Goal: Use online tool/utility: Use online tool/utility

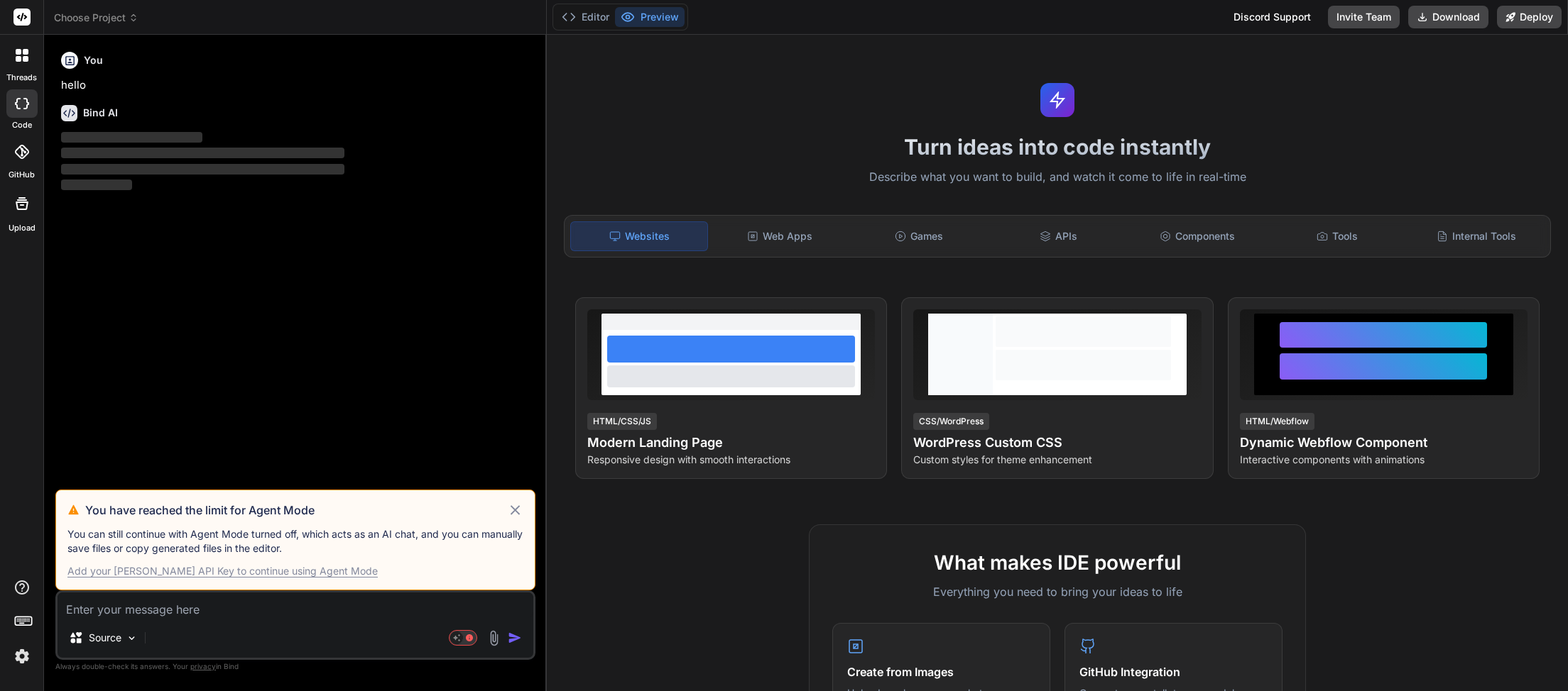
click at [519, 511] on icon at bounding box center [515, 511] width 16 height 17
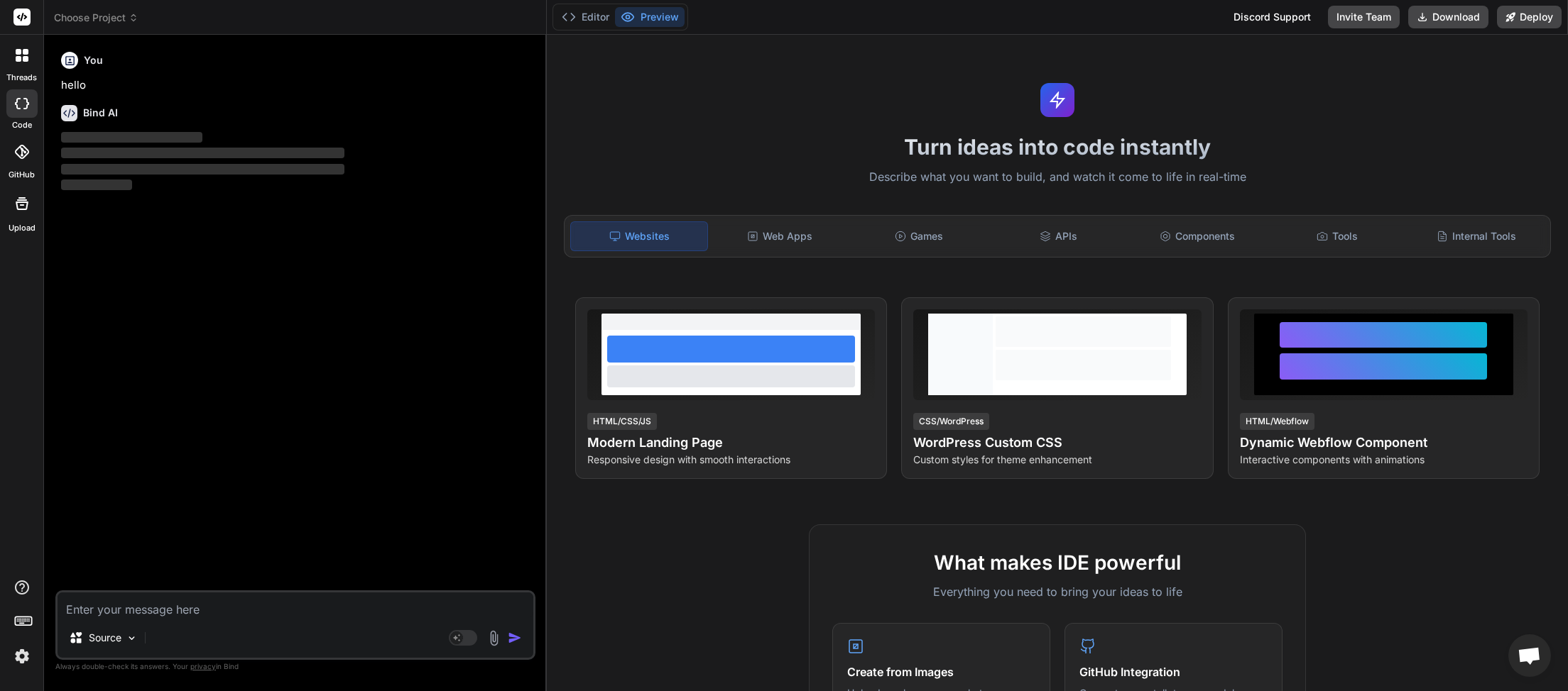
scroll to position [400, 0]
click at [123, 12] on span "Choose Project" at bounding box center [96, 18] width 84 height 14
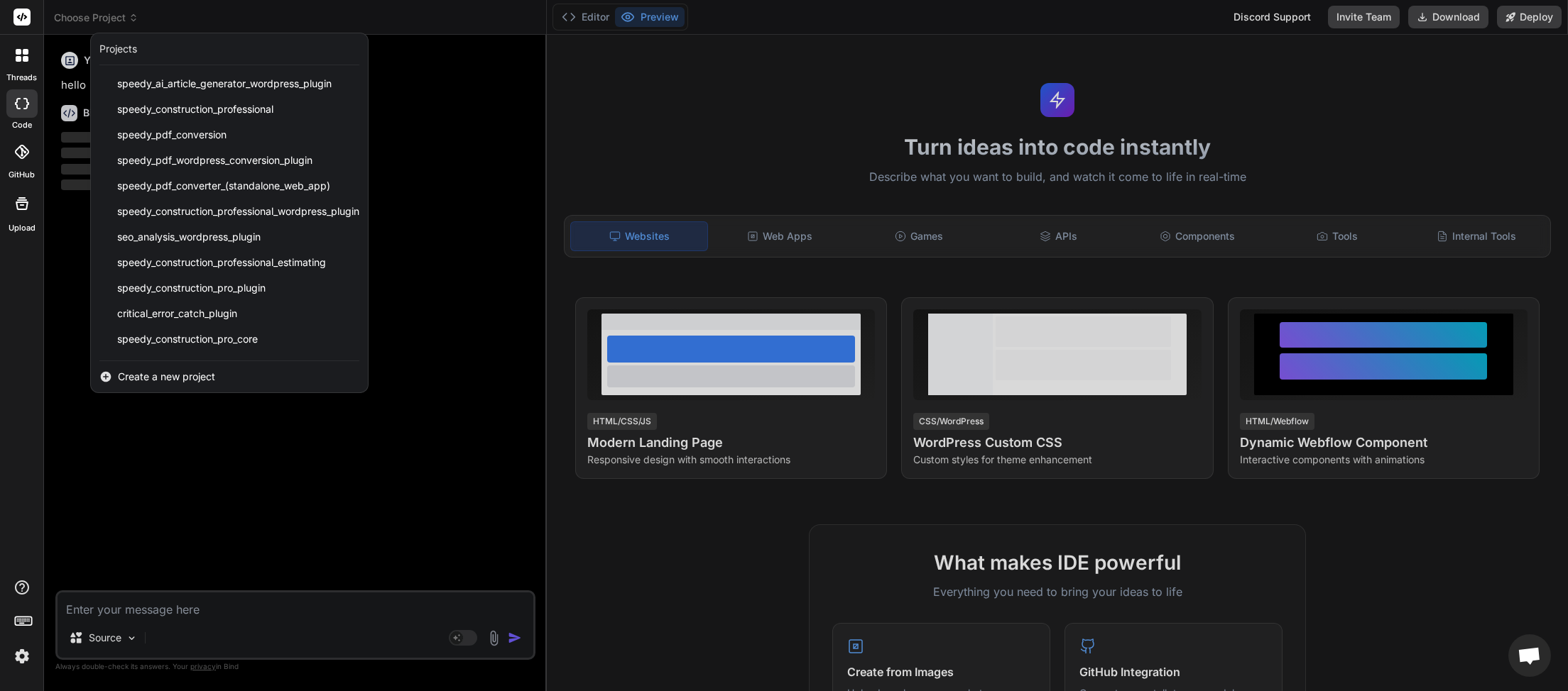
scroll to position [328, 0]
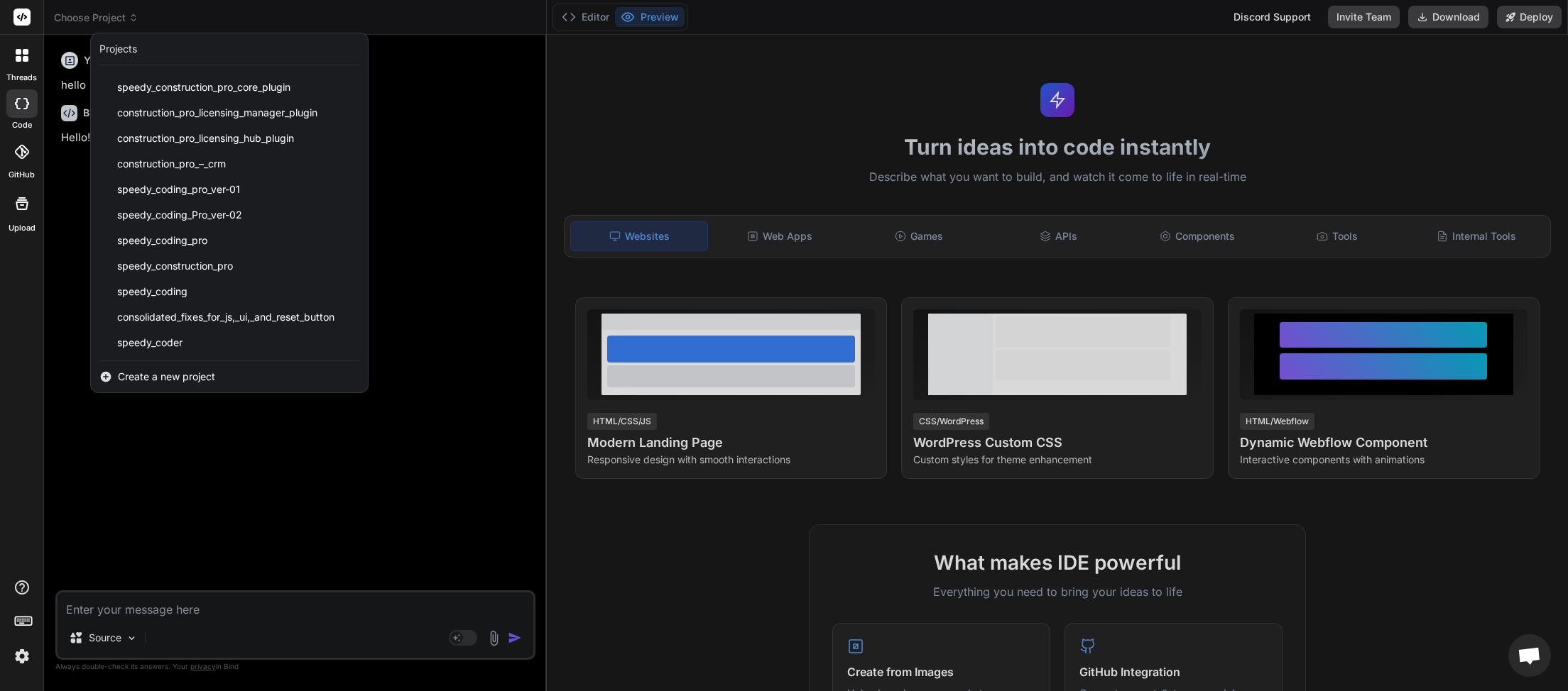
click at [183, 377] on span "Create a new project" at bounding box center [167, 376] width 98 height 14
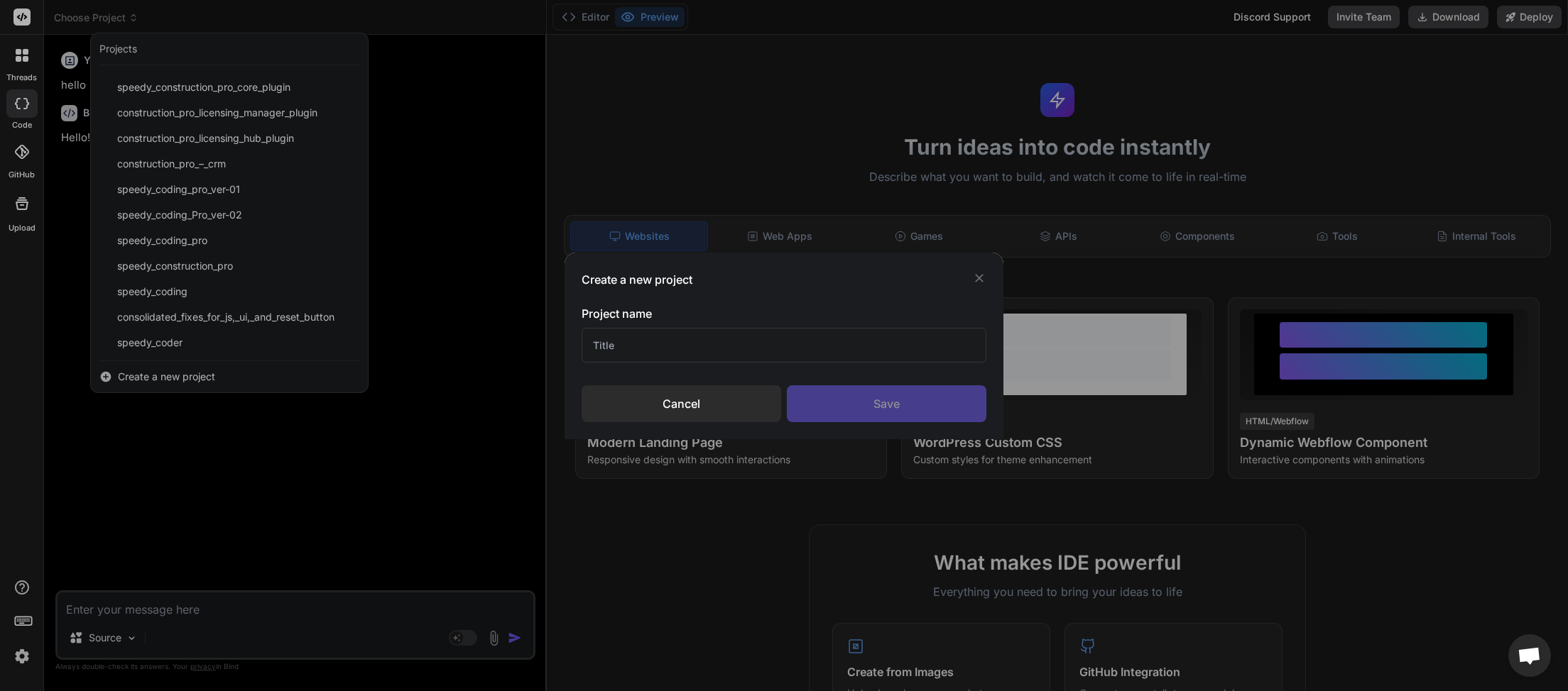
type textarea "x"
click at [643, 345] on input "text" at bounding box center [784, 345] width 405 height 35
type input "Gemini"
click at [978, 273] on icon at bounding box center [979, 278] width 14 height 14
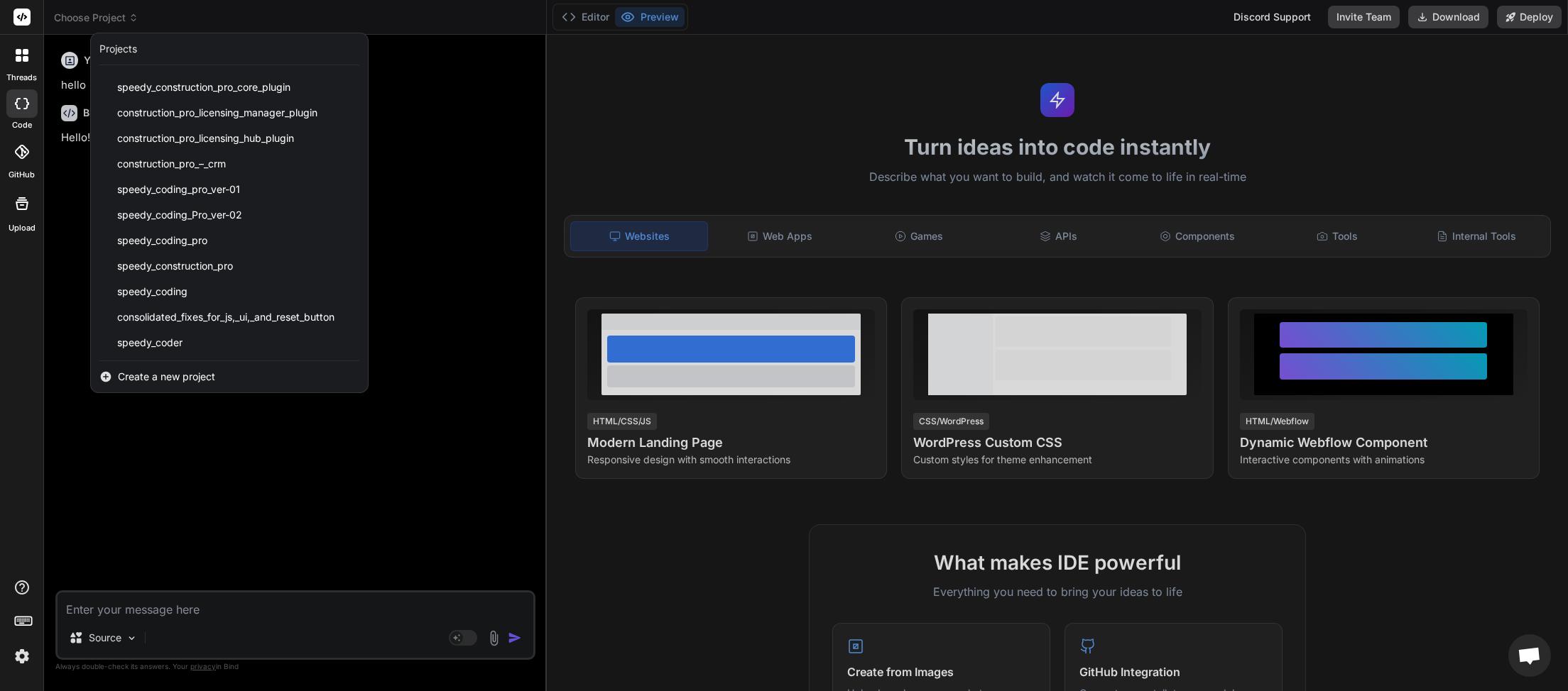
click at [100, 12] on div at bounding box center [784, 346] width 1568 height 691
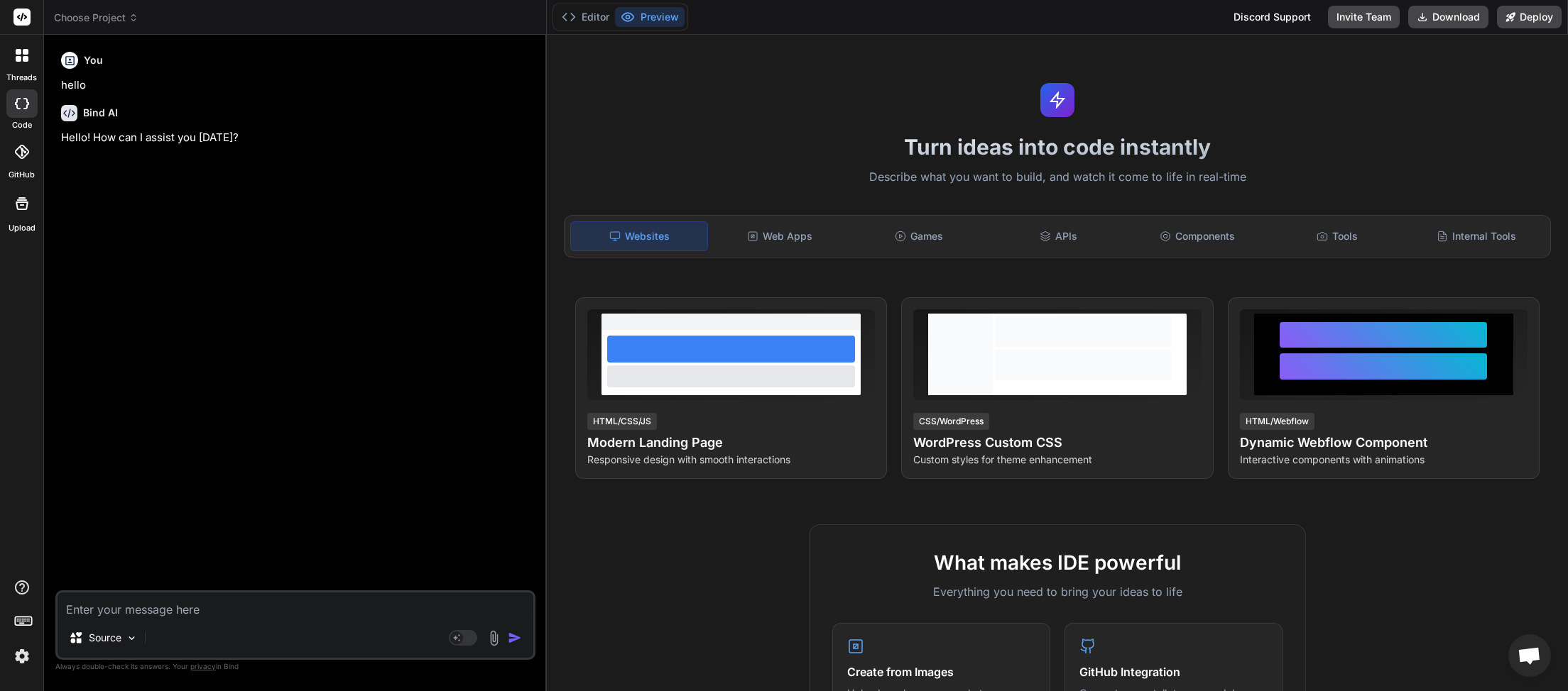
click at [129, 23] on span "Choose Project" at bounding box center [96, 18] width 84 height 14
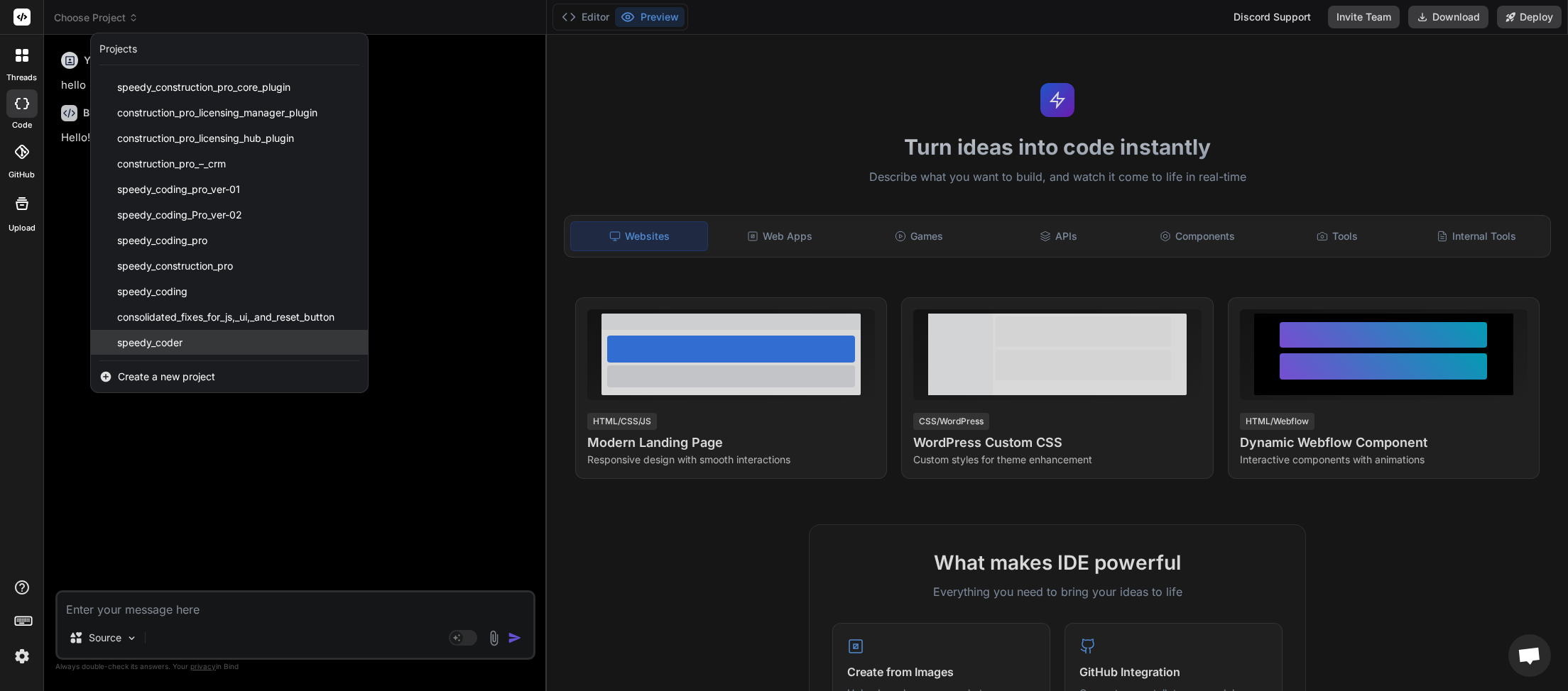
click at [165, 346] on span "speedy_coder" at bounding box center [150, 342] width 65 height 14
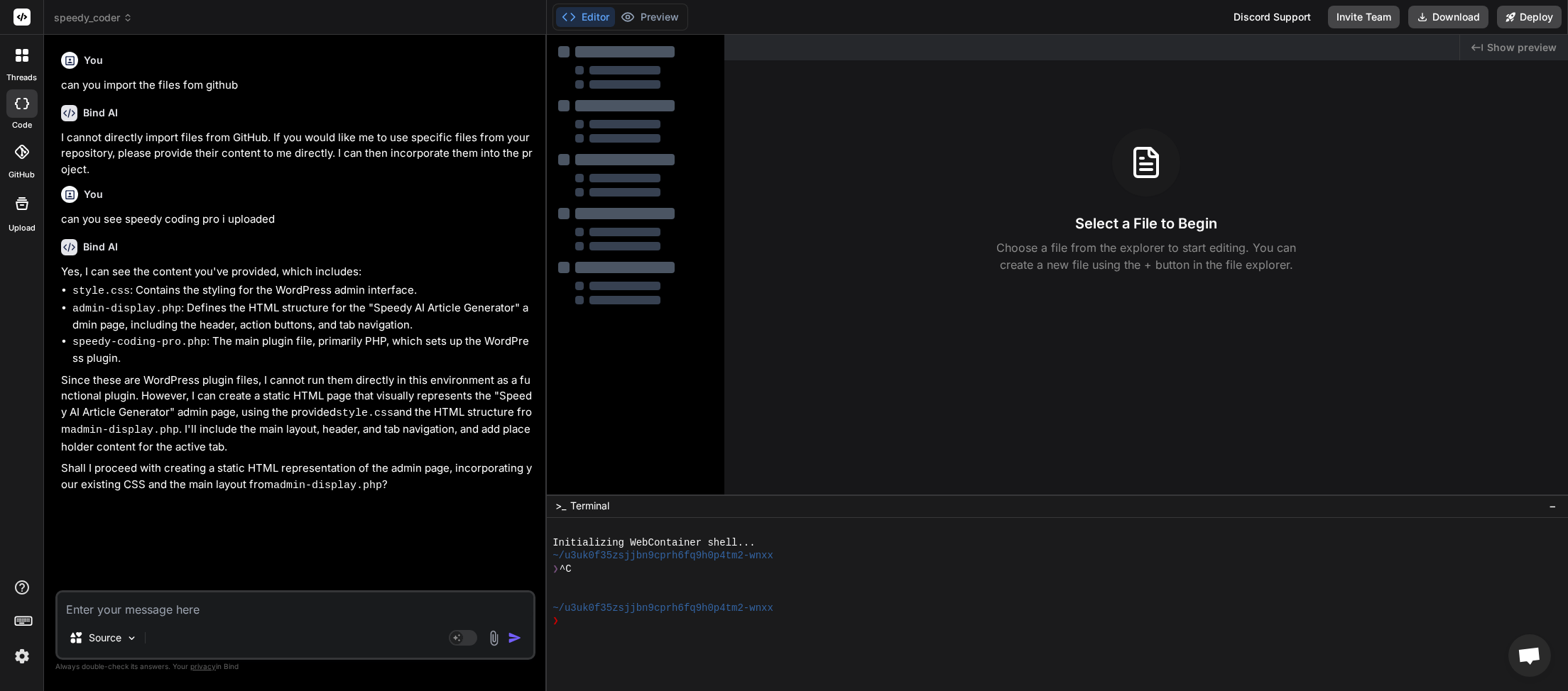
click at [127, 14] on icon at bounding box center [127, 17] width 10 height 10
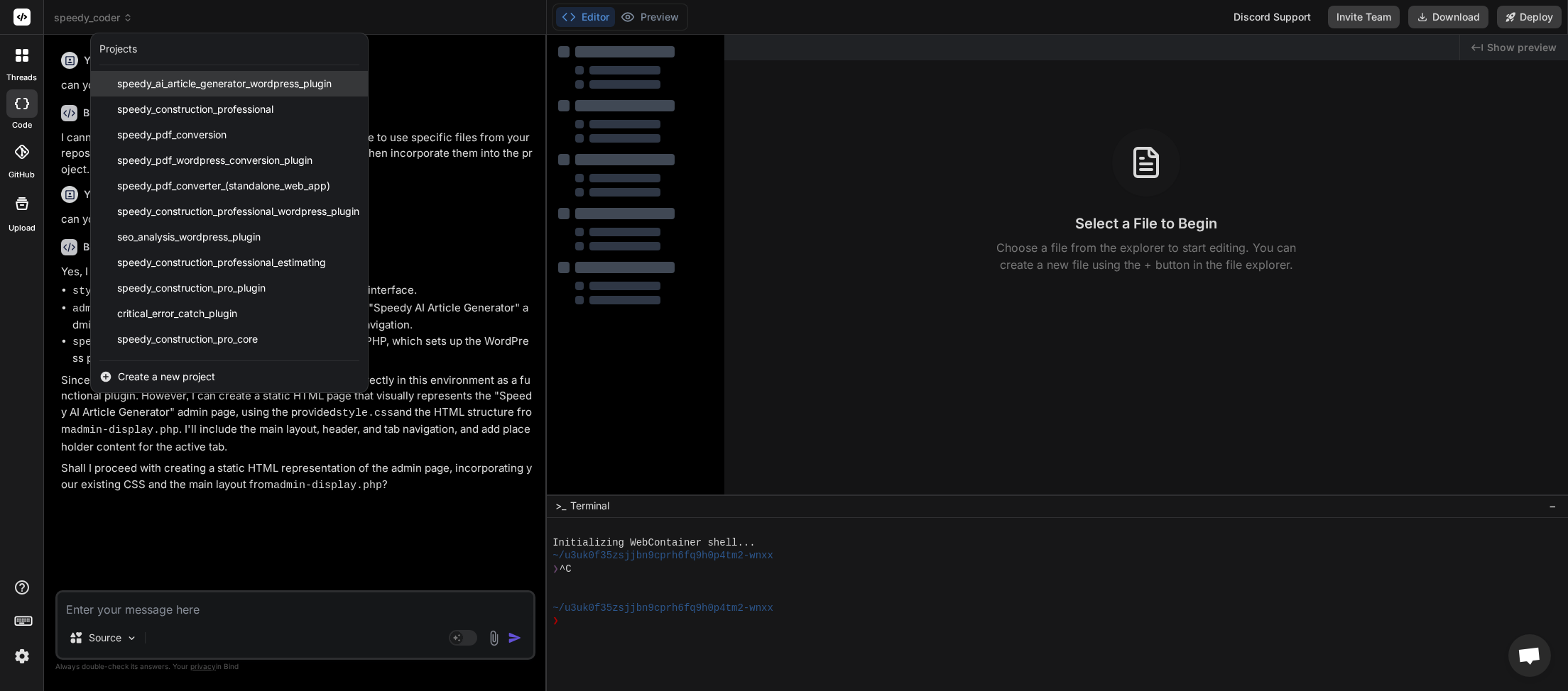
type textarea "x"
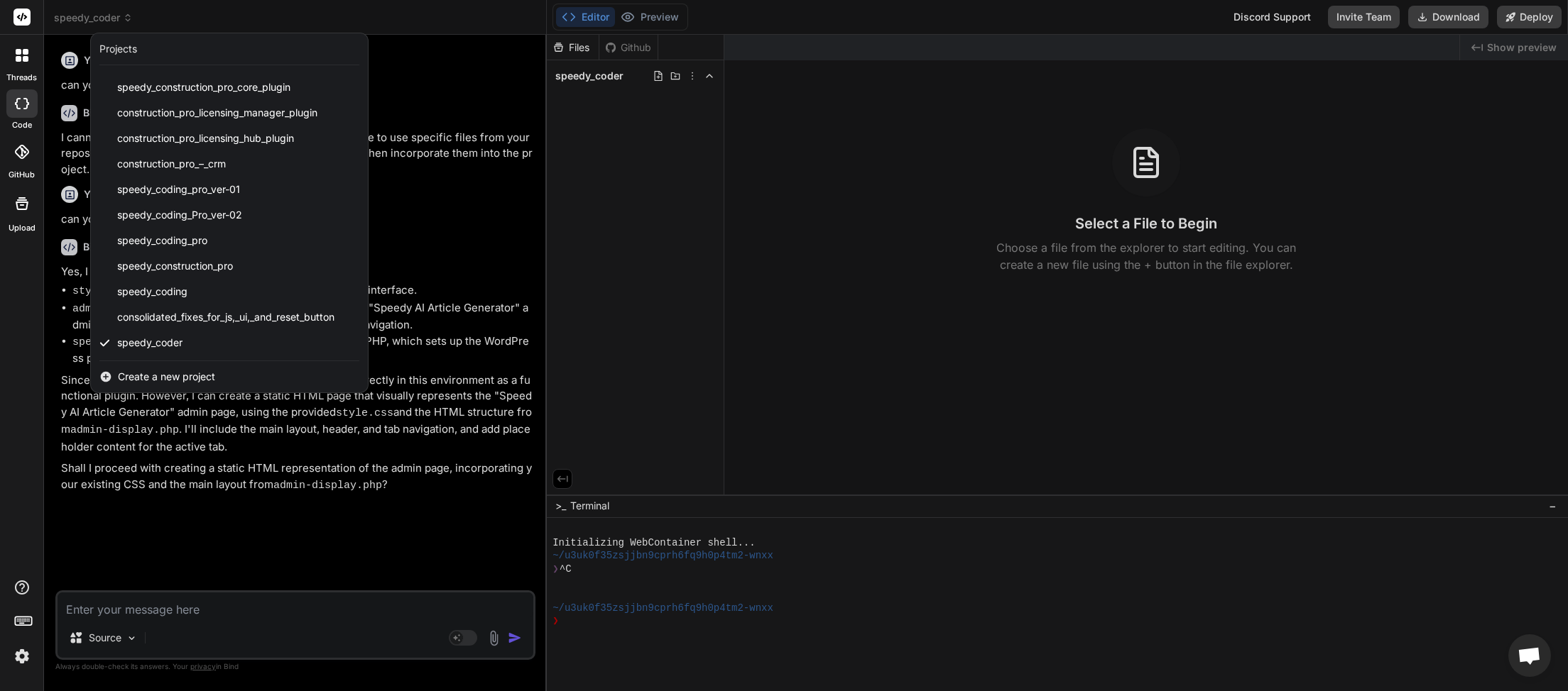
click at [161, 370] on span "Create a new project" at bounding box center [167, 376] width 98 height 14
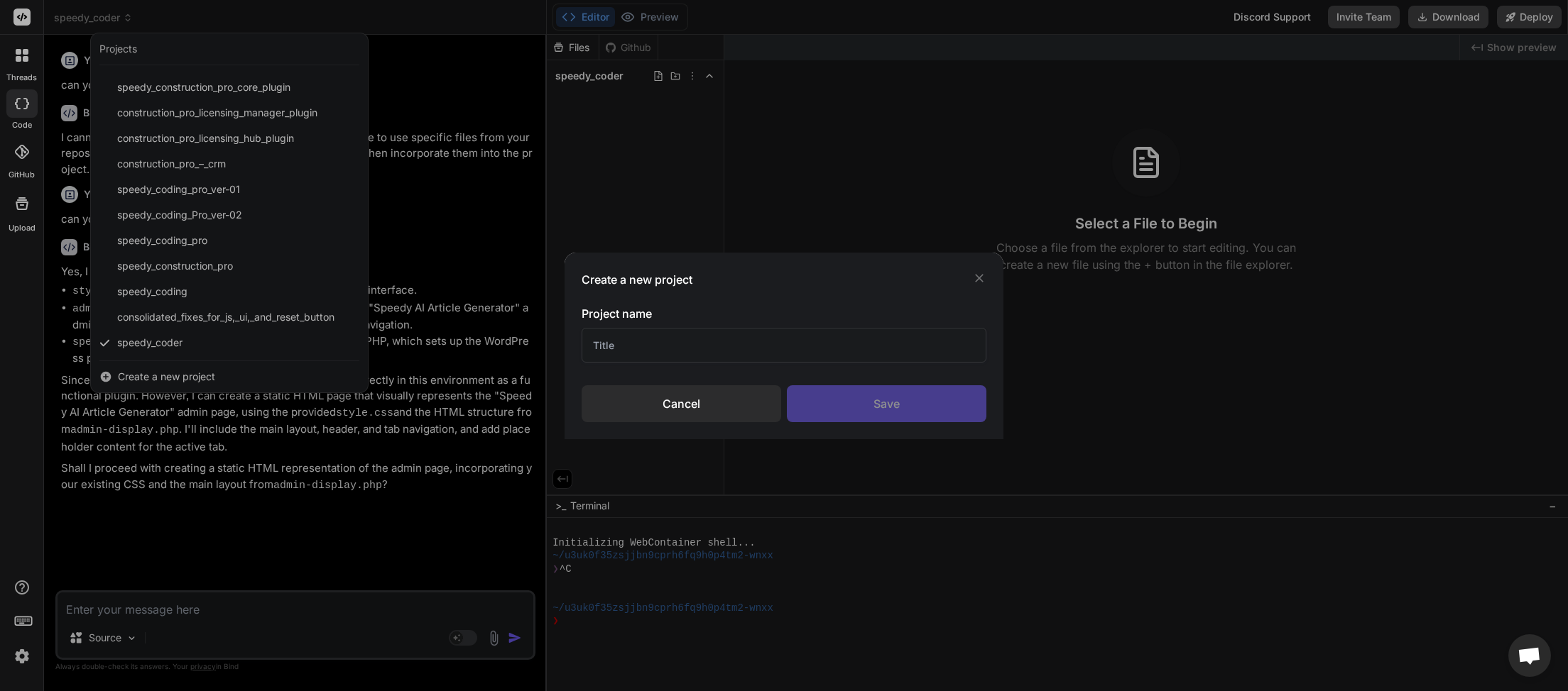
drag, startPoint x: 669, startPoint y: 343, endPoint x: 660, endPoint y: 347, distance: 9.8
click at [660, 347] on input "text" at bounding box center [784, 345] width 405 height 35
type input "Gemini Assistant"
click at [883, 407] on div "Save" at bounding box center [886, 404] width 199 height 37
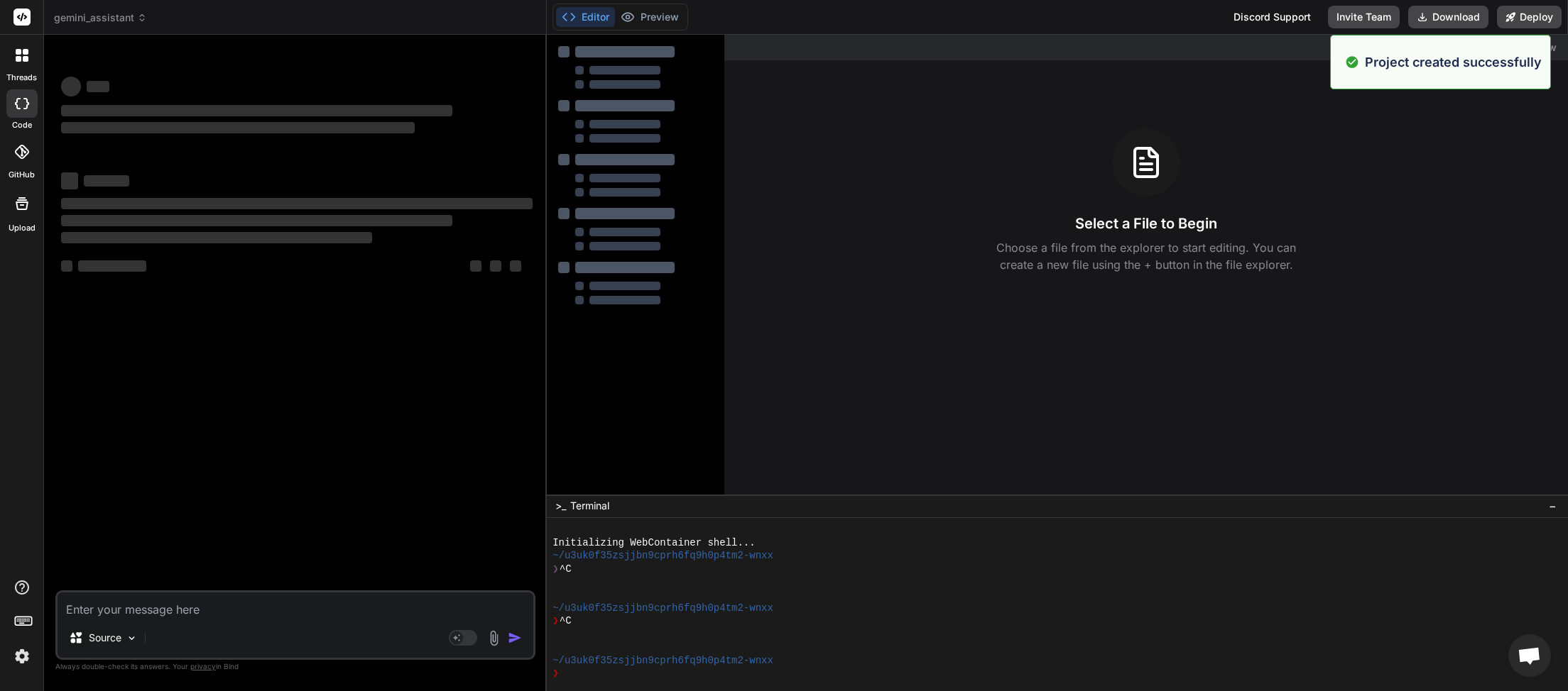
type textarea "x"
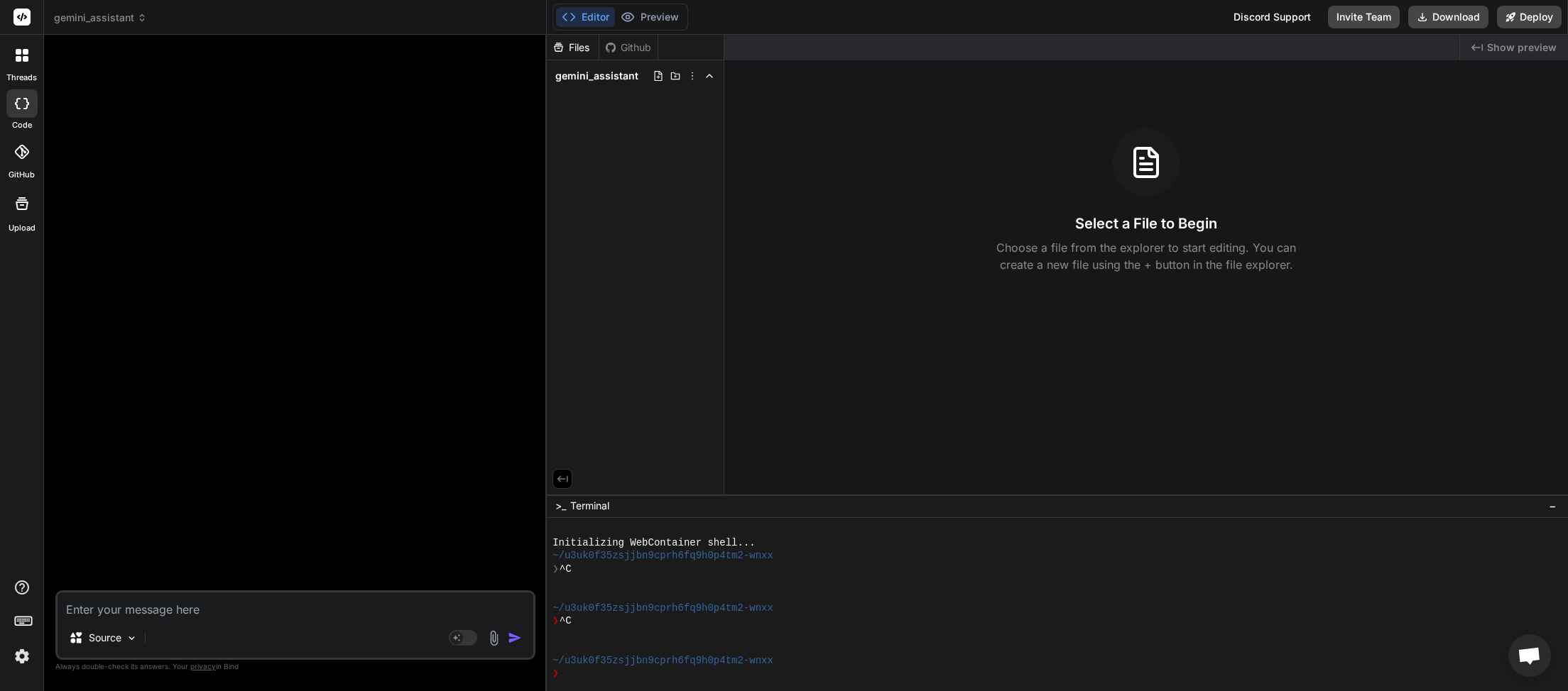
click at [162, 610] on textarea at bounding box center [295, 605] width 476 height 26
type textarea "C"
type textarea "x"
type textarea "Ca"
type textarea "x"
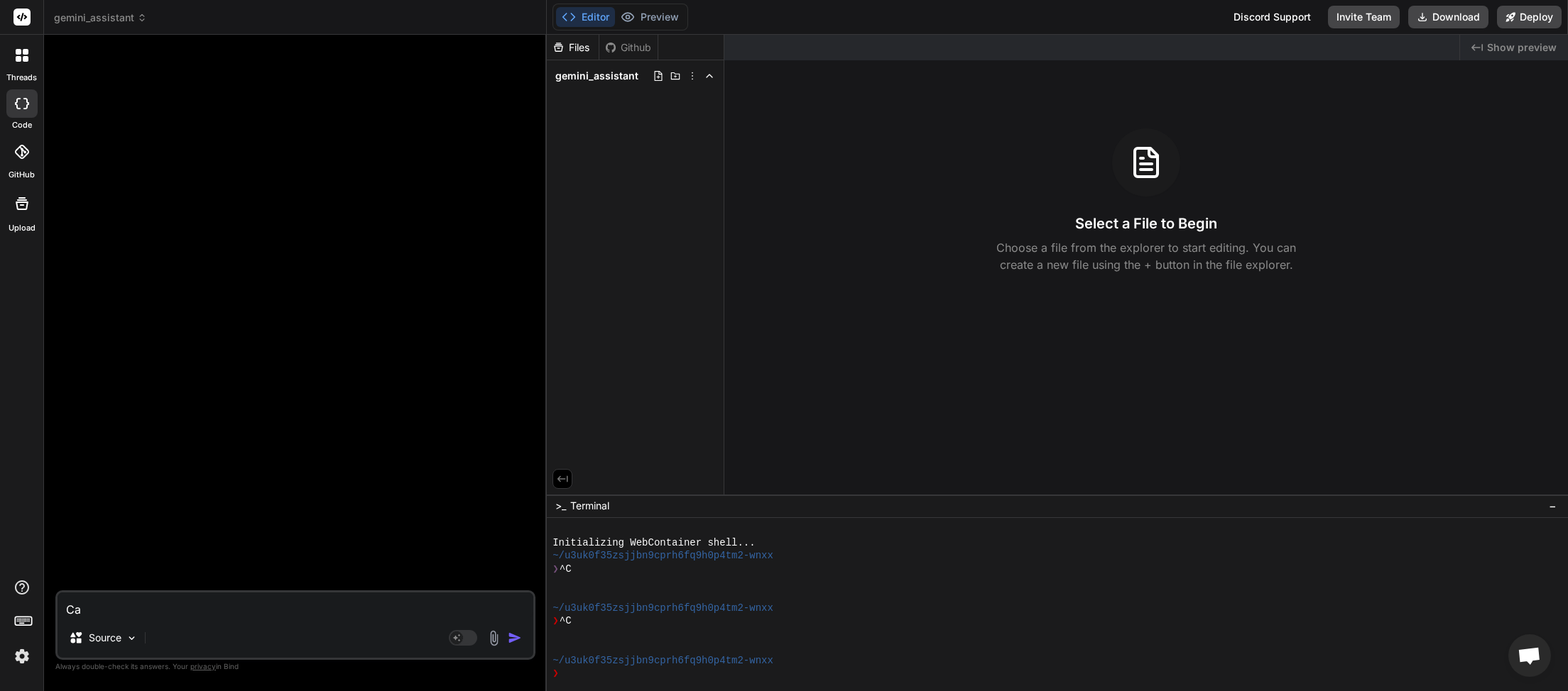
type textarea "Can"
type textarea "x"
type textarea "Can"
type textarea "x"
type textarea "Can y"
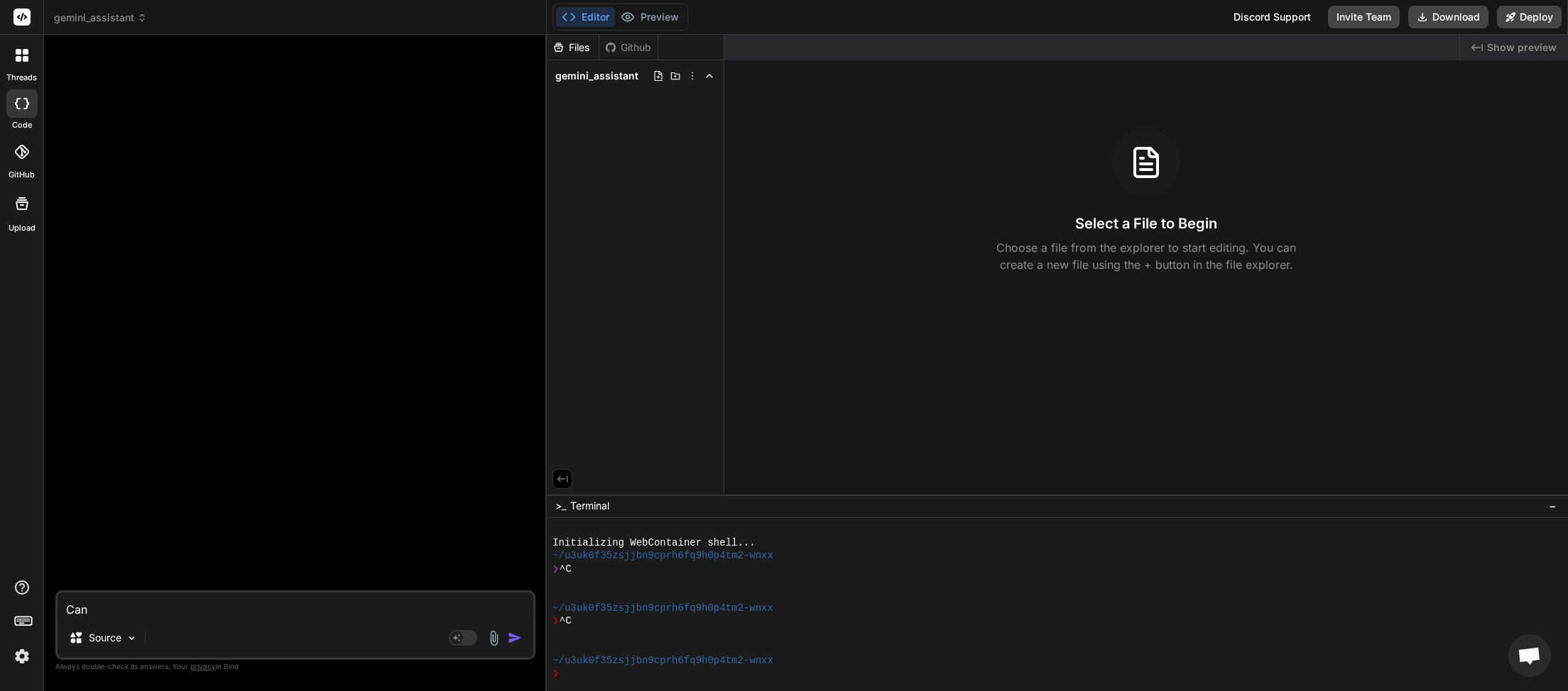
type textarea "x"
type textarea "Can yo"
type textarea "x"
type textarea "Can you"
type textarea "x"
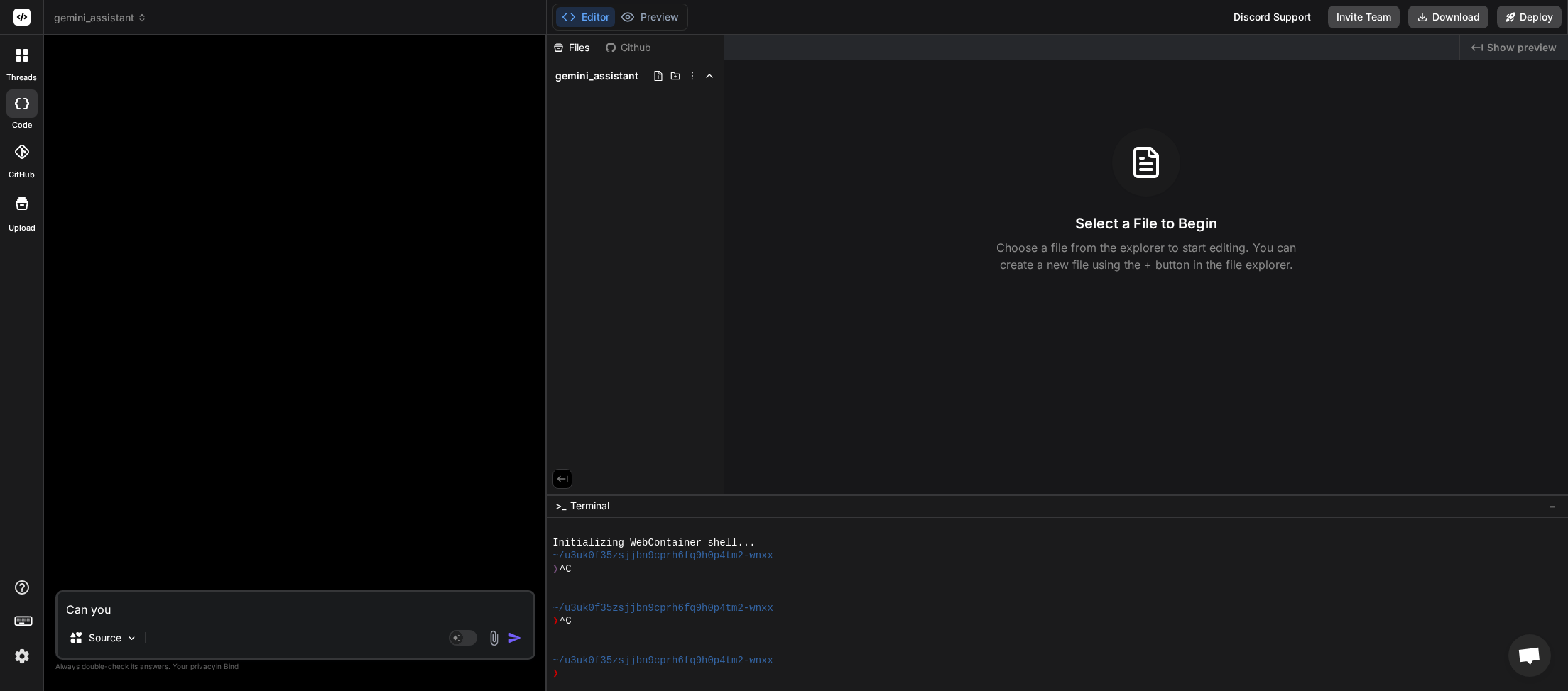
type textarea "Can you"
type textarea "x"
type textarea "Can you c"
type textarea "x"
type textarea "Can you cr"
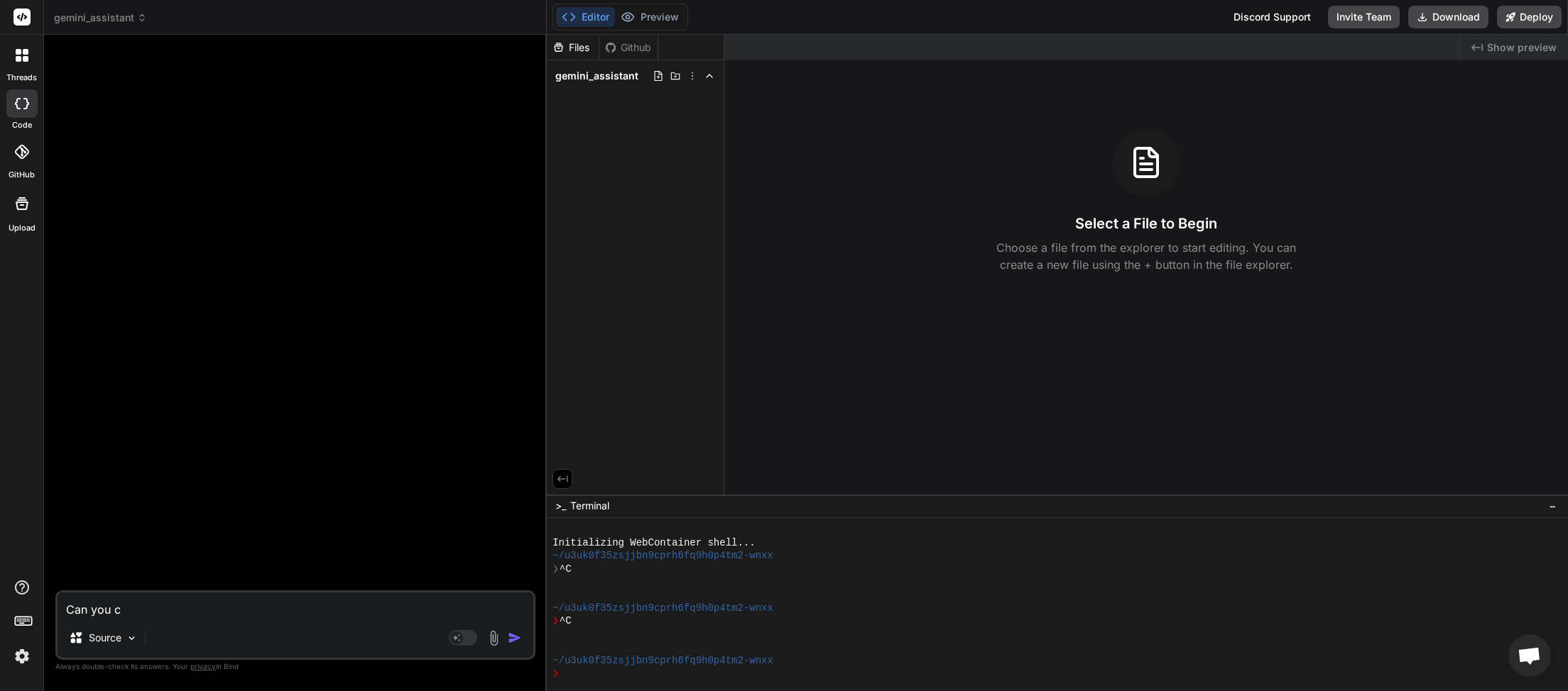
type textarea "x"
type textarea "Can you cre"
type textarea "x"
type textarea "Can you crea"
type textarea "x"
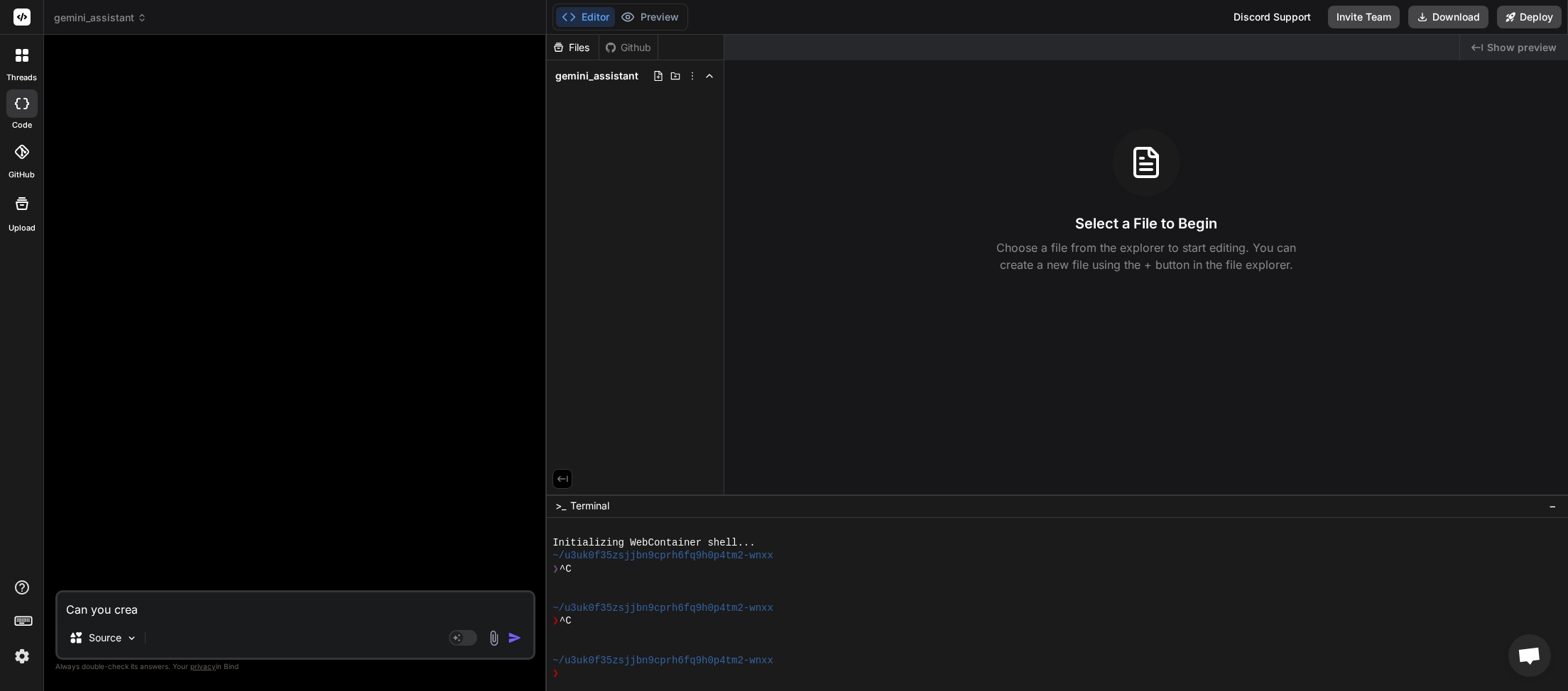
type textarea "Can you creat"
type textarea "x"
type textarea "Can you create"
type textarea "x"
type textarea "Can you create"
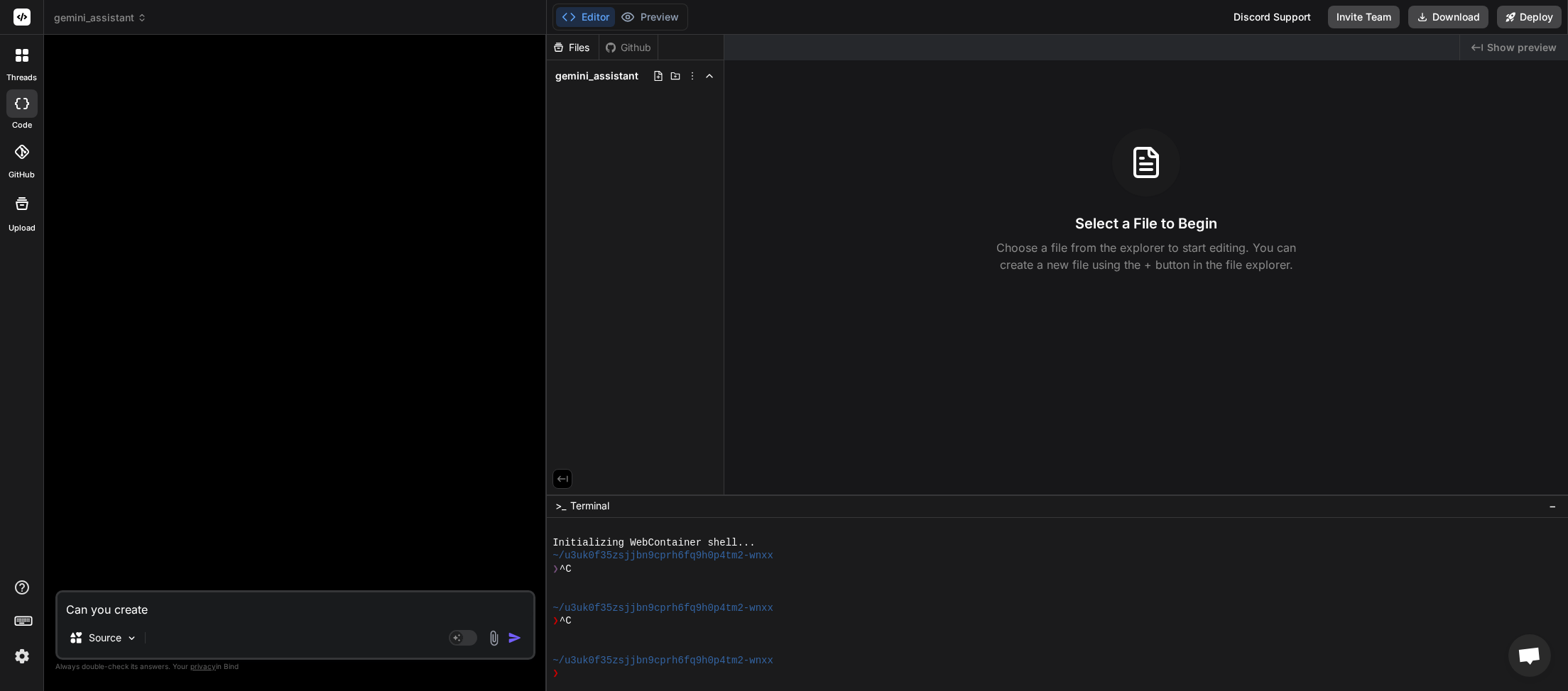
type textarea "x"
type textarea "Can you create m"
type textarea "x"
type textarea "Can you create me"
type textarea "x"
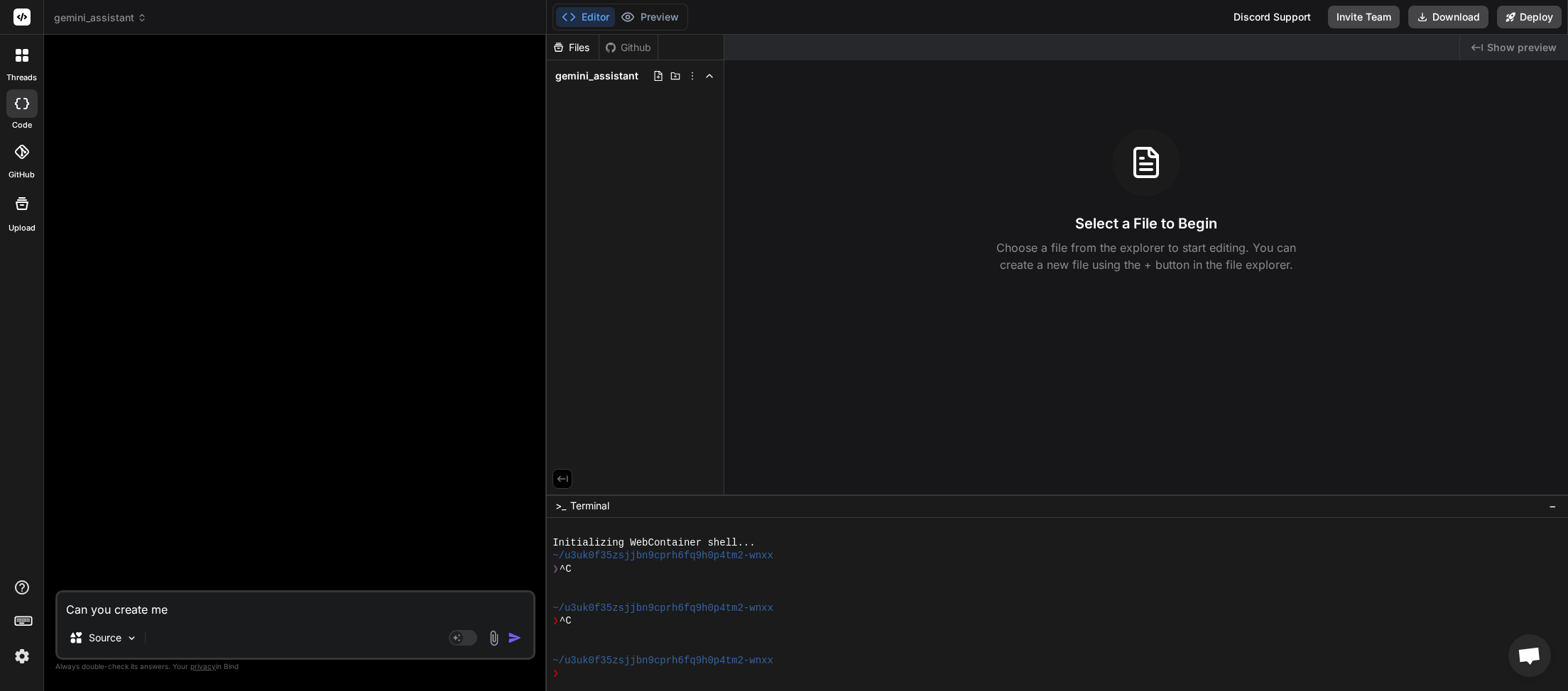
type textarea "Can you create me"
type textarea "x"
type textarea "Can you create me a"
type textarea "x"
type textarea "Can you create me an"
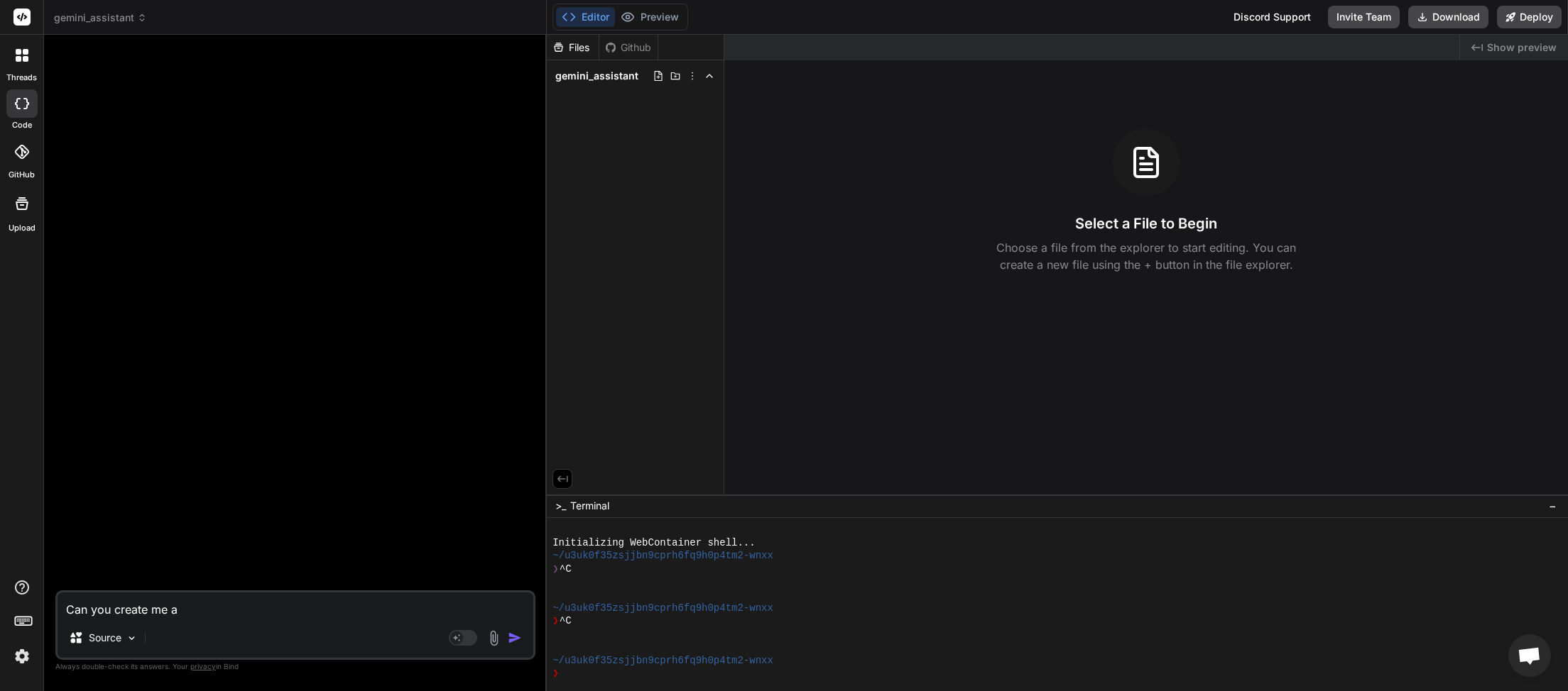
type textarea "x"
type textarea "Can you create me an"
type textarea "x"
type textarea "Can you create me an a"
type textarea "x"
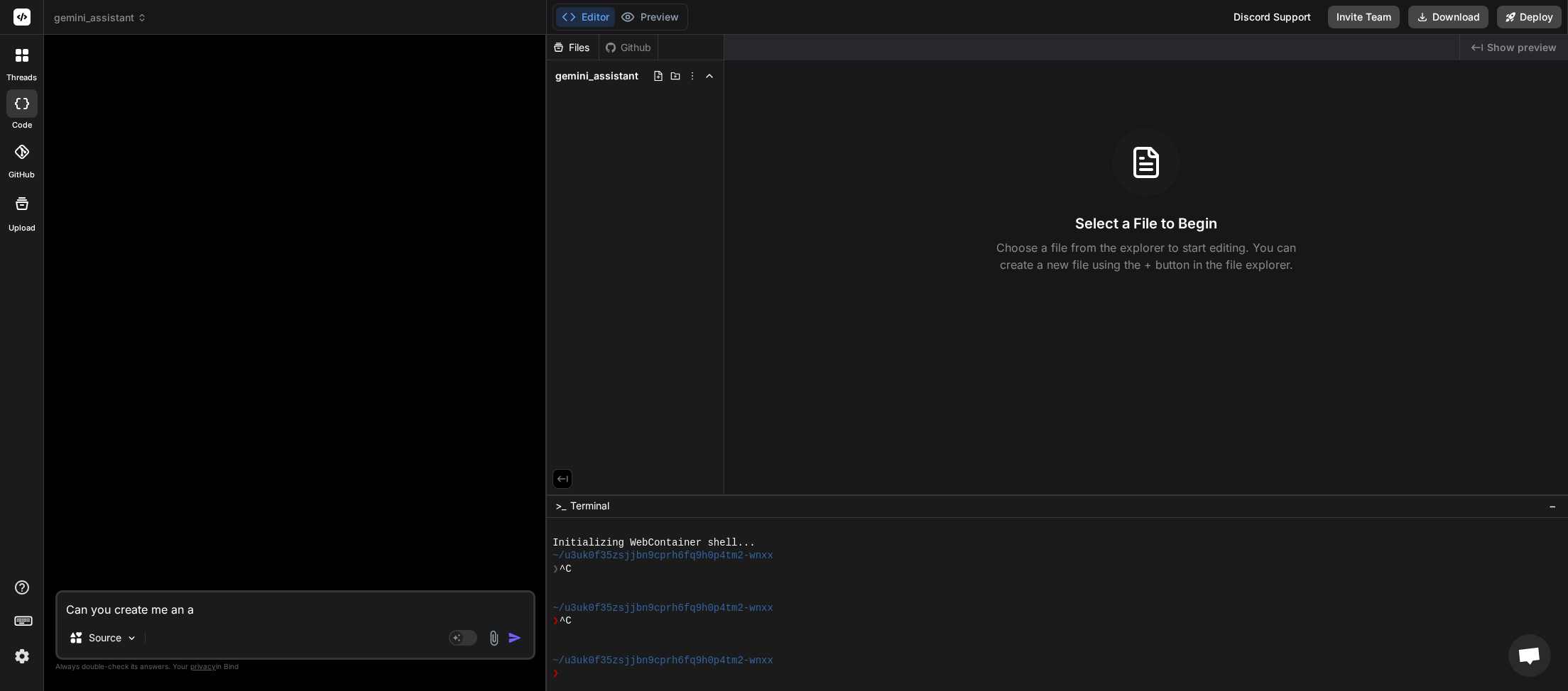
type textarea "Can you create me an ap"
type textarea "x"
type textarea "Can you create me an app"
type textarea "x"
type textarea "Can you create me an appl"
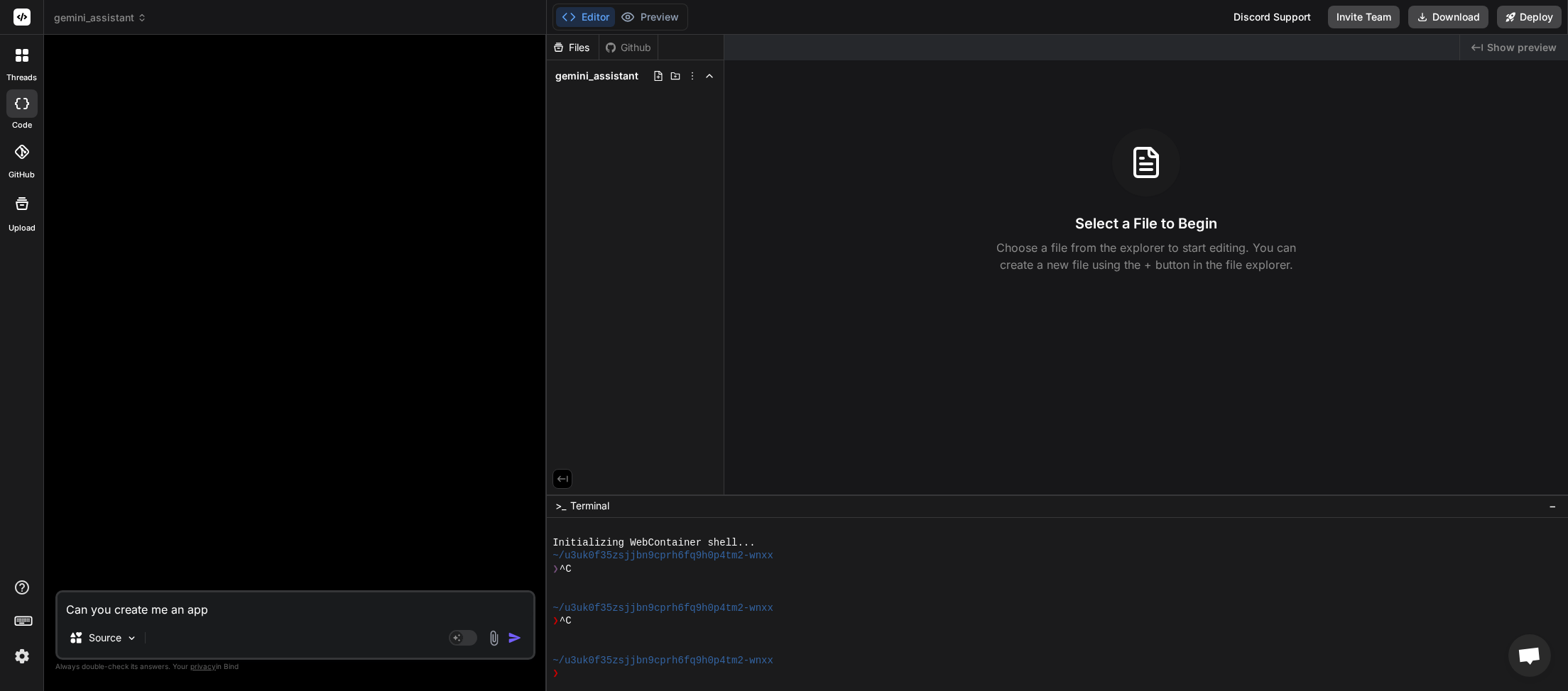
type textarea "x"
type textarea "Can you create me an appli"
type textarea "x"
type textarea "Can you create me an applic"
type textarea "x"
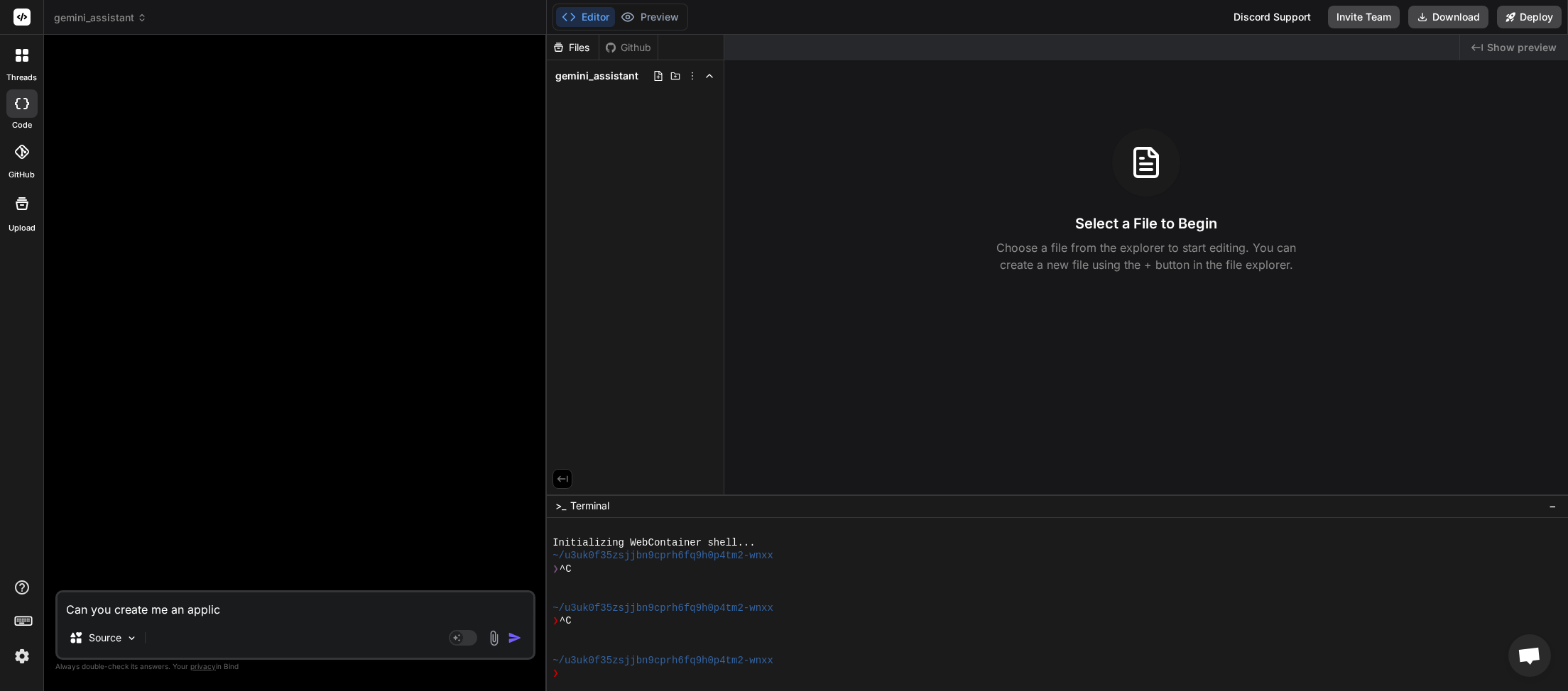
type textarea "Can you create me an applica"
type textarea "x"
type textarea "Can you create me an applicat"
type textarea "x"
type textarea "Can you create me an applicati"
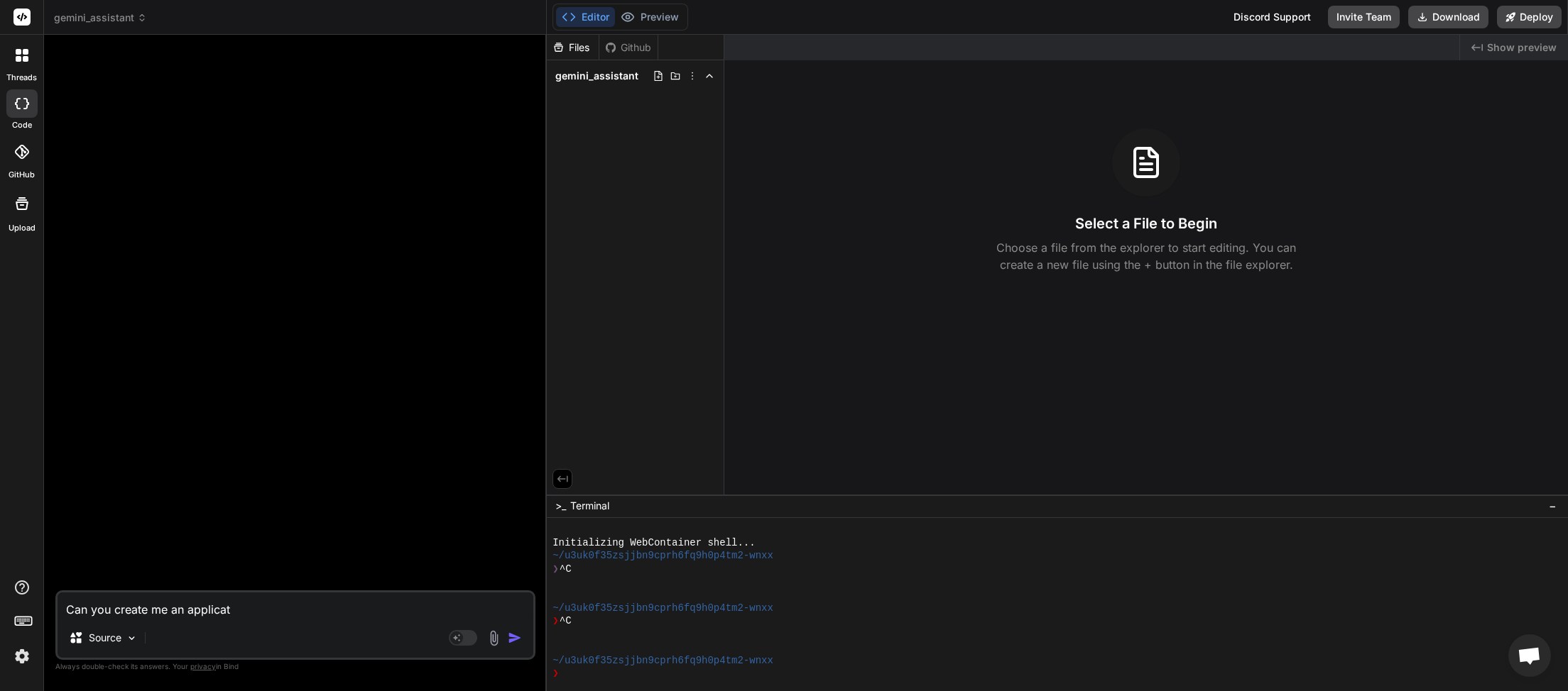
type textarea "x"
type textarea "Can you create me an applicatio"
type textarea "x"
type textarea "Can you create me an application"
type textarea "x"
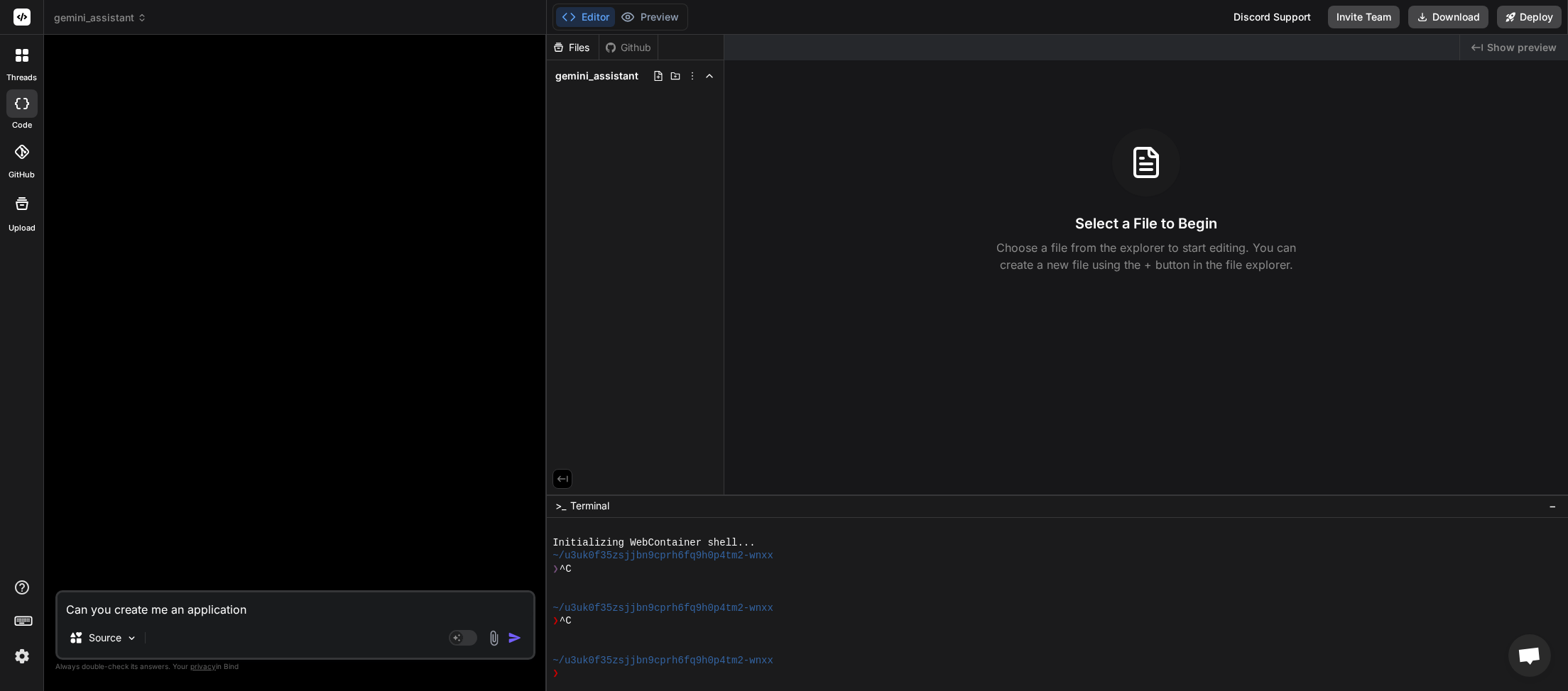
type textarea "Can you create me an application"
type textarea "x"
type textarea "Can you create me an application t"
type textarea "x"
type textarea "Can you create me an application th"
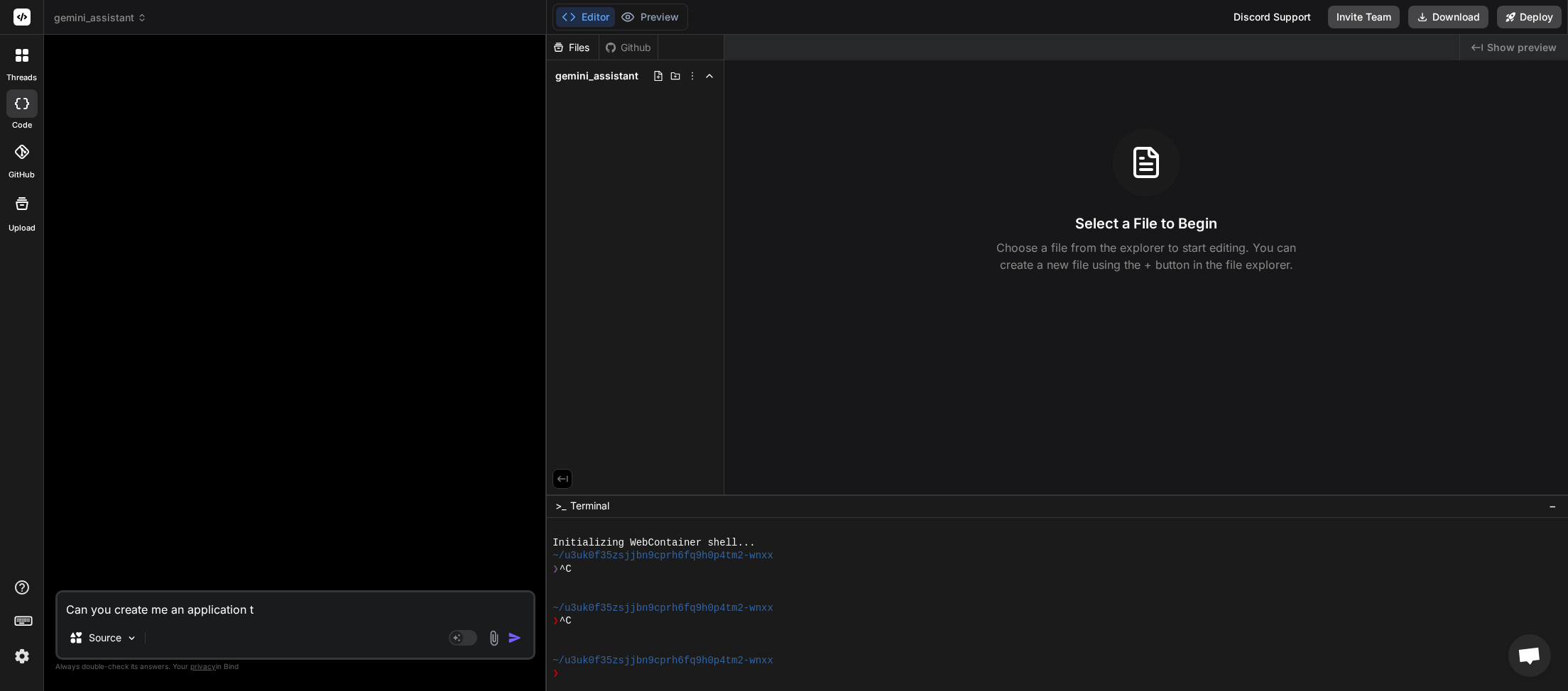
type textarea "x"
type textarea "Can you create me an application tha"
type textarea "x"
type textarea "Can you create me an application that"
type textarea "x"
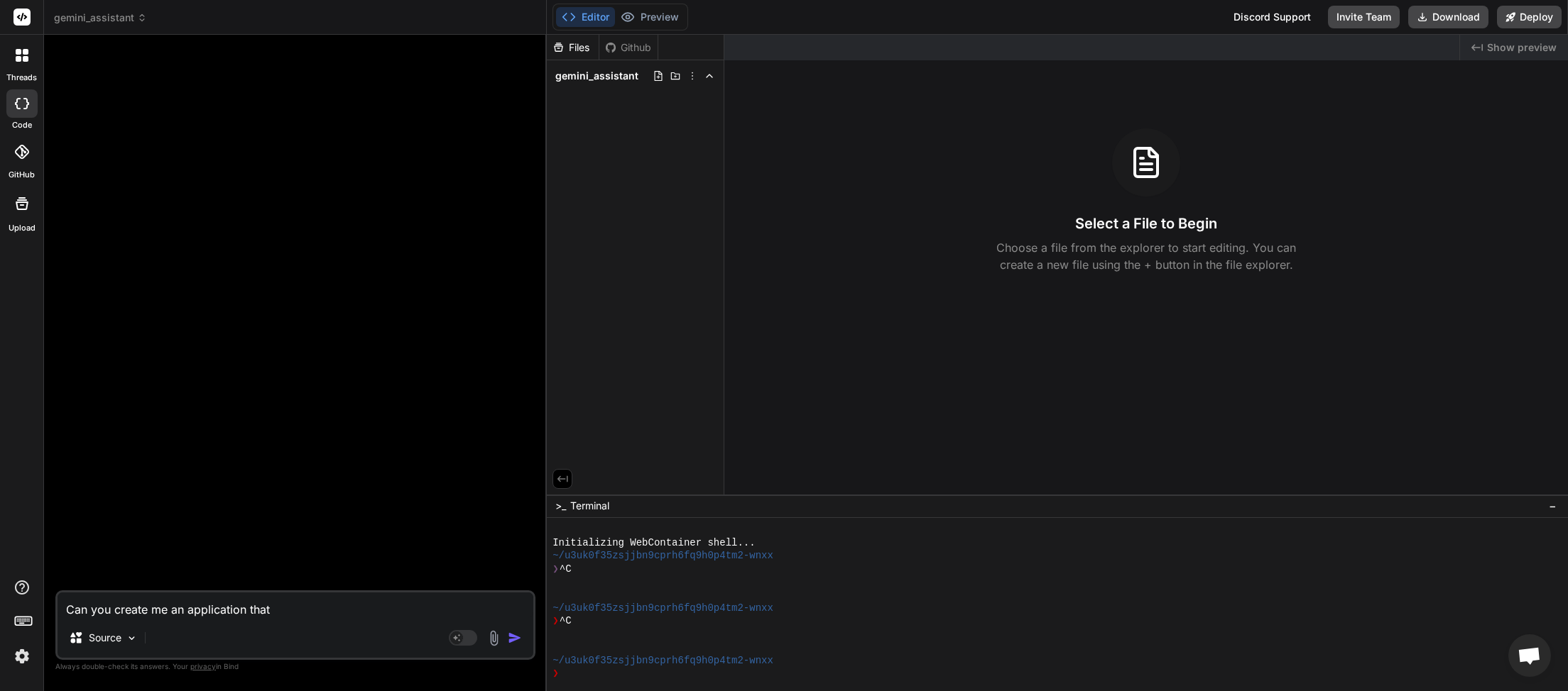
type textarea "Can you create me an application that"
type textarea "x"
type textarea "Can you create me an application that I"
type textarea "x"
type textarea "Can you create me an application that I"
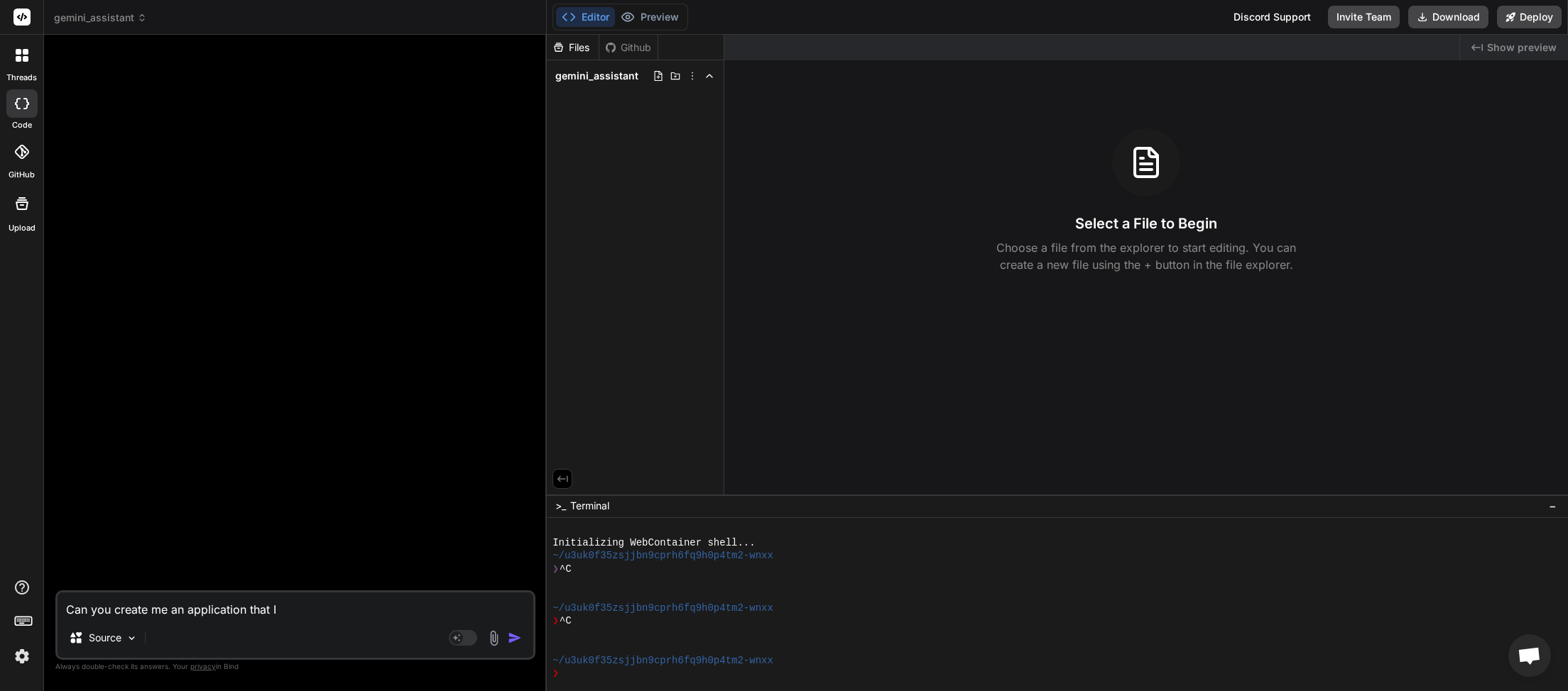
type textarea "x"
type textarea "Can you create me an application that I u"
type textarea "x"
type textarea "Can you create me an application that I up"
type textarea "x"
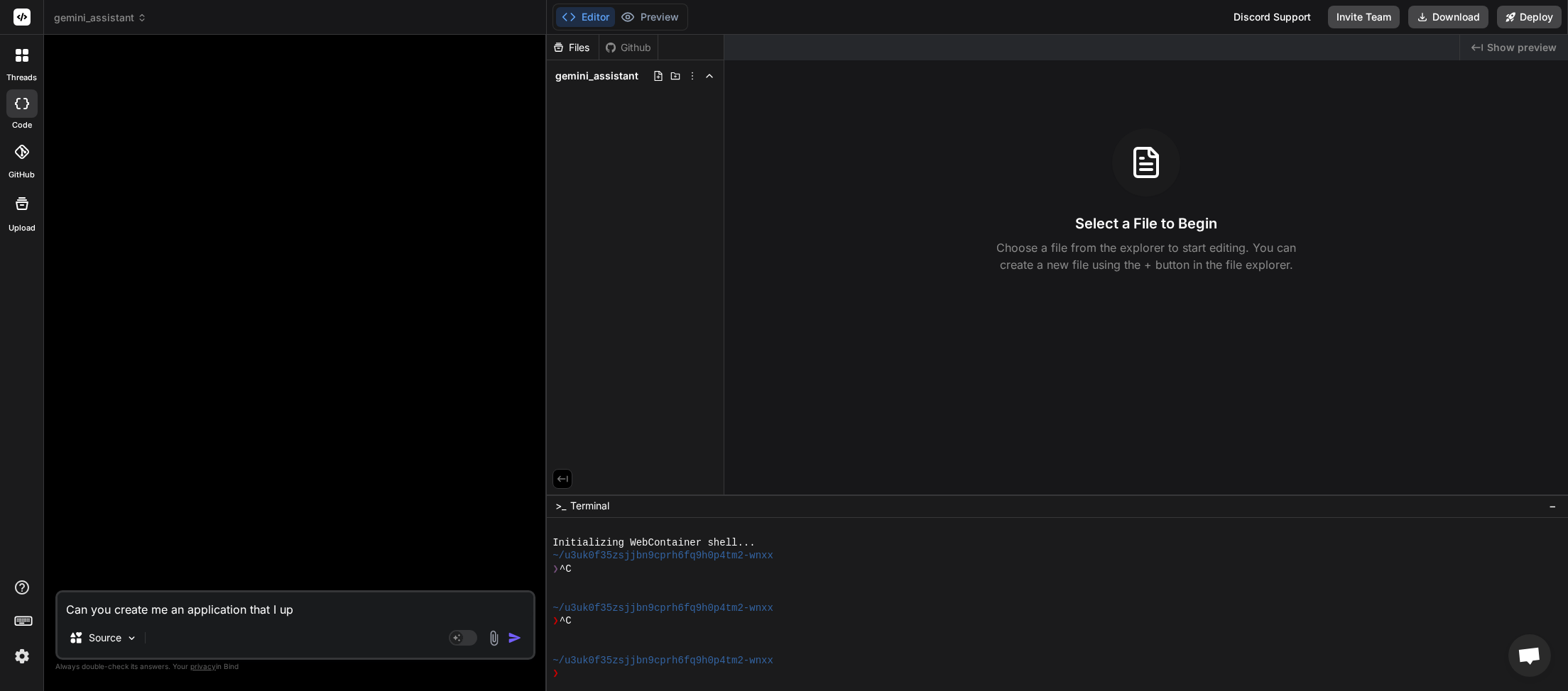
type textarea "Can you create me an application that I upl"
type textarea "x"
type textarea "Can you create me an application that I uplo"
type textarea "x"
type textarea "Can you create me an application that I uploa"
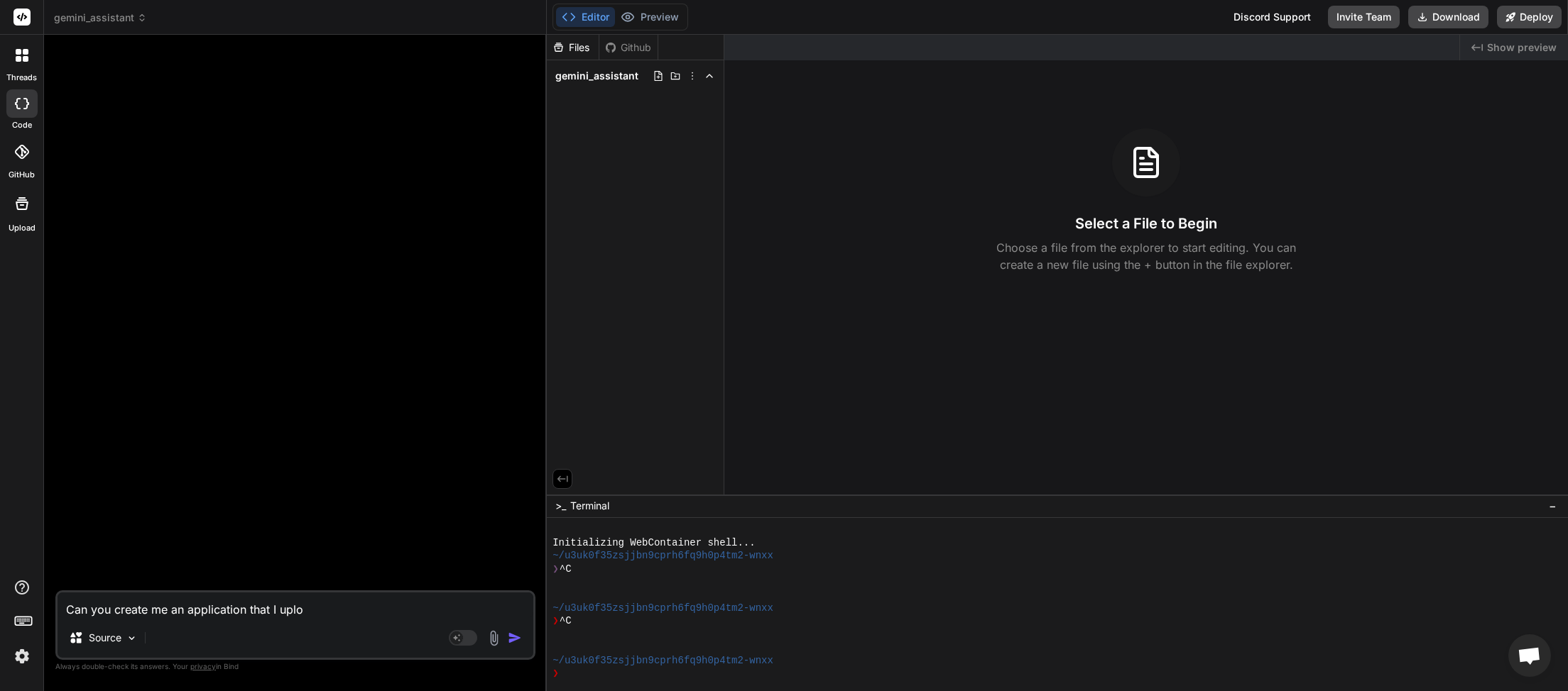
type textarea "x"
type textarea "Can you create me an application that I upload"
type textarea "x"
type textarea "Can you create me an application that I upload"
type textarea "x"
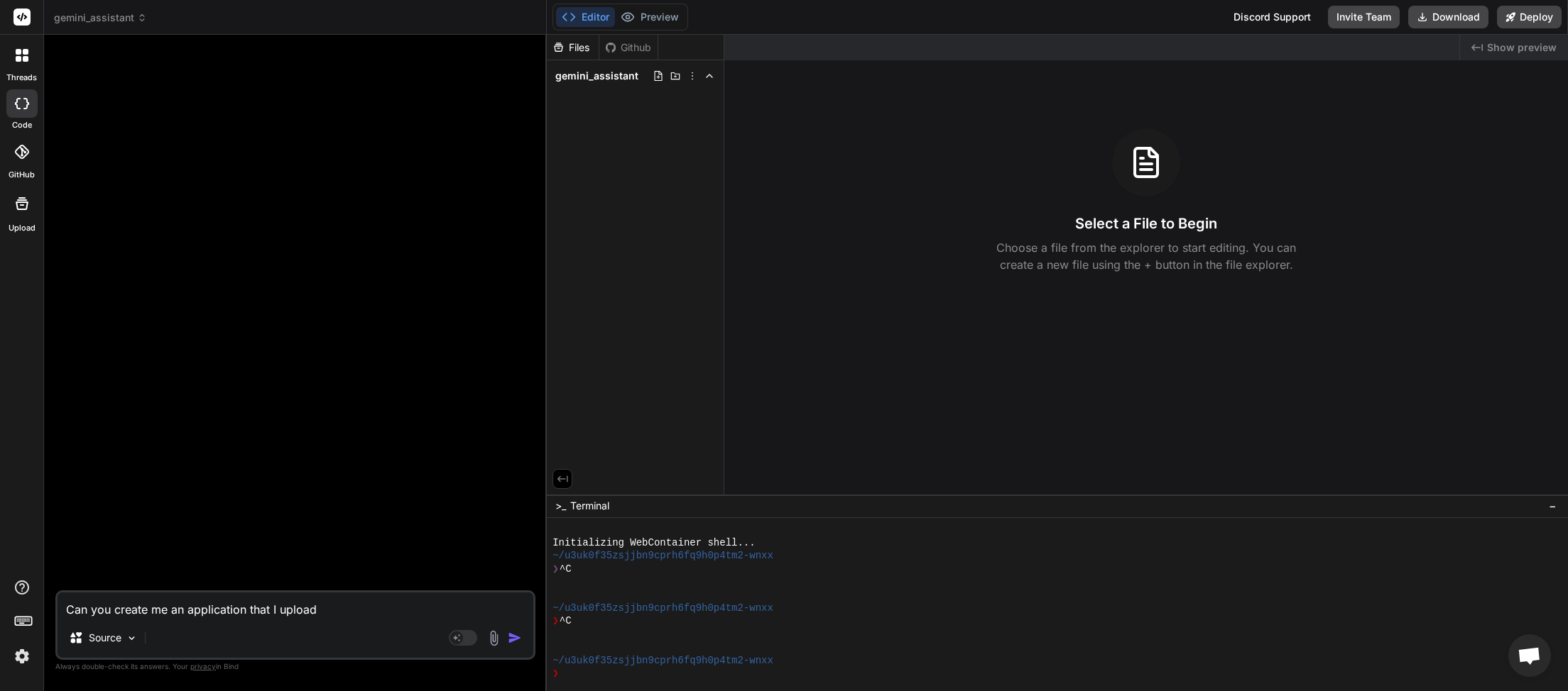
type textarea "Can you create me an application that I upload t"
type textarea "x"
type textarea "Can you create me an application that I upload to"
type textarea "x"
type textarea "Can you create me an application that I upload to"
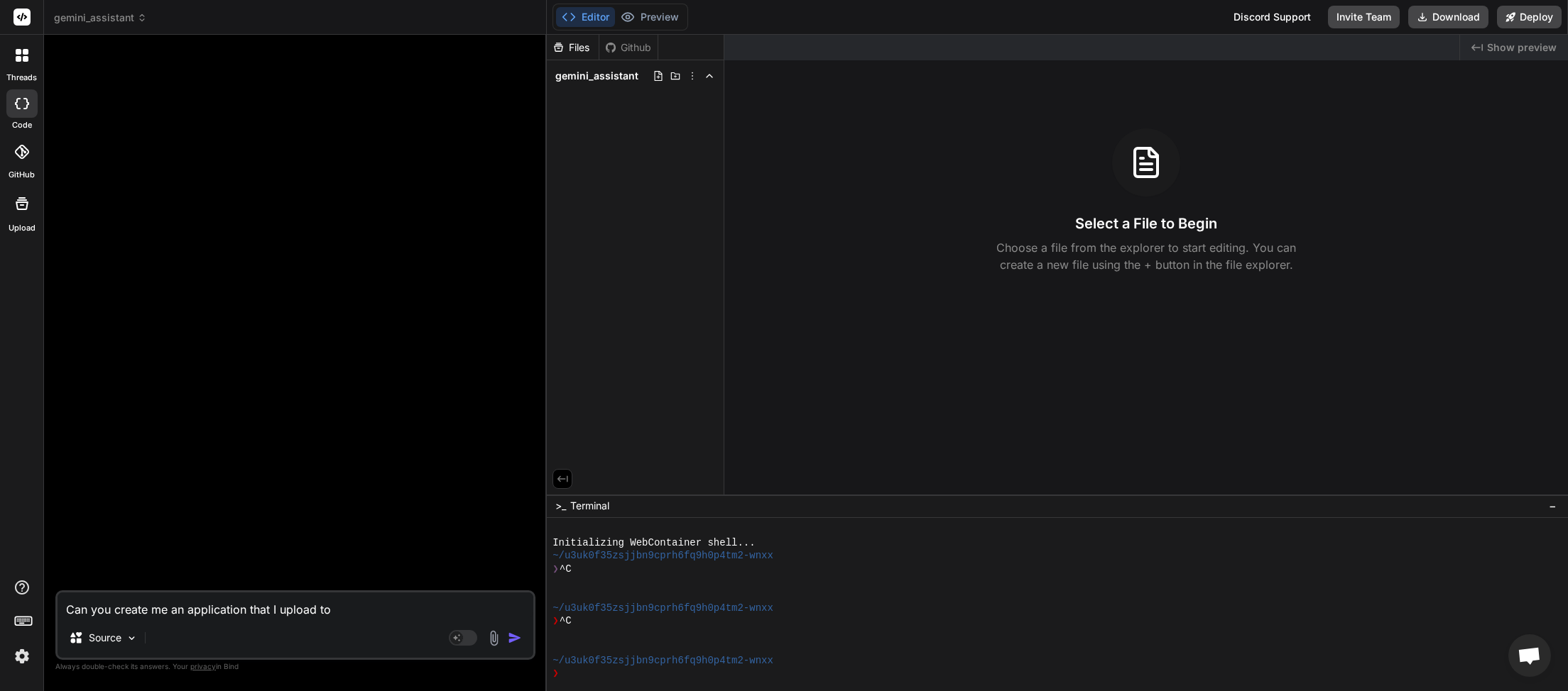
type textarea "x"
type textarea "Can you create me an application that I upload to a"
type textarea "x"
type textarea "Can you create me an application that I upload to a"
type textarea "x"
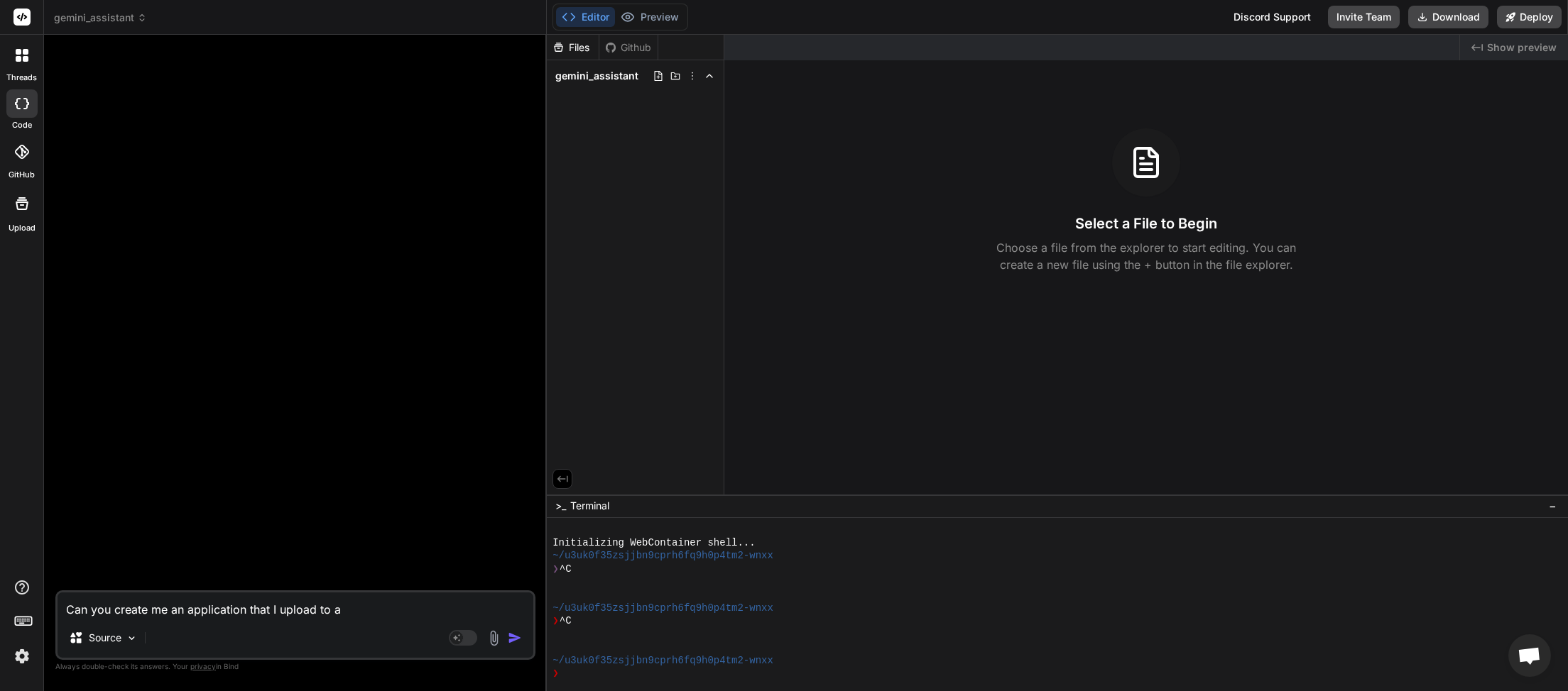
type textarea "Can you create me an application that I upload to a w"
type textarea "x"
type textarea "Can you create me an application that I upload to a we"
type textarea "x"
type textarea "Can you create me an application that I upload to a web"
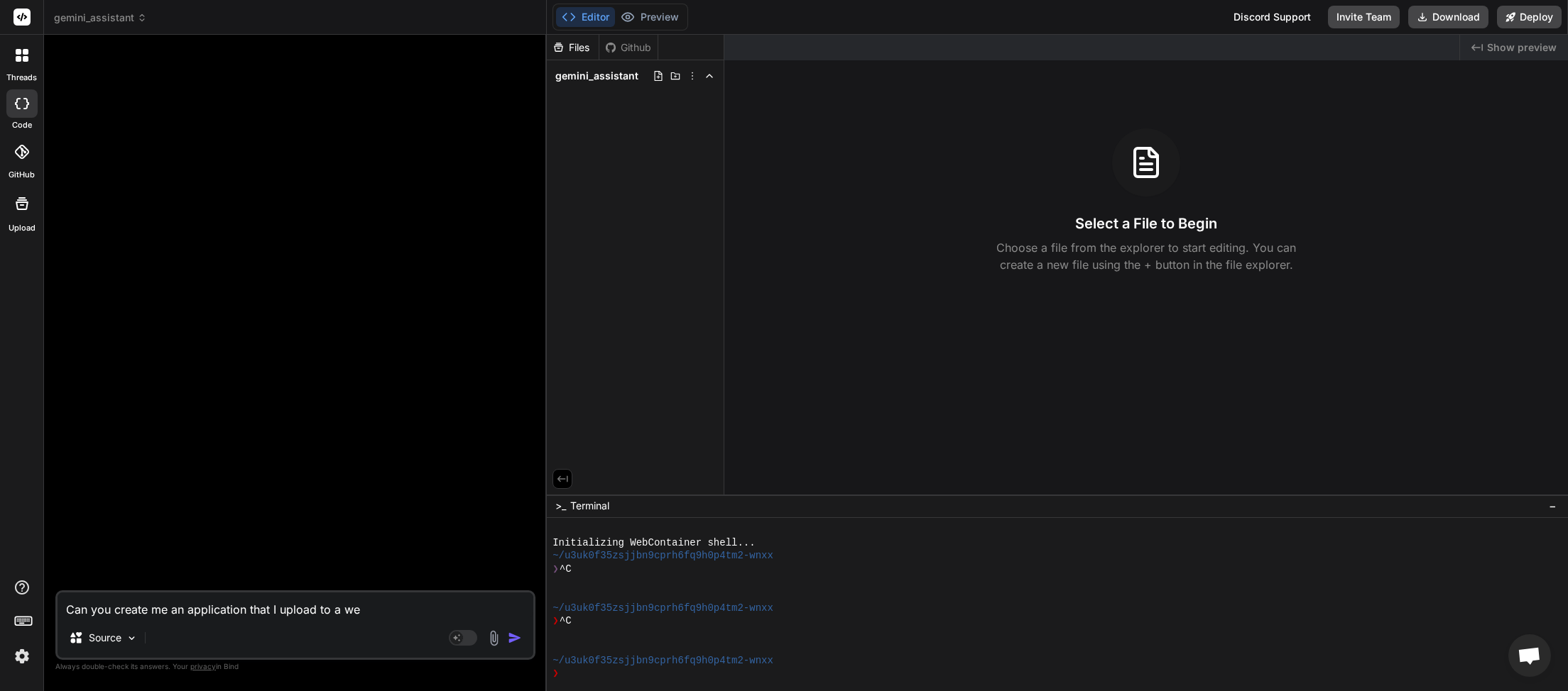
type textarea "x"
type textarea "Can you create me an application that I upload to a webs"
type textarea "x"
type textarea "Can you create me an application that I upload to a websi"
type textarea "x"
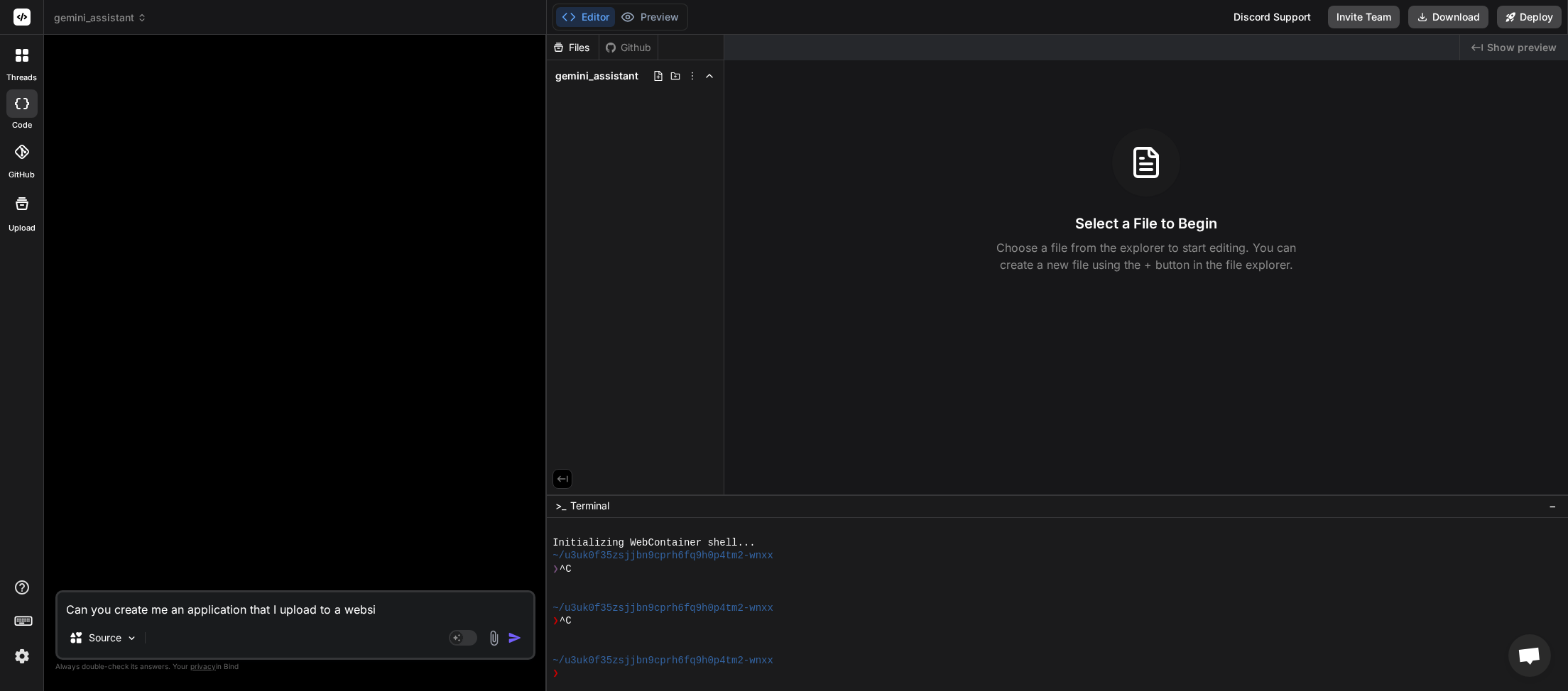
type textarea "Can you create me an application that I upload to a websit"
type textarea "x"
type textarea "Can you create me an application that I upload to a website"
type textarea "x"
type textarea "Can you create me an application that I upload to a website"
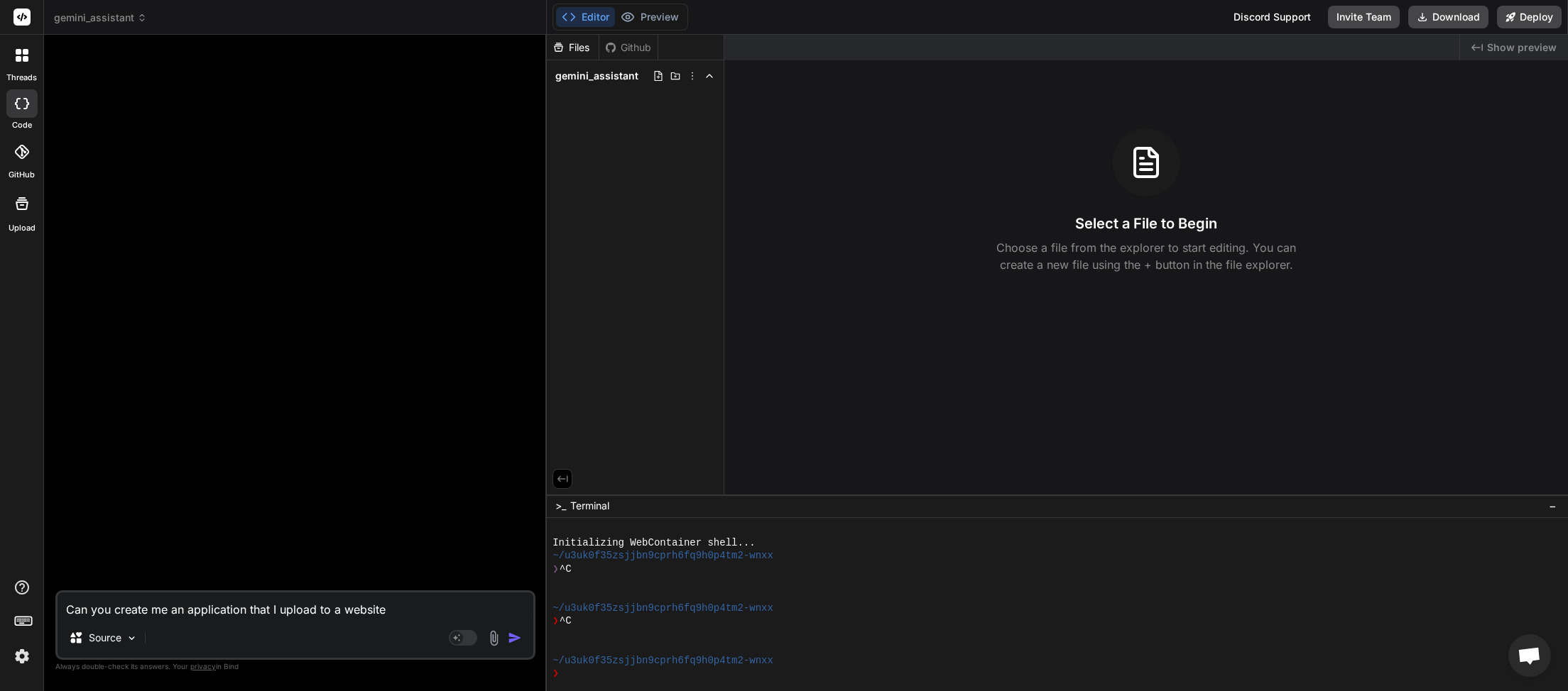
type textarea "x"
type textarea "Can you create me an application that I upload to a website t"
type textarea "x"
type textarea "Can you create me an application that I upload to a website th"
type textarea "x"
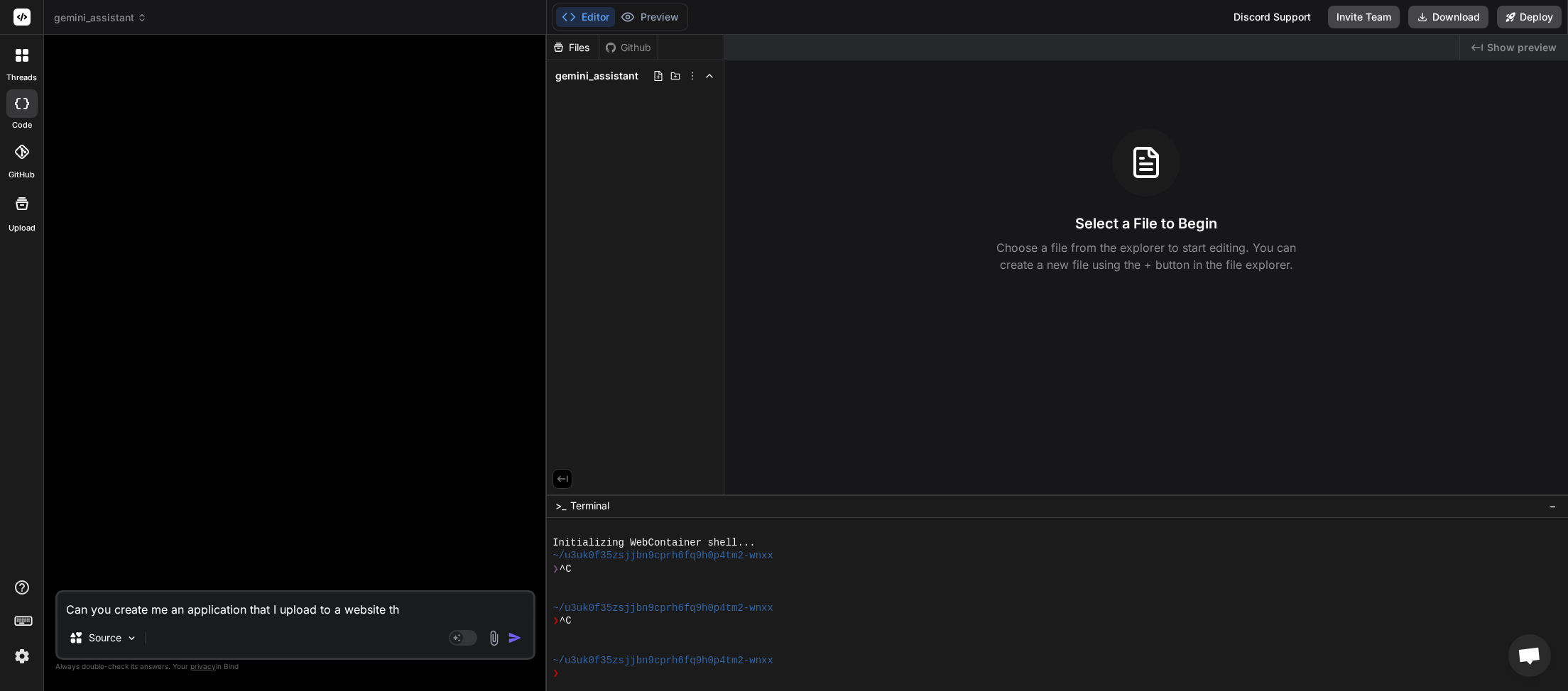
type textarea "Can you create me an application that I upload to a website tha"
type textarea "x"
type textarea "Can you create me an application that I upload to a website that"
type textarea "x"
type textarea "Can you create me an application that I upload to a website that"
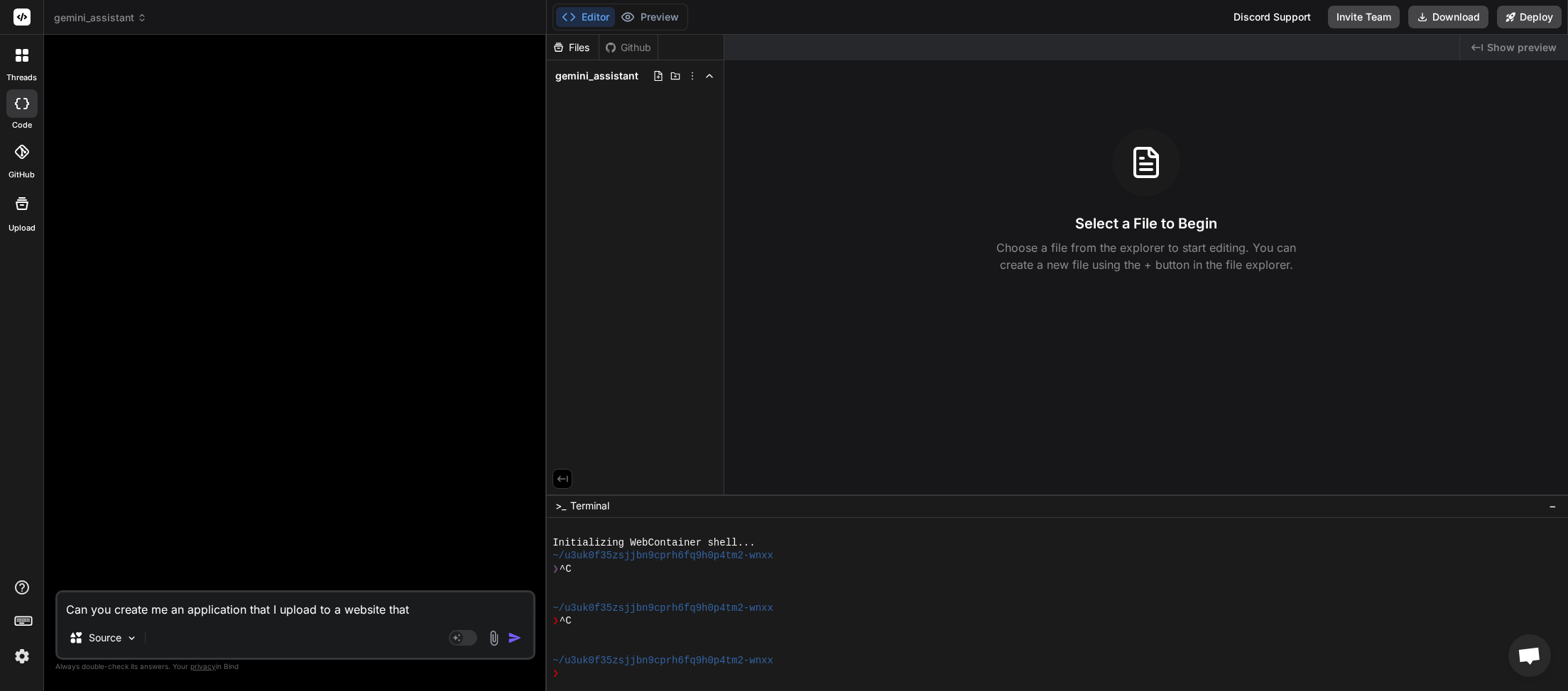
type textarea "x"
type textarea "Can you create me an application that I upload to a website that l"
type textarea "x"
type textarea "Can you create me an application that I upload to a website that le"
type textarea "x"
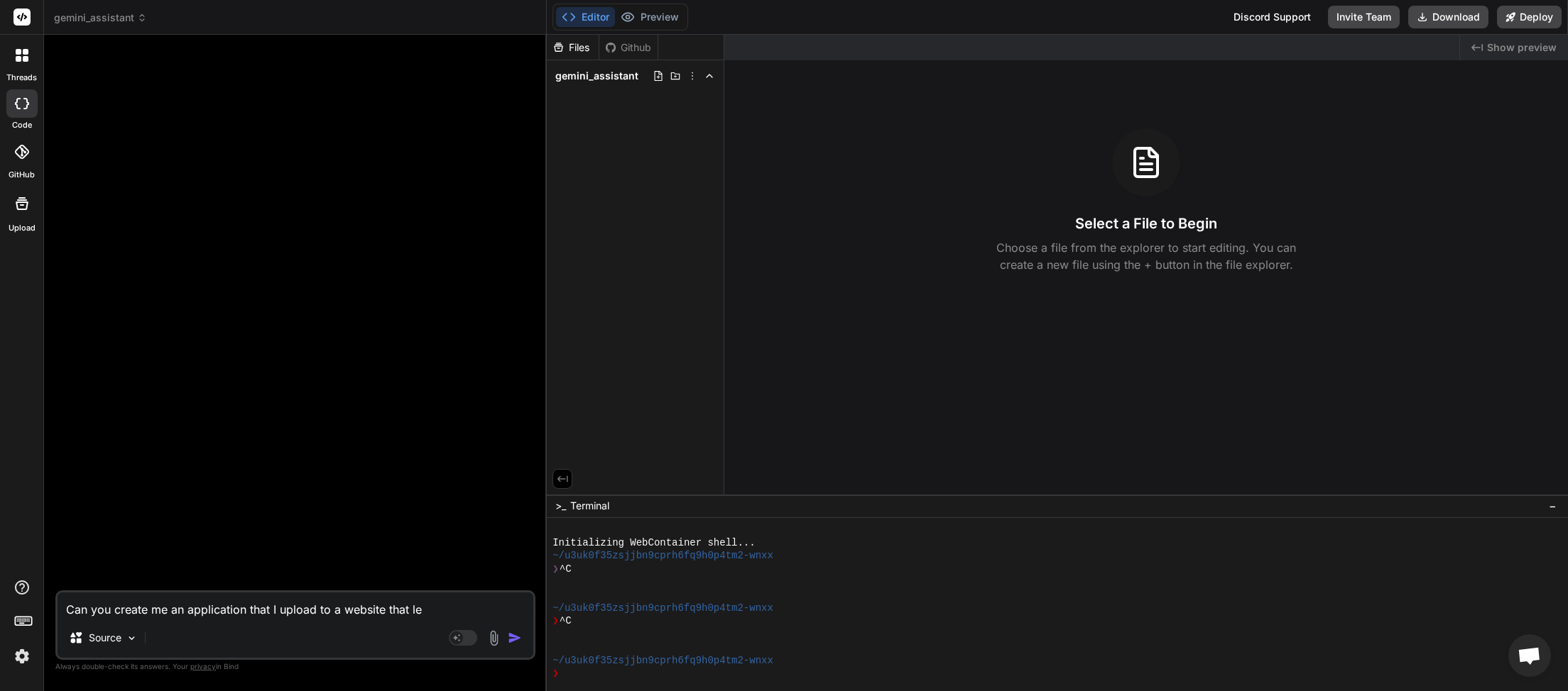
type textarea "Can you create me an application that I upload to a website that let"
type textarea "x"
type textarea "Can you create me an application that I upload to a website that lets"
type textarea "x"
type textarea "Can you create me an application that I upload to a website that lets"
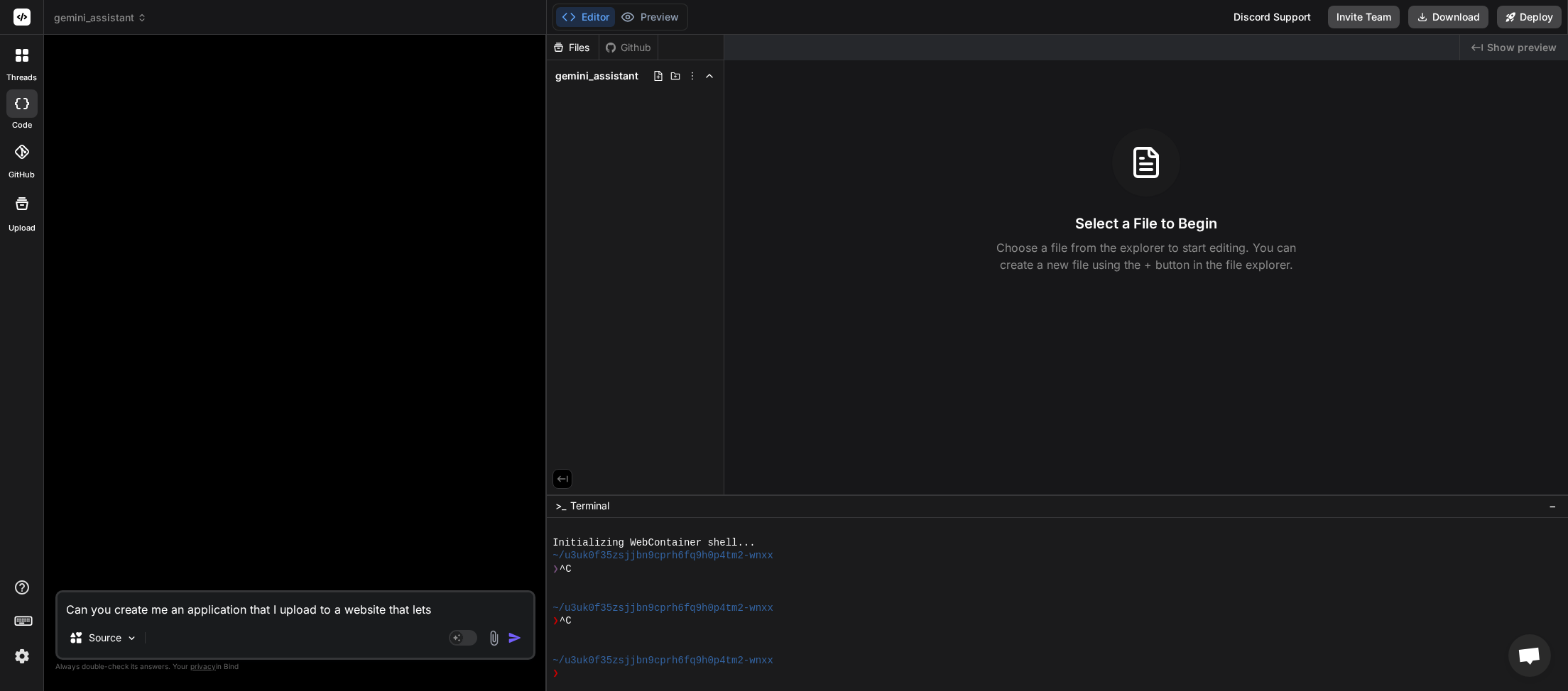
type textarea "x"
type textarea "Can you create me an application that I upload to a website that lets m"
type textarea "x"
type textarea "Can you create me an application that I upload to a website that lets me"
type textarea "x"
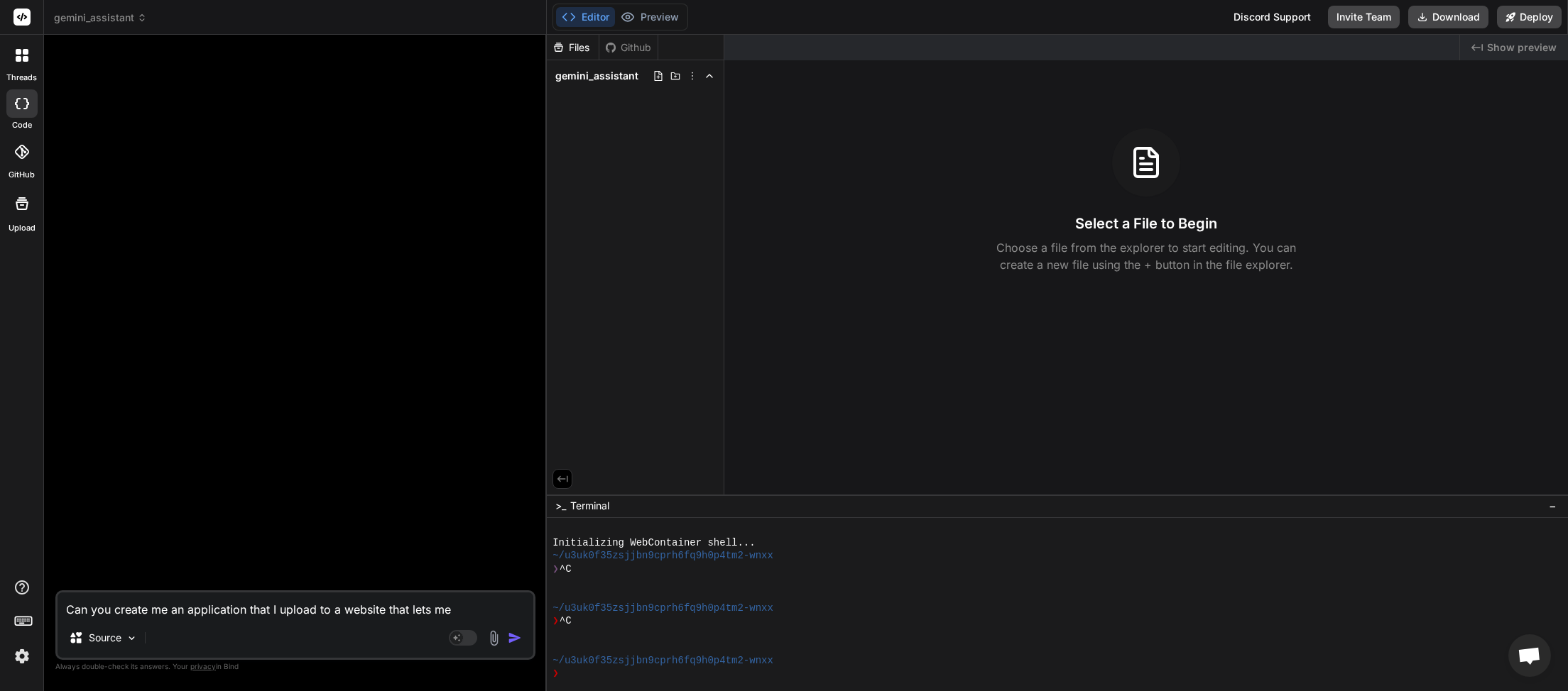
type textarea "Can you create me an application that I upload to a website that lets me"
type textarea "x"
type textarea "Can you create me an application that I upload to a website that lets me u"
type textarea "x"
type textarea "Can you create me an application that I upload to a website that lets me us"
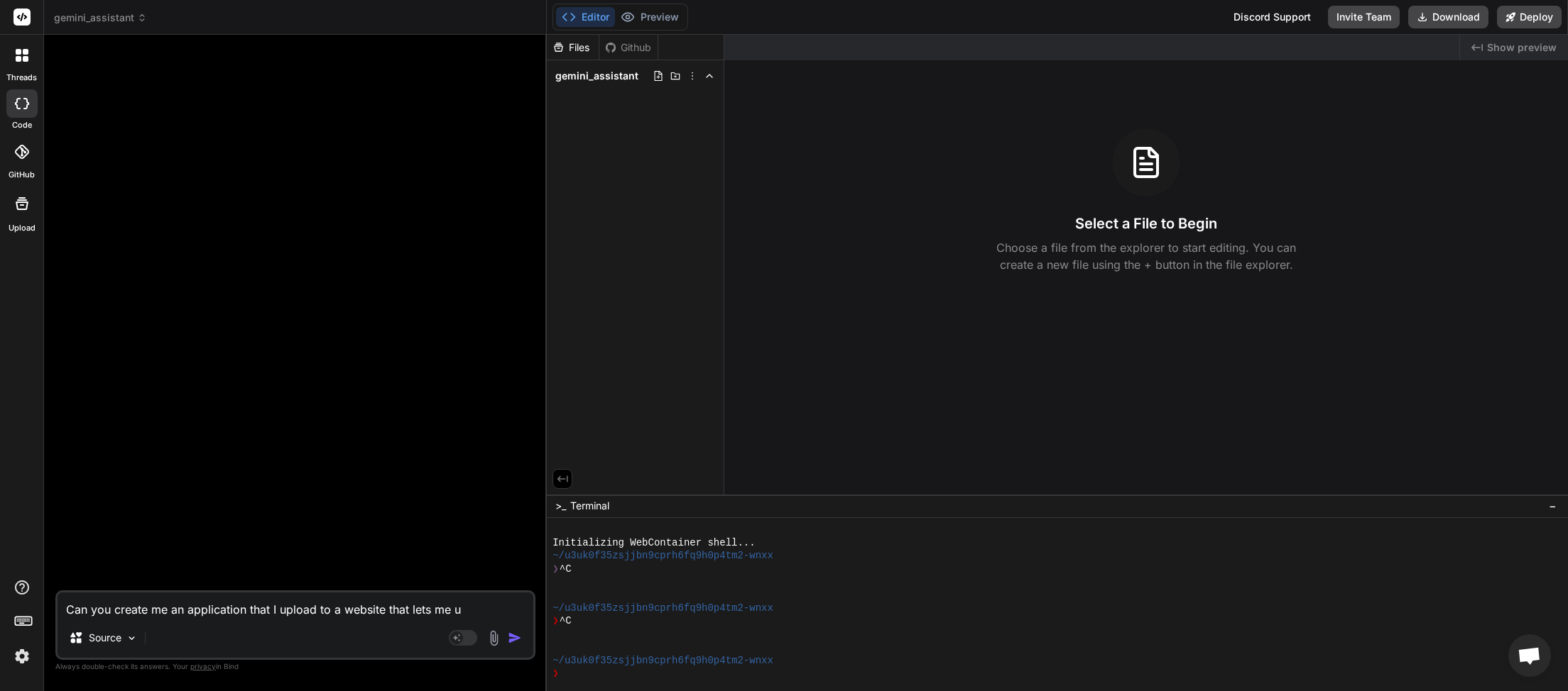
type textarea "x"
type textarea "Can you create me an application that I upload to a website that lets me use"
type textarea "x"
type textarea "Can you create me an application that I upload to a website that lets me use"
type textarea "x"
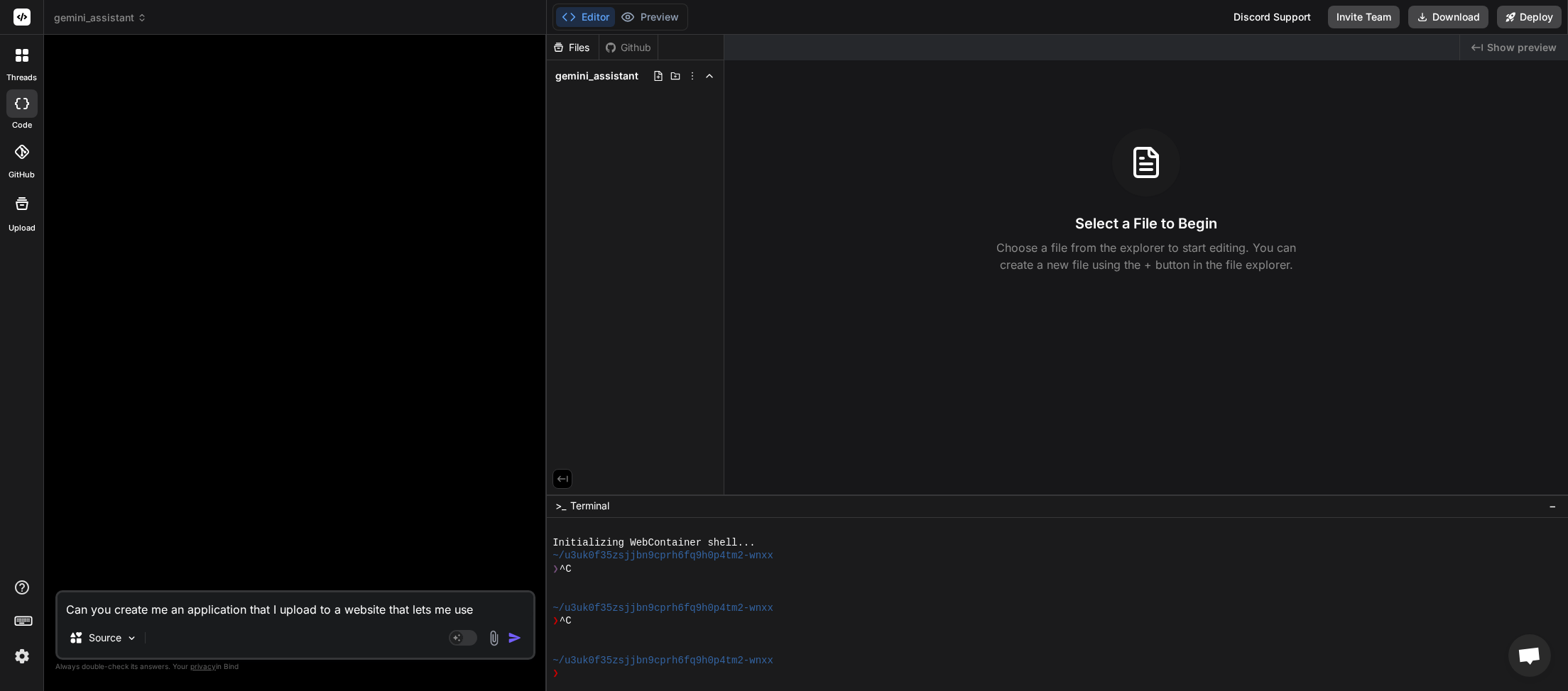
type textarea "Can you create me an application that I upload to a website that lets me use"
click at [145, 16] on icon at bounding box center [142, 17] width 10 height 10
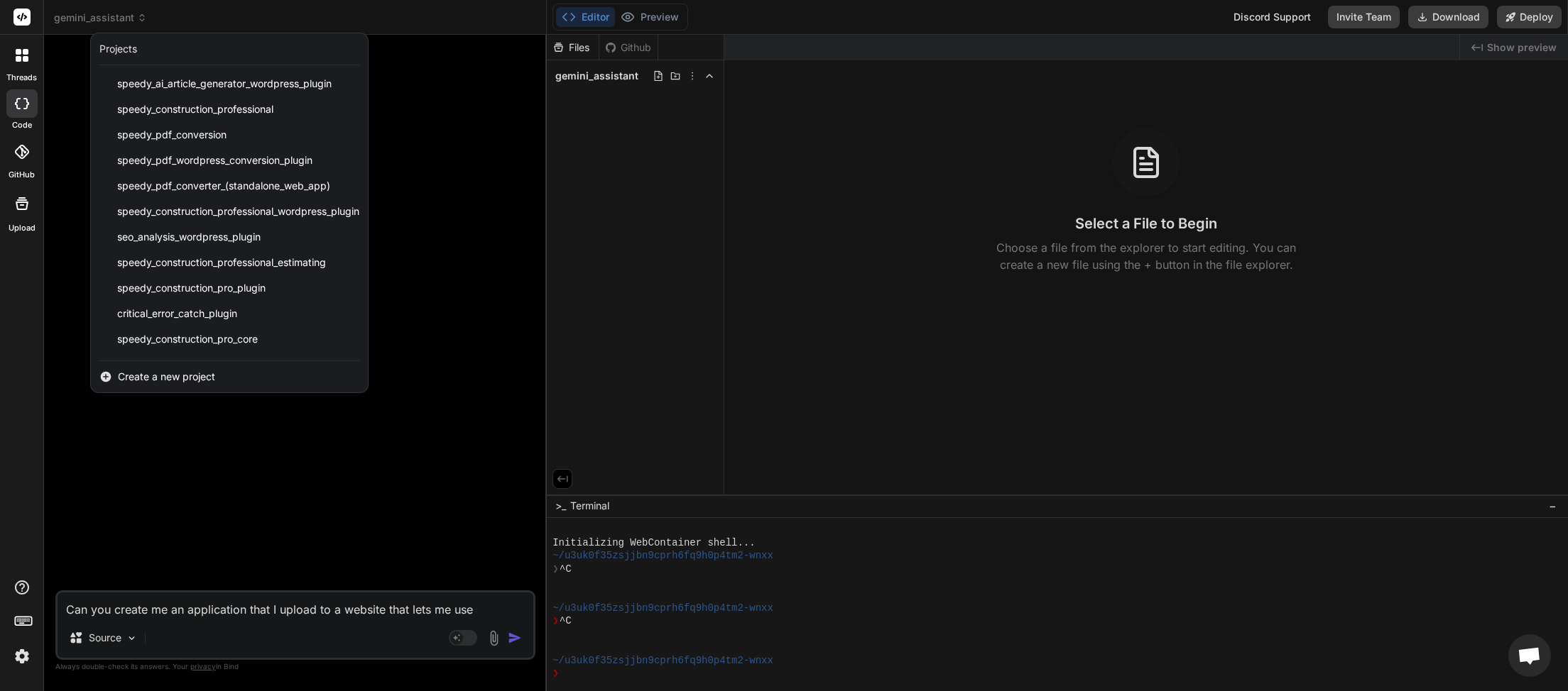
scroll to position [355, 0]
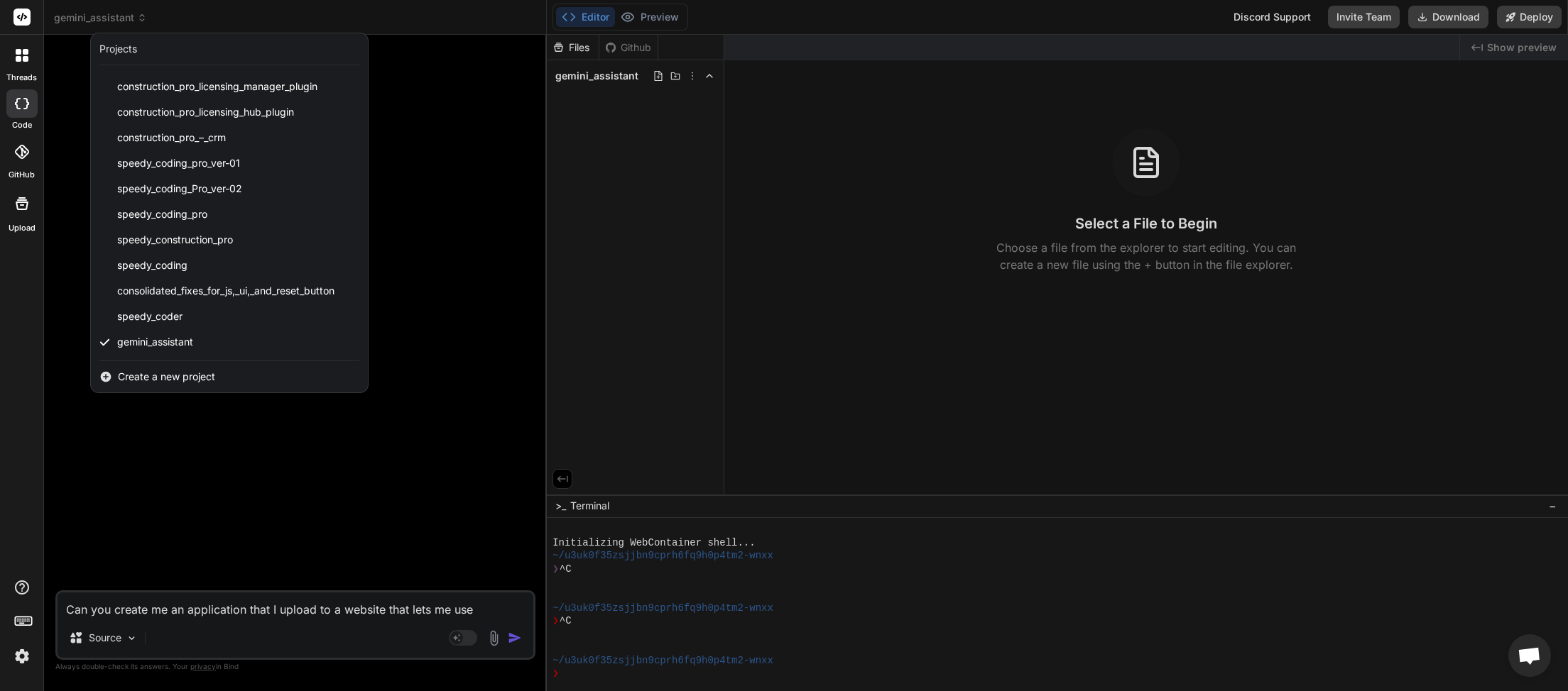
click at [182, 374] on span "Create a new project" at bounding box center [167, 376] width 98 height 14
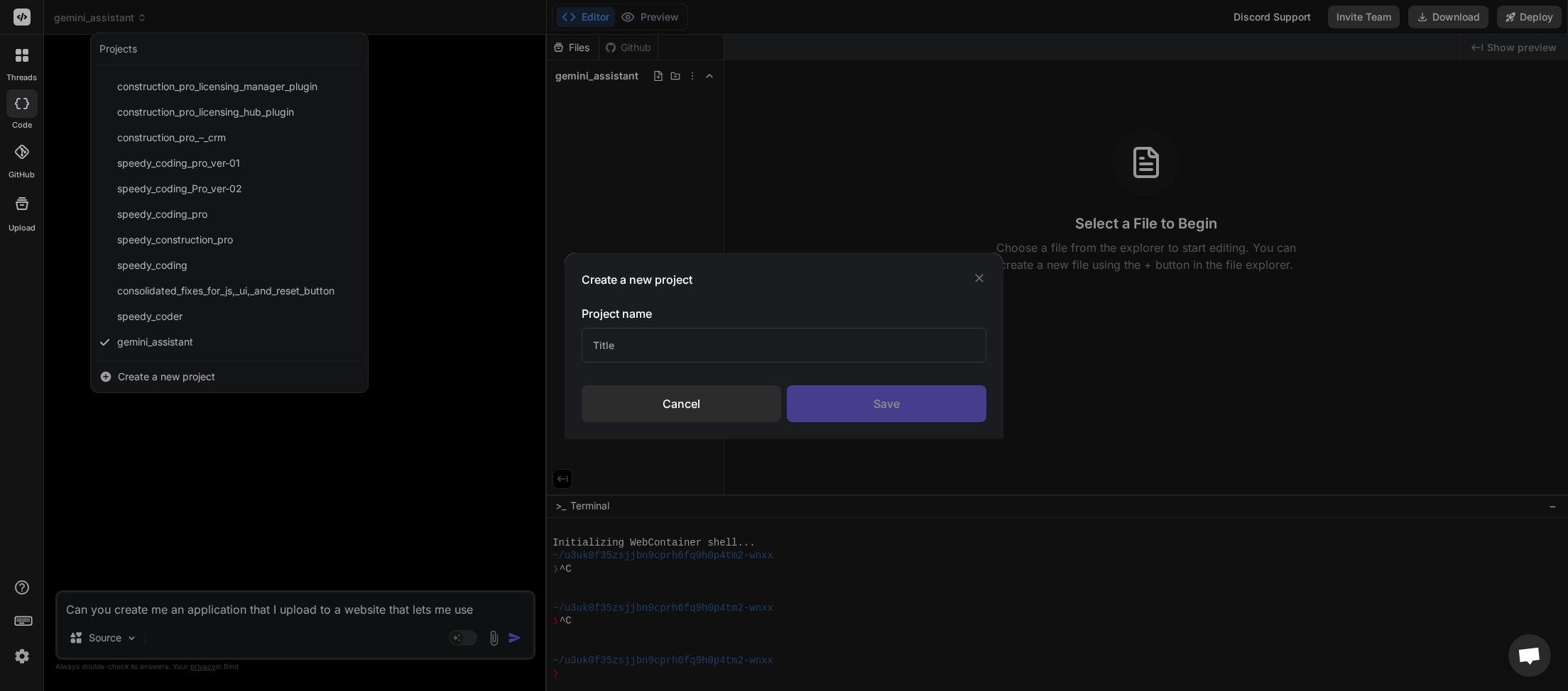
click at [721, 338] on input "text" at bounding box center [784, 345] width 405 height 35
type input "C"
click at [262, 352] on div "Create a new project Project name Cancel Save" at bounding box center [784, 346] width 1568 height 691
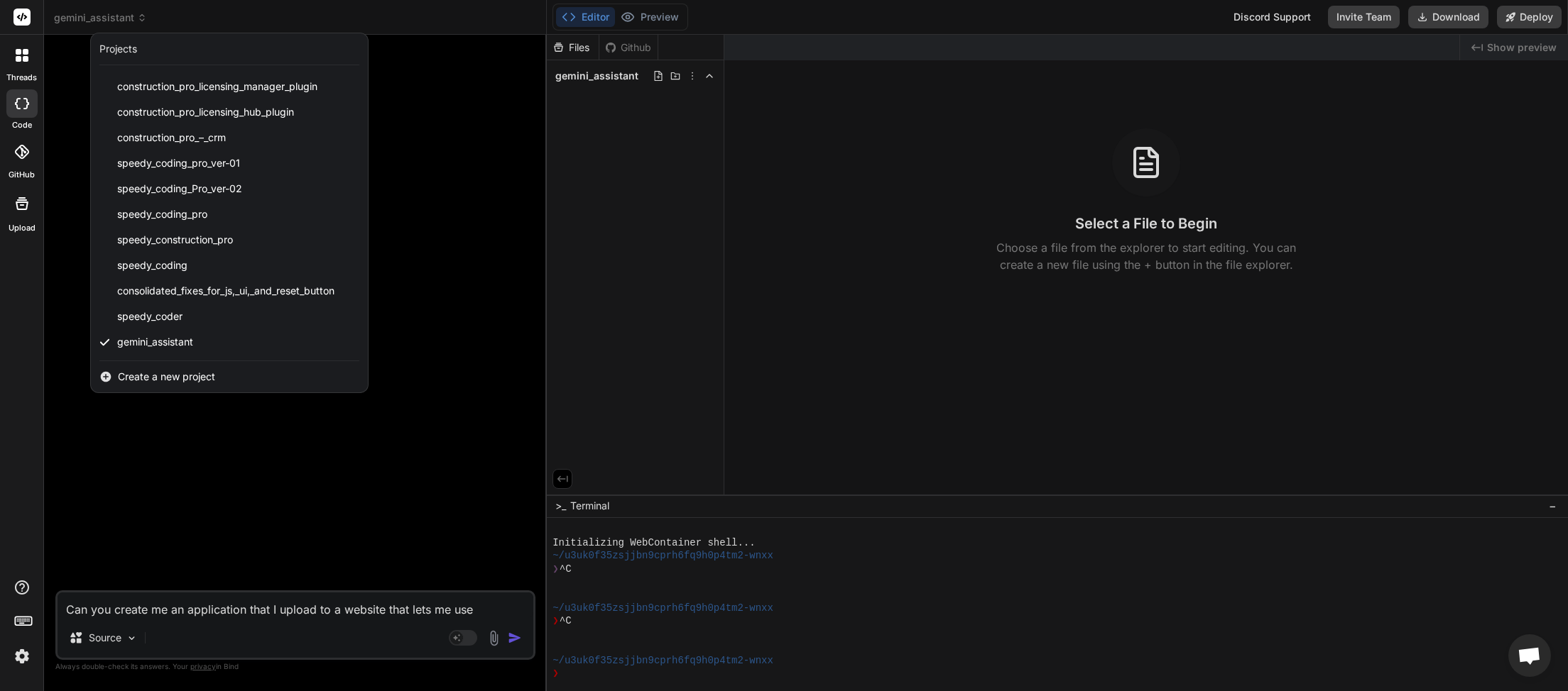
click at [670, 48] on div at bounding box center [784, 346] width 1568 height 691
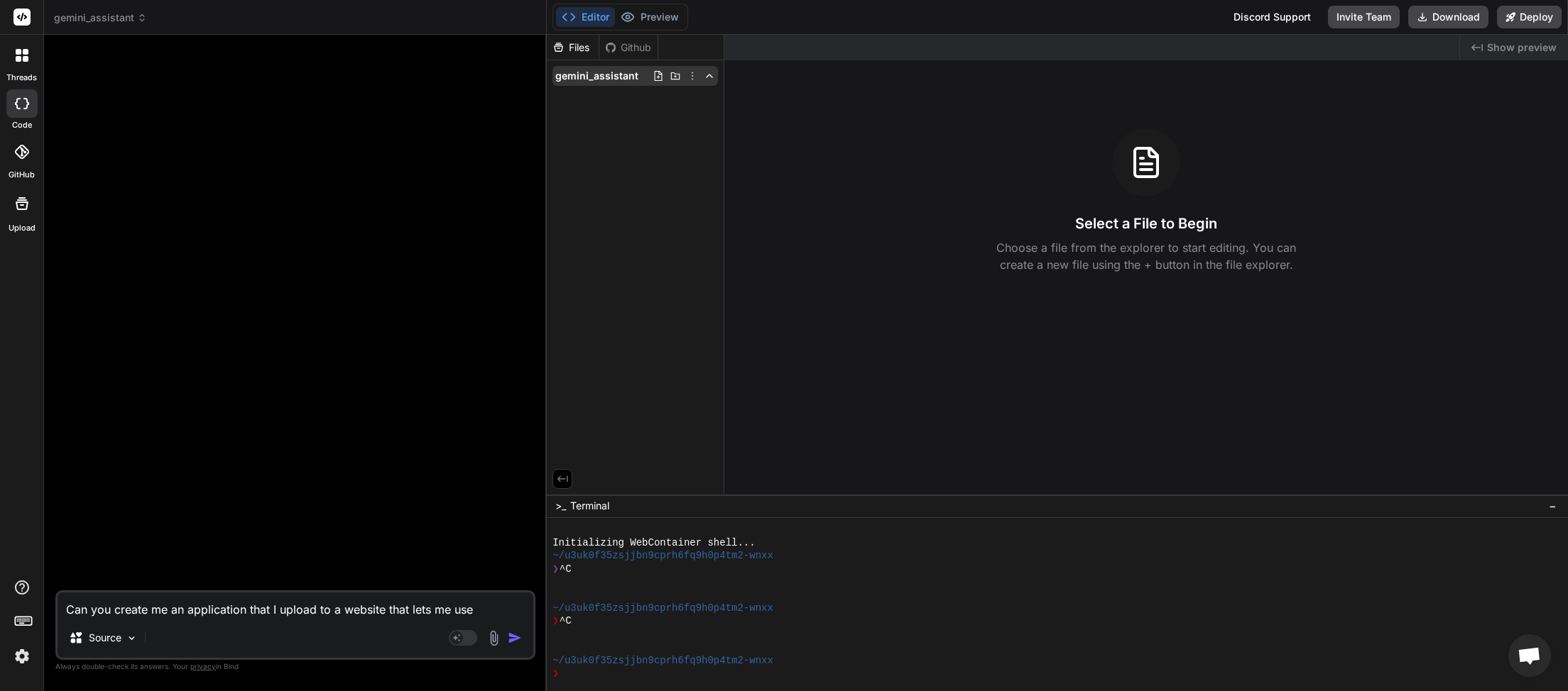
click at [578, 81] on span "gemini_assistant" at bounding box center [596, 76] width 83 height 14
click at [688, 76] on icon at bounding box center [692, 76] width 12 height 12
click at [599, 138] on span "Delete" at bounding box center [612, 134] width 29 height 14
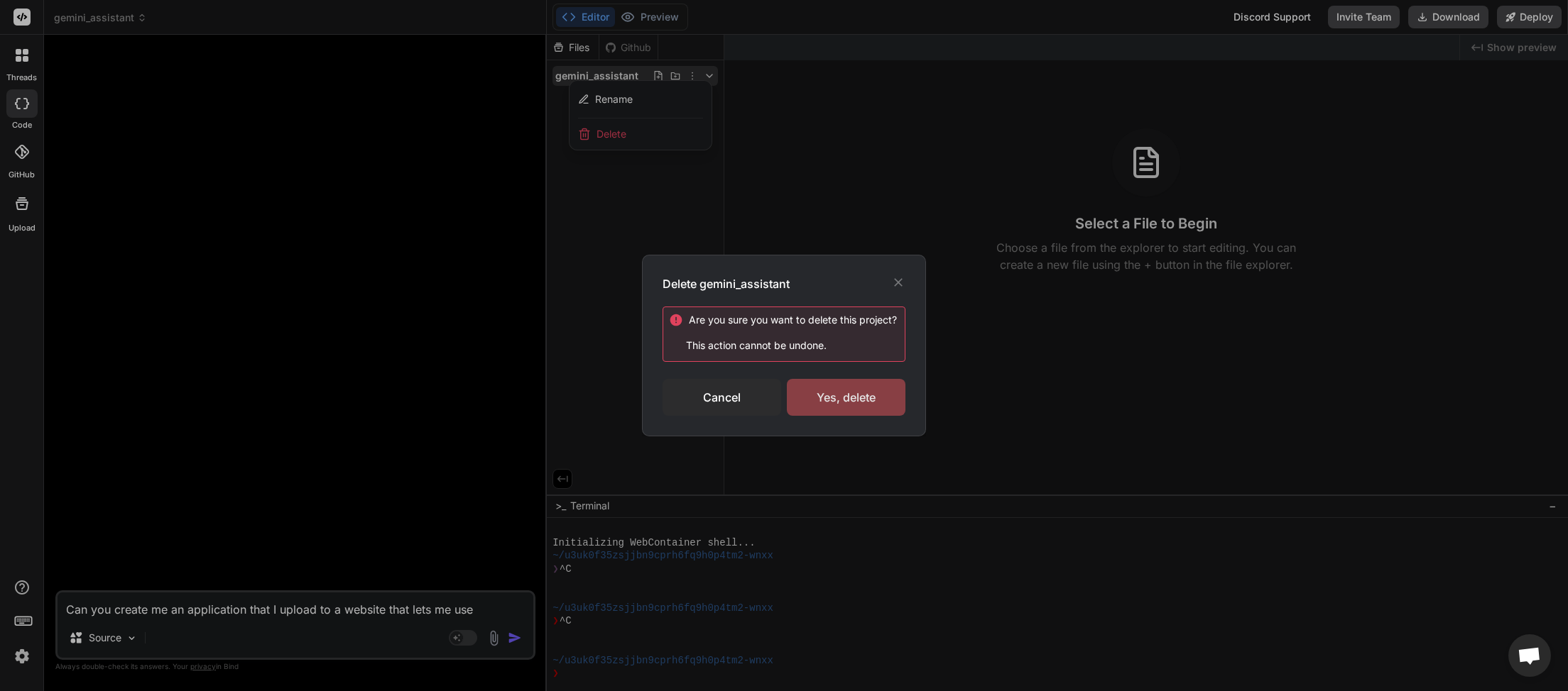
click at [829, 397] on div "Yes, delete" at bounding box center [846, 397] width 119 height 37
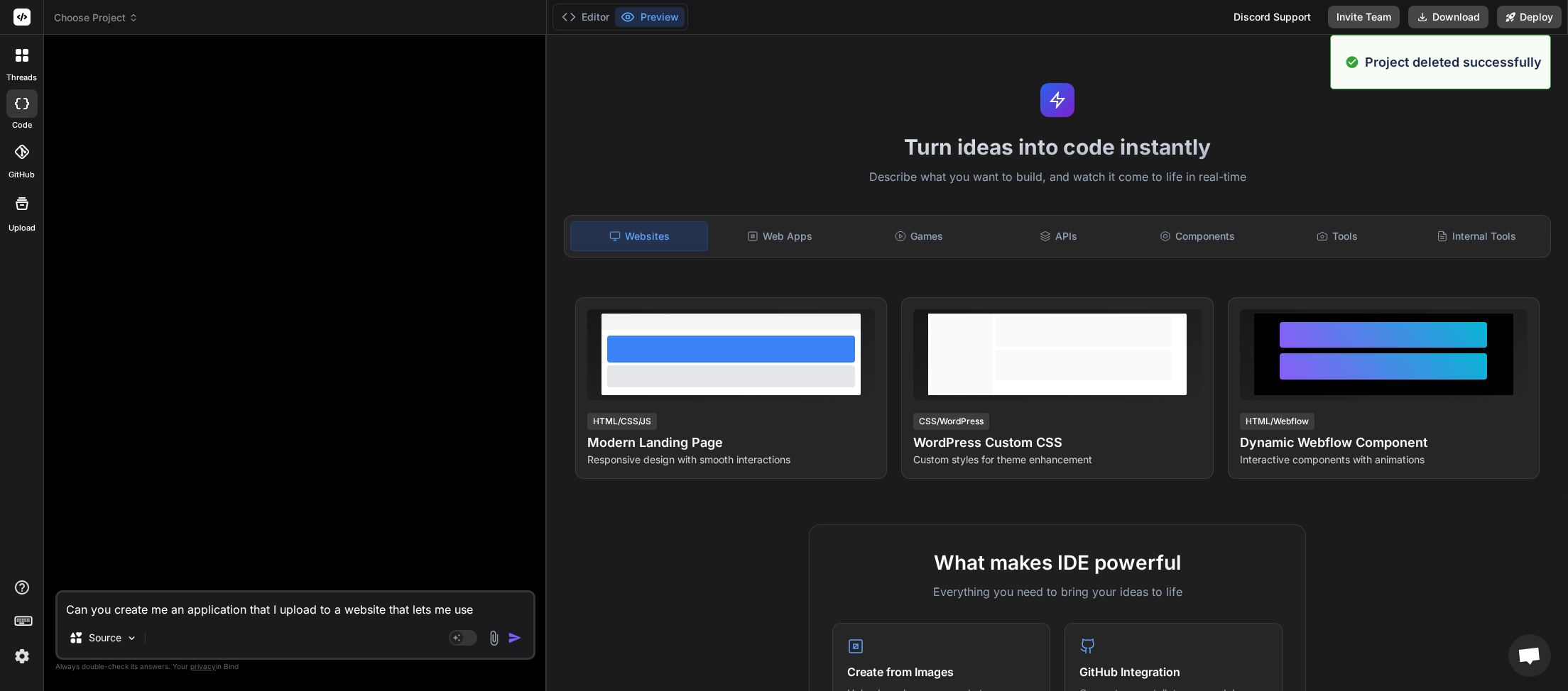
click at [136, 23] on span "Choose Project" at bounding box center [96, 18] width 84 height 14
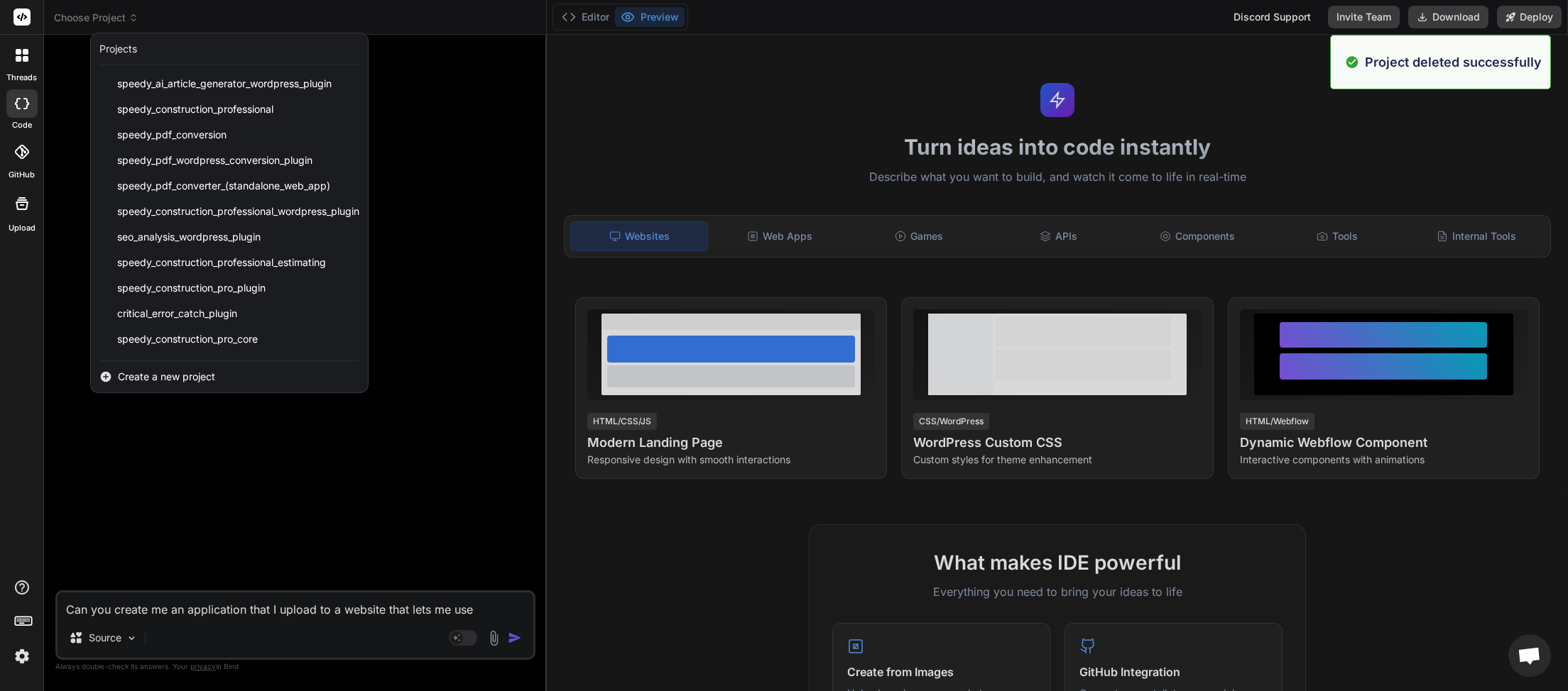
scroll to position [328, 0]
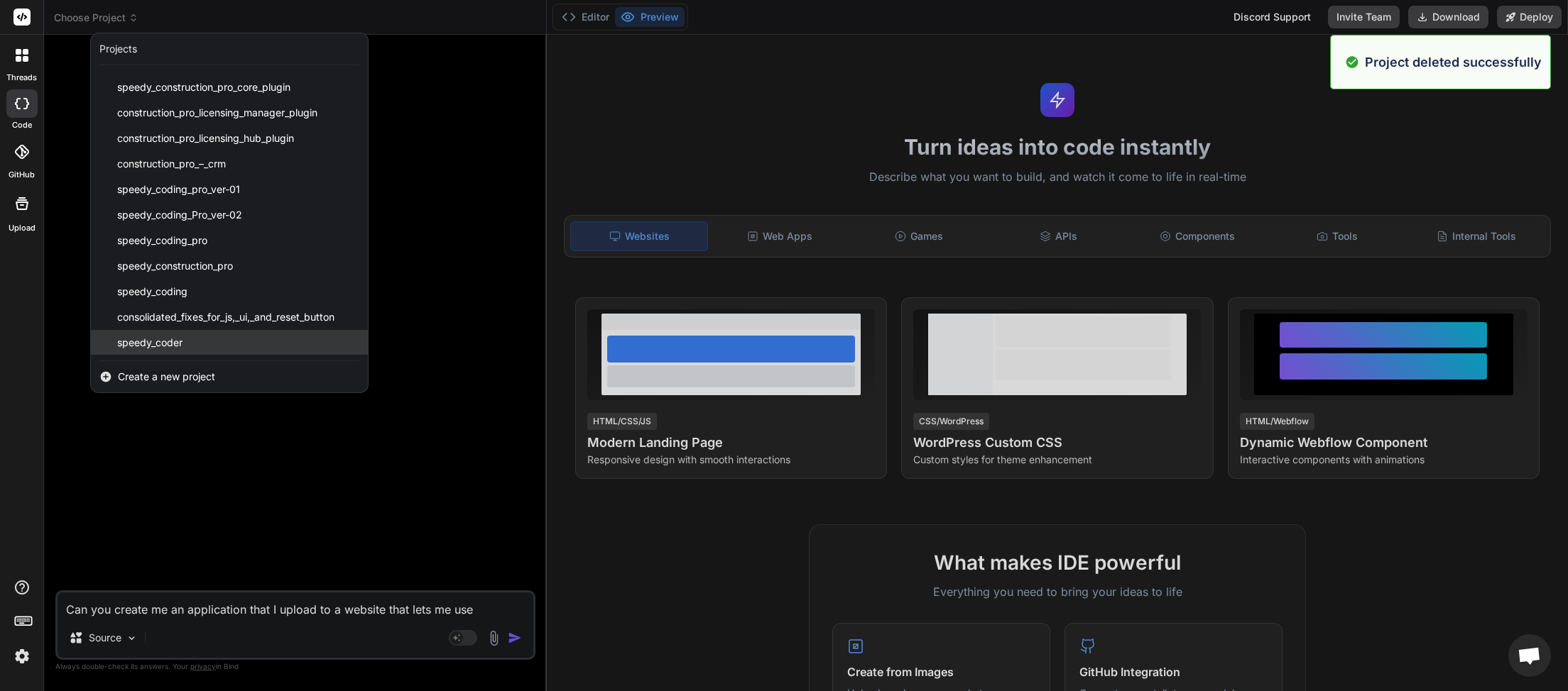
click at [180, 350] on div "speedy_coder" at bounding box center [229, 342] width 277 height 26
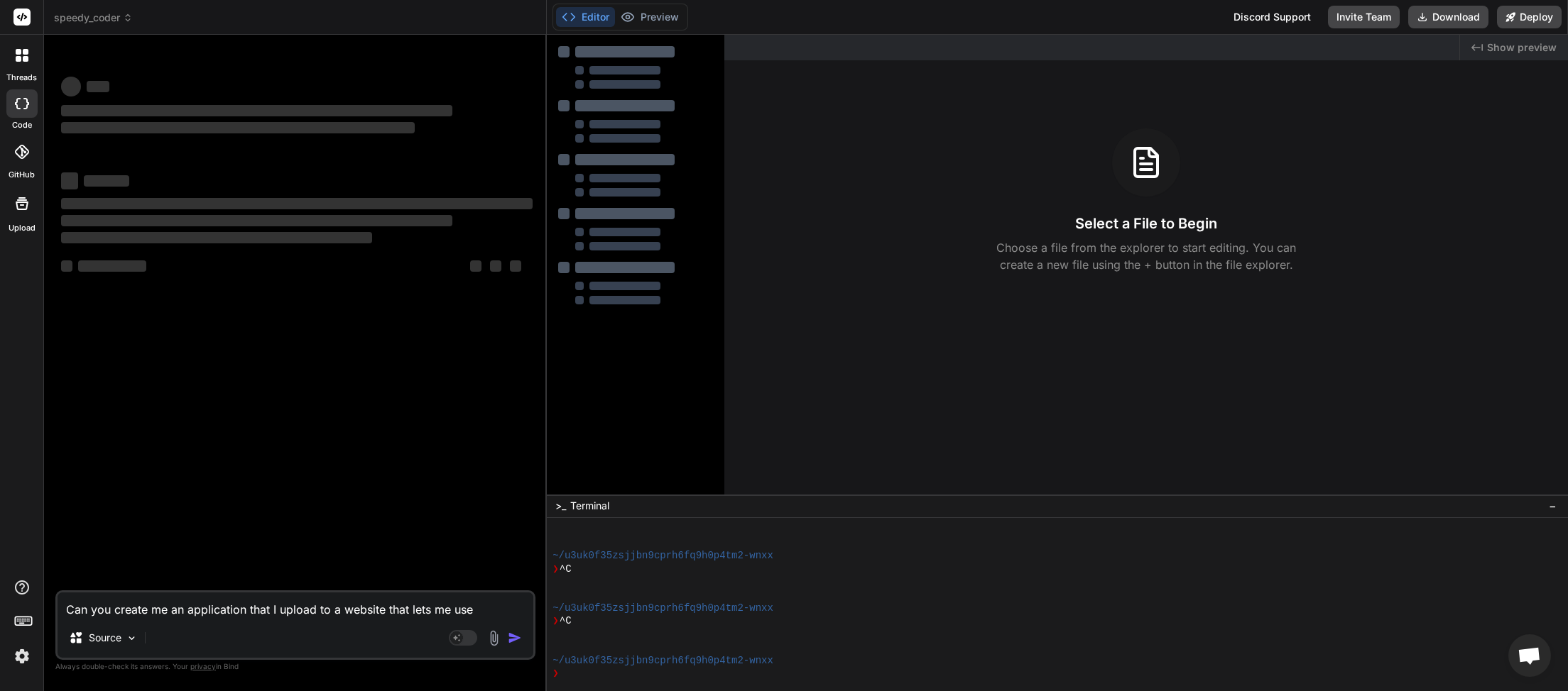
type textarea "x"
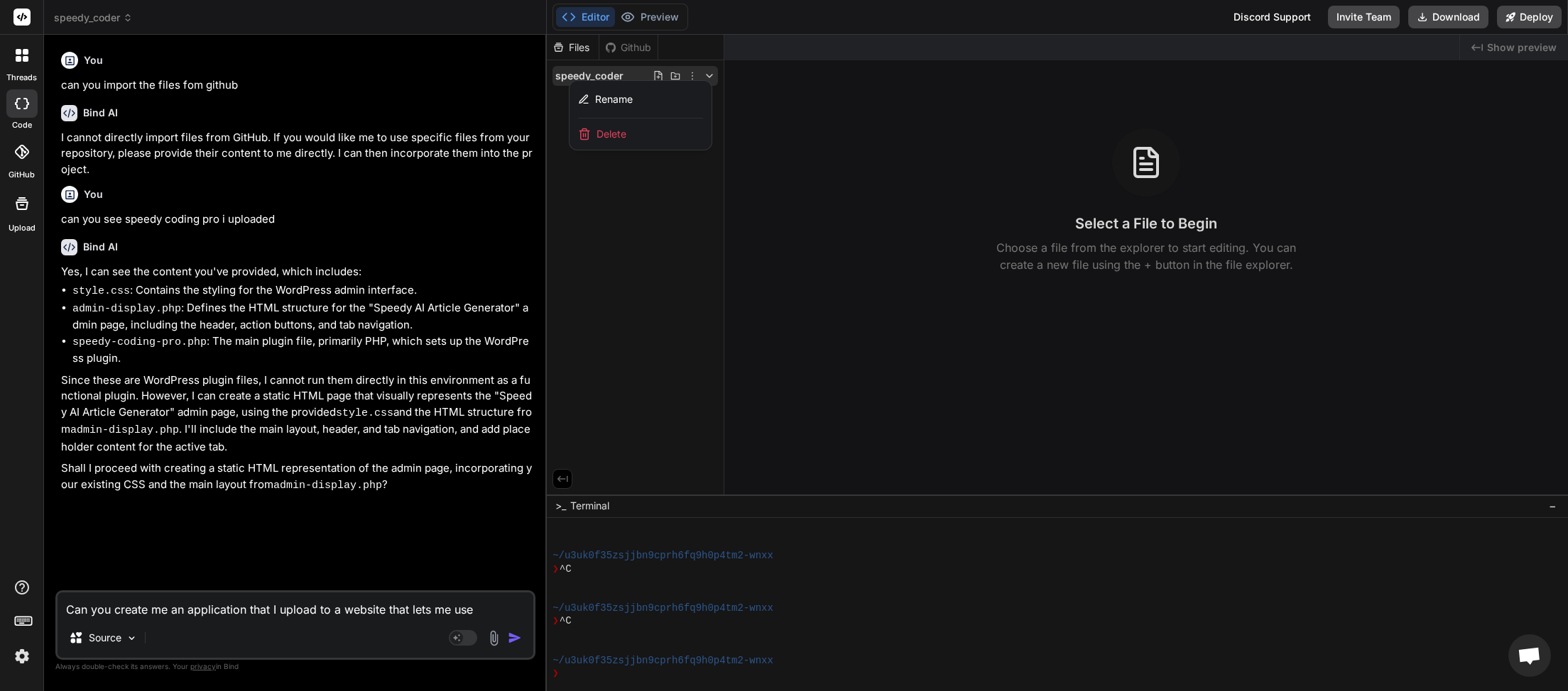
click at [482, 604] on textarea "Can you create me an application that I upload to a website that lets me use" at bounding box center [295, 605] width 476 height 26
click at [382, 610] on textarea "Can you create me an application that I upload to a website that lets me use" at bounding box center [295, 605] width 476 height 26
type textarea "Can you create me an application that I upload to a website that lets me use"
type textarea "x"
type textarea "Can you create me an application that I upload to a website o that lets me use"
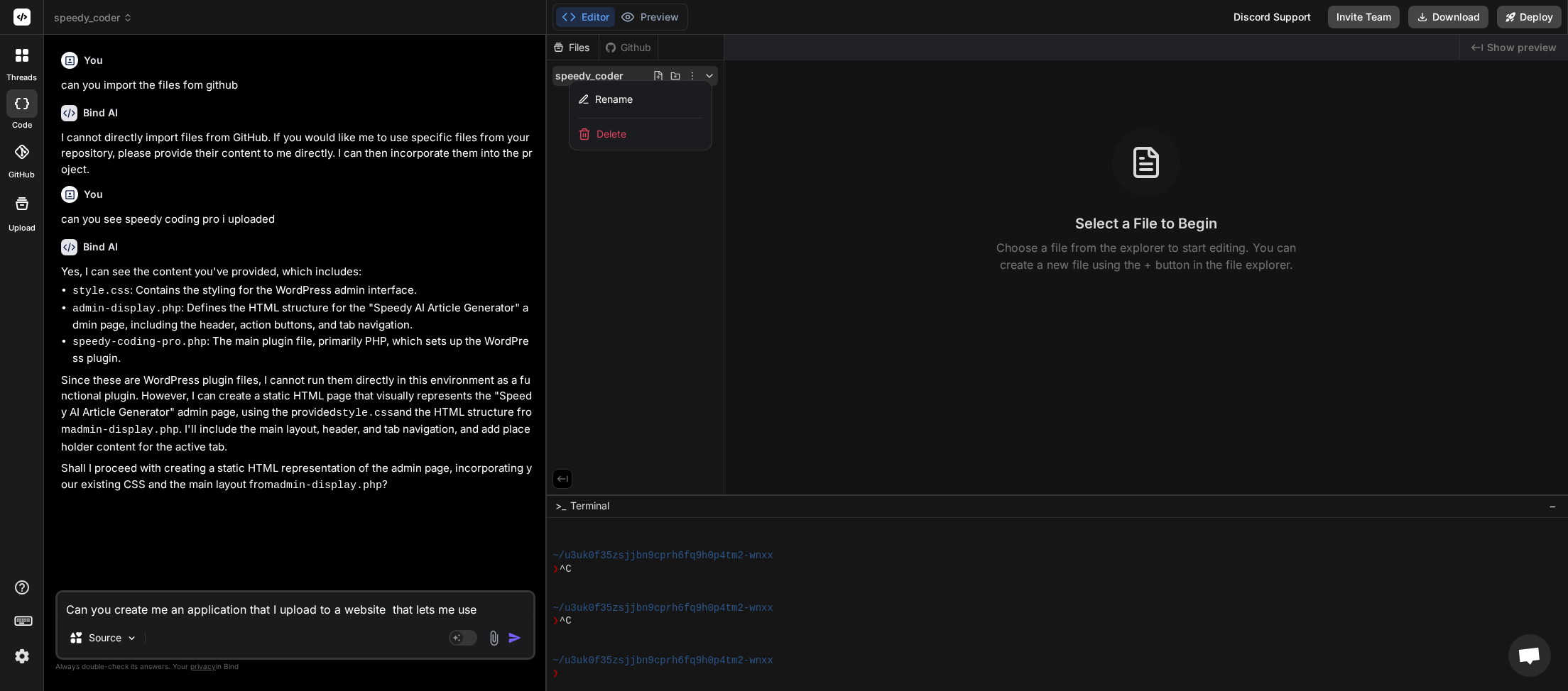
type textarea "x"
type textarea "Can you create me an application that I upload to a website or that lets me use"
type textarea "x"
type textarea "Can you create me an application that I upload to a website or that lets me use"
type textarea "x"
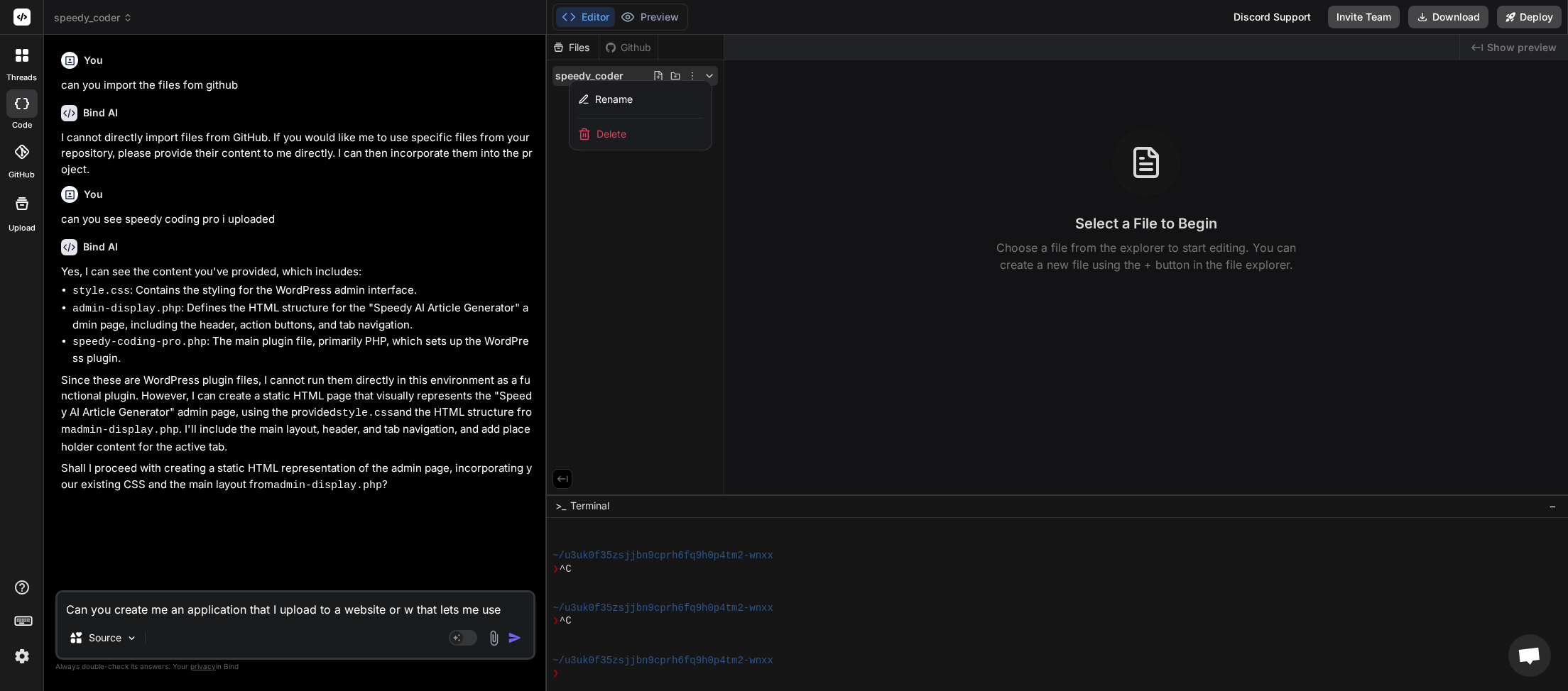
type textarea "Can you create me an application that I upload to a website or we that lets me …"
type textarea "x"
type textarea "Can you create me an application that I upload to a website or wee that lets me…"
type textarea "x"
type textarea "Can you create me an application that I upload to a website or ween that lets m…"
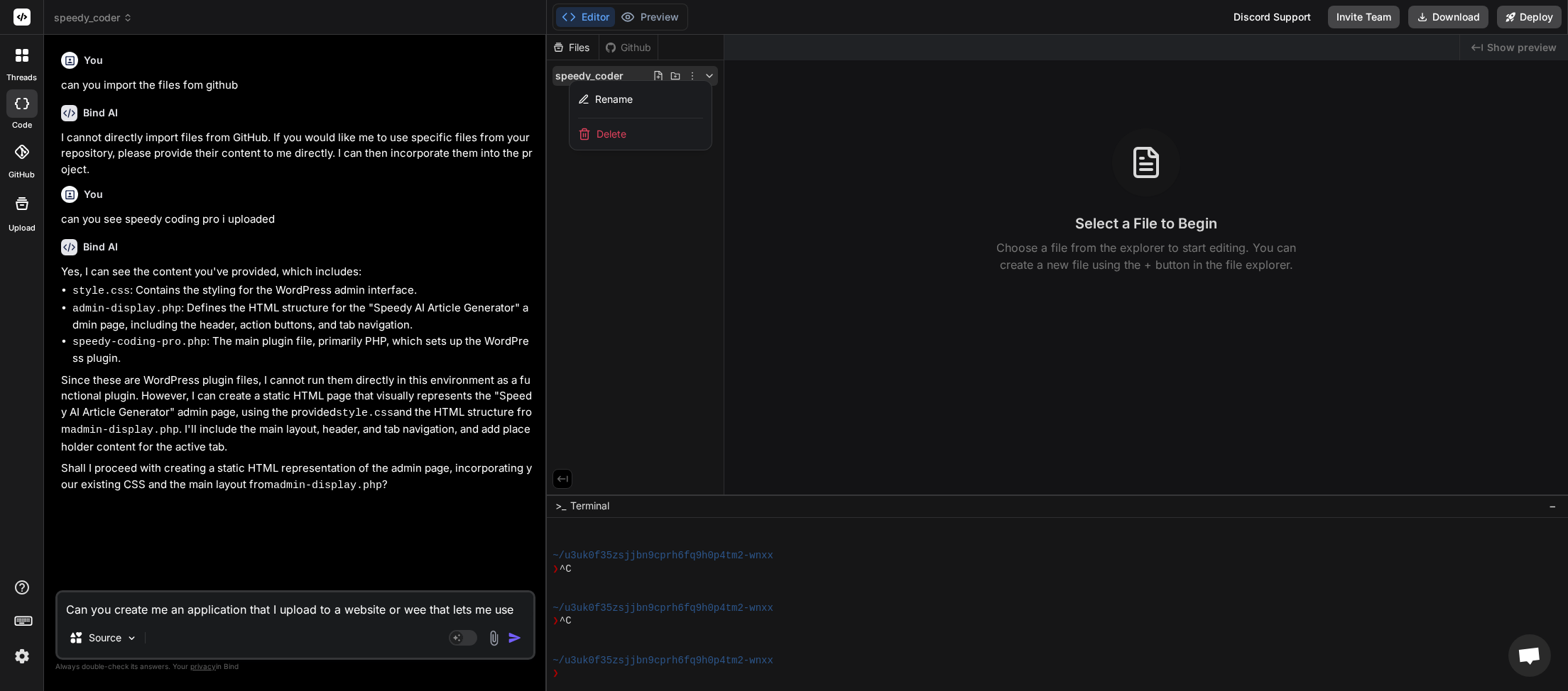
type textarea "x"
type textarea "Can you create me an application that I upload to a website or wee that lets me…"
type textarea "x"
type textarea "Can you create me an application that I upload to a website or we that lets me …"
type textarea "x"
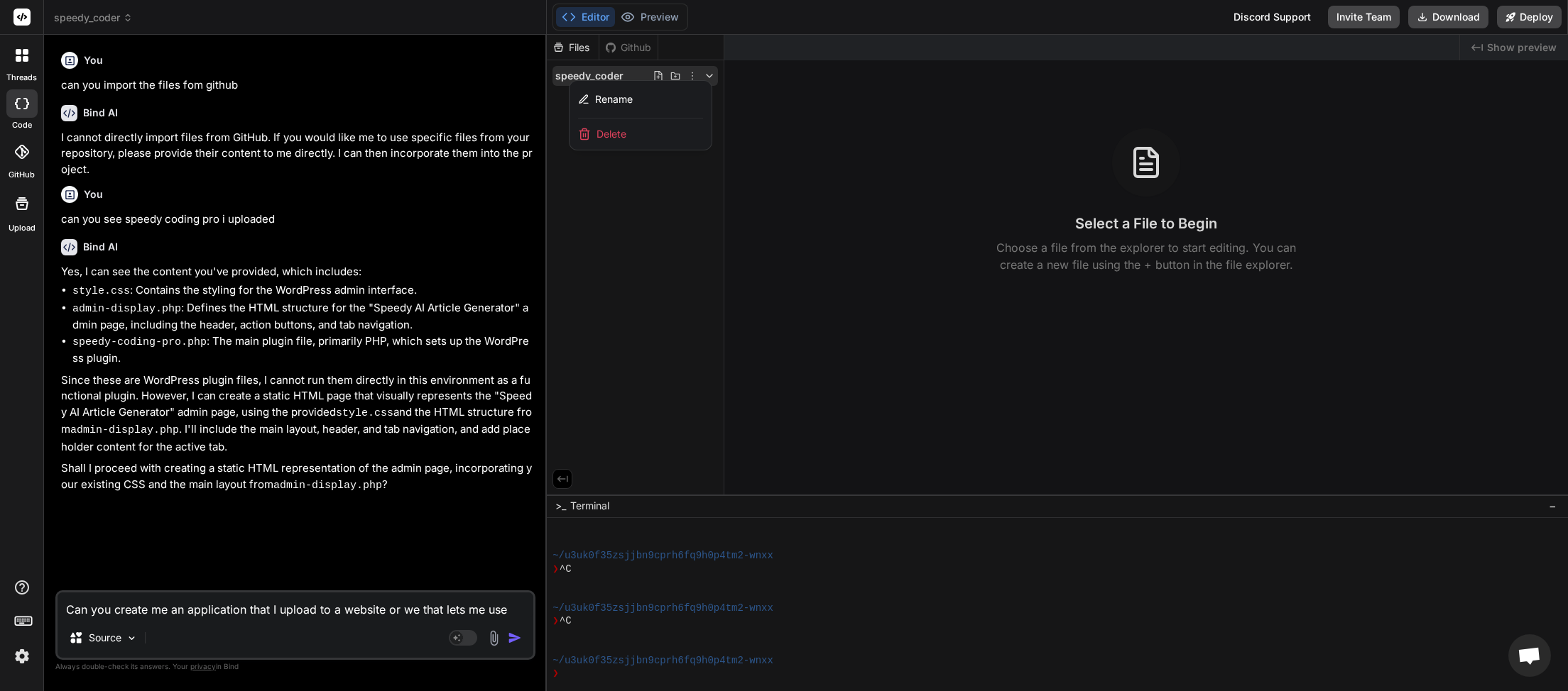
type textarea "Can you create me an application that I upload to a website or web that lets me…"
type textarea "x"
type textarea "Can you create me an application that I upload to a website or web that lets me…"
type textarea "x"
type textarea "Can you create me an application that I upload to a website or web s that lets …"
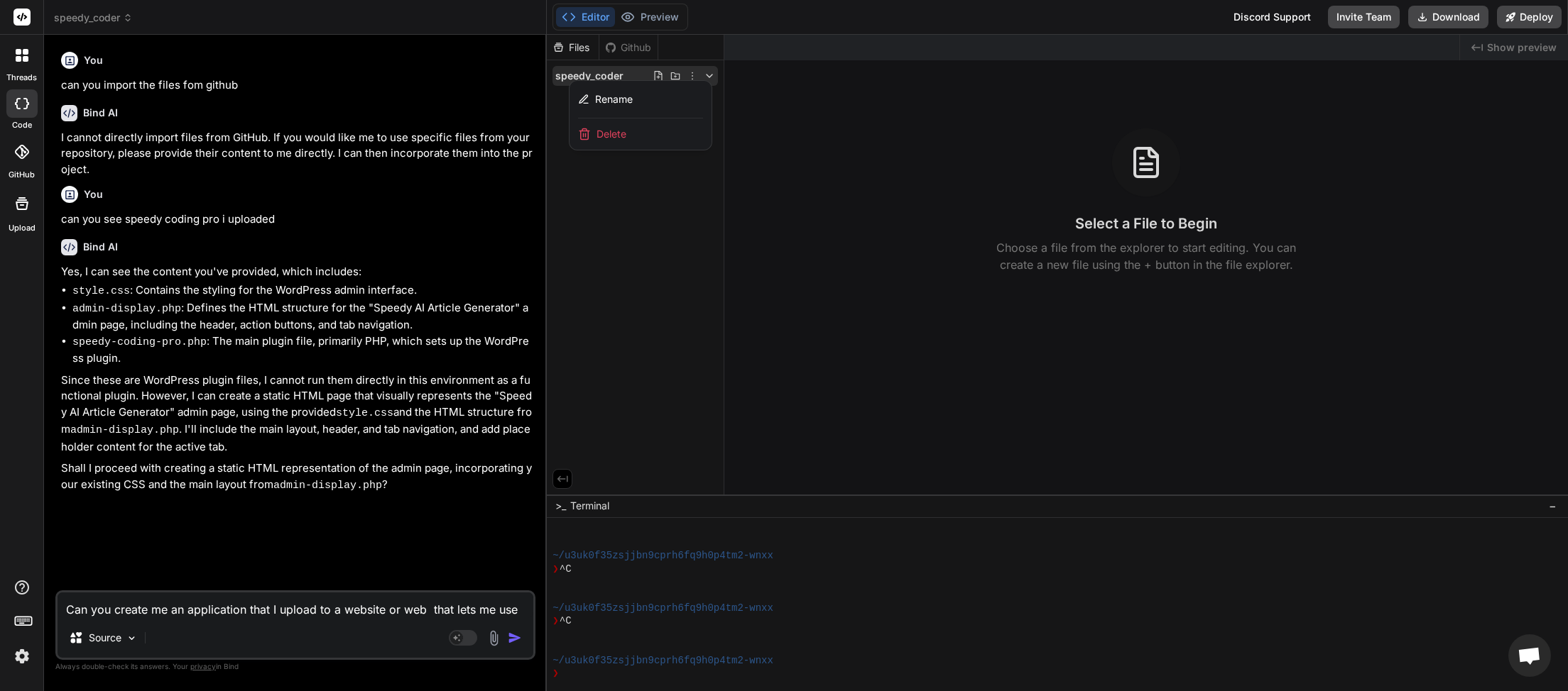
type textarea "x"
type textarea "Can you create me an application that I upload to a website or web se that lets…"
type textarea "x"
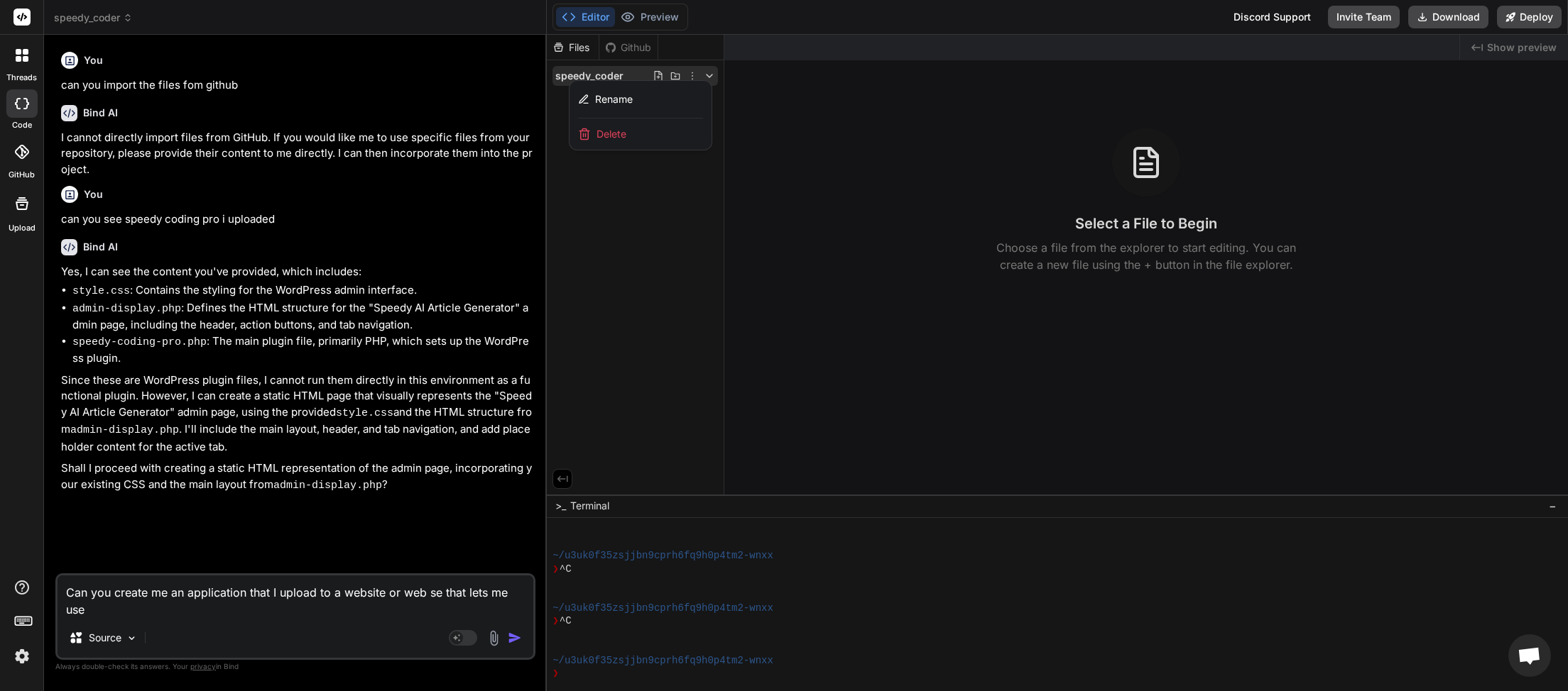
type textarea "Can you create me an application that I upload to a website or web ser that let…"
type textarea "x"
type textarea "Can you create me an application that I upload to a website or web serv that le…"
type textarea "x"
type textarea "Can you create me an application that I upload to a website or web serve that l…"
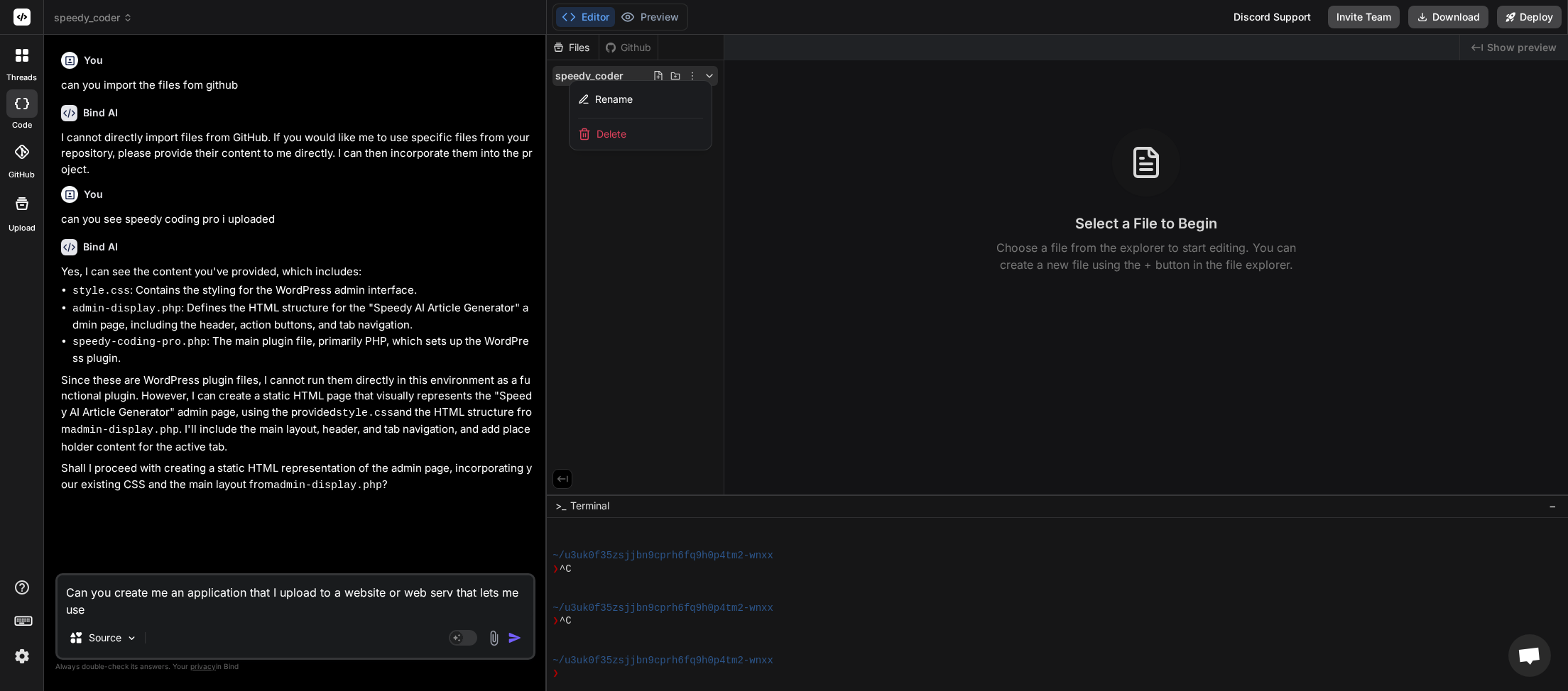
type textarea "x"
type textarea "Can you create me an application that I upload to a website or web server that …"
type textarea "x"
type textarea "Can you create me an application that I upload to a website or web server that …"
type textarea "x"
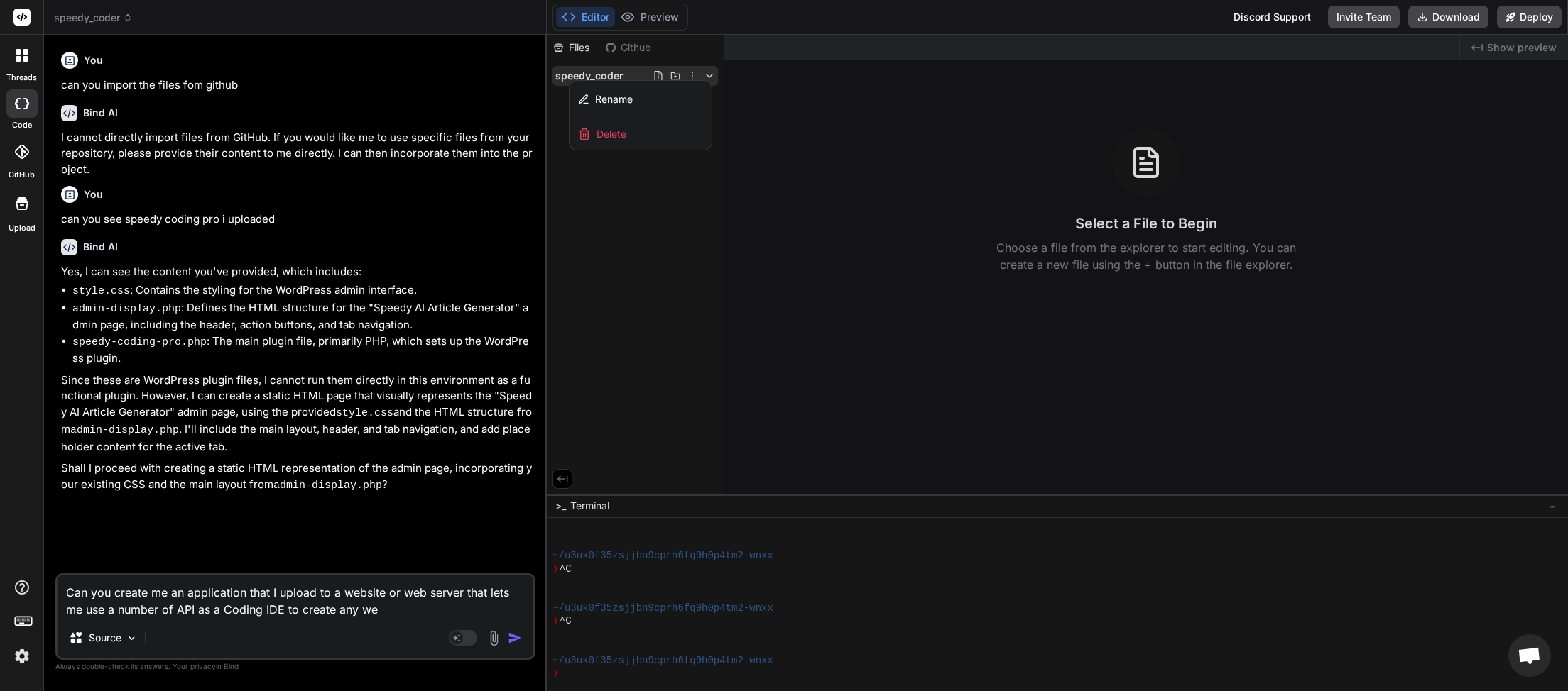
click at [174, 611] on textarea "Can you create me an application that I upload to a website or web server that …" at bounding box center [295, 596] width 476 height 43
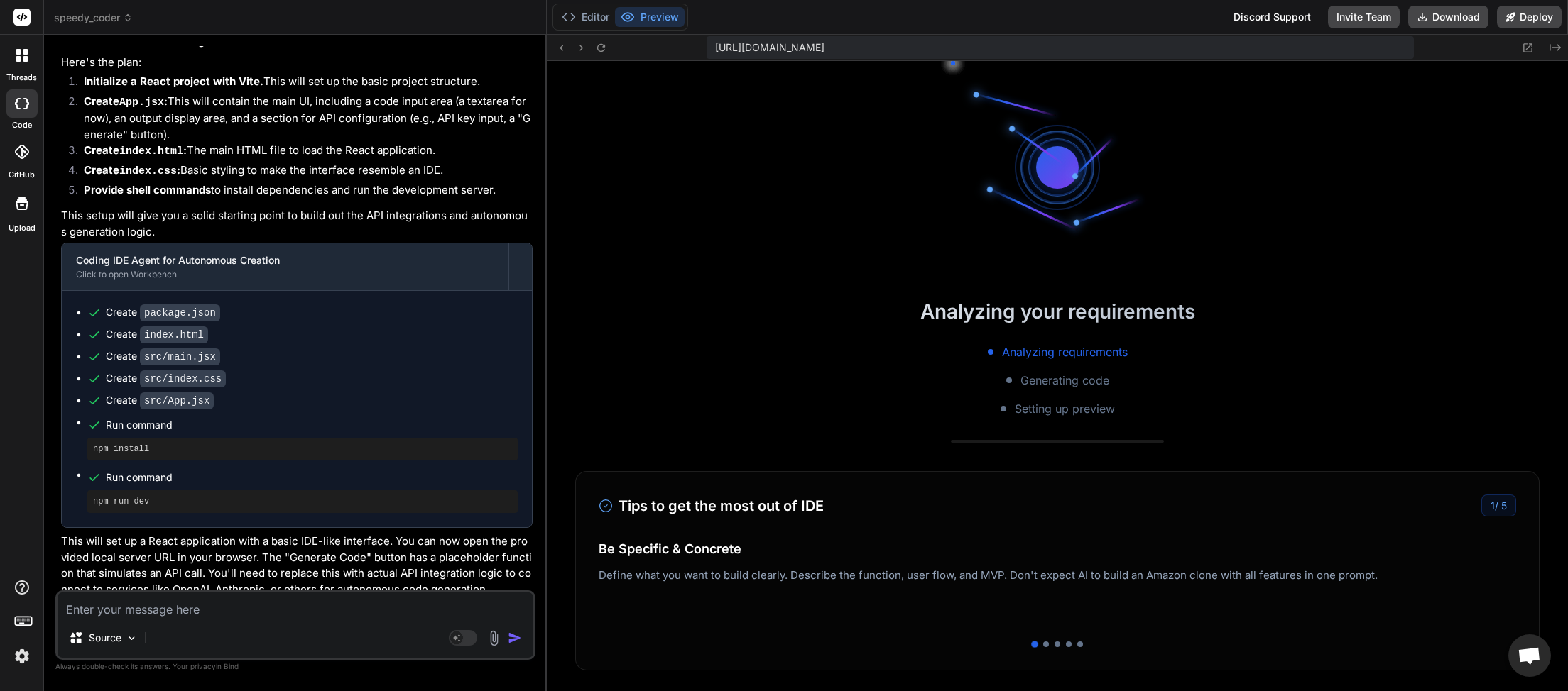
scroll to position [770, 0]
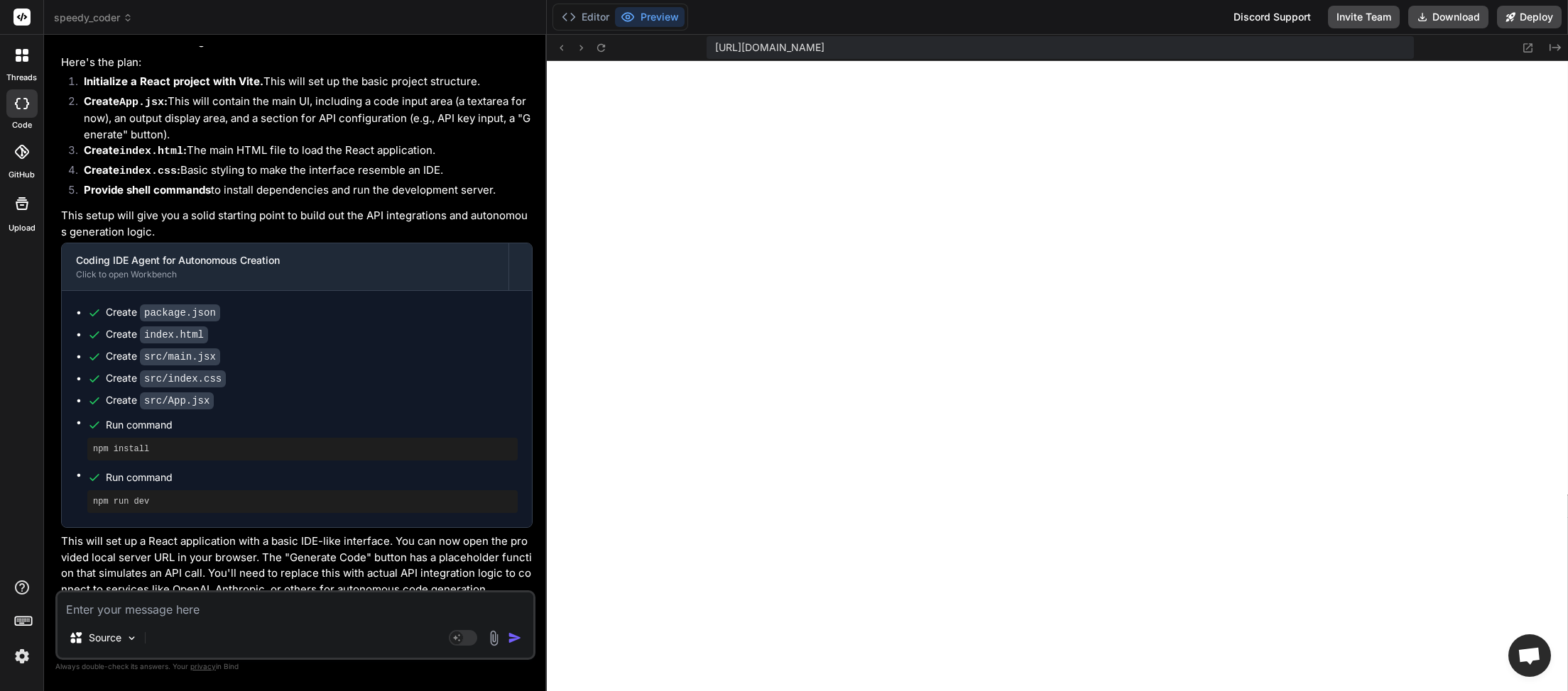
click at [148, 604] on textarea at bounding box center [295, 605] width 476 height 26
click at [1448, 14] on button "Download" at bounding box center [1449, 16] width 81 height 22
click at [189, 597] on textarea at bounding box center [295, 605] width 476 height 26
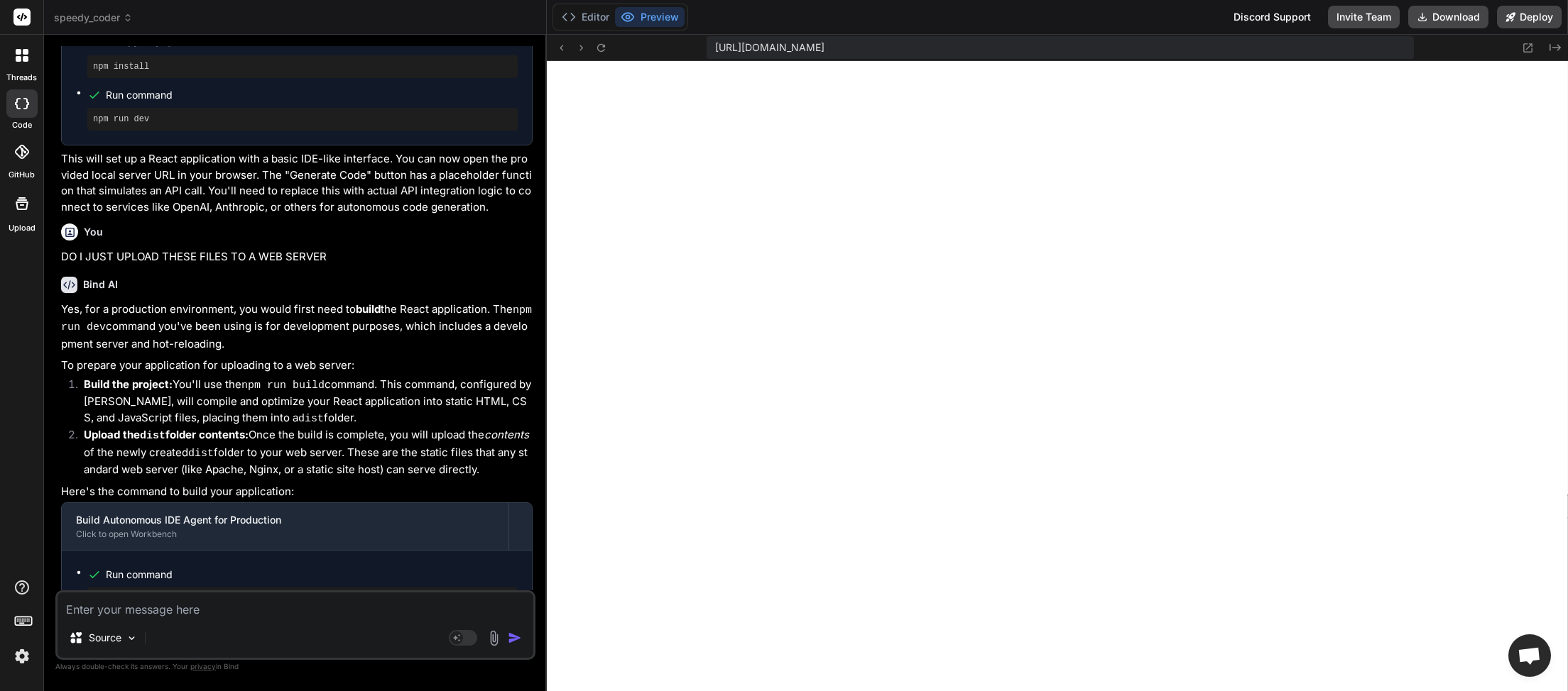
scroll to position [1054, 0]
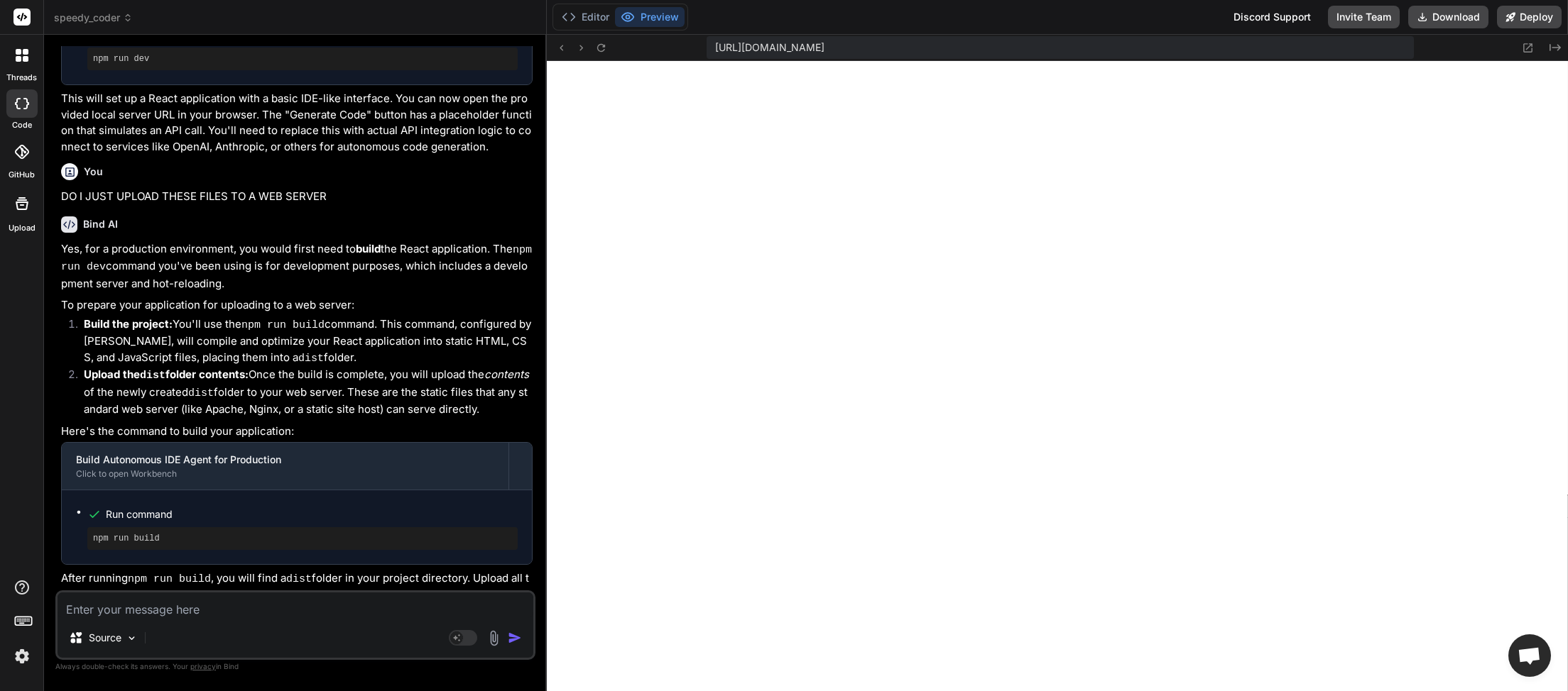
click at [164, 614] on textarea at bounding box center [295, 605] width 476 height 26
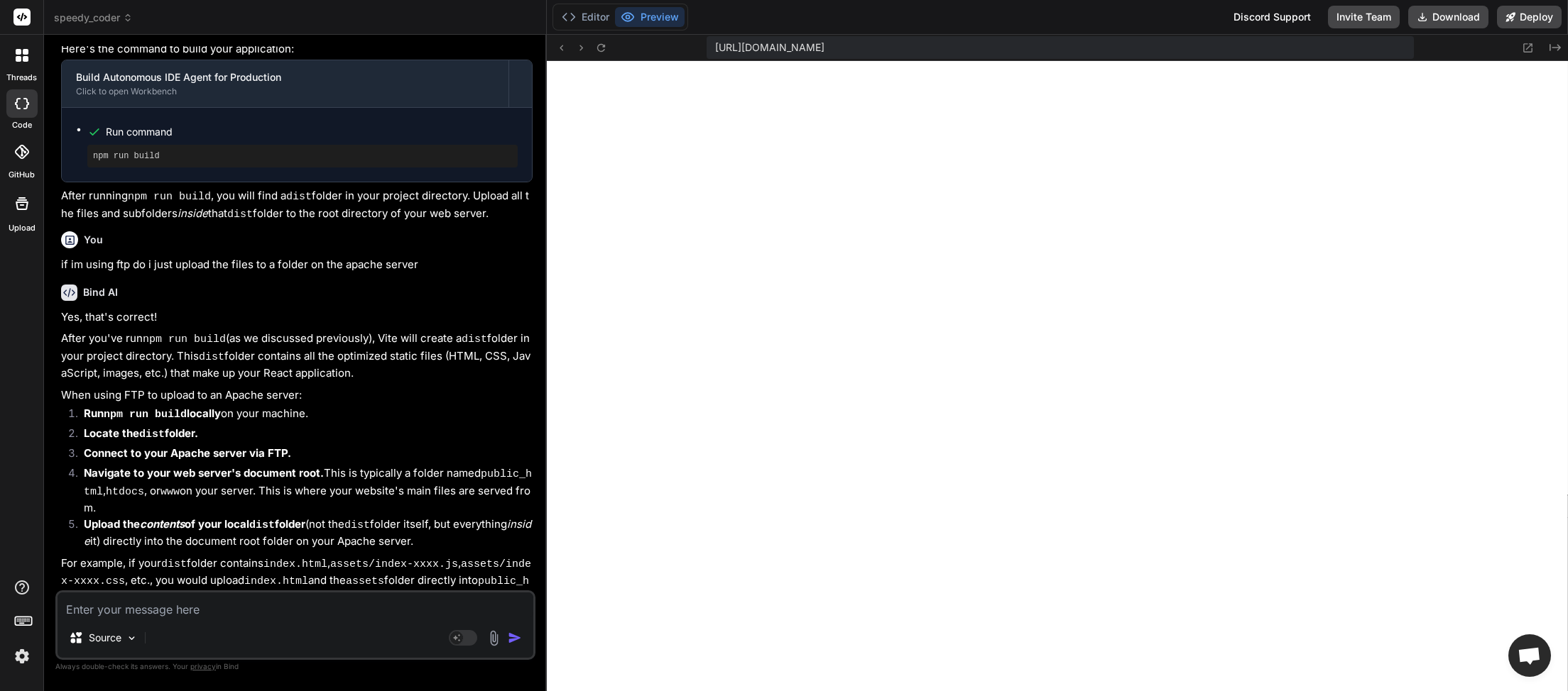
scroll to position [1469, 0]
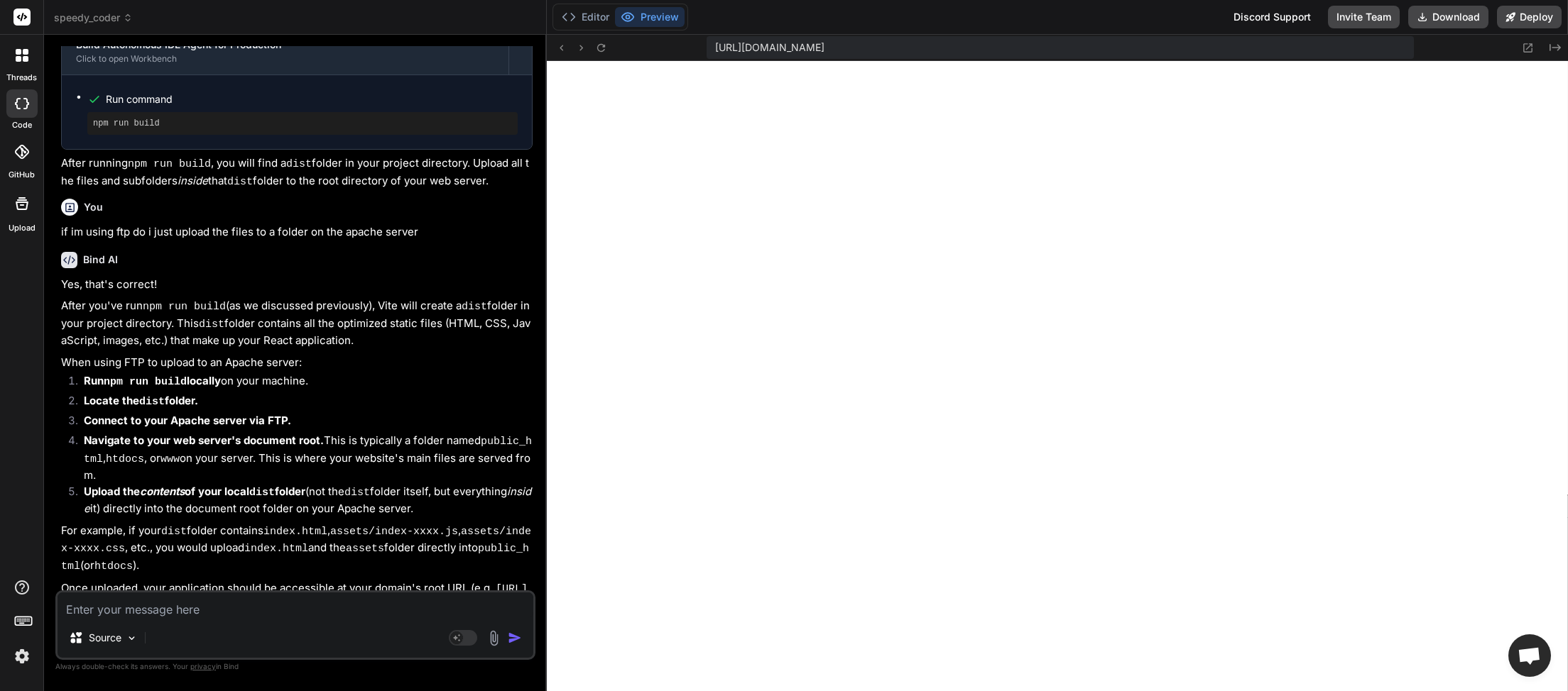
click at [126, 617] on textarea at bounding box center [295, 605] width 476 height 26
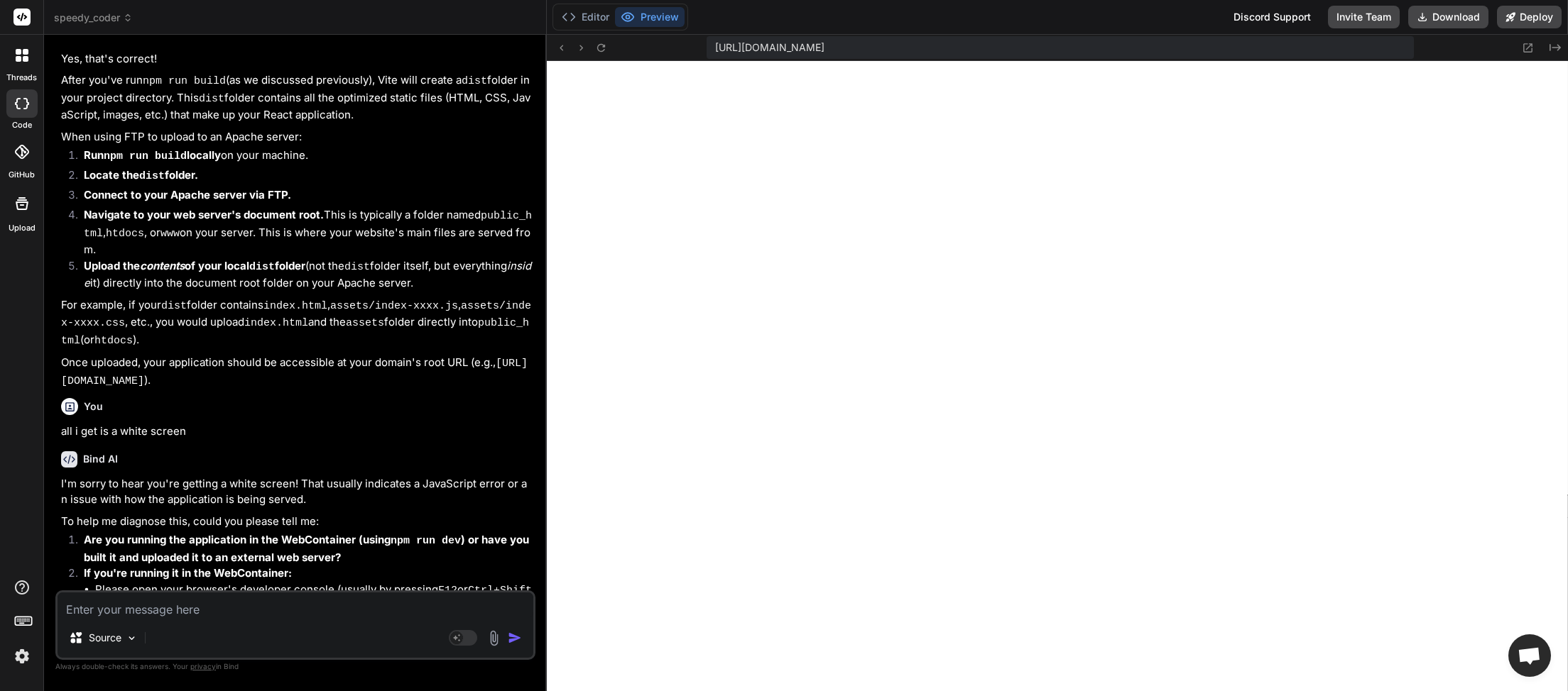
scroll to position [1773, 0]
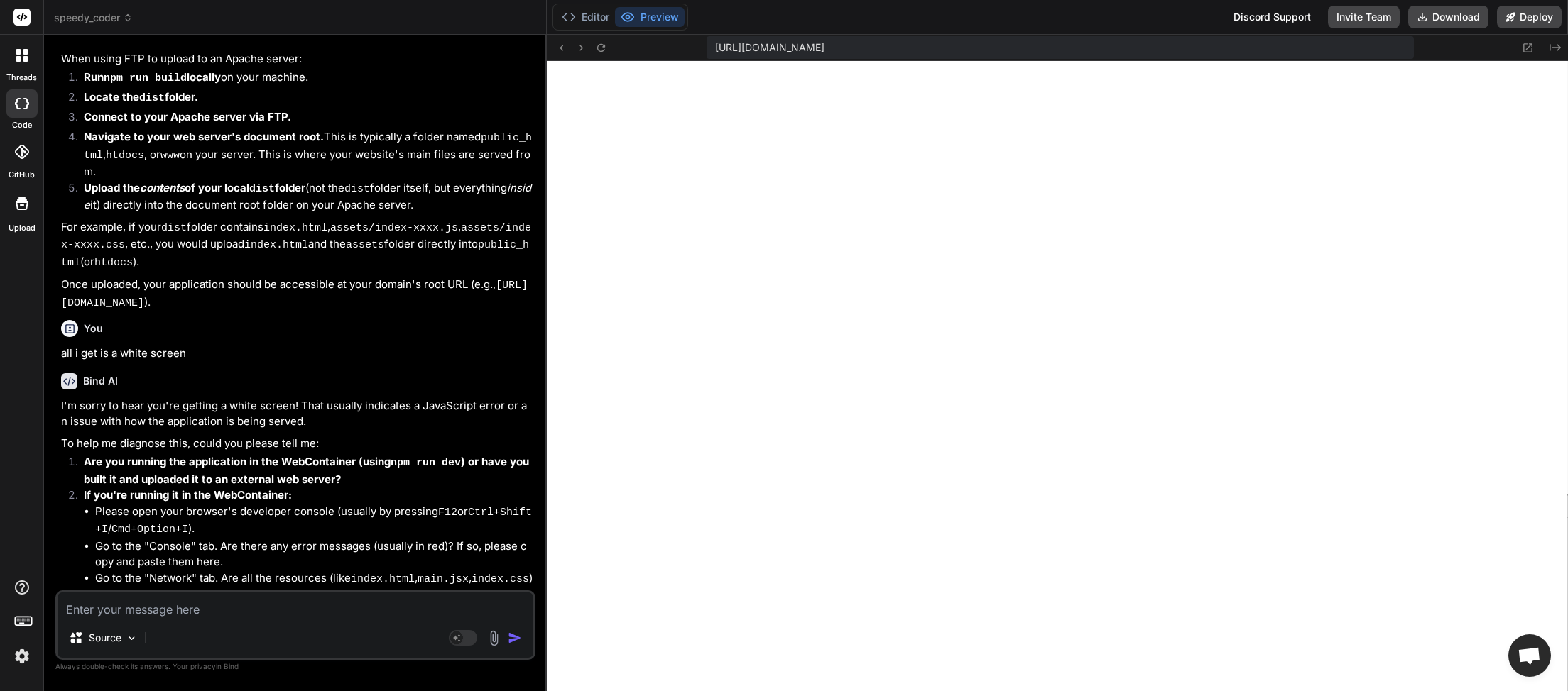
paste textarea "http://myinspector.com.au/coder/"
click at [512, 635] on img "button" at bounding box center [515, 638] width 14 height 14
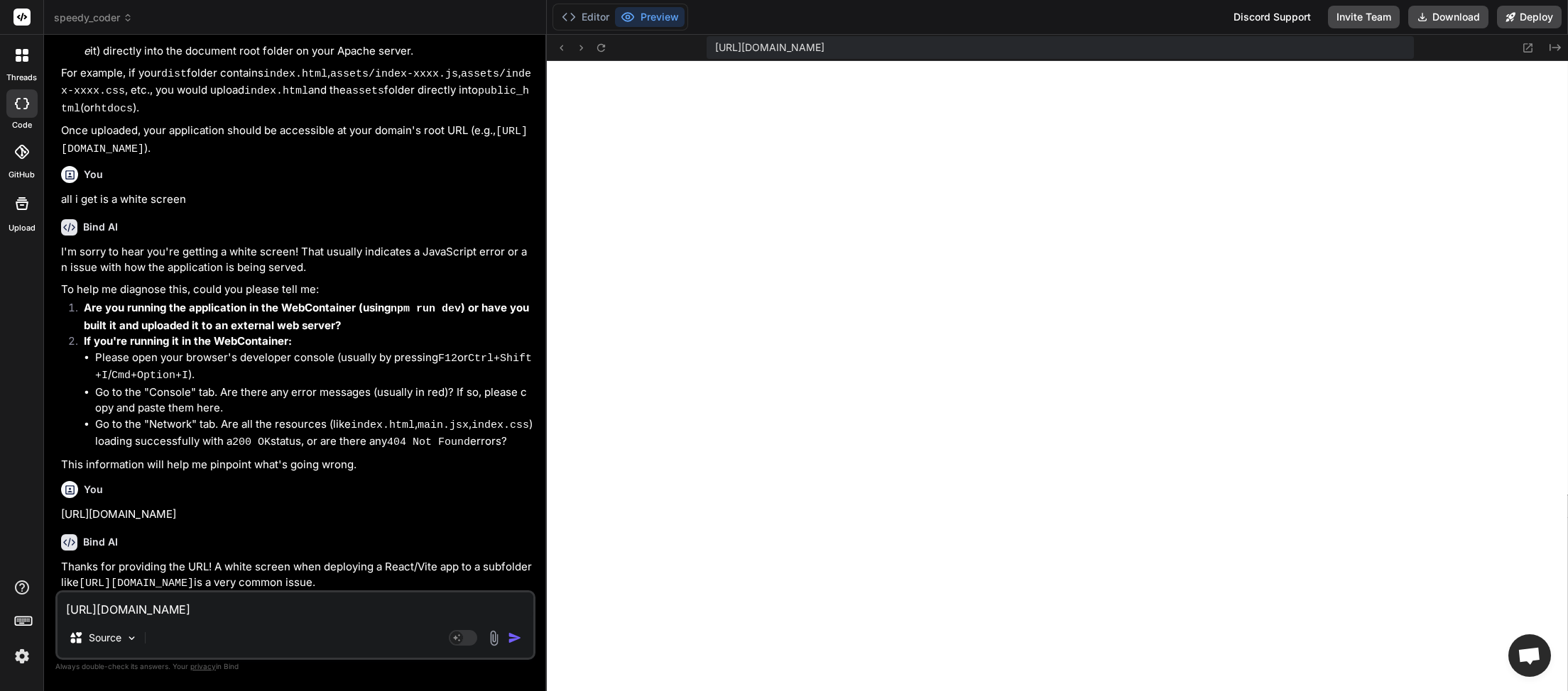
scroll to position [2413, 0]
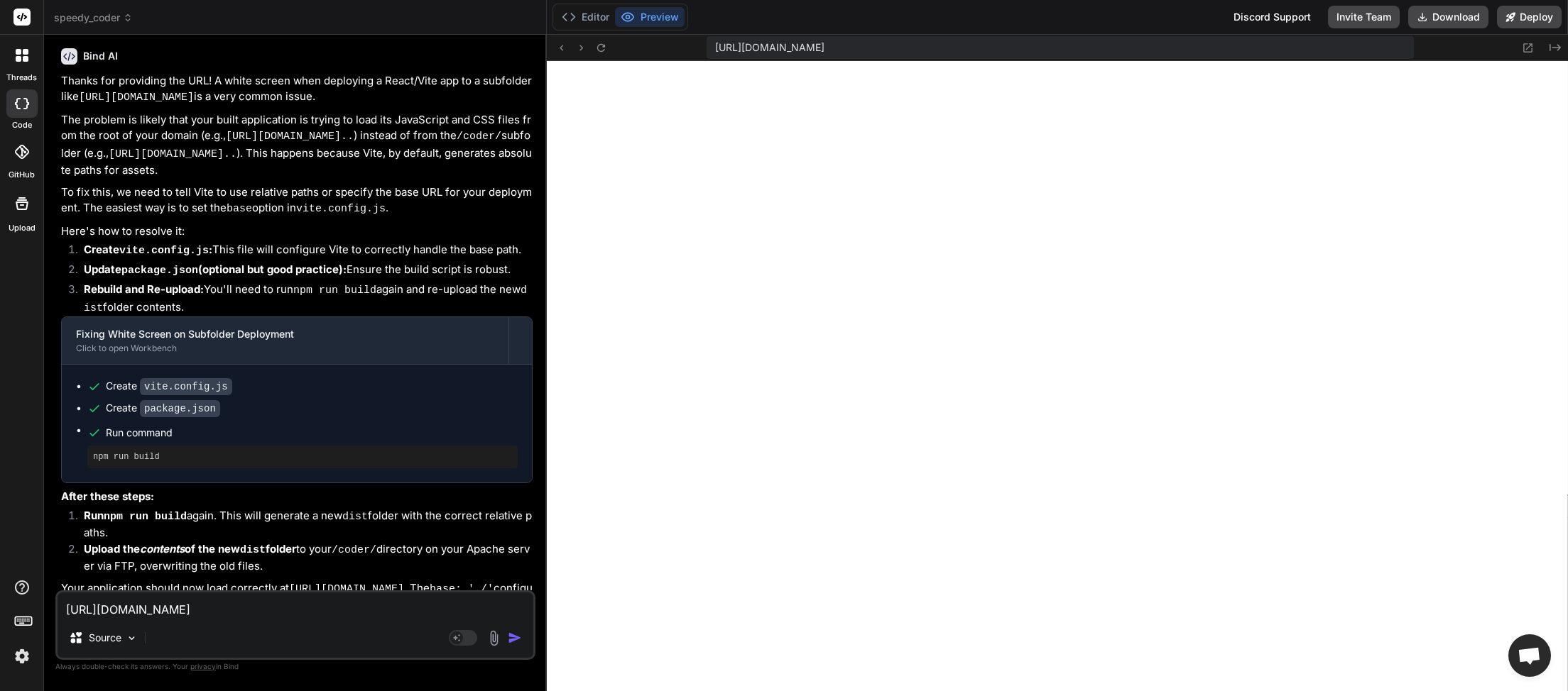
paste textarea "Loading module from “https://myinspector.com.au/src/main.jsx” was blocked becau…"
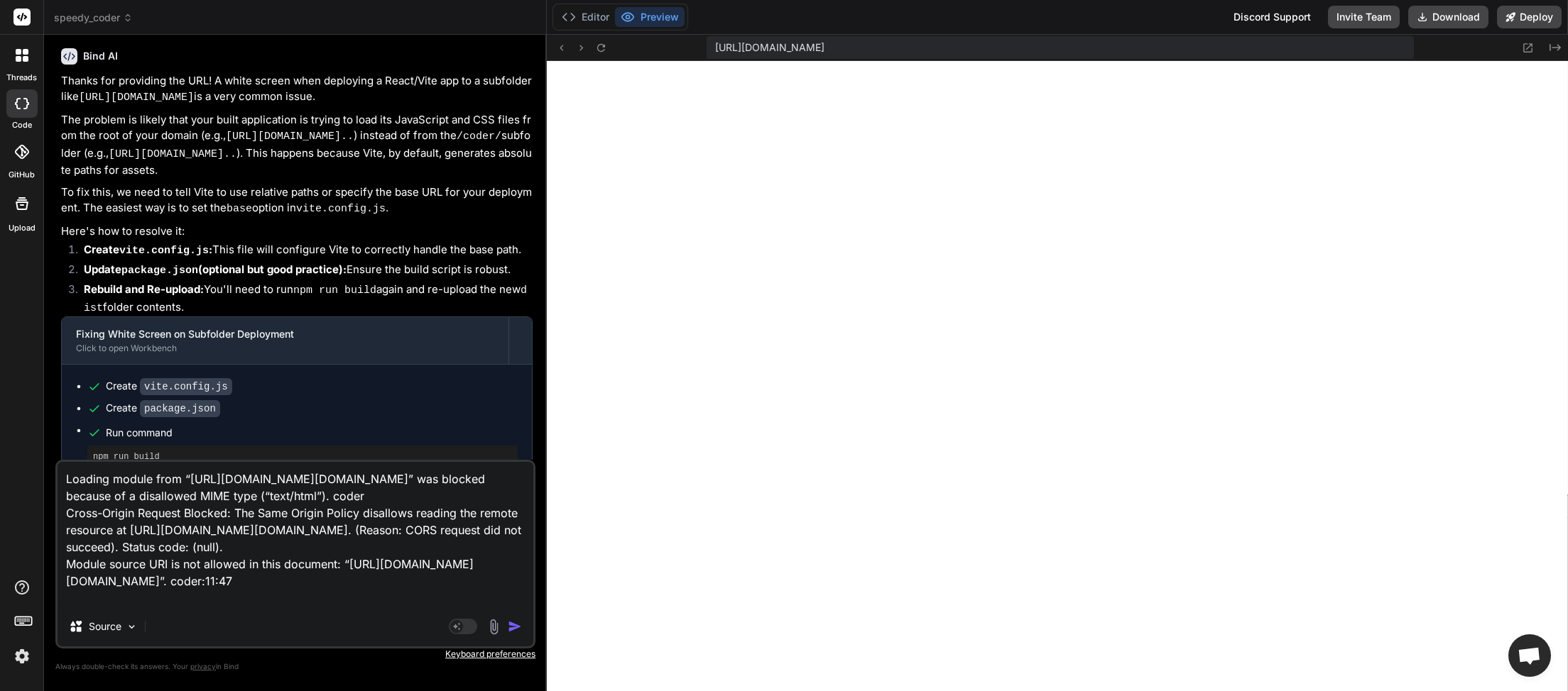
click at [519, 631] on img "button" at bounding box center [515, 627] width 14 height 14
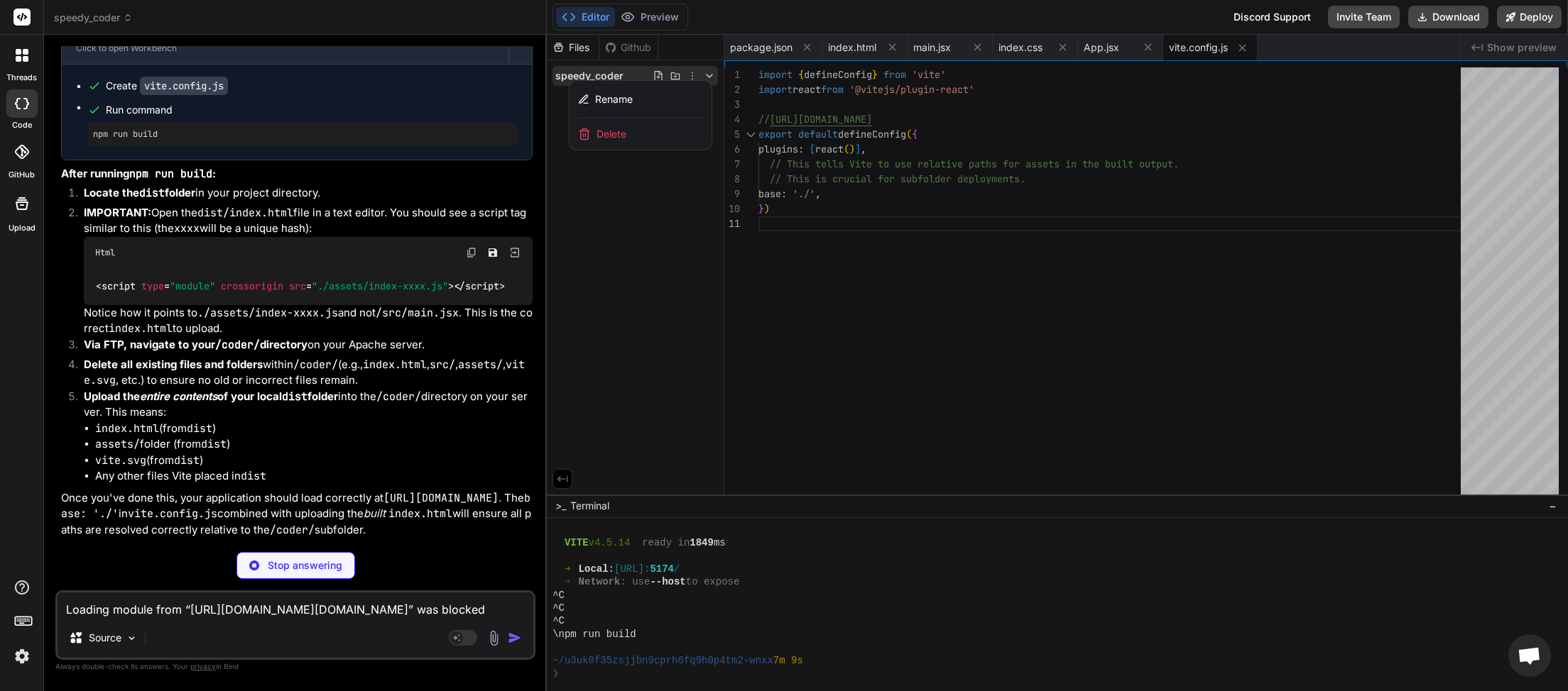
scroll to position [3663, 0]
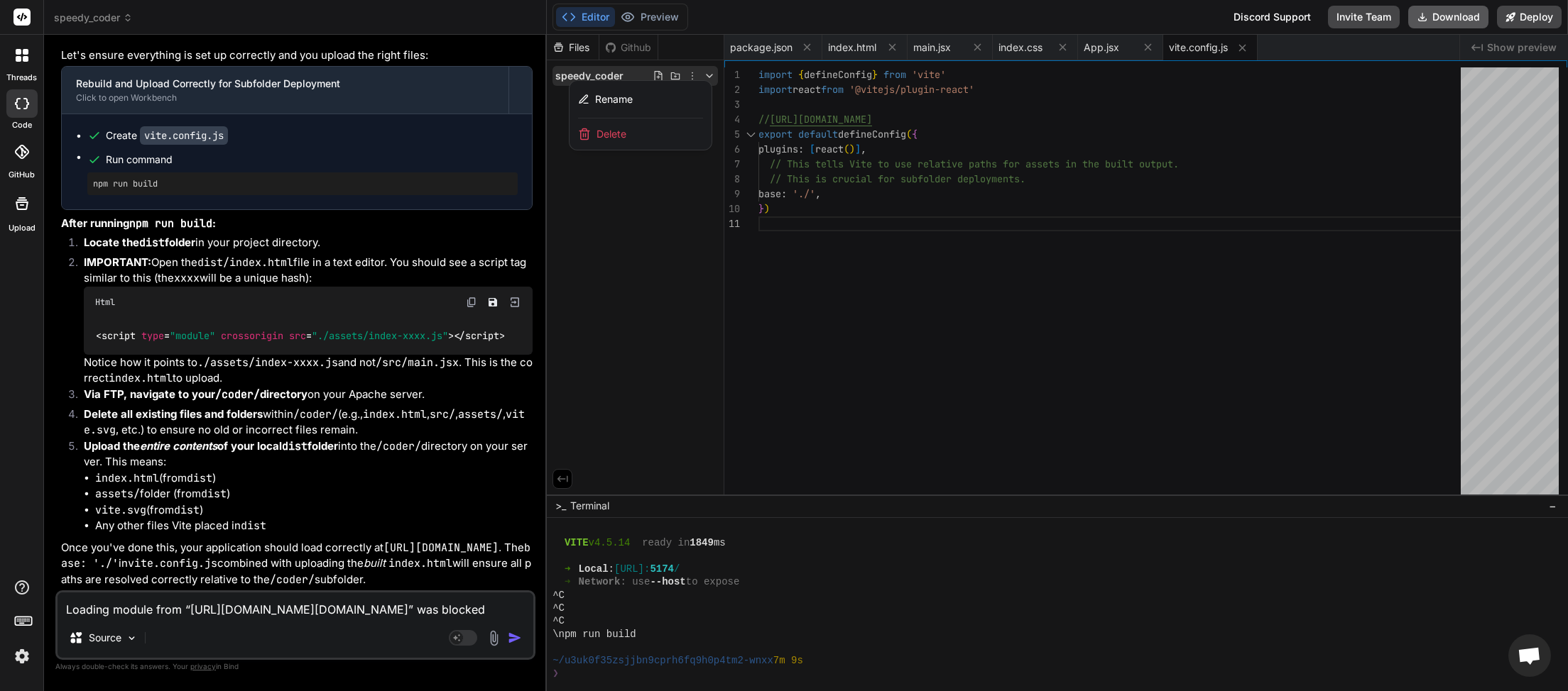
click at [1452, 17] on button "Download" at bounding box center [1449, 16] width 81 height 22
click at [188, 609] on textarea "Loading module from “https://myinspector.com.au/src/main.jsx” was blocked becau…" at bounding box center [295, 605] width 476 height 26
paste textarea
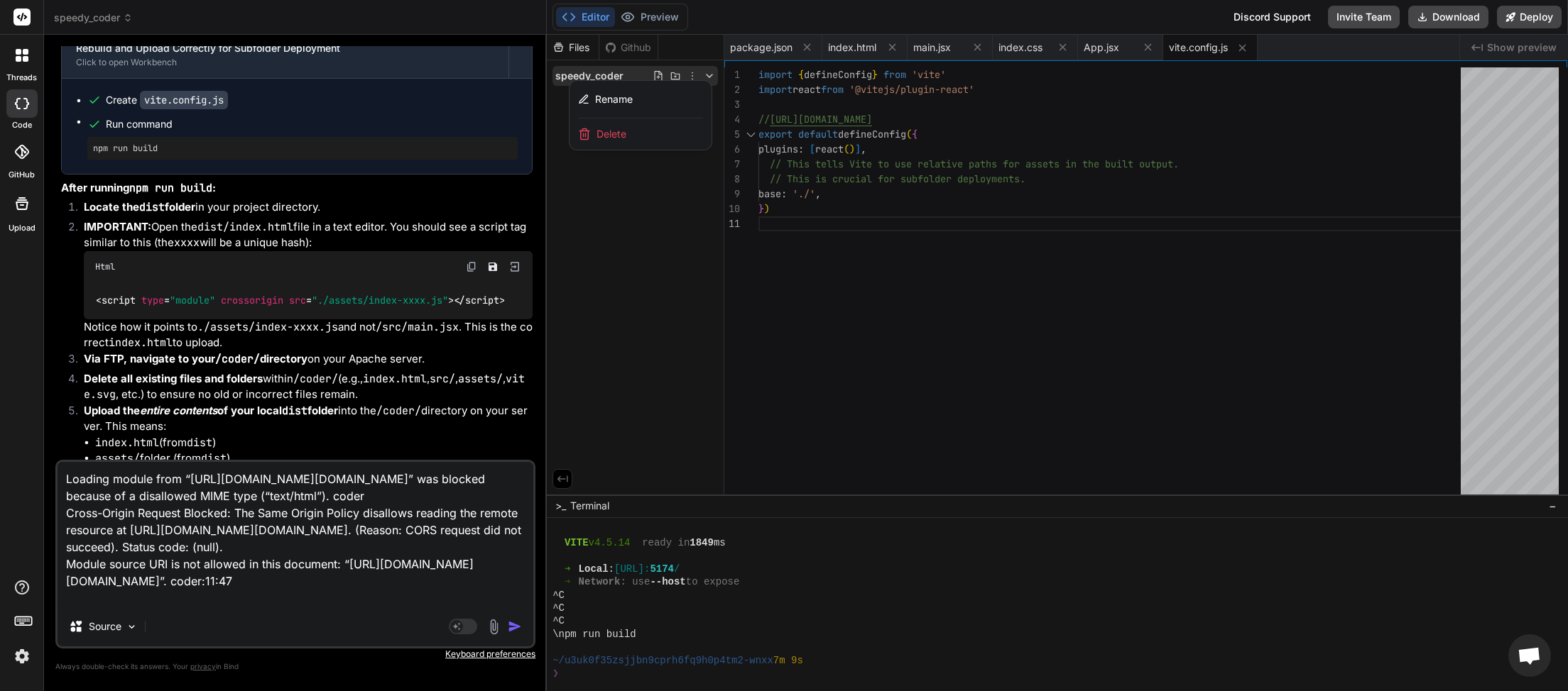
click at [519, 629] on img "button" at bounding box center [515, 627] width 14 height 14
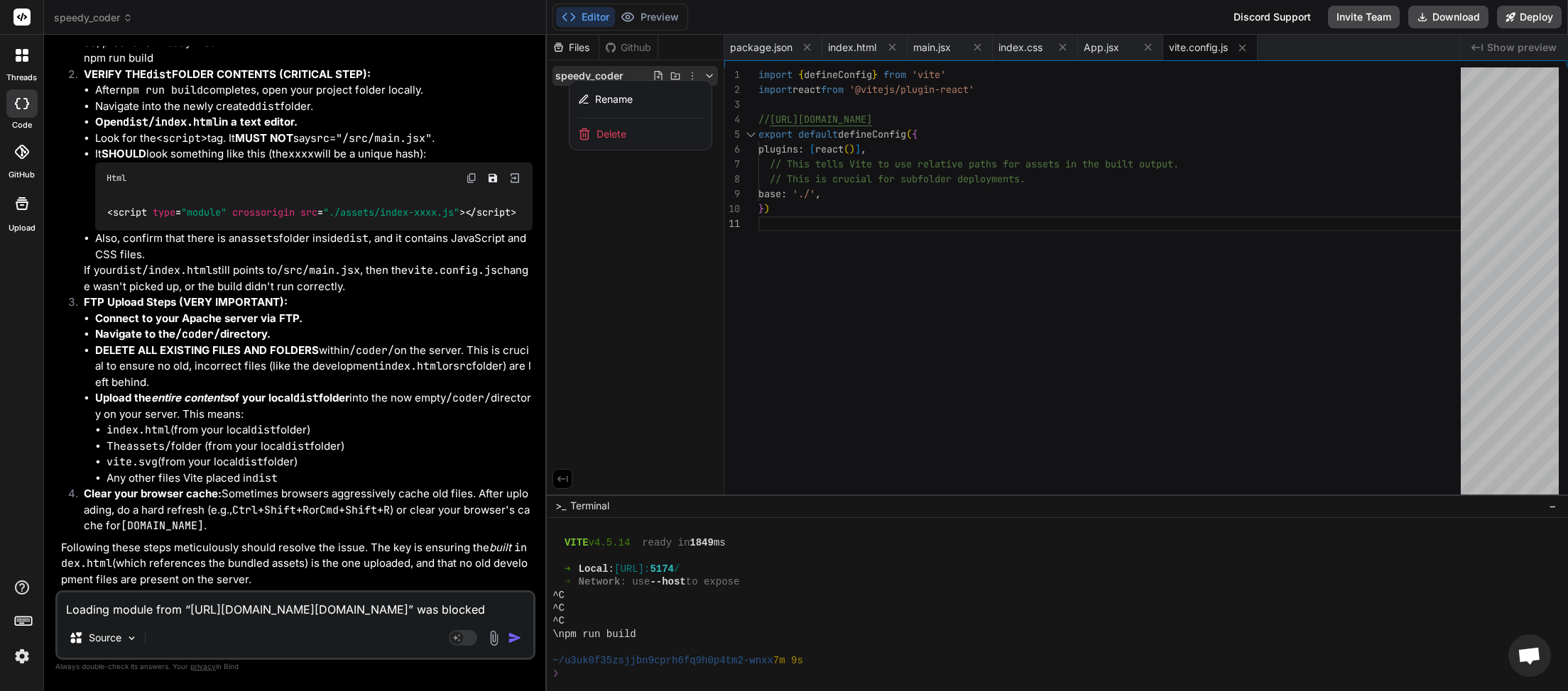
scroll to position [4836, 0]
paste textarea "<!DOCTYPE html> <html lang="en"> <head> <meta charset="UTF-8" /> <link rel="ico…"
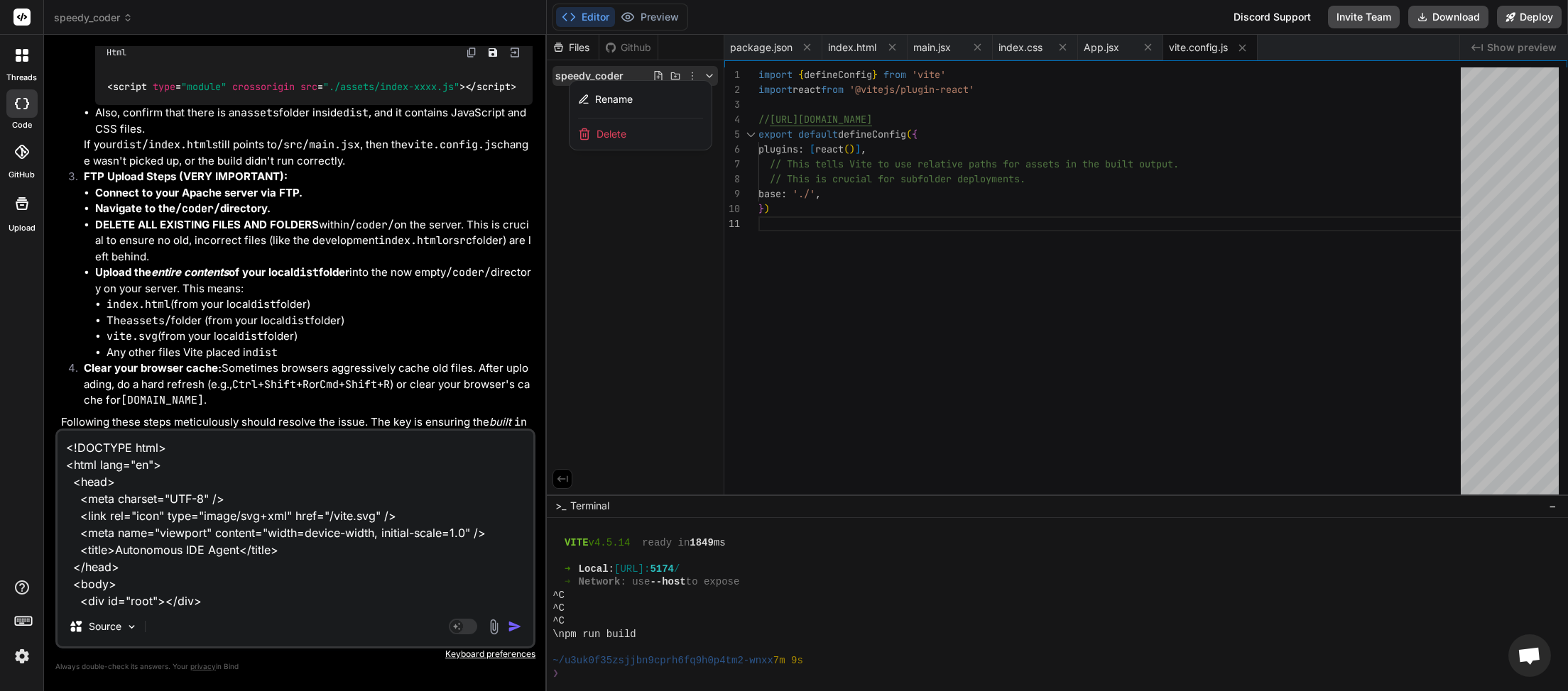
scroll to position [52, 0]
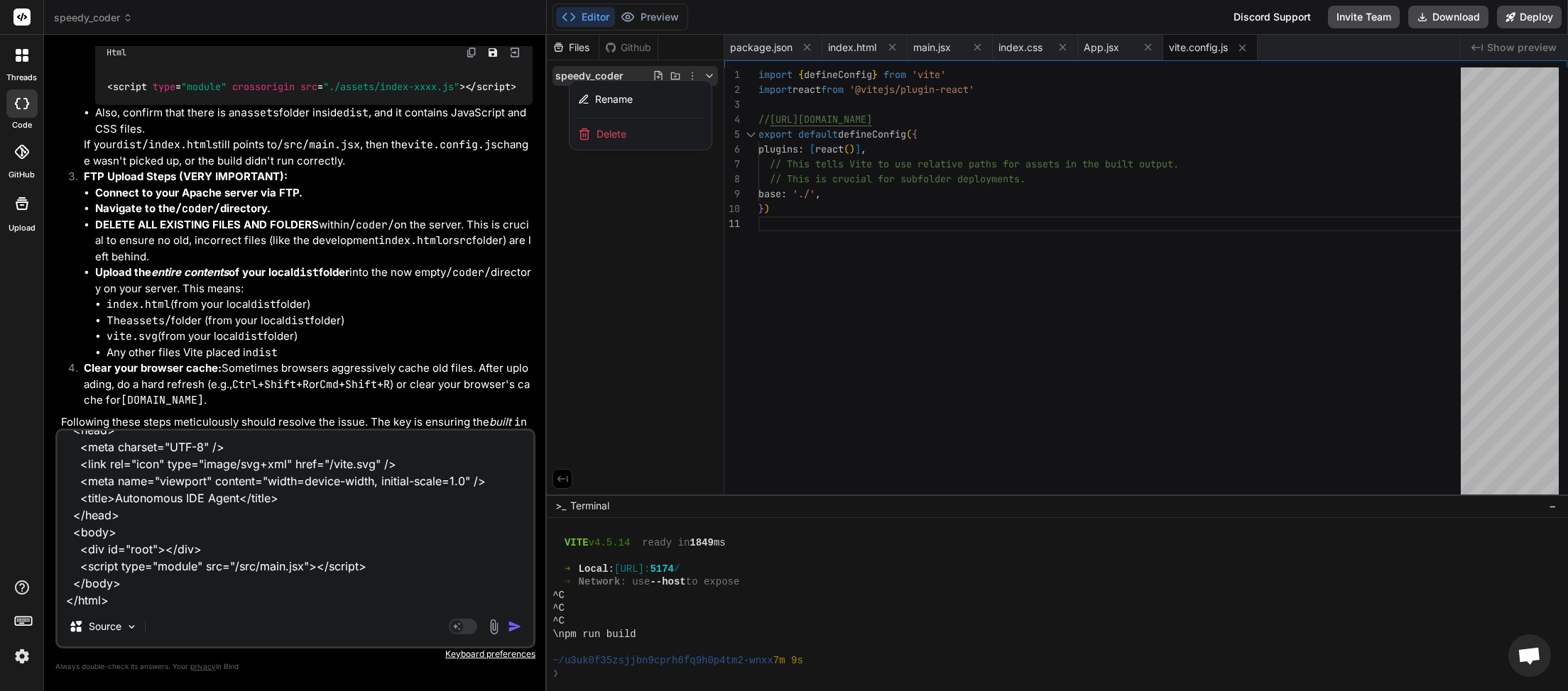
click at [512, 626] on img "button" at bounding box center [515, 627] width 14 height 14
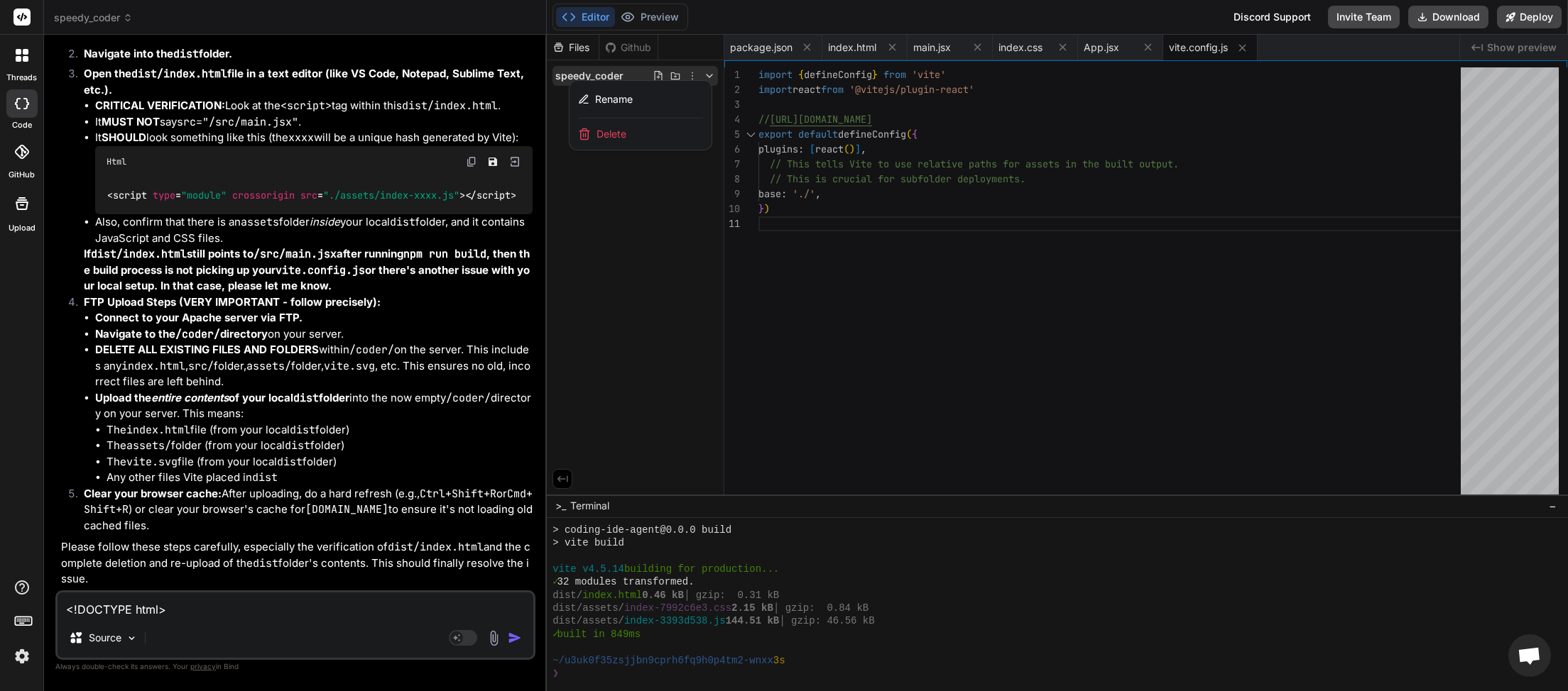
scroll to position [6025, 0]
click at [1452, 12] on button "Download" at bounding box center [1449, 16] width 81 height 22
click at [863, 50] on div at bounding box center [1056, 363] width 1021 height 656
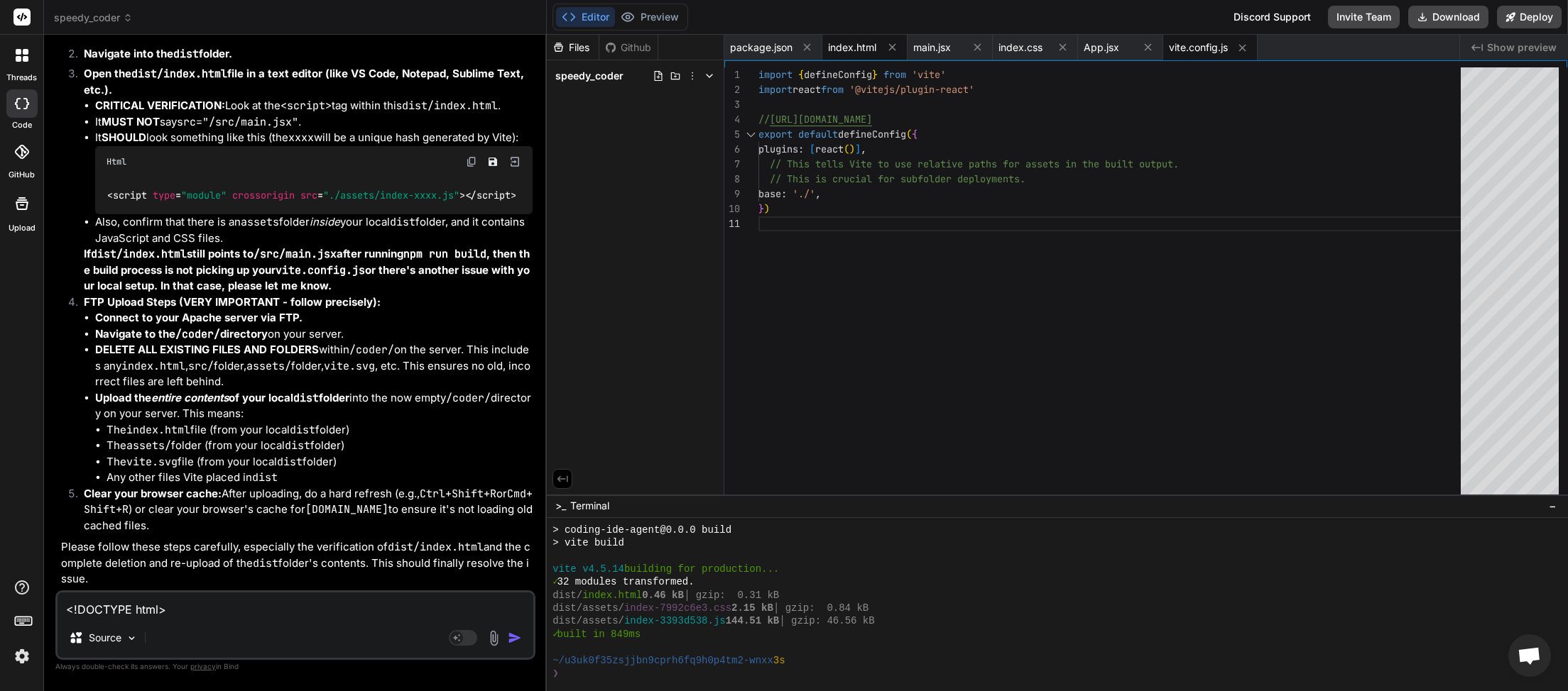
click at [851, 48] on span "index.html" at bounding box center [852, 47] width 48 height 14
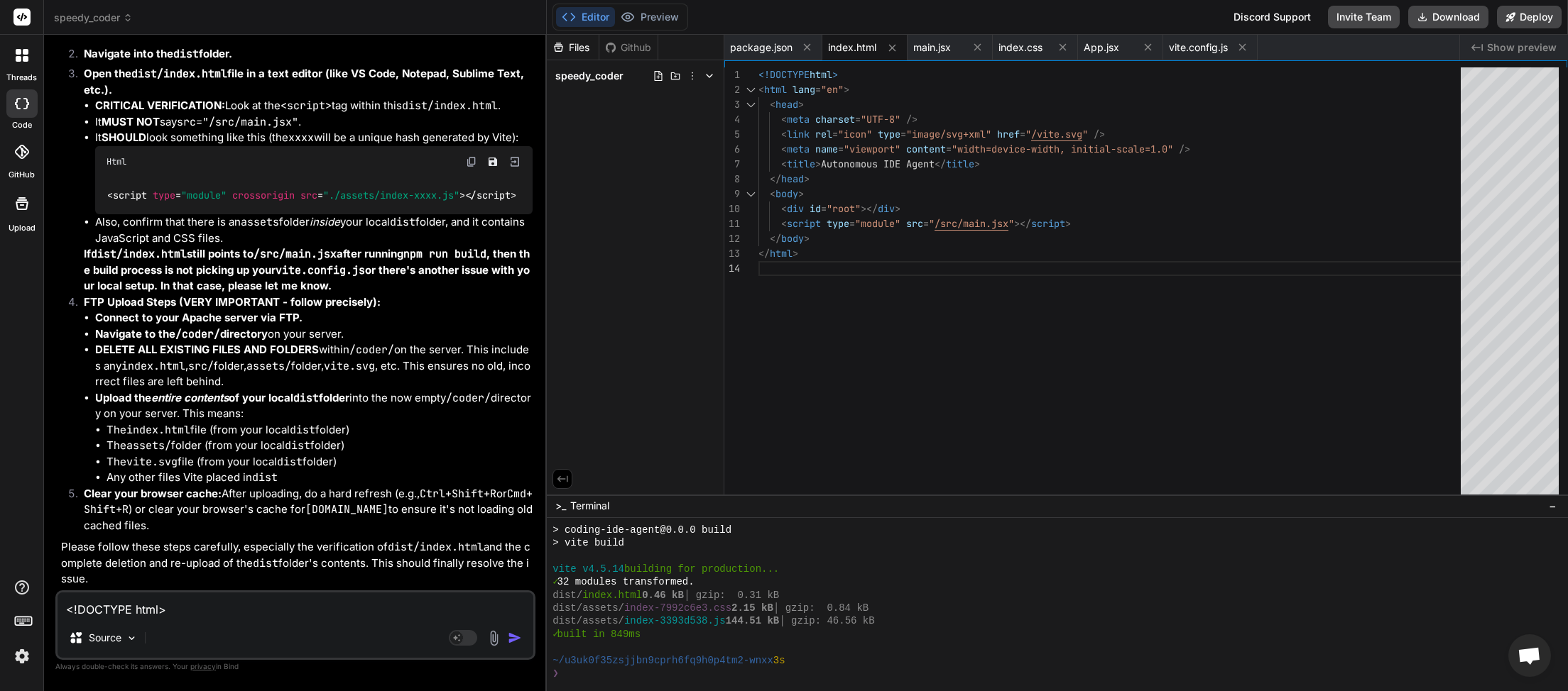
paste textarea
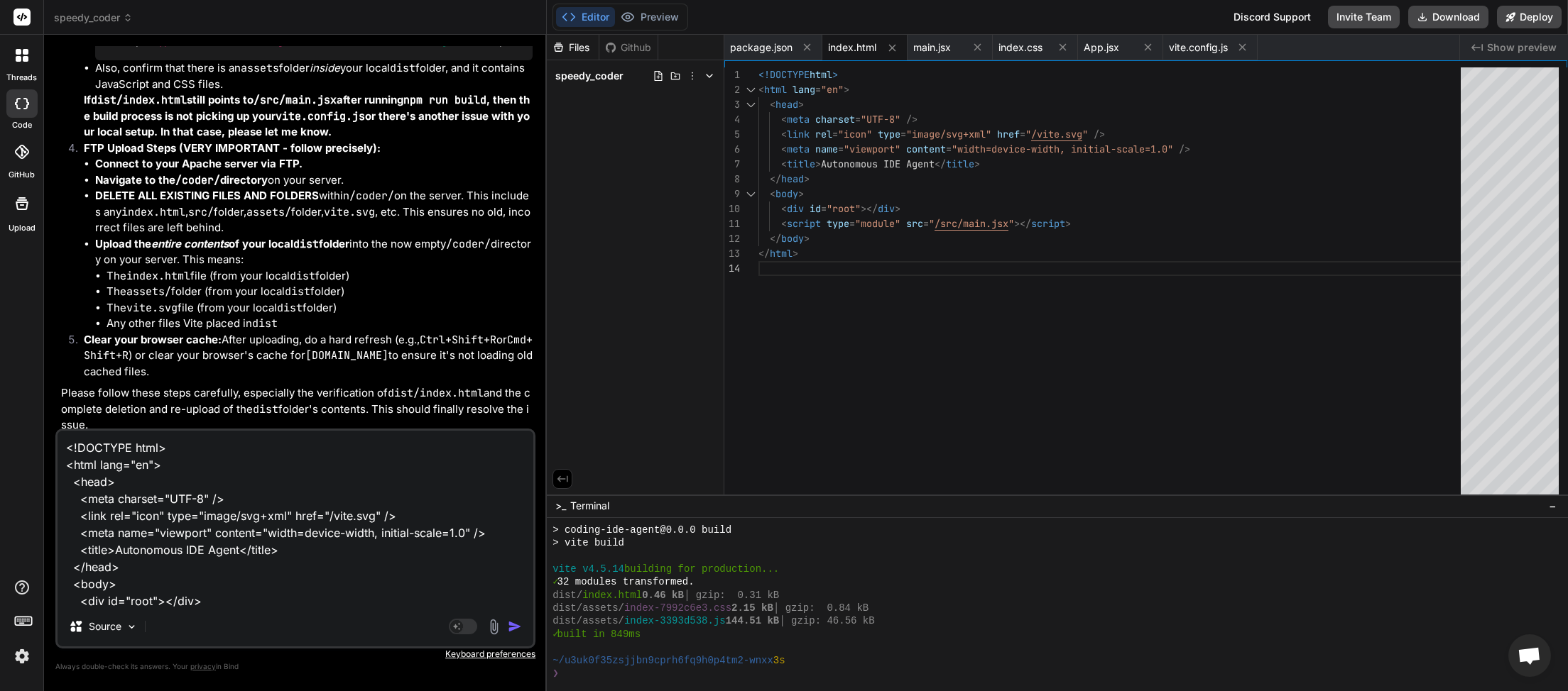
scroll to position [52, 0]
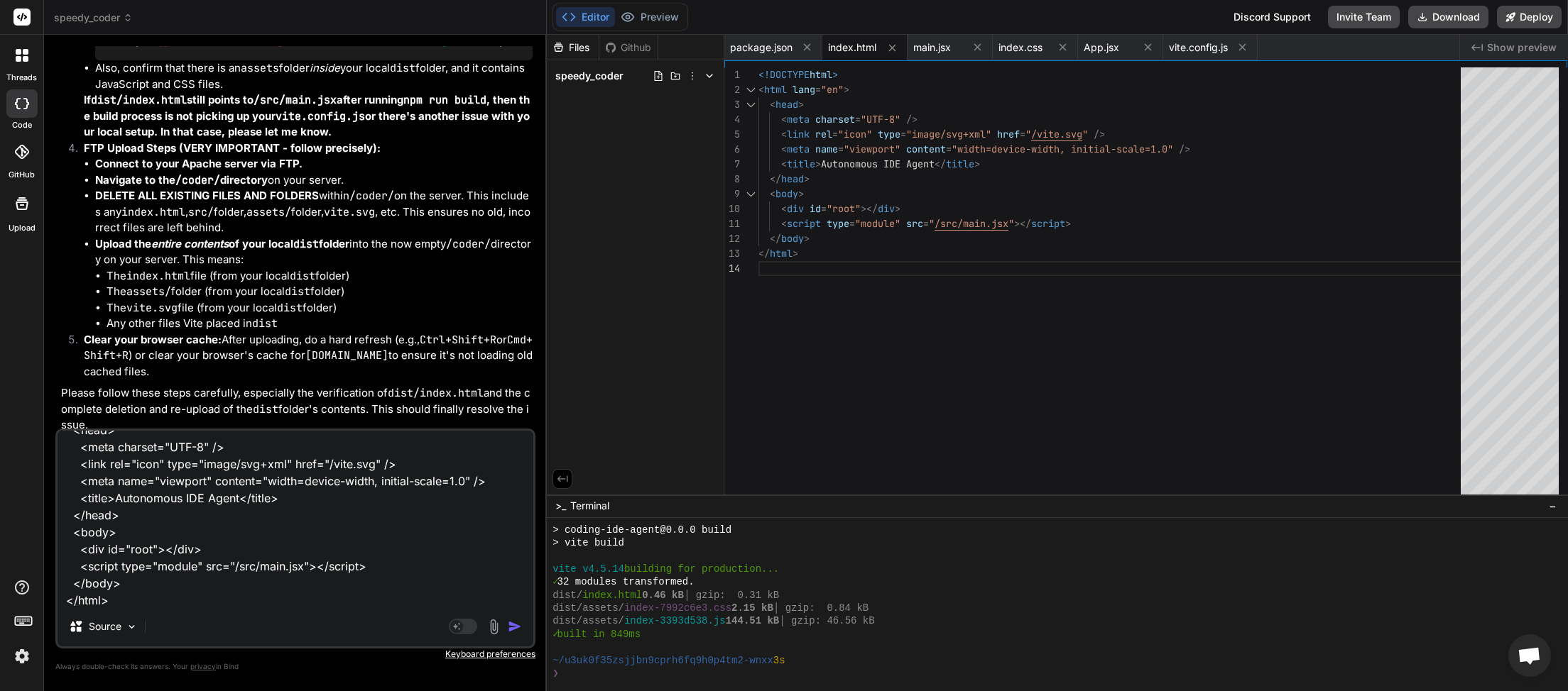
click at [518, 629] on img "button" at bounding box center [515, 627] width 14 height 14
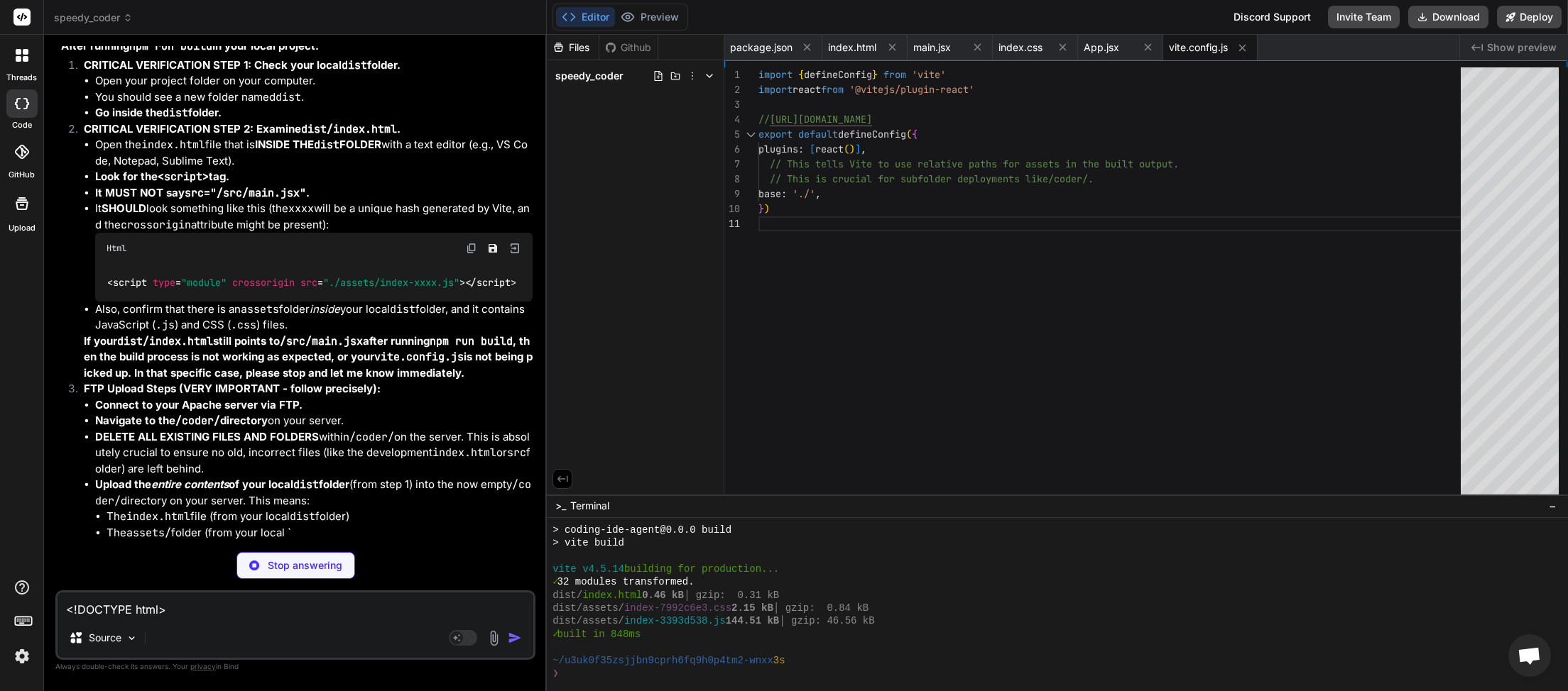
scroll to position [7097, 0]
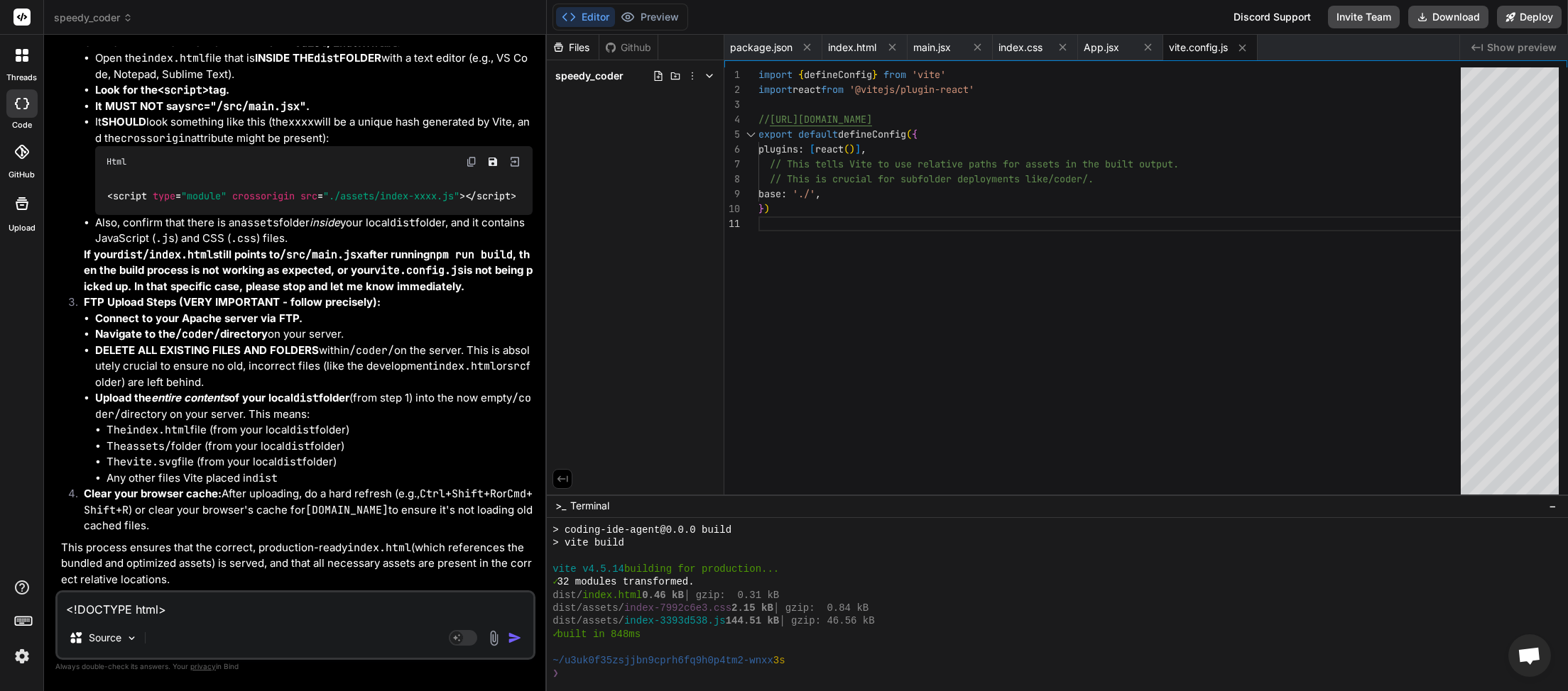
click at [939, 136] on div "import { defineConfig } from 'vite' import react from '@vitejs/plugin-react' //…" at bounding box center [1113, 284] width 711 height 434
click at [1456, 12] on button "Download" at bounding box center [1449, 16] width 81 height 22
click at [203, 614] on textarea "<!DOCTYPE html> <html lang="en"> <head> <meta charset="UTF-8" /> <link rel="ico…" at bounding box center [295, 605] width 476 height 26
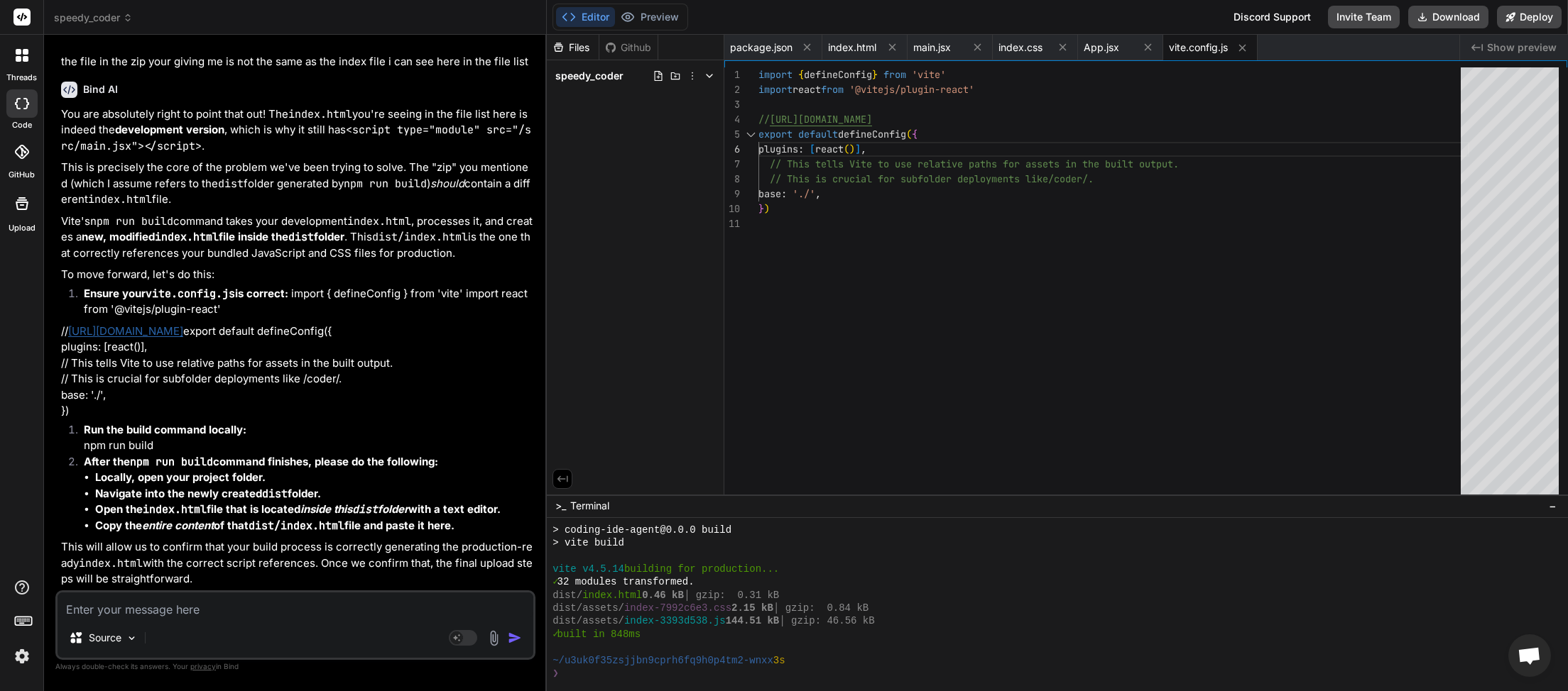
scroll to position [7774, 0]
click at [1441, 21] on button "Download" at bounding box center [1449, 16] width 81 height 22
click at [868, 110] on div at bounding box center [1113, 105] width 711 height 15
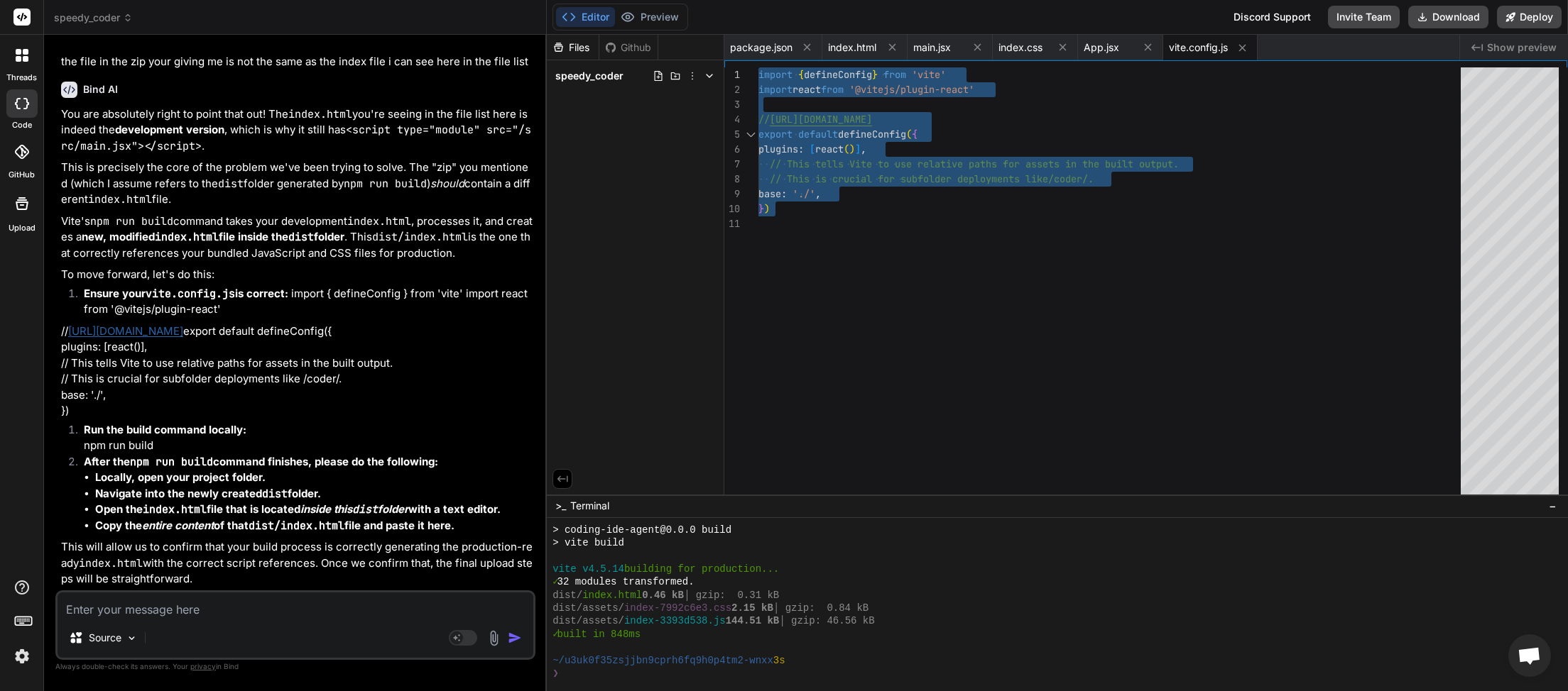
drag, startPoint x: 779, startPoint y: 211, endPoint x: 750, endPoint y: 64, distance: 149.8
click at [758, 67] on div "import { defineConfig } from 'vite' import react from '@vitejs/plugin-react' //…" at bounding box center [1113, 284] width 711 height 434
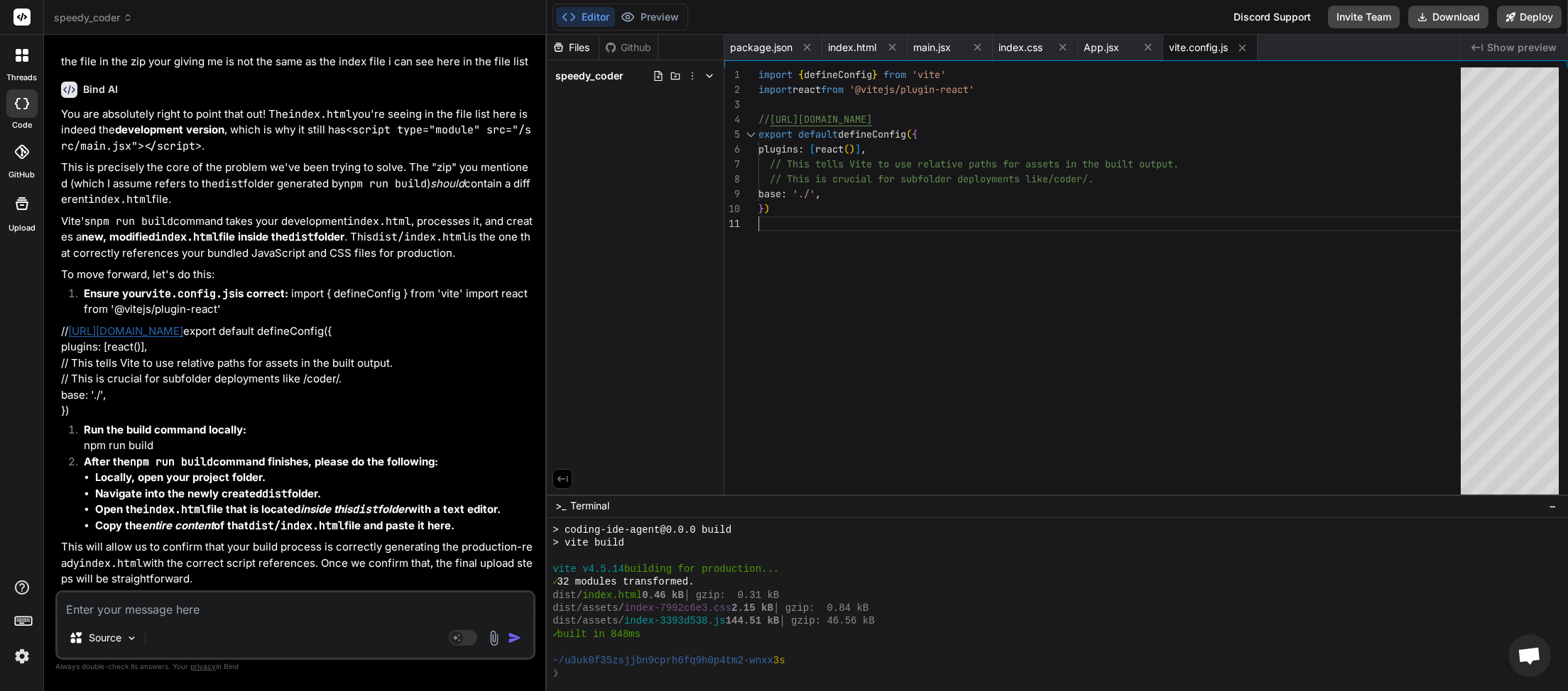
click at [839, 211] on div "import { defineConfig } from 'vite' import react from '@vitejs/plugin-react' //…" at bounding box center [1113, 284] width 711 height 434
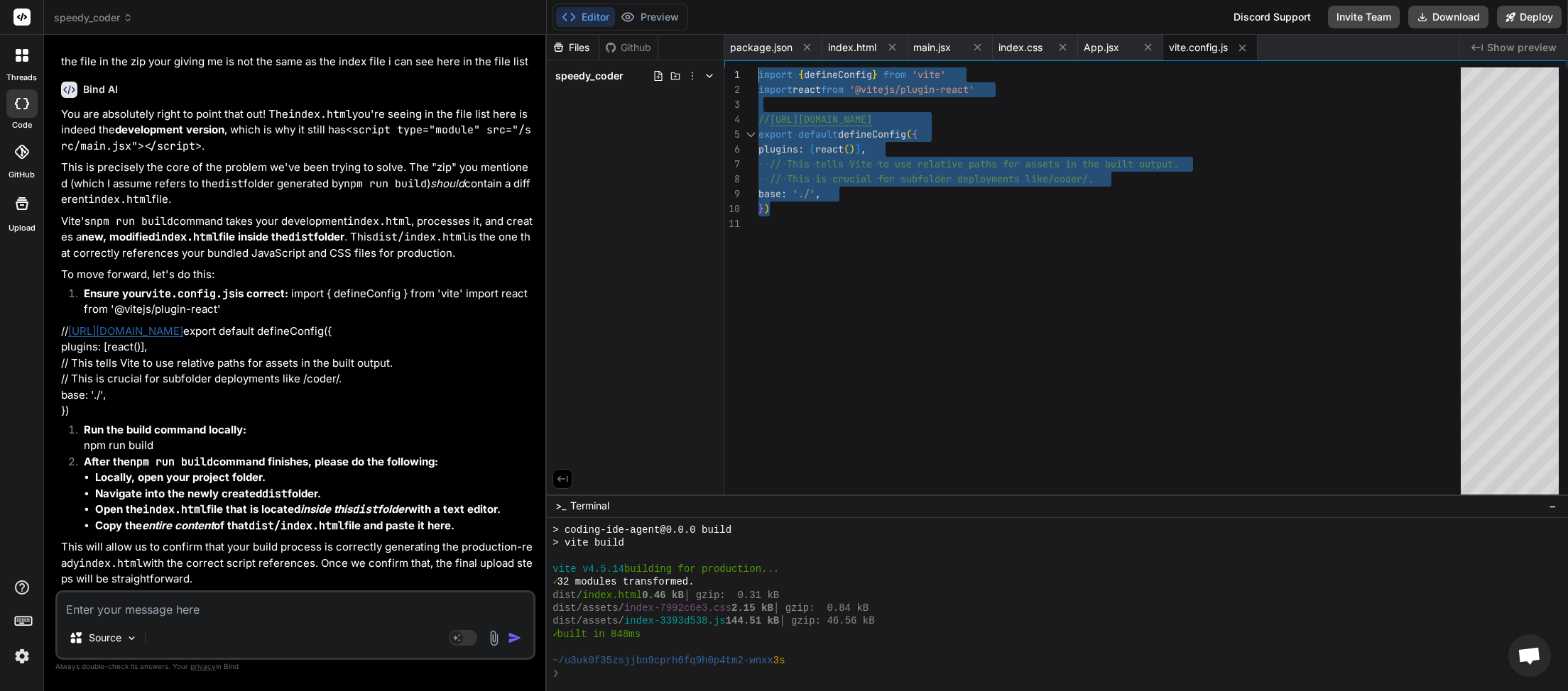
drag, startPoint x: 784, startPoint y: 208, endPoint x: 743, endPoint y: 9, distance: 203.2
click at [758, 67] on div "import { defineConfig } from 'vite' import react from '@vitejs/plugin-react' //…" at bounding box center [1113, 284] width 711 height 434
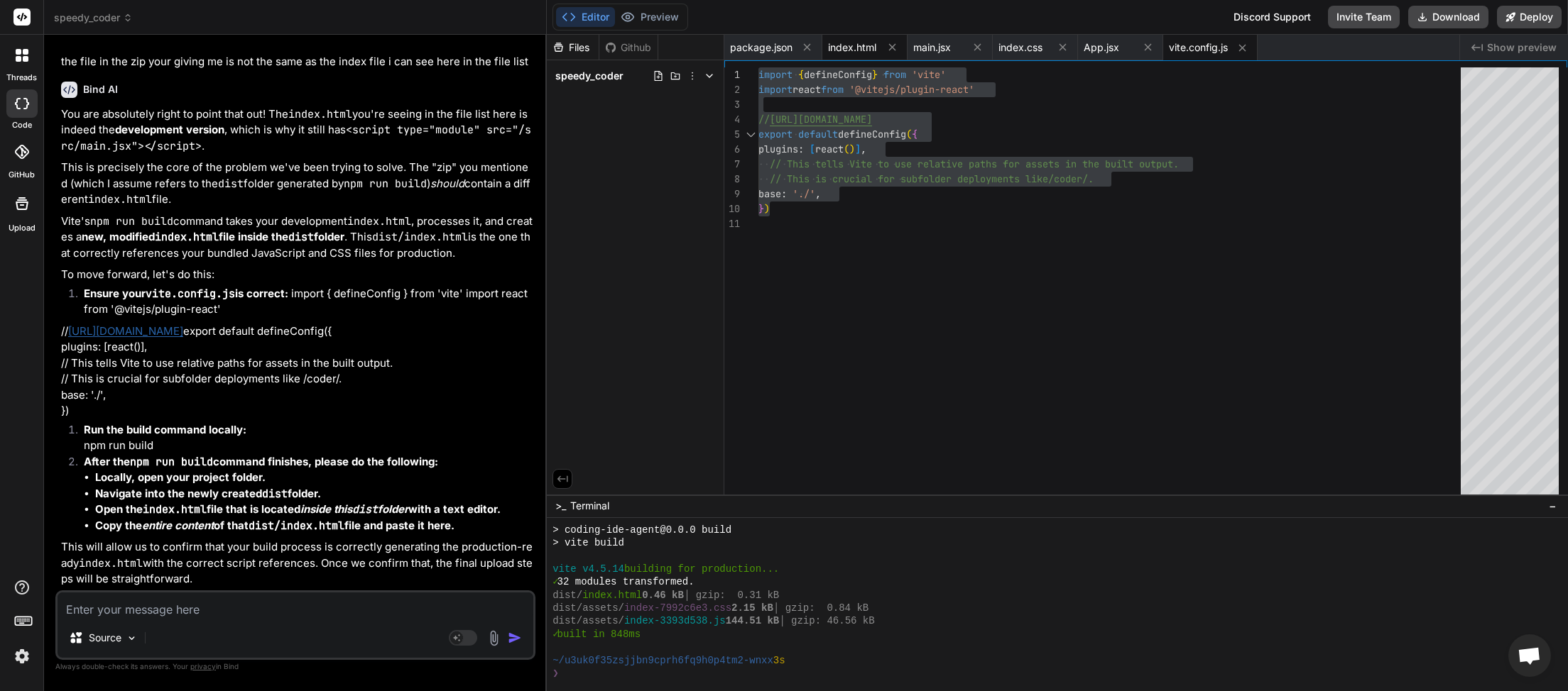
click at [859, 38] on div "index.html" at bounding box center [865, 47] width 85 height 26
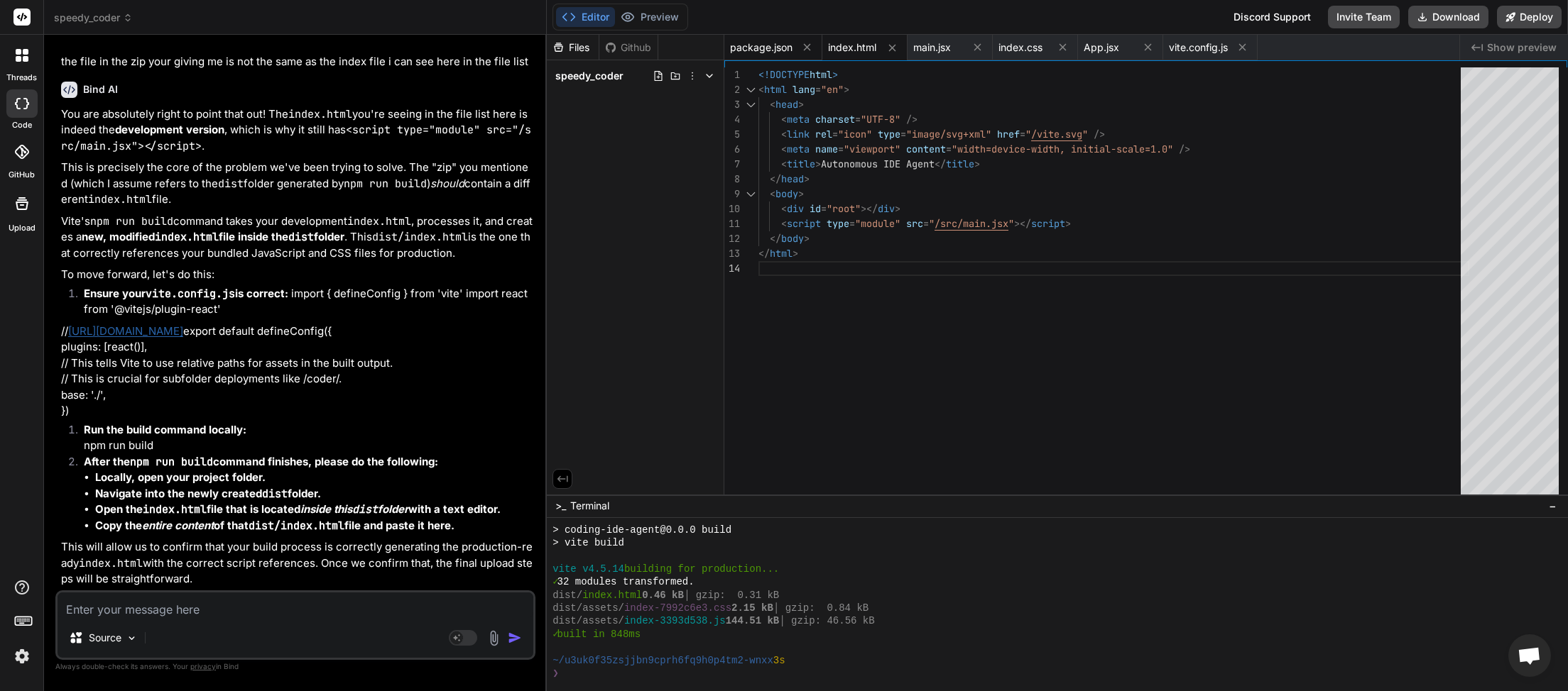
click at [770, 41] on span "package.json" at bounding box center [761, 47] width 63 height 14
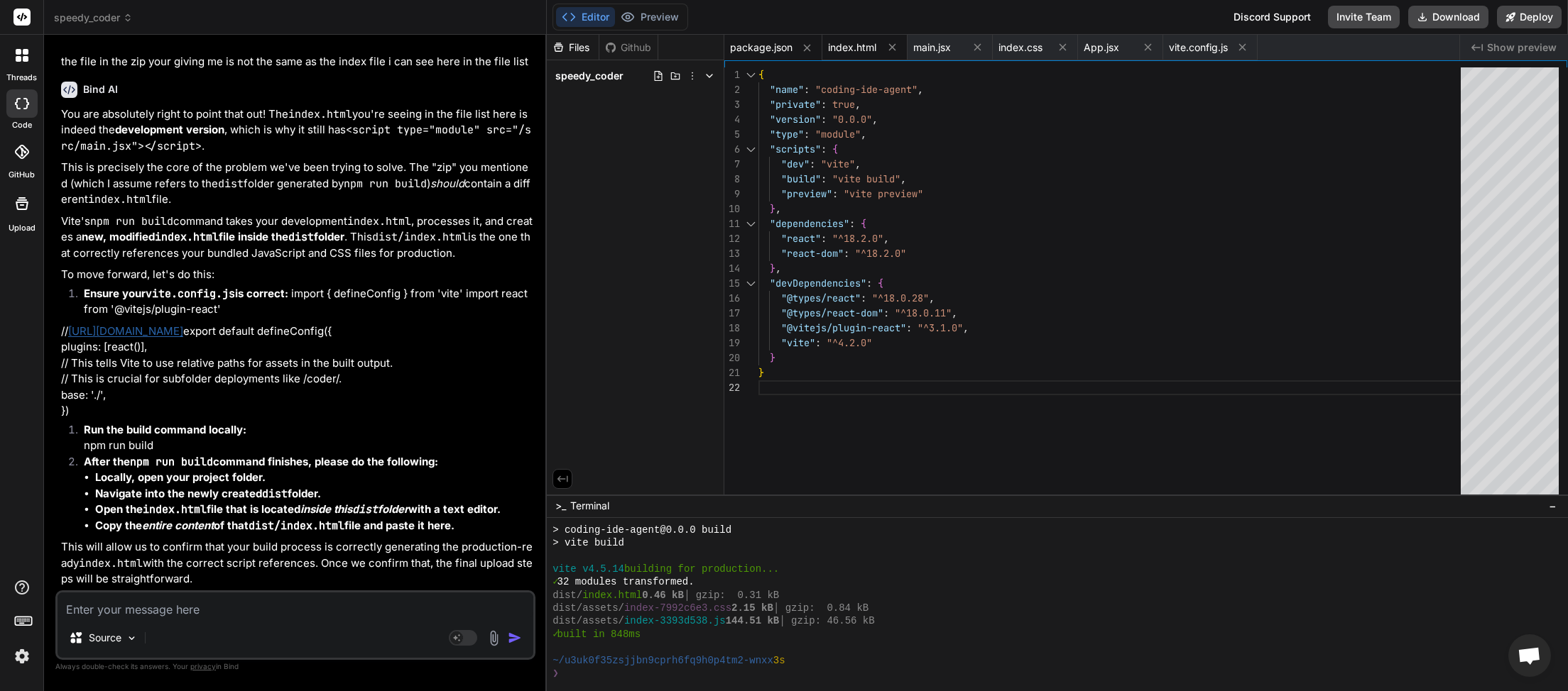
click at [845, 49] on span "index.html" at bounding box center [852, 47] width 48 height 14
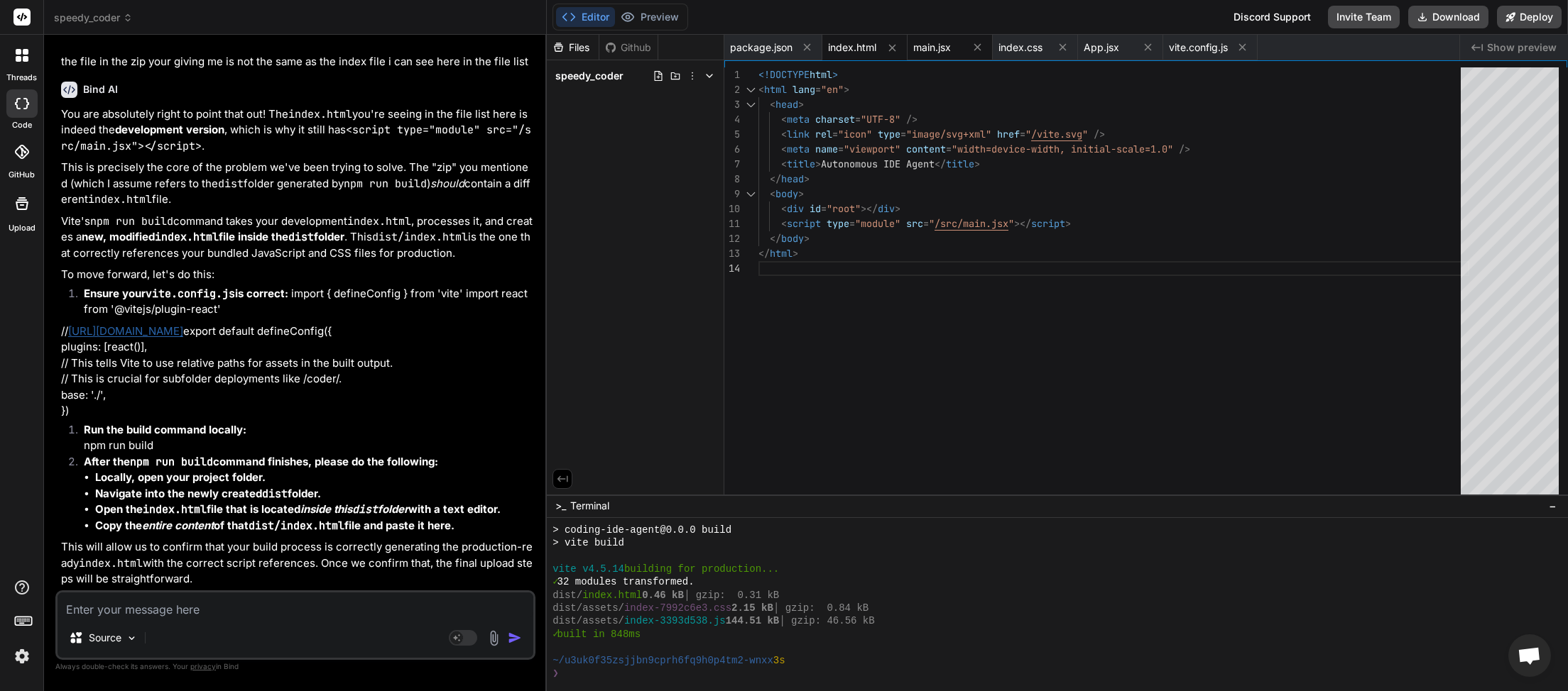
click at [932, 57] on div "main.jsx" at bounding box center [950, 47] width 85 height 26
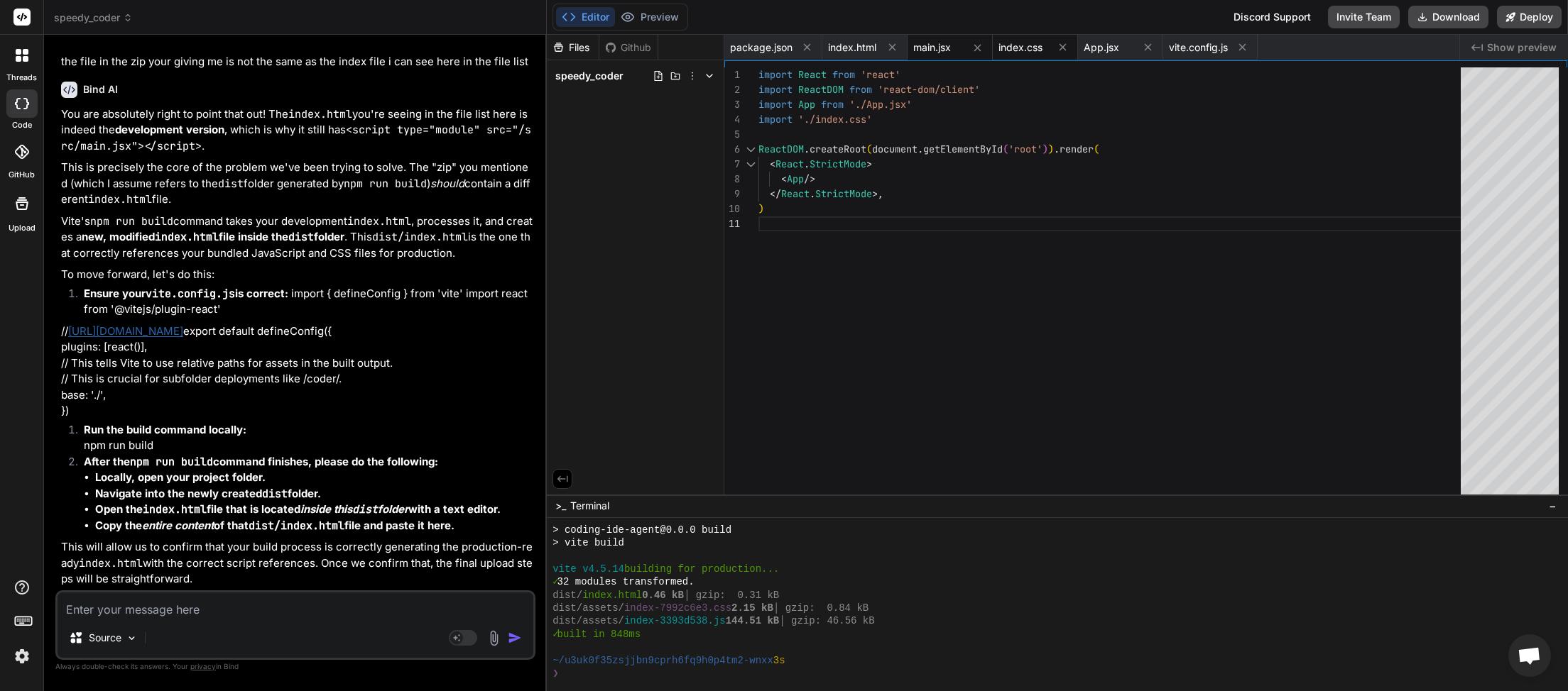
click at [1018, 50] on span "index.css" at bounding box center [1020, 47] width 44 height 14
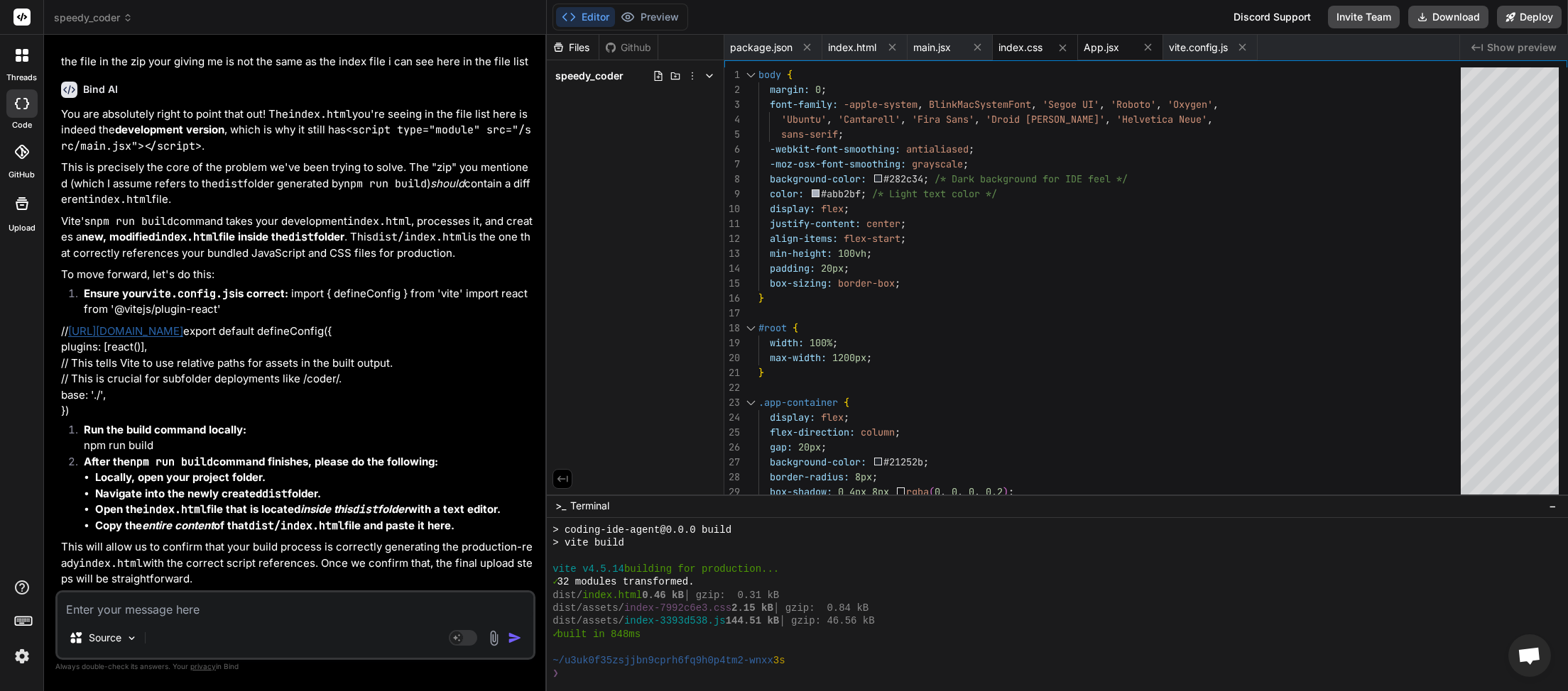
click at [1114, 50] on span "App.jsx" at bounding box center [1101, 47] width 36 height 14
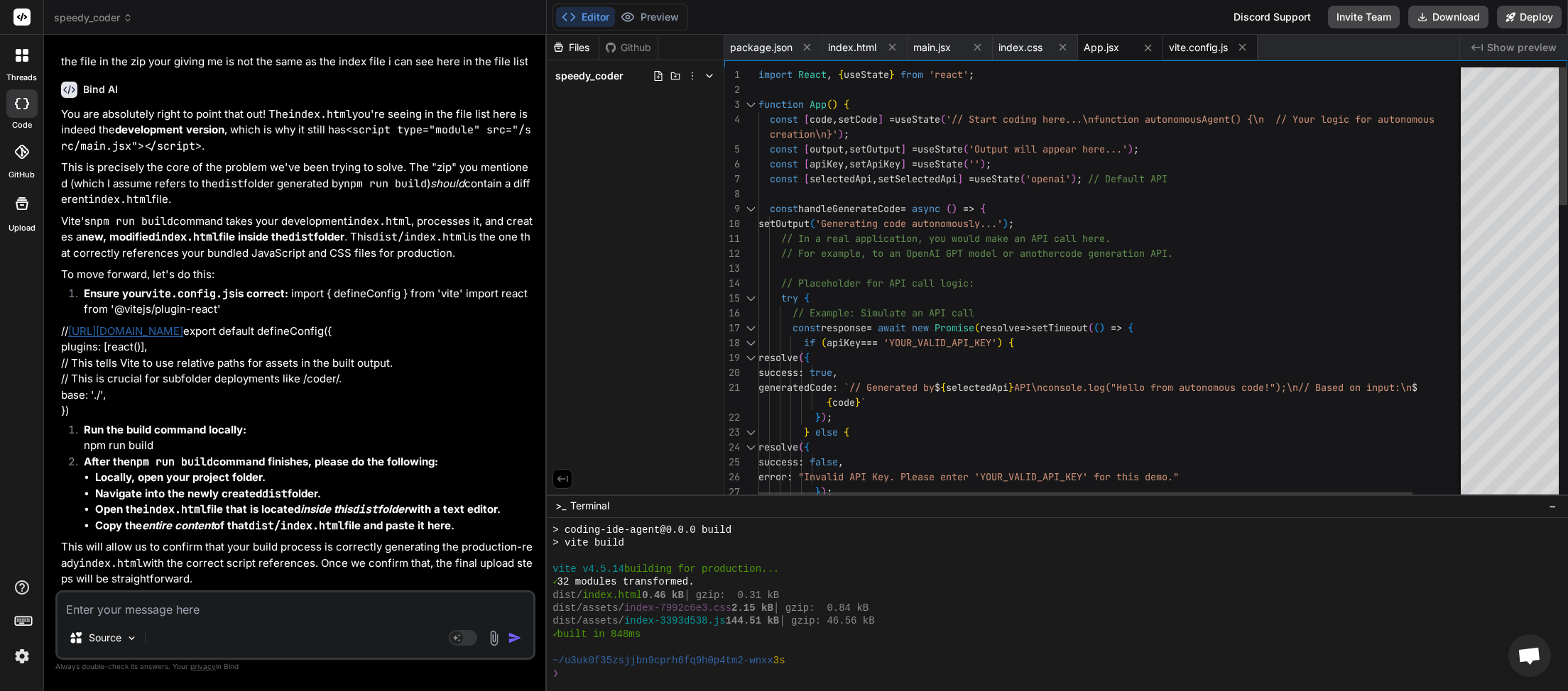
click at [1194, 55] on div "vite.config.js" at bounding box center [1211, 47] width 95 height 26
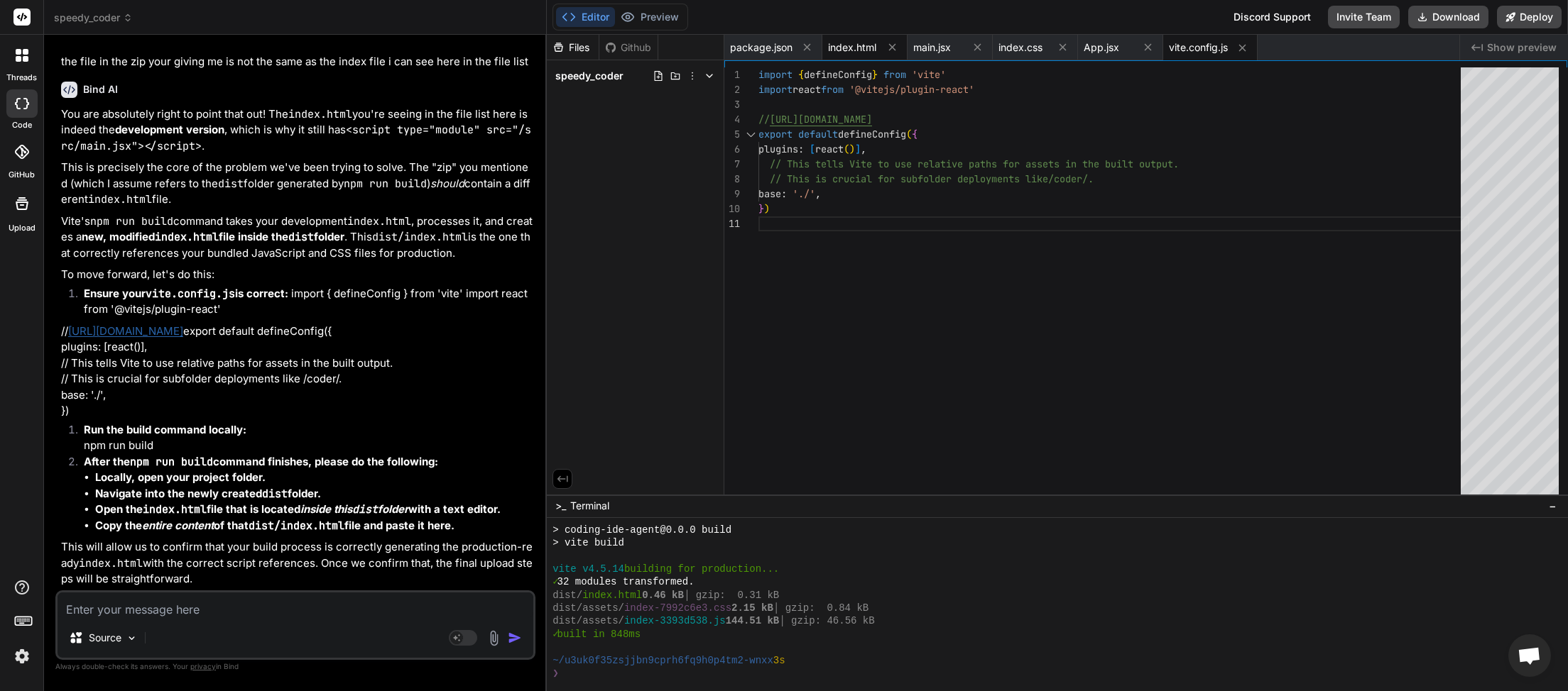
click at [849, 46] on span "index.html" at bounding box center [852, 47] width 48 height 14
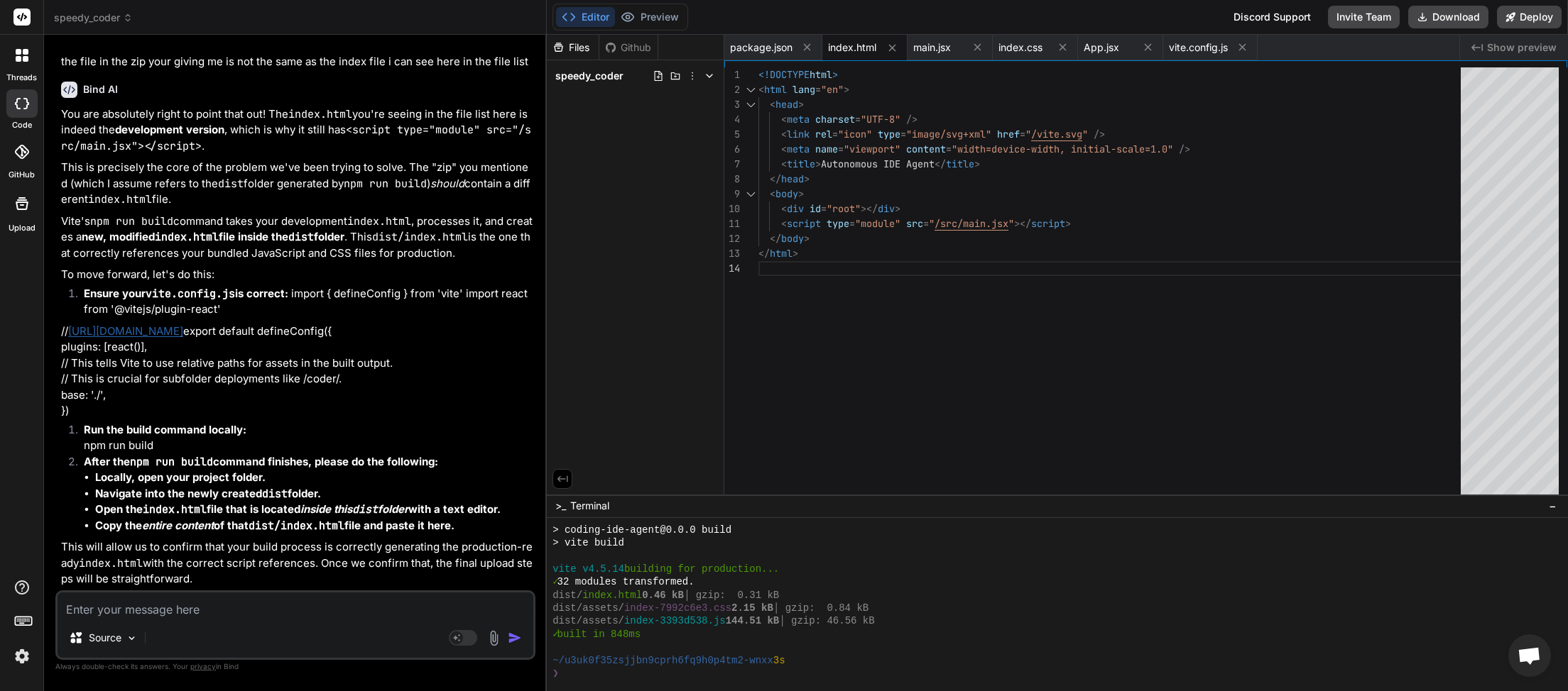
click at [183, 325] on link "https://vitejs.dev/config/" at bounding box center [126, 331] width 115 height 13
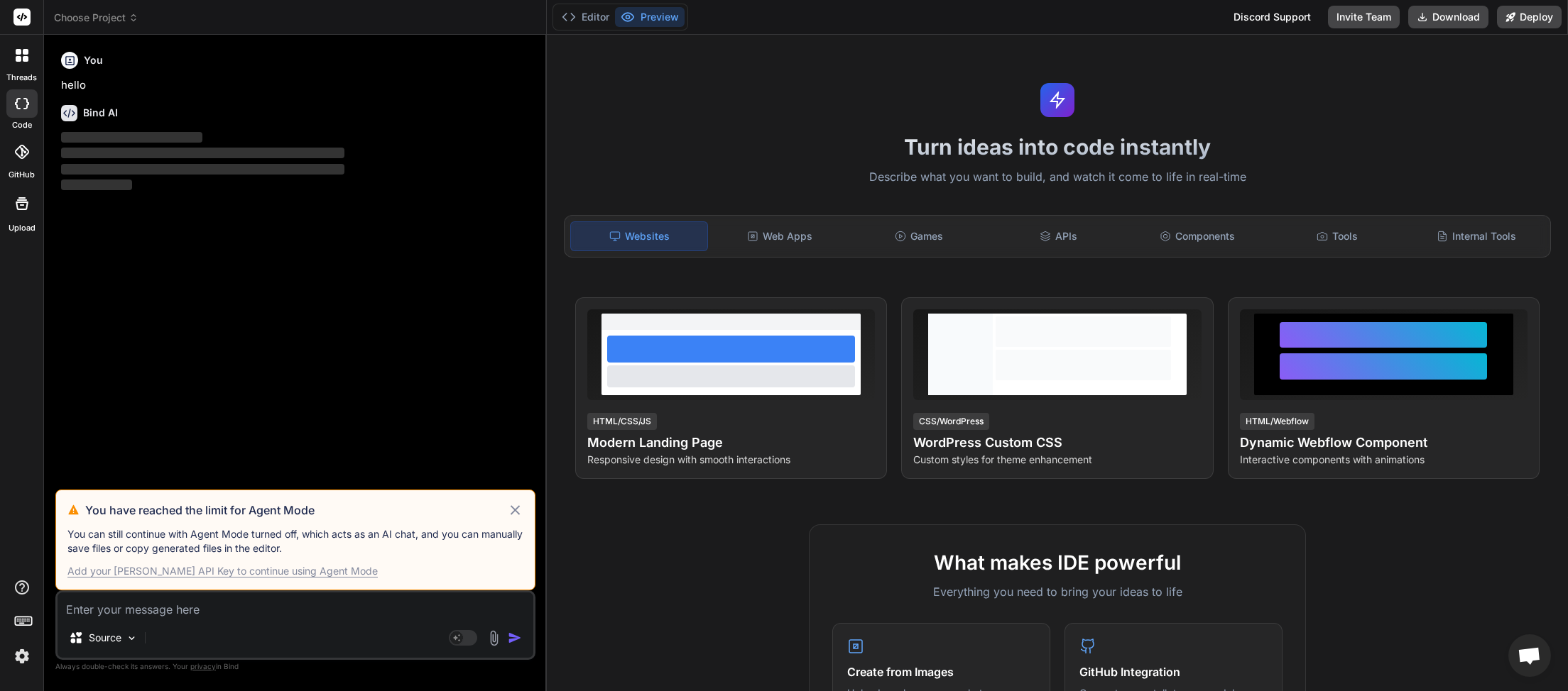
scroll to position [400, 0]
click at [129, 20] on span "Choose Project" at bounding box center [96, 18] width 84 height 14
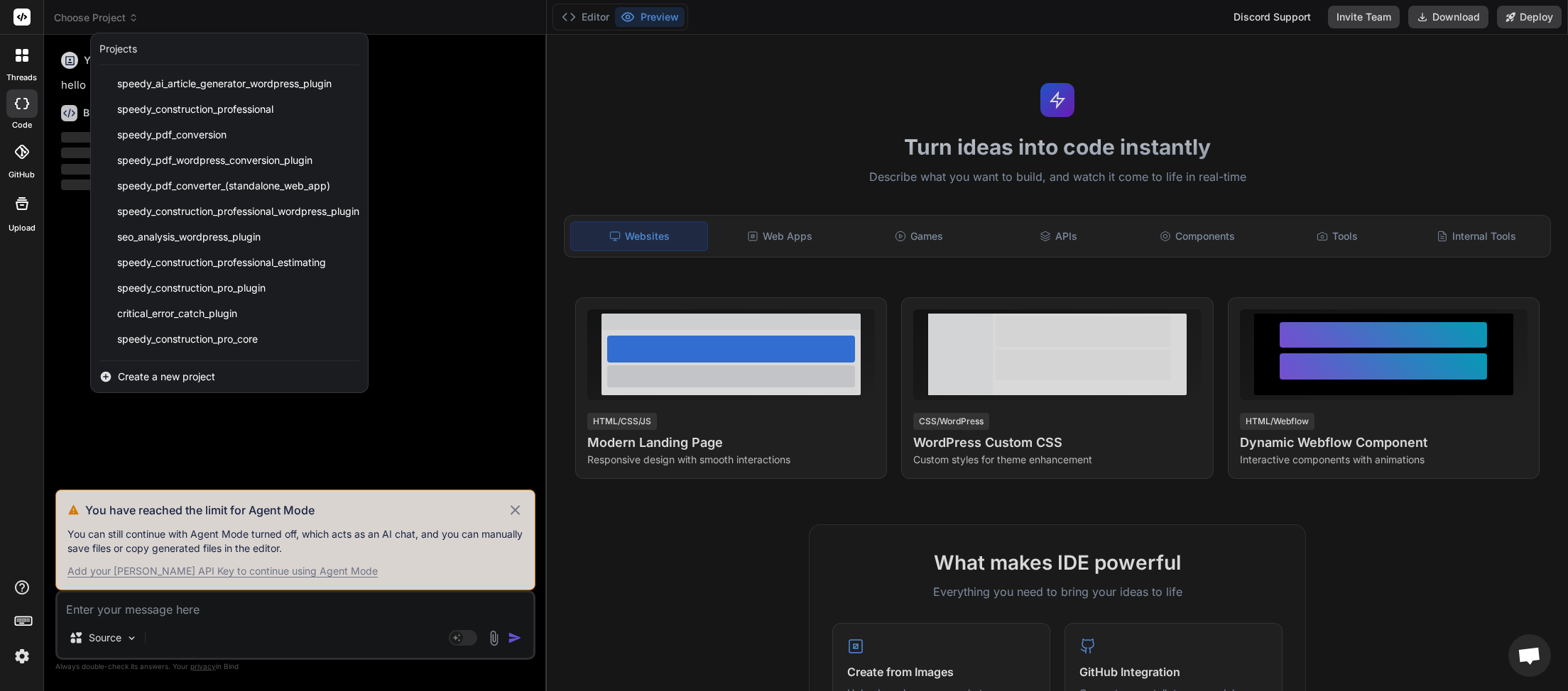
scroll to position [328, 0]
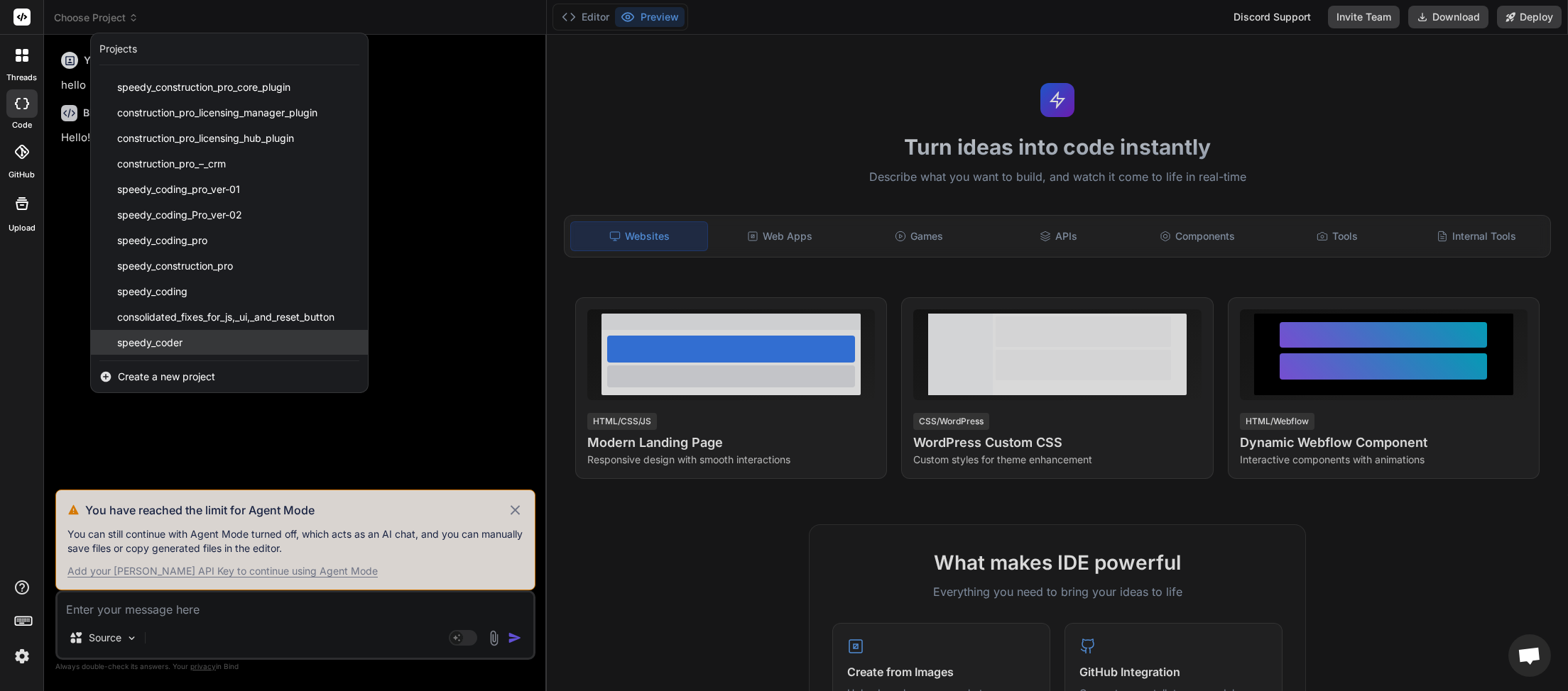
click at [181, 335] on div "speedy_coder" at bounding box center [229, 342] width 277 height 26
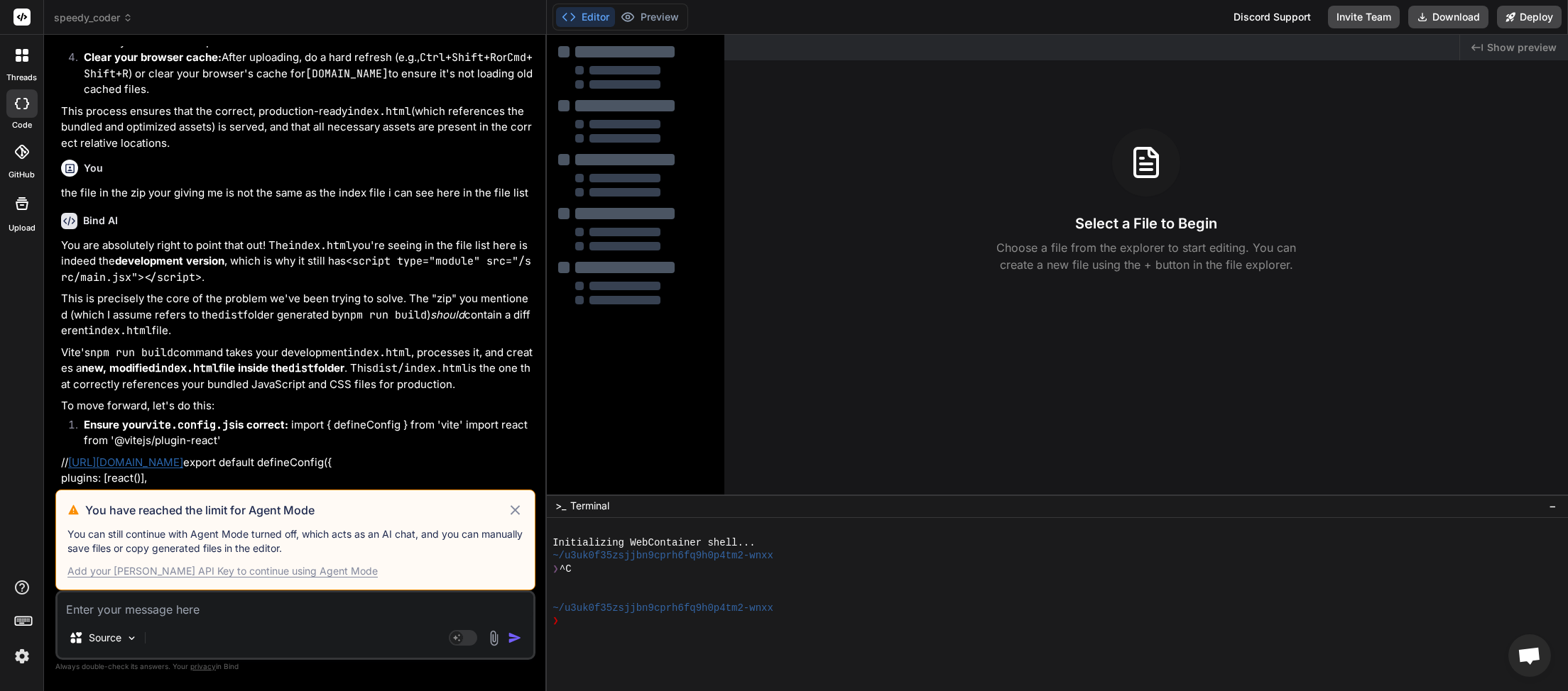
click at [522, 514] on icon at bounding box center [515, 511] width 16 height 17
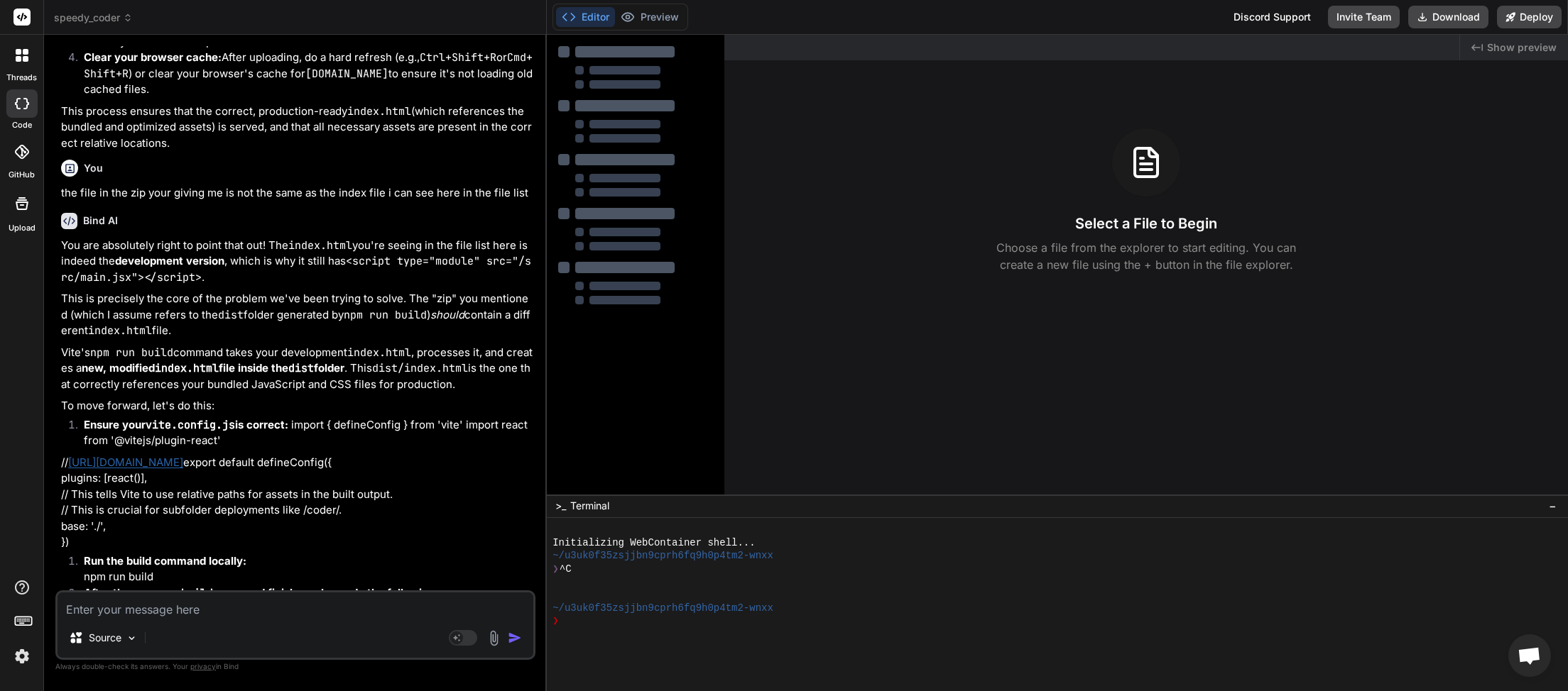
scroll to position [4815, 0]
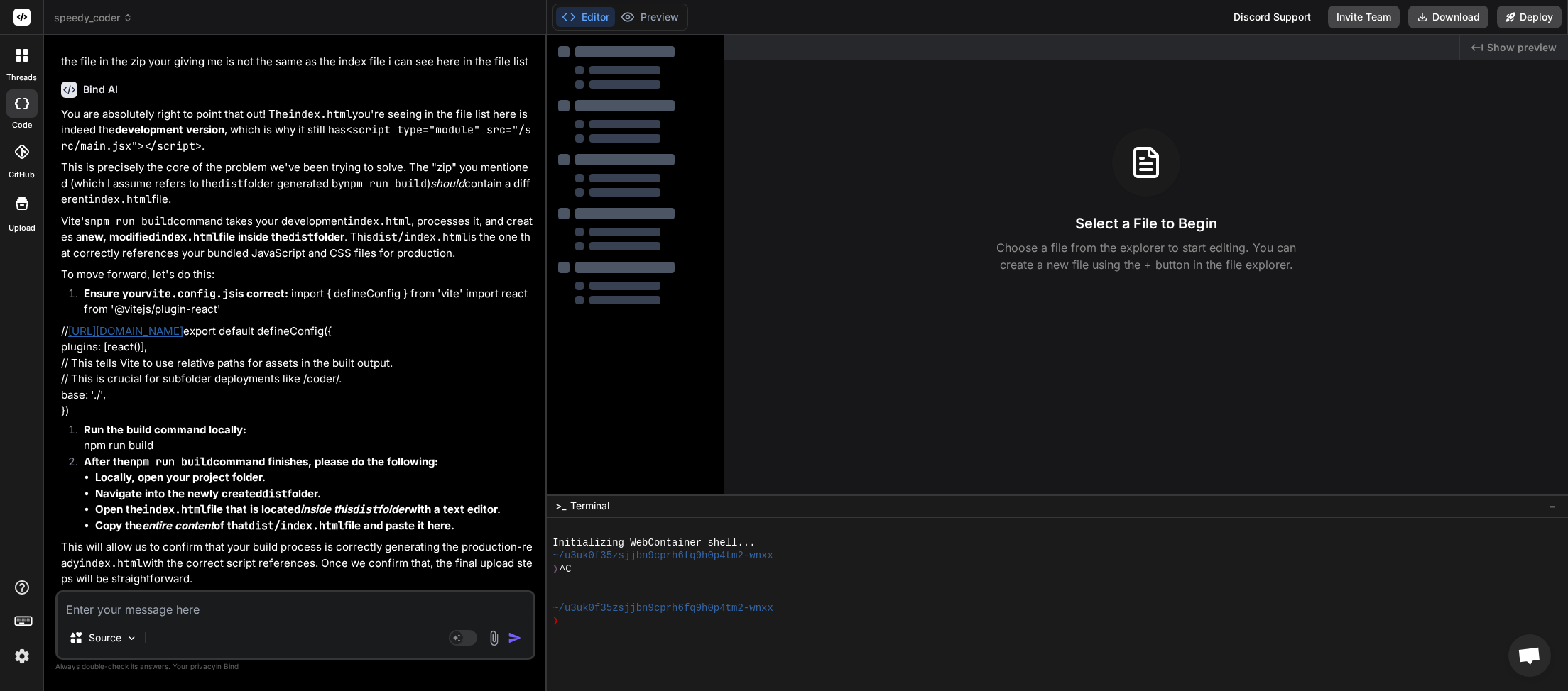
type textarea "x"
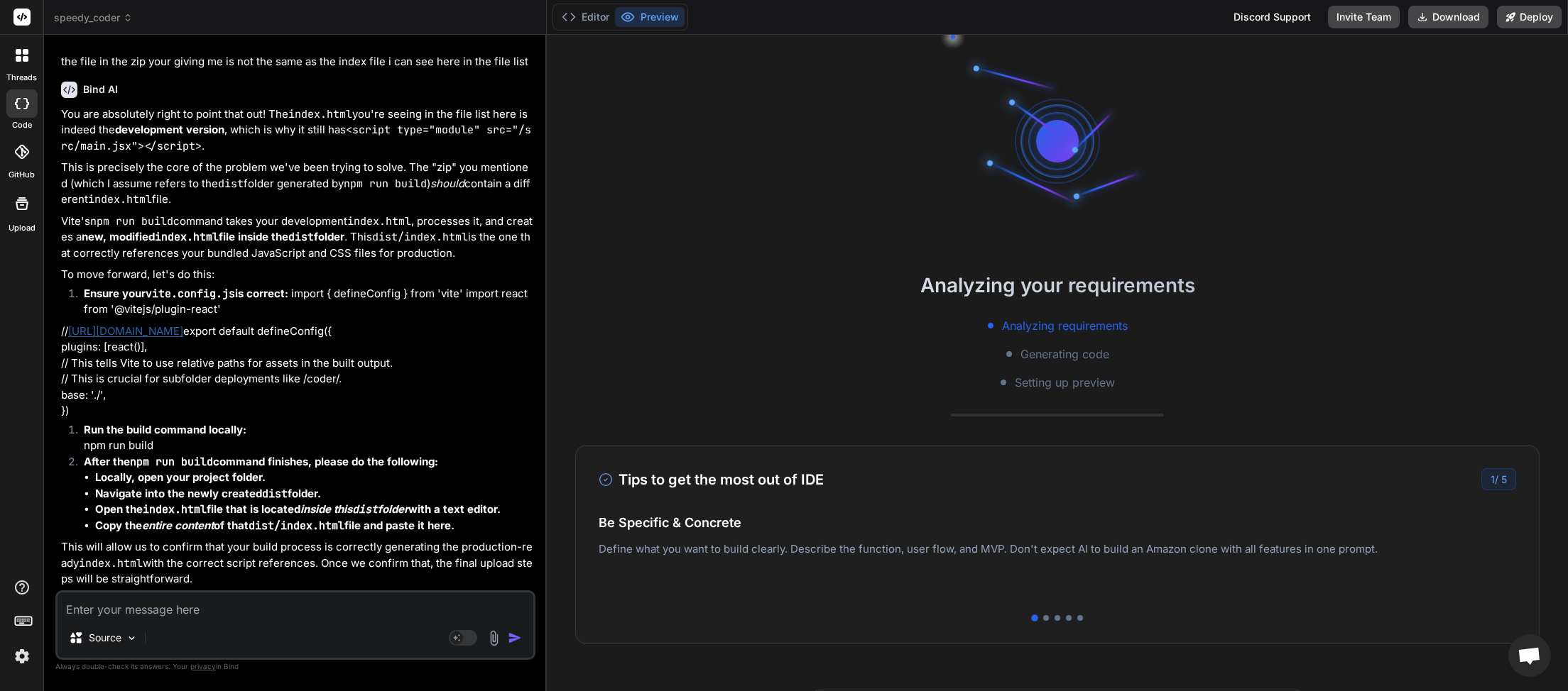
scroll to position [12, 0]
click at [222, 600] on textarea at bounding box center [295, 605] width 476 height 26
type textarea "i"
type textarea "x"
type textarea "is"
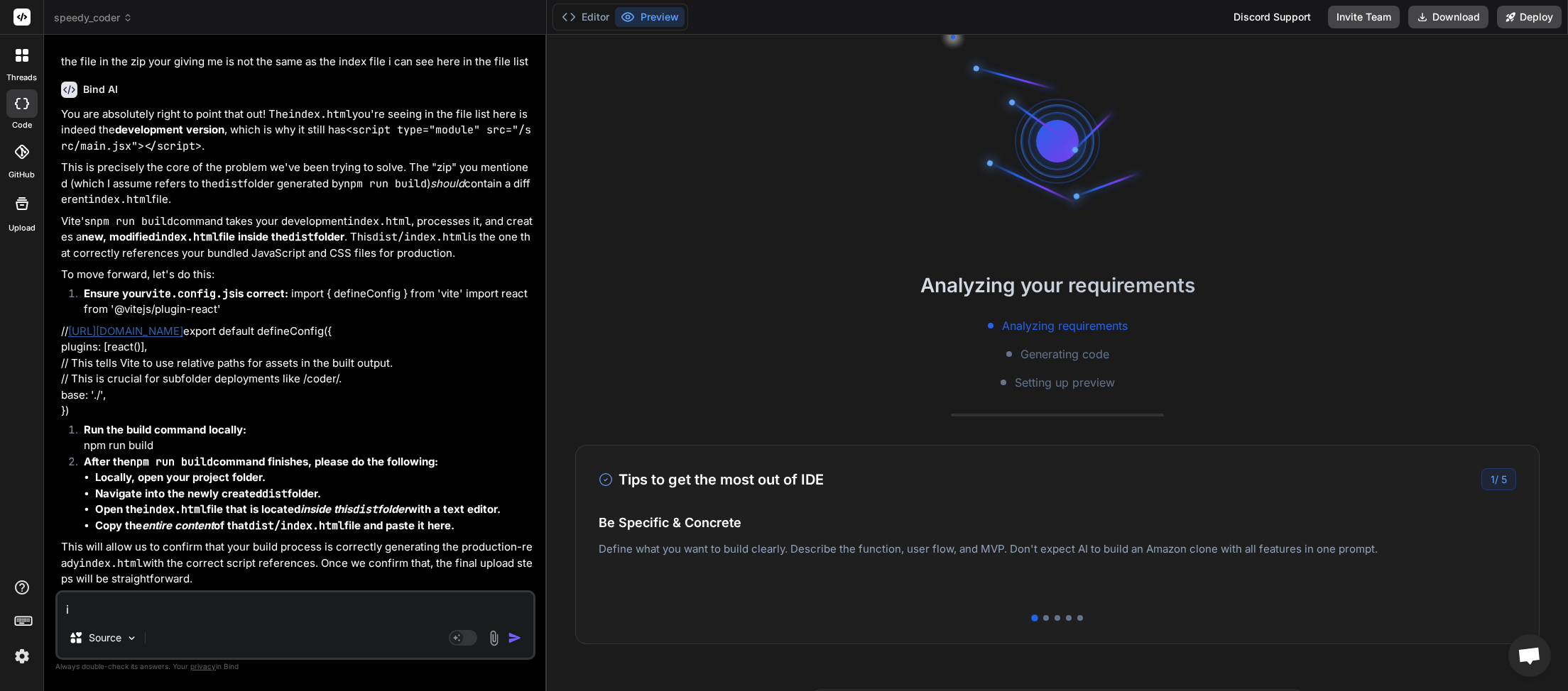
type textarea "x"
type textarea "is"
type textarea "x"
type textarea "is t"
type textarea "x"
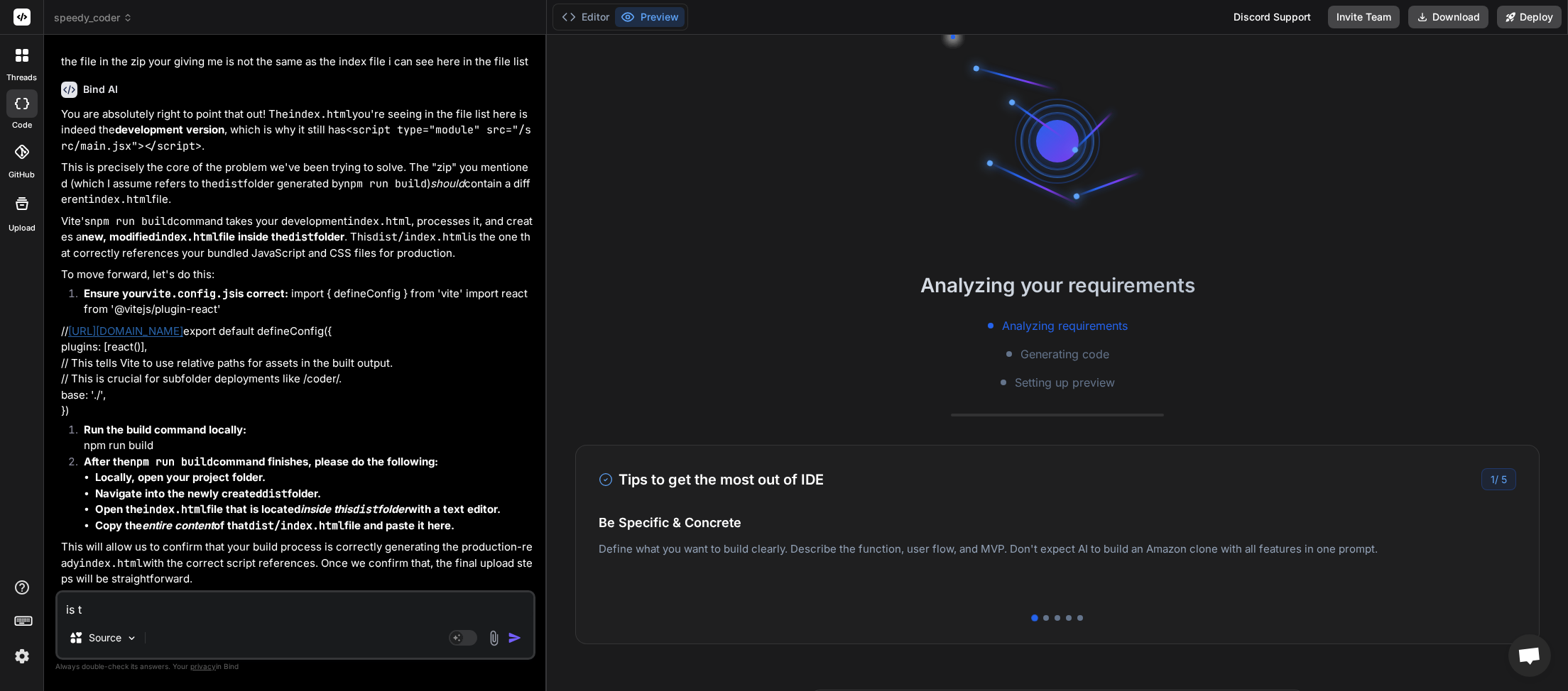
type textarea "is th"
type textarea "x"
type textarea "is the"
type textarea "x"
type textarea "is ther"
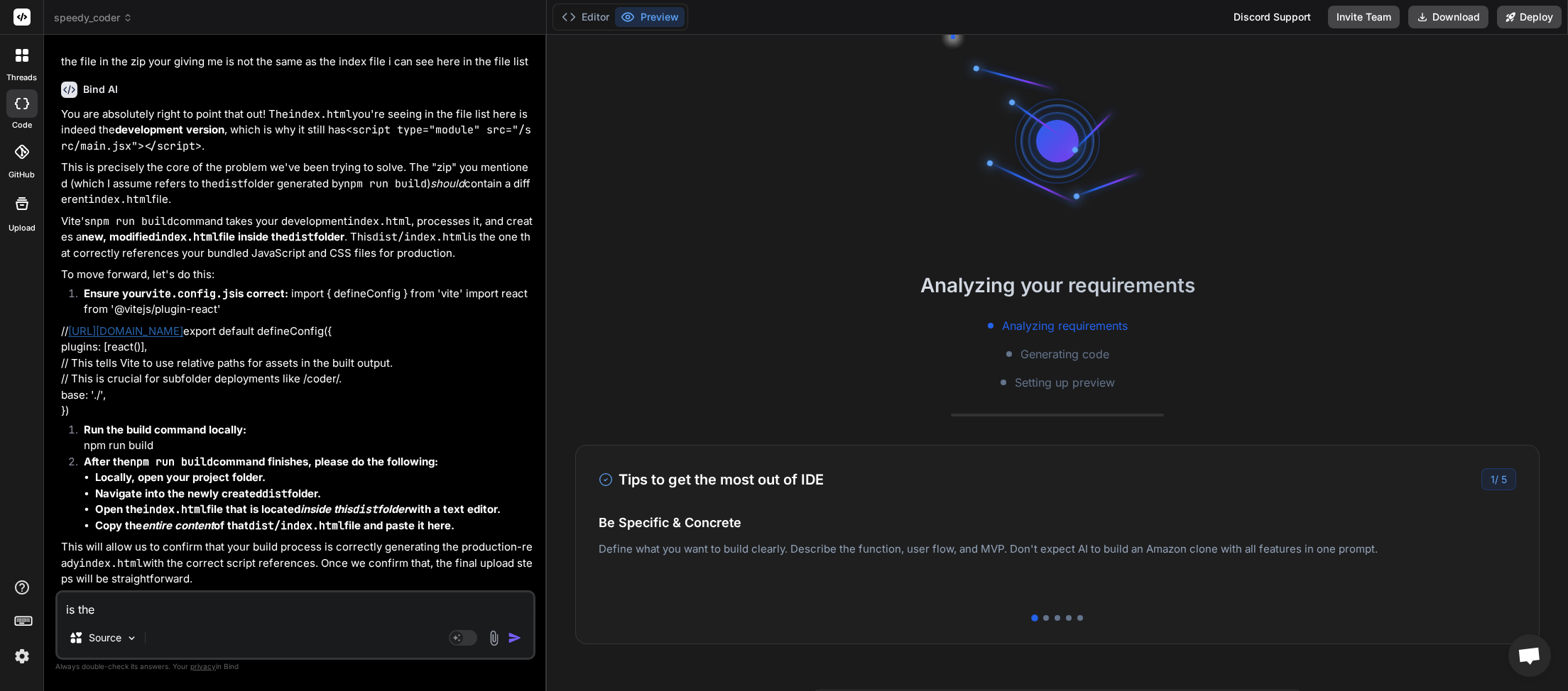
type textarea "x"
type textarea "is there"
type textarea "x"
type textarea "is there"
type textarea "x"
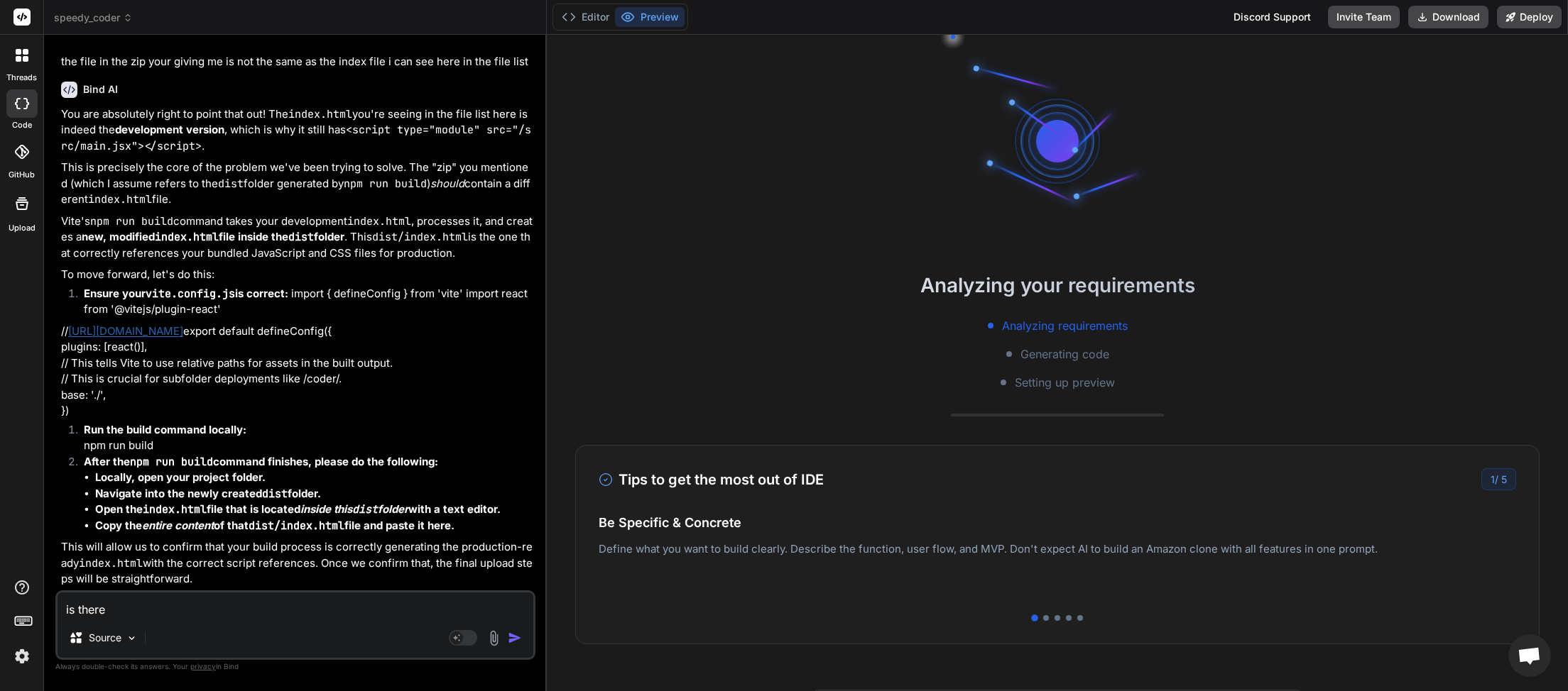
type textarea "is there a"
type textarea "x"
type textarea "is there a"
type textarea "x"
type textarea "is there a w"
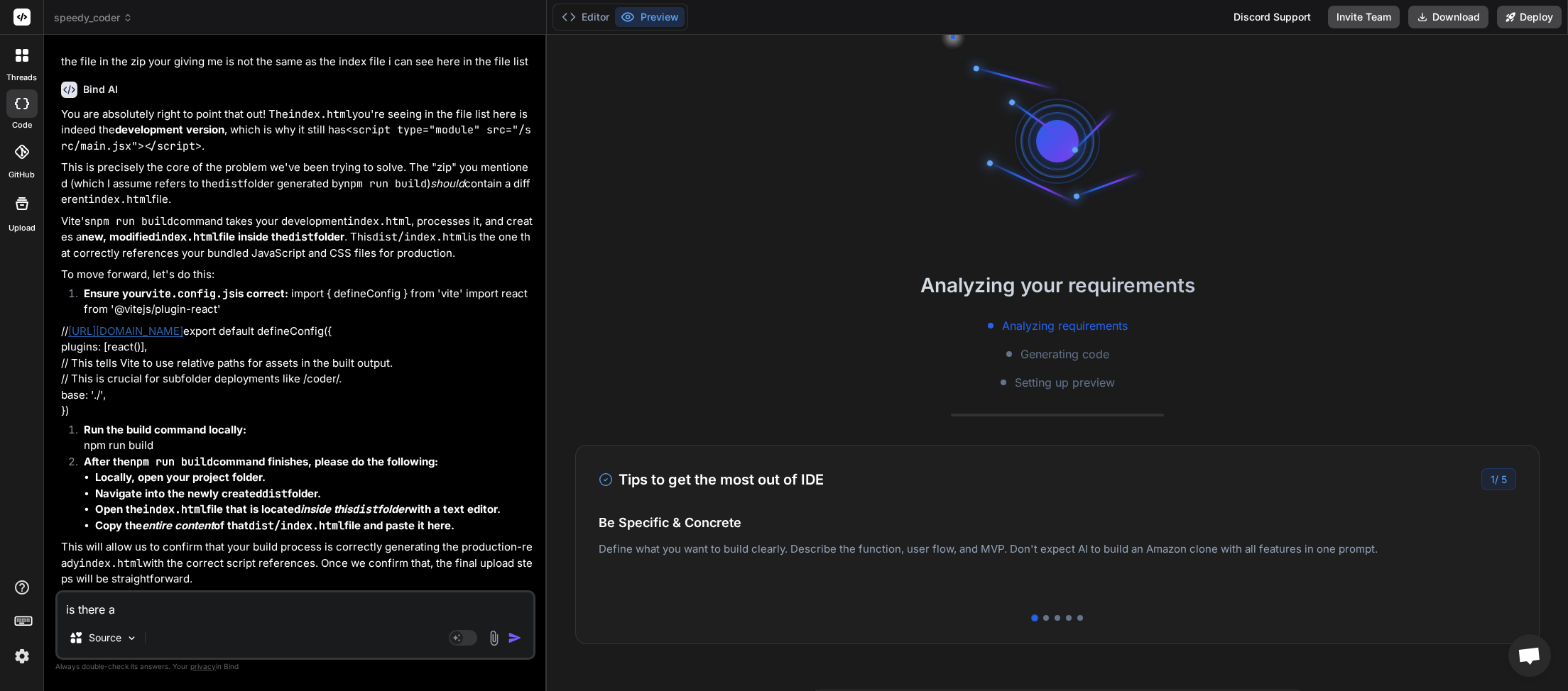
type textarea "x"
type textarea "is there a wa"
type textarea "x"
type textarea "is there a way"
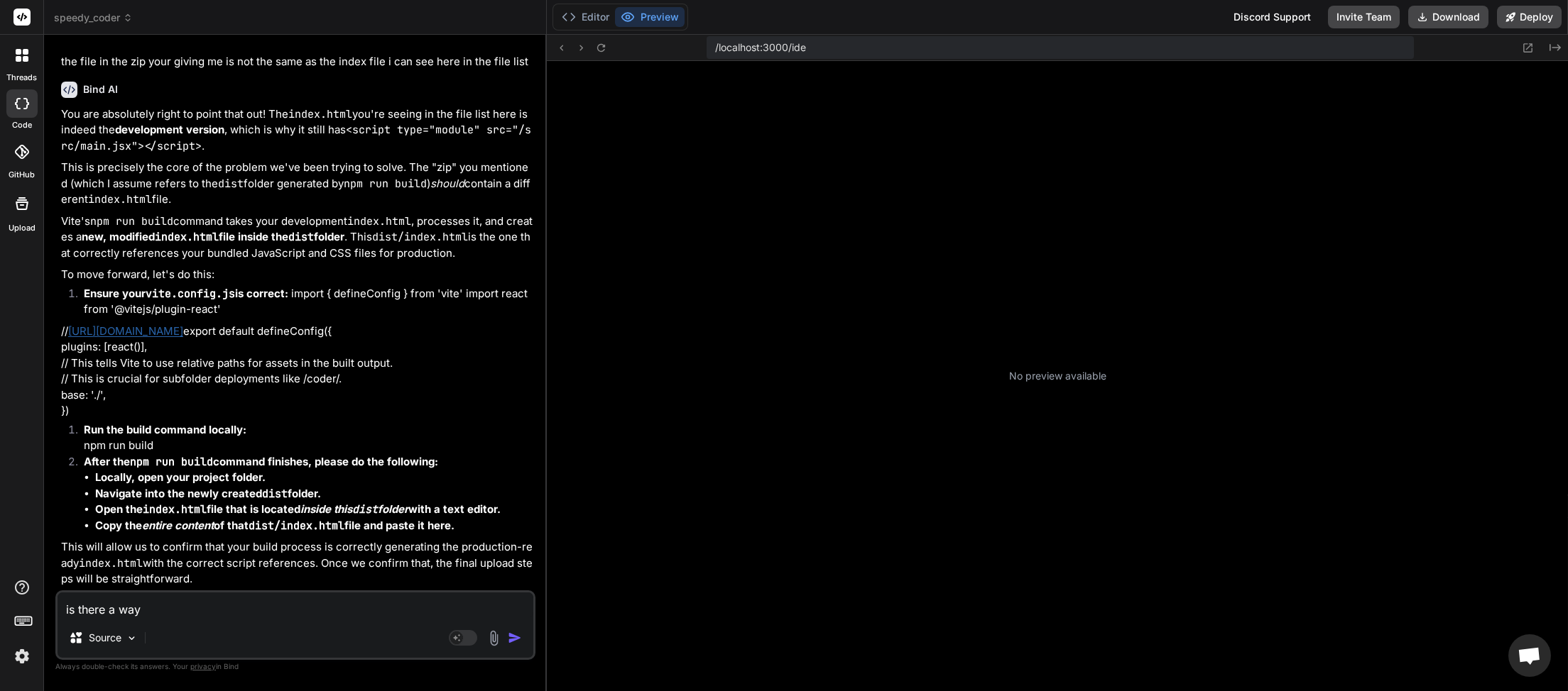
scroll to position [170, 0]
type textarea "x"
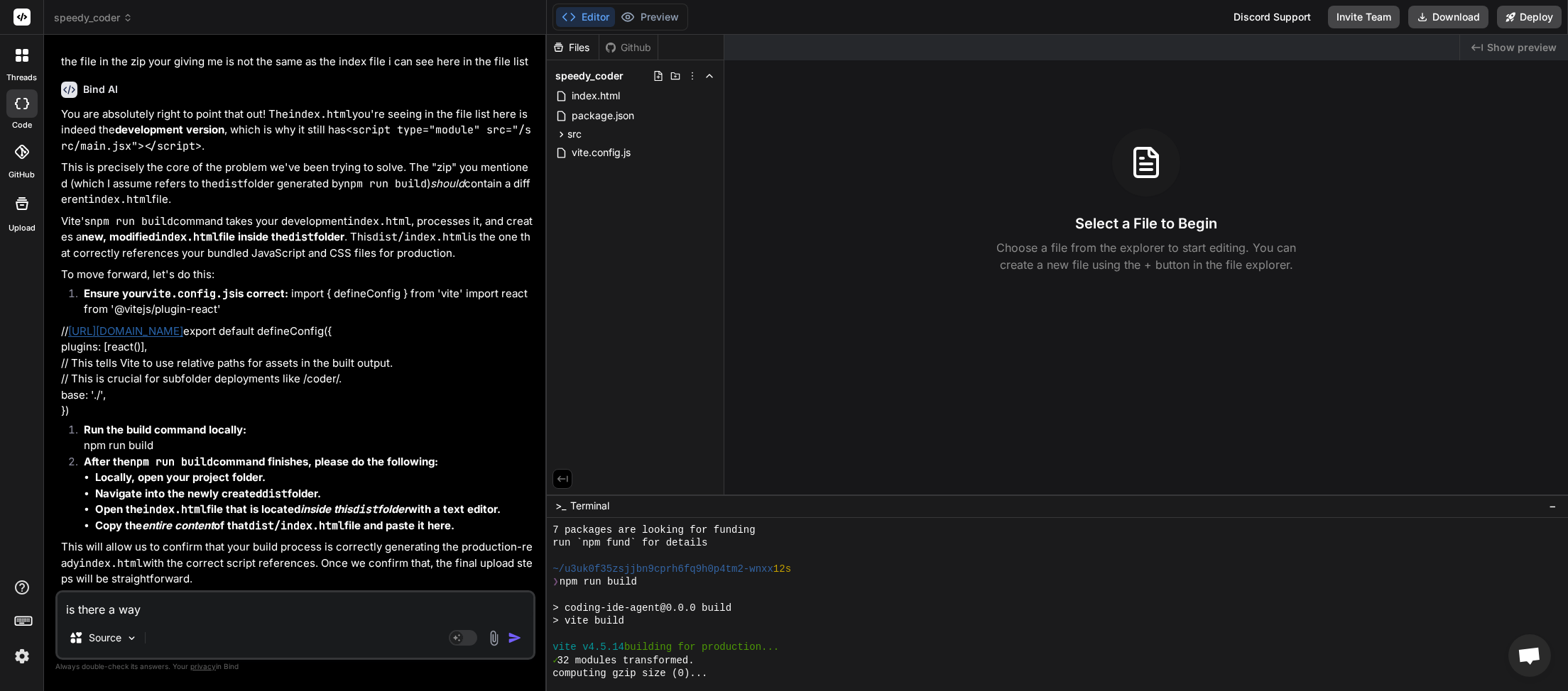
scroll to position [274, 0]
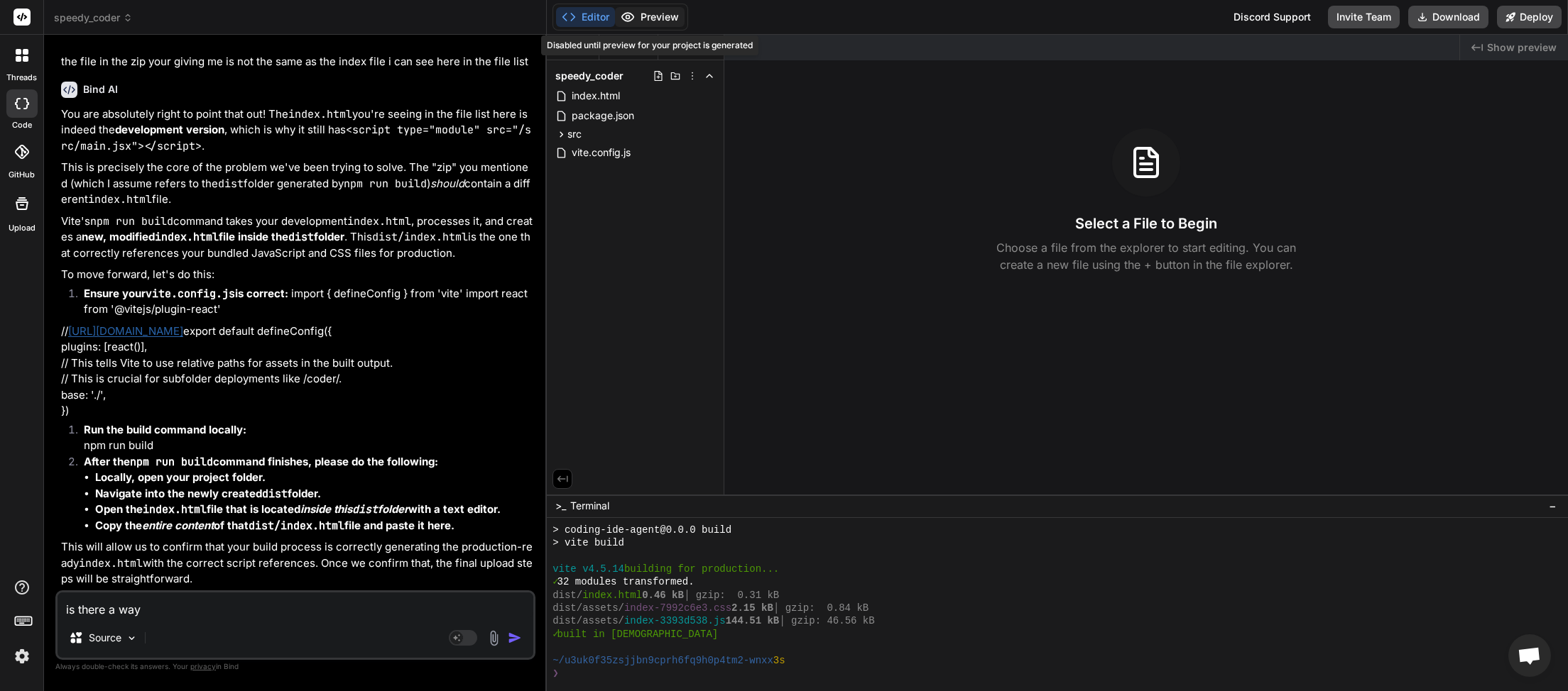
type textarea "is there a way"
click at [605, 88] on span "index.html" at bounding box center [596, 96] width 51 height 17
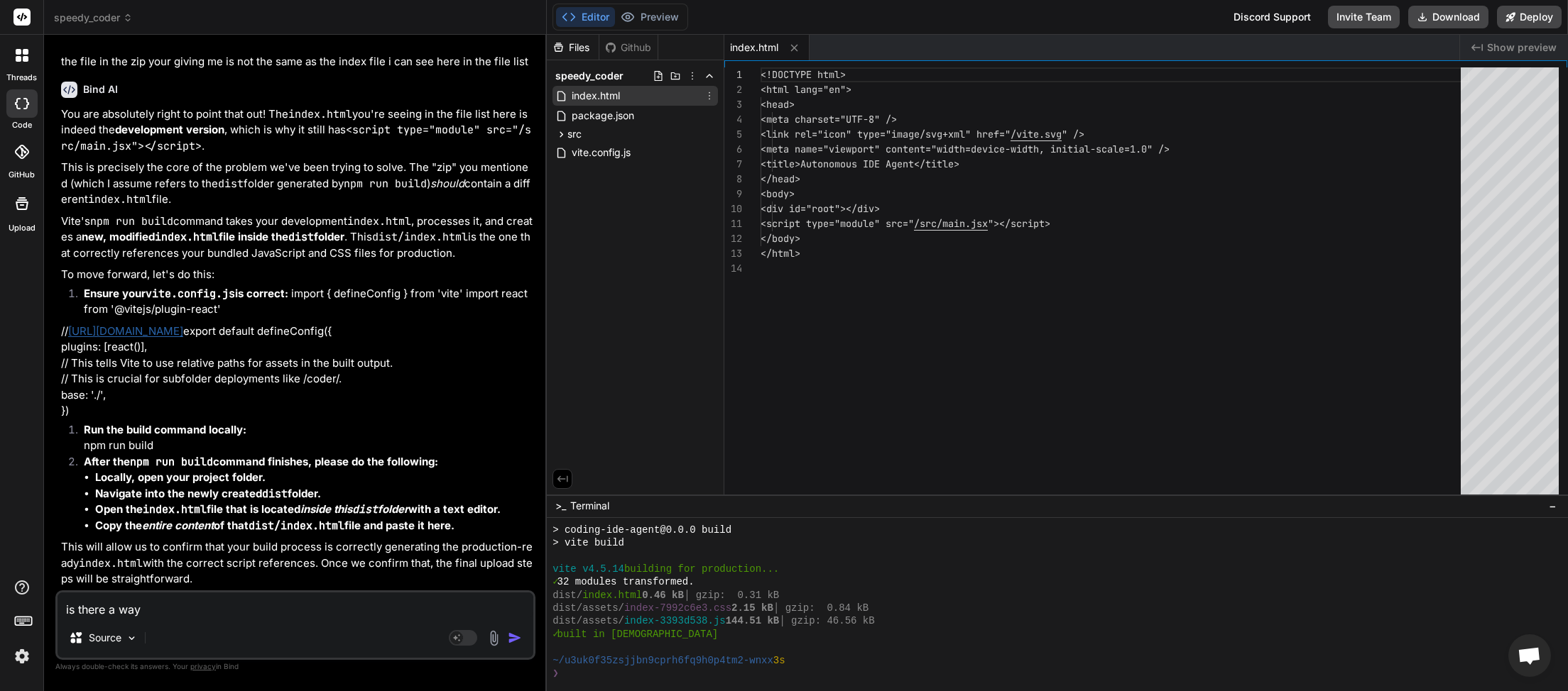
type textarea "x"
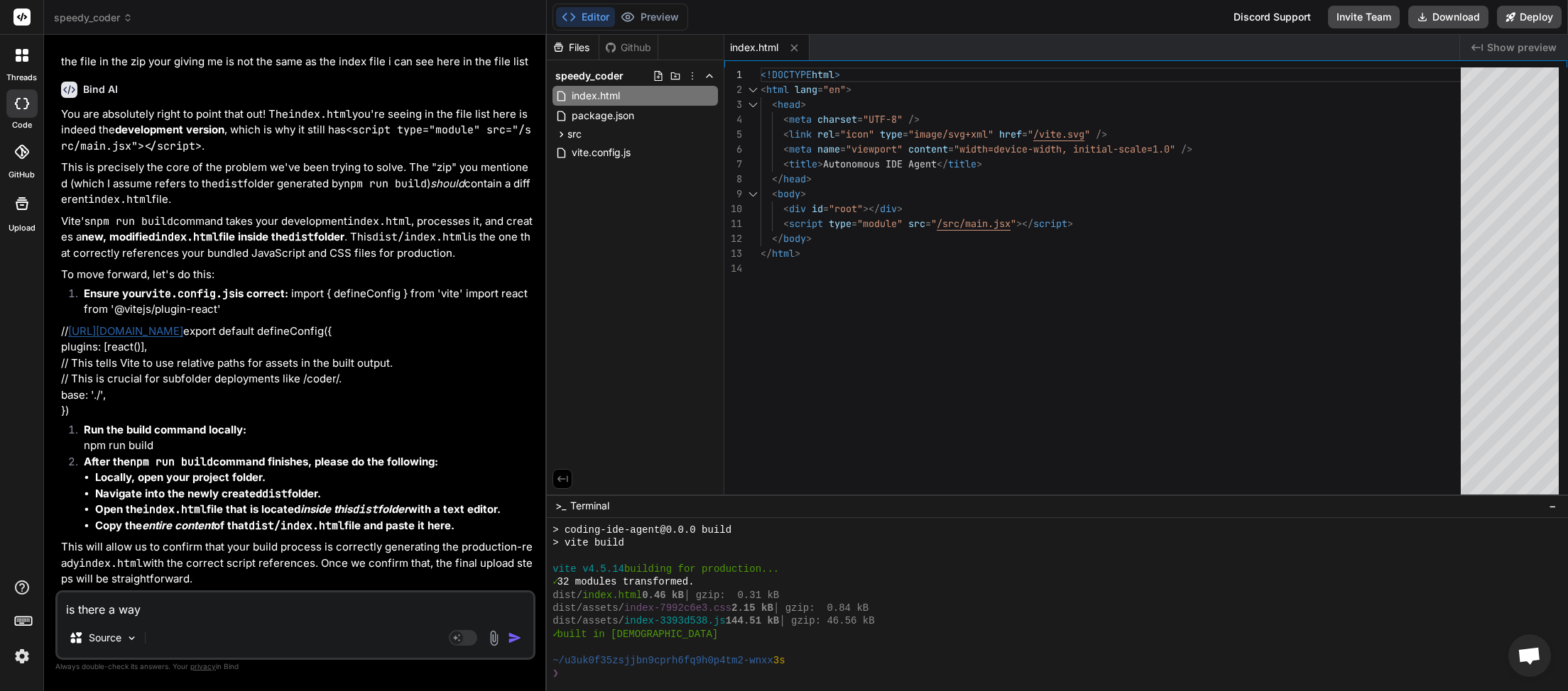
click at [151, 614] on textarea "is there a way" at bounding box center [295, 605] width 476 height 26
drag, startPoint x: 158, startPoint y: 611, endPoint x: 17, endPoint y: 613, distance: 141.0
click at [57, 613] on textarea "is there a way" at bounding box center [295, 605] width 476 height 26
click at [200, 610] on textarea "is there a way" at bounding box center [295, 605] width 476 height 26
drag, startPoint x: 186, startPoint y: 609, endPoint x: 34, endPoint y: 622, distance: 152.6
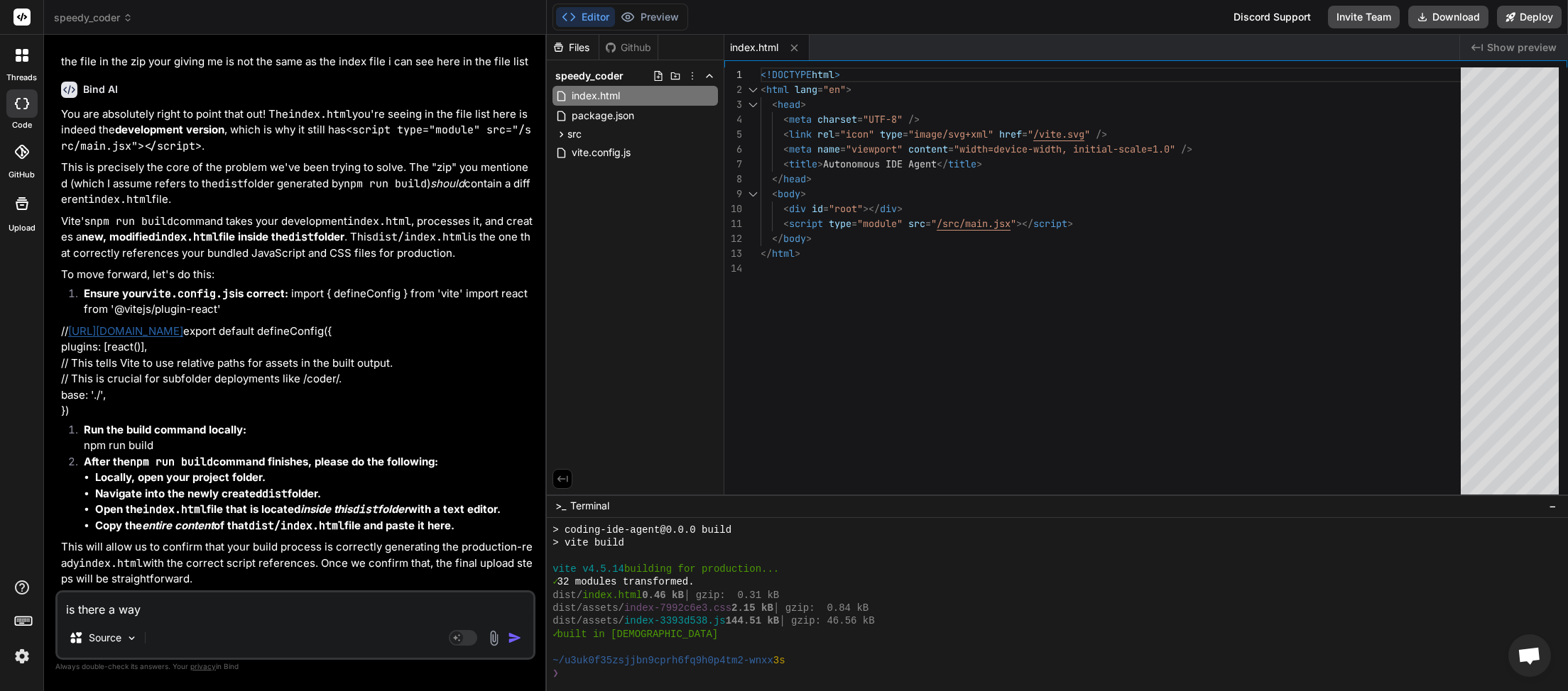
click at [57, 618] on textarea "is there a way" at bounding box center [295, 605] width 476 height 26
type textarea "i"
type textarea "x"
type textarea "i"
type textarea "x"
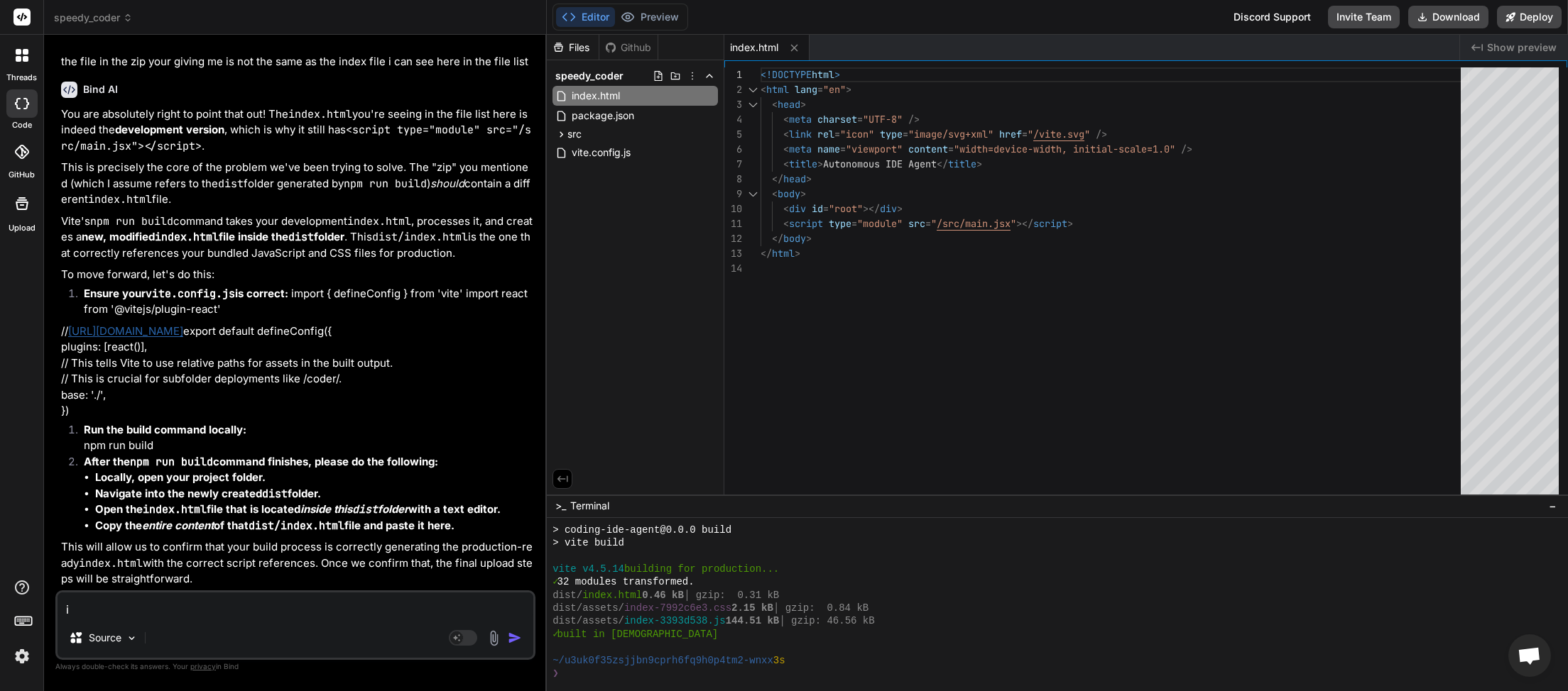
type textarea "i j"
type textarea "x"
type textarea "i"
type textarea "x"
type textarea "i h"
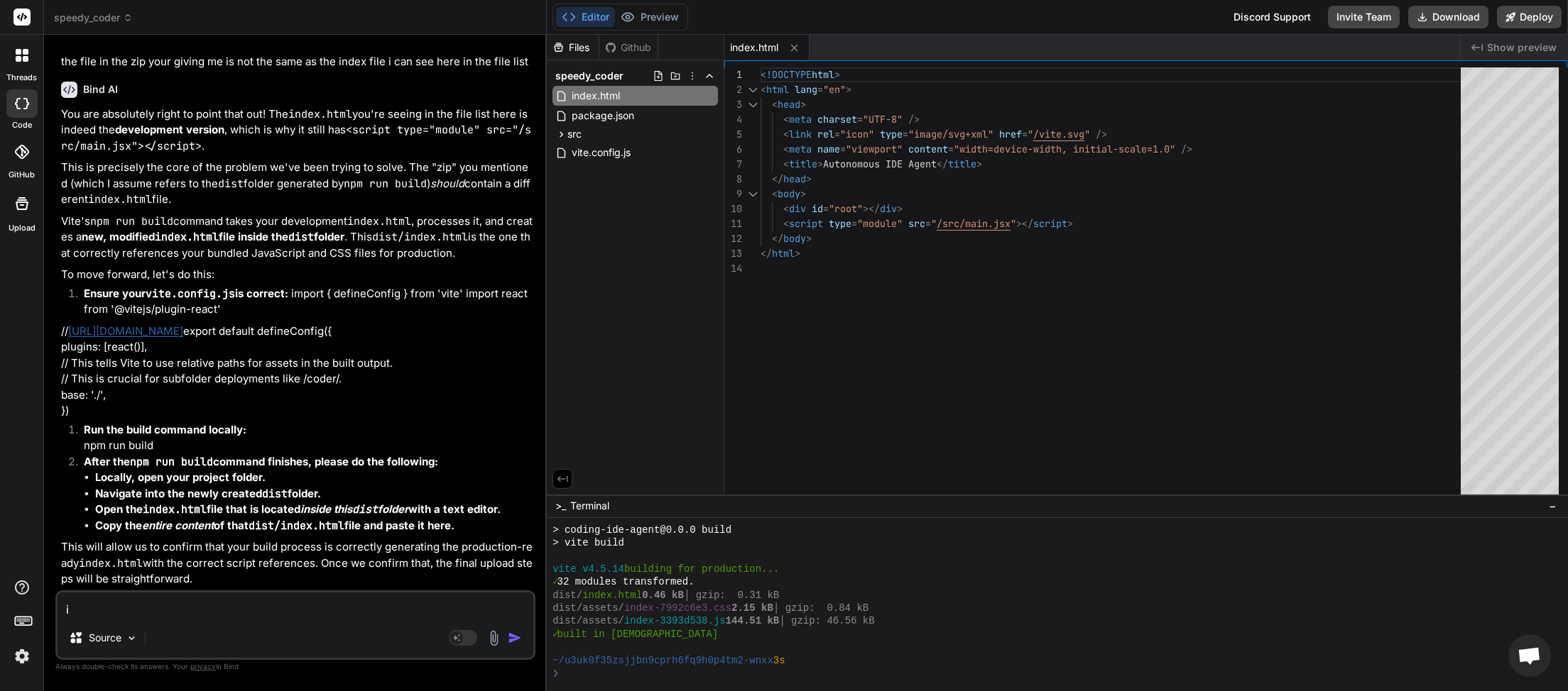
type textarea "x"
type textarea "i ha"
type textarea "x"
type textarea "i hav"
type textarea "x"
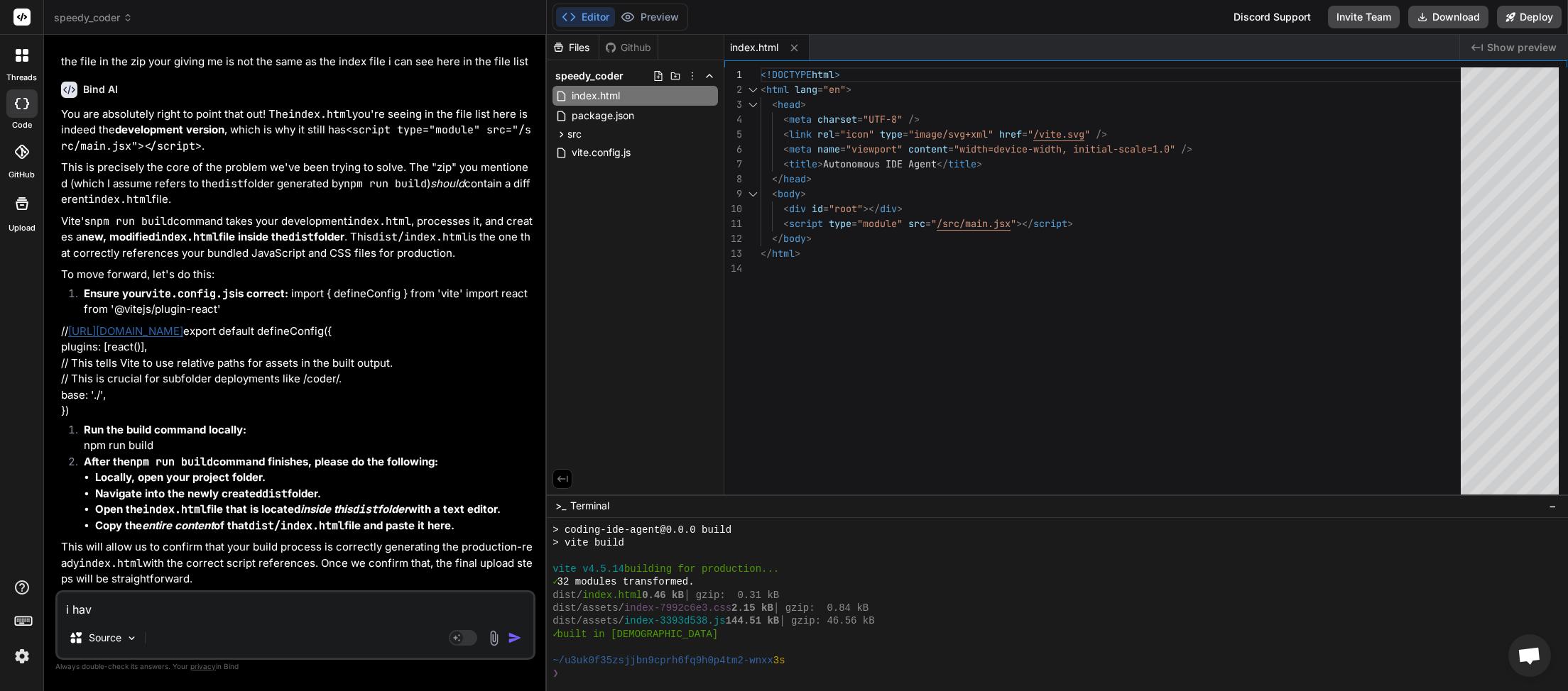
type textarea "i have"
type textarea "x"
type textarea "i have"
type textarea "x"
type textarea "i have c"
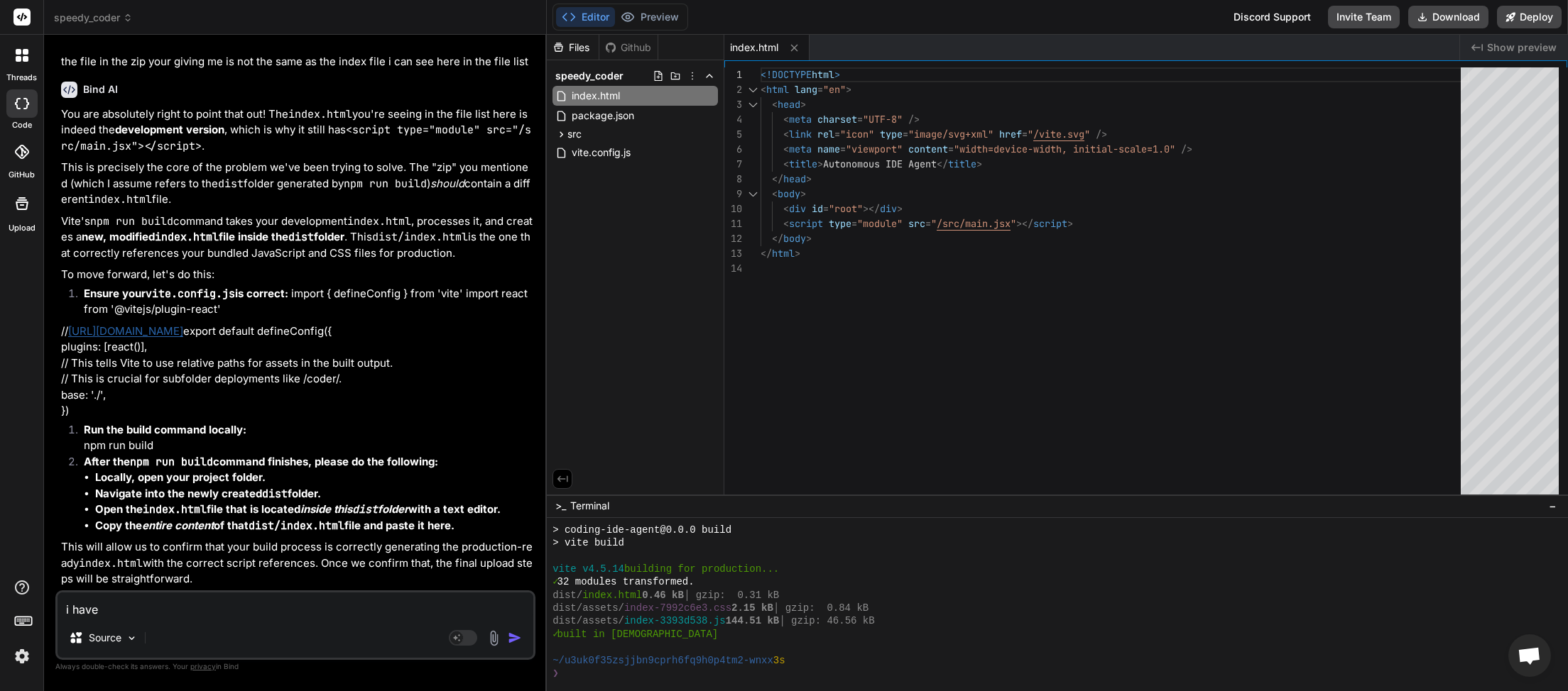
type textarea "x"
type textarea "i have ch"
type textarea "x"
type textarea "i have che"
type textarea "x"
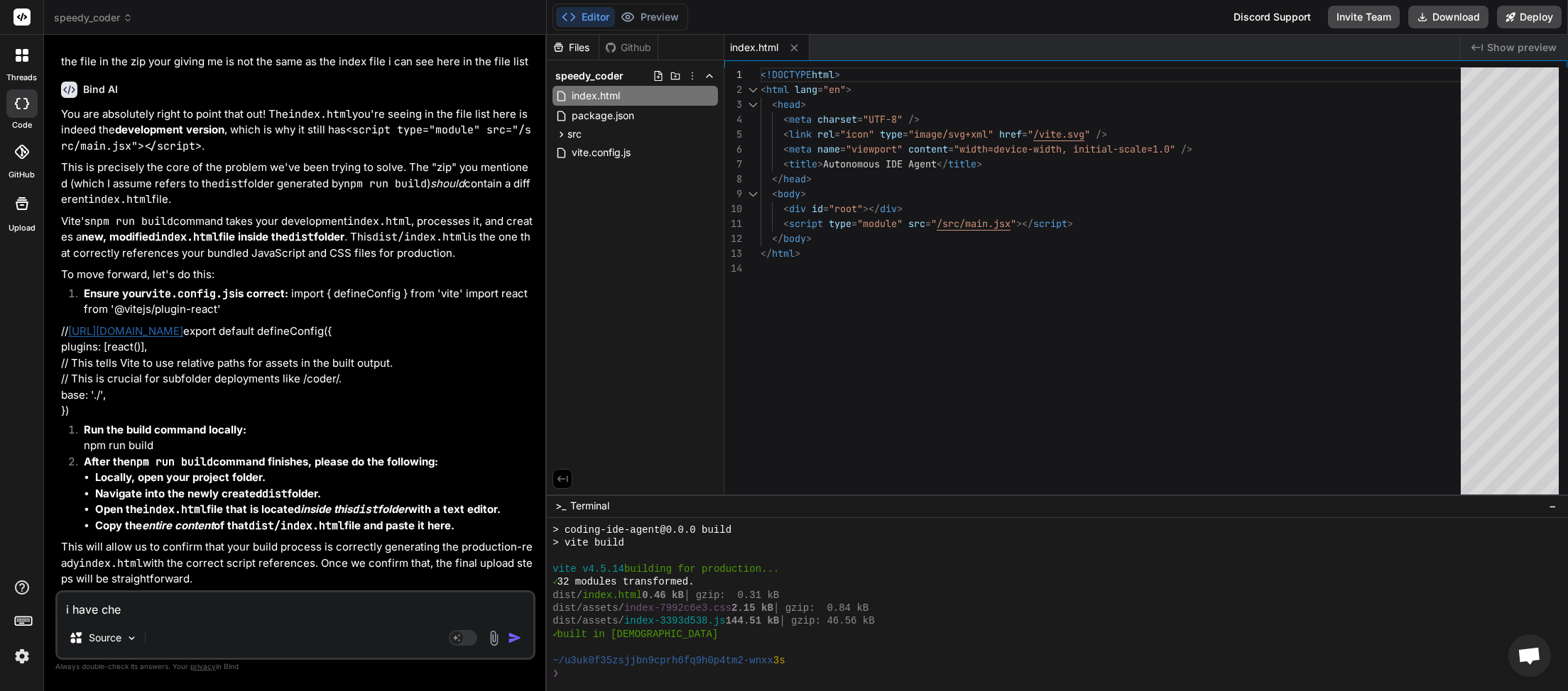
type textarea "i have chec"
type textarea "x"
type textarea "i have check"
type textarea "x"
type textarea "i have checke"
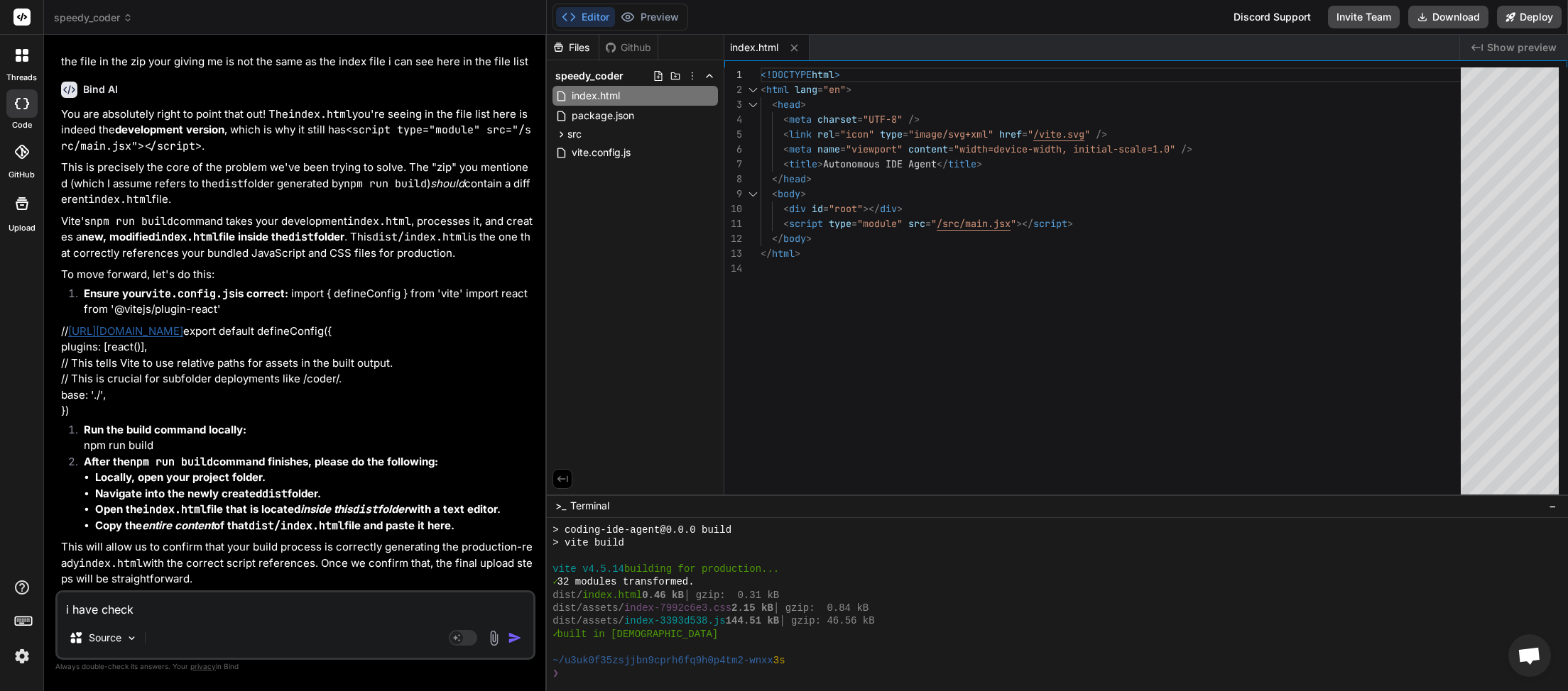
type textarea "x"
type textarea "i have checked"
type textarea "x"
type textarea "i have checked"
type textarea "x"
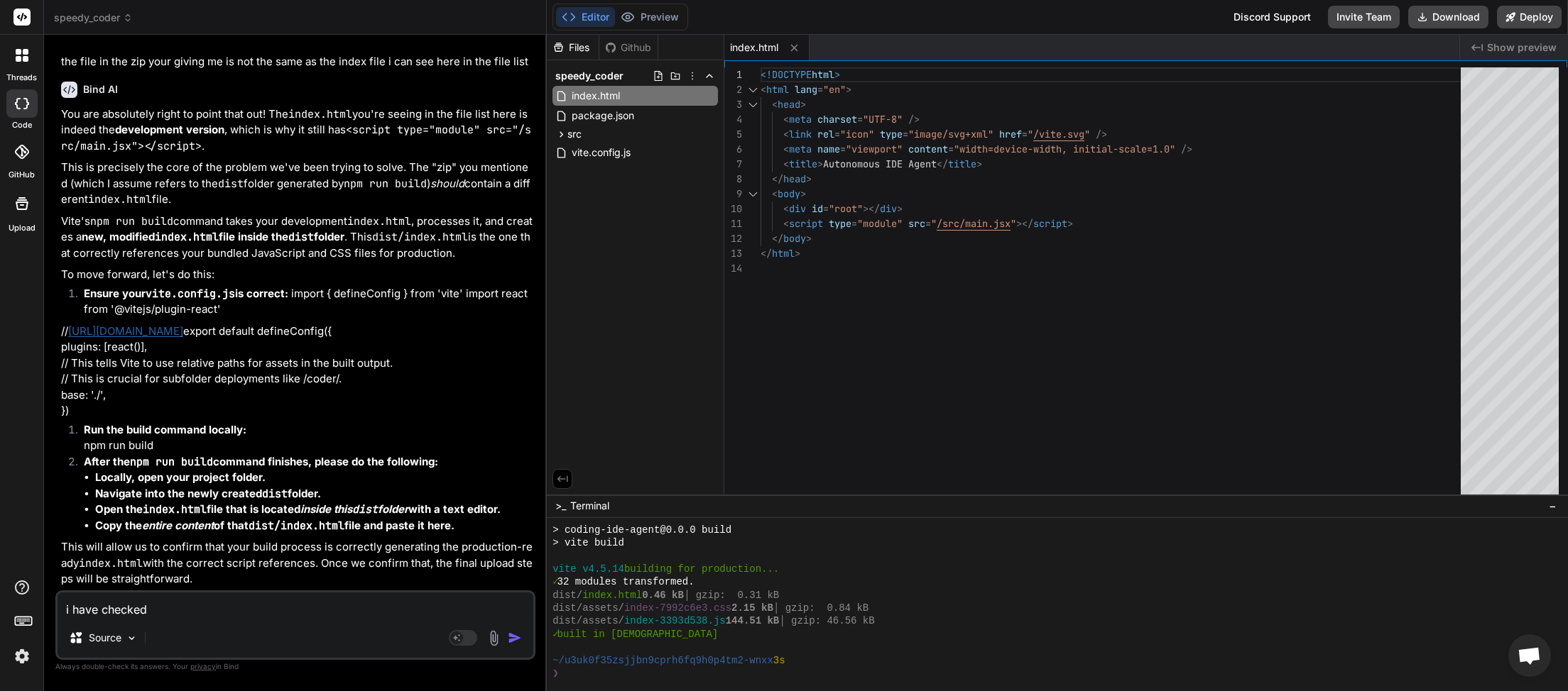
type textarea "i have checked a"
type textarea "x"
type textarea "i have checked an"
type textarea "x"
type textarea "i have checked anf"
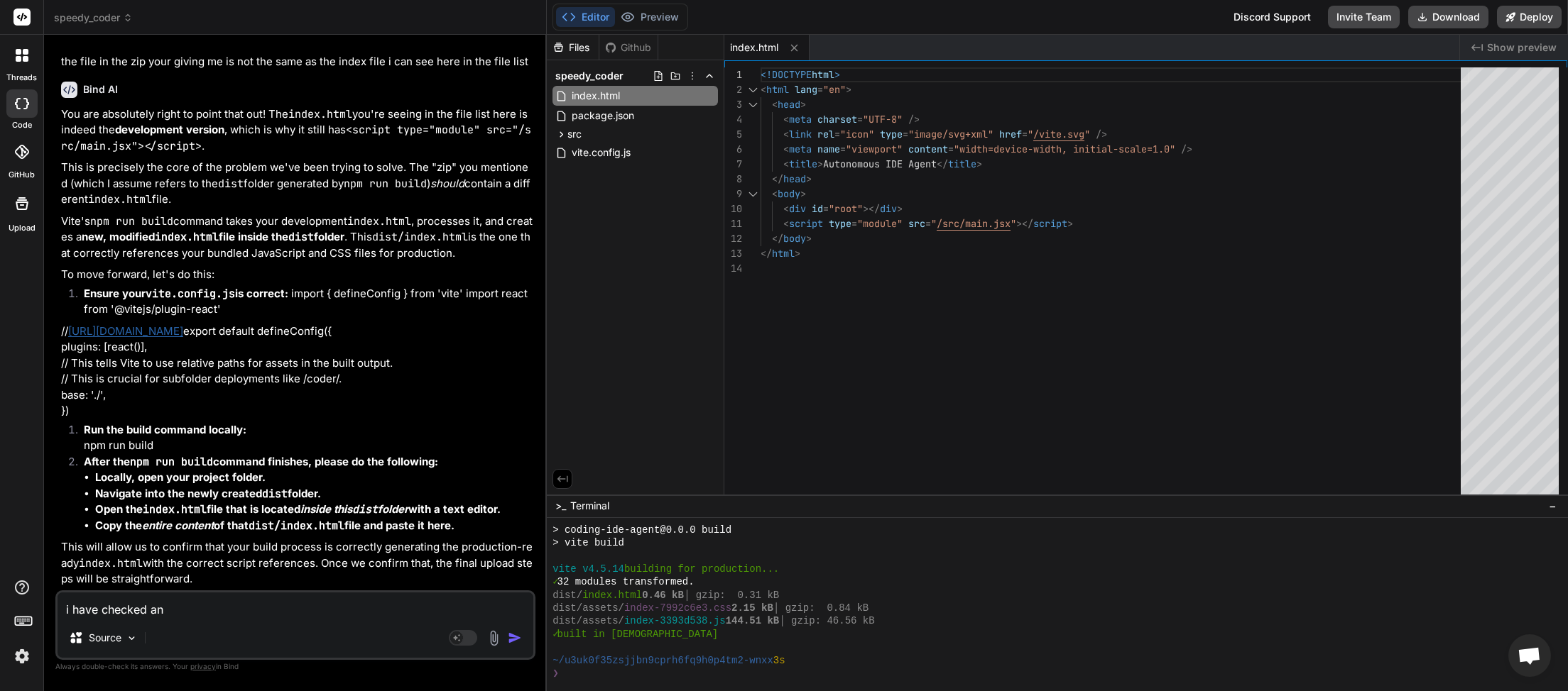
type textarea "x"
type textarea "i have checked anf"
type textarea "x"
type textarea "i have checked anf"
type textarea "x"
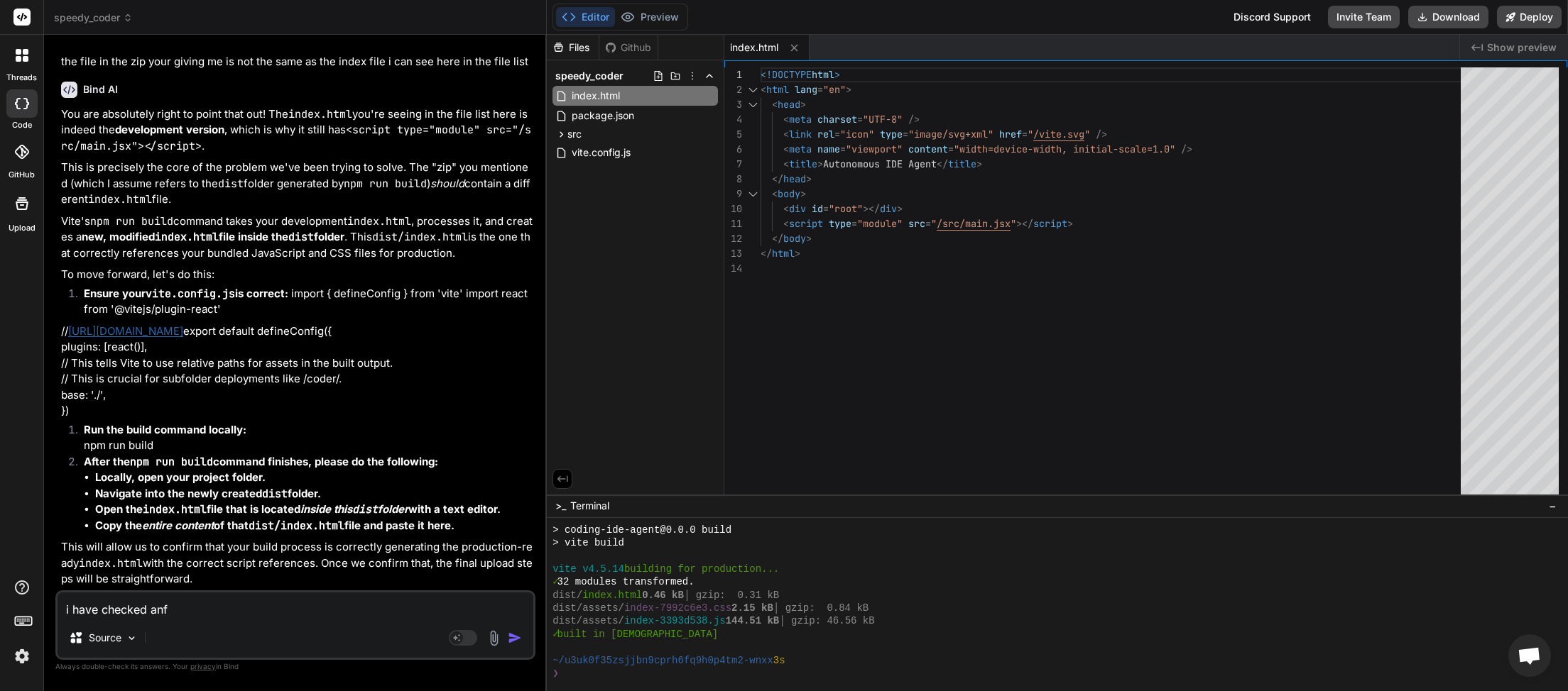
type textarea "i have checked anfd"
type textarea "x"
type textarea "i have checked anfd"
type textarea "x"
type textarea "i have checked anfd t"
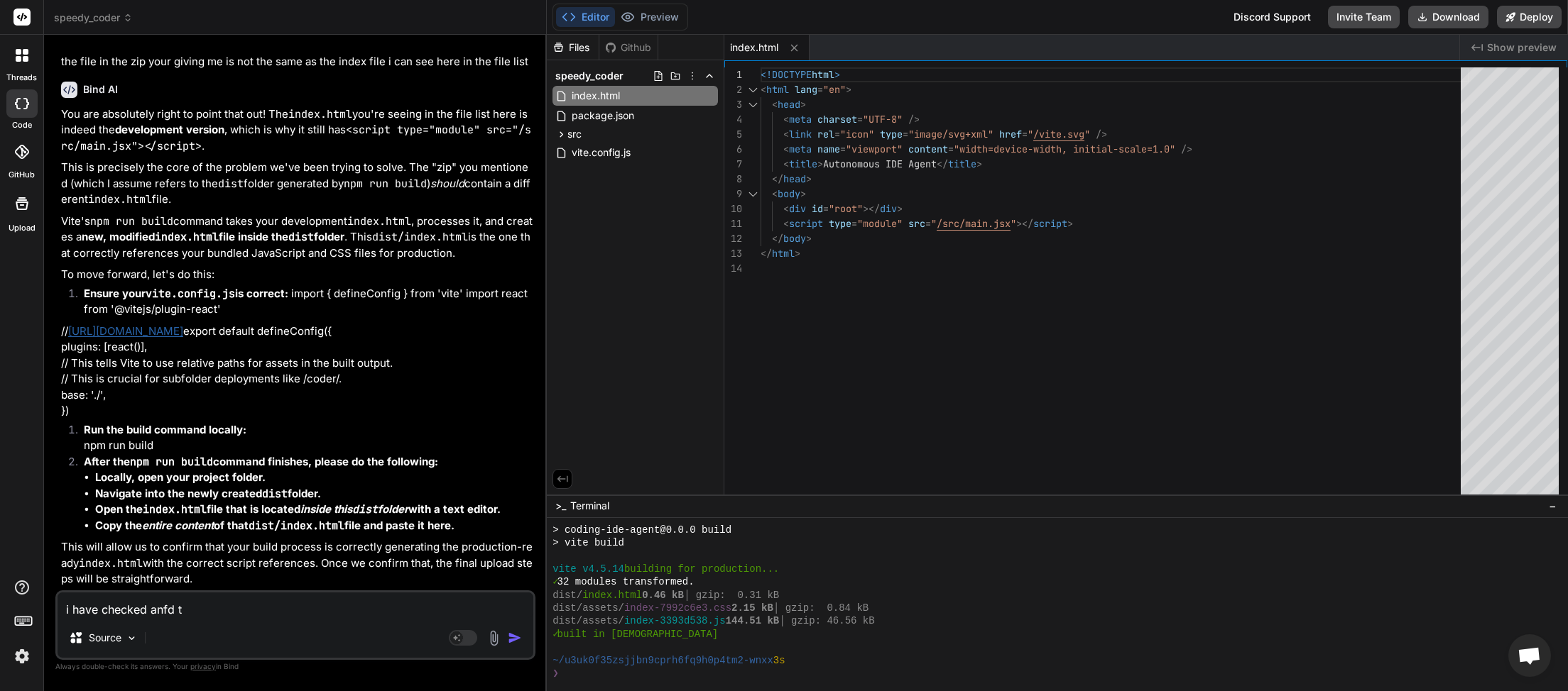
type textarea "x"
type textarea "i have checked anfd th"
type textarea "x"
type textarea "i have checked anfd t"
type textarea "x"
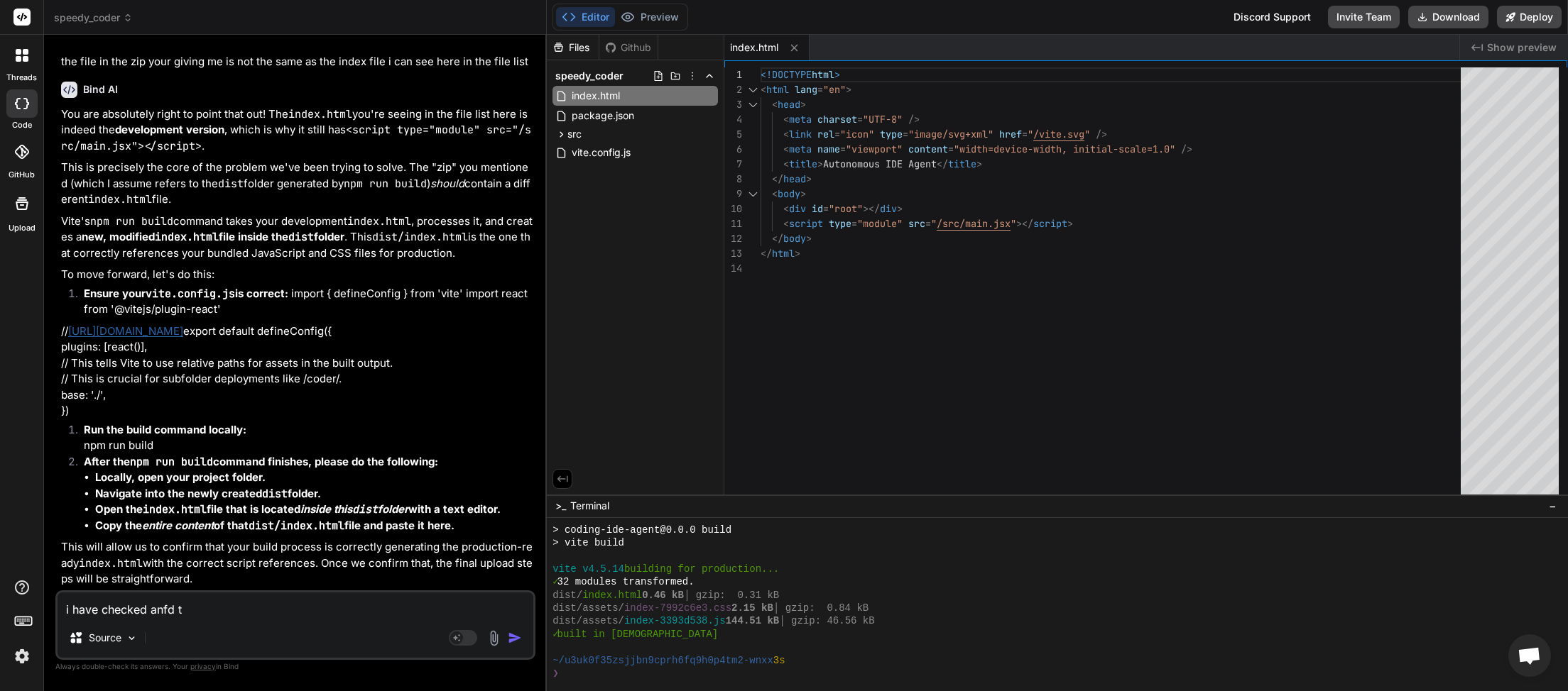
type textarea "i have checked anfd"
type textarea "x"
type textarea "i have checked anfd"
type textarea "x"
type textarea "i have checked anf"
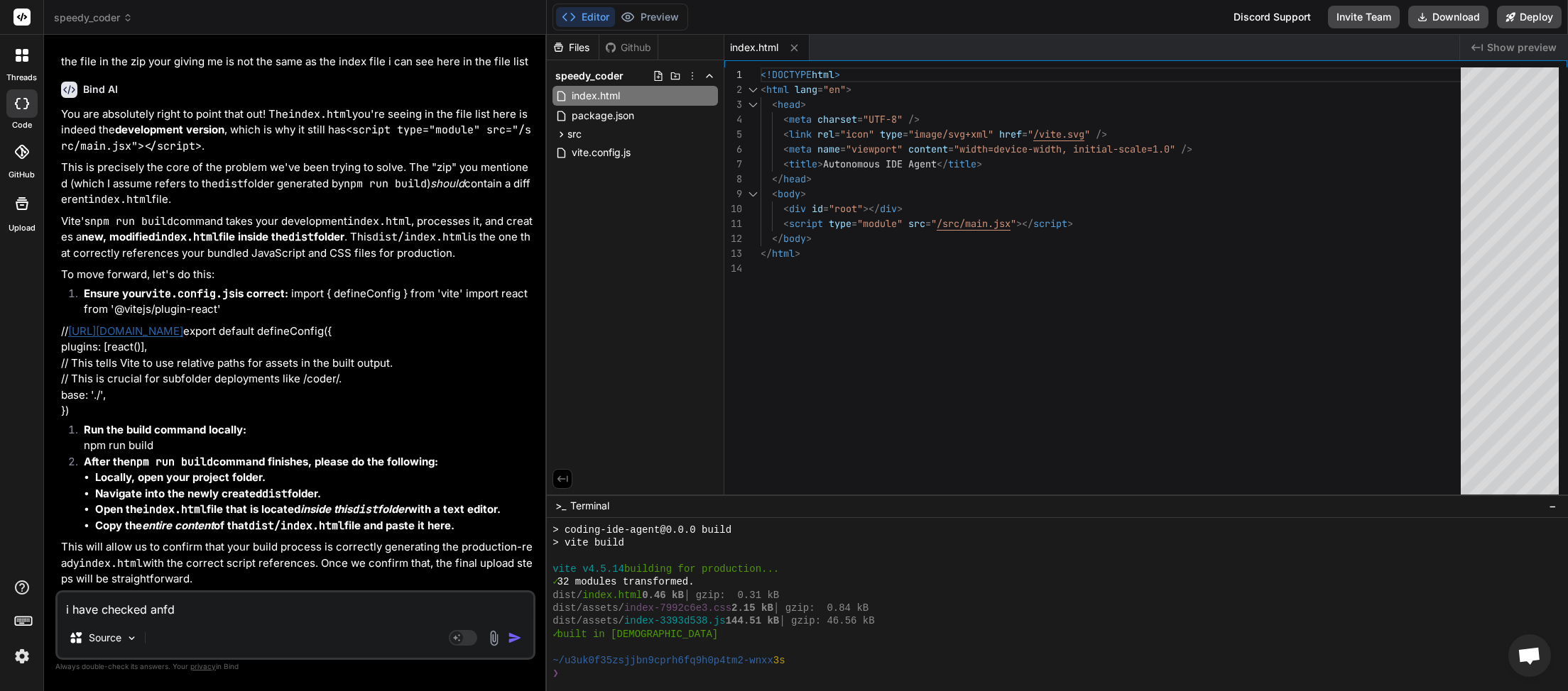
type textarea "x"
type textarea "i have checked an"
type textarea "x"
type textarea "i have checked and"
type textarea "x"
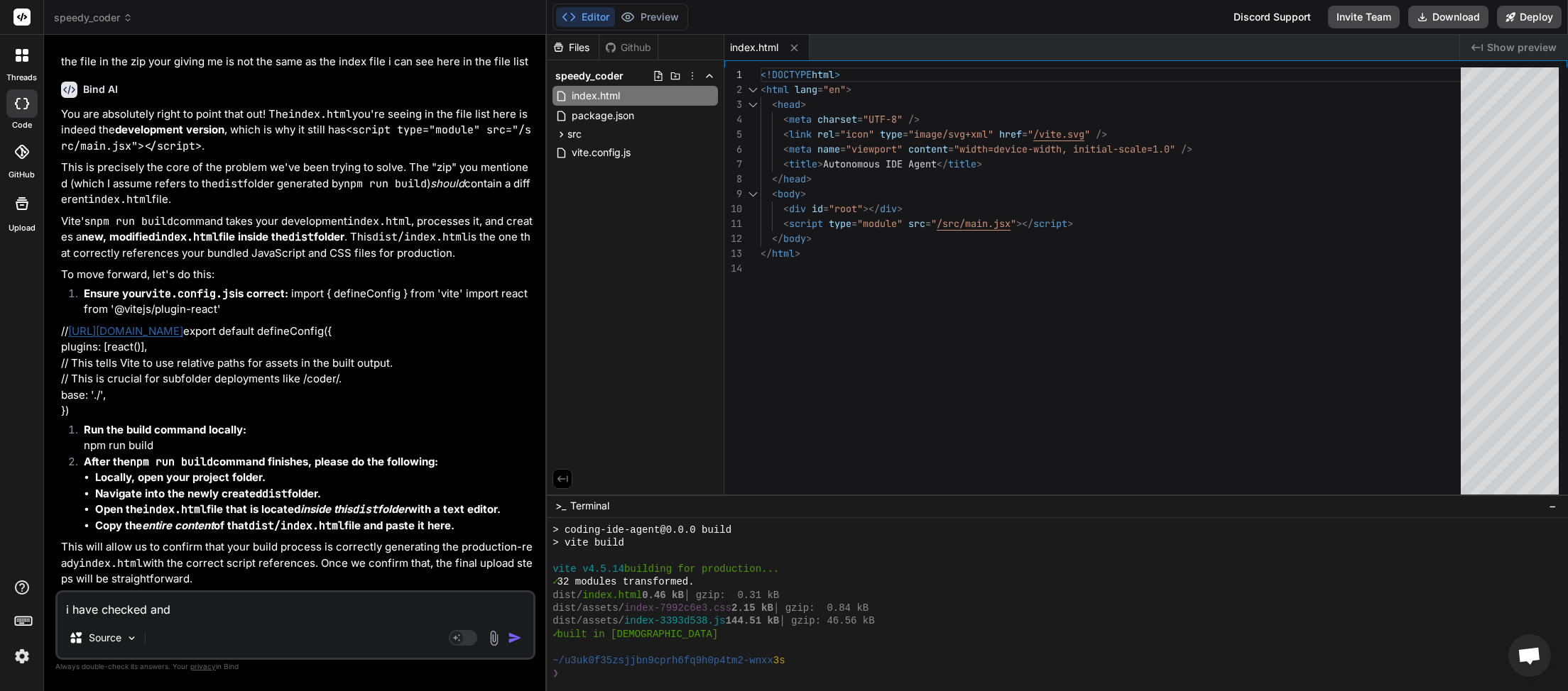
type textarea "i have checked and"
type textarea "x"
type textarea "i have checked and t"
type textarea "x"
type textarea "i have checked and th"
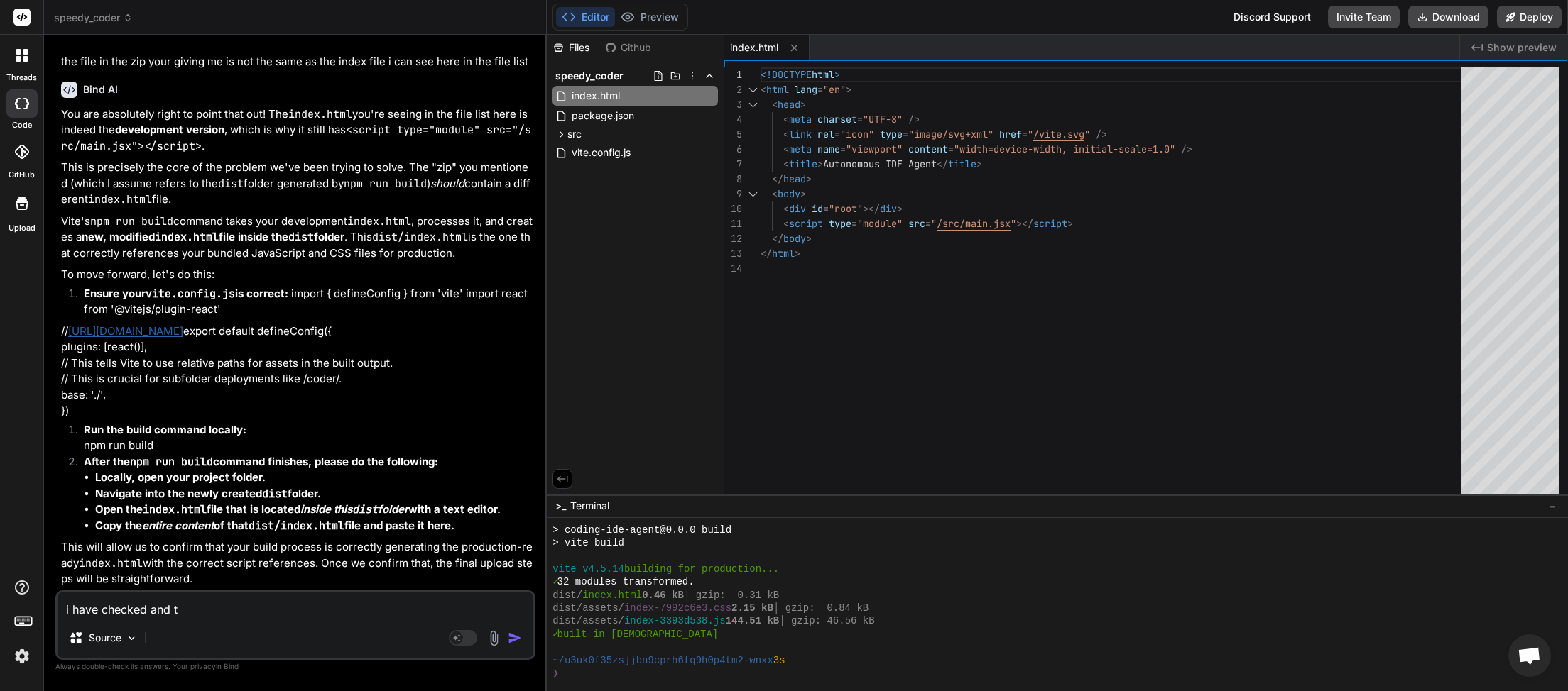
type textarea "x"
type textarea "i have checked and the"
type textarea "x"
type textarea "i have checked and the"
type textarea "x"
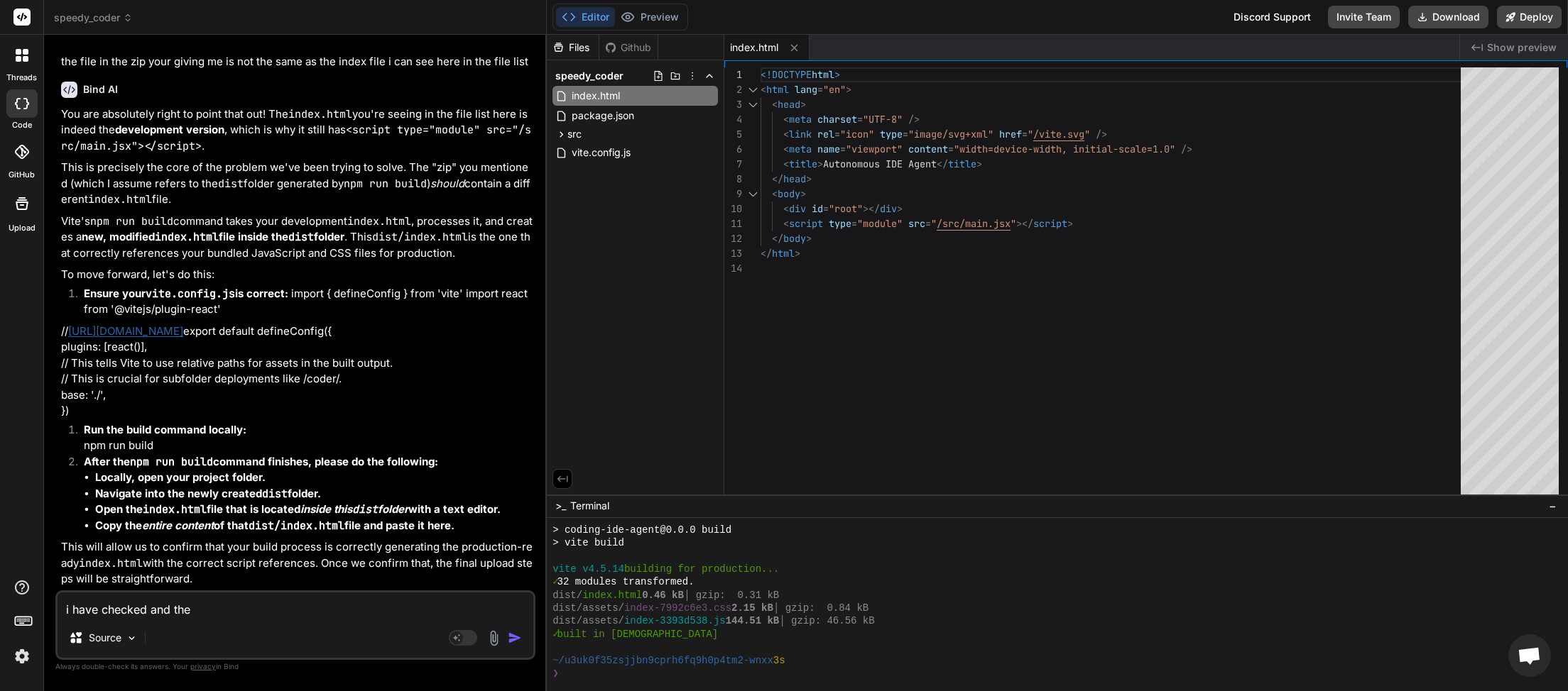
type textarea "i have checked and the f"
type textarea "x"
type textarea "i have checked and the fi"
type textarea "x"
type textarea "i have checked and the fil"
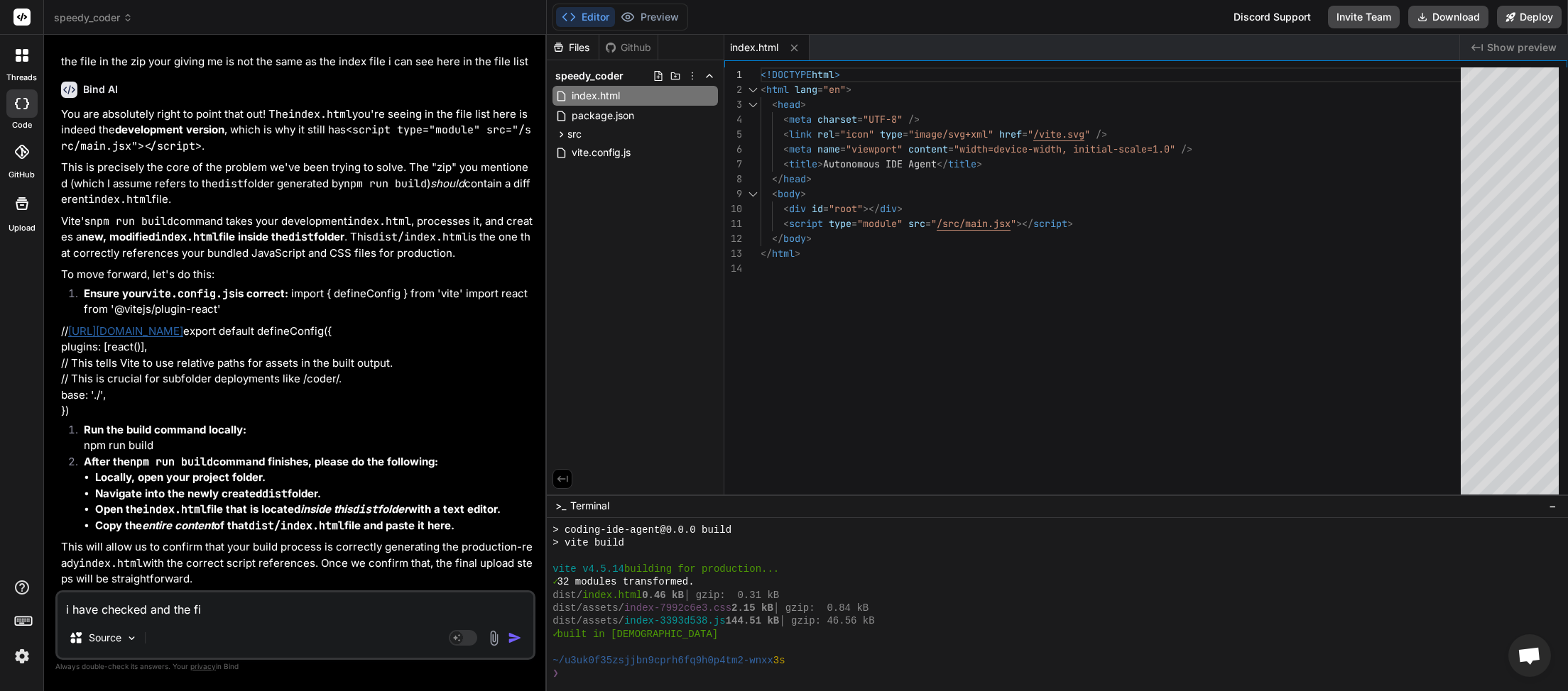
type textarea "x"
type textarea "i have checked and the file"
type textarea "x"
type textarea "i have checked and the files"
type textarea "x"
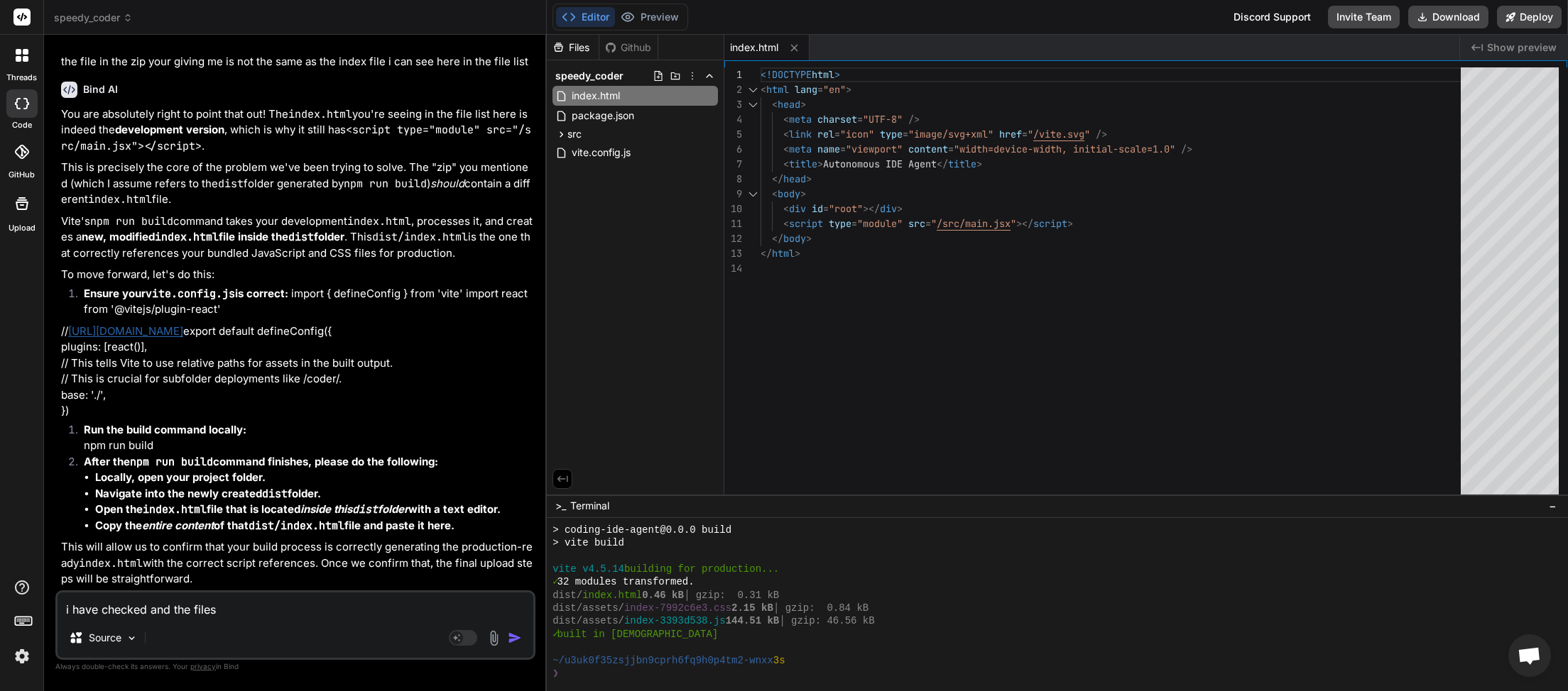
type textarea "i have checked and the files"
type textarea "x"
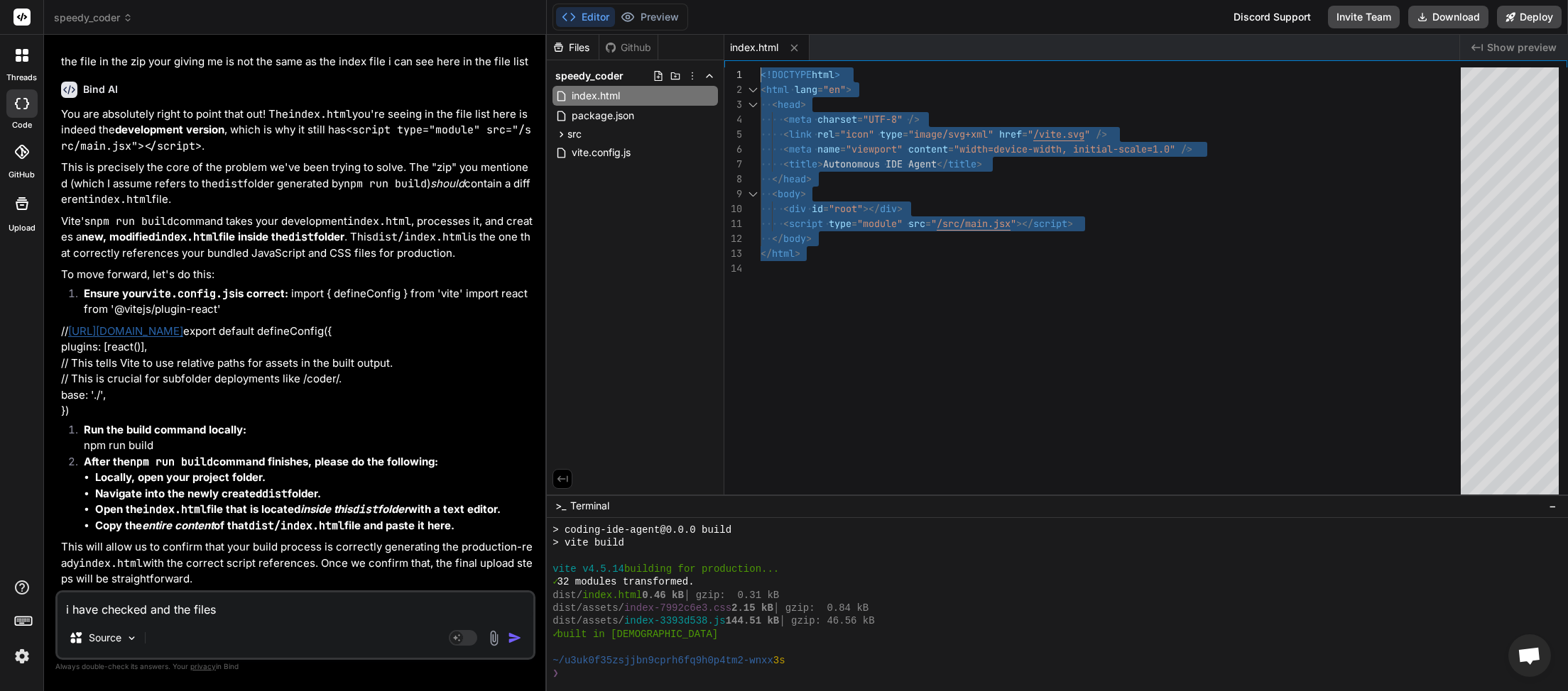
drag, startPoint x: 744, startPoint y: 174, endPoint x: 790, endPoint y: 105, distance: 82.9
click at [760, 67] on div "<!DOCTYPE html > < html lang = "en" > < head > < meta charset = "UTF-8" /> < li…" at bounding box center [1115, 284] width 708 height 434
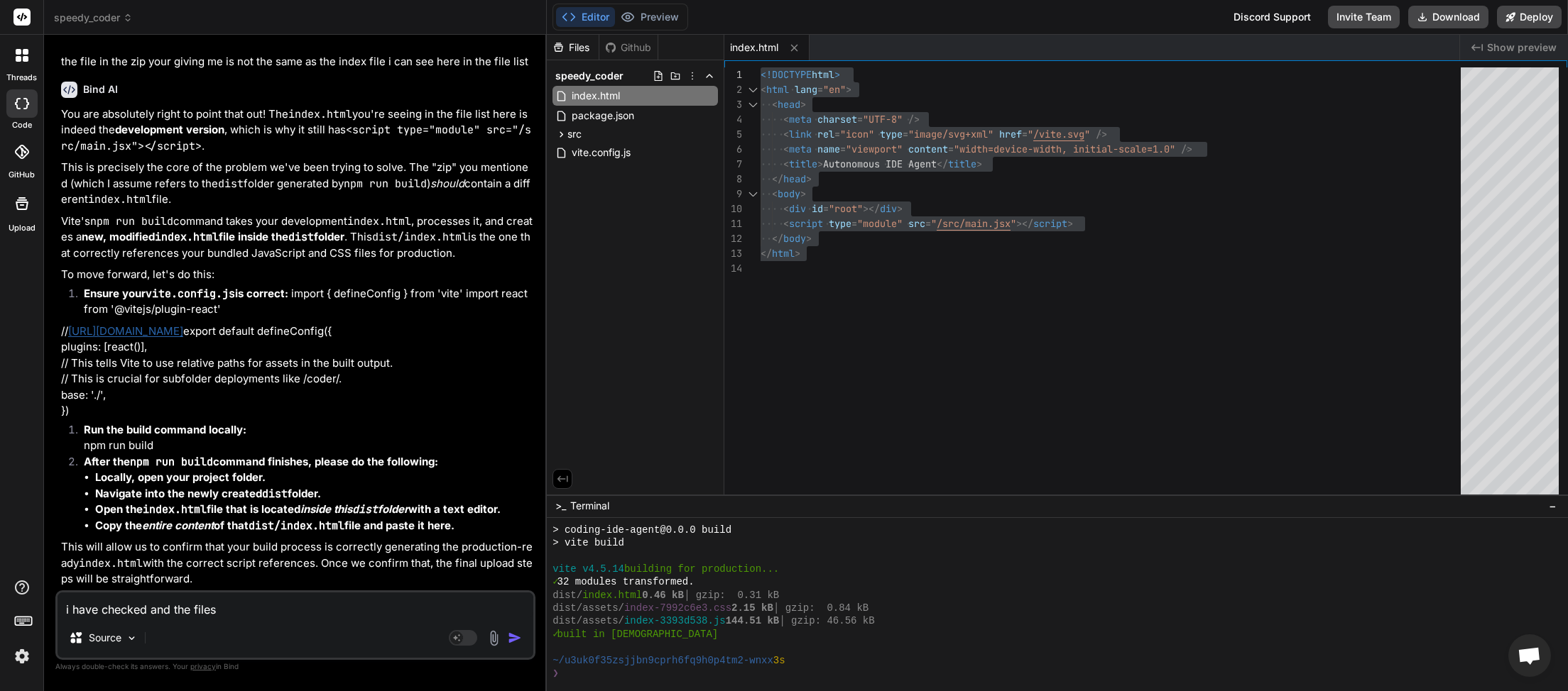
click at [901, 199] on div "<!DOCTYPE html > < html lang = "en" > < head > < meta charset = "UTF-8" /> < li…" at bounding box center [1115, 284] width 708 height 434
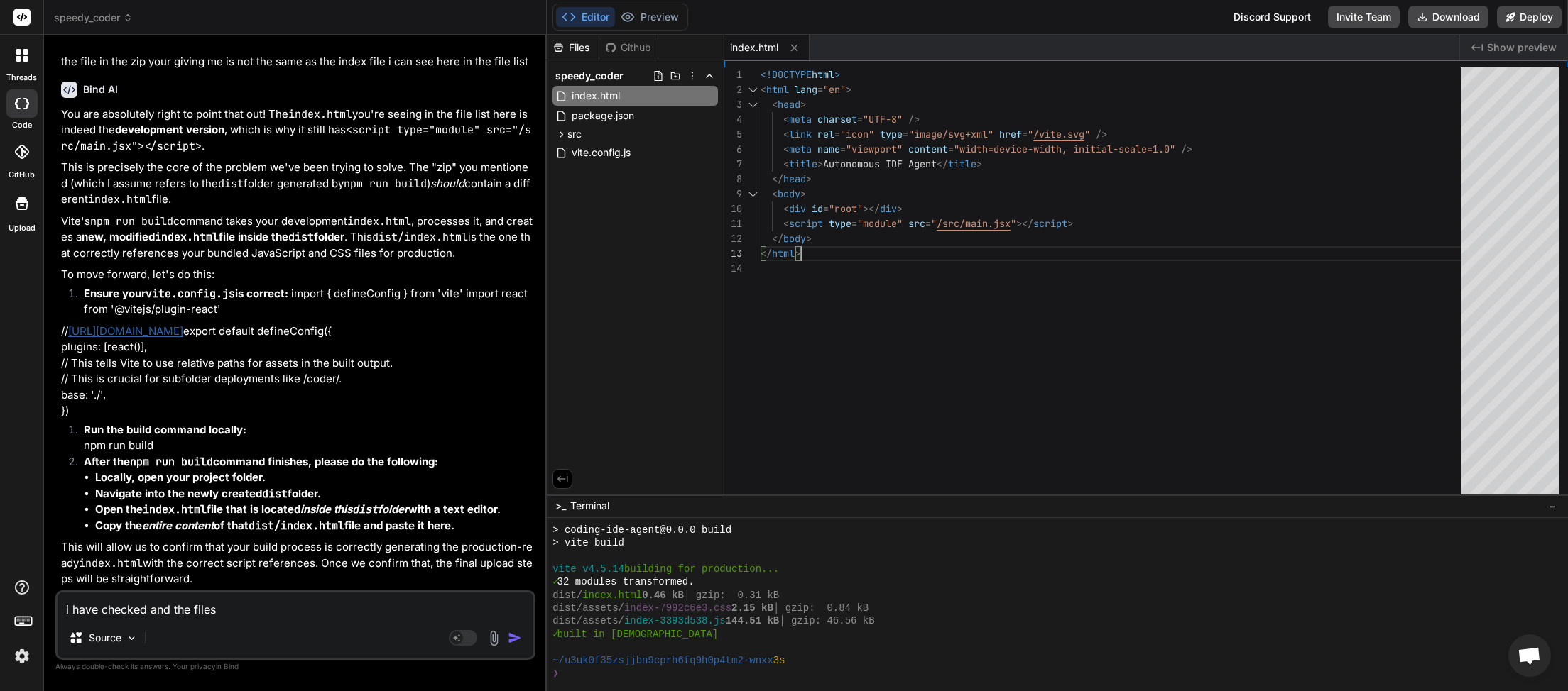
drag, startPoint x: 826, startPoint y: 242, endPoint x: 815, endPoint y: 265, distance: 25.5
click at [826, 243] on div "<!DOCTYPE html > < html lang = "en" > < head > < meta charset = "UTF-8" /> < li…" at bounding box center [1115, 284] width 708 height 434
drag, startPoint x: 815, startPoint y: 254, endPoint x: 762, endPoint y: 242, distance: 54.3
click at [762, 242] on div "<!DOCTYPE html > < html lang = "en" > < head > < meta charset = "UTF-8" /> < li…" at bounding box center [1115, 284] width 708 height 434
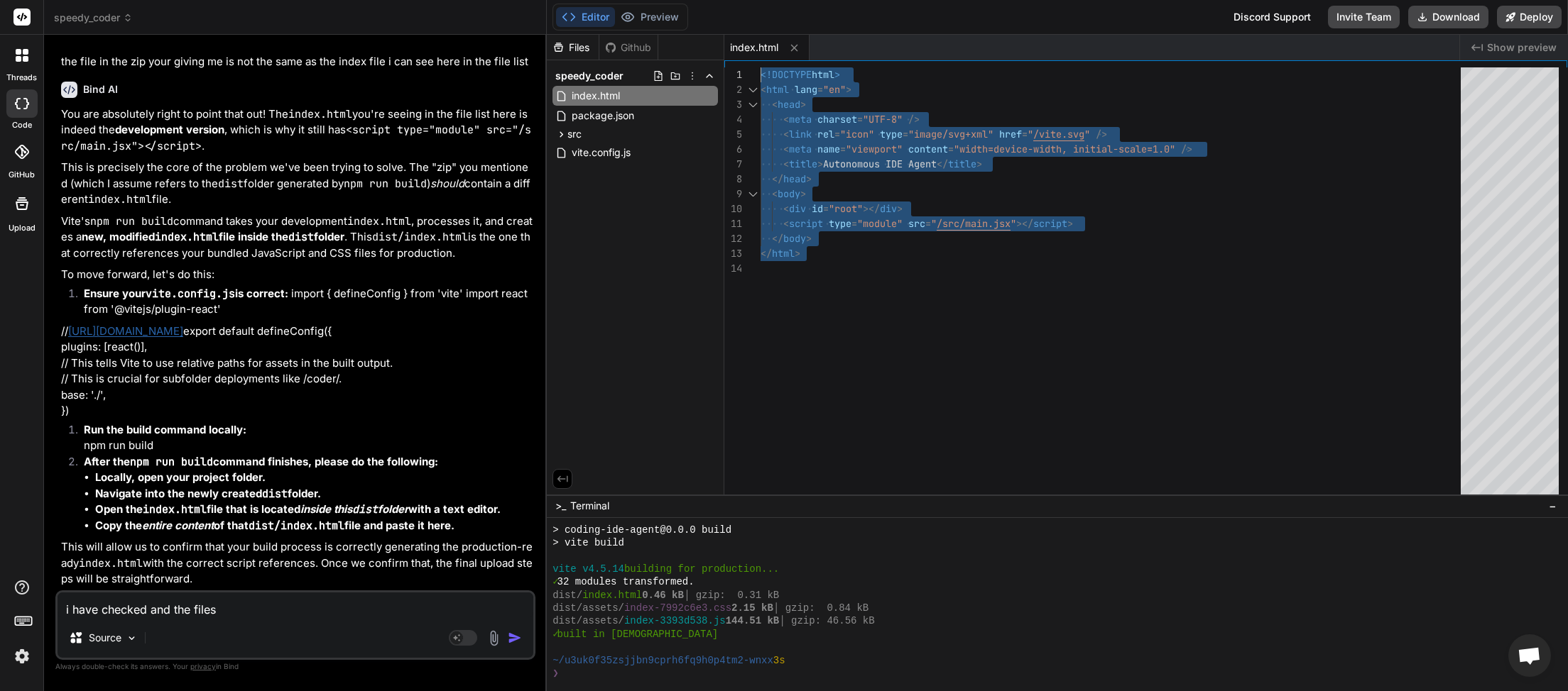
drag, startPoint x: 805, startPoint y: 261, endPoint x: 758, endPoint y: 72, distance: 194.8
click at [760, 72] on div "<!DOCTYPE html > < html lang = "en" > < head > < meta charset = "UTF-8" /> < li…" at bounding box center [1115, 284] width 708 height 434
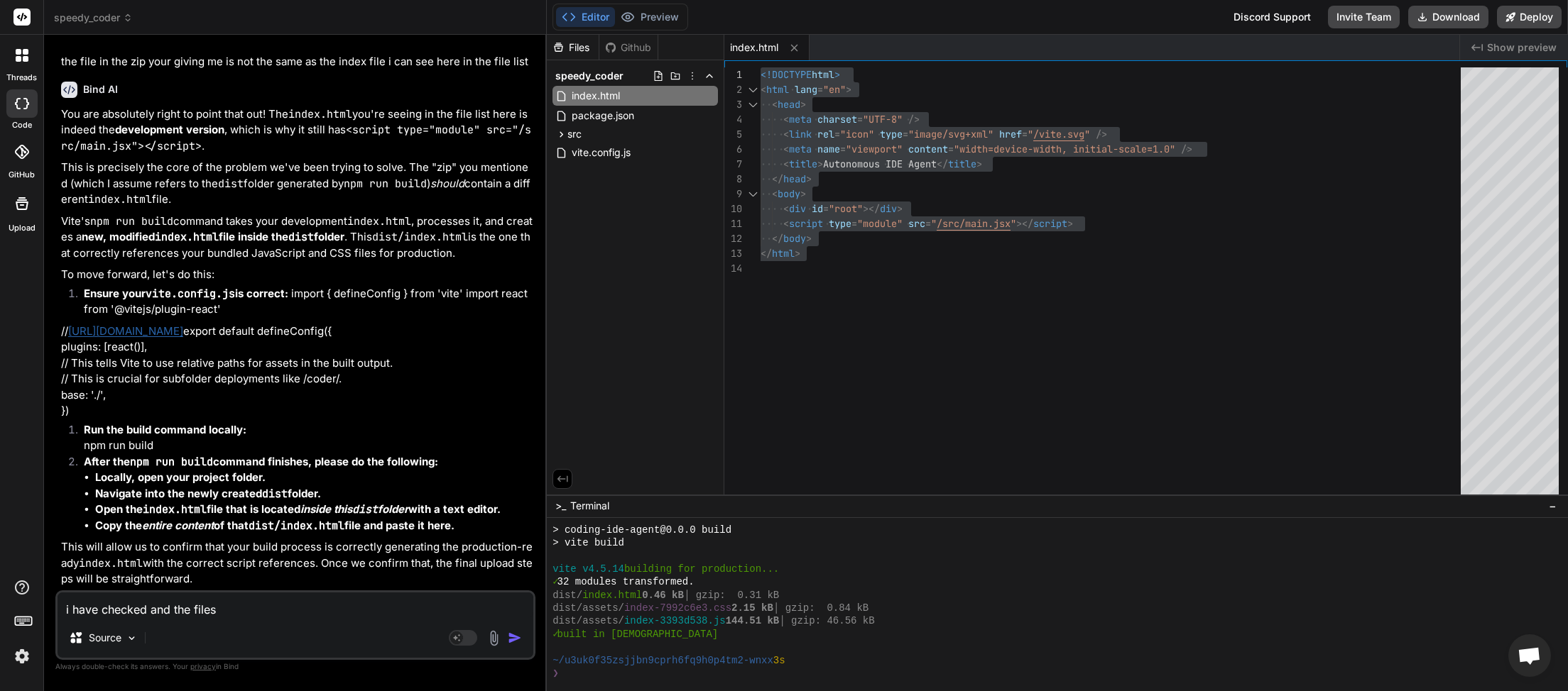
drag, startPoint x: 227, startPoint y: 609, endPoint x: 11, endPoint y: 595, distance: 216.5
click at [57, 596] on textarea "i have checked and the files" at bounding box center [295, 605] width 476 height 26
paste textarea "<!DOCTYPE html> <html lang="en"> <head> <meta charset="UTF-8" /> <link rel="ico…"
type textarea "<!DOCTYPE html> <html lang="en"> <head> <meta charset="UTF-8" /> <link rel="ico…"
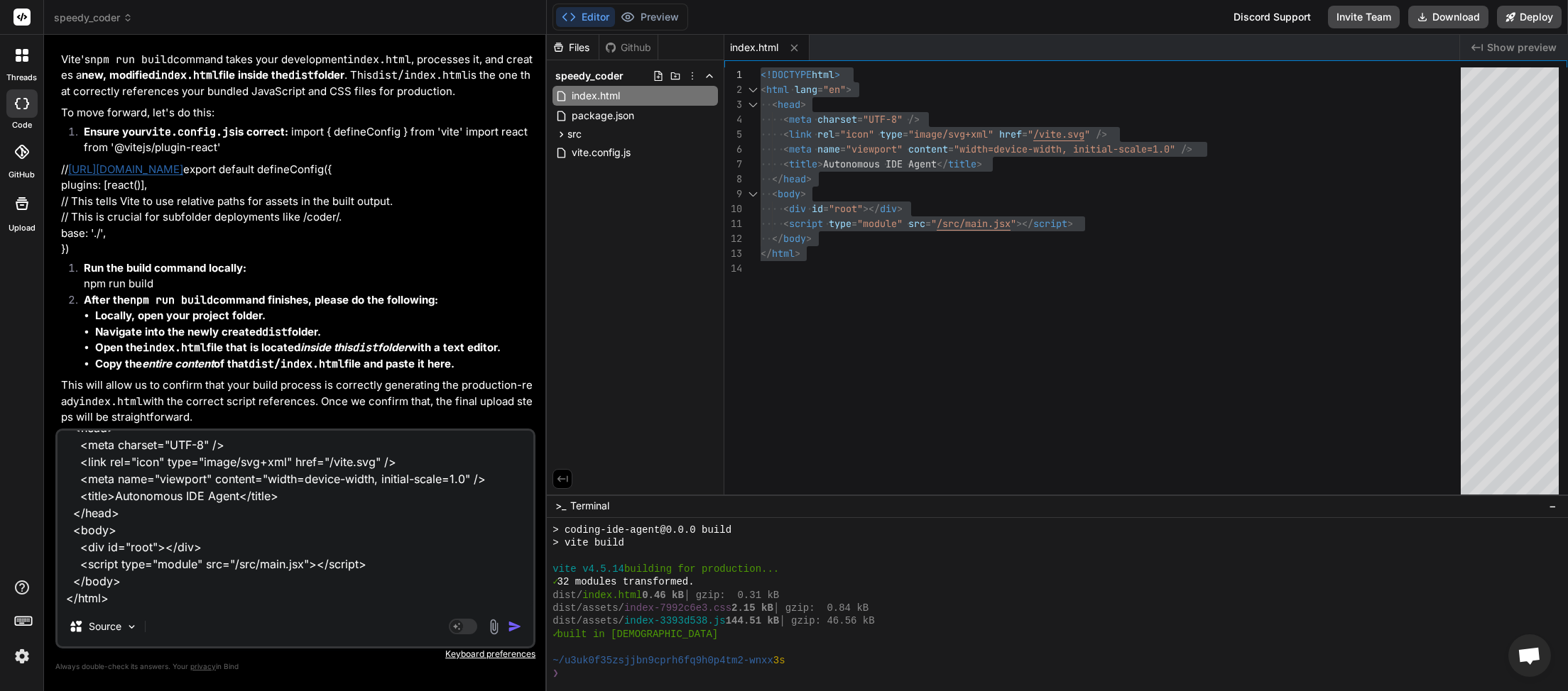
type textarea "x"
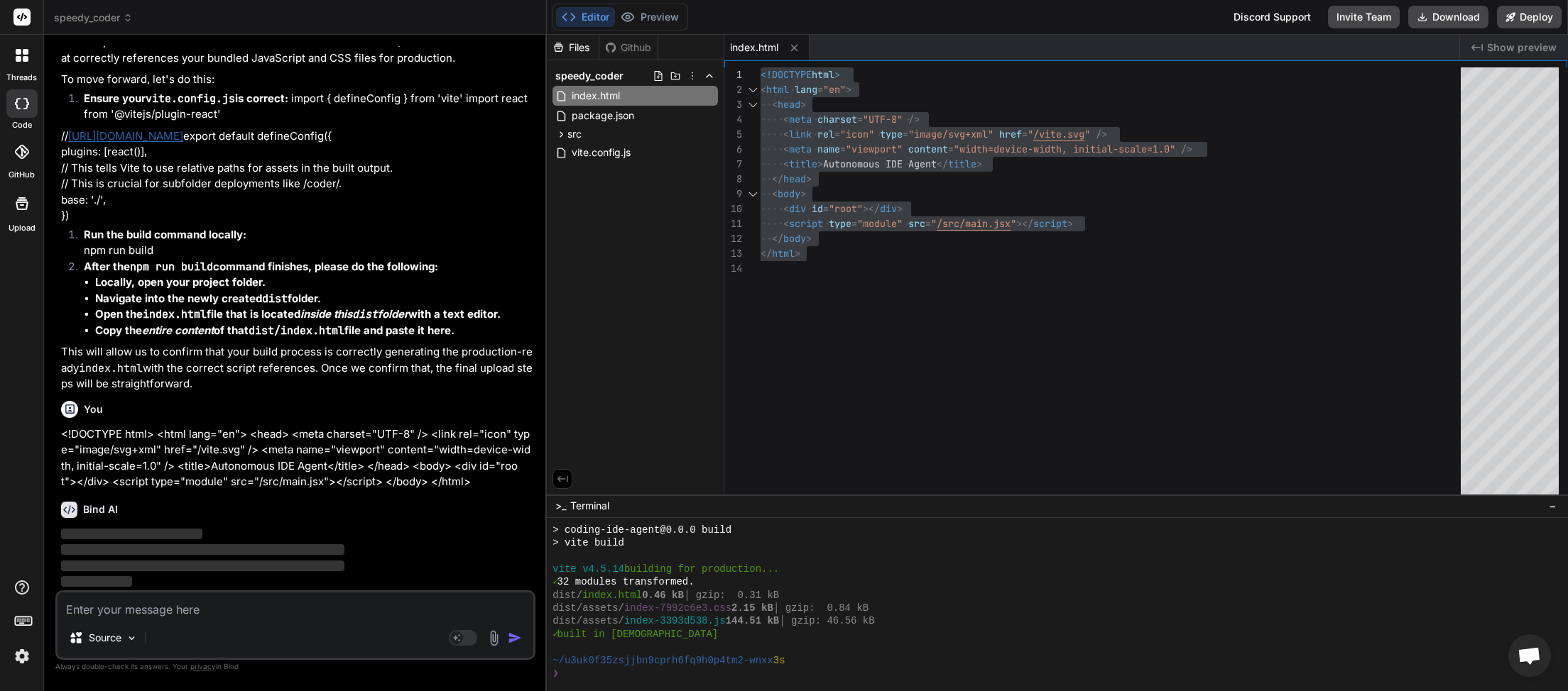
scroll to position [5010, 0]
click at [224, 610] on textarea at bounding box center [295, 605] width 476 height 26
type textarea "i"
type textarea "x"
type textarea "i"
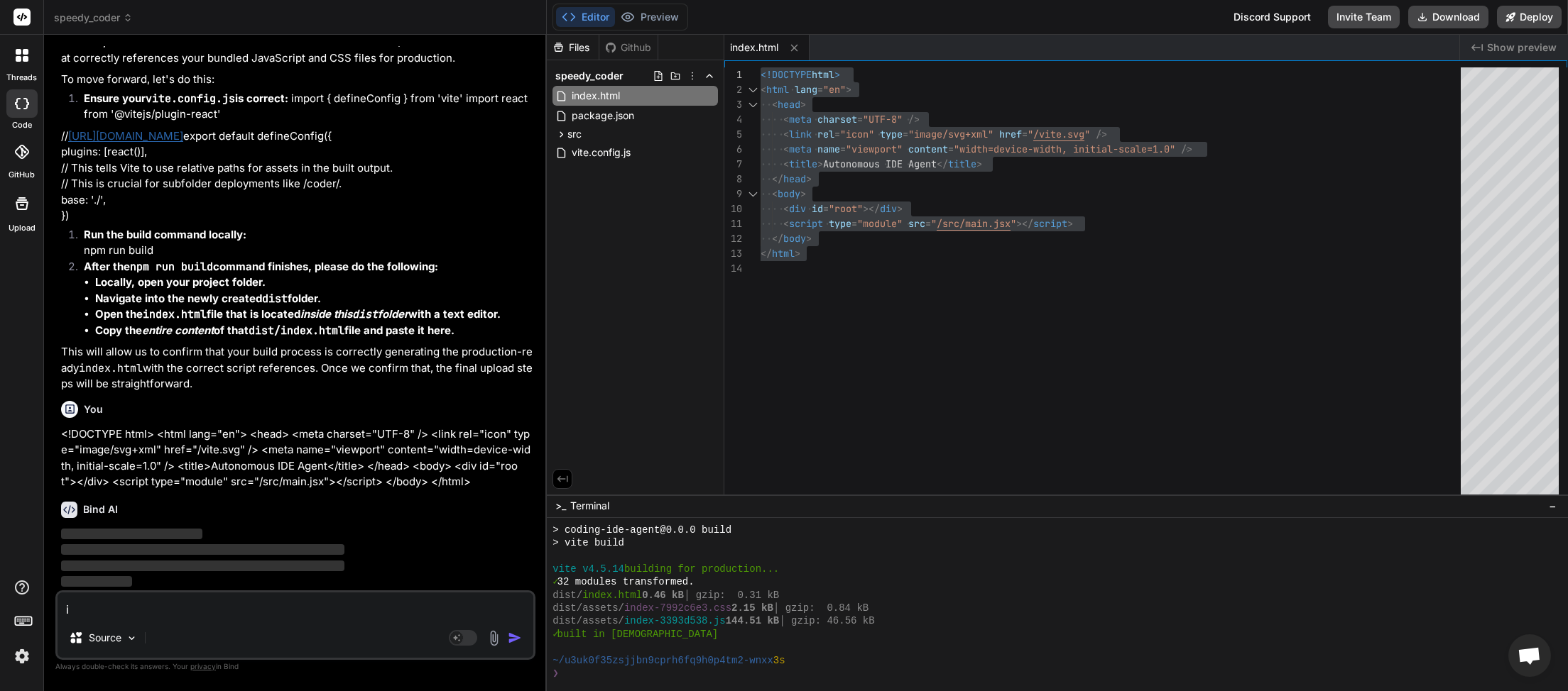
type textarea "x"
type textarea "i c"
type textarea "x"
type textarea "i co"
type textarea "x"
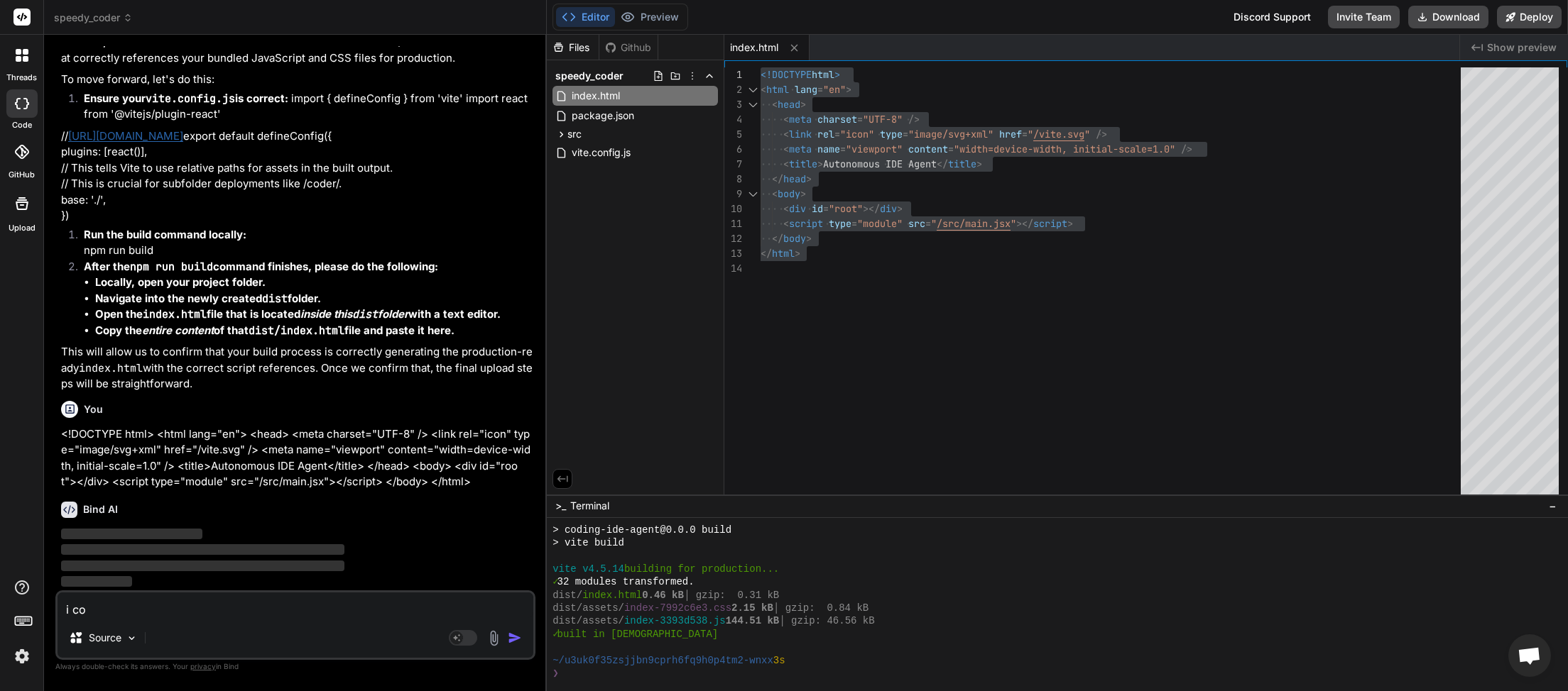
type textarea "i cop"
type textarea "x"
type textarea "i copi"
type textarea "x"
type textarea "i copie"
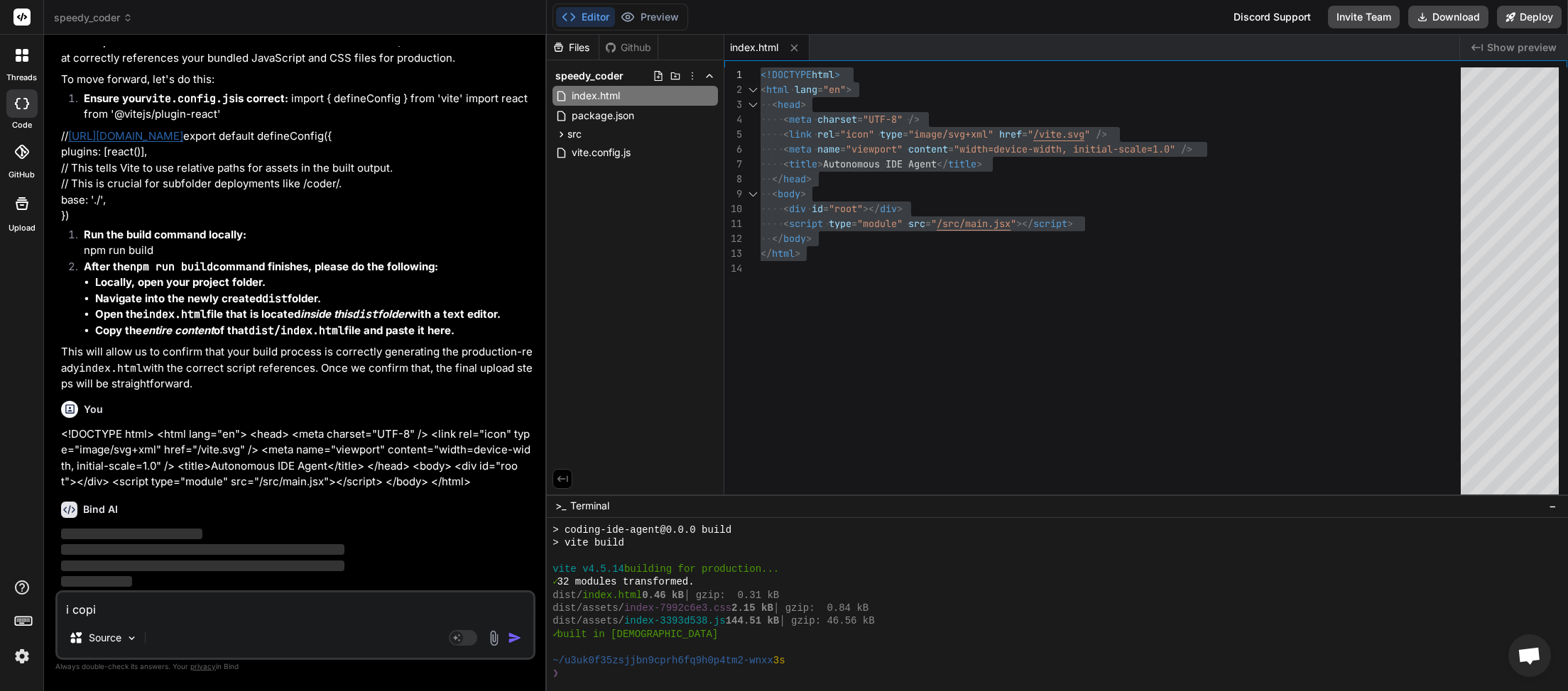
type textarea "x"
type textarea "i copied"
type textarea "x"
type textarea "i copied"
type textarea "x"
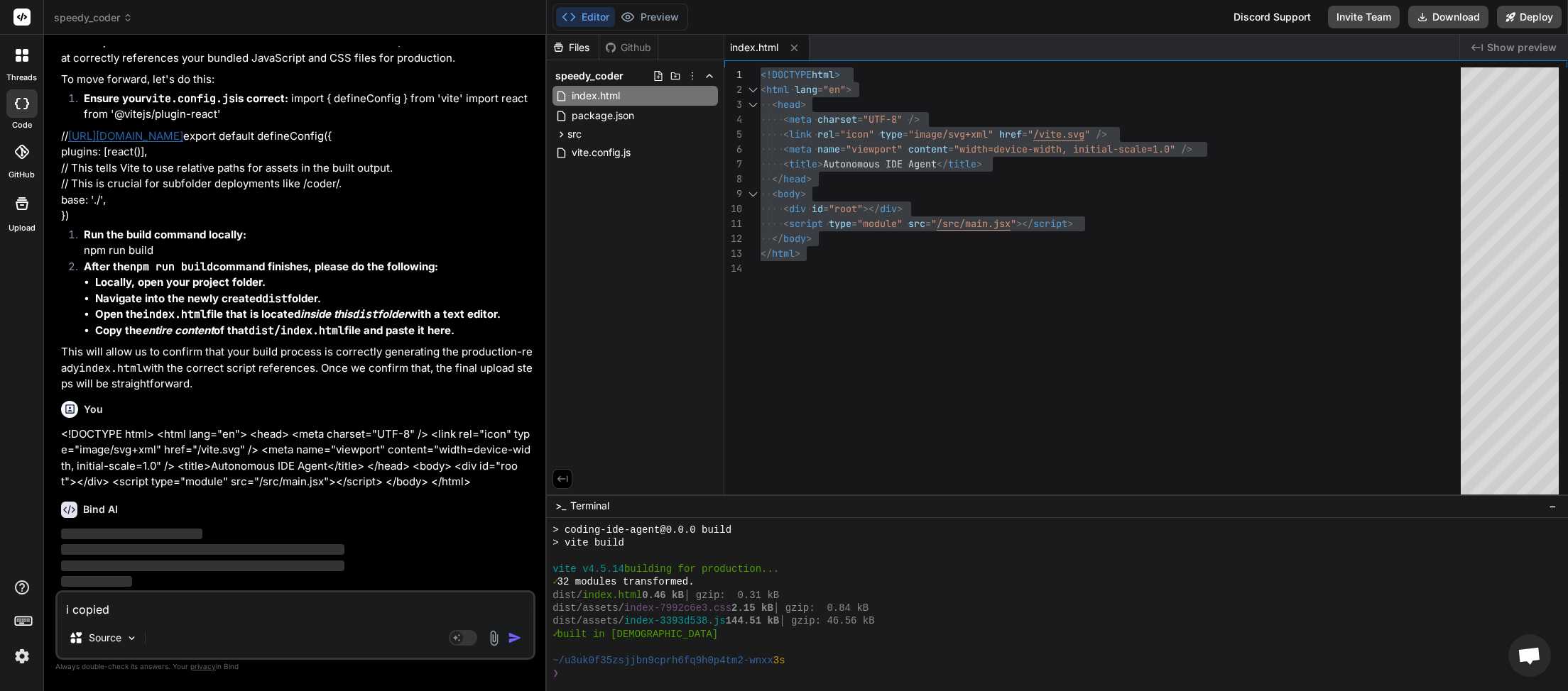
type textarea "i copied t"
type textarea "x"
type textarea "i copied th"
type textarea "x"
type textarea "i copied tha"
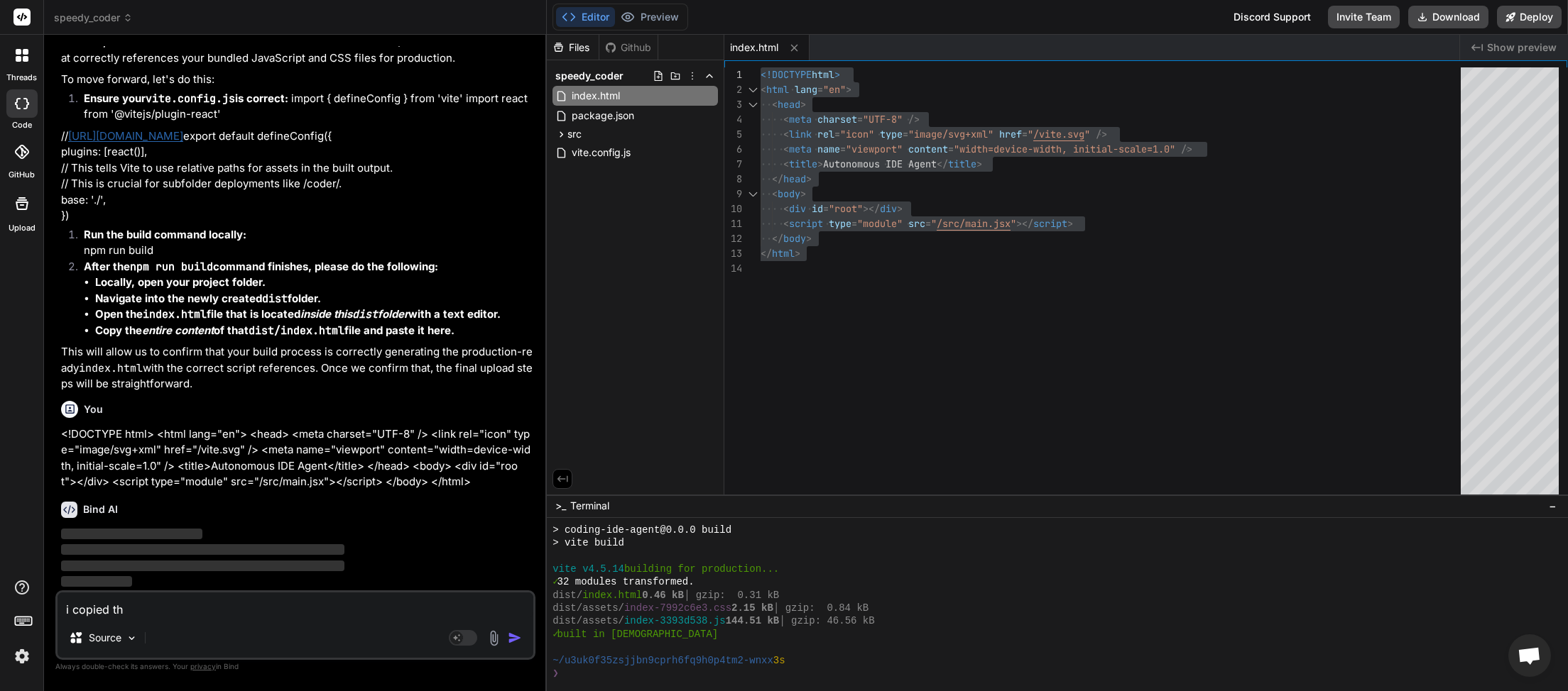
type textarea "x"
type textarea "i copied that"
type textarea "x"
type textarea "i copied that"
type textarea "x"
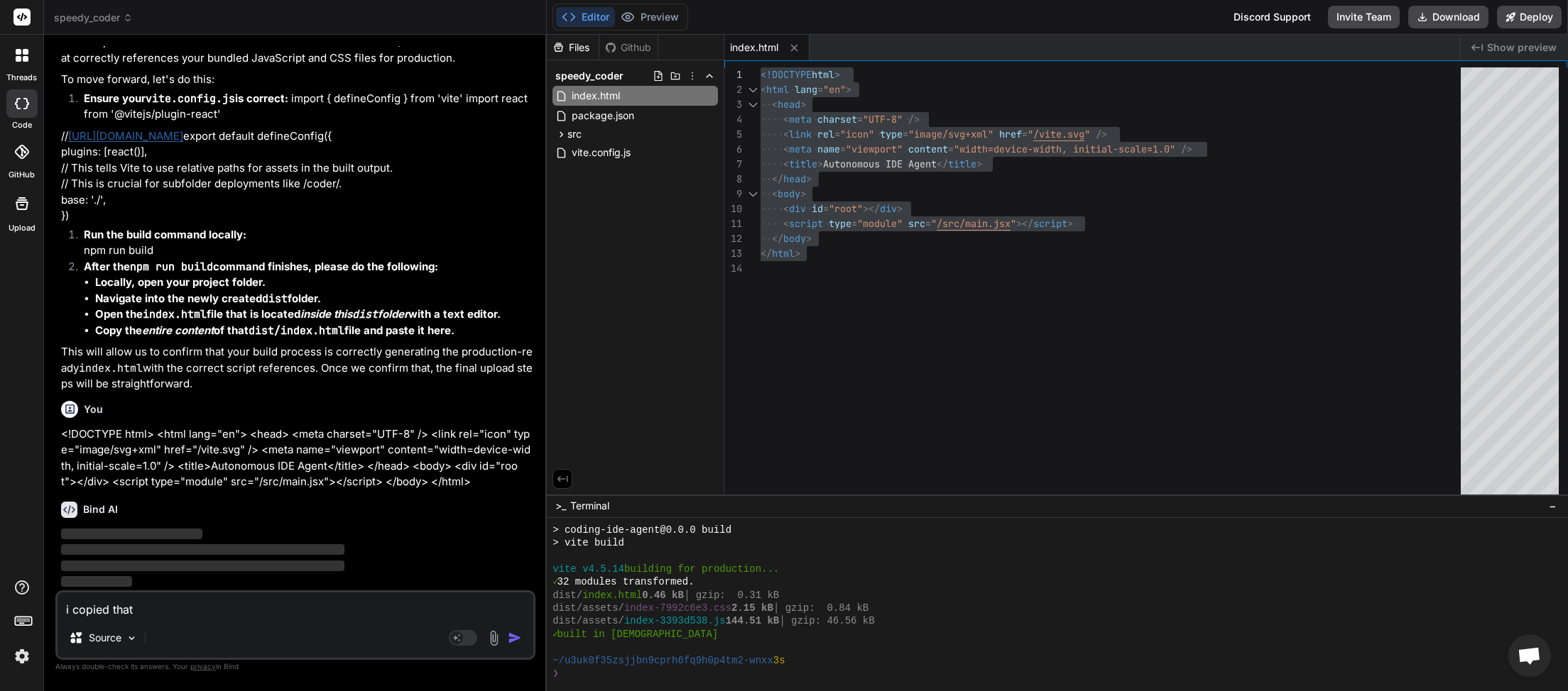
type textarea "i copied that f"
type textarea "x"
type textarea "i copied that fi"
type textarea "x"
type textarea "i copied that fil"
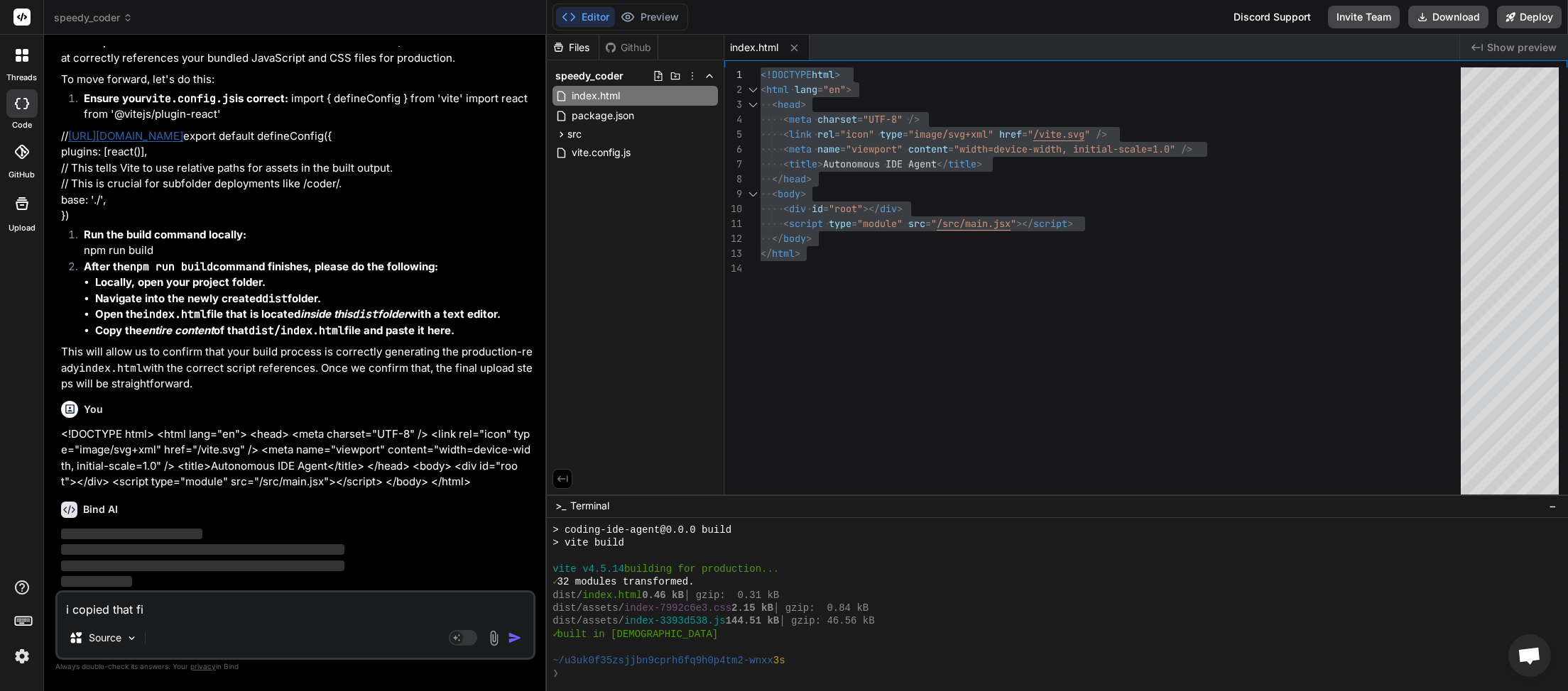
type textarea "x"
type textarea "i copied that file"
type textarea "x"
type textarea "i copied that file"
type textarea "x"
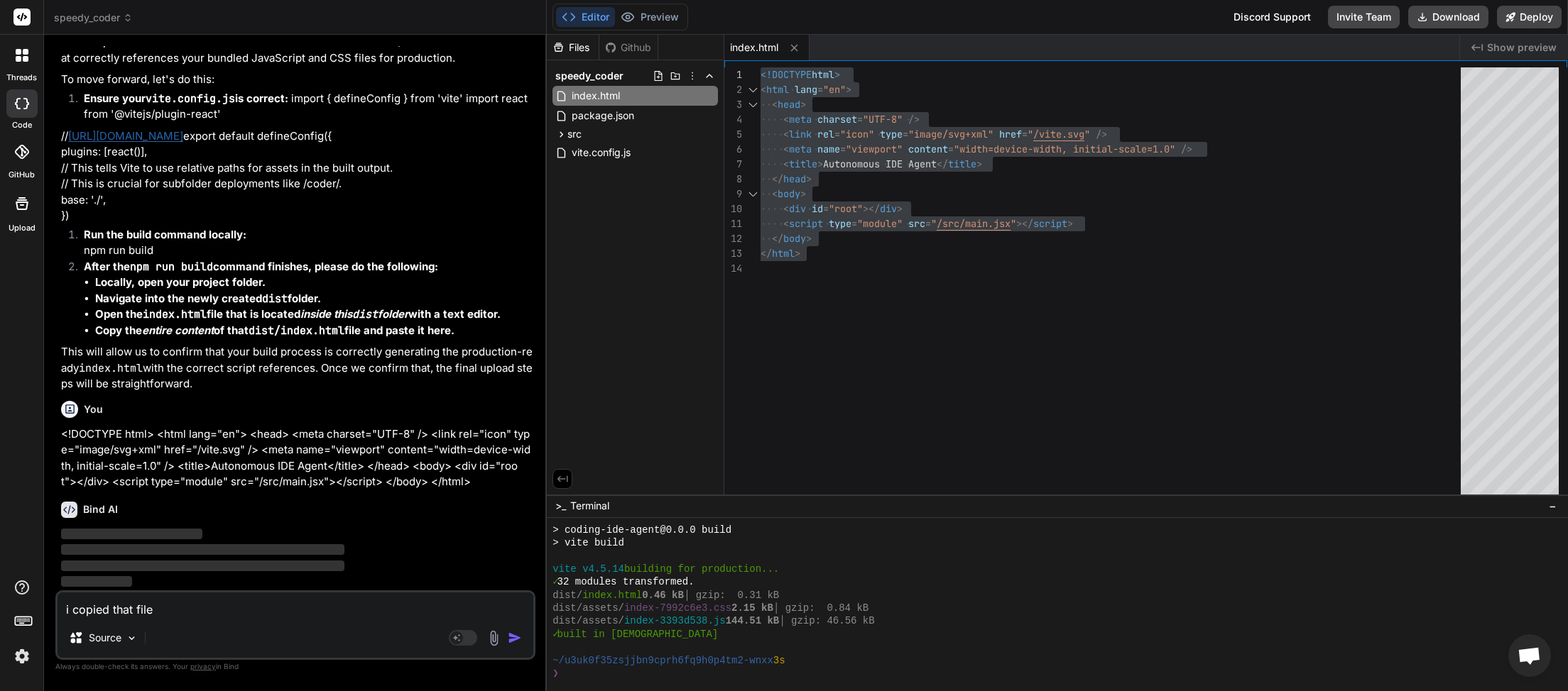
type textarea "i copied that file f"
type textarea "x"
type textarea "i copied that file fr"
type textarea "x"
type textarea "i copied that file fro"
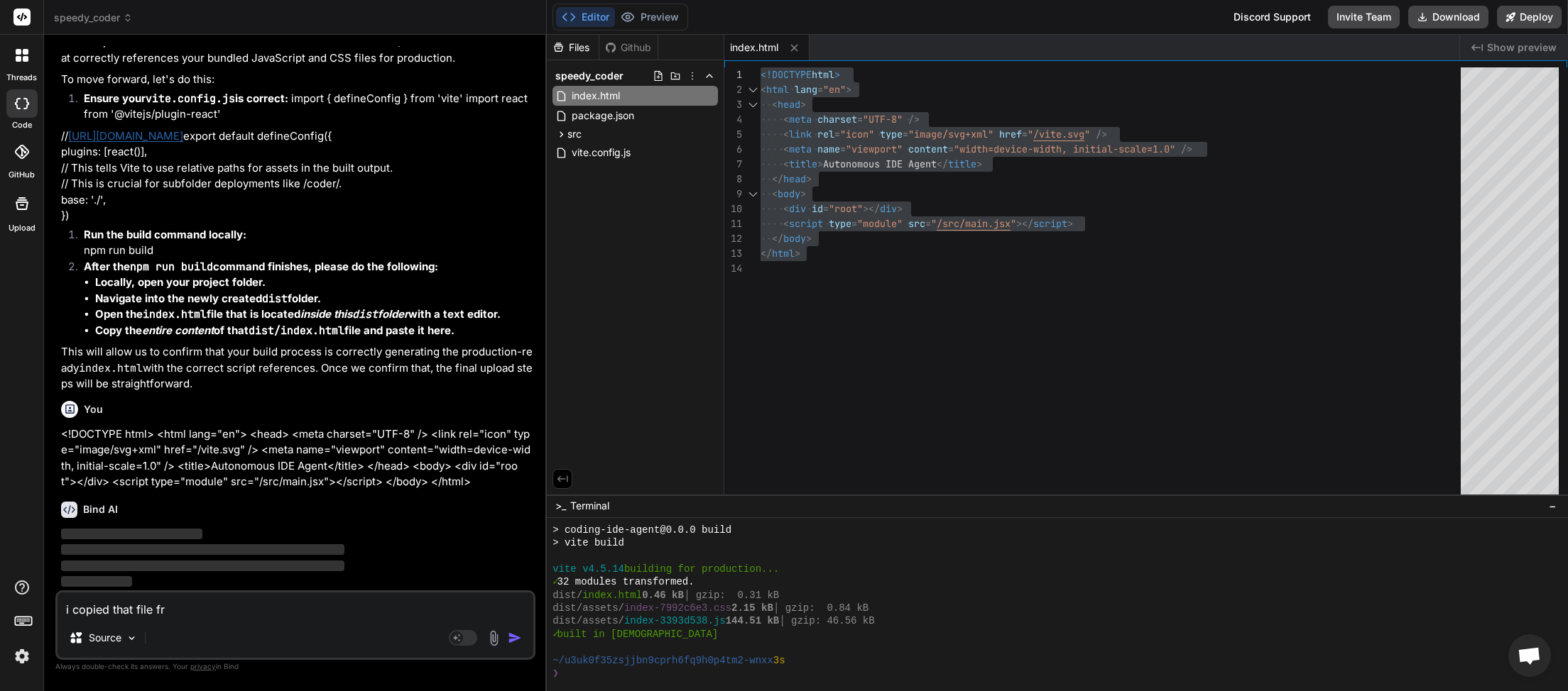
type textarea "x"
type textarea "i copied that file from"
type textarea "x"
type textarea "i copied that file from"
type textarea "x"
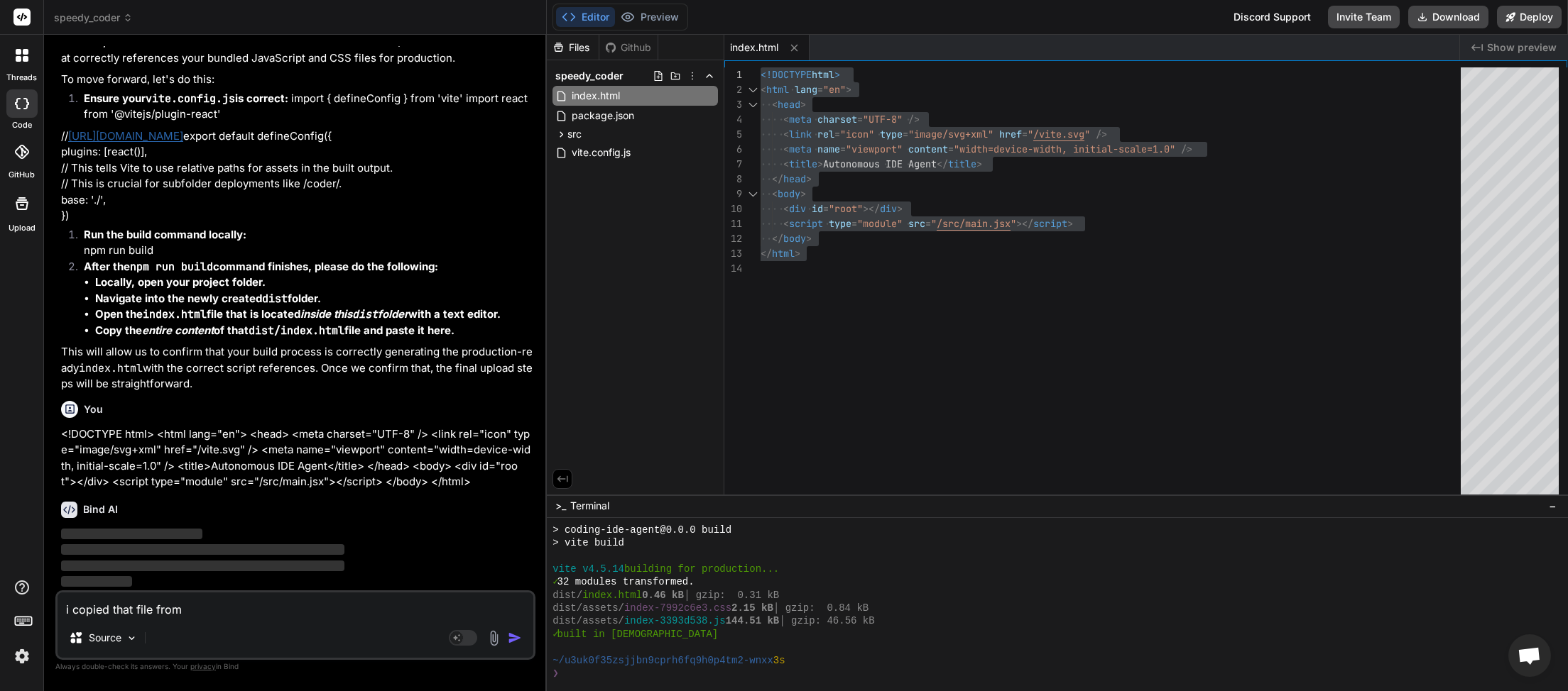
type textarea "i copied that file from h"
type textarea "x"
type textarea "i copied that file from he"
type textarea "x"
type textarea "i copied that file from her"
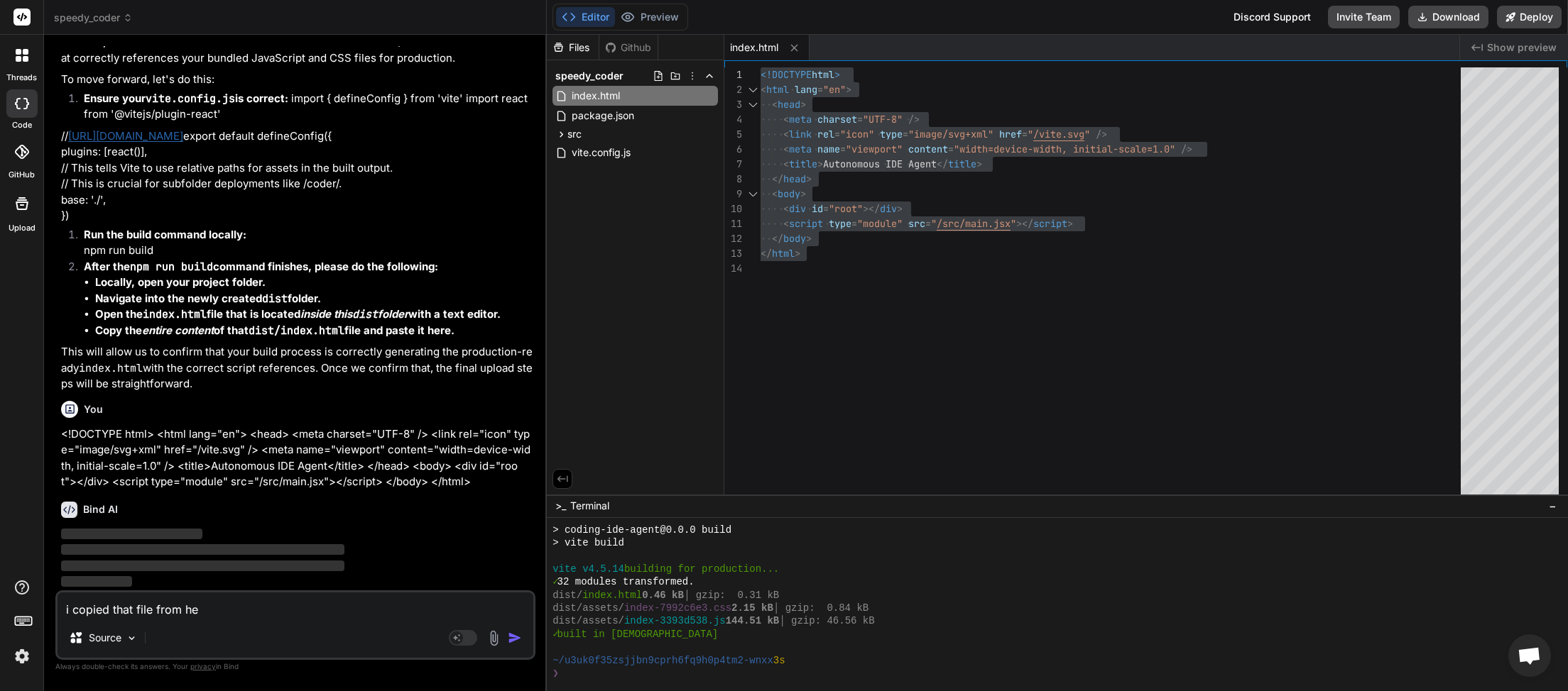
type textarea "x"
type textarea "i copied that file from here"
type textarea "x"
type textarea "i copied that file from here"
type textarea "x"
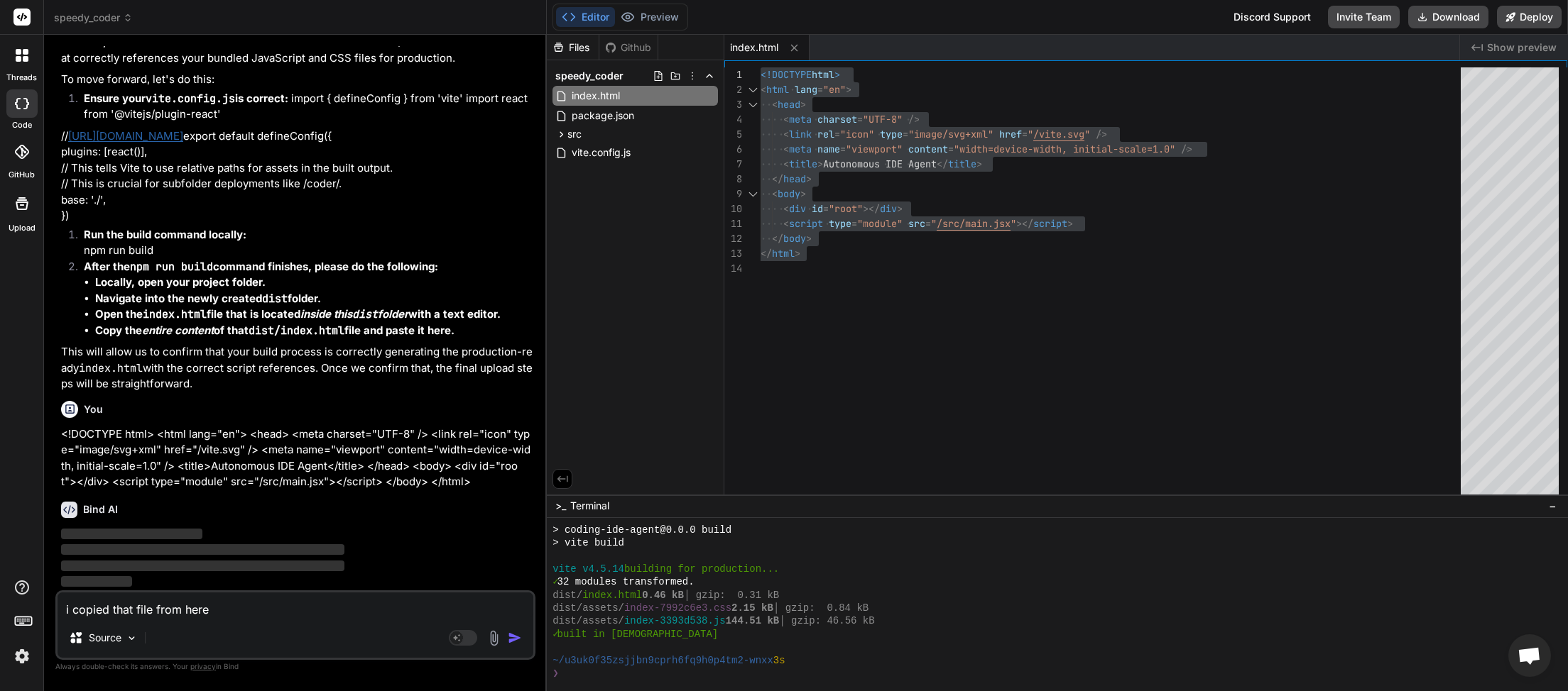
type textarea "i copied that file from here o"
type textarea "x"
type textarea "i copied that file from here on"
type textarea "x"
type textarea "i copied that file from here on"
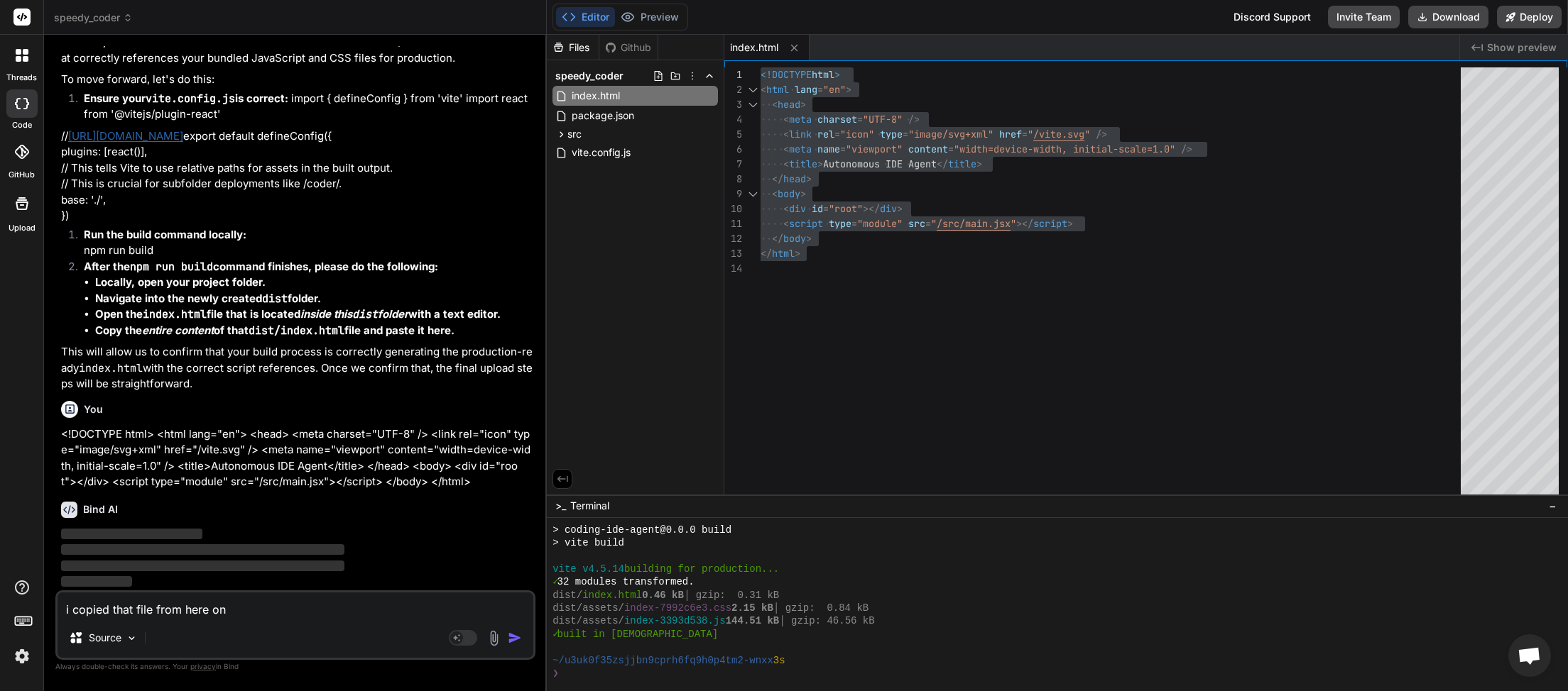
type textarea "x"
type textarea "i copied that file from here on b"
type textarea "x"
type textarea "i copied that file from here on bi"
type textarea "x"
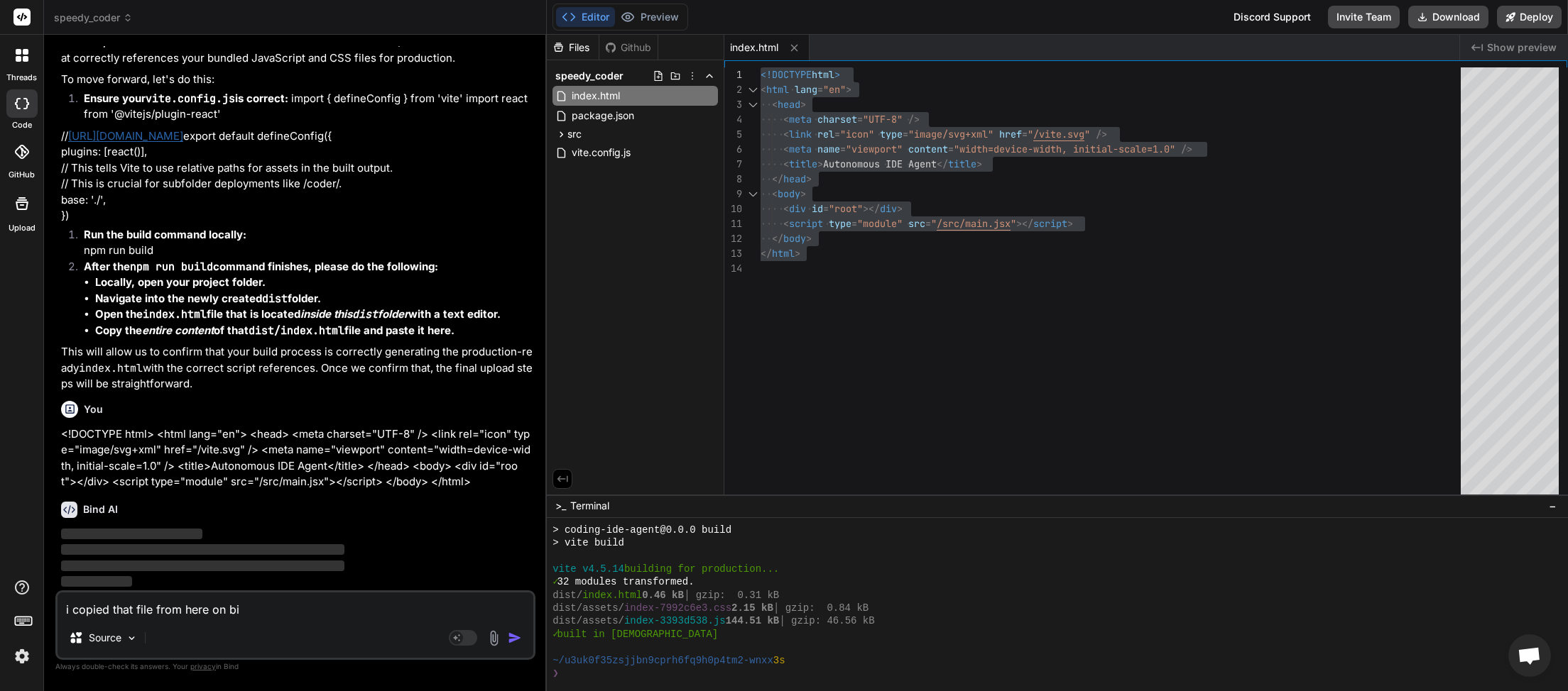
type textarea "i copied that file from here on bin"
type textarea "x"
type textarea "i copied that file from here on bind"
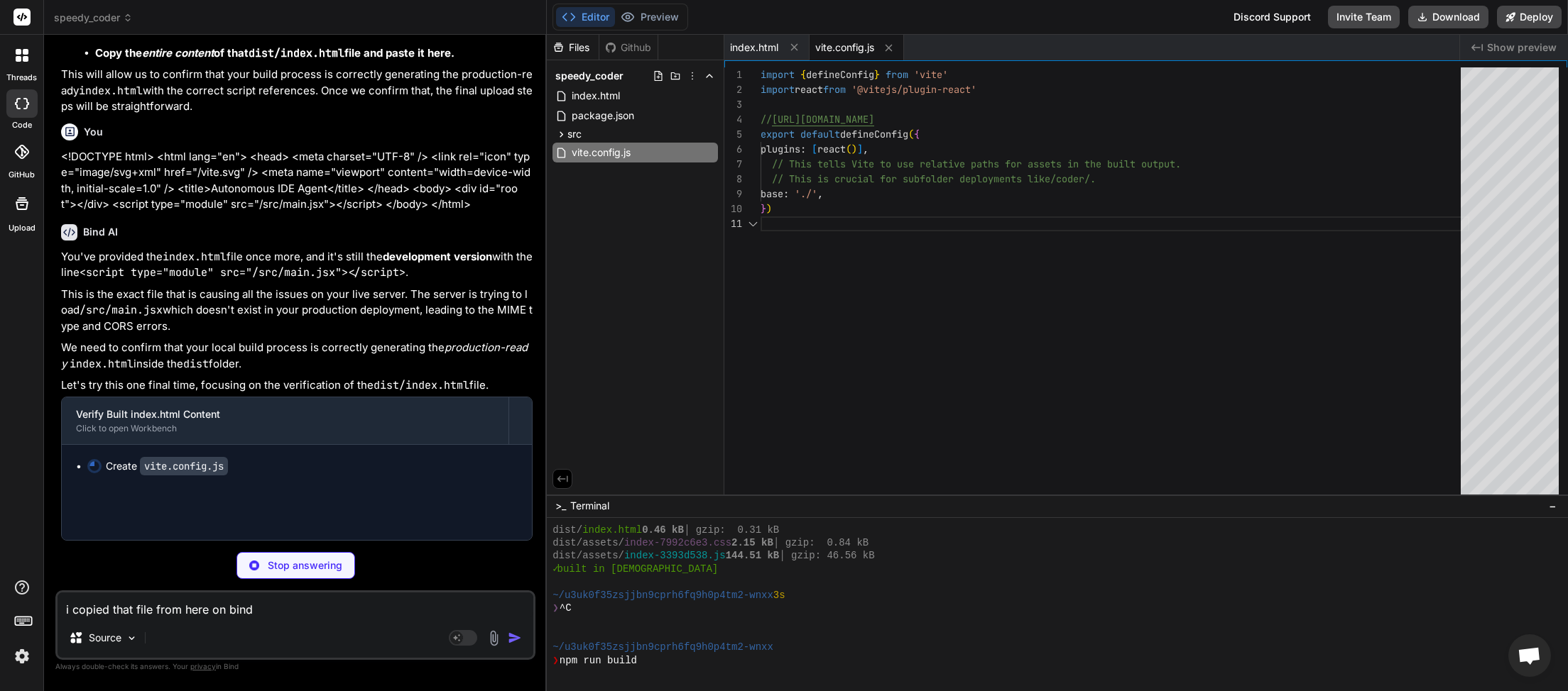
scroll to position [392, 0]
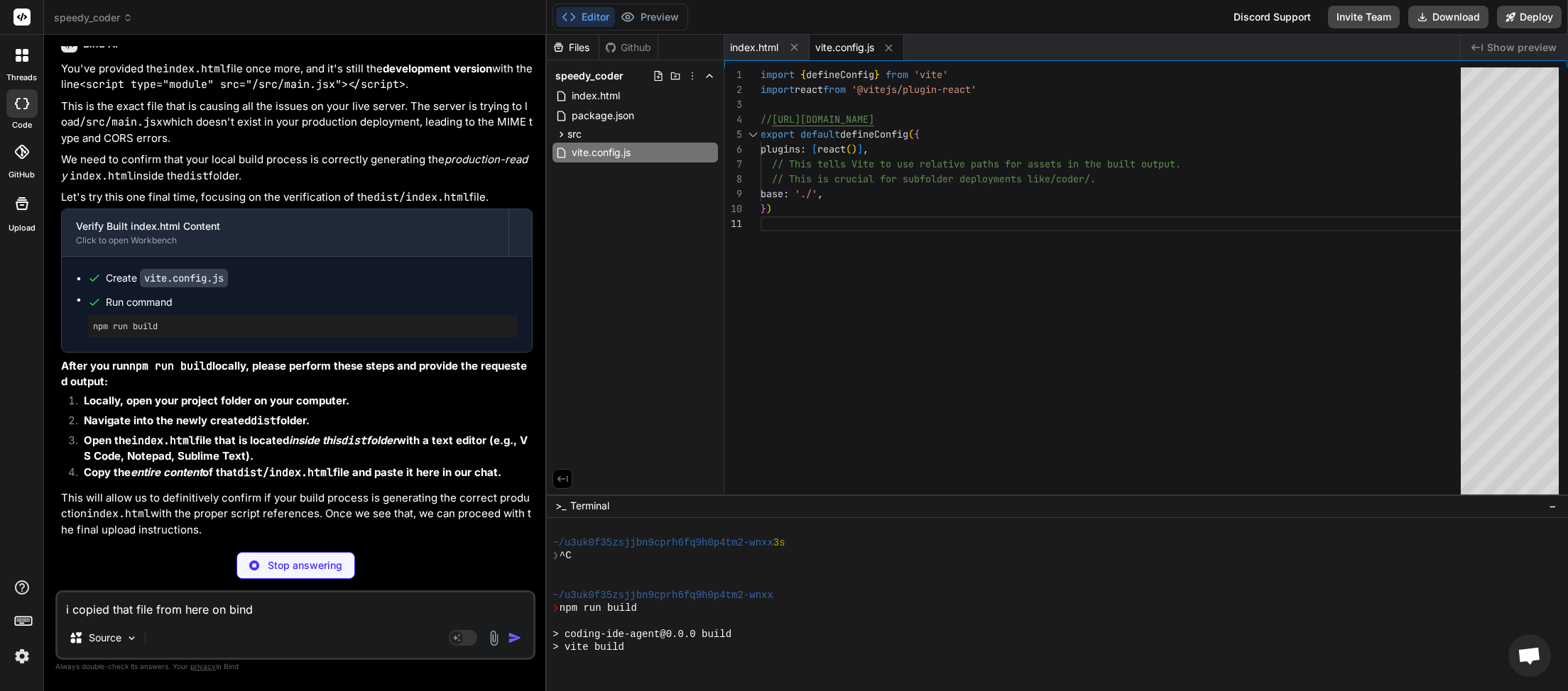
type textarea "x"
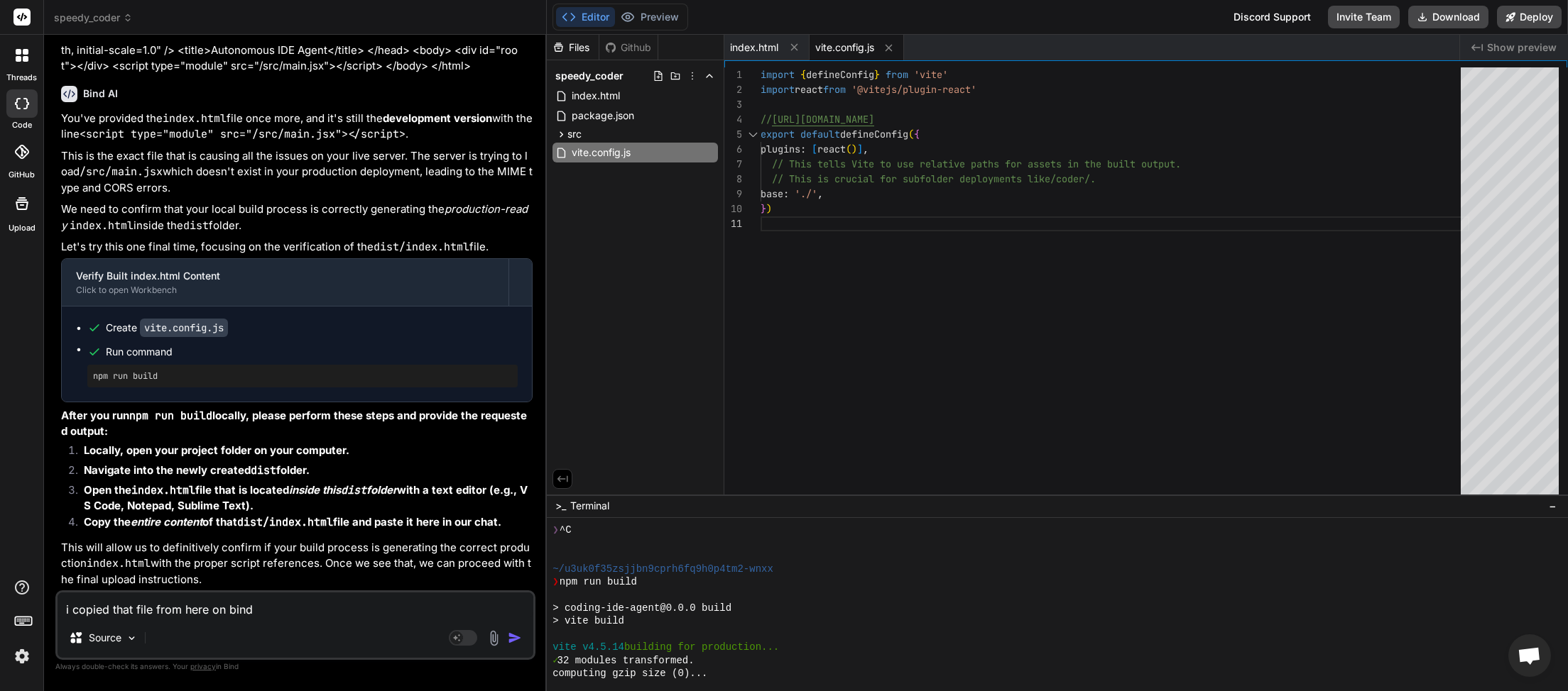
scroll to position [496, 0]
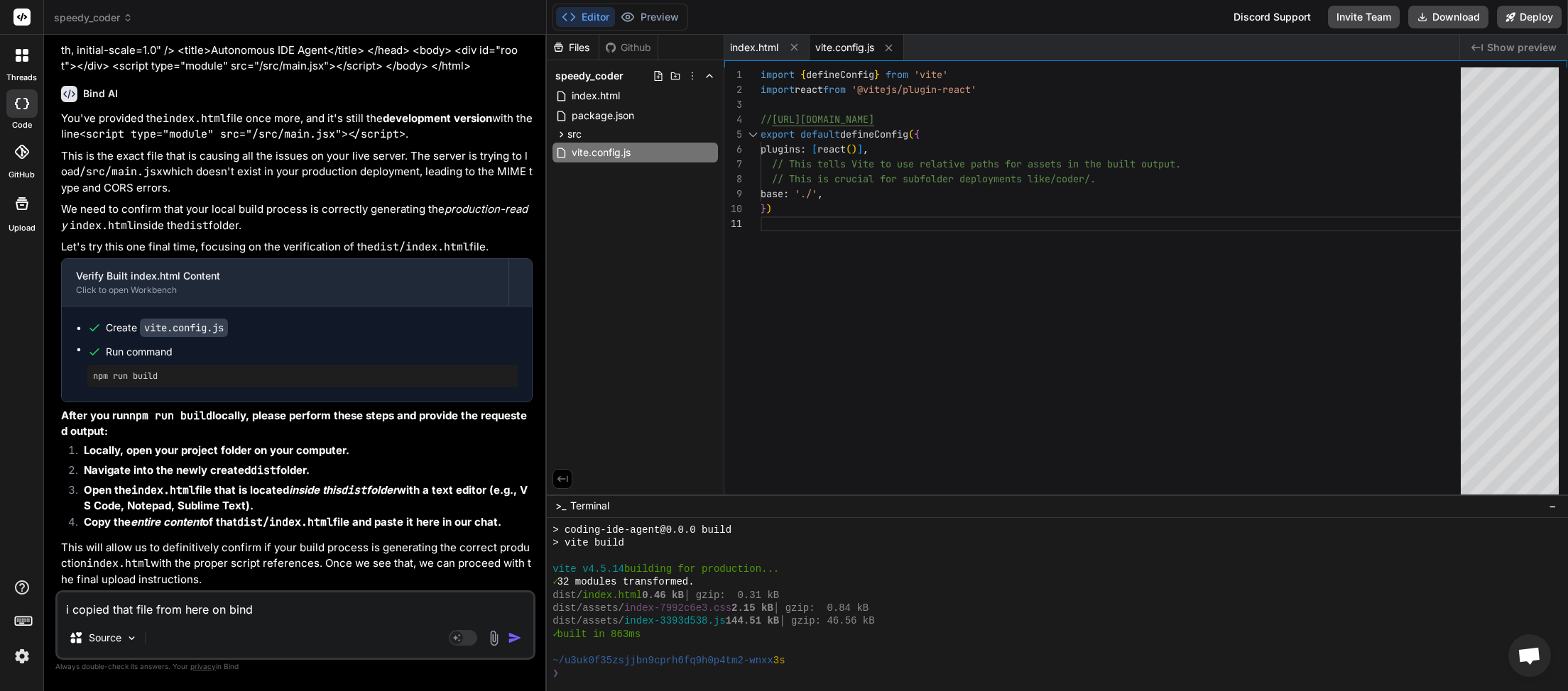
type textarea "i copied that file from here on bind"
type textarea "x"
type textarea "i copied that file from here on bind t"
type textarea "x"
type textarea "i copied that file from here on bind th"
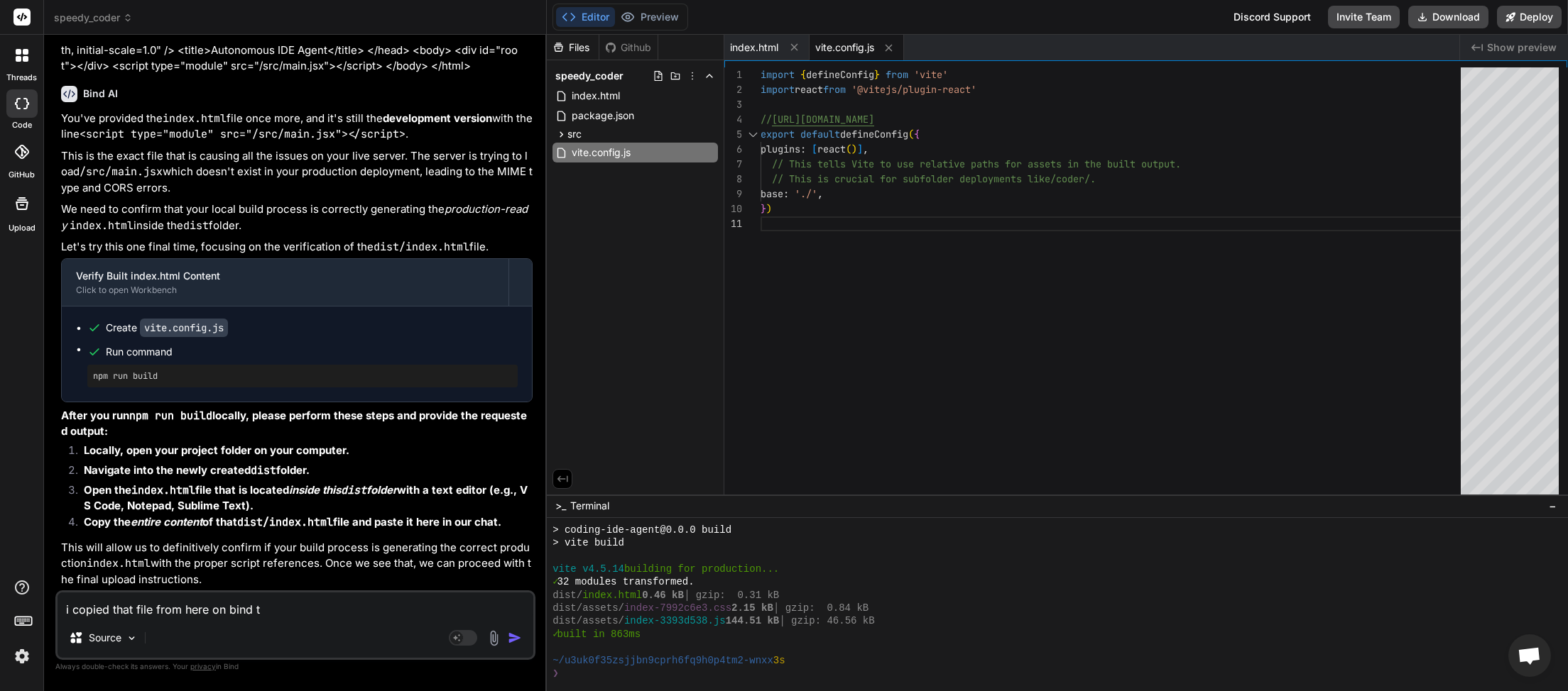
type textarea "x"
type textarea "i copied that file from here on bind tha"
type textarea "x"
type textarea "i copied that file from here on bind that"
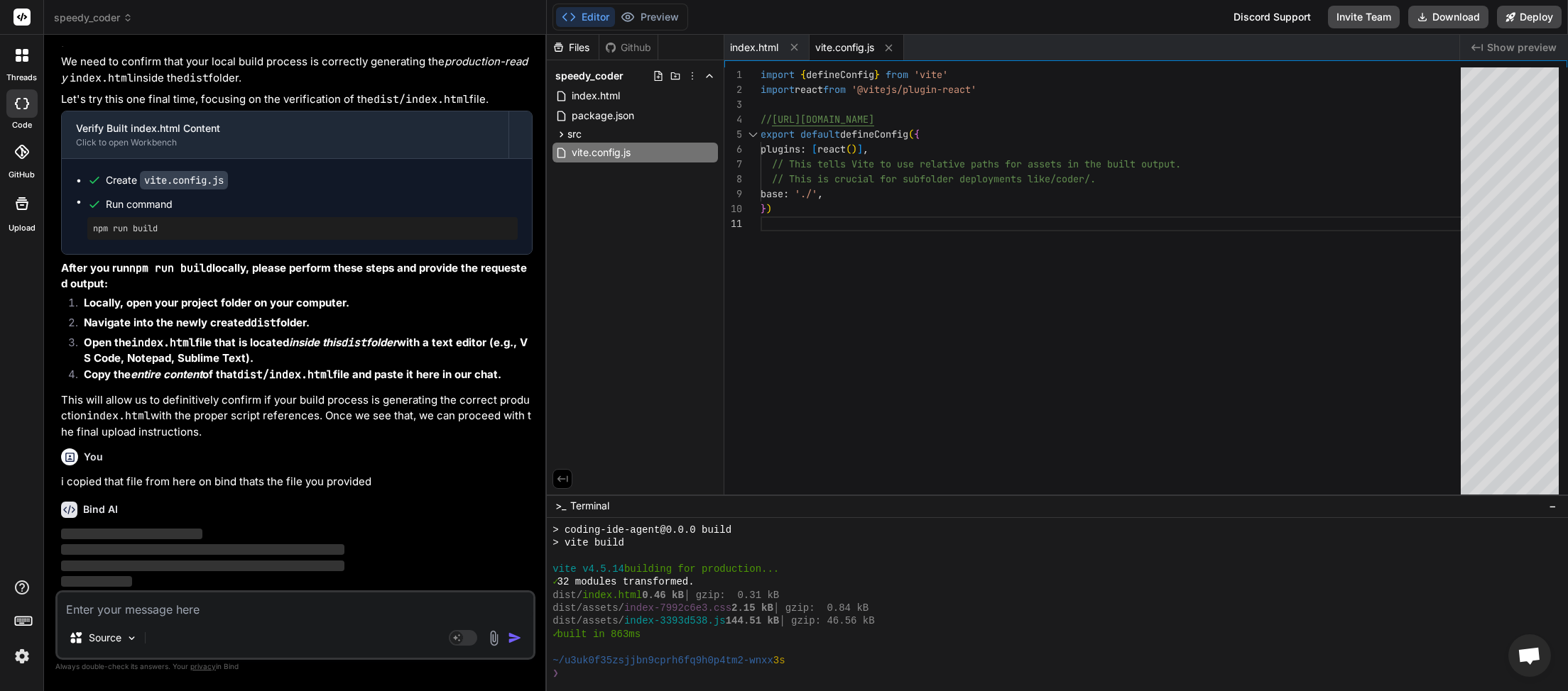
scroll to position [5578, 0]
click at [742, 47] on span "index.html" at bounding box center [754, 47] width 48 height 14
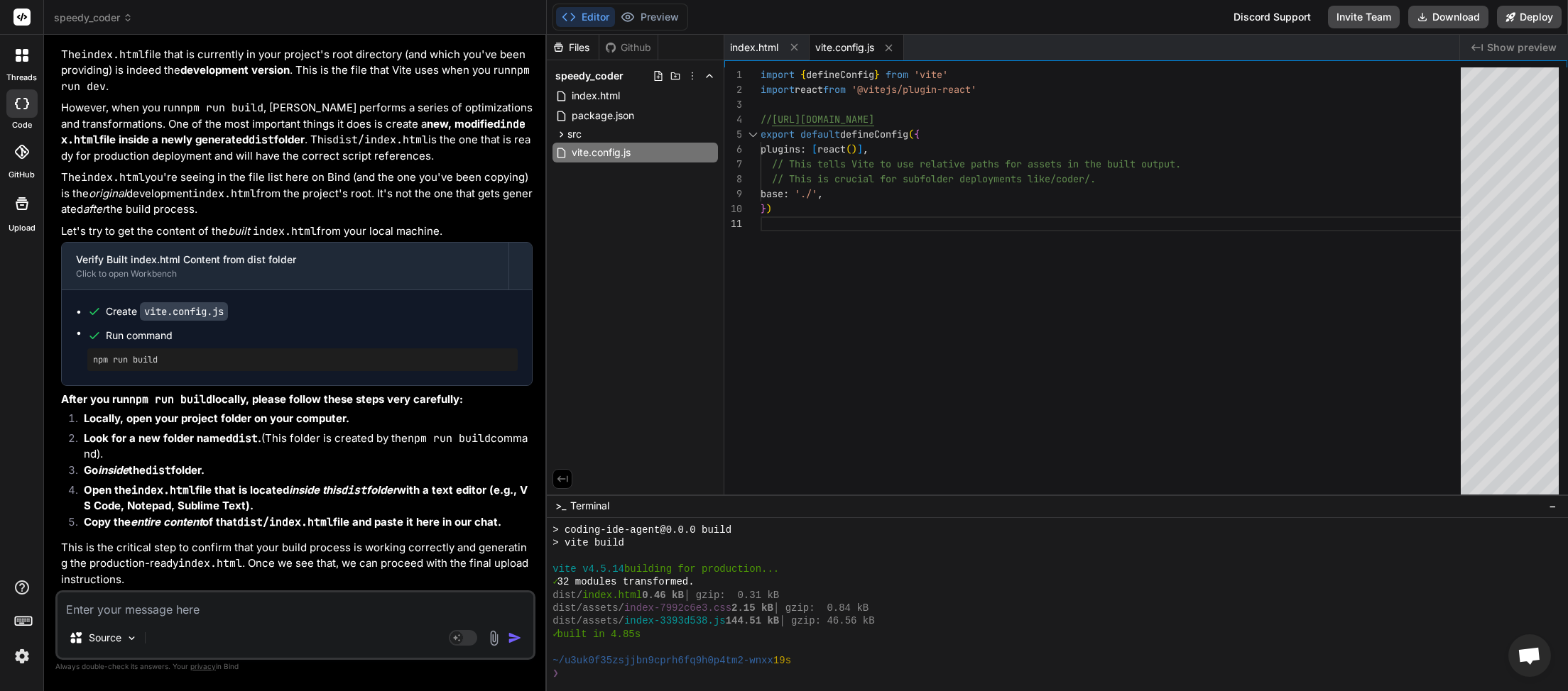
scroll to position [6101, 0]
drag, startPoint x: 162, startPoint y: 359, endPoint x: 94, endPoint y: 363, distance: 68.1
click at [94, 363] on pre "npm run build" at bounding box center [302, 359] width 419 height 12
click at [136, 603] on textarea at bounding box center [295, 605] width 476 height 26
drag, startPoint x: 398, startPoint y: 607, endPoint x: 15, endPoint y: 631, distance: 383.8
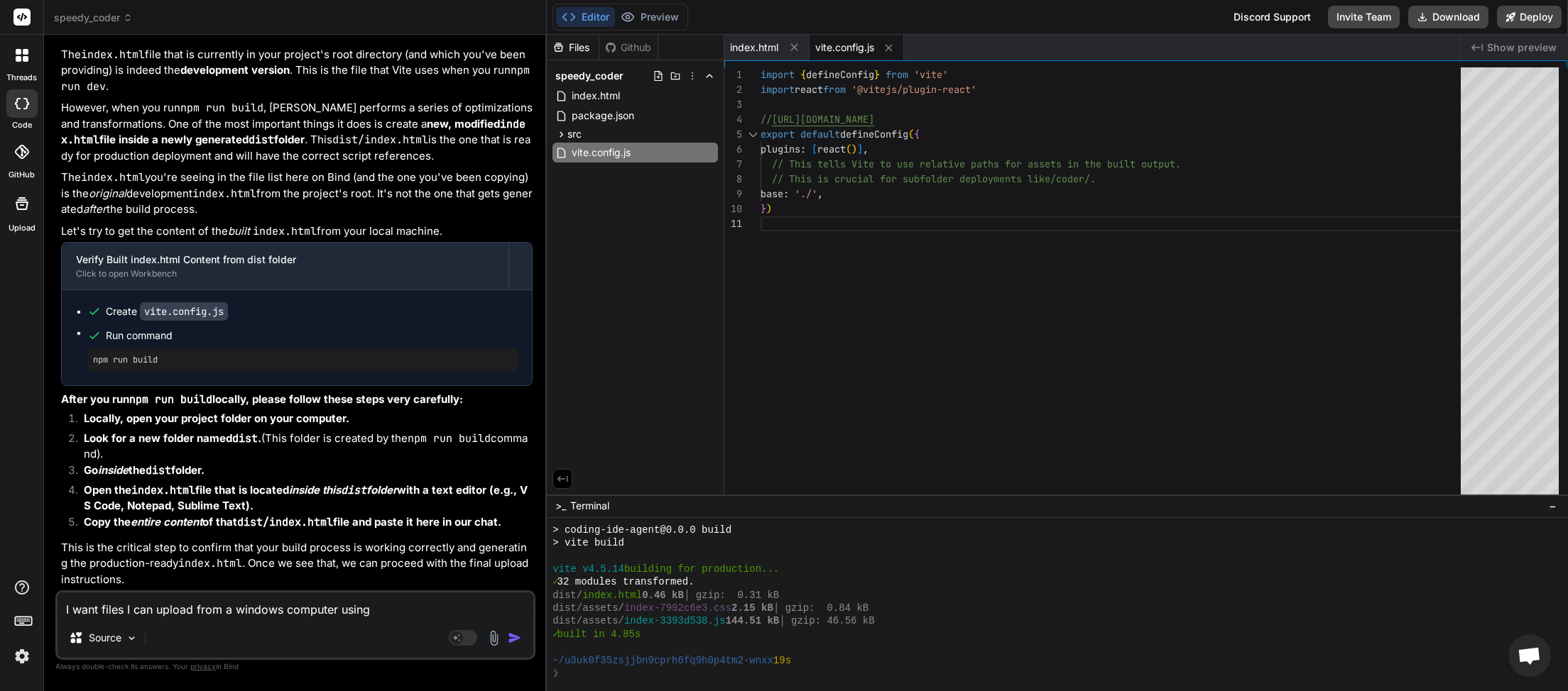
click at [57, 618] on textarea "I want files I can upload from a windows computer using" at bounding box center [295, 605] width 476 height 26
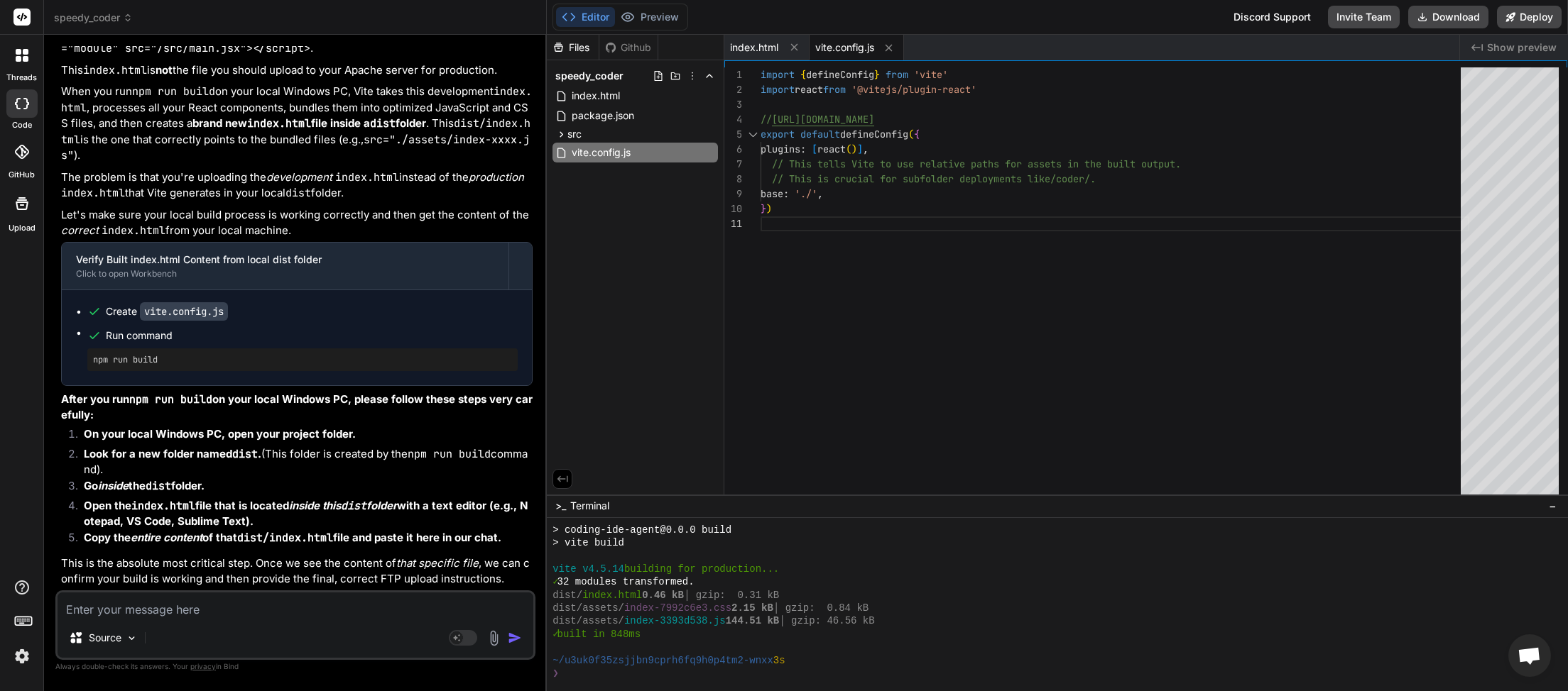
scroll to position [6827, 0]
drag, startPoint x: 167, startPoint y: 356, endPoint x: 89, endPoint y: 363, distance: 78.3
click at [89, 363] on div "npm run build" at bounding box center [302, 359] width 430 height 22
copy pre "npm run build"
click at [165, 598] on textarea at bounding box center [295, 605] width 476 height 26
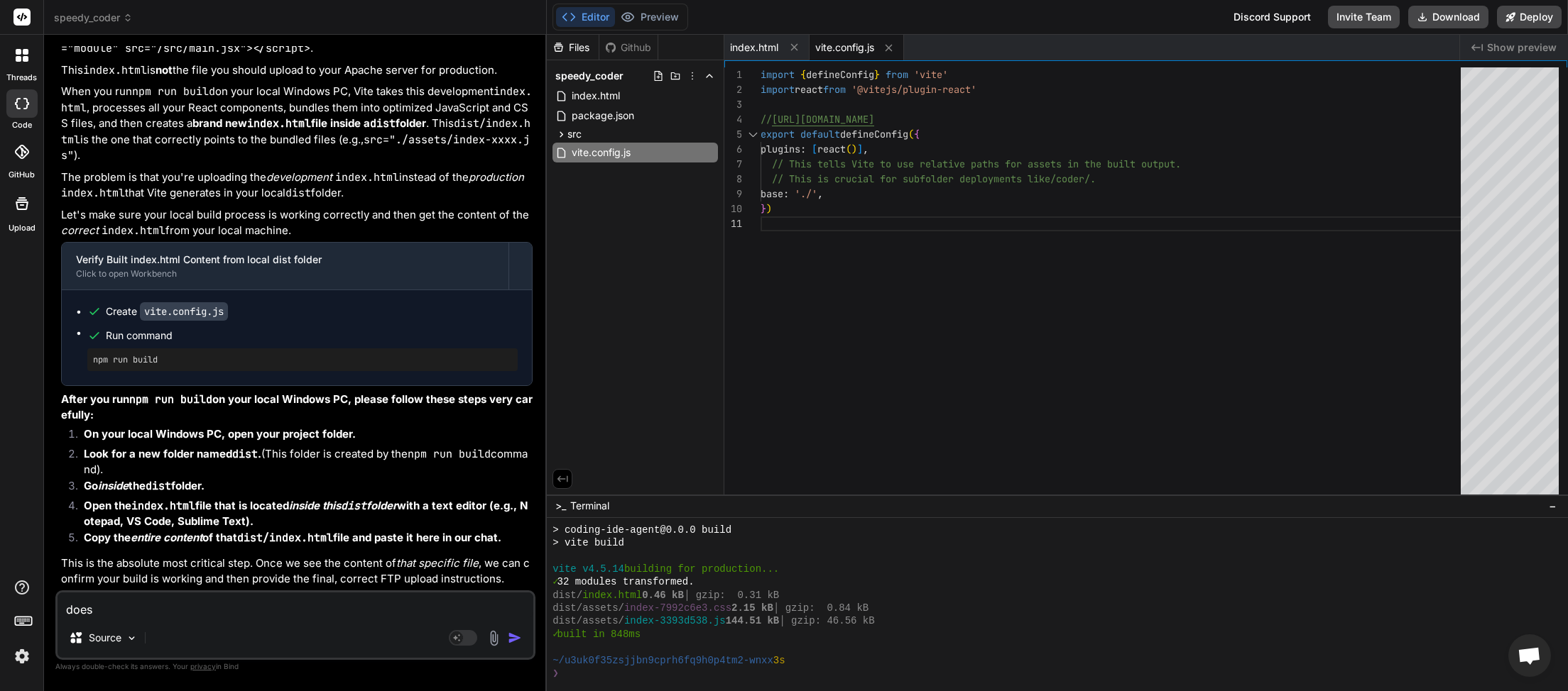
paste textarea "npm run build"
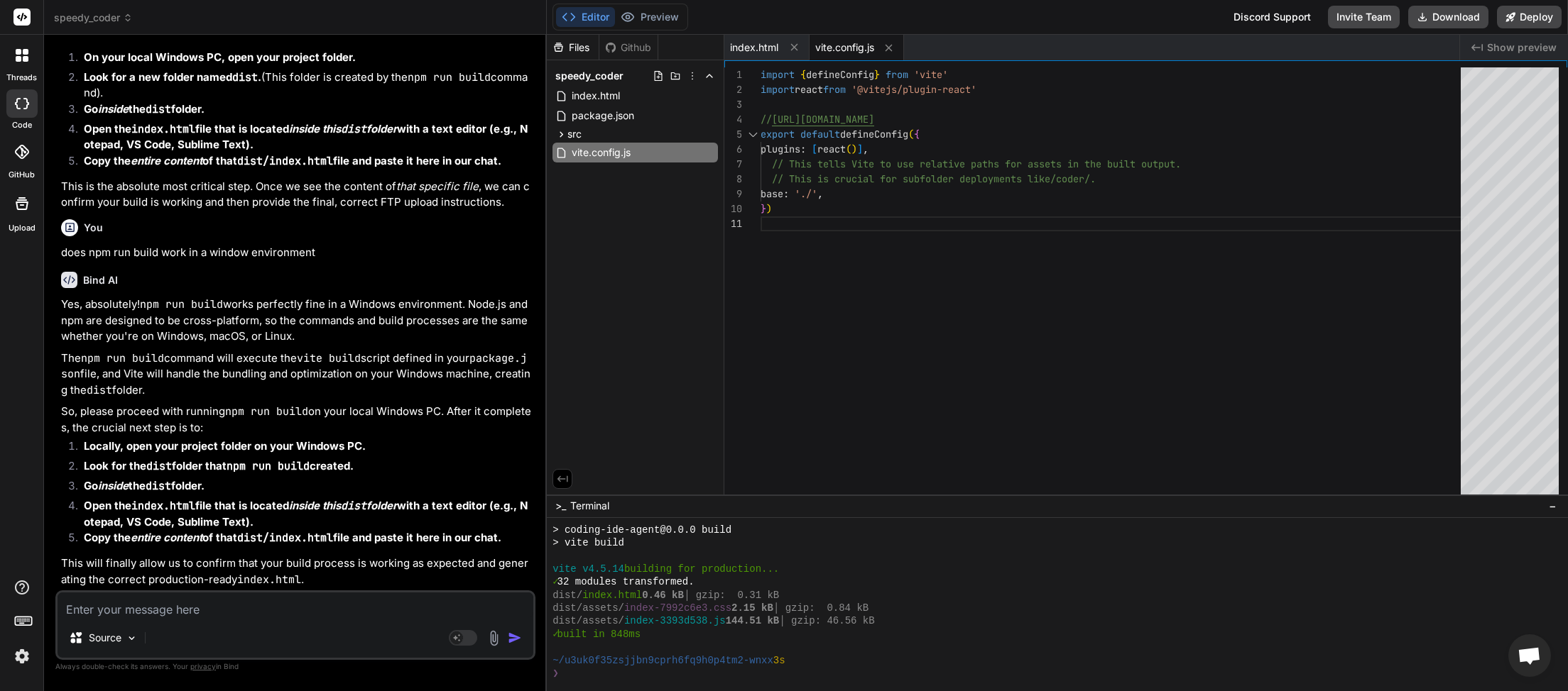
scroll to position [6894, 0]
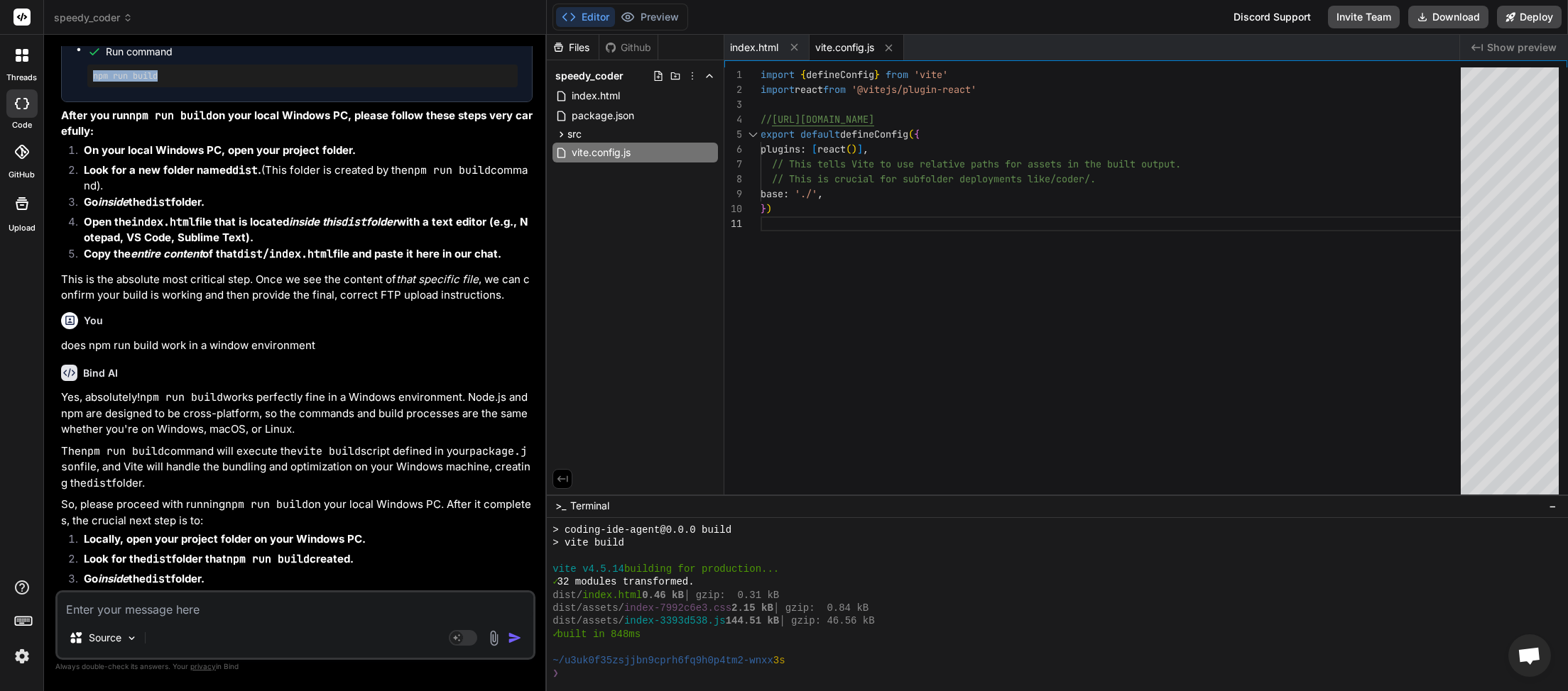
drag, startPoint x: 93, startPoint y: 293, endPoint x: 161, endPoint y: 294, distance: 68.0
click at [161, 88] on div "npm run build" at bounding box center [302, 75] width 430 height 22
copy pre "npm run build"
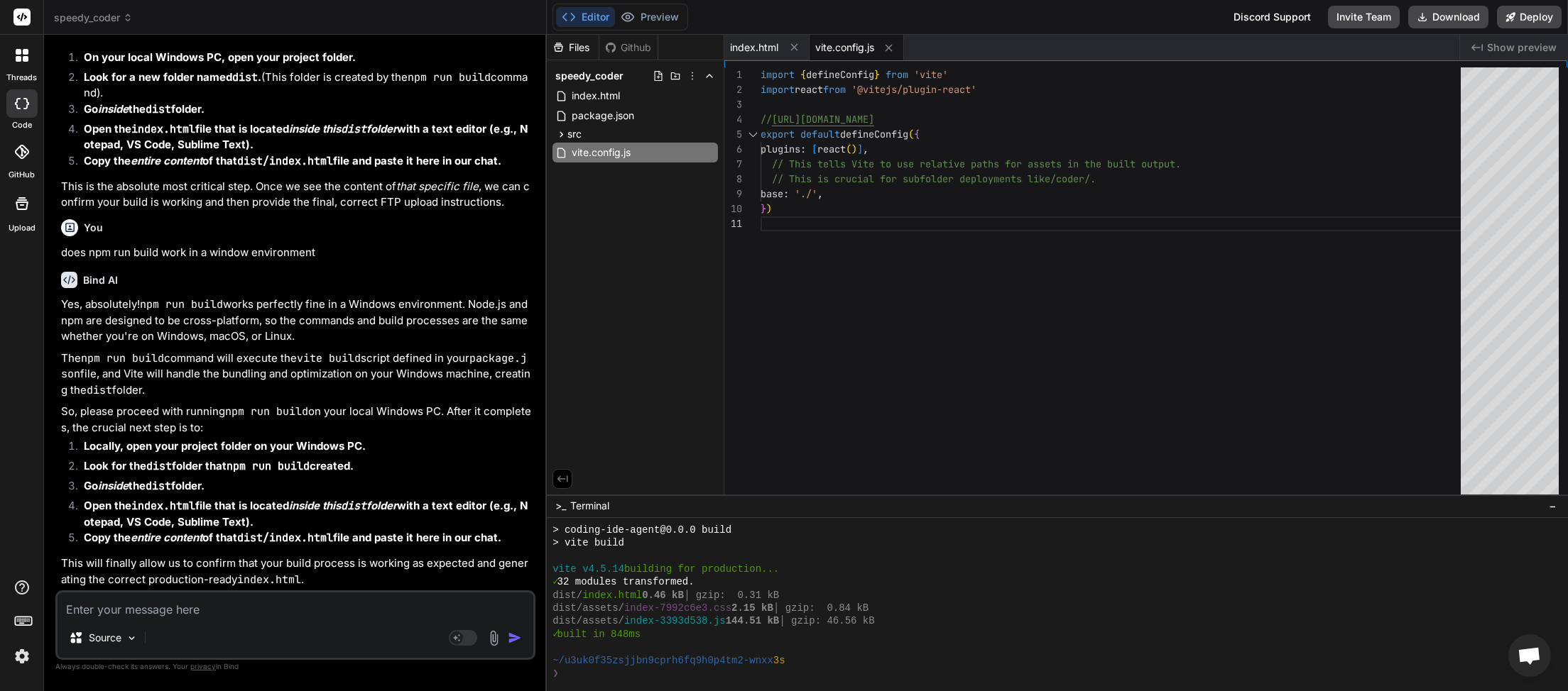
scroll to position [7207, 0]
click at [175, 614] on textarea at bounding box center [295, 605] width 476 height 26
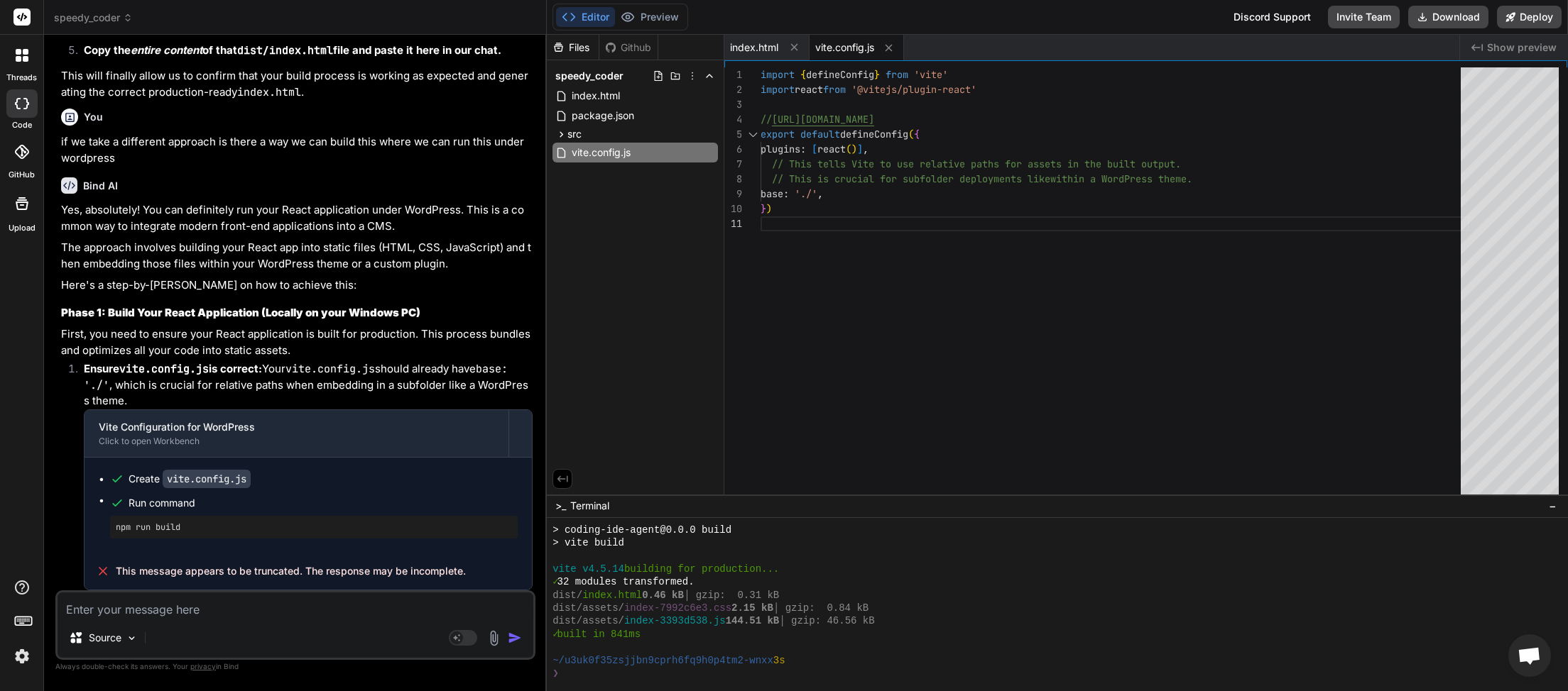
scroll to position [7696, 0]
click at [226, 603] on textarea at bounding box center [295, 605] width 476 height 26
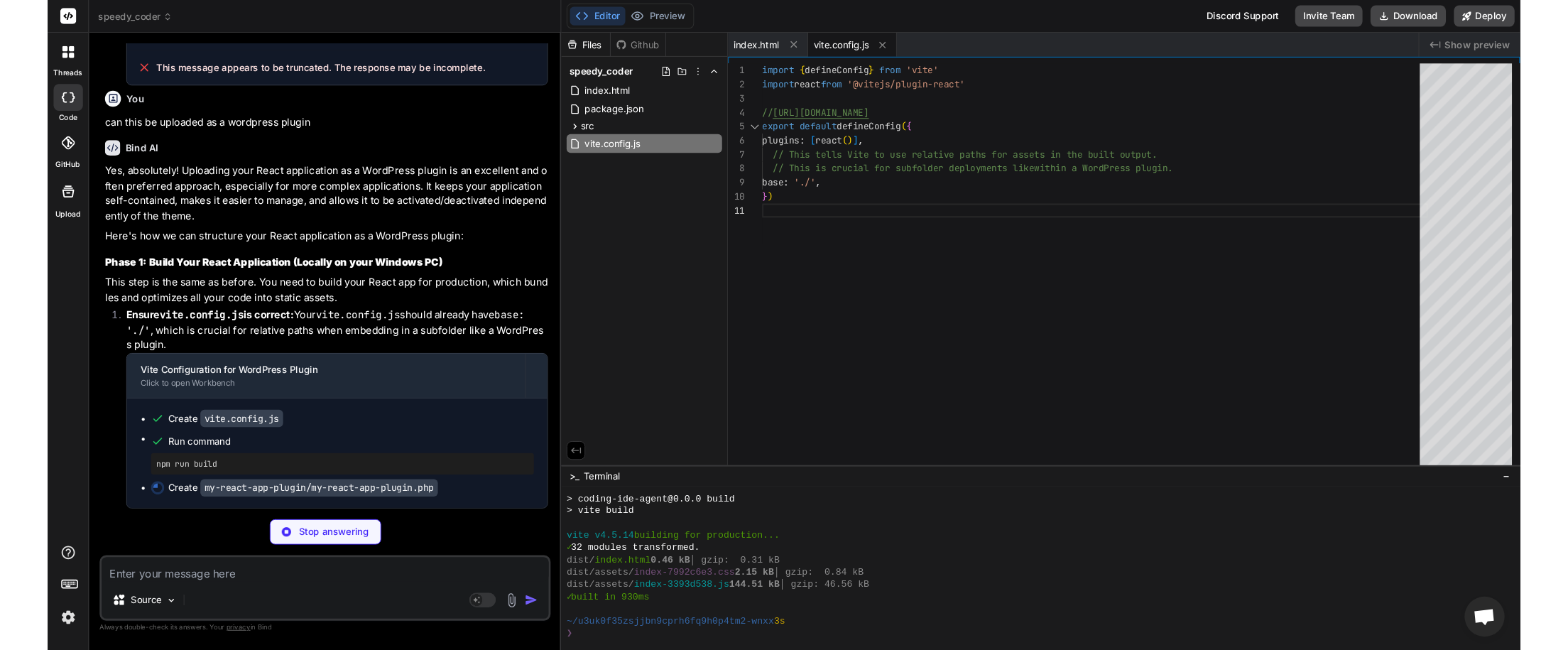
scroll to position [8208, 0]
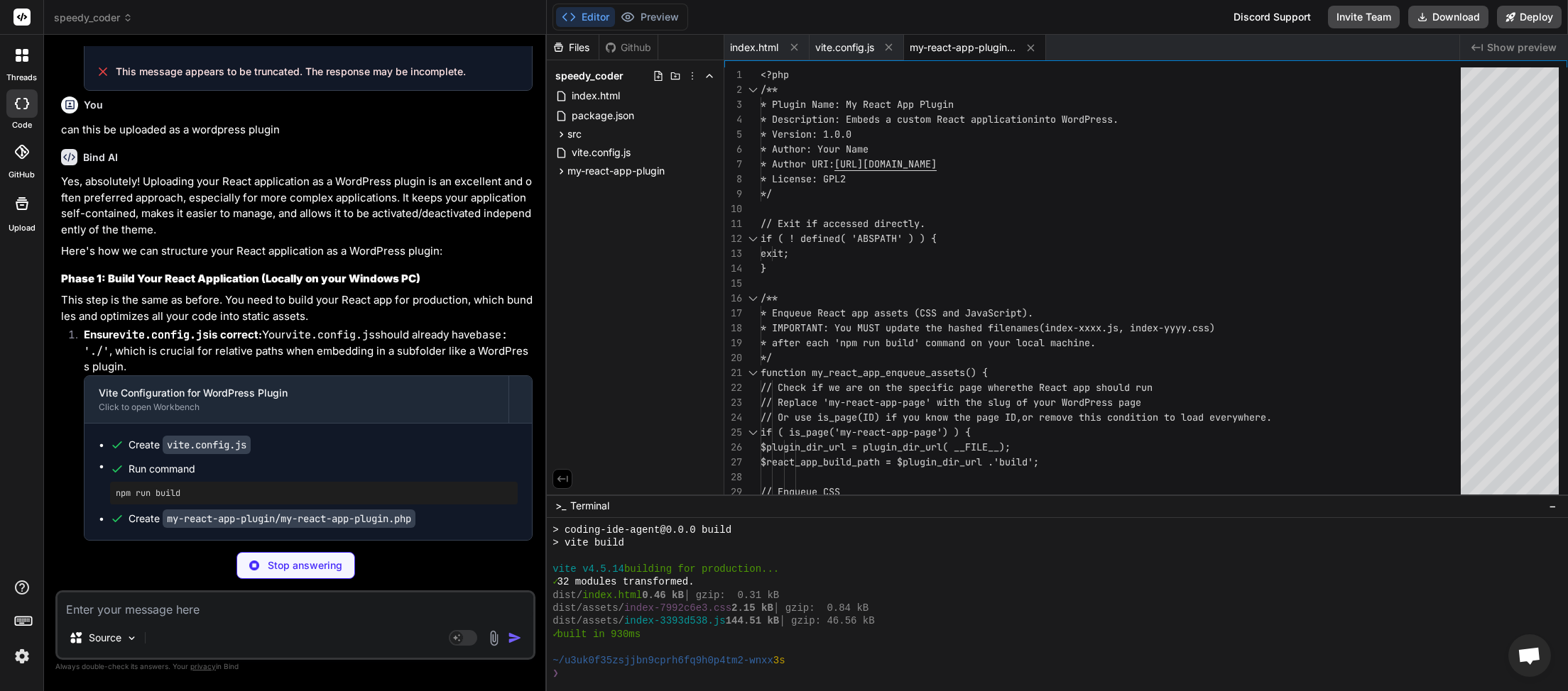
click at [148, 620] on div "Source Agent Mode. When this toggle is activated, AI automatically makes decisi…" at bounding box center [295, 625] width 480 height 70
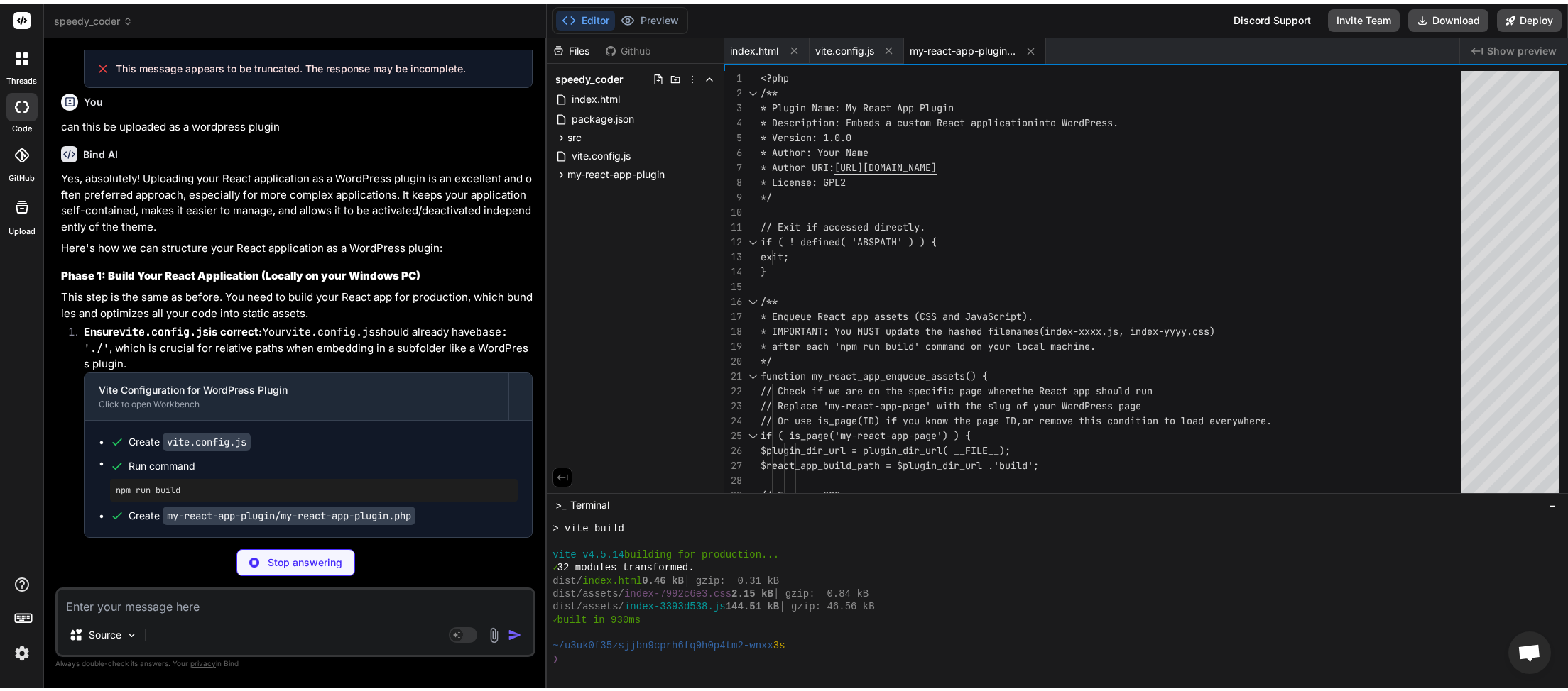
scroll to position [1380, 0]
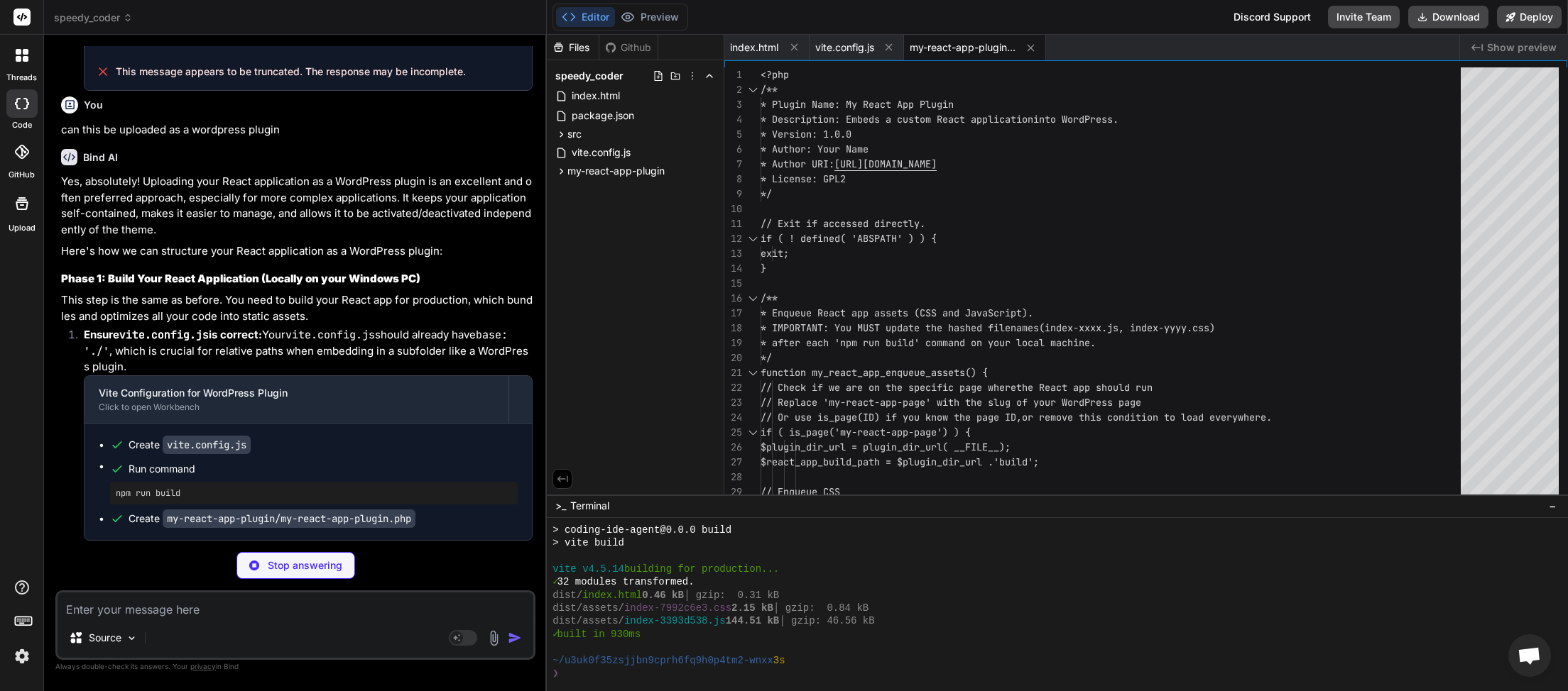
click at [137, 610] on textarea at bounding box center [295, 605] width 476 height 26
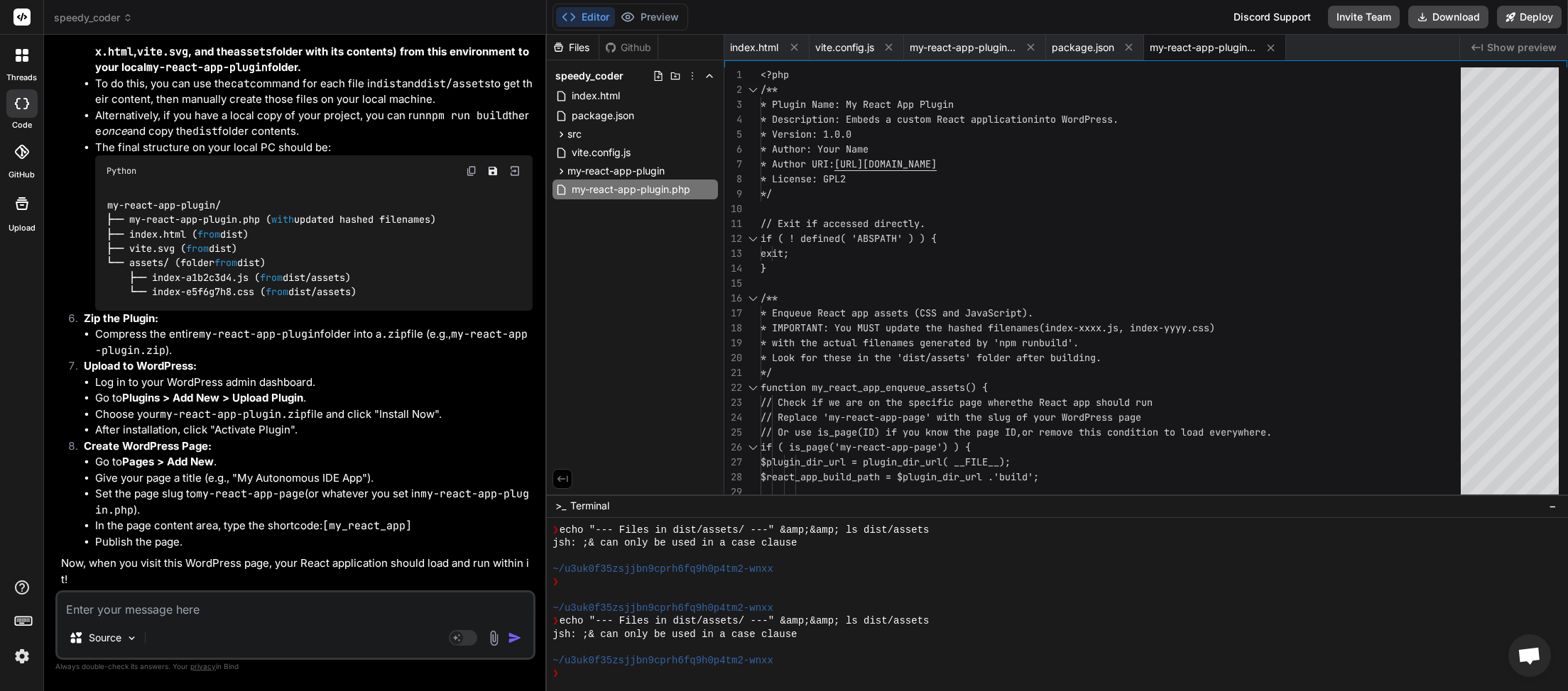
scroll to position [9958, 0]
click at [161, 605] on textarea at bounding box center [295, 605] width 476 height 26
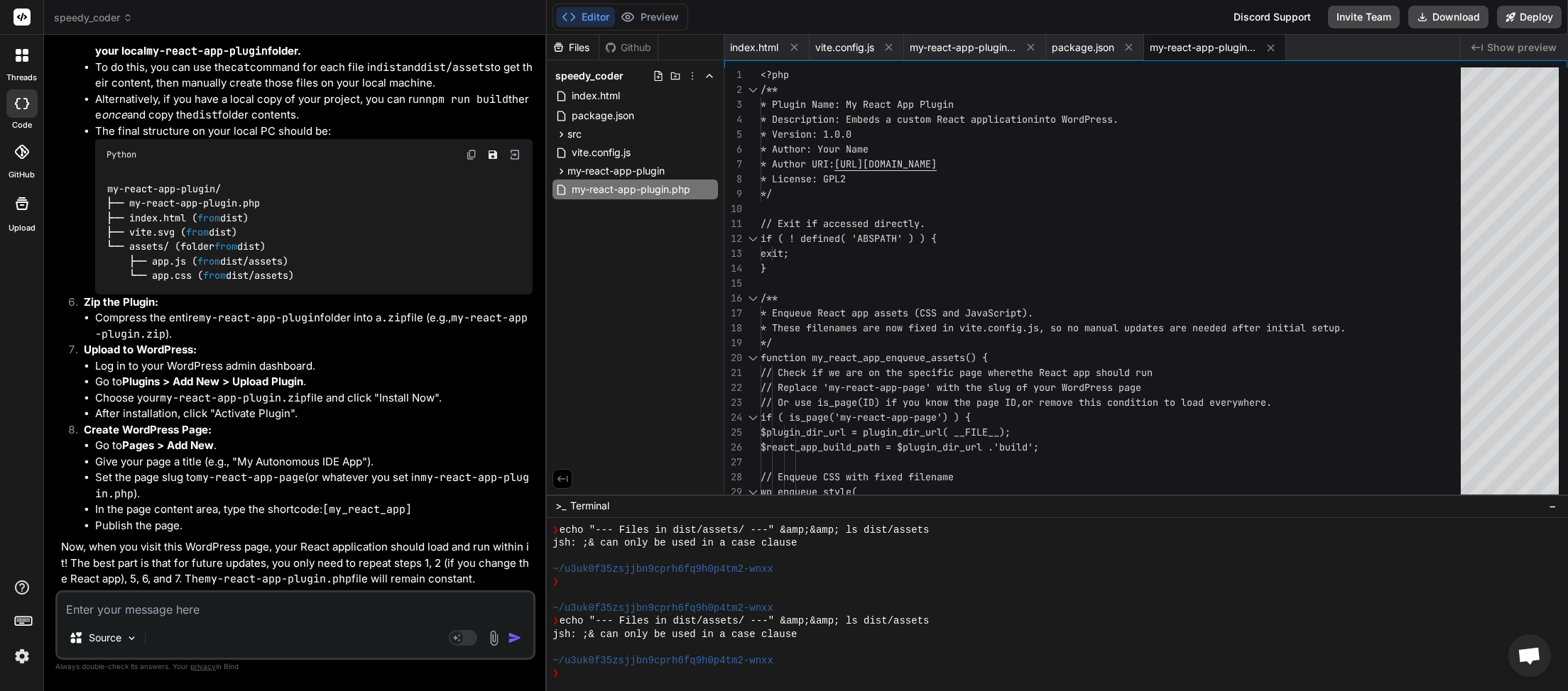
scroll to position [11689, 0]
click at [219, 606] on textarea at bounding box center [295, 605] width 476 height 26
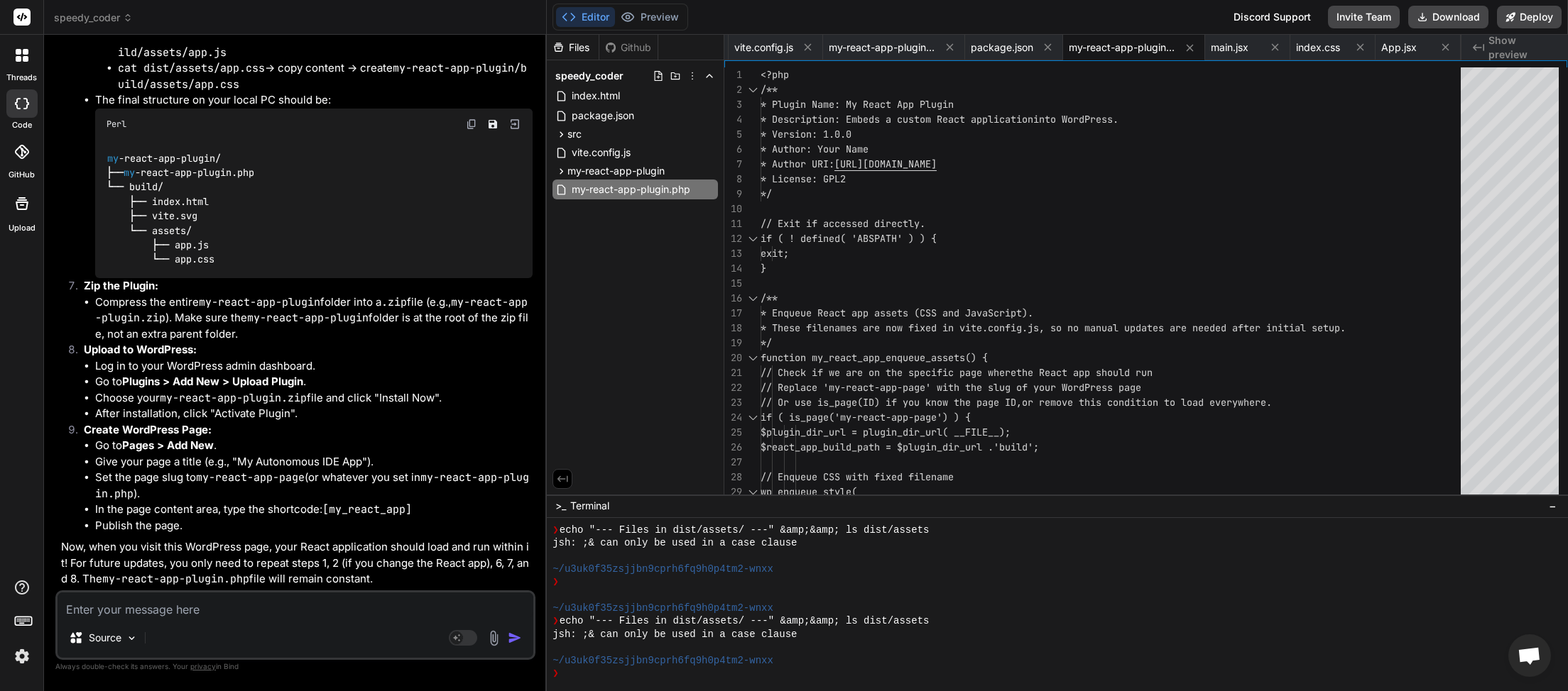
scroll to position [13683, 0]
click at [1470, 15] on button "Download" at bounding box center [1449, 16] width 81 height 22
click at [148, 614] on textarea at bounding box center [295, 605] width 476 height 26
paste textarea "My React App Plugin Network Deactivate Embeds a custom React application into W…"
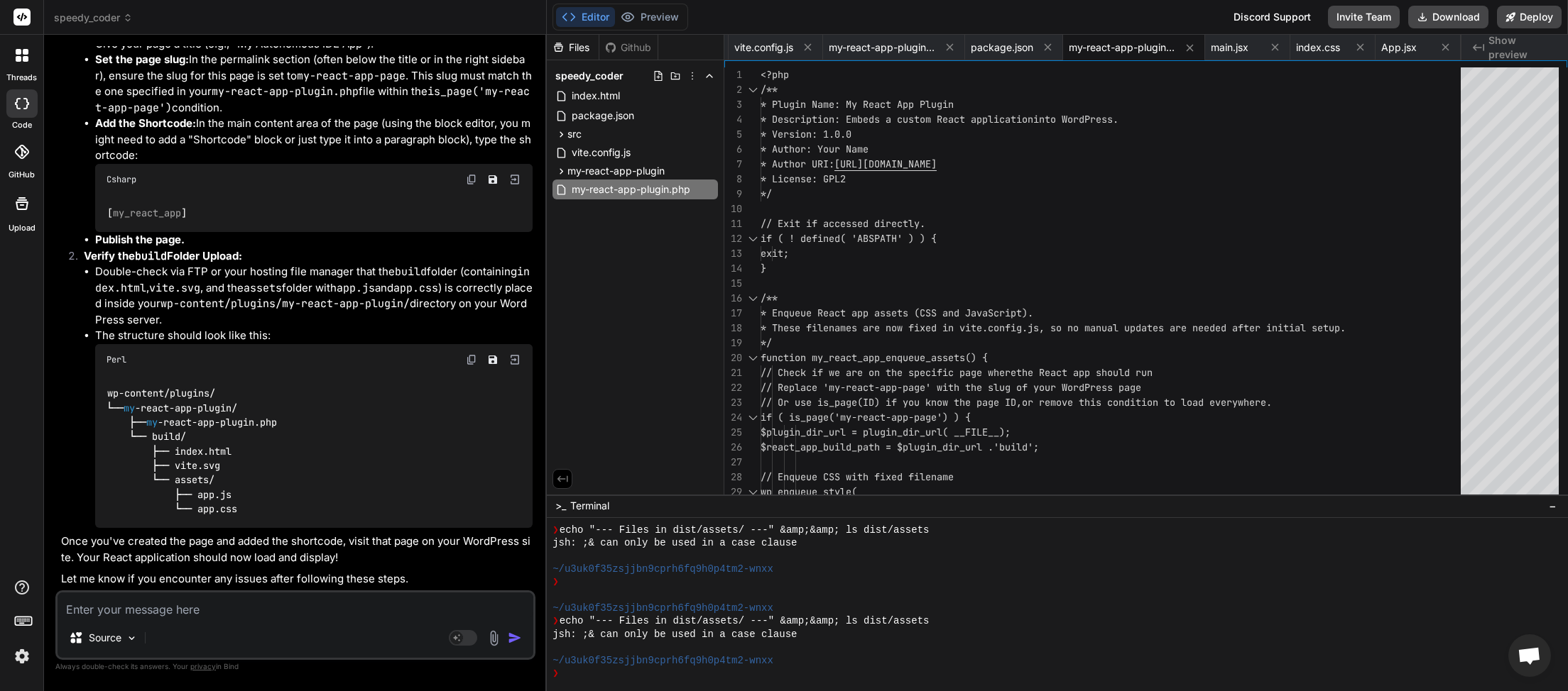
scroll to position [14513, 0]
click at [246, 598] on textarea at bounding box center [295, 605] width 476 height 26
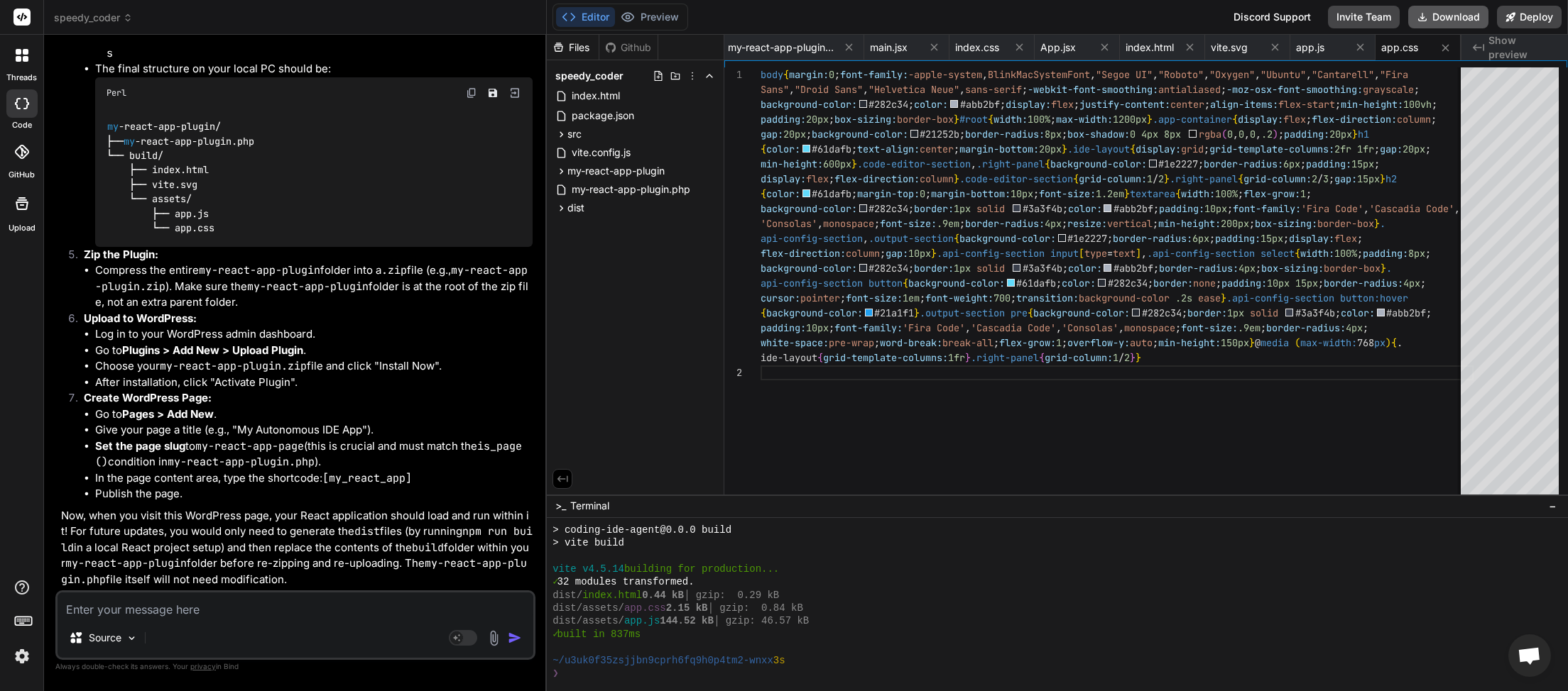
scroll to position [0, 423]
click at [1453, 15] on button "Download" at bounding box center [1449, 16] width 81 height 22
drag, startPoint x: 240, startPoint y: 428, endPoint x: 364, endPoint y: 423, distance: 124.1
click at [364, 423] on li "Give your page a title (e.g., "My Autonomous IDE App")." at bounding box center [314, 430] width 437 height 16
copy li "My Autonomous IDE App"
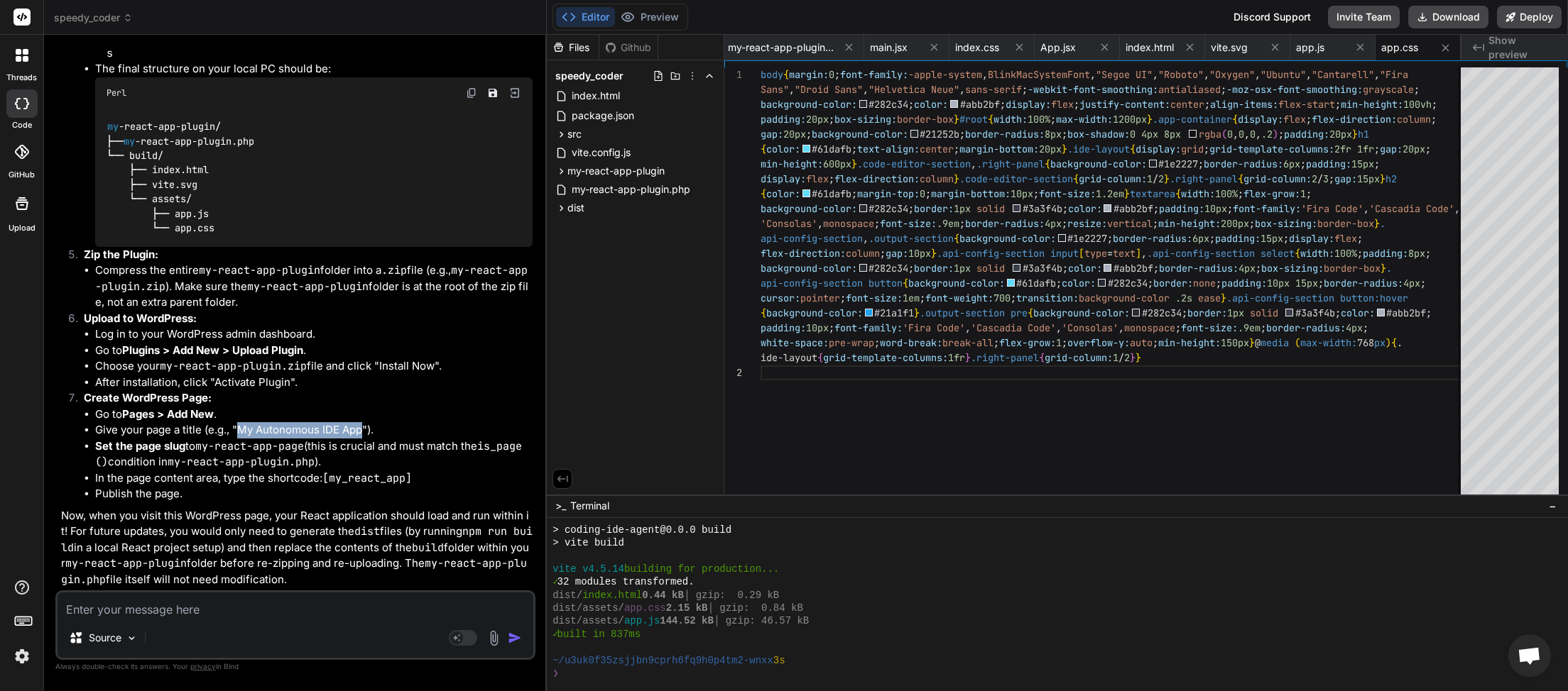
drag, startPoint x: 200, startPoint y: 445, endPoint x: 310, endPoint y: 443, distance: 110.0
click at [310, 443] on li "Set the page slug to my-react-app-page (this is crucial and must match the is_p…" at bounding box center [314, 454] width 437 height 32
copy li "my-react-app-page"
drag, startPoint x: 350, startPoint y: 494, endPoint x: 328, endPoint y: 476, distance: 28.4
click at [328, 476] on li "In the page content area, type the shortcode: [my_react_app]" at bounding box center [314, 478] width 437 height 16
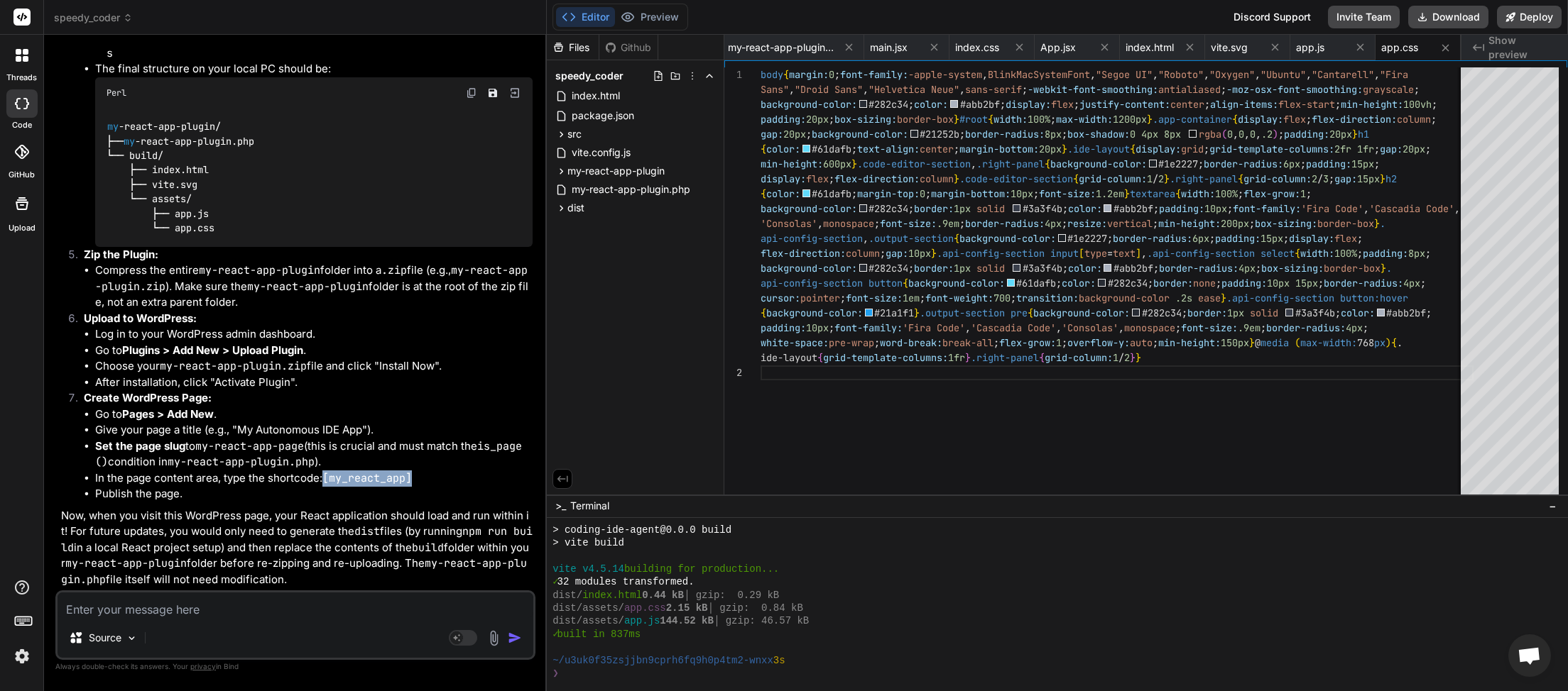
copy code "[my_react_app]"
click at [143, 613] on textarea at bounding box center [295, 605] width 476 height 26
paste textarea "https://myinspector.com.au/my-react-app-page/"
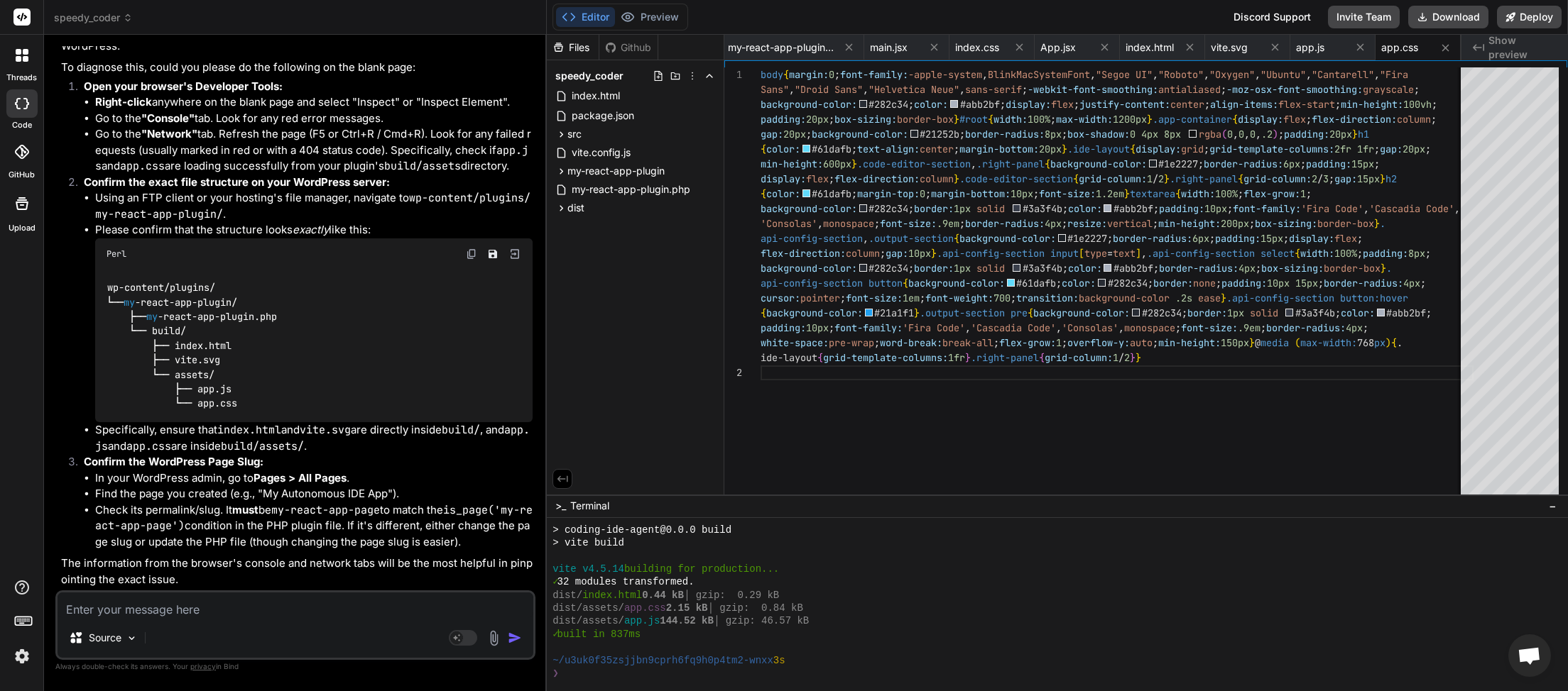
scroll to position [16786, 0]
paste textarea "JQMIGRATE: Migrate is installed, version 3.4.1 jquery-migrate.min.js:2:981 Load…"
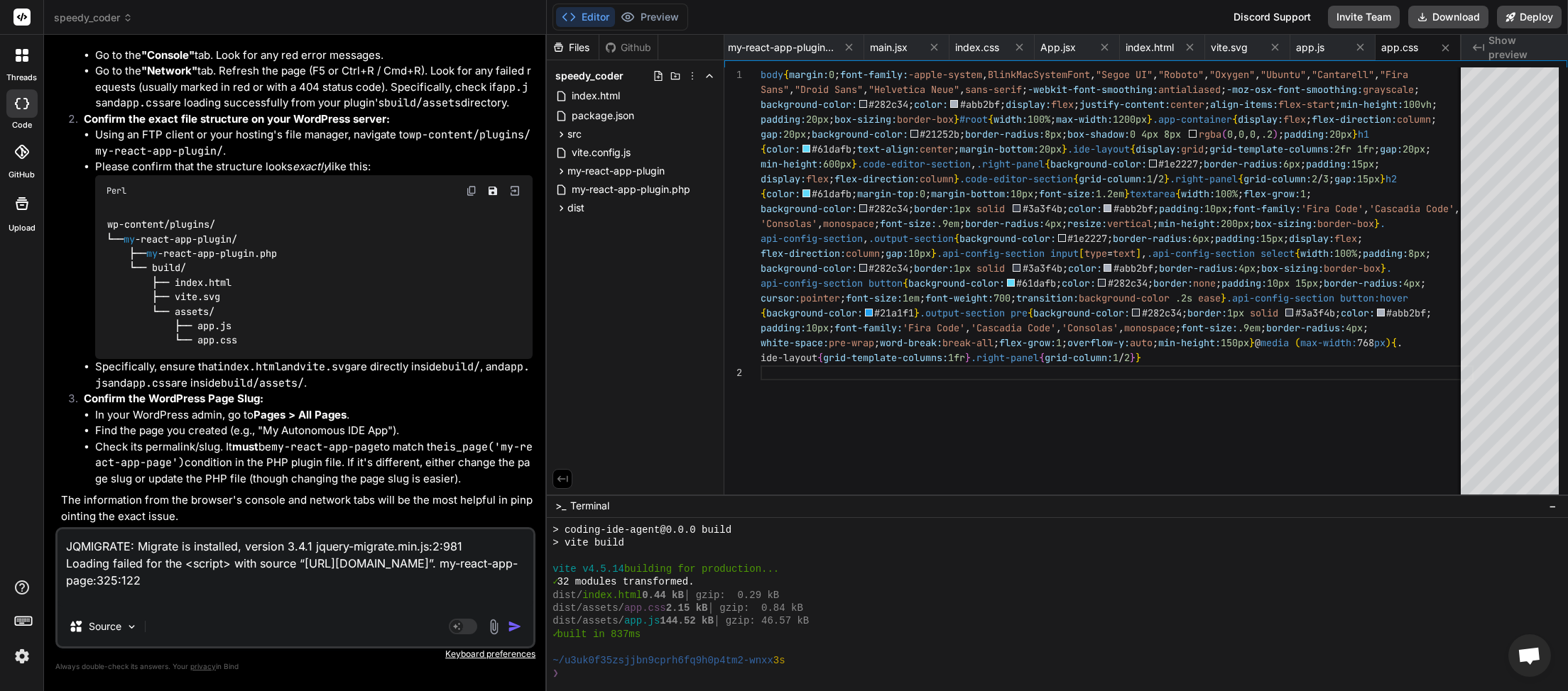
click at [512, 622] on img "button" at bounding box center [515, 627] width 14 height 14
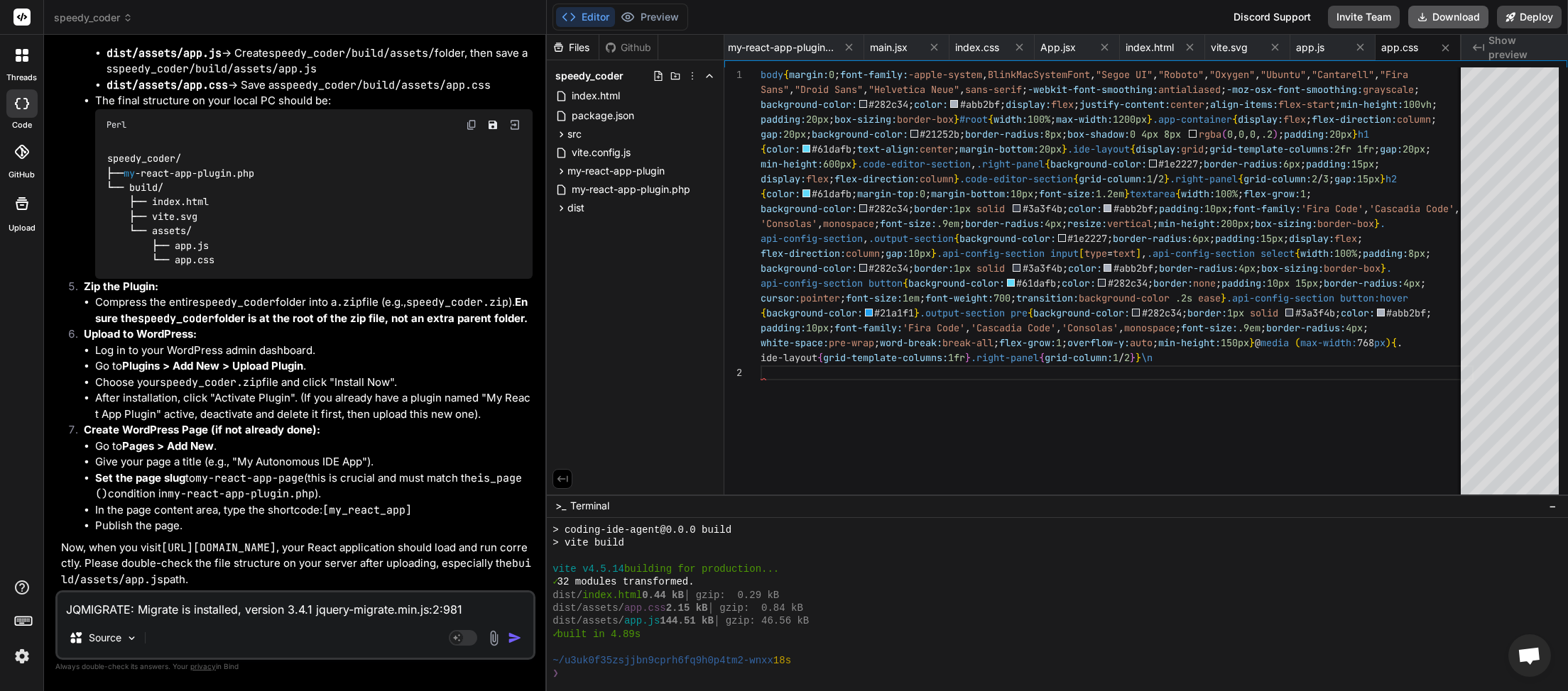
scroll to position [0, 423]
click at [1450, 22] on button "Download" at bounding box center [1449, 16] width 81 height 22
paste textarea "[2025-09-18 02:37:47] [RESOURCE LOAD ERROR]\nType: SCRIPT\nSource: https://myin…"
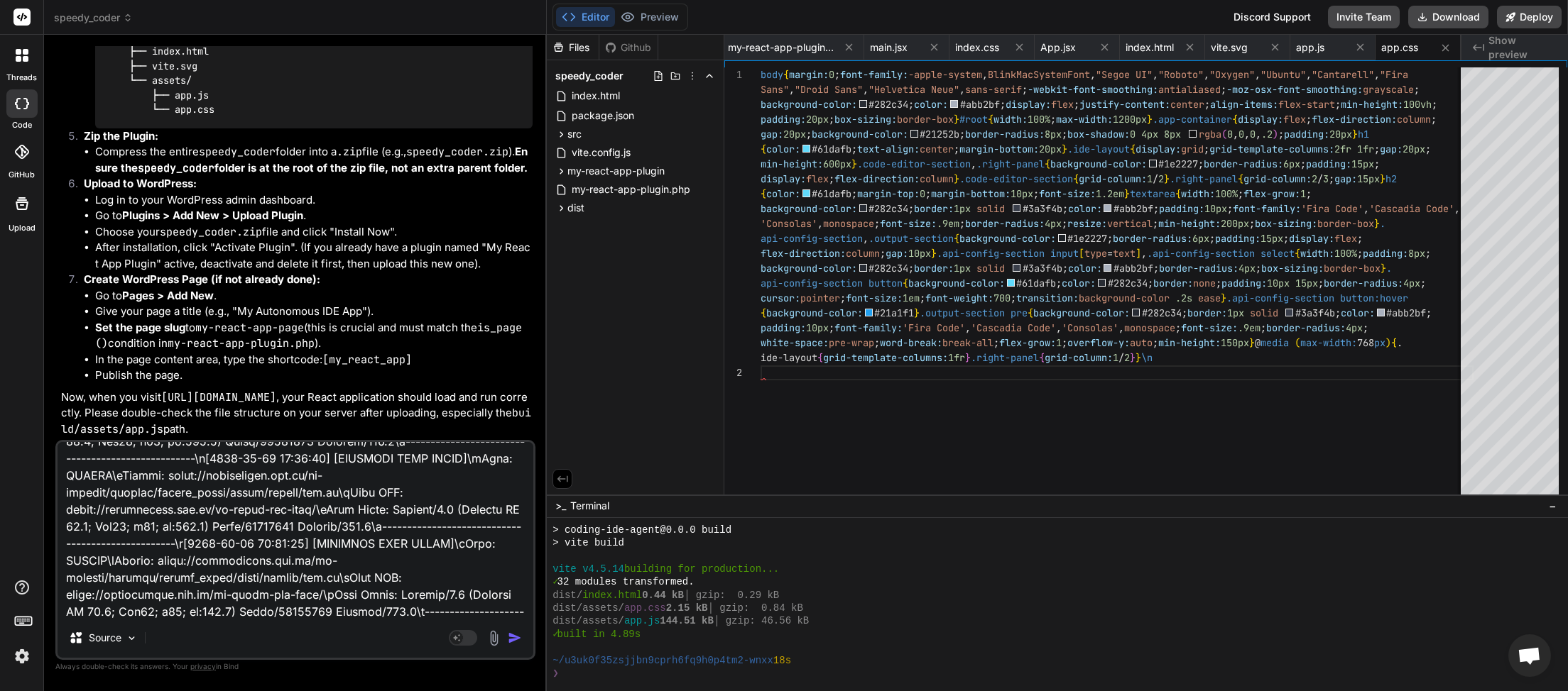
click at [519, 632] on img "button" at bounding box center [515, 638] width 14 height 14
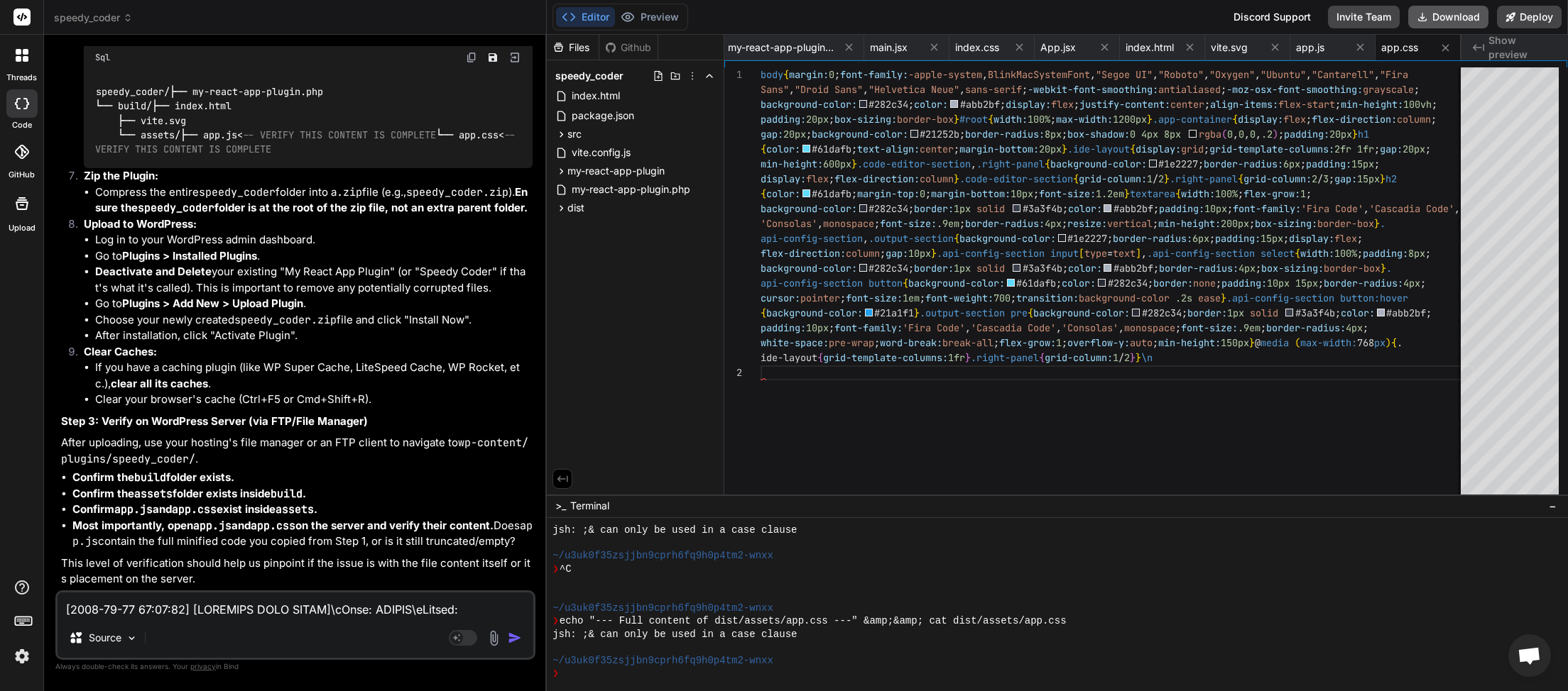
scroll to position [0, 423]
click at [1442, 23] on button "Download" at bounding box center [1449, 16] width 81 height 22
click at [138, 608] on textarea at bounding box center [295, 605] width 476 height 26
paste textarea "JQMIGRATE: Migrate is installed, version 3.4.1 jquery-migrate.min.js:2:981 Load…"
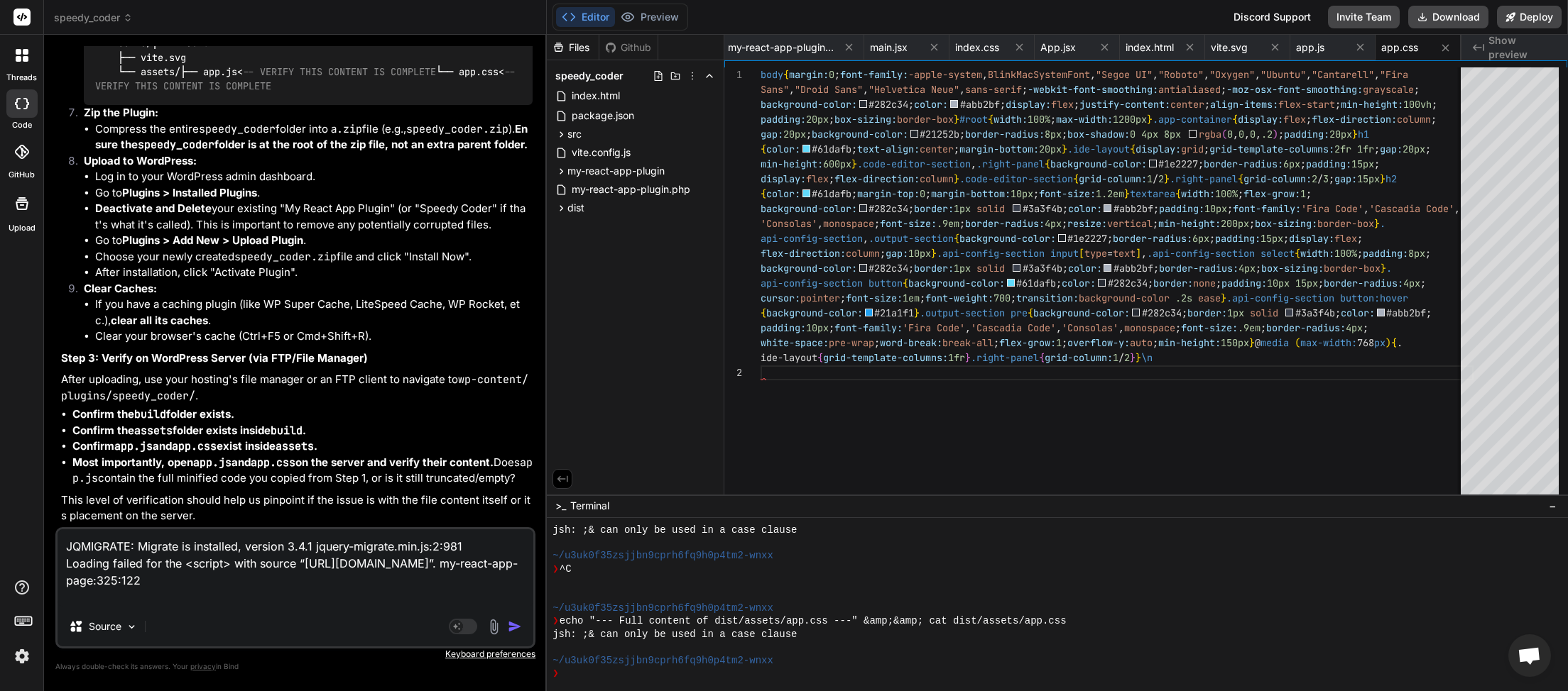
click at [519, 626] on img "button" at bounding box center [515, 627] width 14 height 14
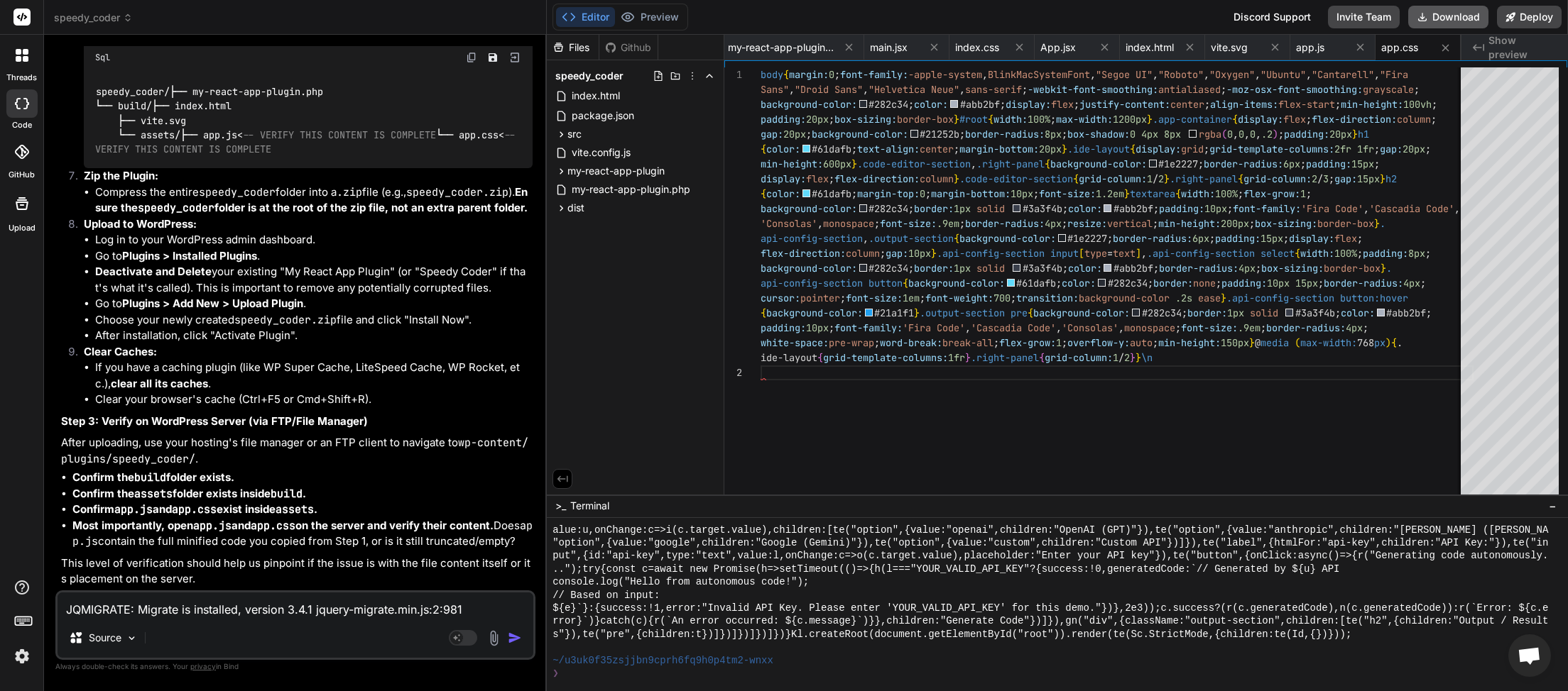
click at [1452, 12] on button "Download" at bounding box center [1449, 16] width 81 height 22
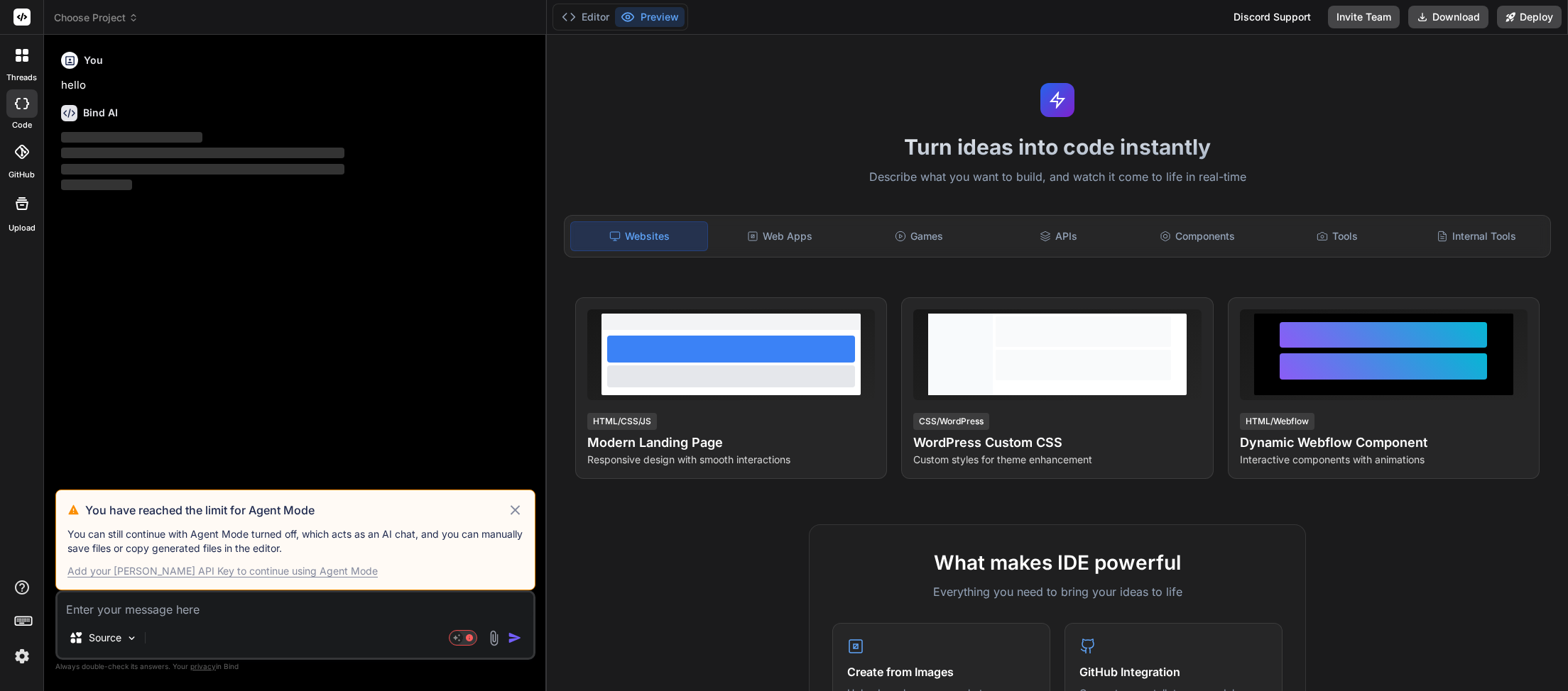
click at [521, 507] on icon at bounding box center [515, 511] width 16 height 17
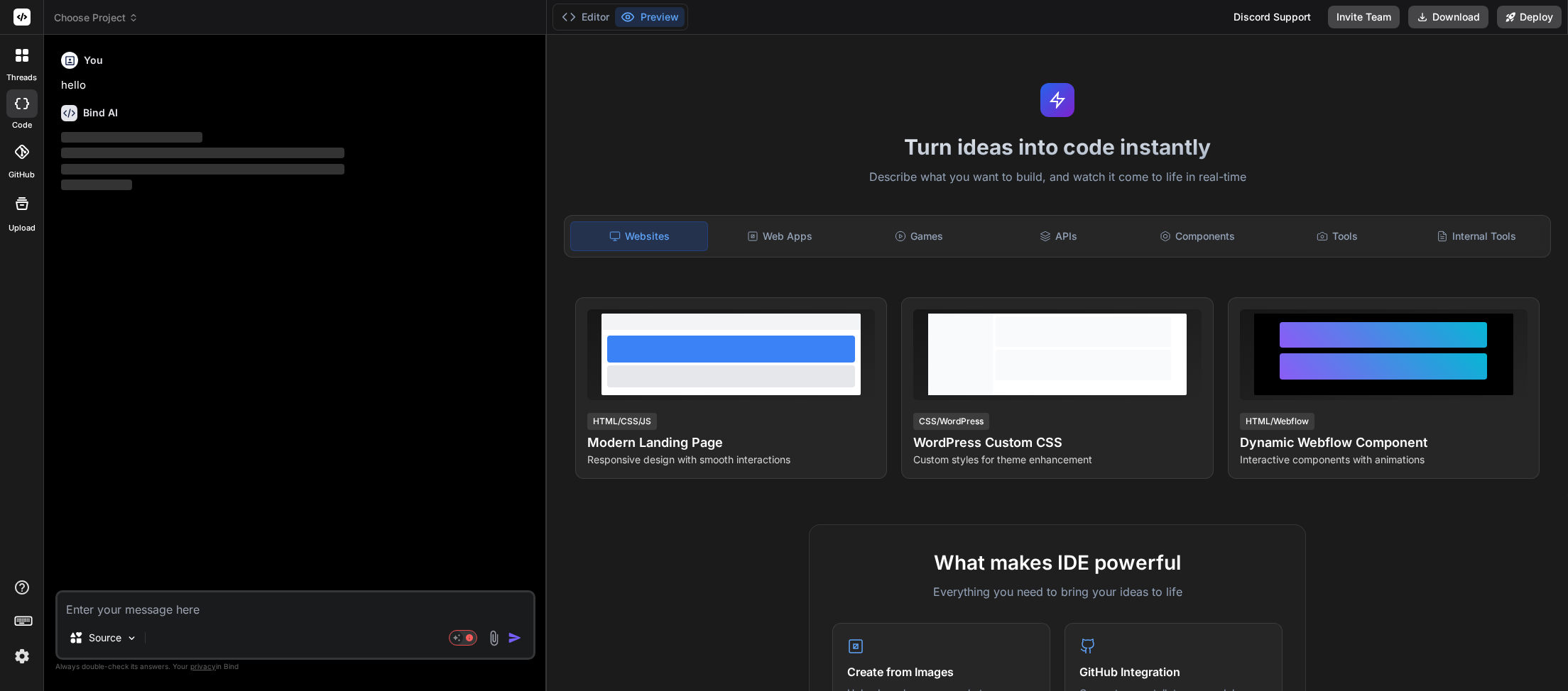
click at [125, 19] on span "Choose Project" at bounding box center [96, 18] width 84 height 14
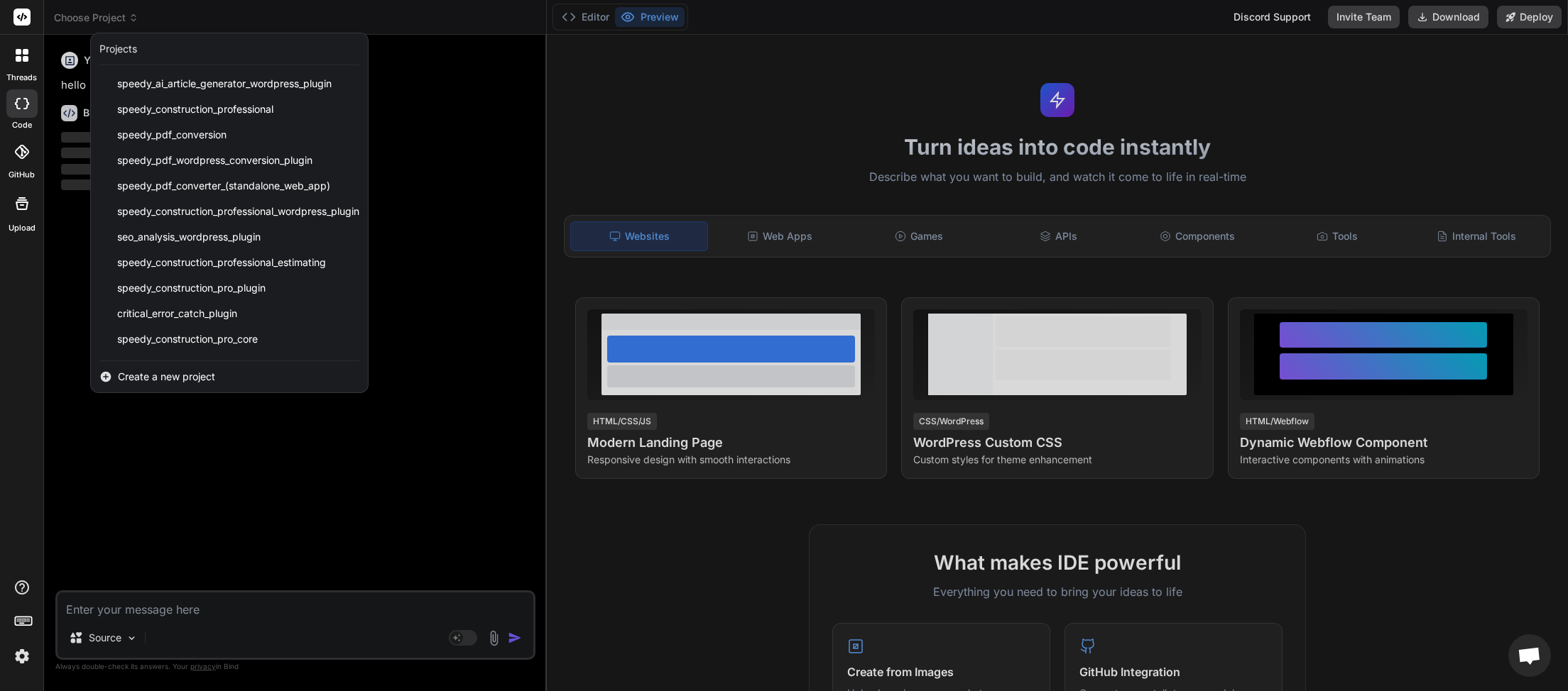
scroll to position [328, 0]
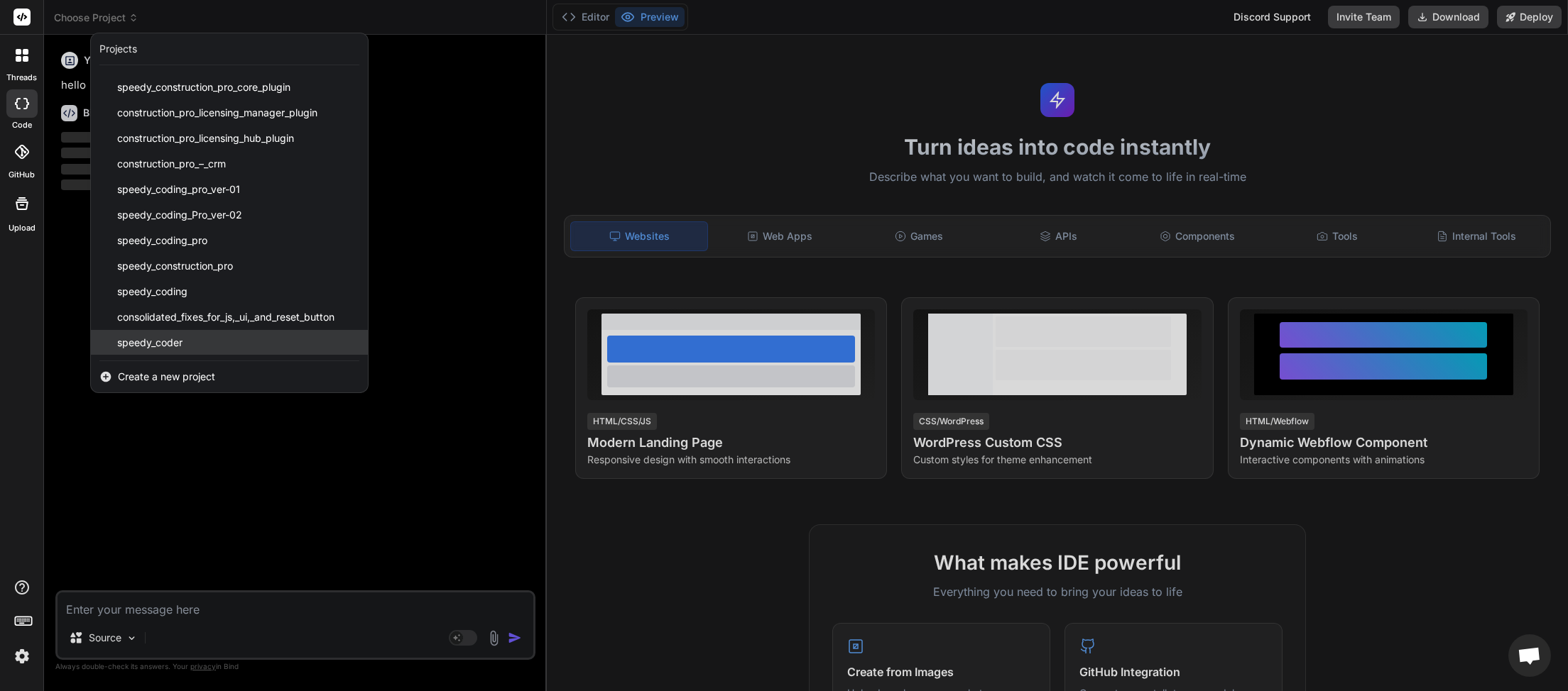
click at [178, 346] on span "speedy_coder" at bounding box center [150, 342] width 65 height 14
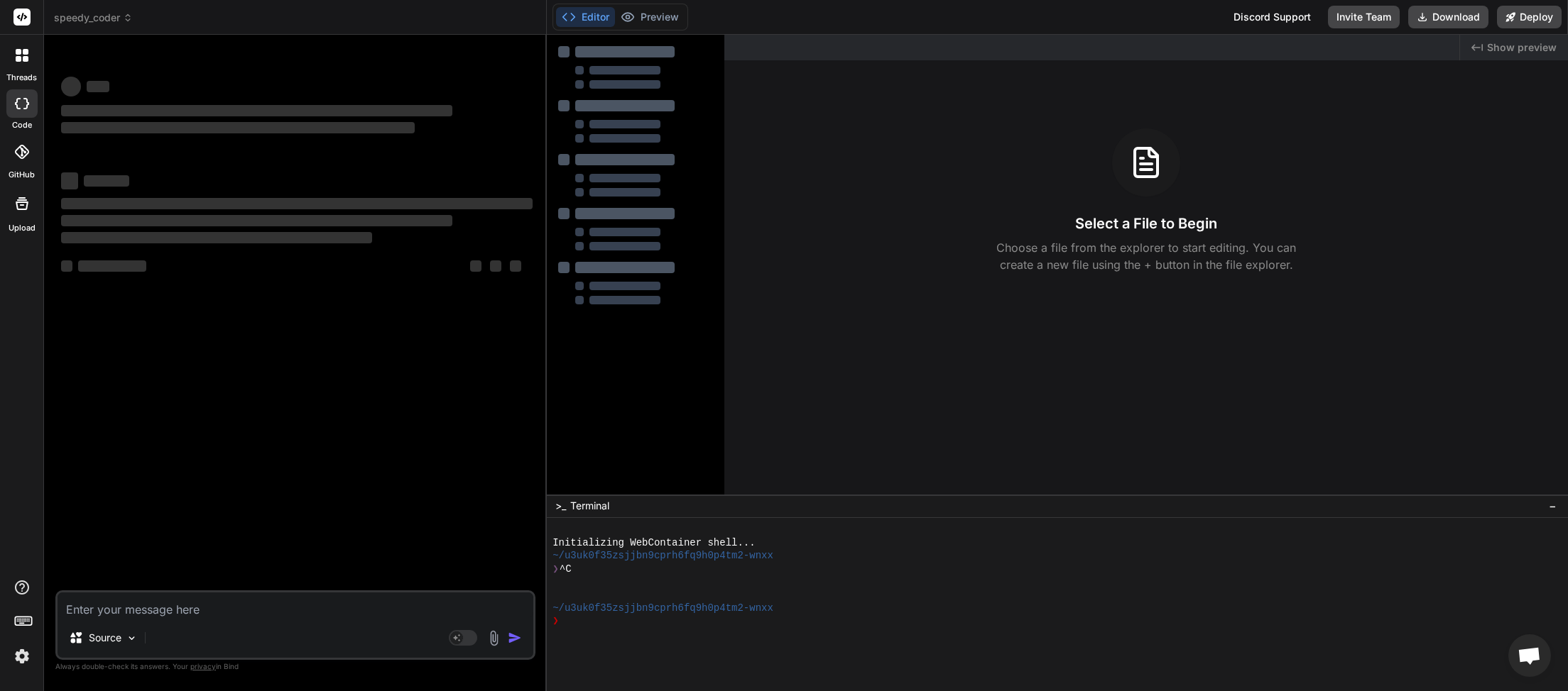
click at [142, 614] on textarea at bounding box center [295, 605] width 476 height 26
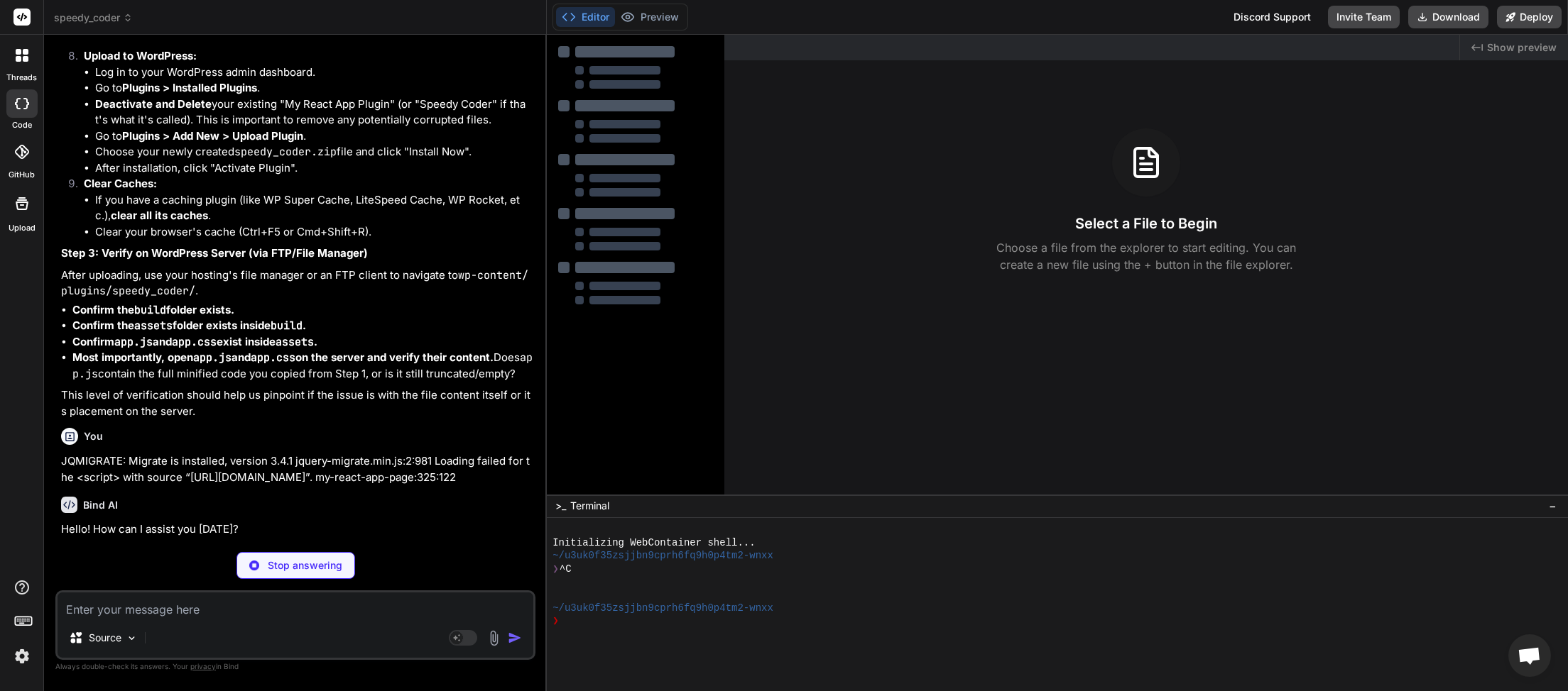
scroll to position [5425, 0]
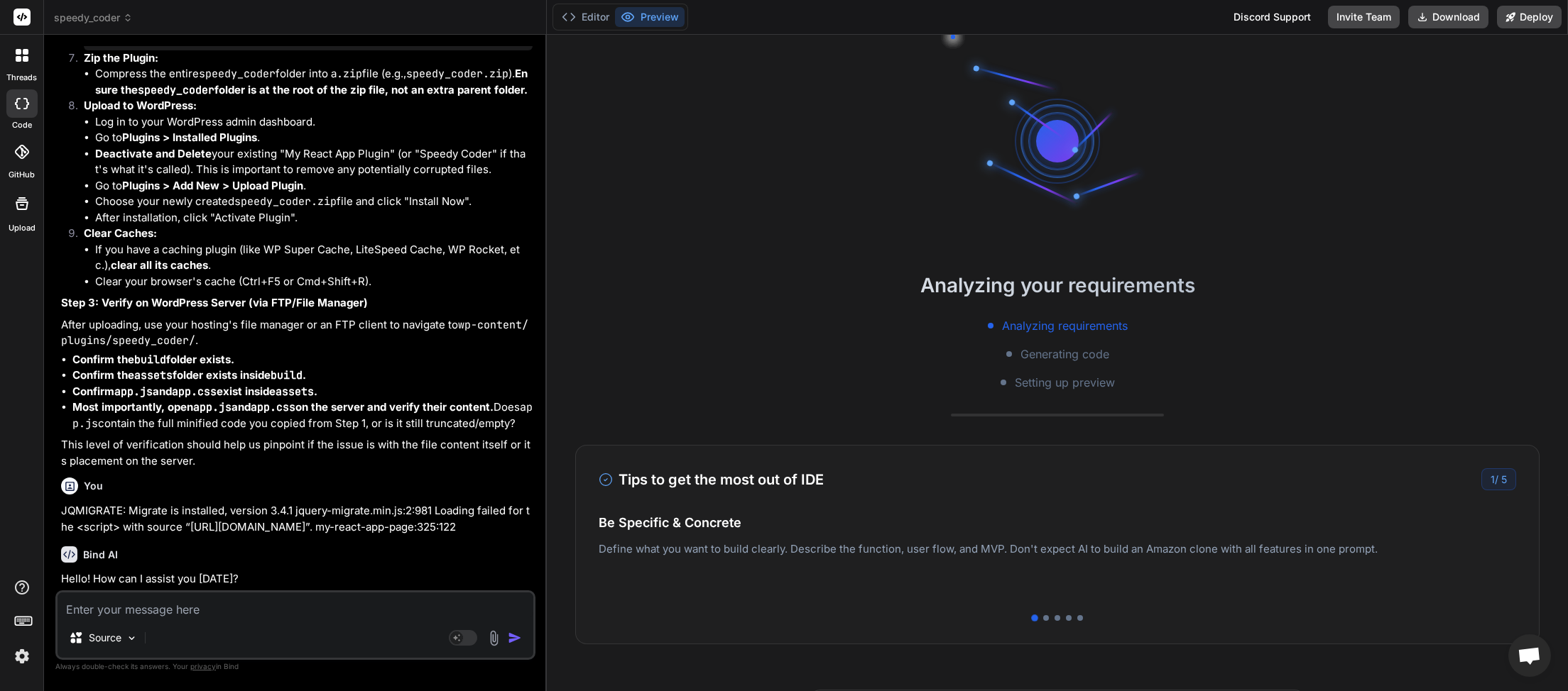
type textarea "x"
paste textarea "JQMIGRATE: Migrate is installed, version 3.4.1 jquery-migrate.min.js:2:981 Load…"
type textarea "JQMIGRATE: Migrate is installed, version 3.4.1 jquery-migrate.min.js:2:981 Load…"
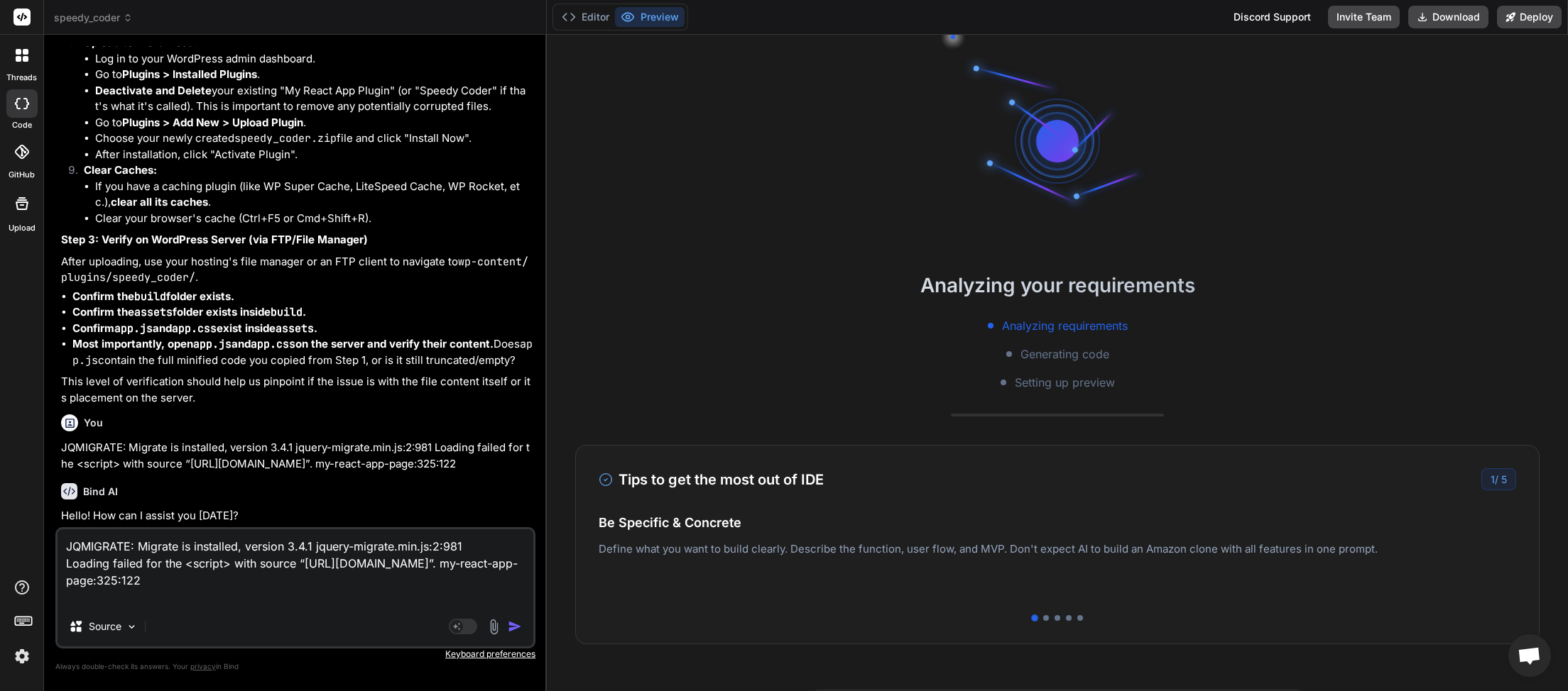
scroll to position [5488, 0]
click at [65, 543] on textarea "JQMIGRATE: Migrate is installed, version 3.4.1 jquery-migrate.min.js:2:981 Load…" at bounding box center [295, 568] width 476 height 77
type textarea "x"
type textarea "JQMIGRATE: Migrate is installed, version 3.4.1 jquery-migrate.min.js:2:981 Load…"
type textarea "x"
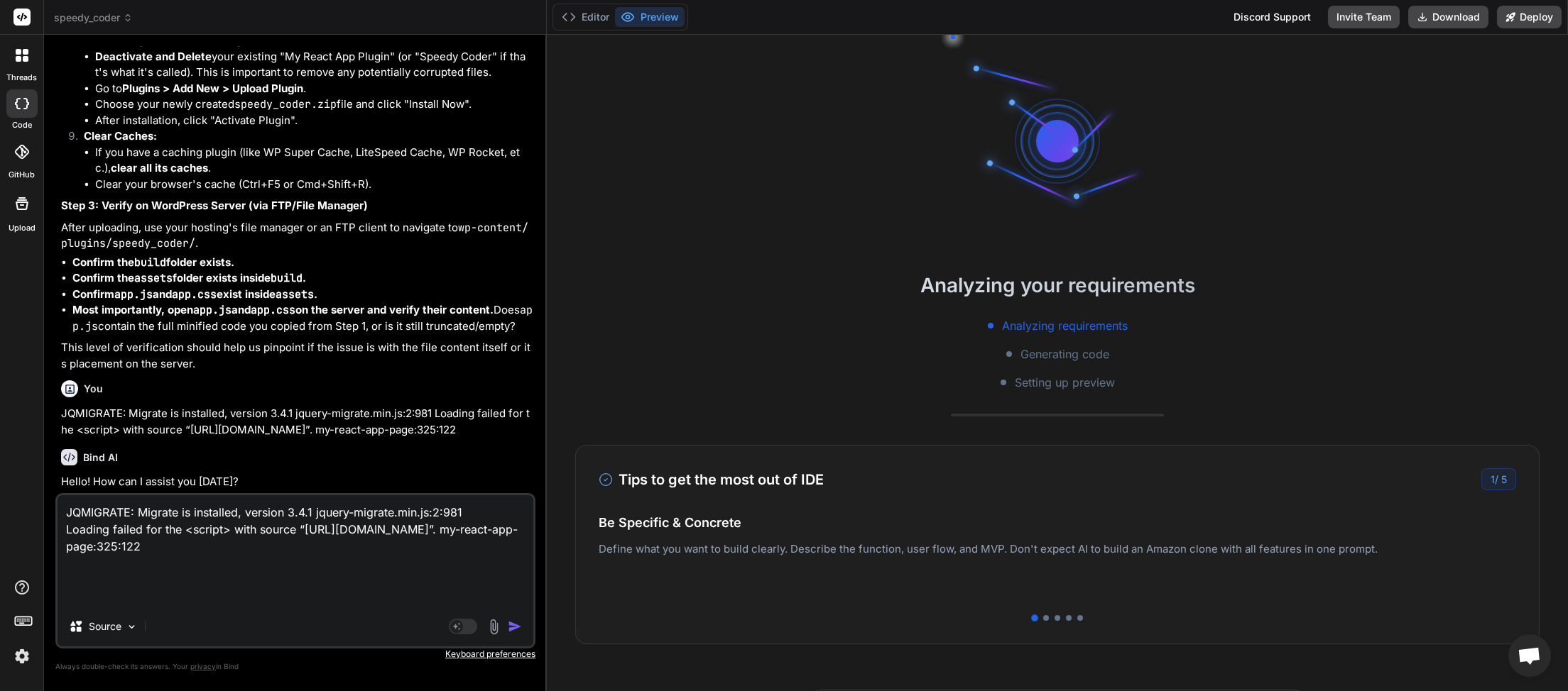
type textarea "T JQMIGRATE: Migrate is installed, version 3.4.1 jquery-migrate.min.js:2:981 Lo…"
type textarea "x"
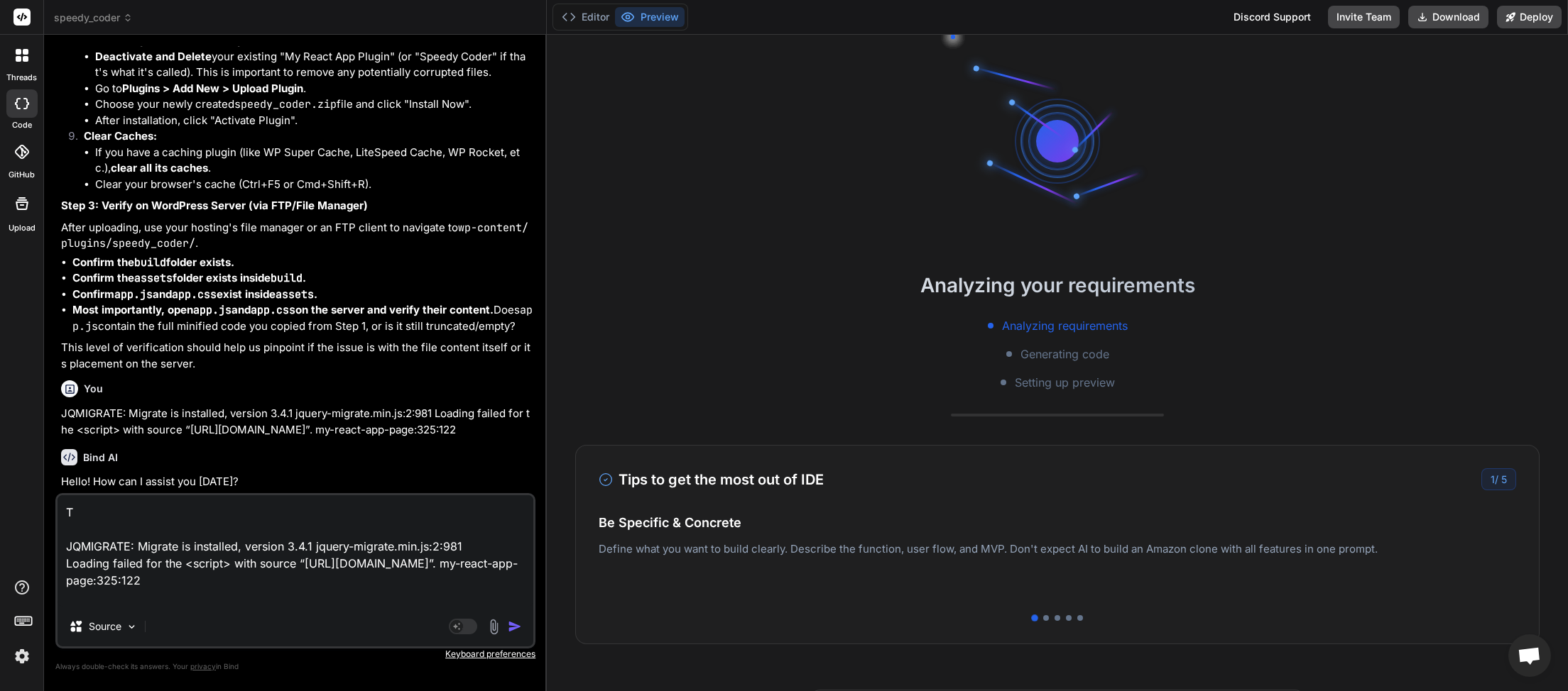
type textarea "TH JQMIGRATE: Migrate is installed, version 3.4.1 jquery-migrate.min.js:2:981 L…"
type textarea "x"
type textarea "THE JQMIGRATE: Migrate is installed, version 3.4.1 jquery-migrate.min.js:2:981 …"
type textarea "x"
type textarea "THE JQMIGRATE: Migrate is installed, version 3.4.1 jquery-migrate.min.js:2:981 …"
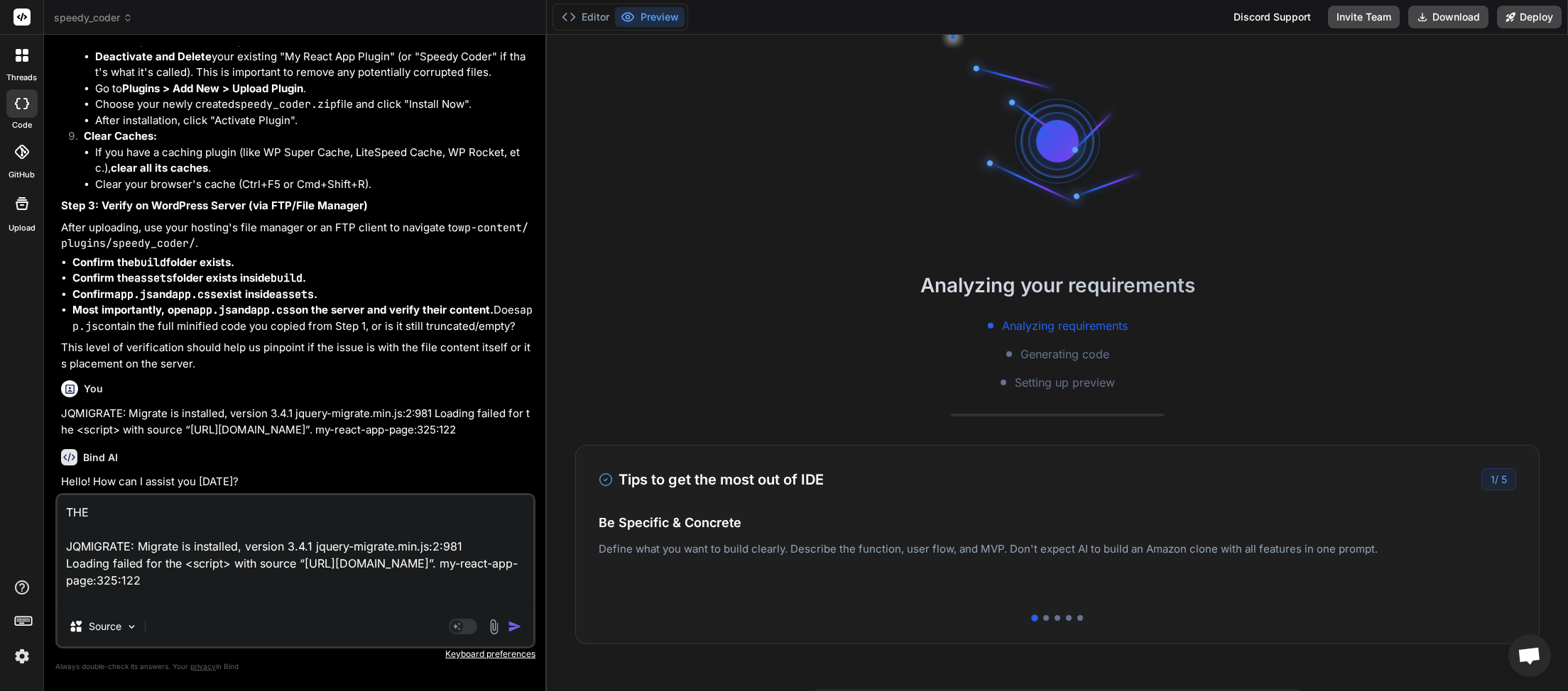
type textarea "x"
type textarea "THE E JQMIGRATE: Migrate is installed, version 3.4.1 jquery-migrate.min.js:2:98…"
type textarea "x"
type textarea "THE ER JQMIGRATE: Migrate is installed, version 3.4.1 jquery-migrate.min.js:2:9…"
type textarea "x"
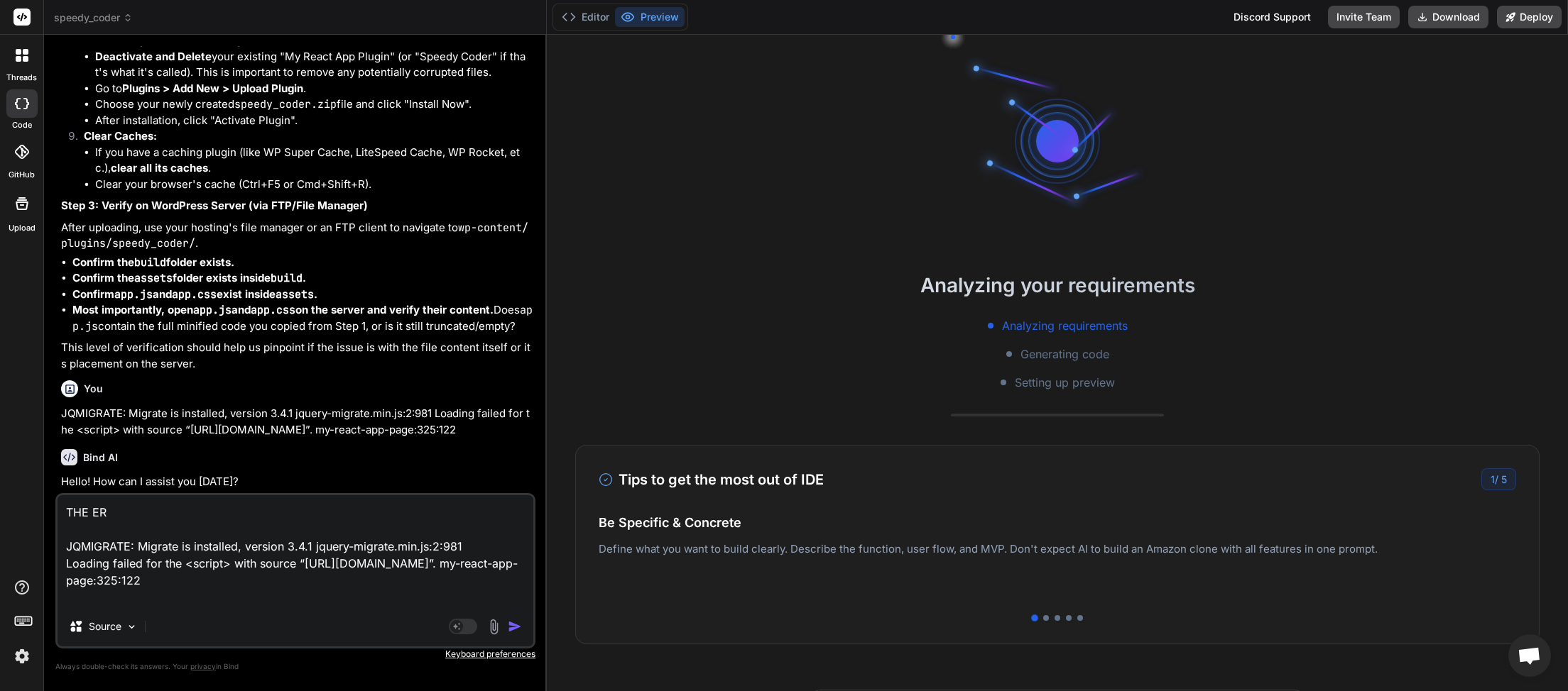
type textarea "THE ERO JQMIGRATE: Migrate is installed, version 3.4.1 jquery-migrate.min.js:2:…"
type textarea "x"
type textarea "THE EROR JQMIGRATE: Migrate is installed, version 3.4.1 jquery-migrate.min.js:2…"
type textarea "x"
type textarea "THE ERO JQMIGRATE: Migrate is installed, version 3.4.1 jquery-migrate.min.js:2:…"
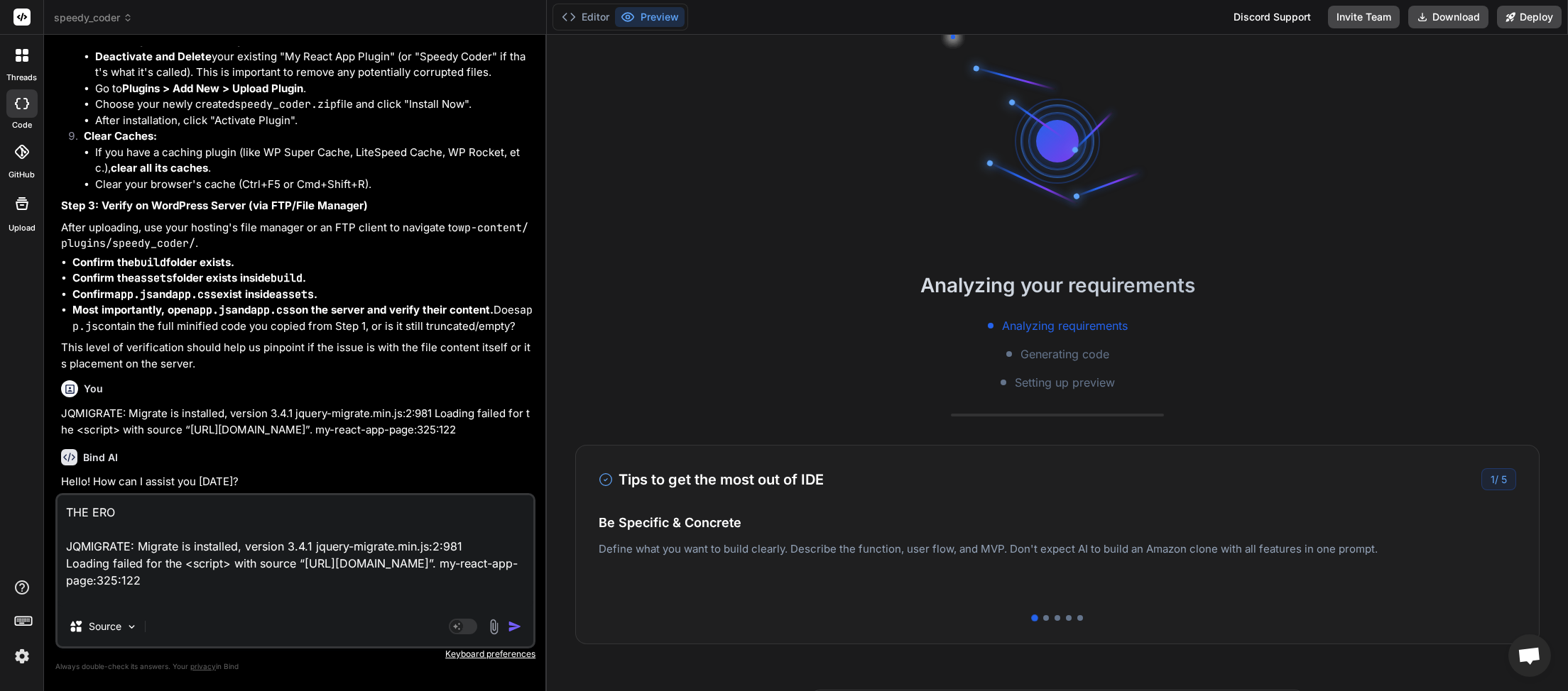
type textarea "x"
type textarea "THE ER JQMIGRATE: Migrate is installed, version 3.4.1 jquery-migrate.min.js:2:9…"
type textarea "x"
type textarea "THE ERR JQMIGRATE: Migrate is installed, version 3.4.1 jquery-migrate.min.js:2:…"
type textarea "x"
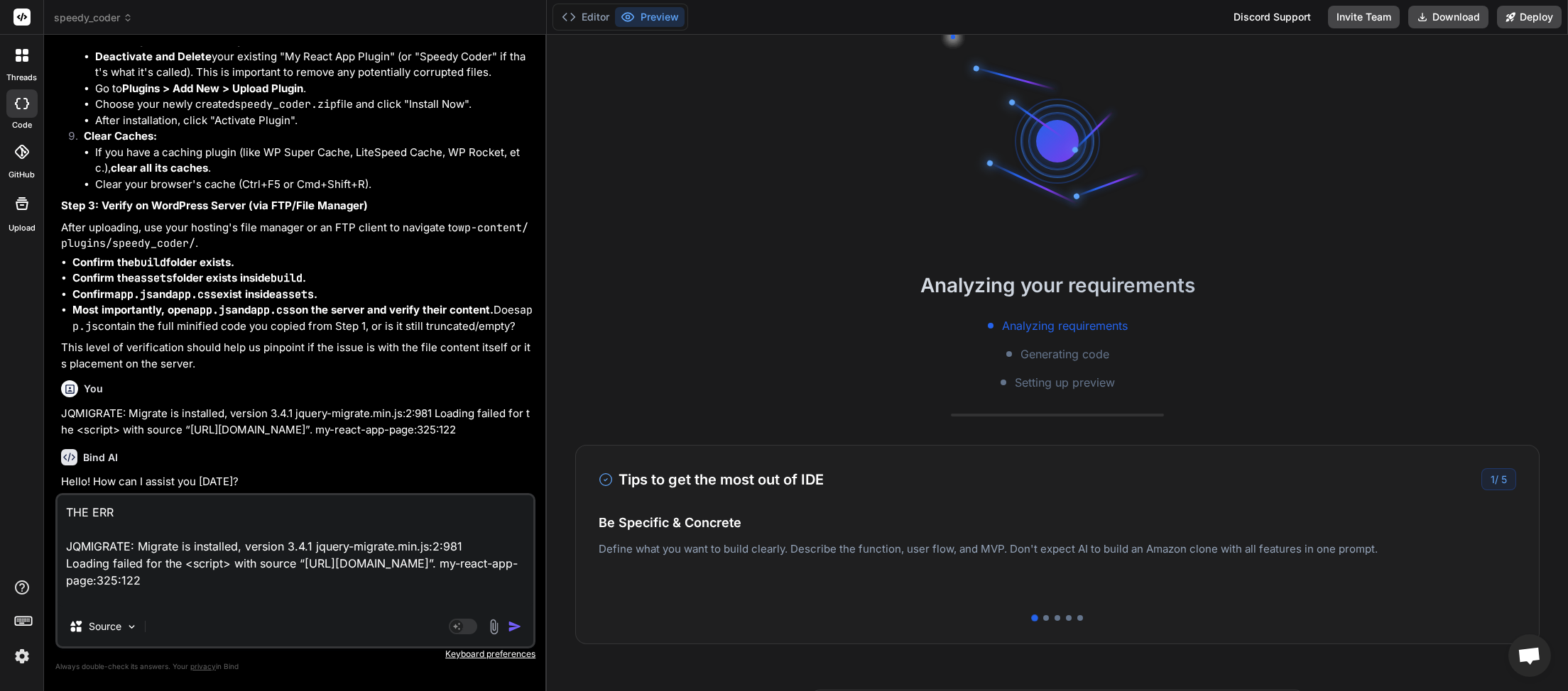
type textarea "THE ERRO JQMIGRATE: Migrate is installed, version 3.4.1 jquery-migrate.min.js:2…"
type textarea "x"
type textarea "THE ERROR JQMIGRATE: Migrate is installed, version 3.4.1 jquery-migrate.min.js:…"
type textarea "x"
type textarea "THE ERROR JQMIGRATE: Migrate is installed, version 3.4.1 jquery-migrate.min.js:…"
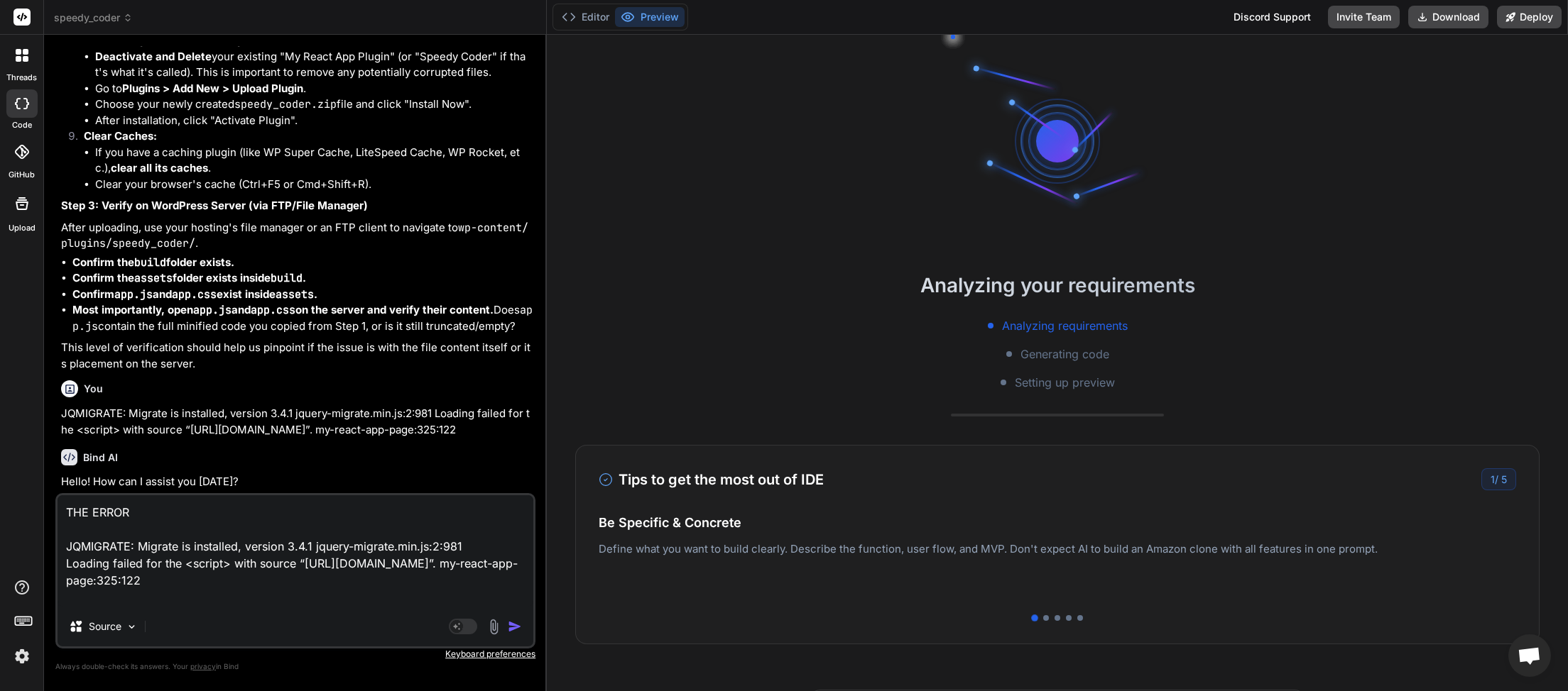
type textarea "x"
type textarea "THE ERROR I JQMIGRATE: Migrate is installed, version 3.4.1 jquery-migrate.min.j…"
type textarea "x"
type textarea "THE ERROR IS JQMIGRATE: Migrate is installed, version 3.4.1 jquery-migrate.min.…"
type textarea "x"
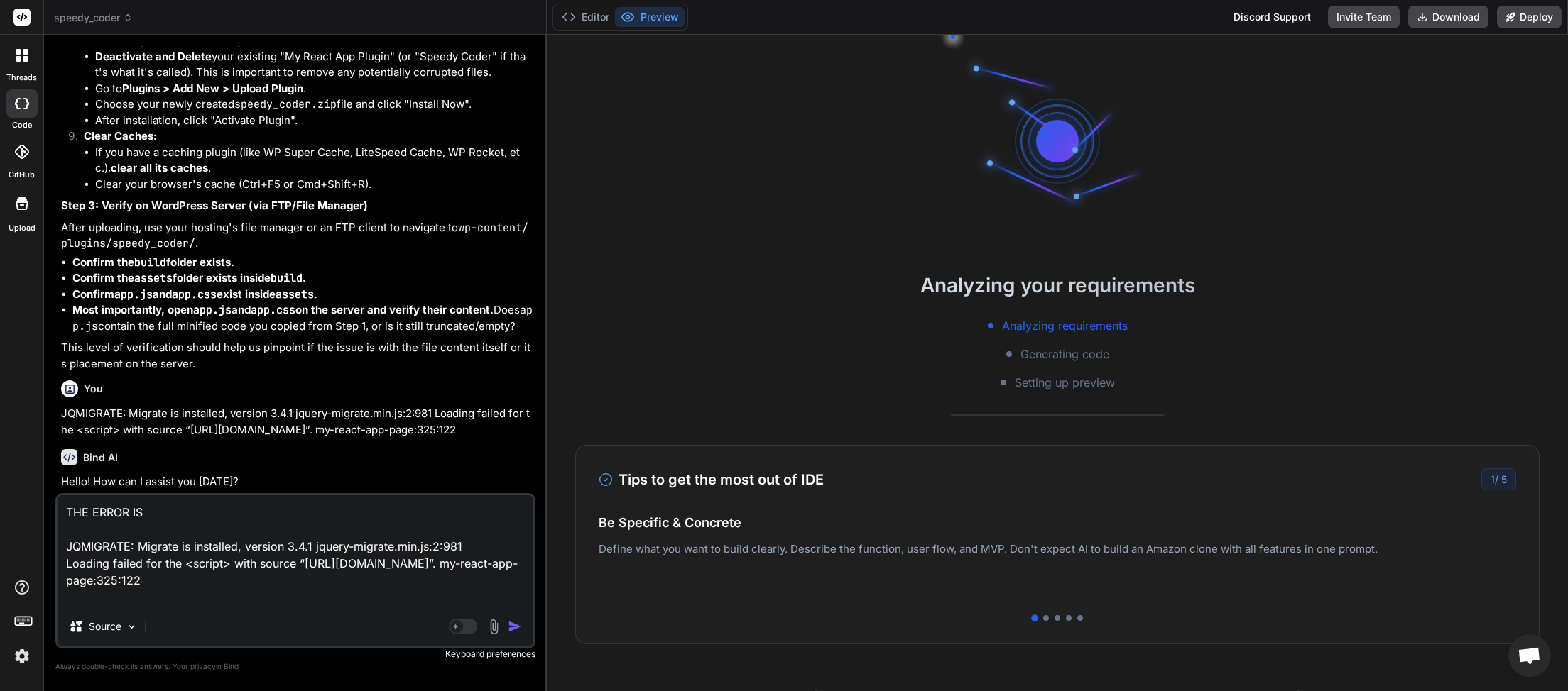
type textarea "THE ERROR IS JQMIGRATE: Migrate is installed, version 3.4.1 jquery-migrate.min.…"
type textarea "x"
type textarea "THE ERROR IS S JQMIGRATE: Migrate is installed, version 3.4.1 jquery-migrate.mi…"
type textarea "x"
type textarea "THE ERROR IS ST JQMIGRATE: Migrate is installed, version 3.4.1 jquery-migrate.m…"
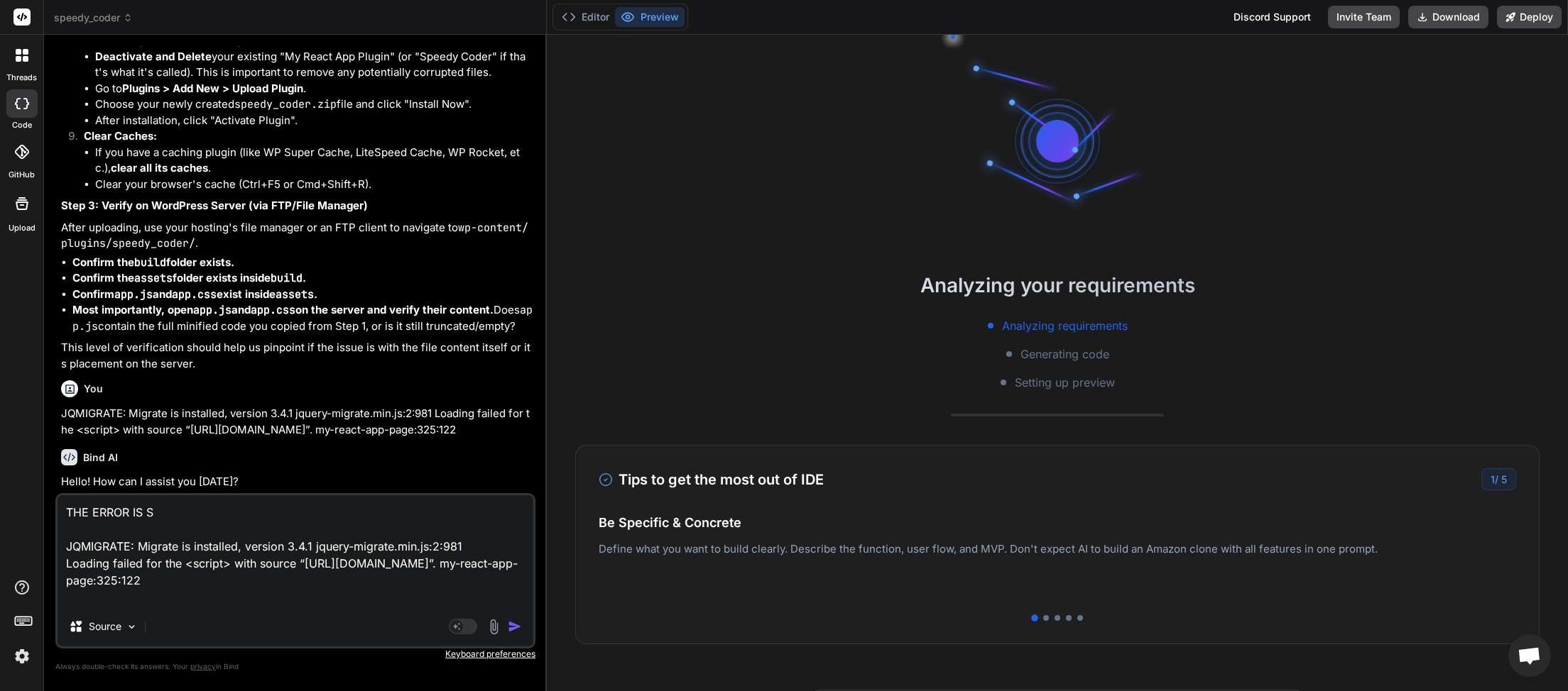
type textarea "x"
type textarea "THE ERROR IS STI JQMIGRATE: Migrate is installed, version 3.4.1 jquery-migrate.…"
type textarea "x"
type textarea "THE ERROR IS STIL JQMIGRATE: Migrate is installed, version 3.4.1 jquery-migrate…"
type textarea "x"
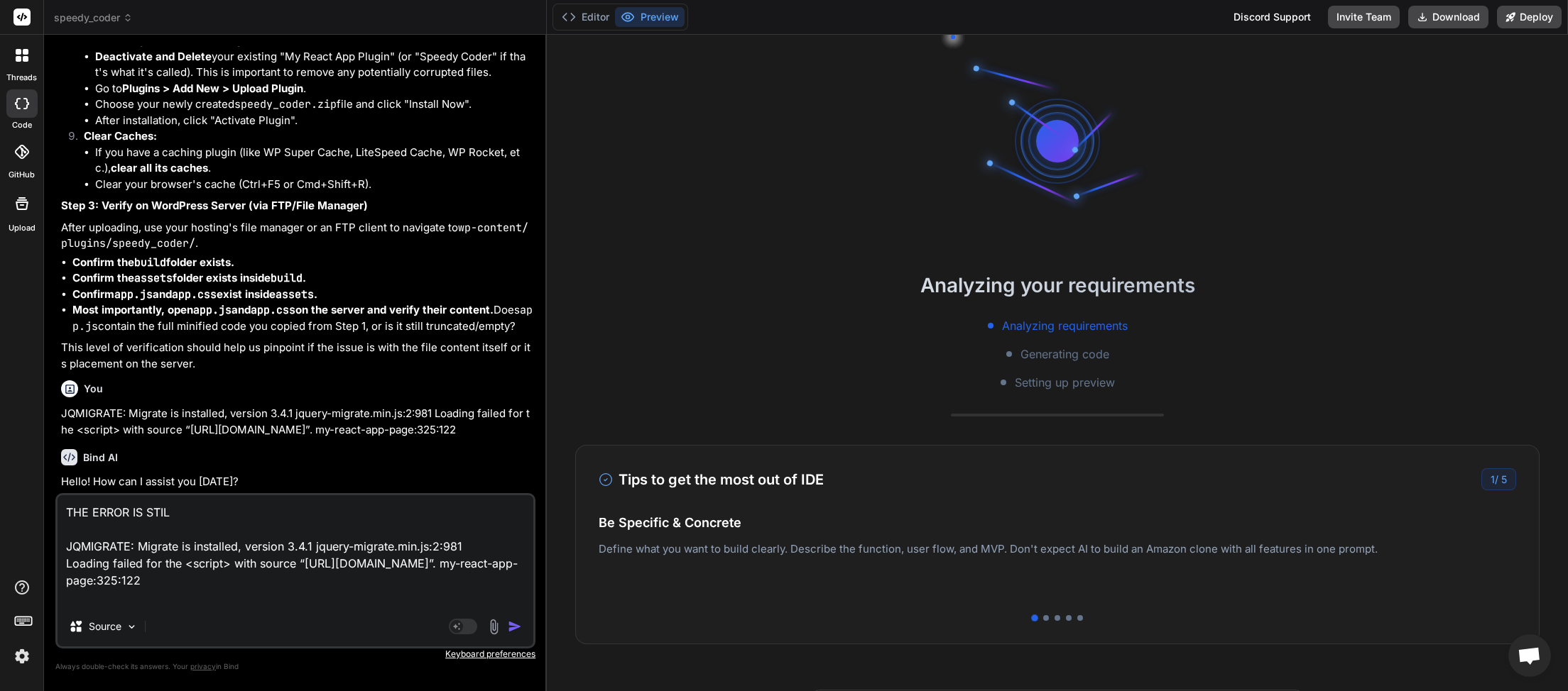
type textarea "THE ERROR IS STILL JQMIGRATE: Migrate is installed, version 3.4.1 jquery-migrat…"
type textarea "x"
type textarea "THE ERROR IS STILL JQMIGRATE: Migrate is installed, version 3.4.1 jquery-migrat…"
type textarea "x"
type textarea "THE ERROR IS STILL T JQMIGRATE: Migrate is installed, version 3.4.1 jquery-migr…"
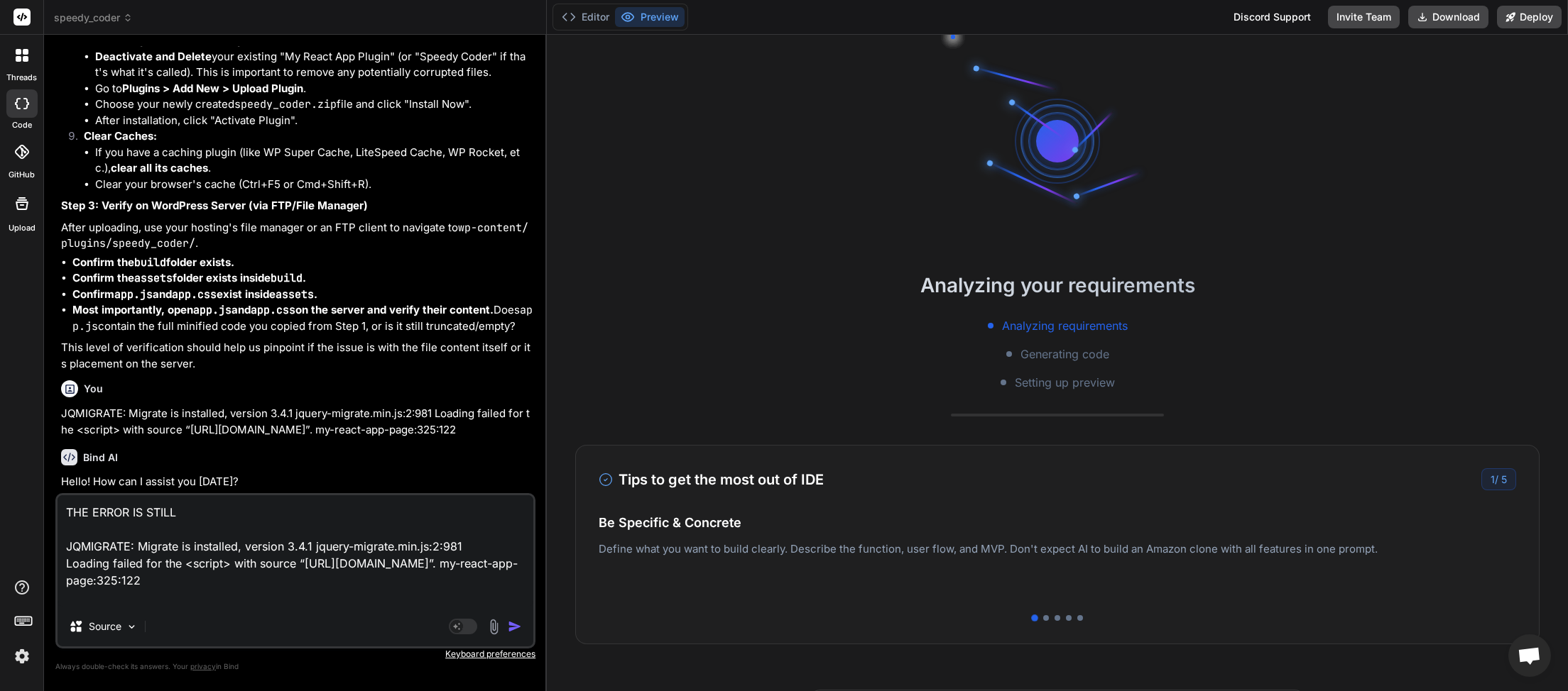
type textarea "x"
type textarea "THE ERROR IS STILL TH JQMIGRATE: Migrate is installed, version 3.4.1 jquery-mig…"
type textarea "x"
type textarea "THE ERROR IS STILL THE JQMIGRATE: Migrate is installed, version 3.4.1 jquery-mi…"
type textarea "x"
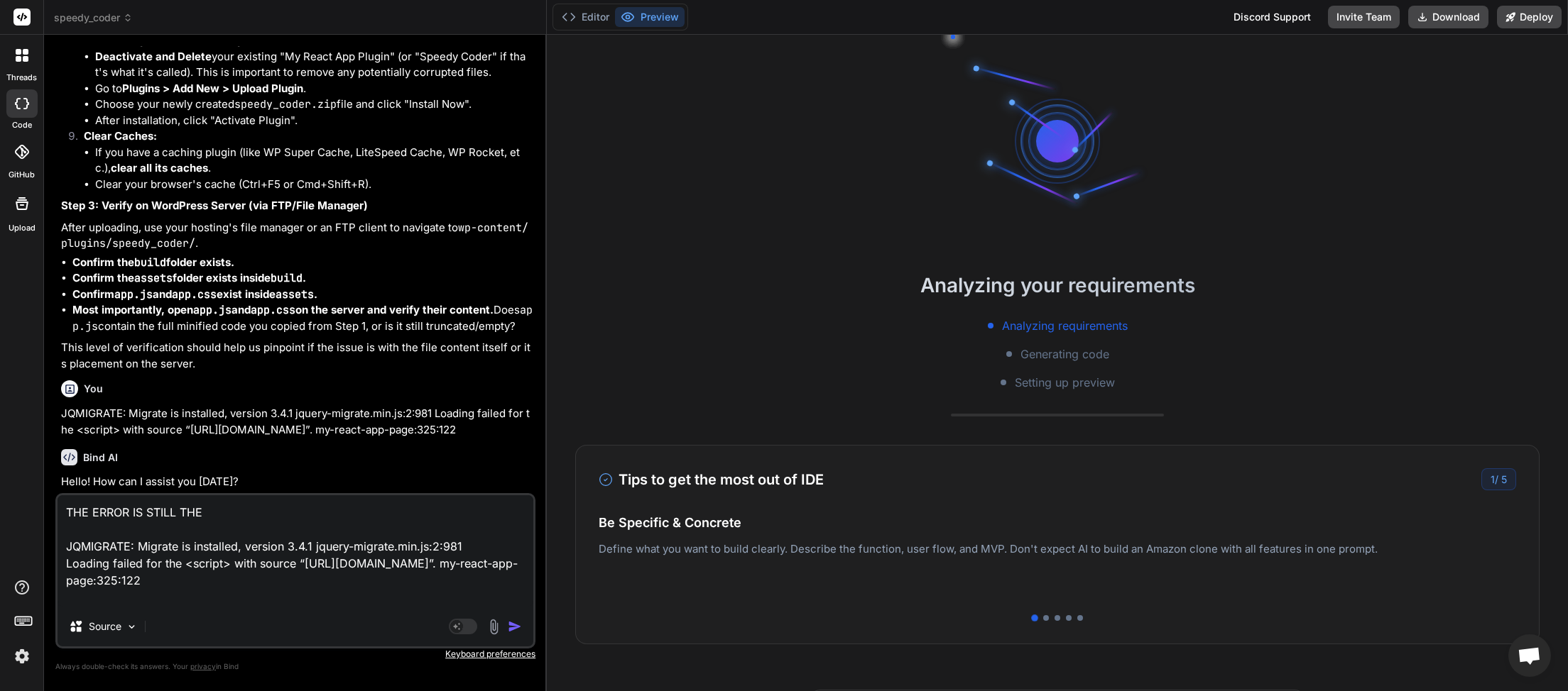
type textarea "THE ERROR IS STILL THE JQMIGRATE: Migrate is installed, version 3.4.1 jquery-mi…"
type textarea "x"
type textarea "THE ERROR IS STILL THE S JQMIGRATE: Migrate is installed, version 3.4.1 jquery-…"
type textarea "x"
type textarea "THE ERROR IS STILL THE SA JQMIGRATE: Migrate is installed, version 3.4.1 jquery…"
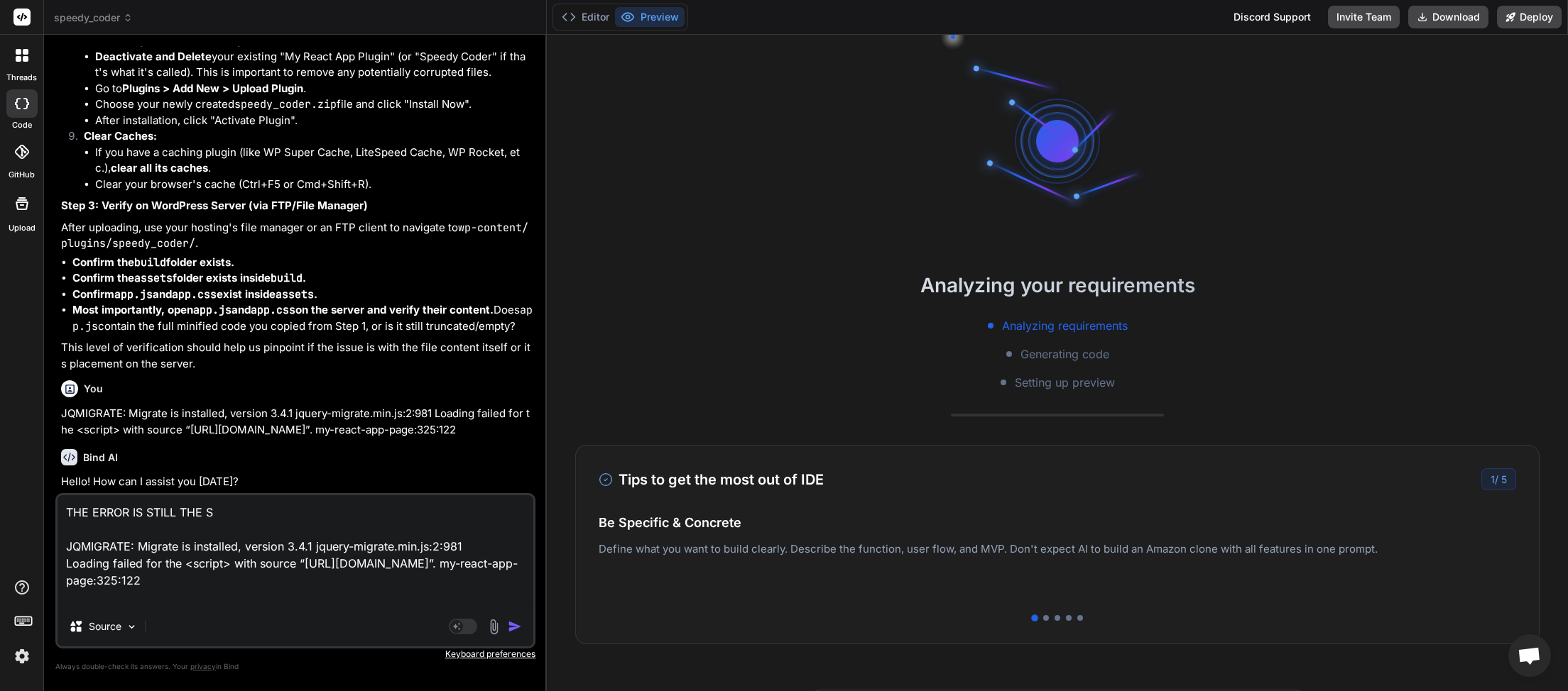
type textarea "x"
type textarea "THE ERROR IS STILL THE SAM JQMIGRATE: Migrate is installed, version 3.4.1 jquer…"
type textarea "x"
type textarea "THE ERROR IS STILL THE SAME JQMIGRATE: Migrate is installed, version 3.4.1 jque…"
type textarea "x"
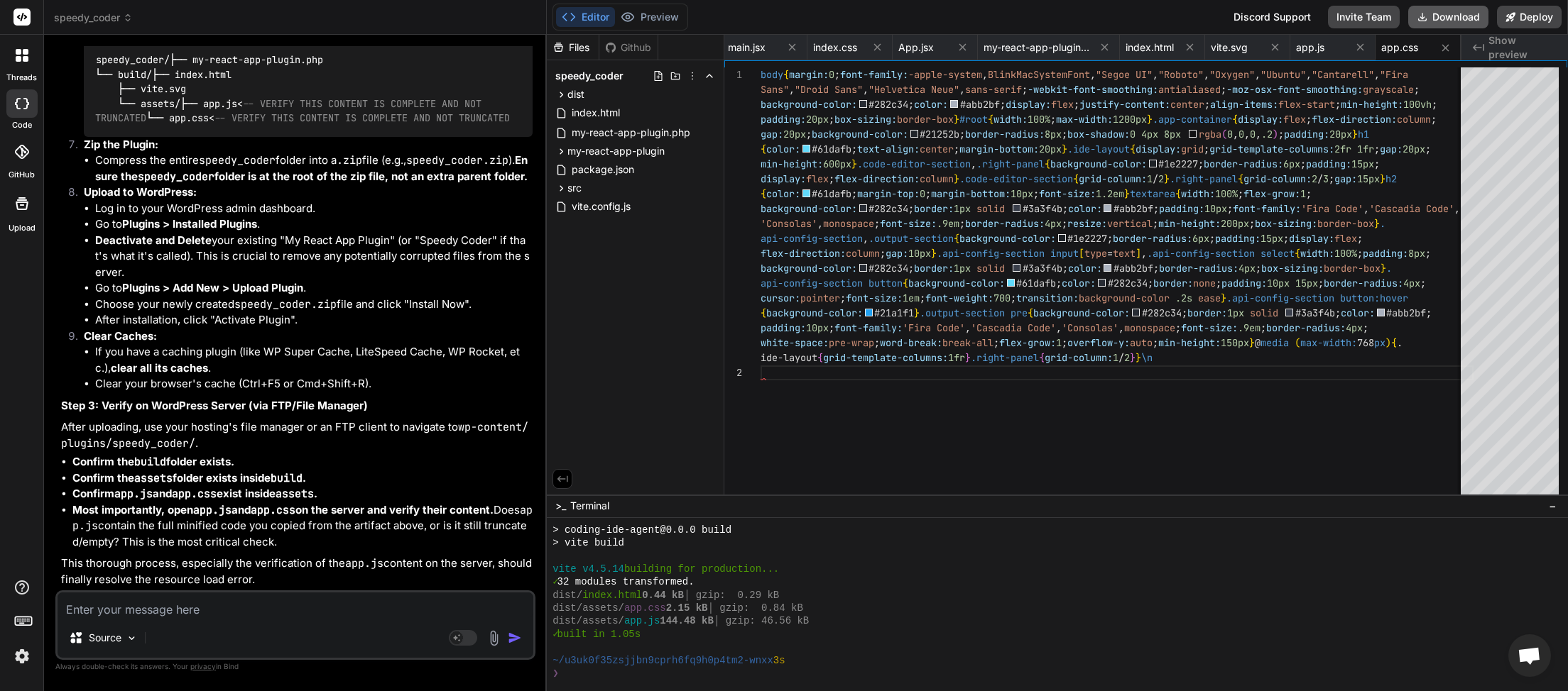
scroll to position [0, 281]
click at [1452, 18] on button "Download" at bounding box center [1449, 16] width 81 height 22
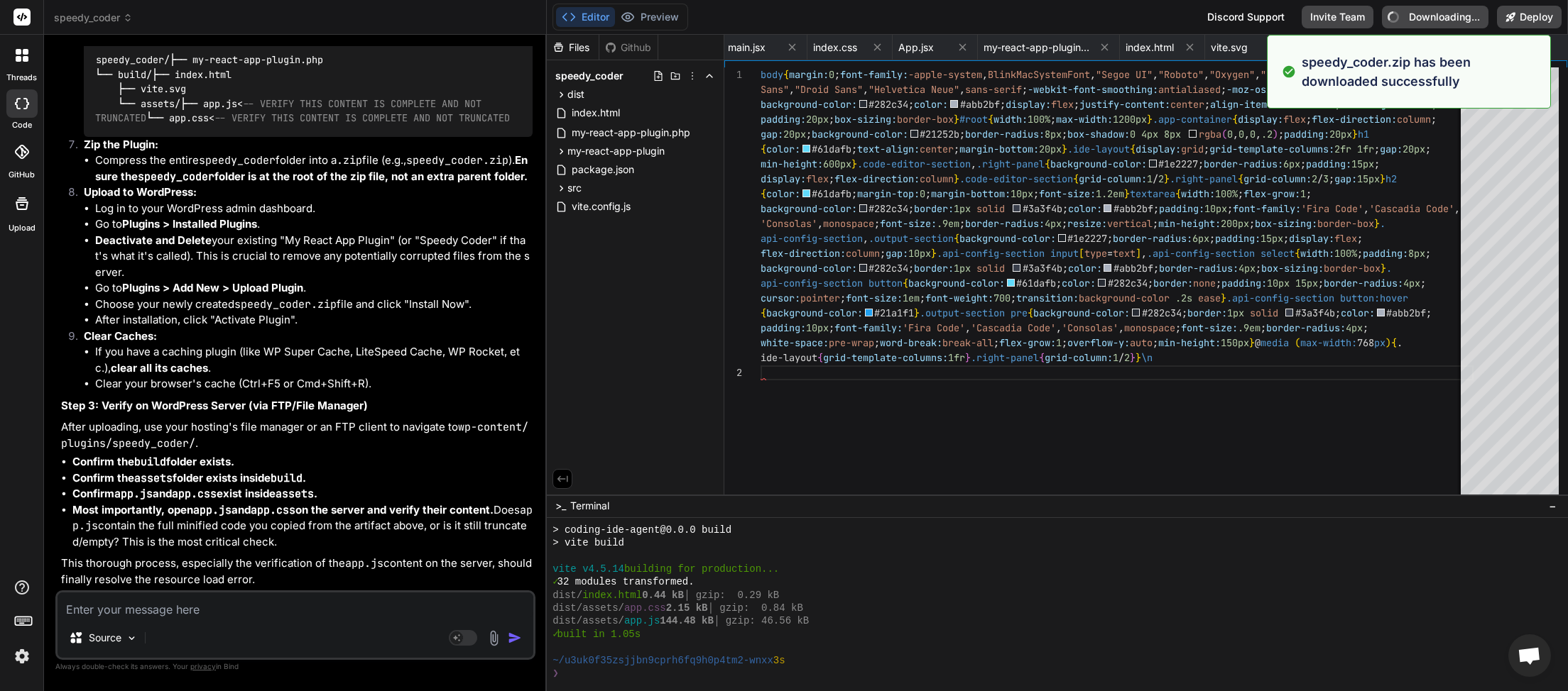
type textarea "x"
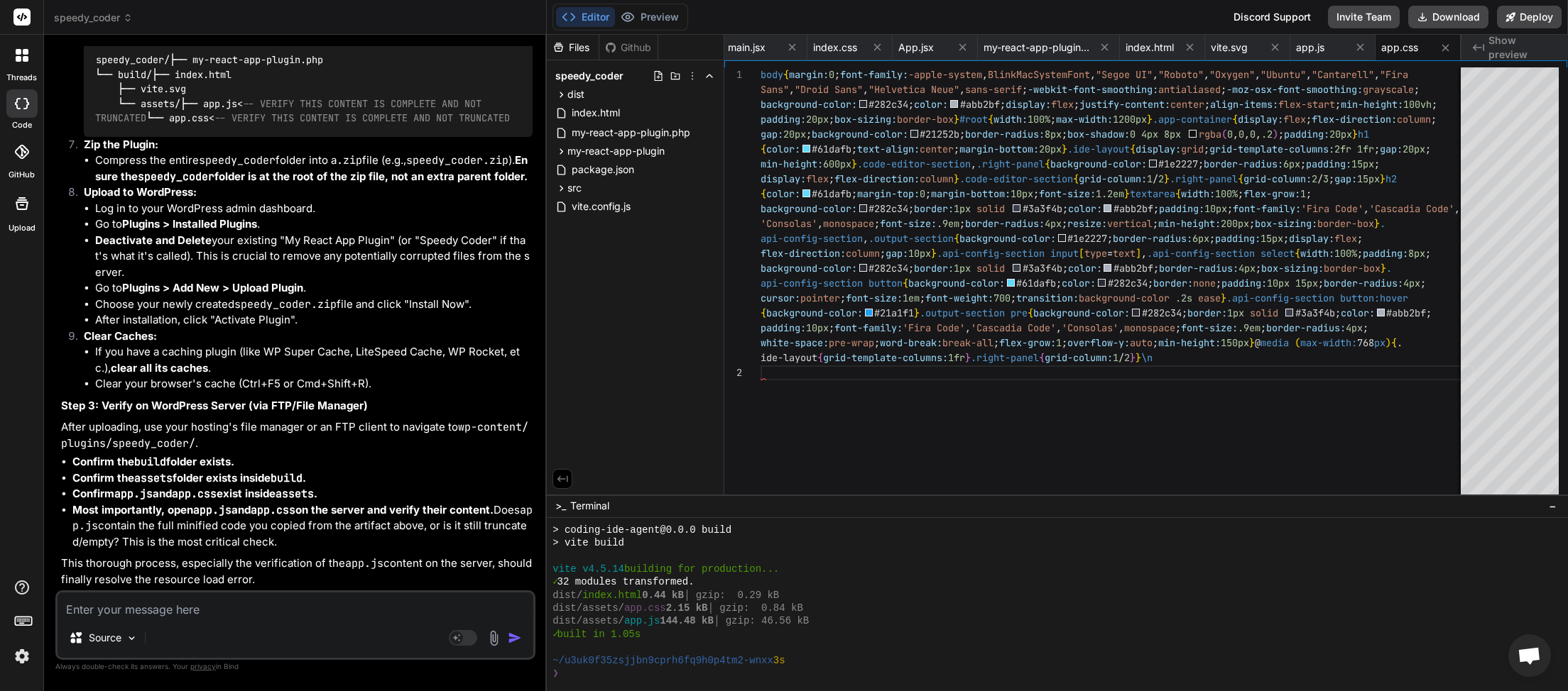
paste textarea "JQMIGRATE: Migrate is installed, version 3.4.1 jquery-migrate.min.js:2:981 Load…"
type textarea "JQMIGRATE: Migrate is installed, version 3.4.1 jquery-migrate.min.js:2:981 Load…"
type textarea "x"
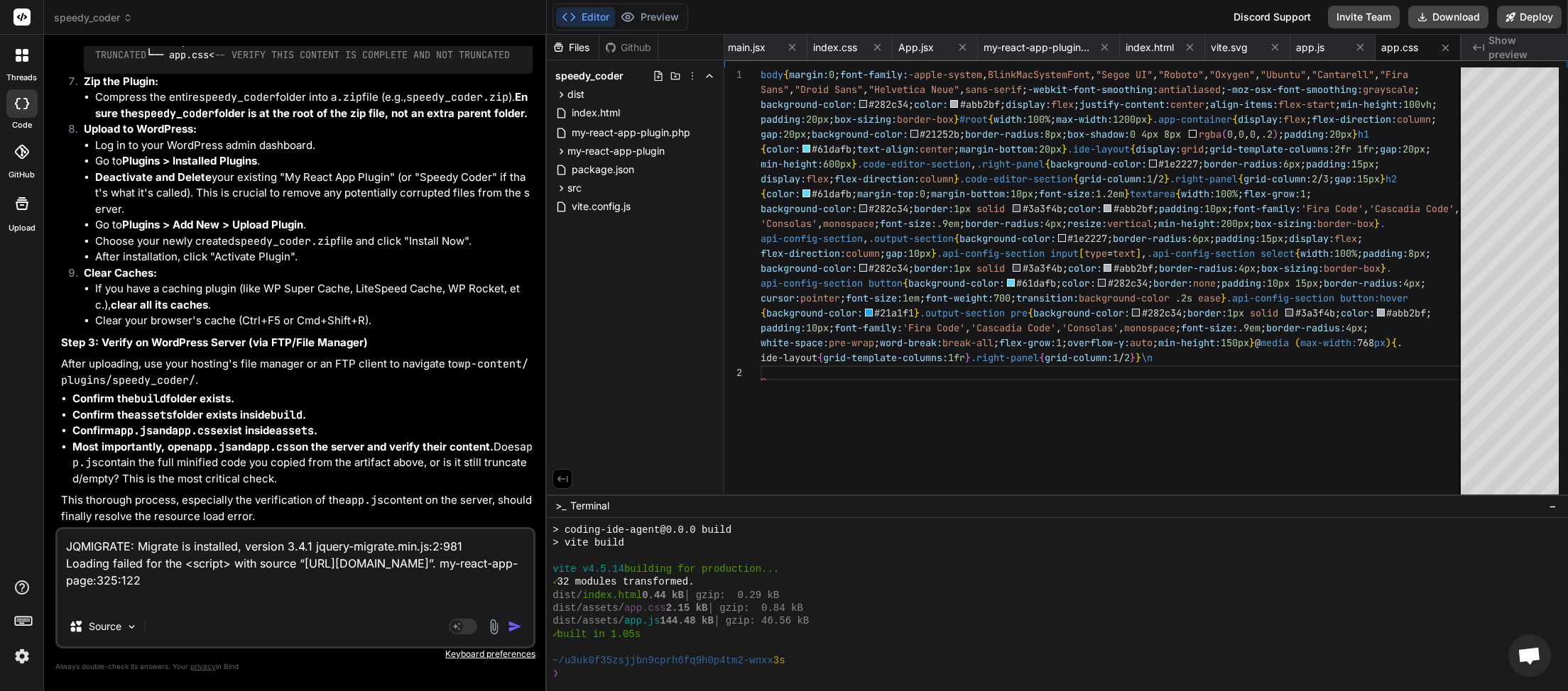
type textarea "JQMIGRATE: Migrate is installed, version 3.4.1 jquery-migrate.min.js:2:981 Load…"
click at [513, 630] on img "button" at bounding box center [515, 627] width 14 height 14
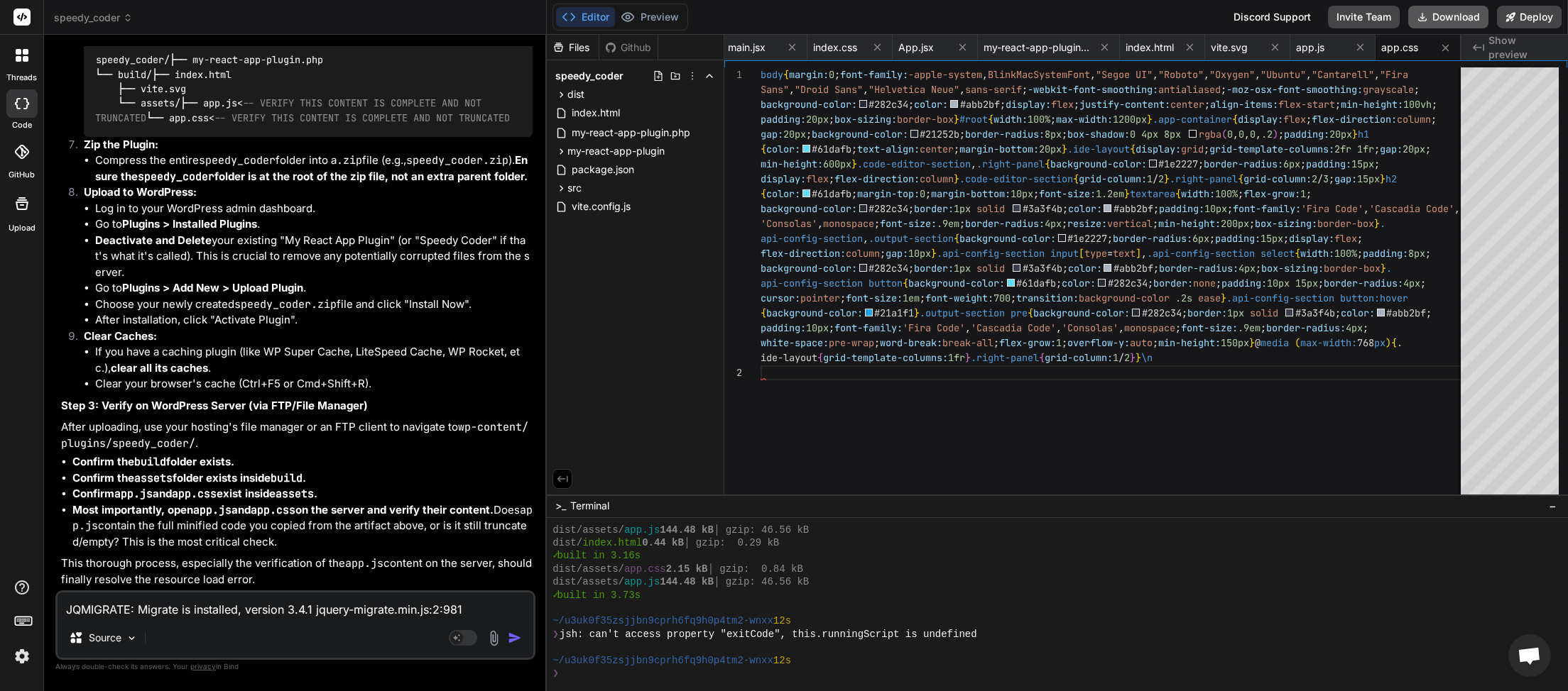
click at [1468, 14] on button "Download" at bounding box center [1449, 16] width 81 height 22
paste textarea
type textarea "x"
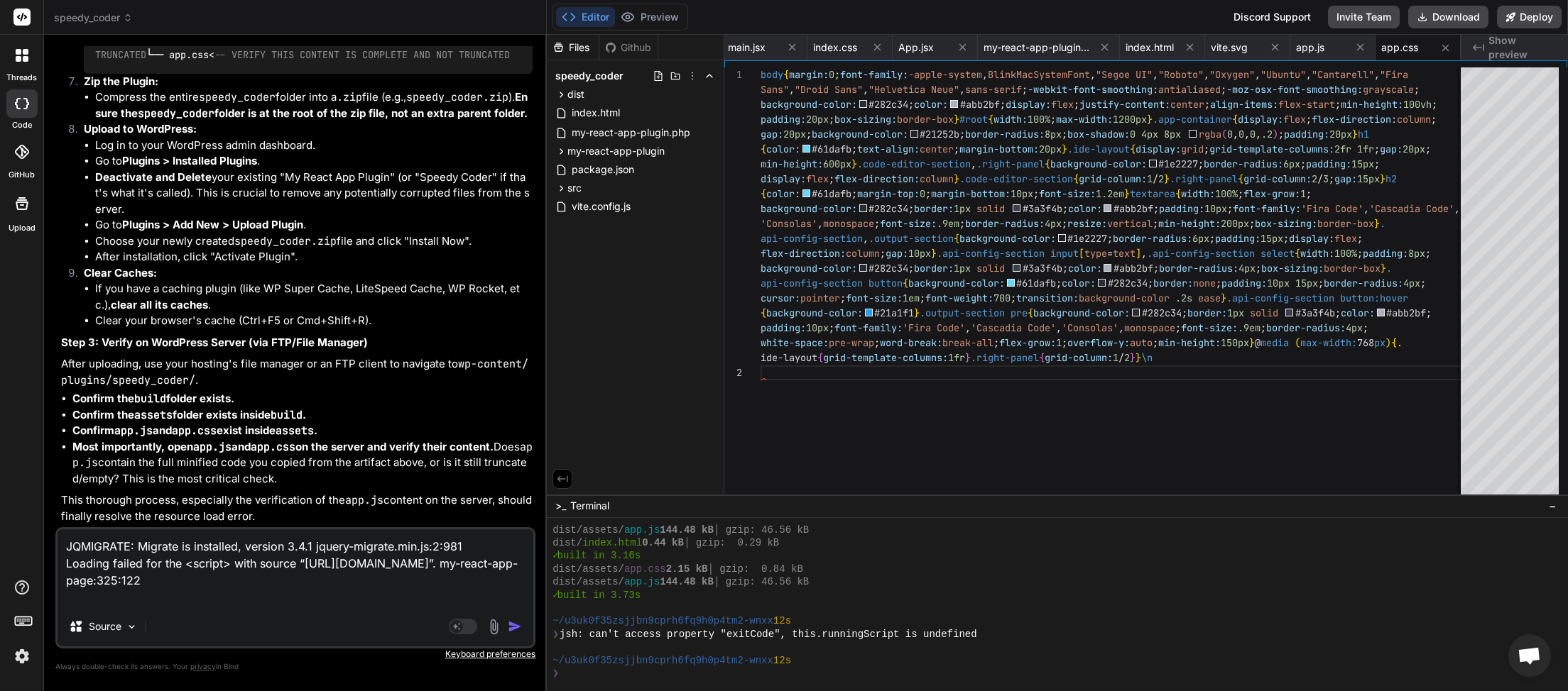
type textarea "JQMIGRATE: Migrate is installed, version 3.4.1 jquery-migrate.min.js:2:981 Load…"
click at [515, 629] on img "button" at bounding box center [515, 627] width 14 height 14
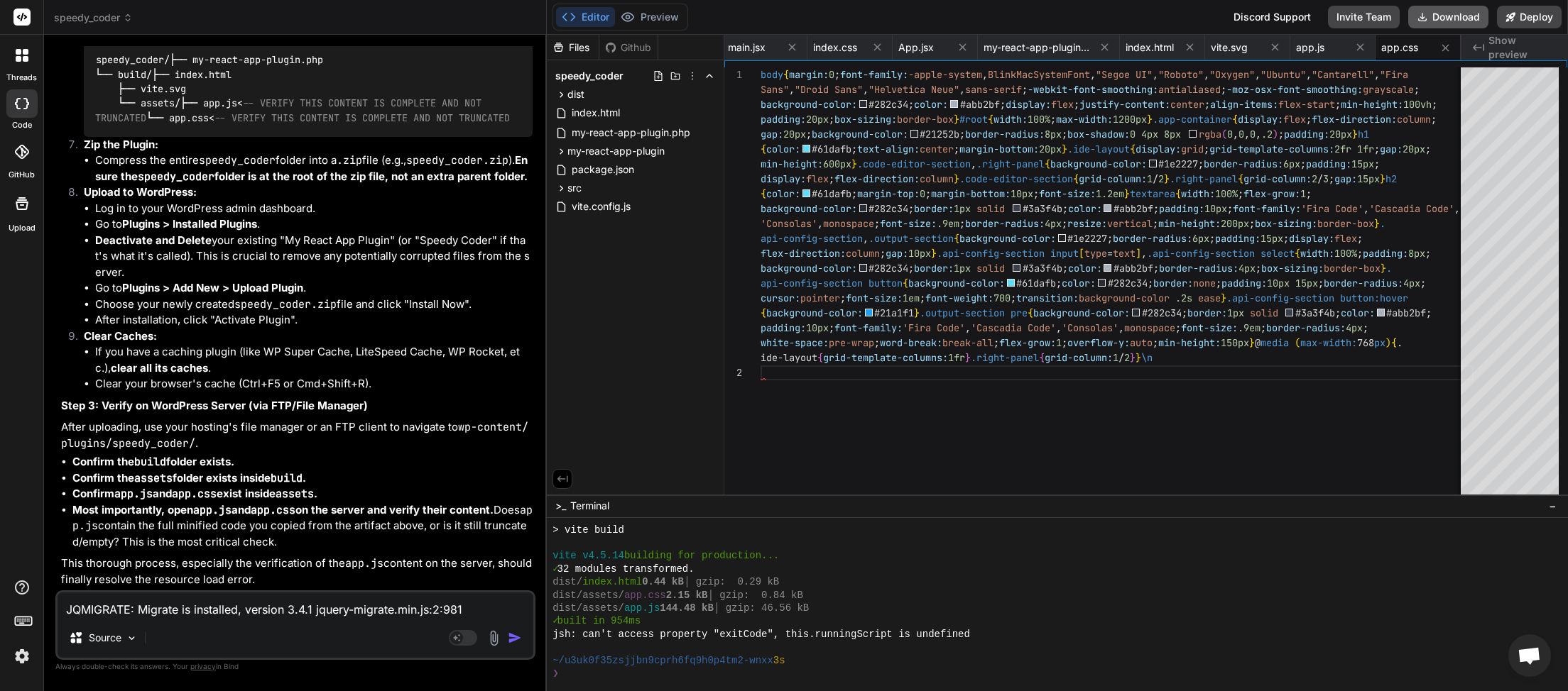
click at [1471, 12] on button "Download" at bounding box center [1449, 16] width 81 height 22
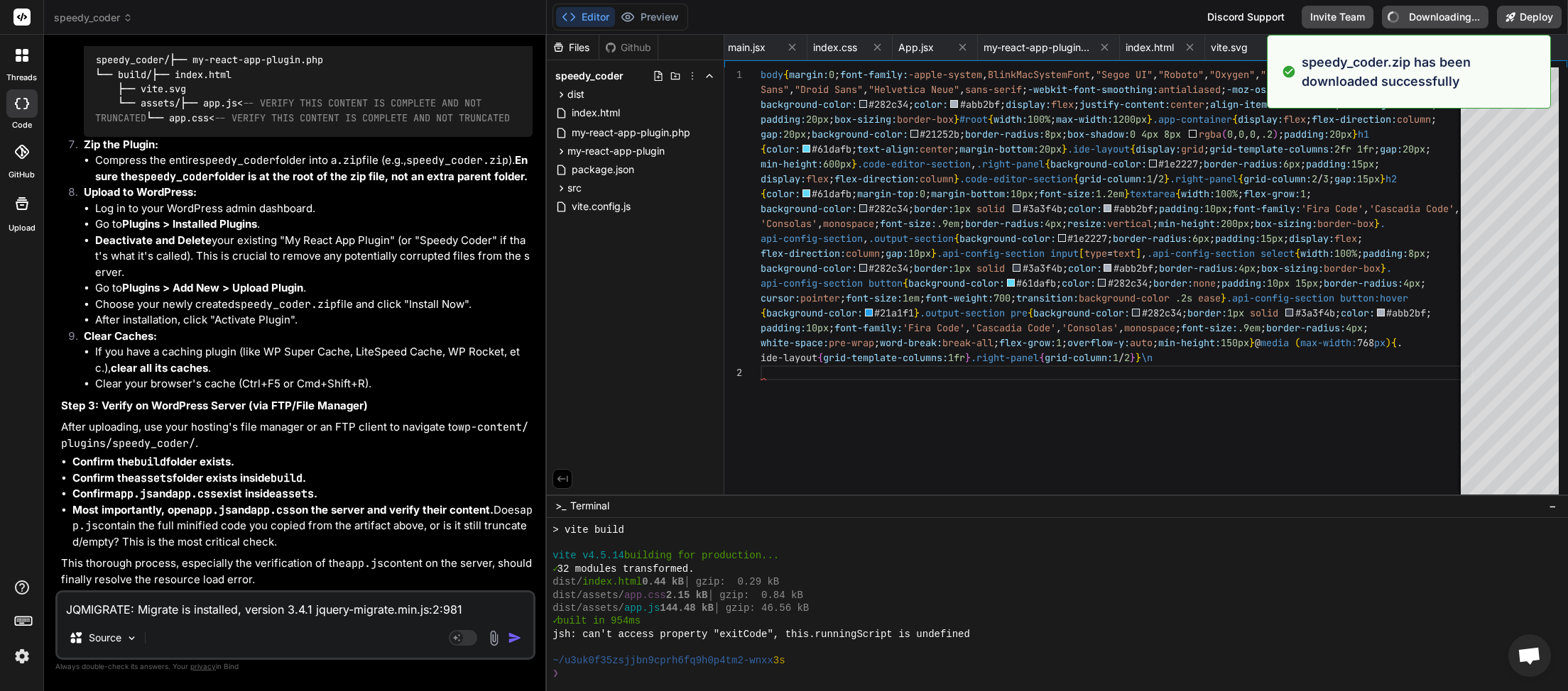
type textarea "x"
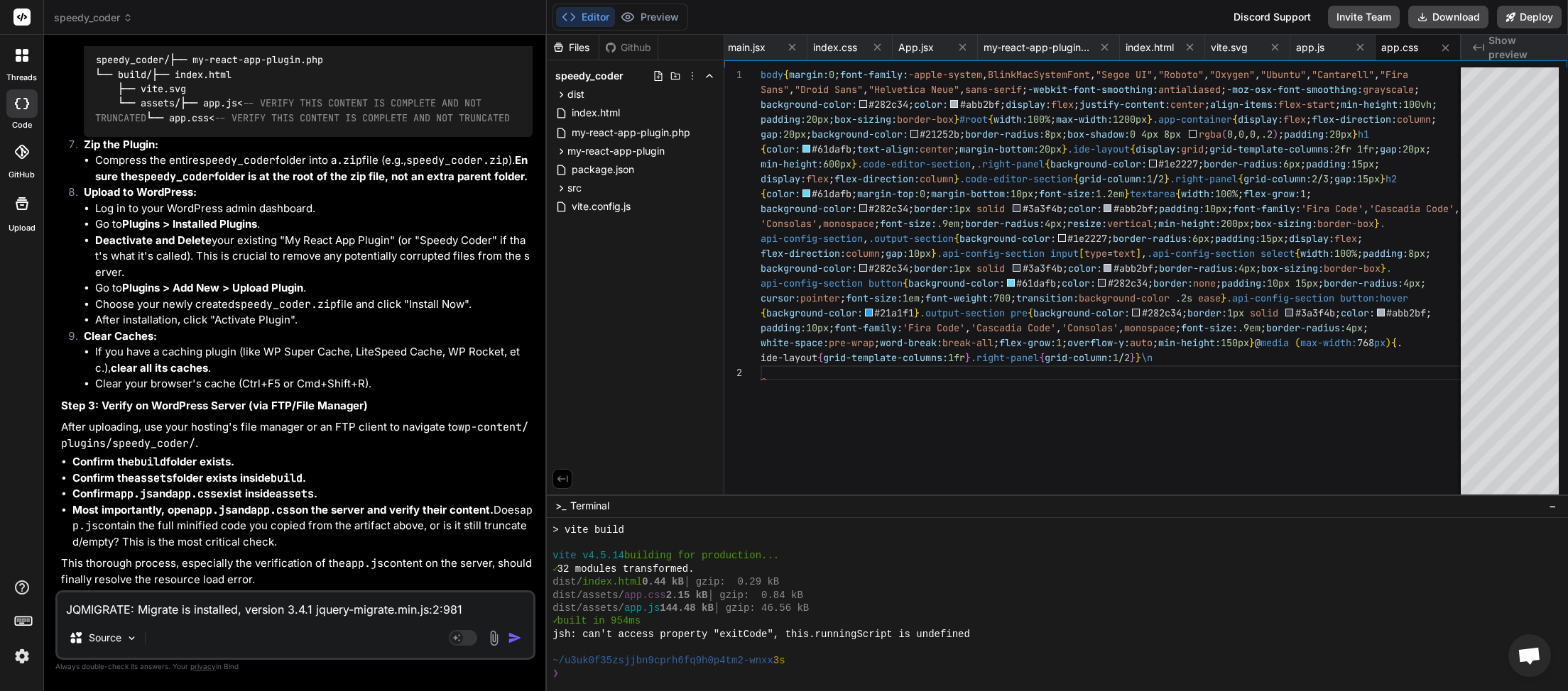
click at [116, 604] on textarea "JQMIGRATE: Migrate is installed, version 3.4.1 jquery-migrate.min.js:2:981 Load…" at bounding box center [295, 605] width 476 height 26
type textarea "I"
type textarea "x"
type textarea "I"
type textarea "x"
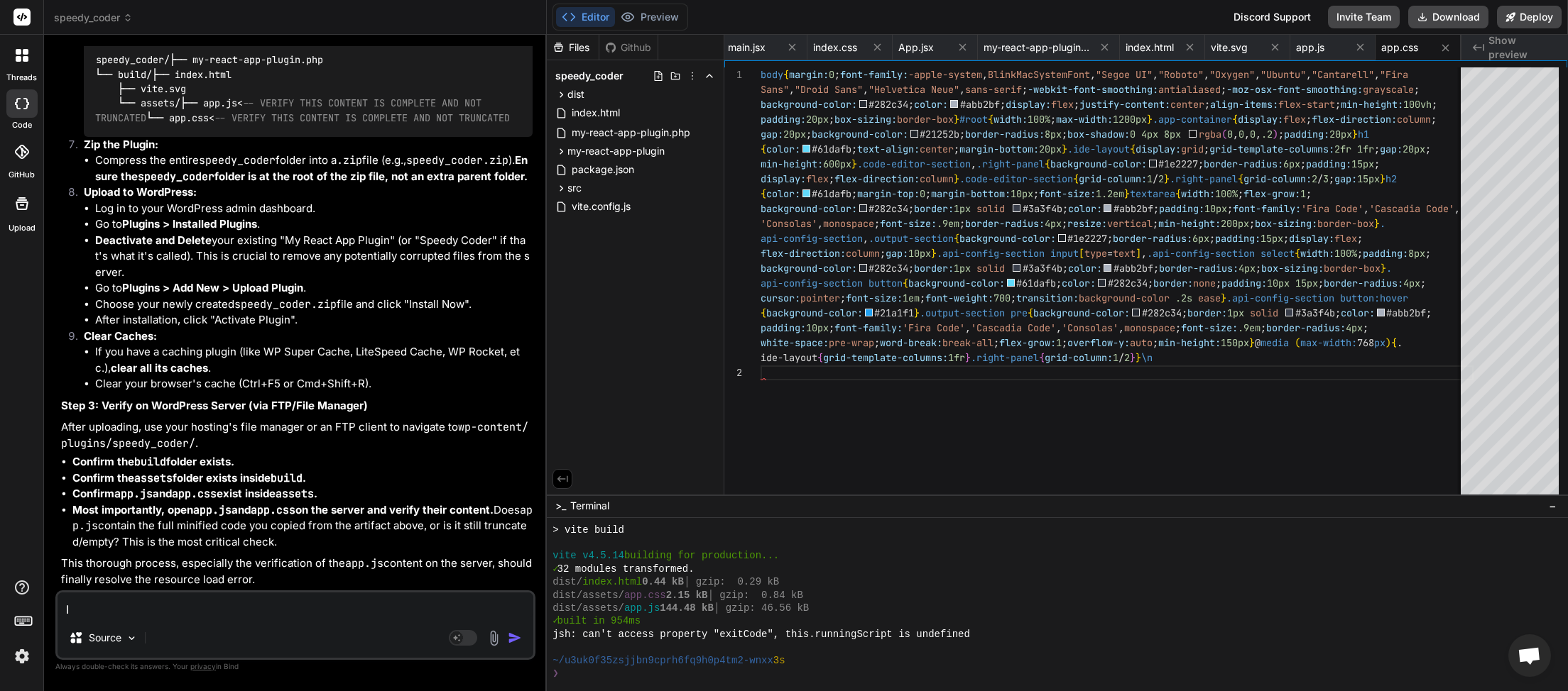
type textarea "I h"
type textarea "x"
type textarea "I ha"
type textarea "x"
type textarea "I hav"
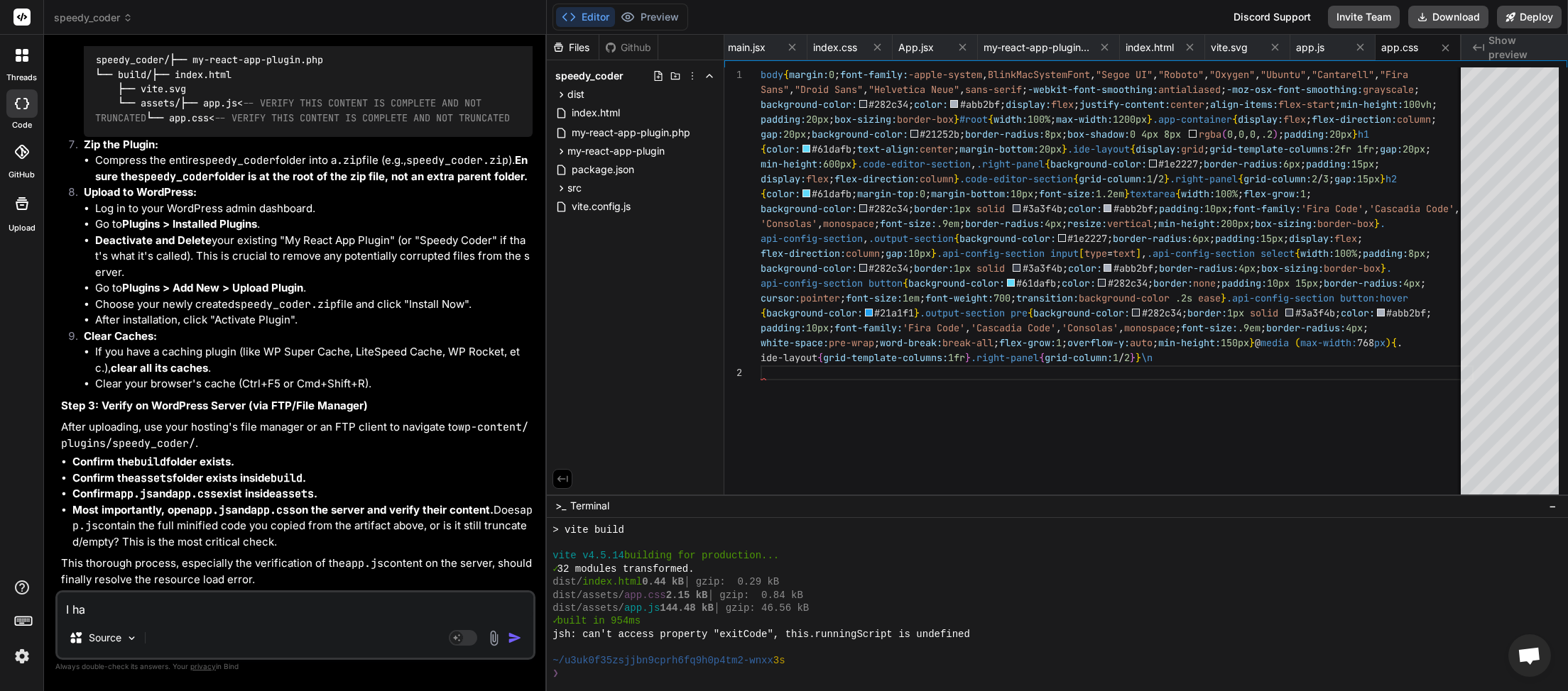
type textarea "x"
type textarea "I have"
type textarea "x"
type textarea "I have"
type textarea "x"
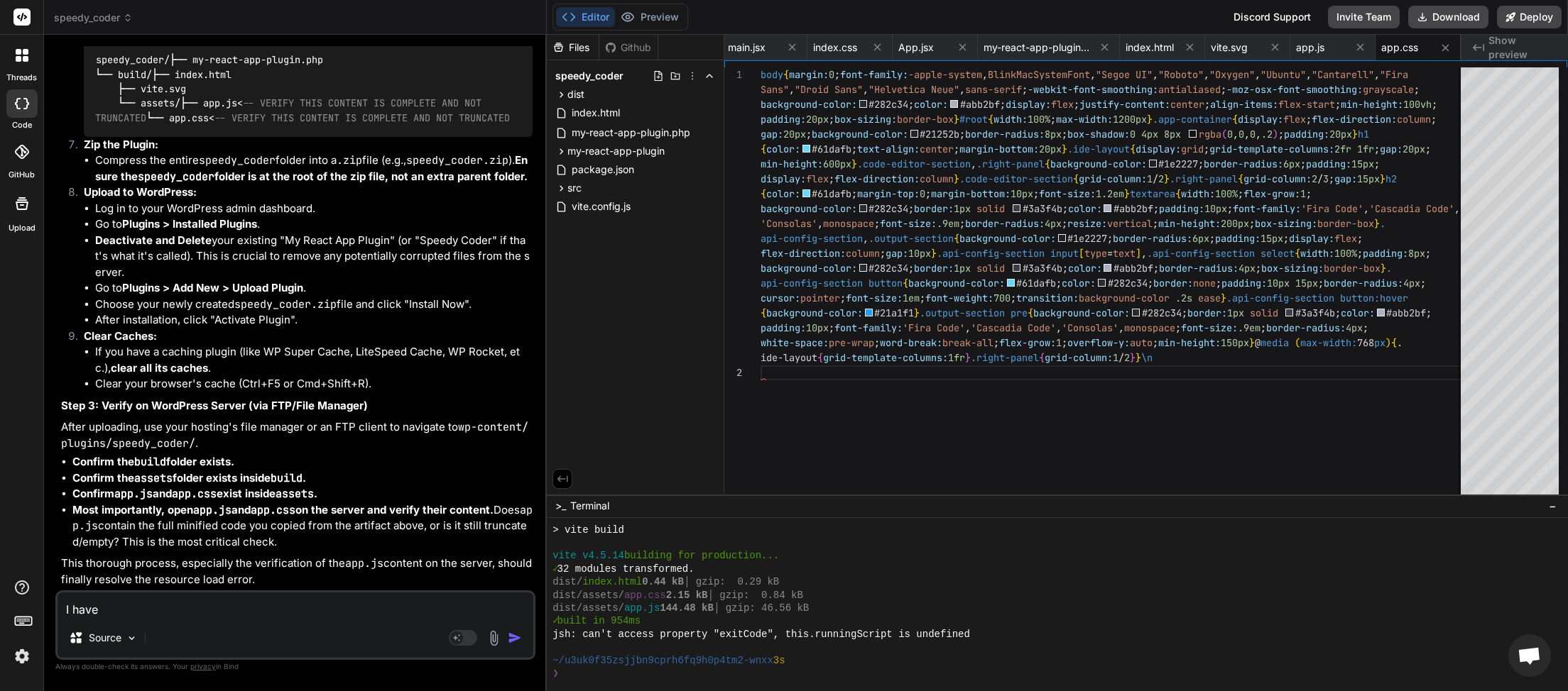
type textarea "I have C"
type textarea "x"
type textarea "I have CT"
type textarea "x"
type textarea "I have CTR"
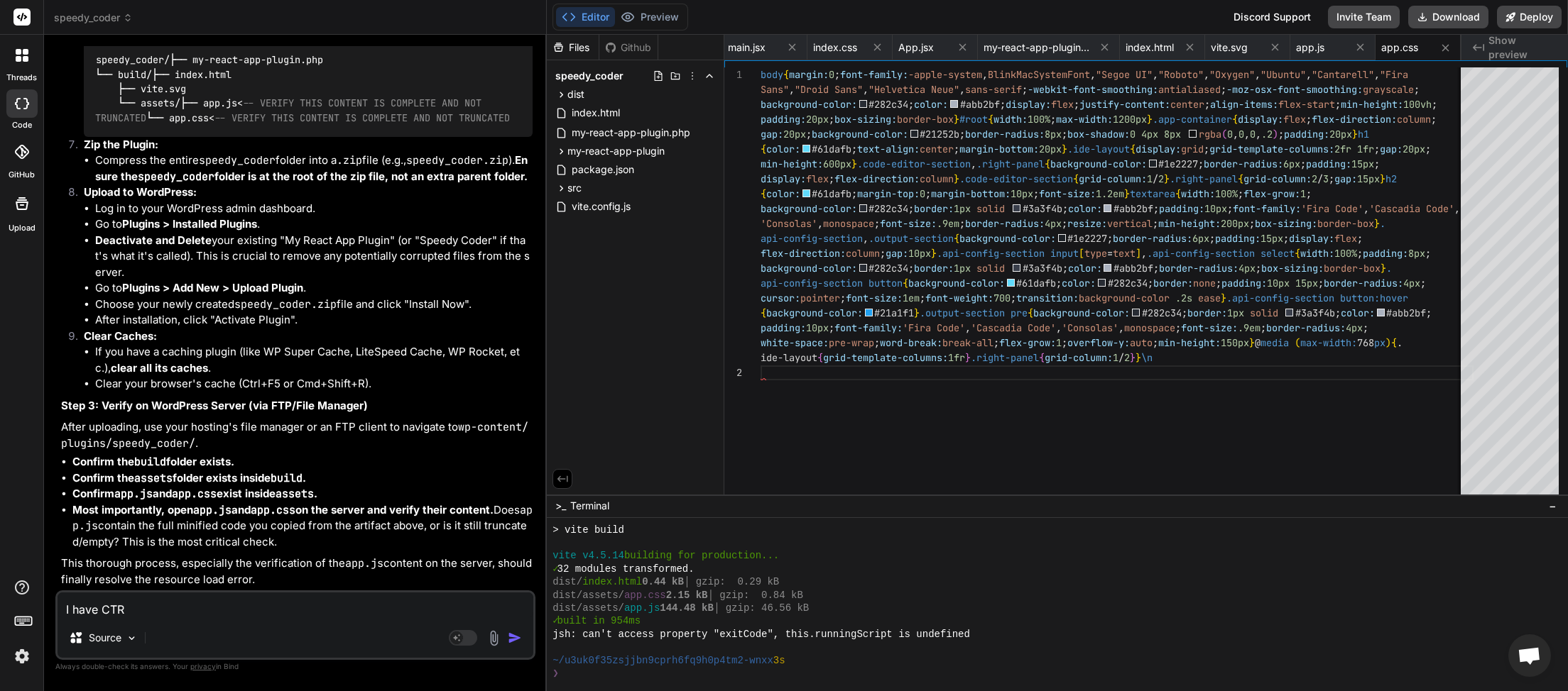
type textarea "x"
type textarea "I have CTRL"
type textarea "x"
type textarea "I have CTRL"
type textarea "x"
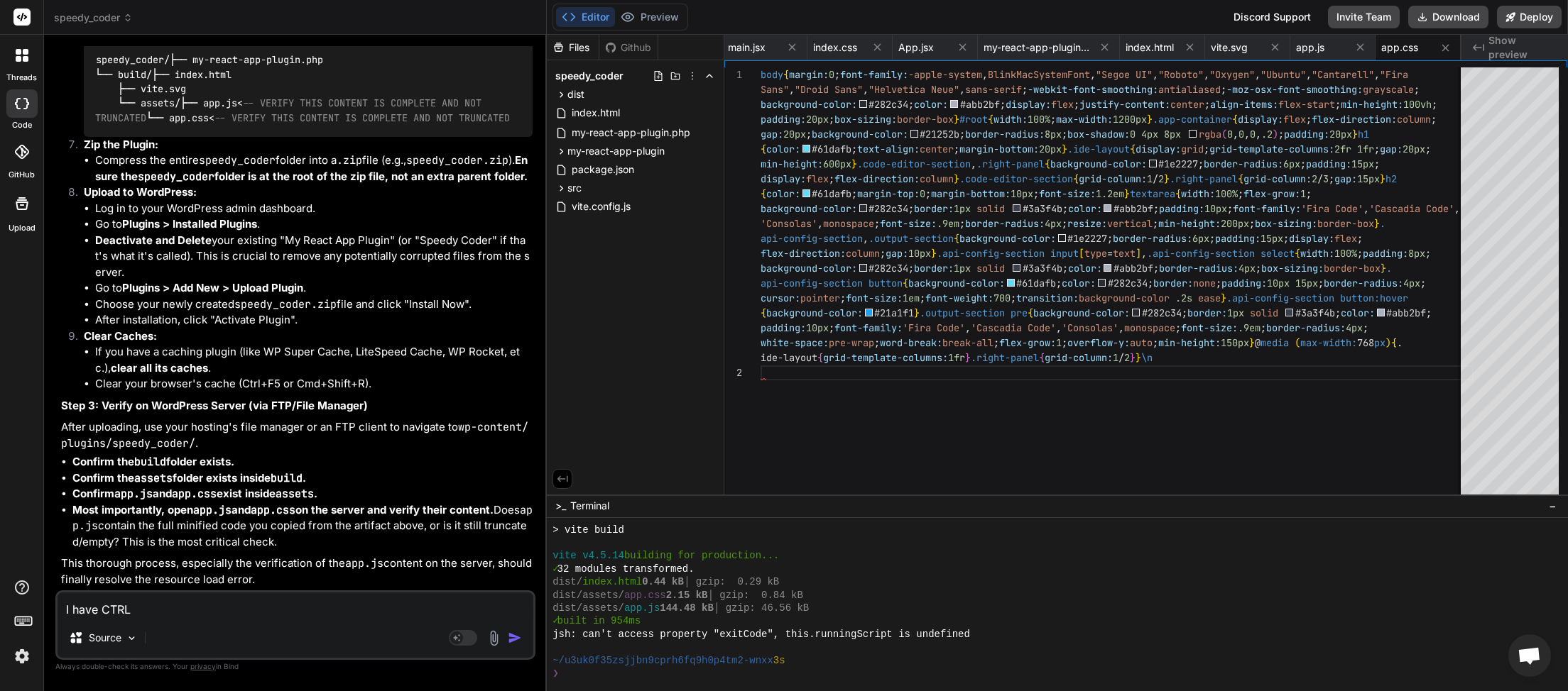
type textarea "I have CTRL s"
type textarea "x"
type textarea "I have CTRL sh"
type textarea "x"
type textarea "I have CTRL shi"
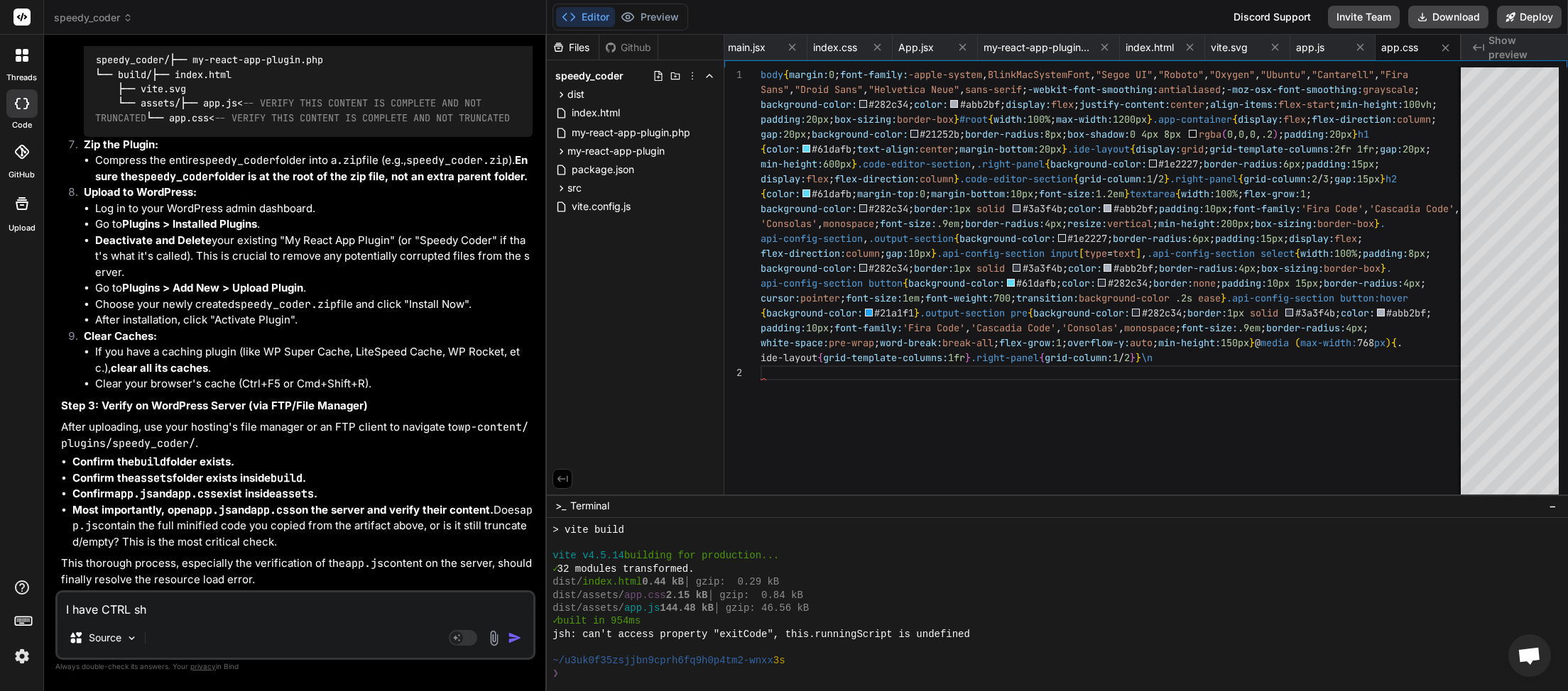
type textarea "x"
type textarea "I have CTRL shif"
type textarea "x"
type textarea "I have CTRL shift"
type textarea "x"
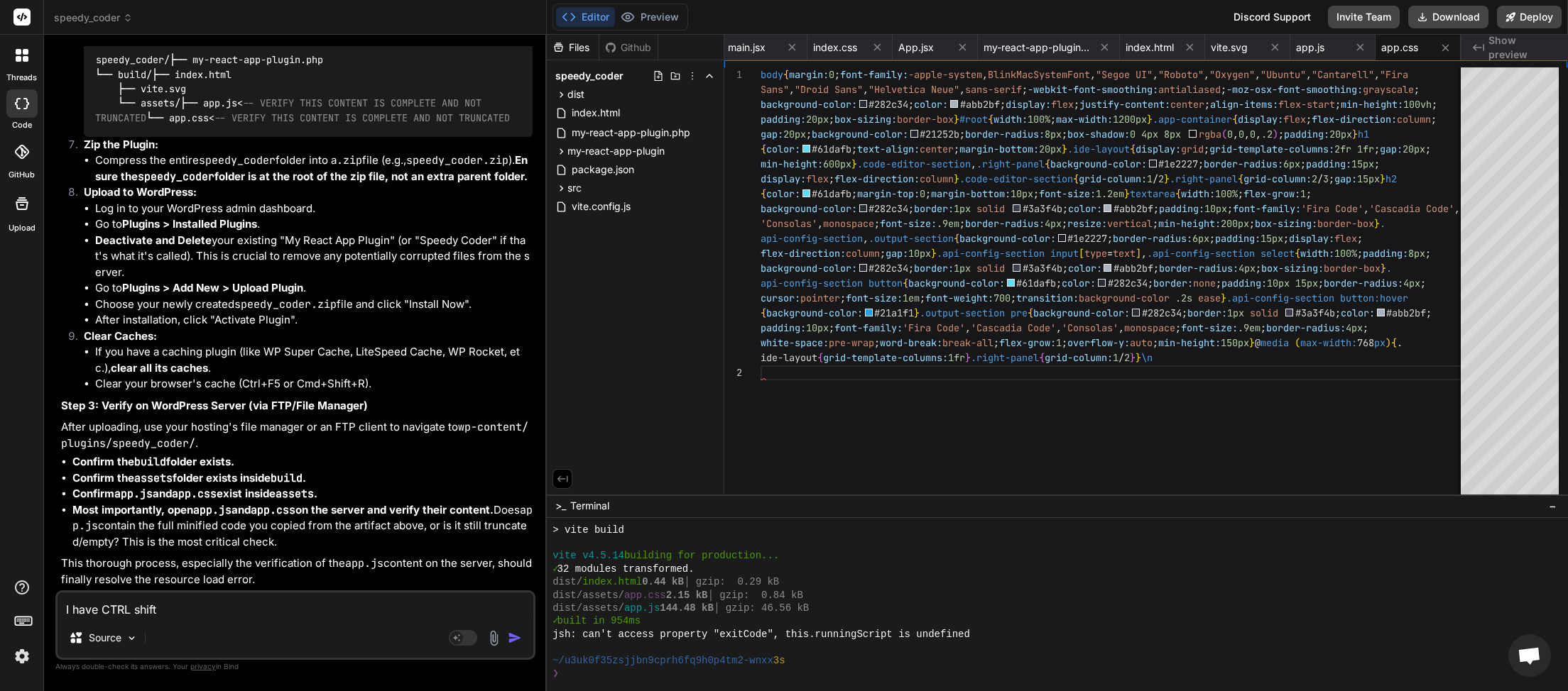
type textarea "I have CTRL shift"
type textarea "x"
type textarea "I have CTRL shift R"
type textarea "x"
type textarea "I have CTRL shift R"
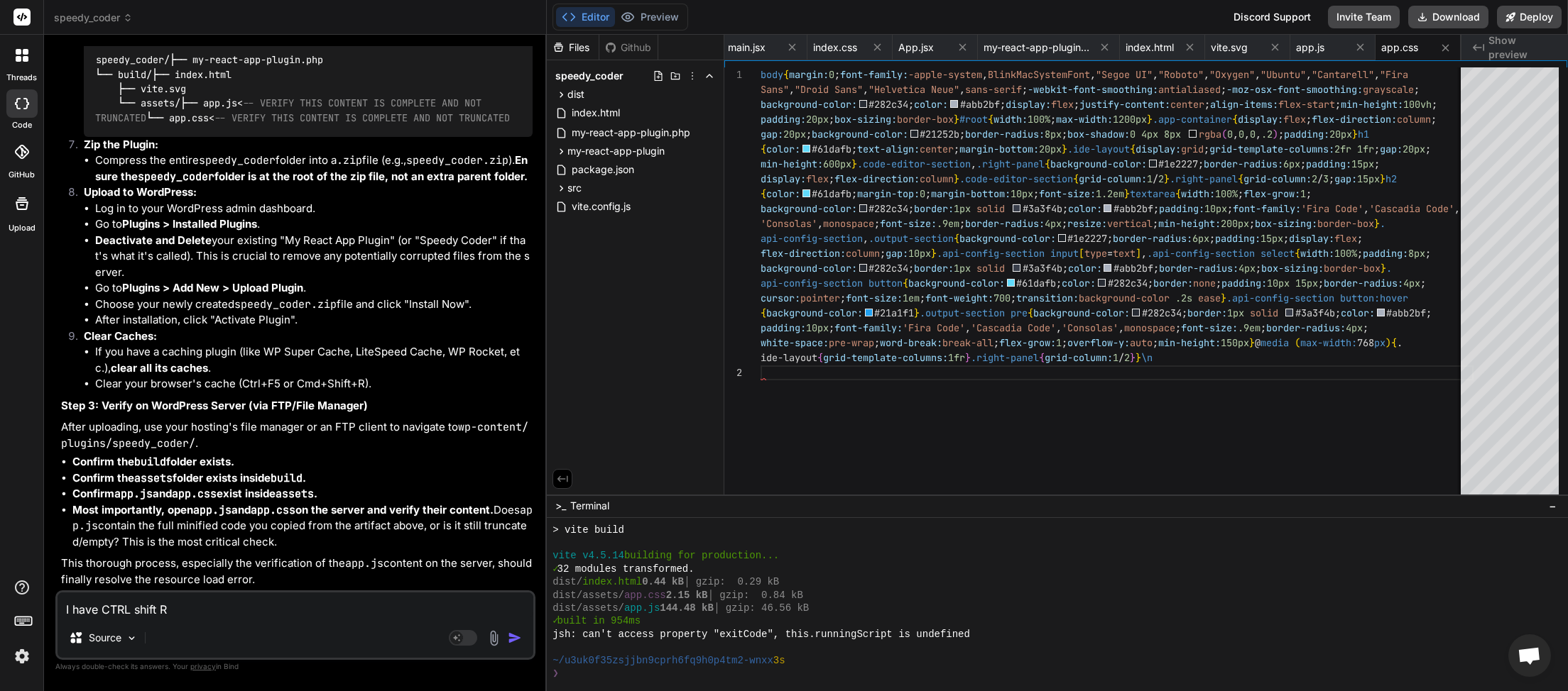
type textarea "x"
type textarea "I have CTRL shift R t"
type textarea "x"
type textarea "I have CTRL shift R to"
type textarea "x"
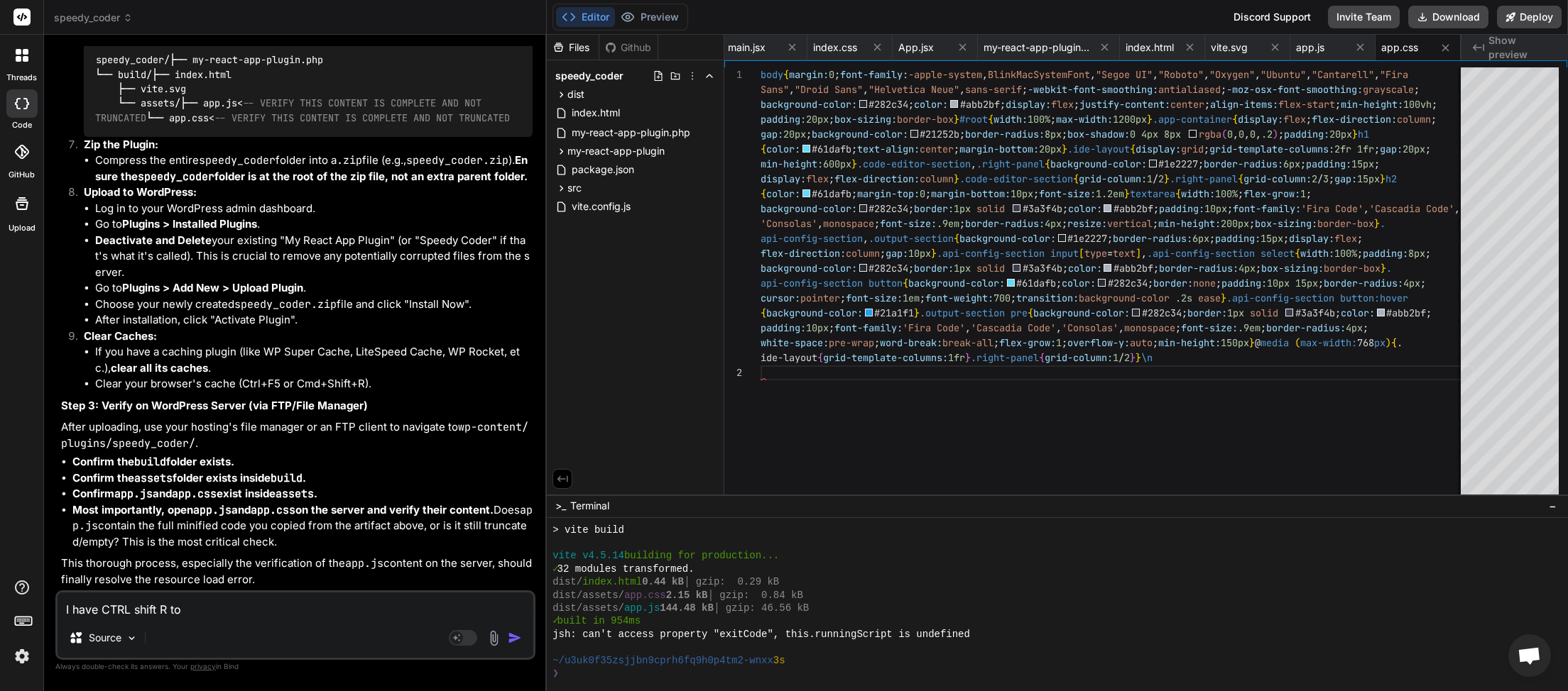
type textarea "I have CTRL shift R to"
type textarea "x"
type textarea "I have CTRL shift R to r"
type textarea "x"
type textarea "I have CTRL shift R to re"
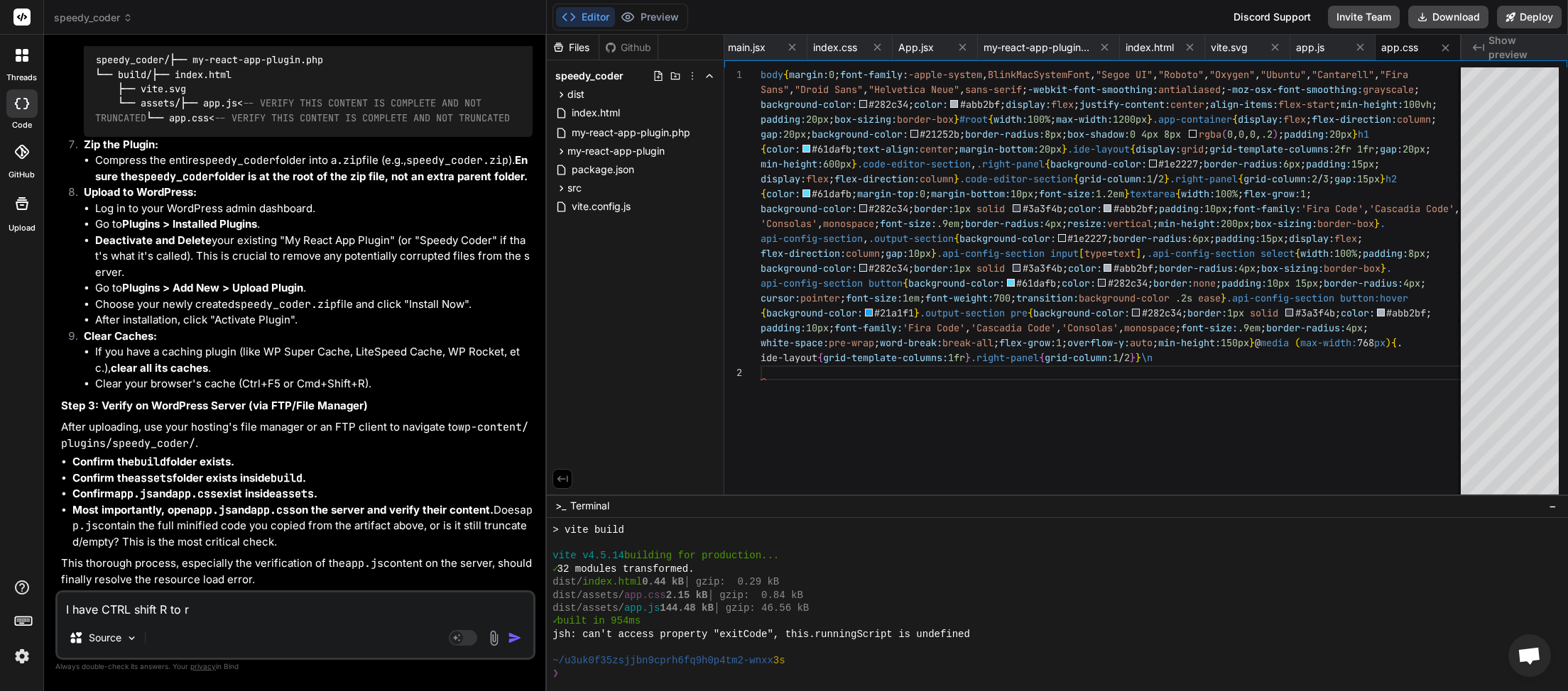
type textarea "x"
type textarea "I have CTRL shift R to ref"
type textarea "x"
type textarea "I have CTRL shift R to refr"
type textarea "x"
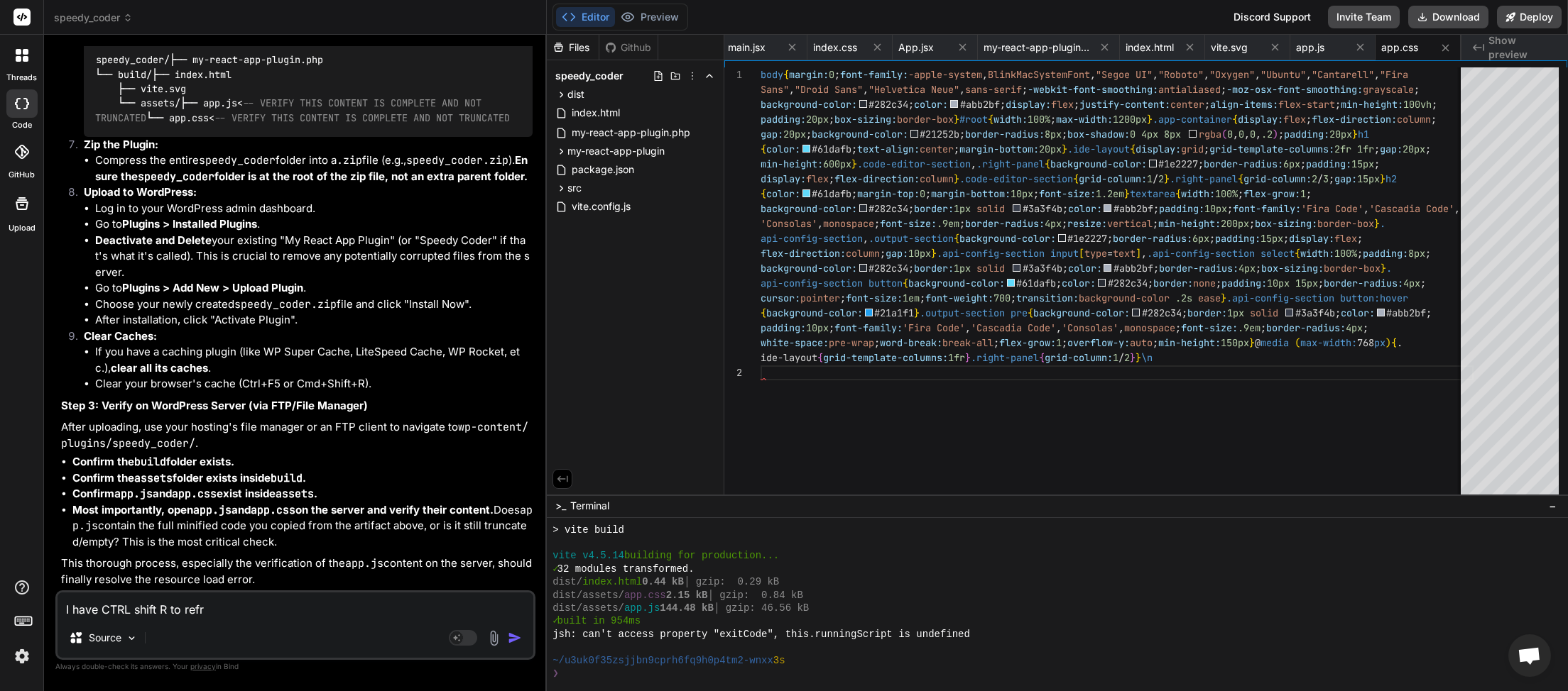
type textarea "I have CTRL shift R to refre"
type textarea "x"
type textarea "I have CTRL shift R to refres"
type textarea "x"
type textarea "I have CTRL shift R to refresh"
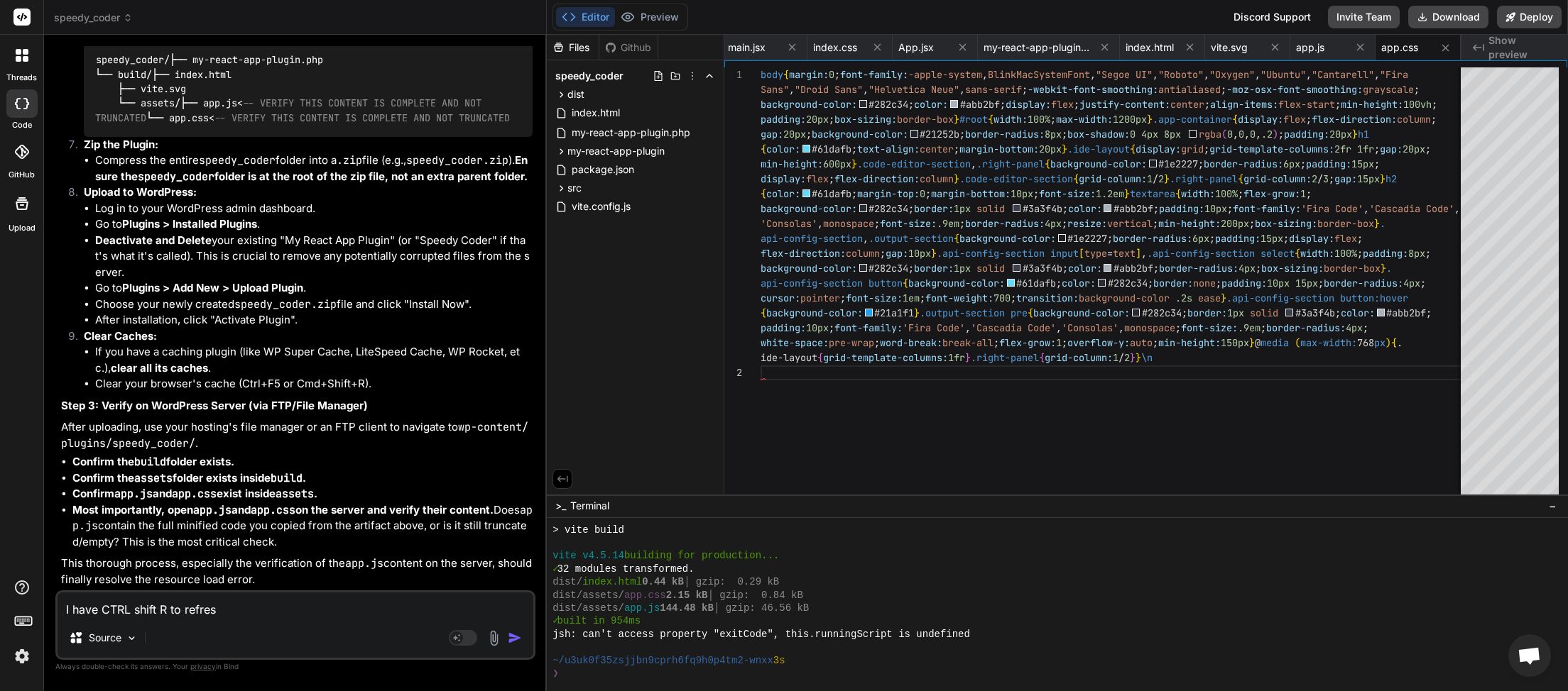
type textarea "x"
type textarea "I have CTRL shift R to refresh"
type textarea "x"
type textarea "I have CTRL shift R to refresh t"
type textarea "x"
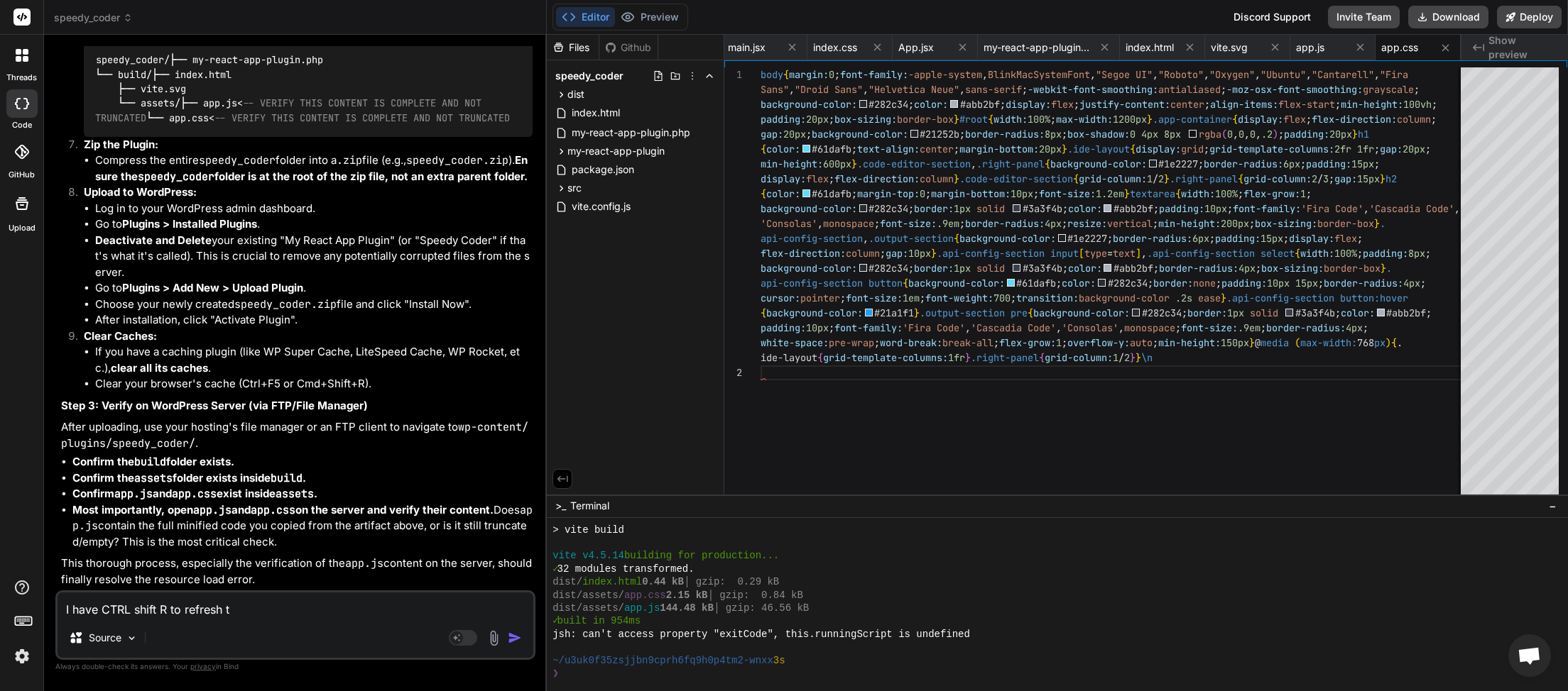
type textarea "I have CTRL shift R to refresh th"
type textarea "x"
type textarea "I have CTRL shift R to refresh the"
type textarea "x"
type textarea "I have CTRL shift R to refresh the"
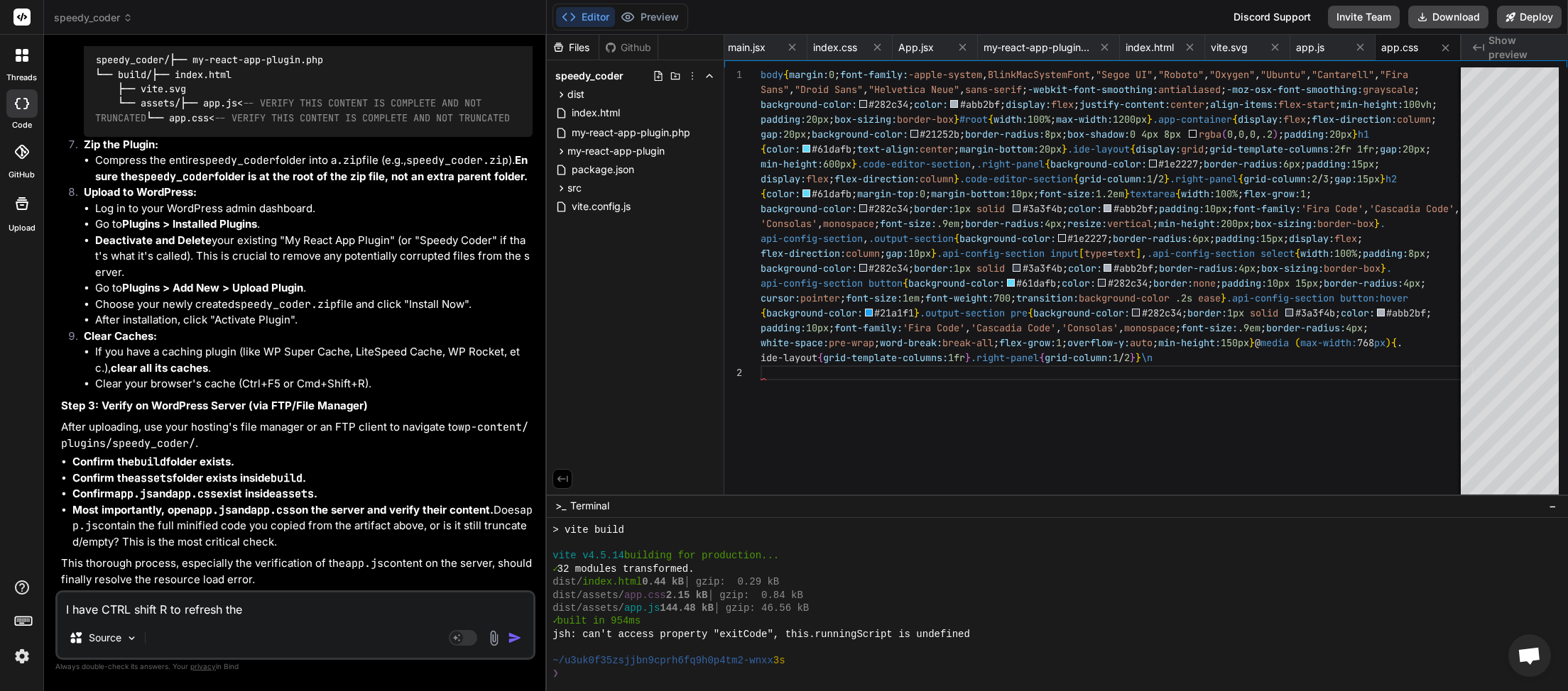
type textarea "x"
type textarea "I have CTRL shift R to refresh the p"
type textarea "x"
type textarea "I have CTRL shift R to refresh the pa"
type textarea "x"
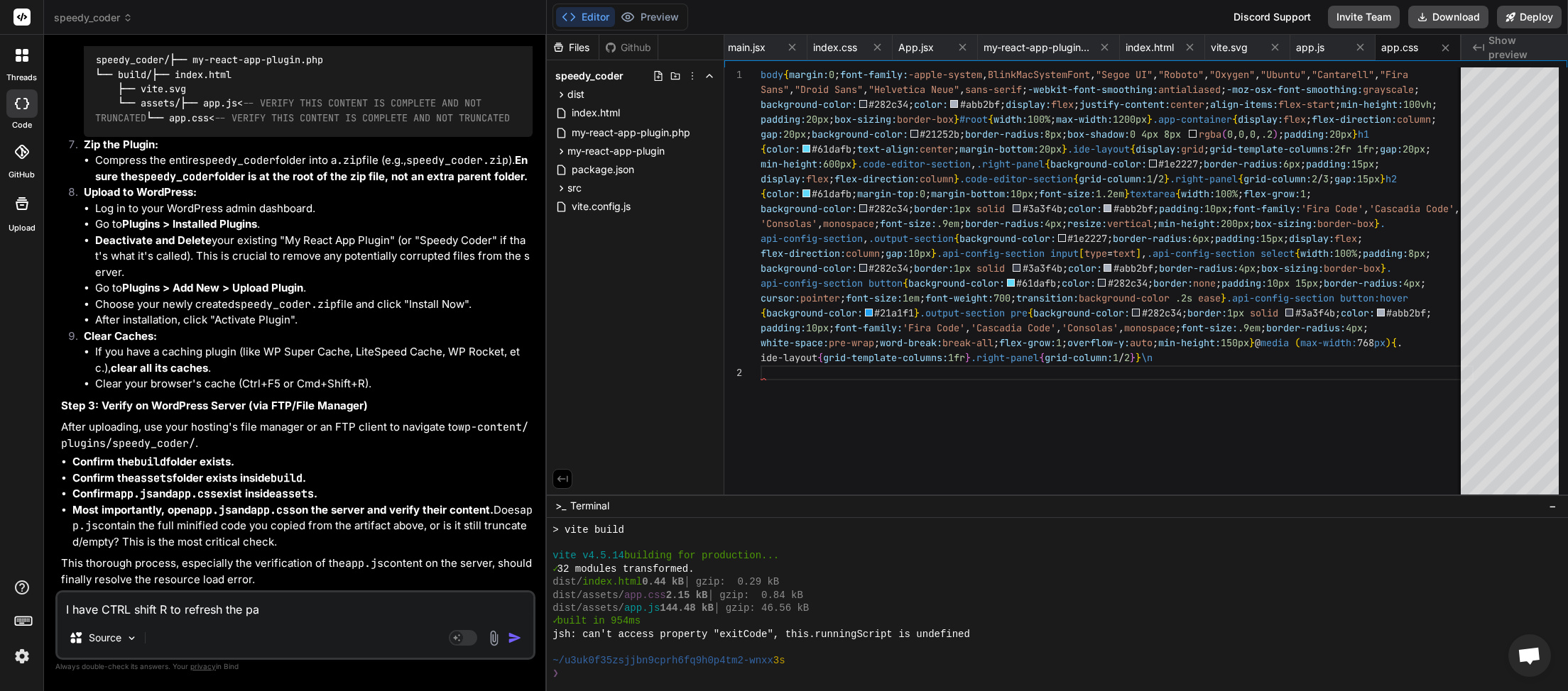
type textarea "I have CTRL shift R to refresh the pag"
type textarea "x"
type textarea "I have CTRL shift R to refresh the page"
type textarea "x"
type textarea "I have CTRL shift R to refresh the page."
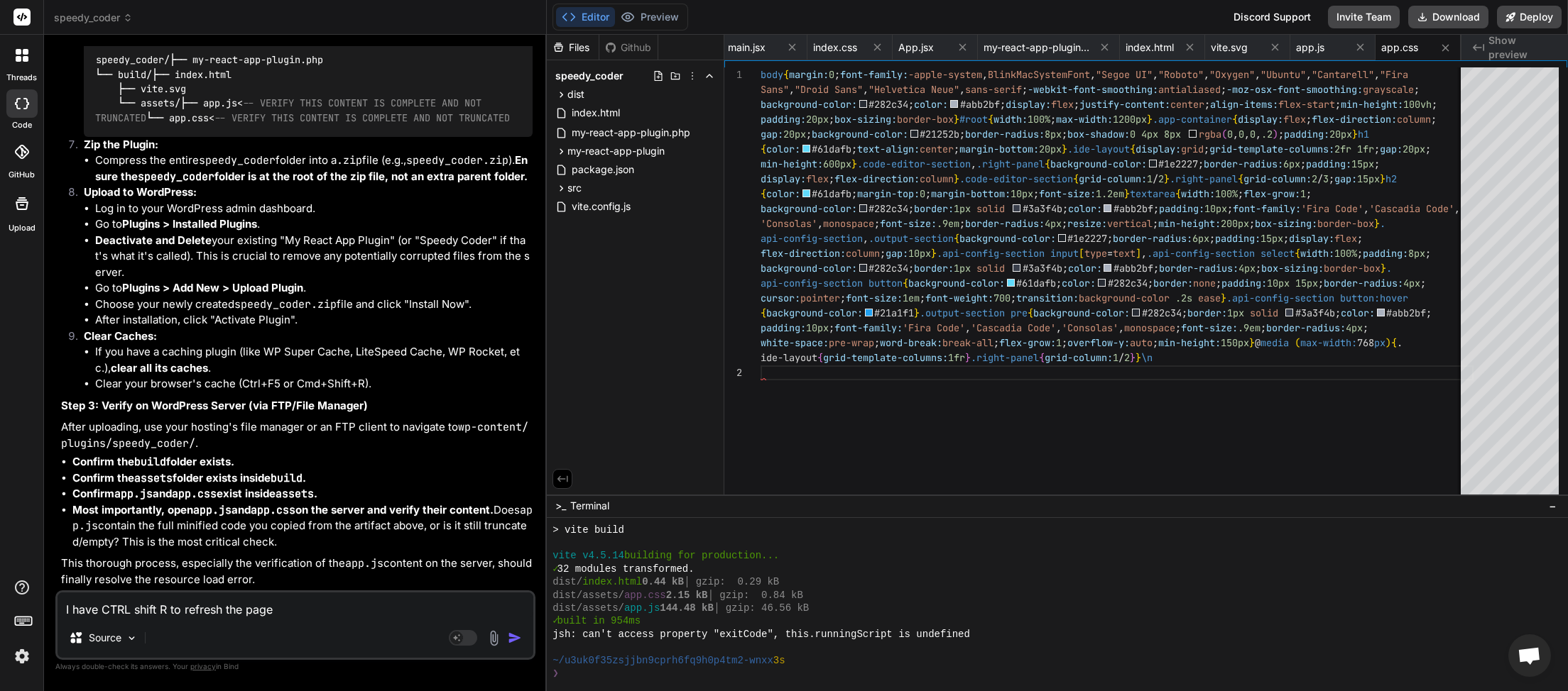
type textarea "x"
type textarea "I have CTRL shift R to refresh the page."
type textarea "x"
type textarea "I have CTRL shift R to refresh the page. i"
type textarea "x"
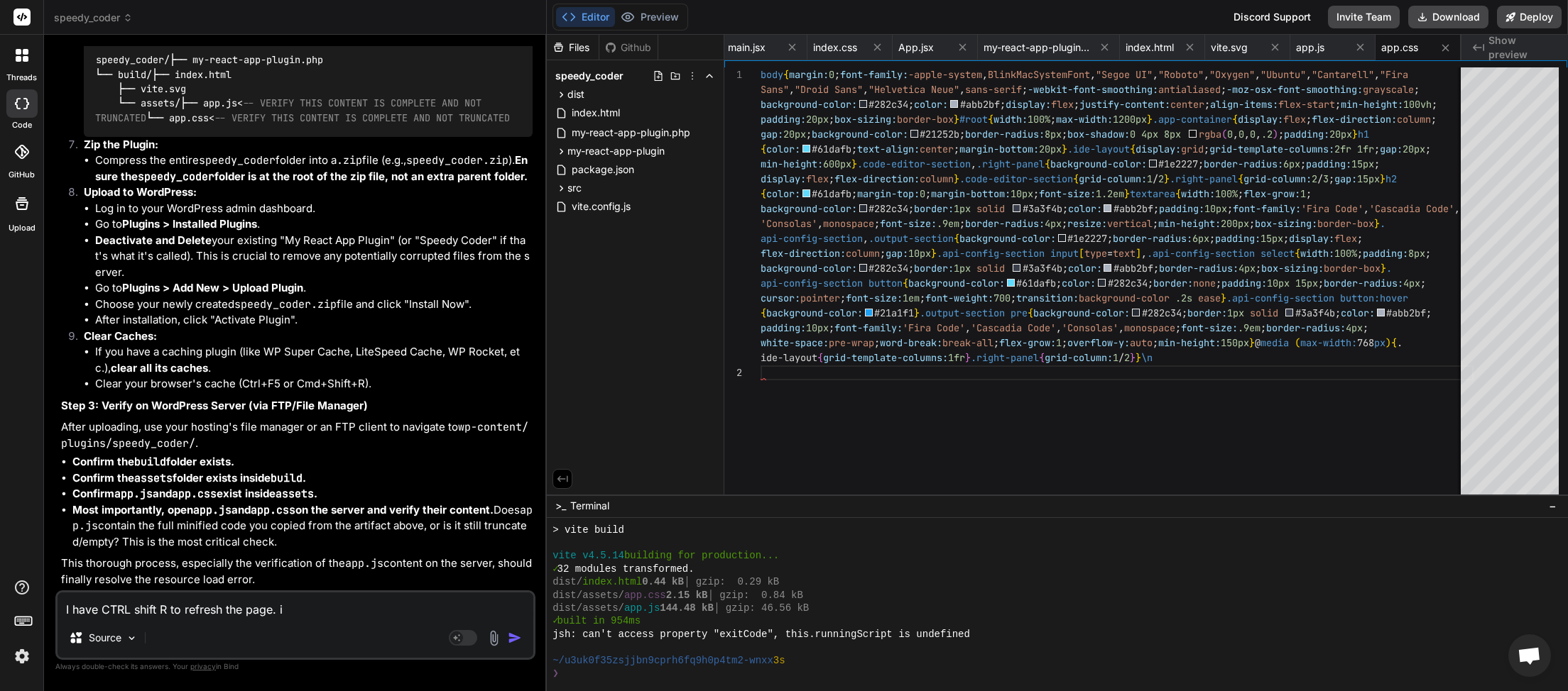
type textarea "I have CTRL shift R to refresh the page. is"
type textarea "x"
type textarea "I have CTRL shift R to refresh the page. is"
type textarea "x"
type textarea "I have CTRL shift R to refresh the page. is t"
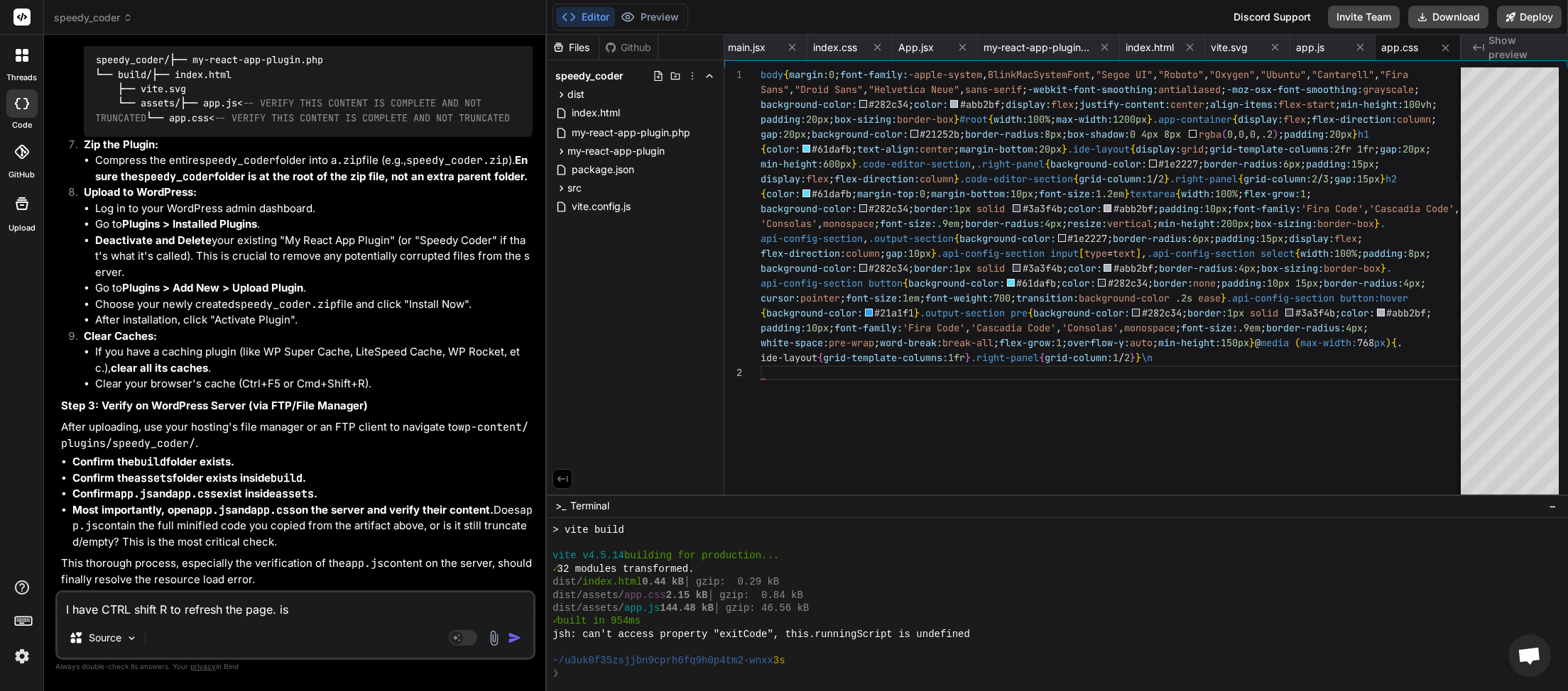
type textarea "x"
type textarea "I have CTRL shift R to refresh the page. is th"
type textarea "x"
type textarea "I have CTRL shift R to refresh the page. is the"
type textarea "x"
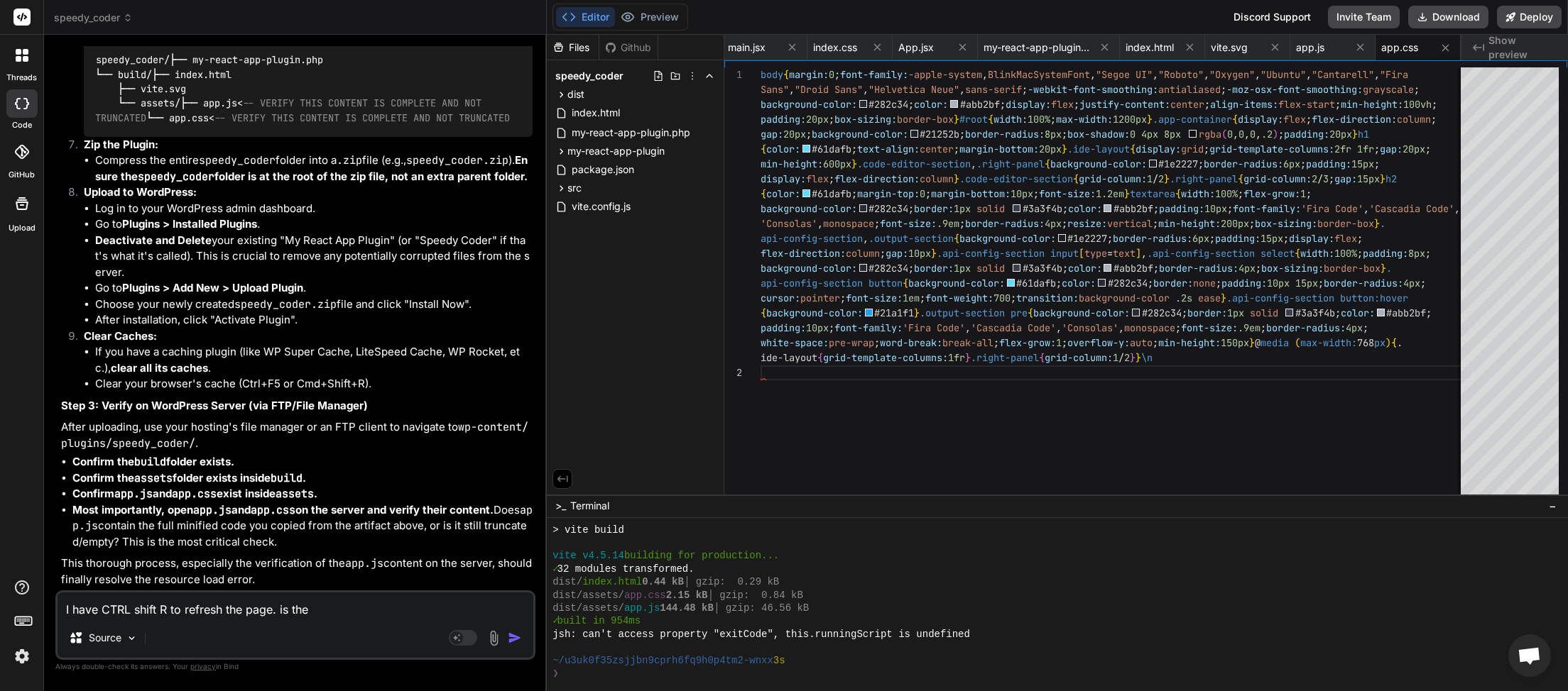
type textarea "I have CTRL shift R to refresh the page. is ther"
type textarea "x"
type textarea "I have CTRL shift R to refresh the page. is there"
type textarea "x"
type textarea "I have CTRL shift R to refresh the page. is there"
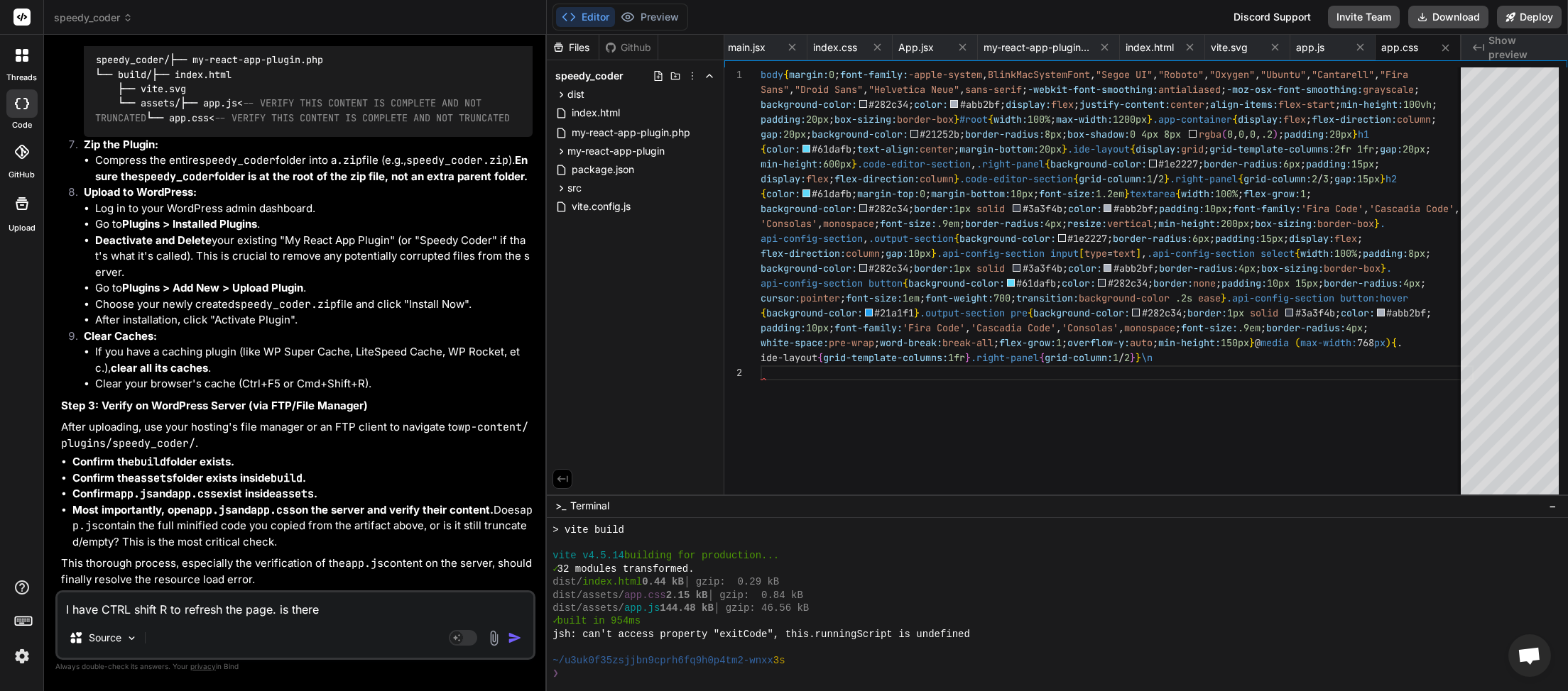
type textarea "x"
drag, startPoint x: 274, startPoint y: 610, endPoint x: 430, endPoint y: 590, distance: 157.3
click at [430, 593] on textarea "I have CTRL shift R to refresh the page. is there" at bounding box center [295, 605] width 476 height 26
type textarea "I have CTRL shift R to refresh the page"
type textarea "x"
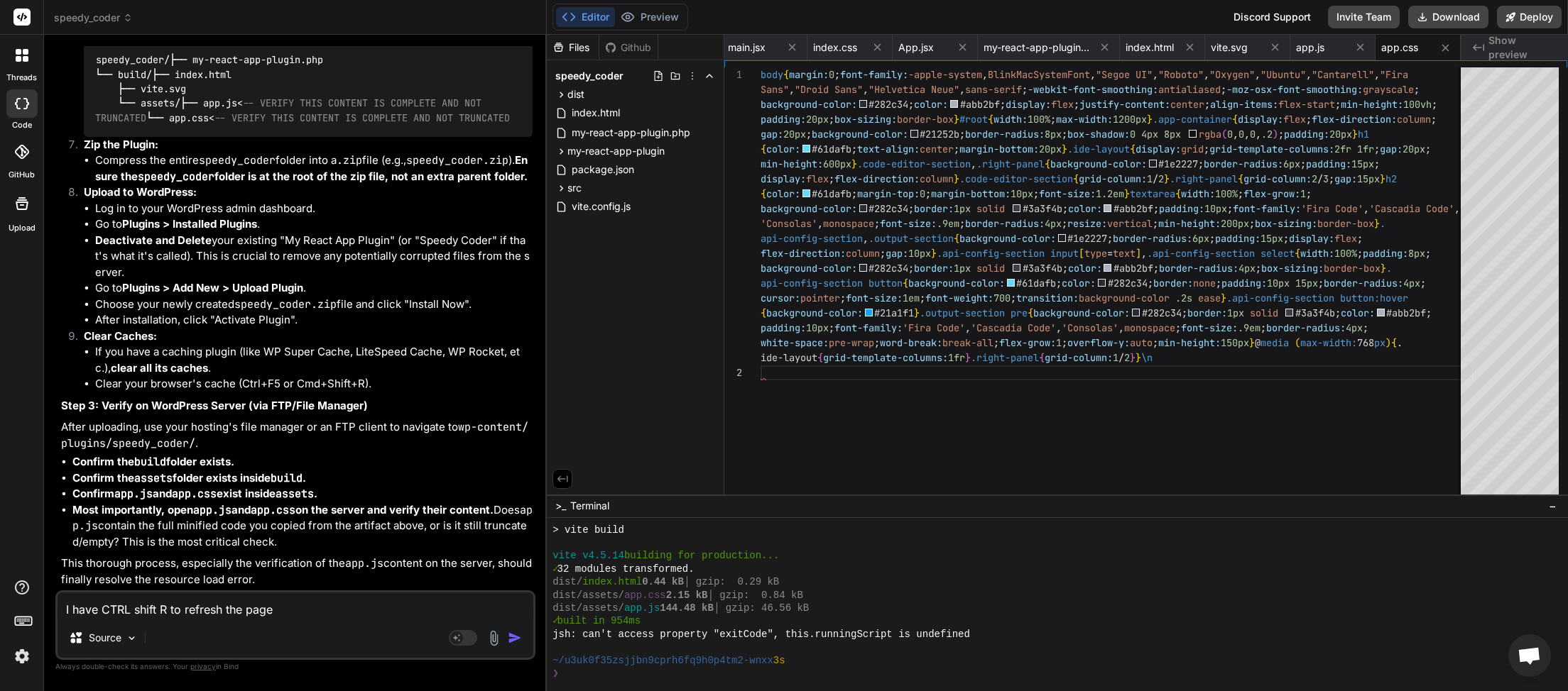
type textarea "I have CTRL shift R to refresh the page a"
type textarea "x"
type textarea "I have CTRL shift R to refresh the page an"
type textarea "x"
type textarea "I have CTRL shift R to refresh the page and"
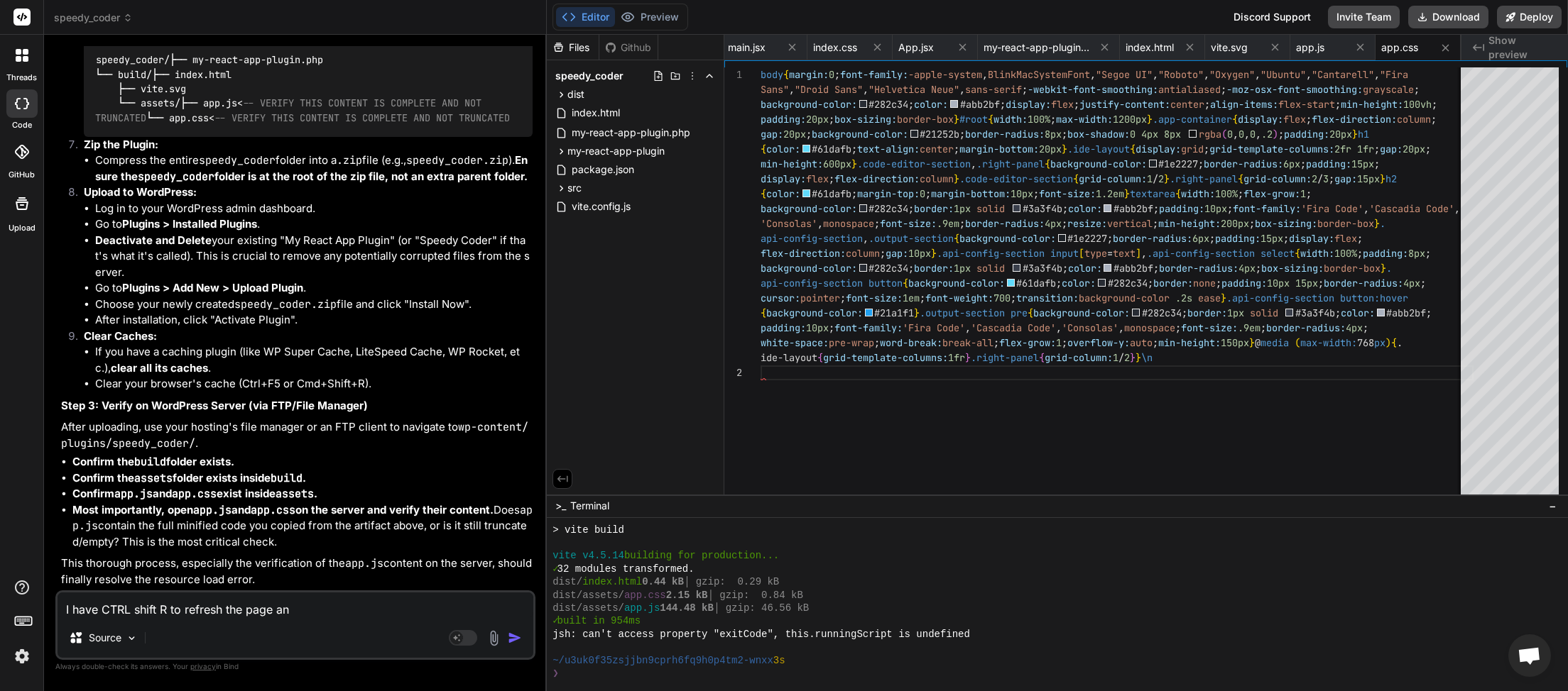
type textarea "x"
type textarea "I have CTRL shift R to refresh the page and"
type textarea "x"
type textarea "I have CTRL shift R to refresh the page and t"
type textarea "x"
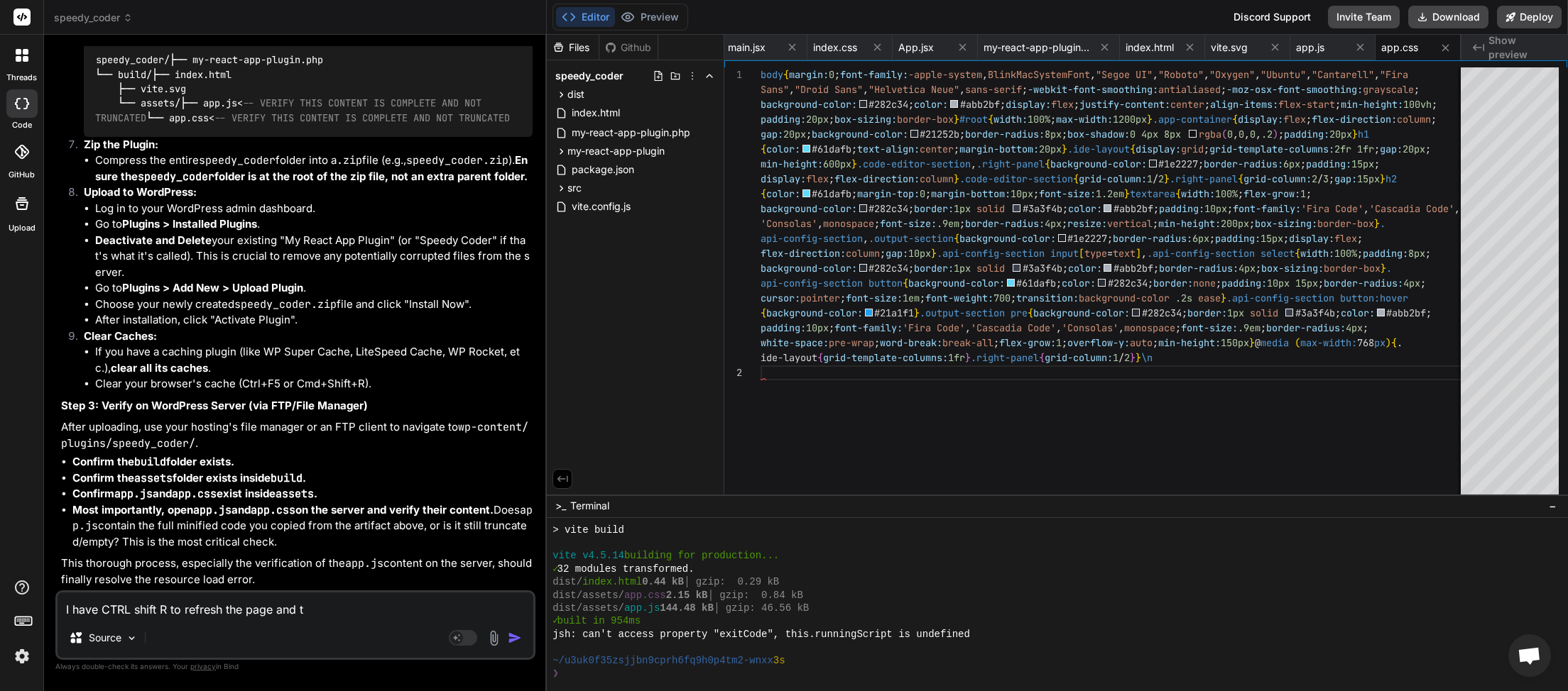
type textarea "I have CTRL shift R to refresh the page and th"
type textarea "x"
type textarea "I have CTRL shift R to refresh the page and the"
type textarea "x"
type textarea "I have CTRL shift R to refresh the page and the"
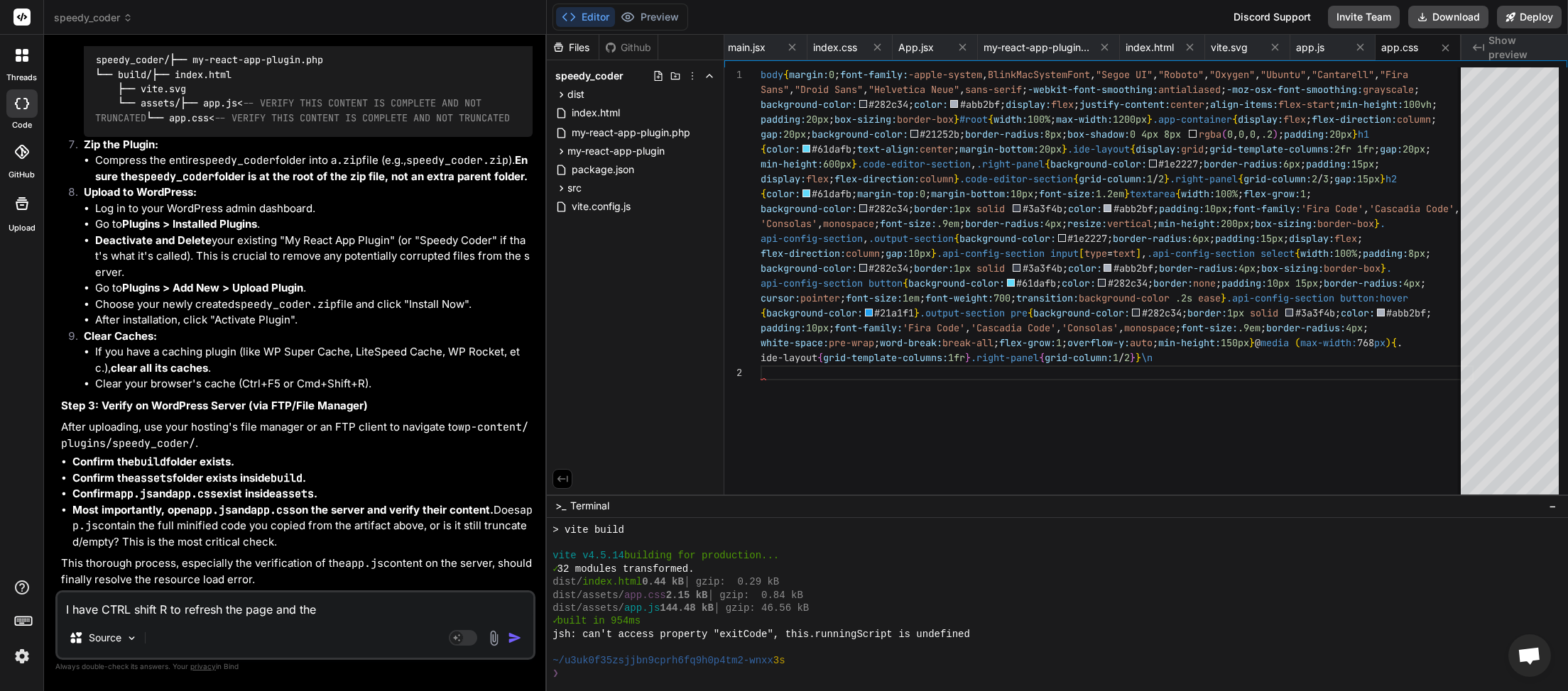
type textarea "x"
type textarea "I have CTRL shift R to refresh the page and the e"
type textarea "x"
type textarea "I have CTRL shift R to refresh the page and the er"
type textarea "x"
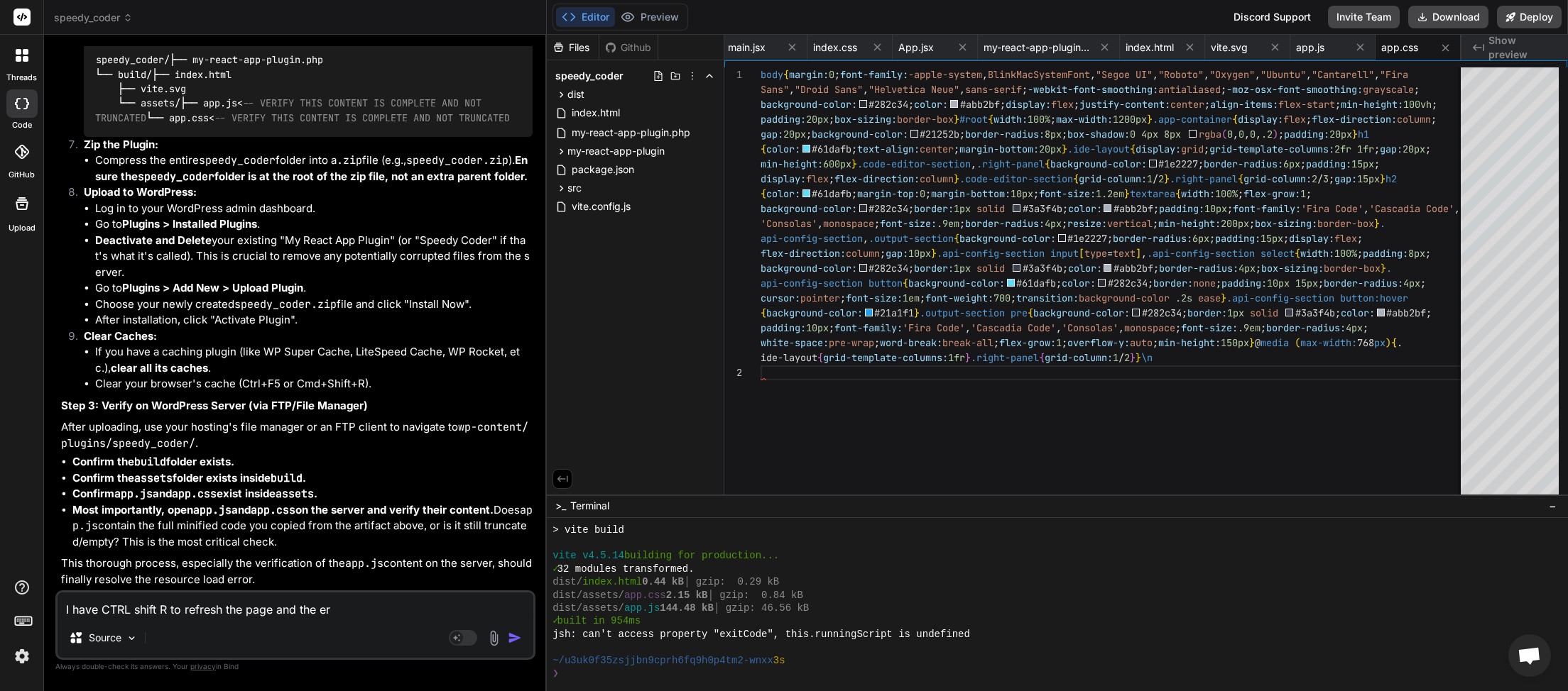
type textarea "I have CTRL shift R to refresh the page and the err"
type textarea "x"
type textarea "I have CTRL shift R to refresh the page and the erro"
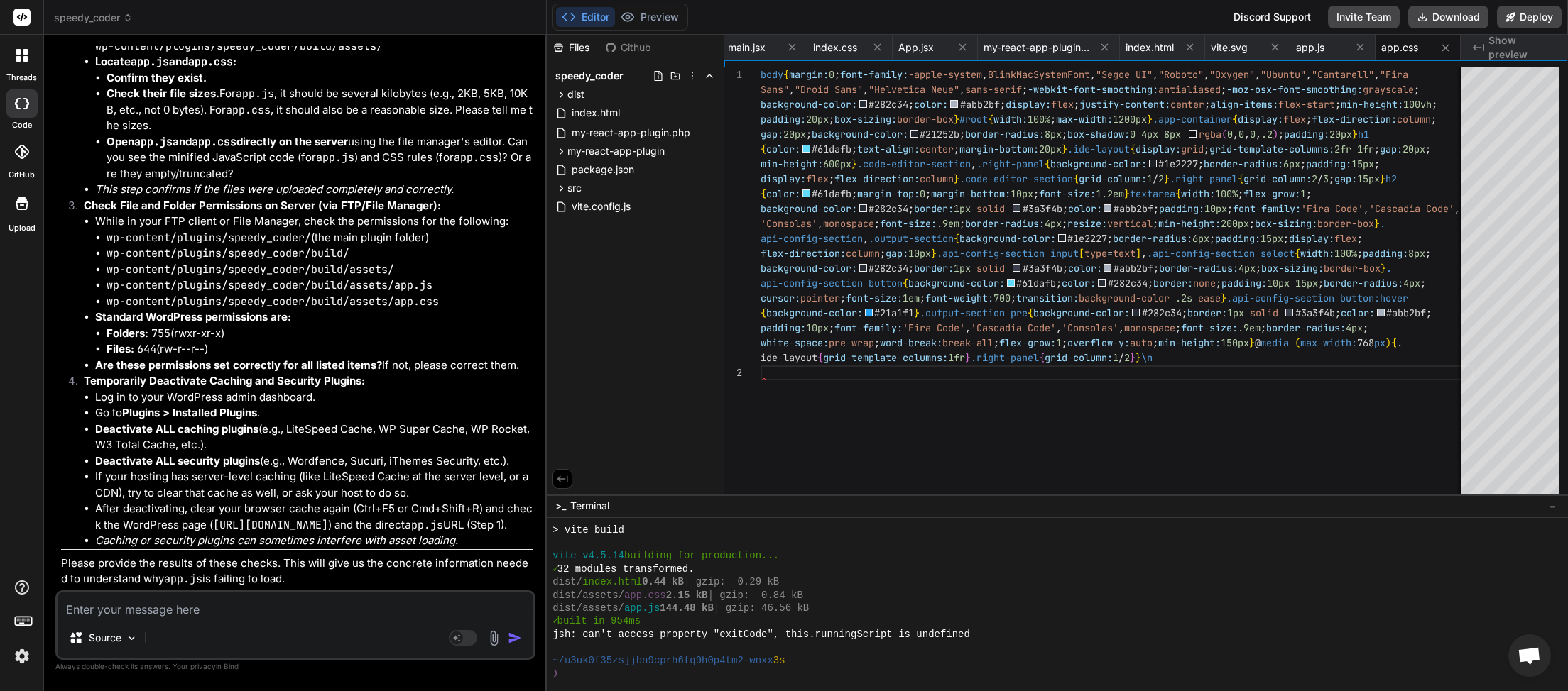
scroll to position [11810, 0]
drag, startPoint x: 314, startPoint y: 325, endPoint x: 241, endPoint y: 301, distance: 76.8
copy ul "https://myinspector.com.au/wp-content/plugins/speedy_coder/build/assets/app.js …"
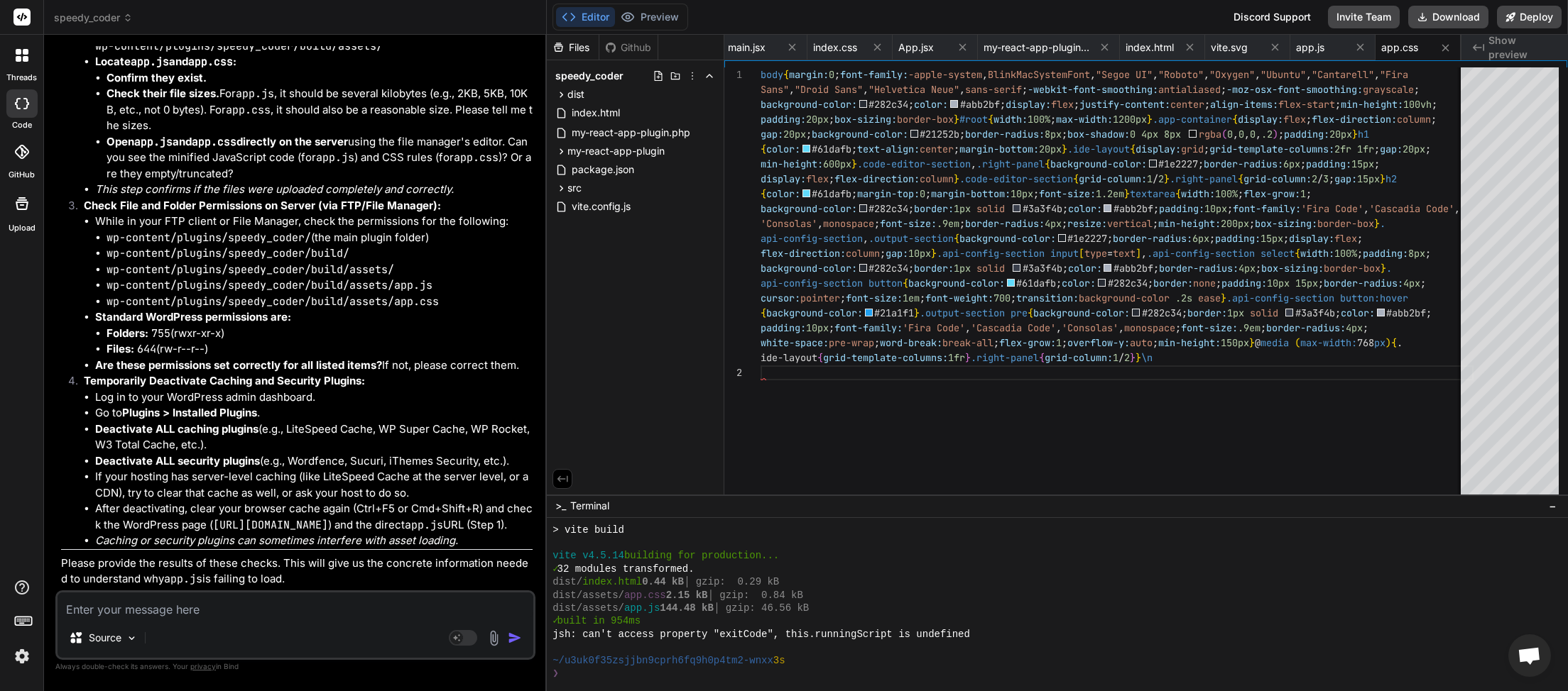
click at [115, 600] on textarea at bounding box center [295, 605] width 476 height 26
paste textarea "https://myinspector.com.au/wp-content/plugins/speedy_coder/build/assets/app.js"
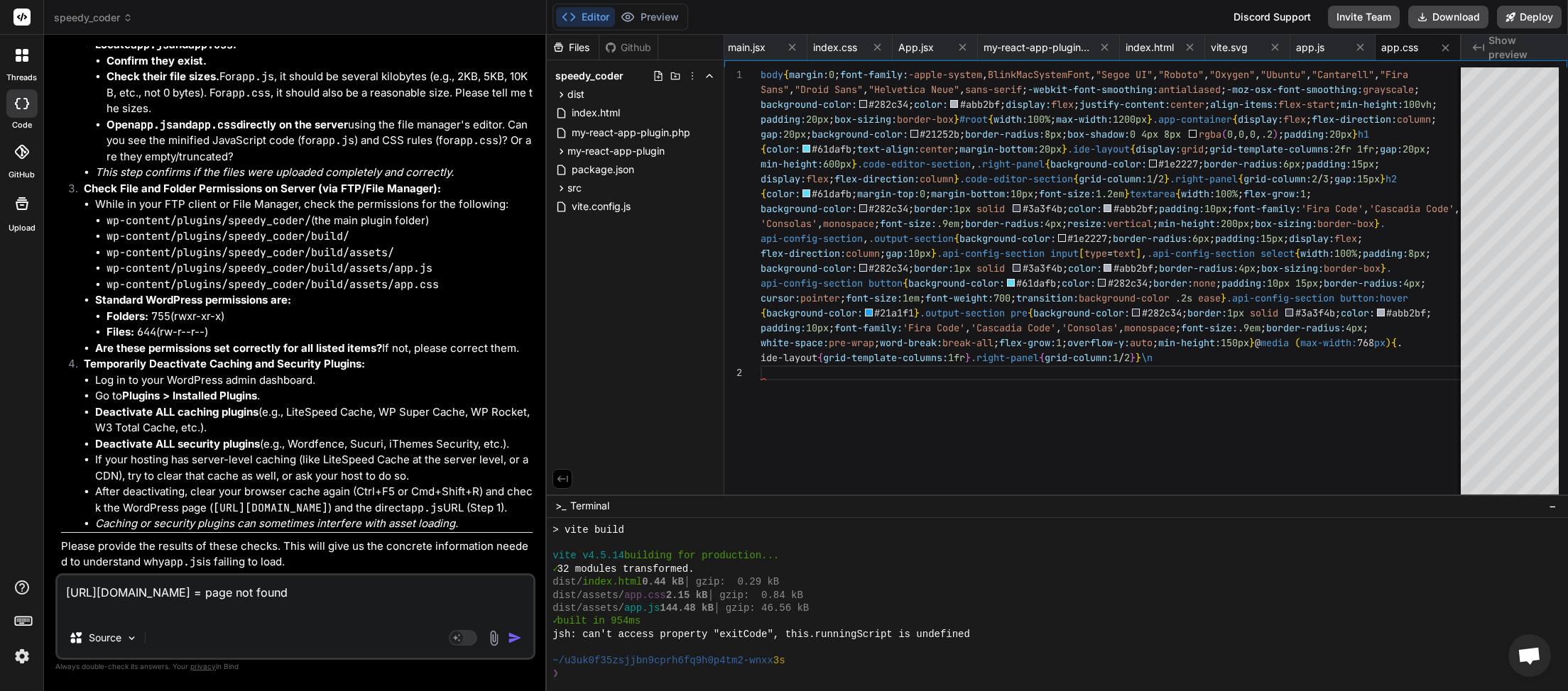
scroll to position [12044, 0]
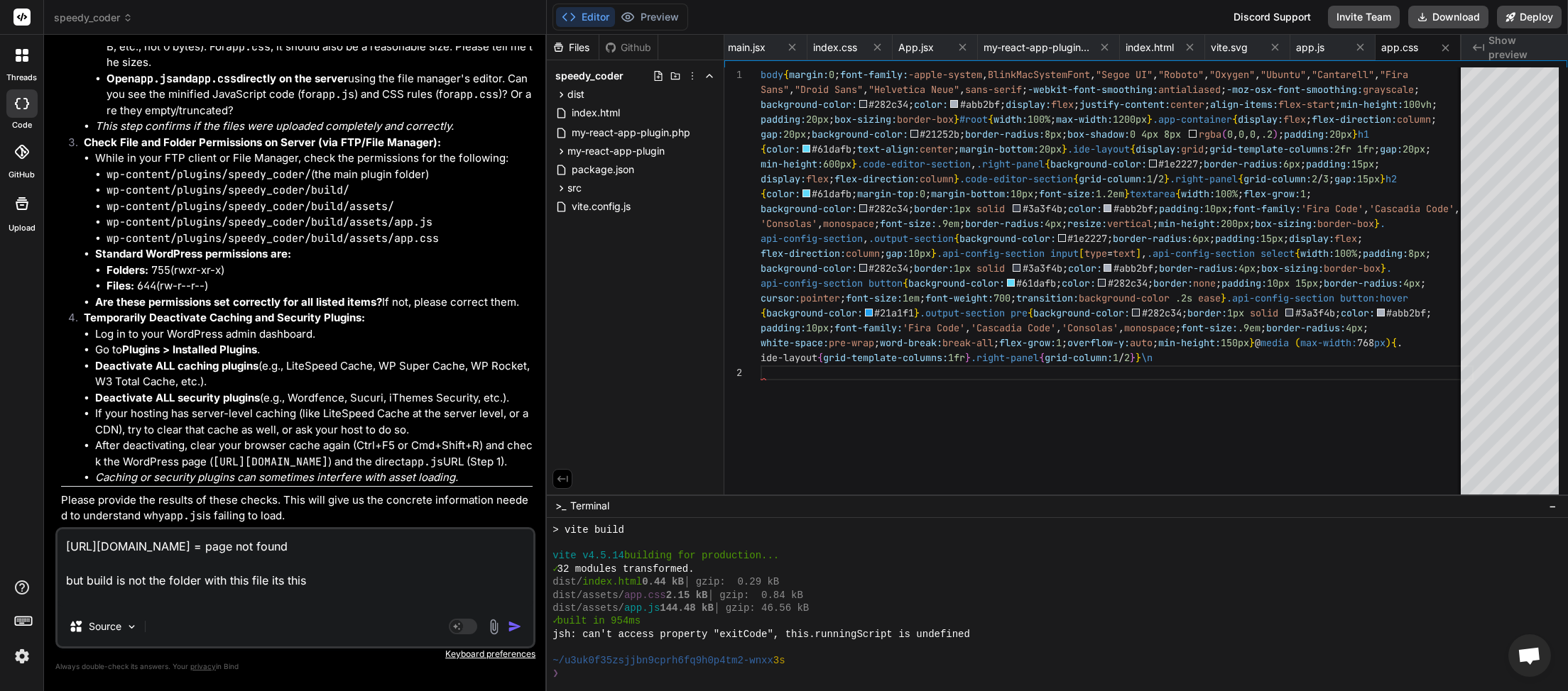
paste textarea "https://myinspector.com.au/wp-content/plugins/speedy_coder/dist/assets/app.js"
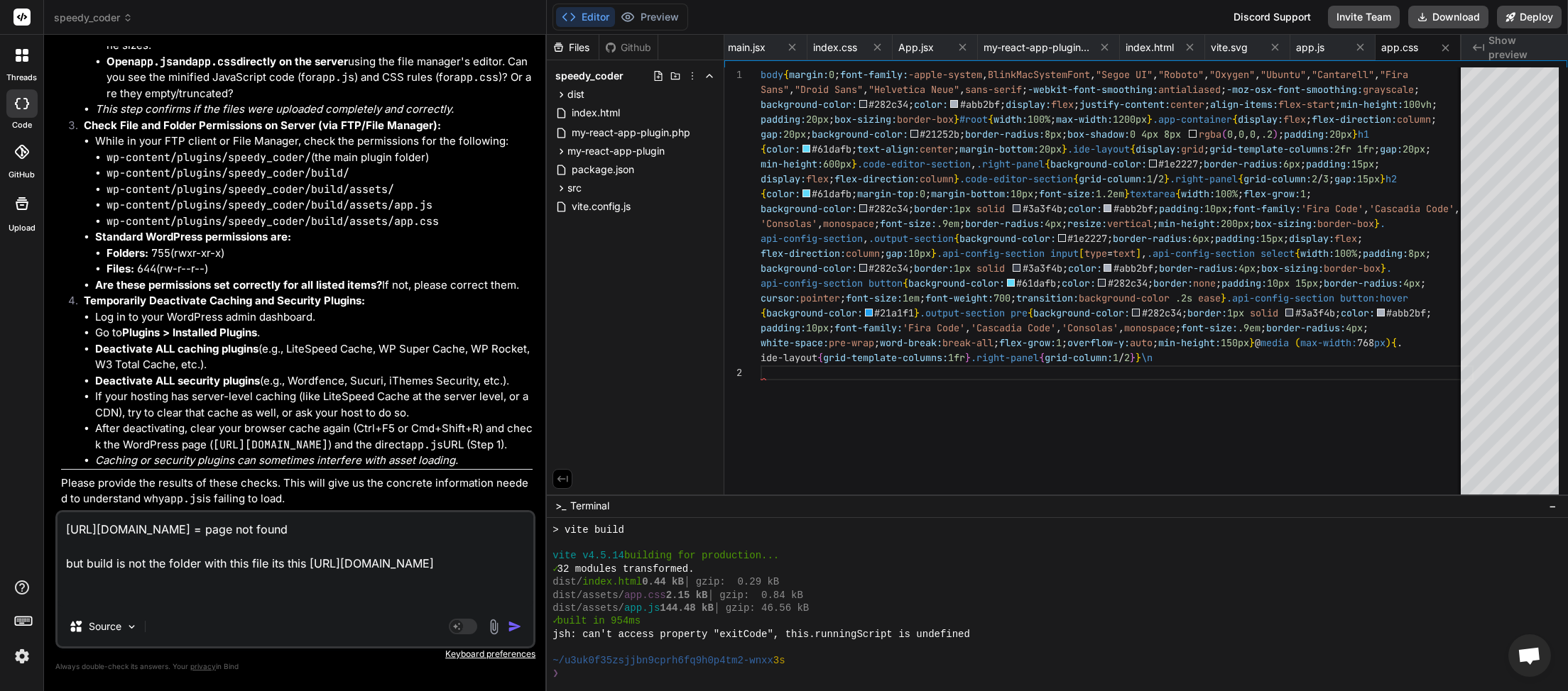
scroll to position [12340, 0]
click at [515, 631] on img "button" at bounding box center [515, 627] width 14 height 14
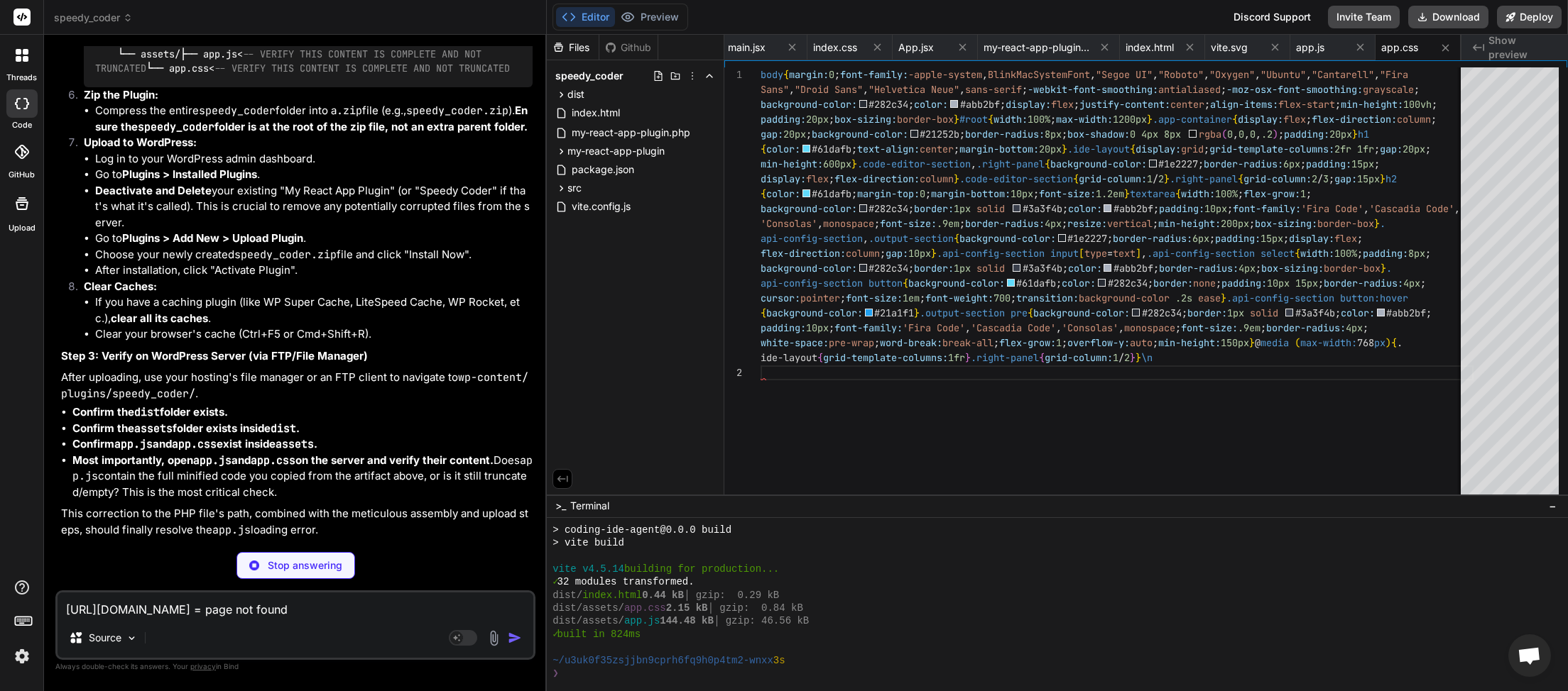
scroll to position [13971, 0]
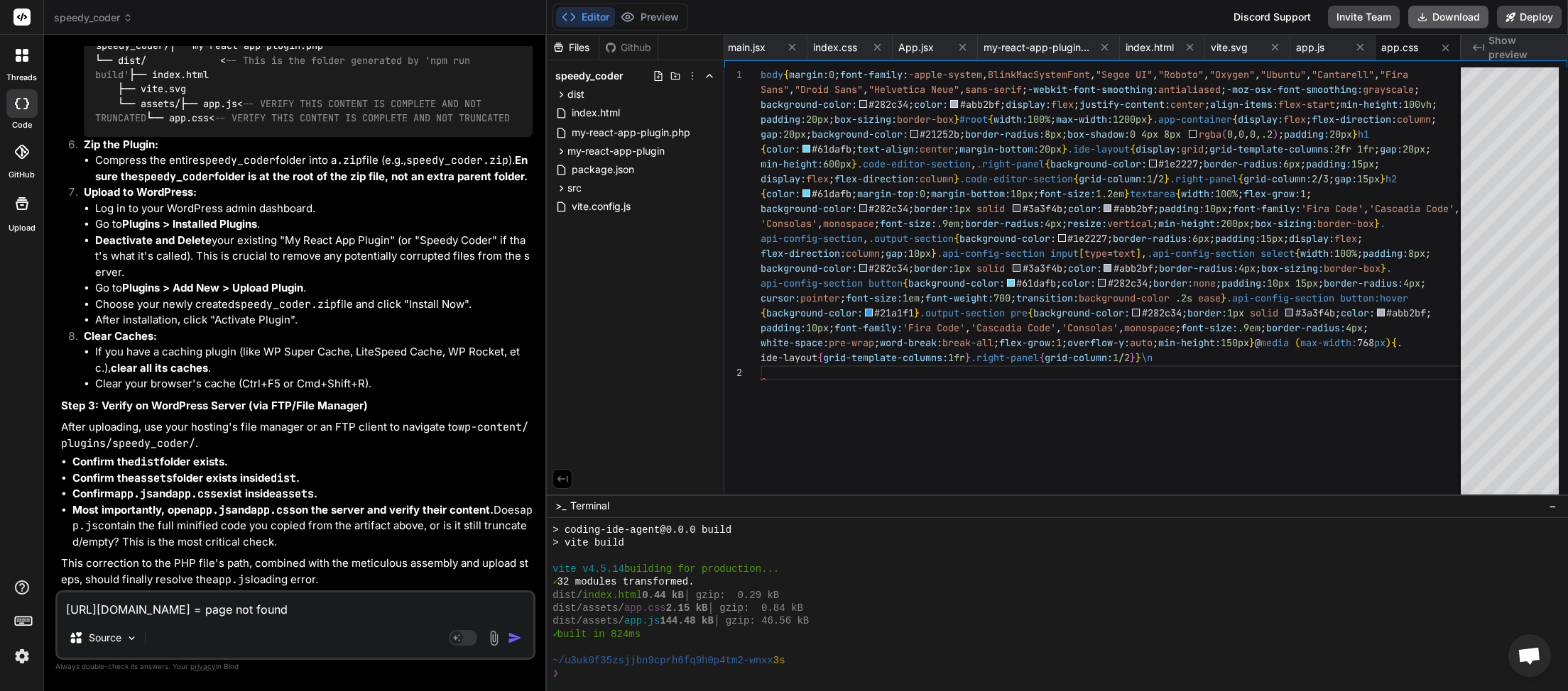
click at [1463, 12] on button "Download" at bounding box center [1449, 16] width 81 height 22
paste textarea "JQMIGRATE: Migrate is installed, version 3.4.1 jquery-migrate.min.js:2:981 Unca…"
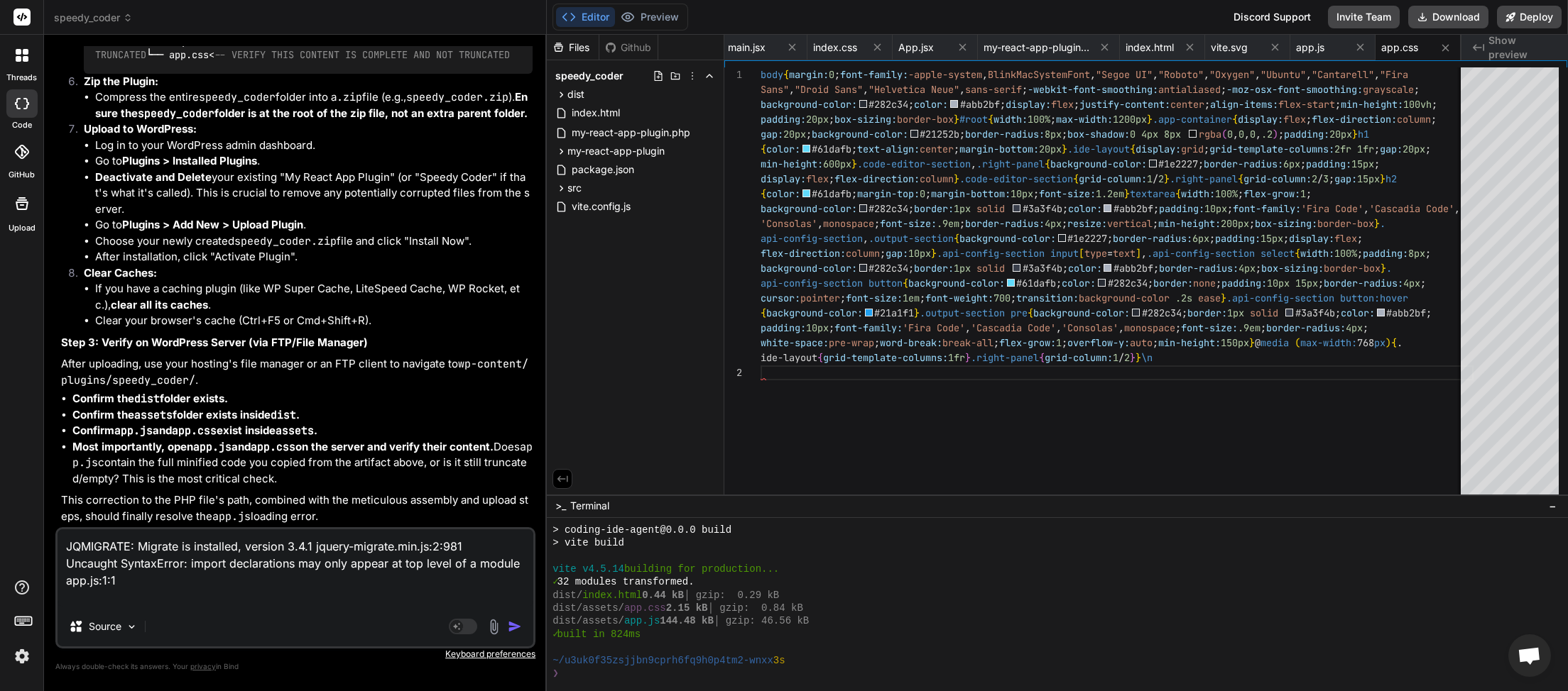
click at [518, 622] on img "button" at bounding box center [515, 627] width 14 height 14
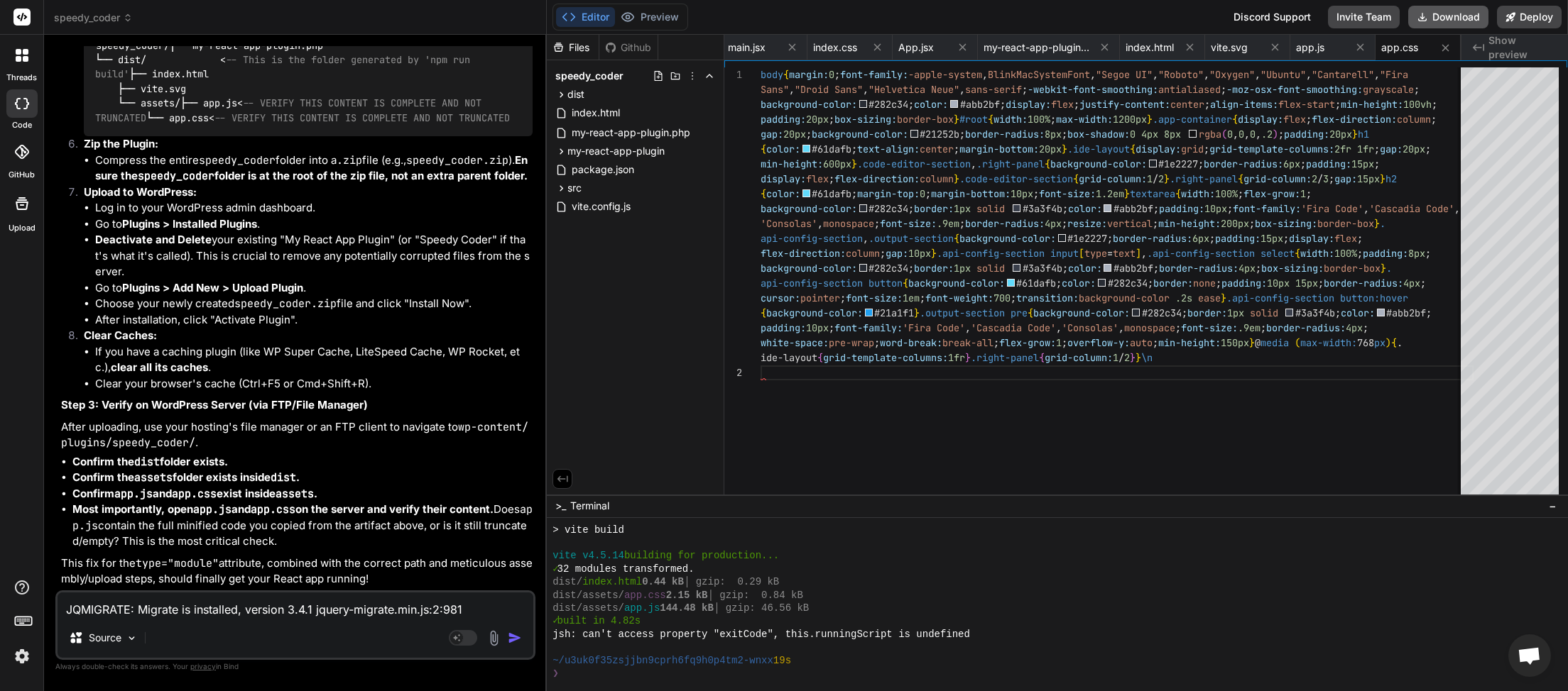
click at [1458, 25] on button "Download" at bounding box center [1449, 16] width 81 height 22
paste textarea "nvalid escape sequence app.js:5:966"
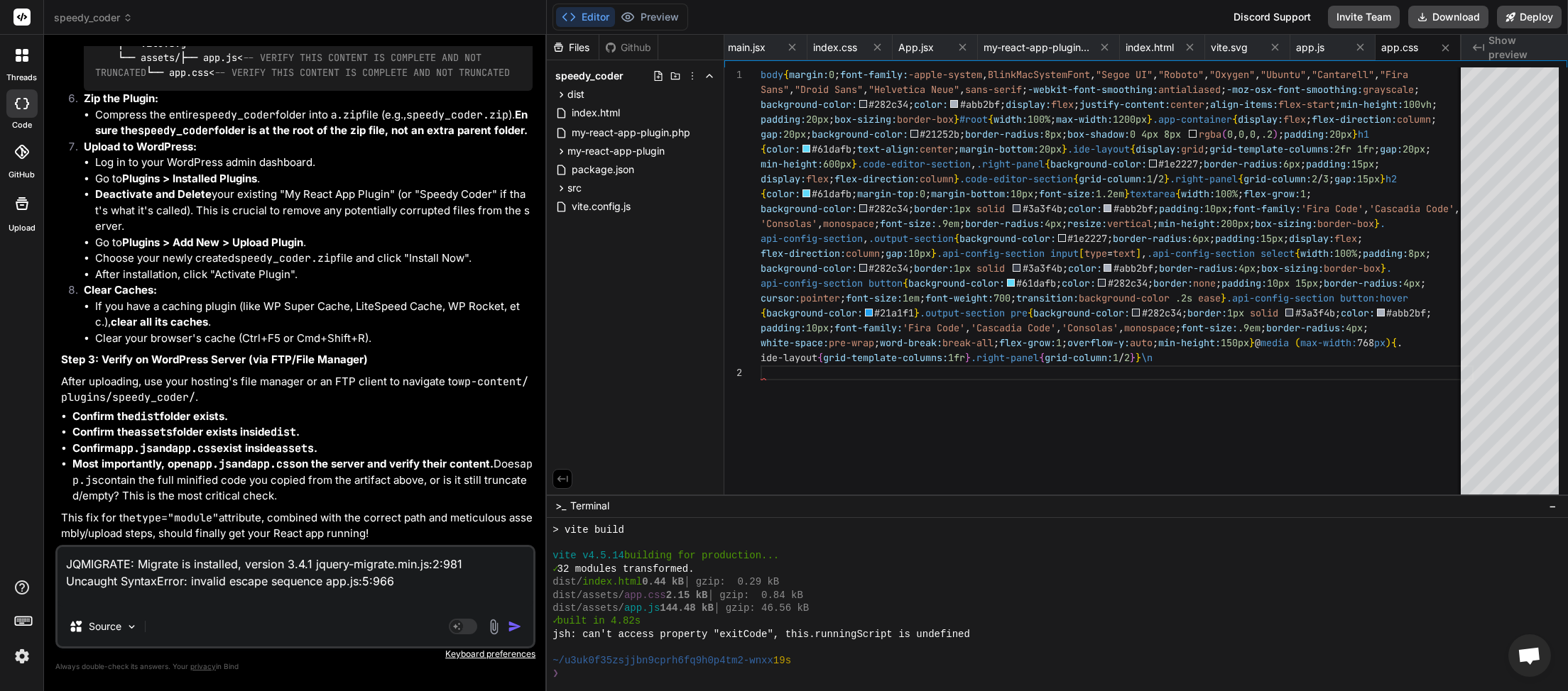
click at [522, 630] on button "button" at bounding box center [518, 627] width 20 height 14
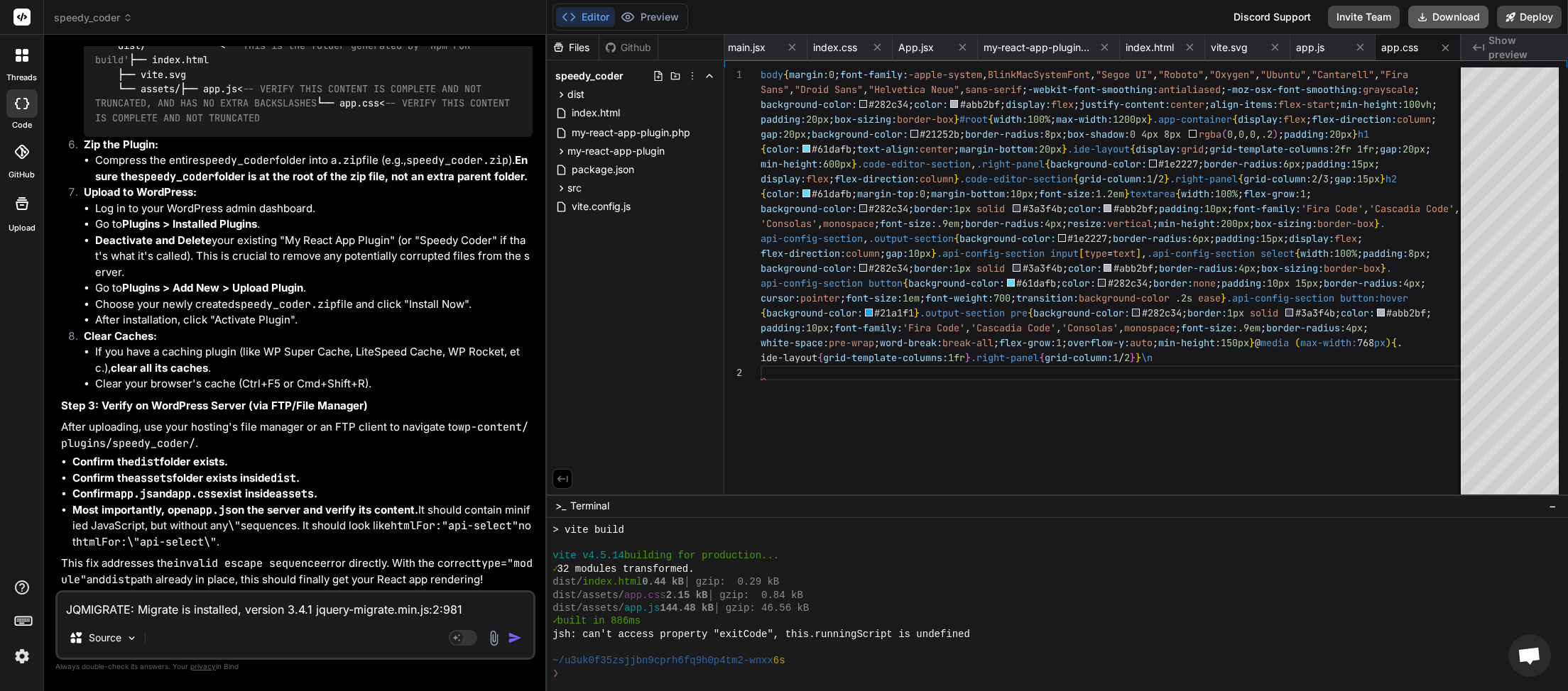
click at [1439, 21] on button "Download" at bounding box center [1449, 16] width 81 height 22
paste textarea "TypeError: The specifier “react/jsx-runtime” was a bare specifier, but was not …"
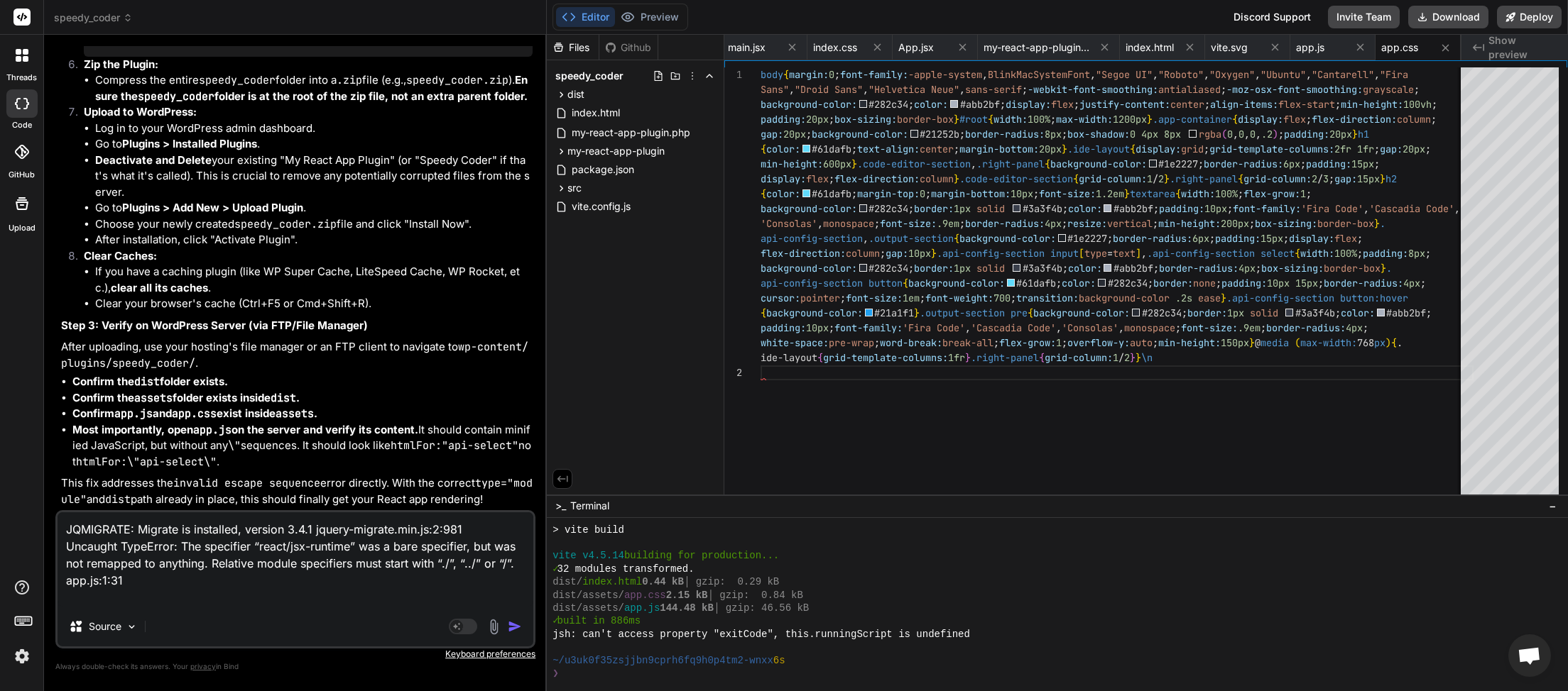
click at [515, 631] on img "button" at bounding box center [515, 627] width 14 height 14
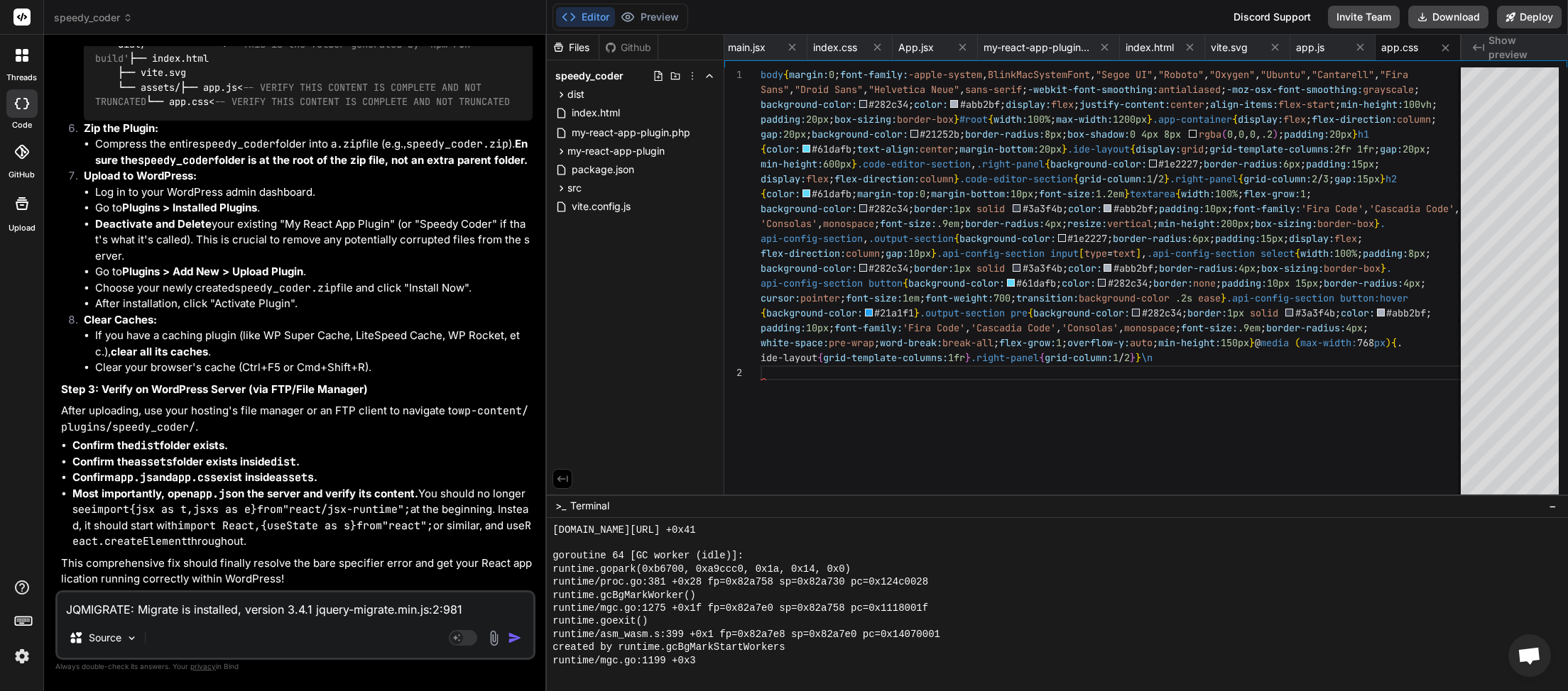
scroll to position [19447, 0]
click at [1450, 14] on button "Download" at bounding box center [1449, 16] width 81 height 22
click at [185, 615] on textarea "JQMIGRATE: Migrate is installed, version 3.4.1 jquery-migrate.min.js:2:981 Unca…" at bounding box center [295, 605] width 476 height 26
paste textarea "” was a bare specifier, but was not remapped to anything. Relative module speci…"
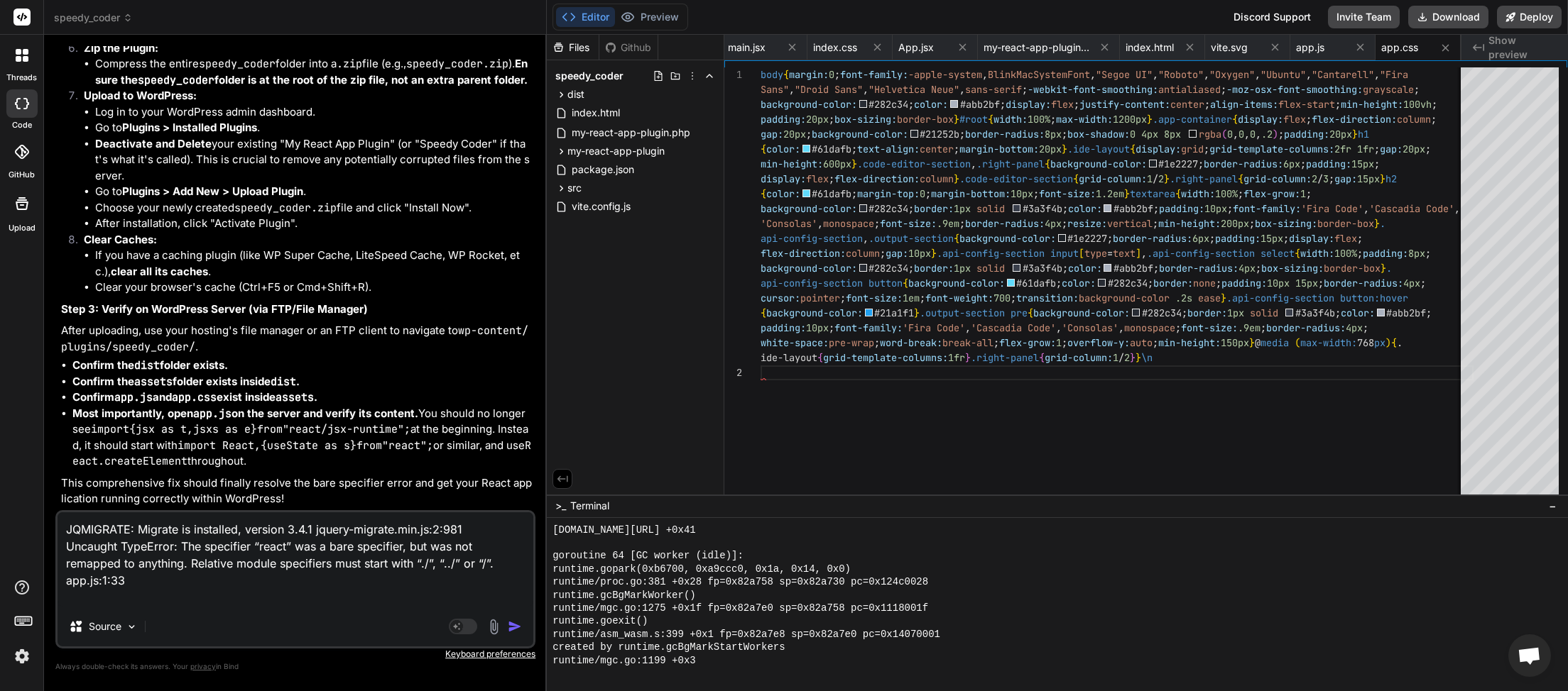
click at [510, 627] on img "button" at bounding box center [515, 627] width 14 height 14
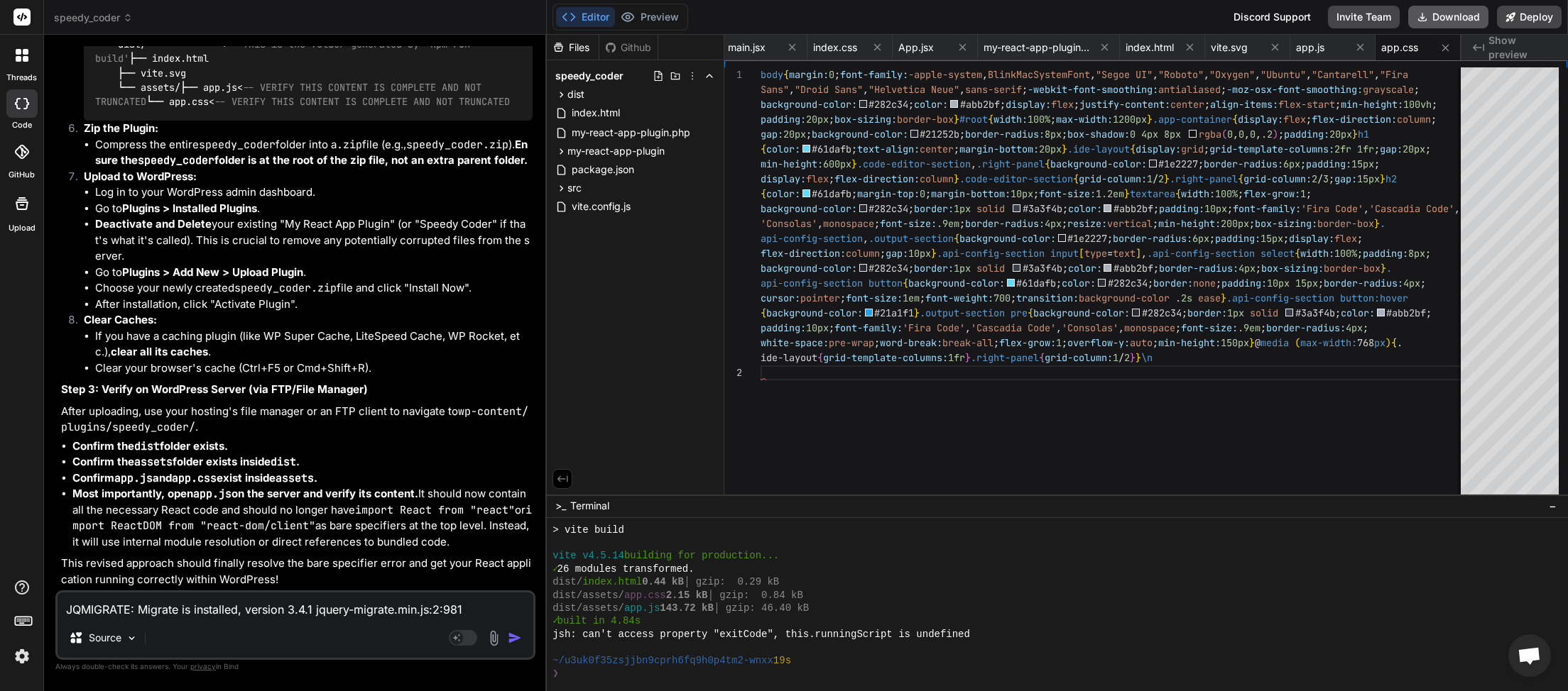
click at [1442, 19] on button "Download" at bounding box center [1449, 16] width 81 height 22
paste textarea "26"
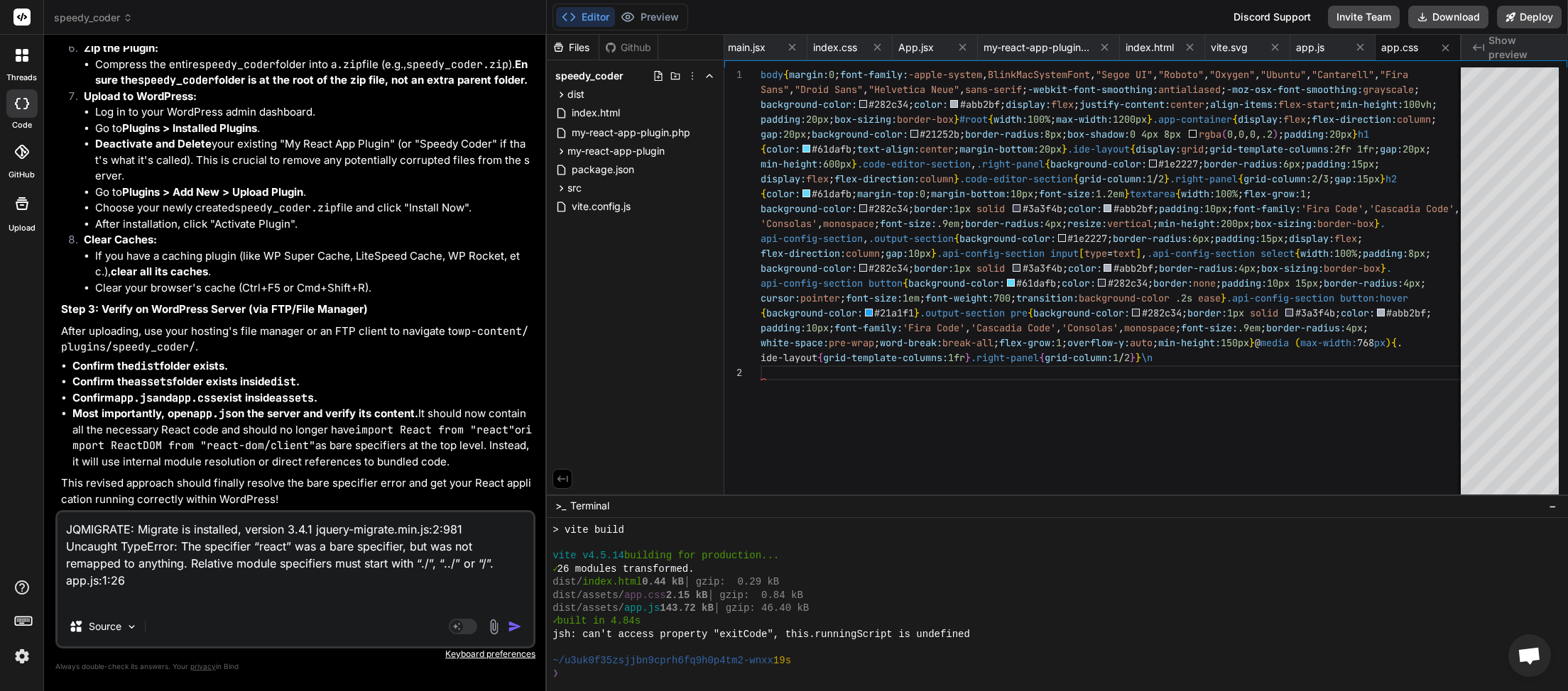
click at [518, 621] on img "button" at bounding box center [515, 627] width 14 height 14
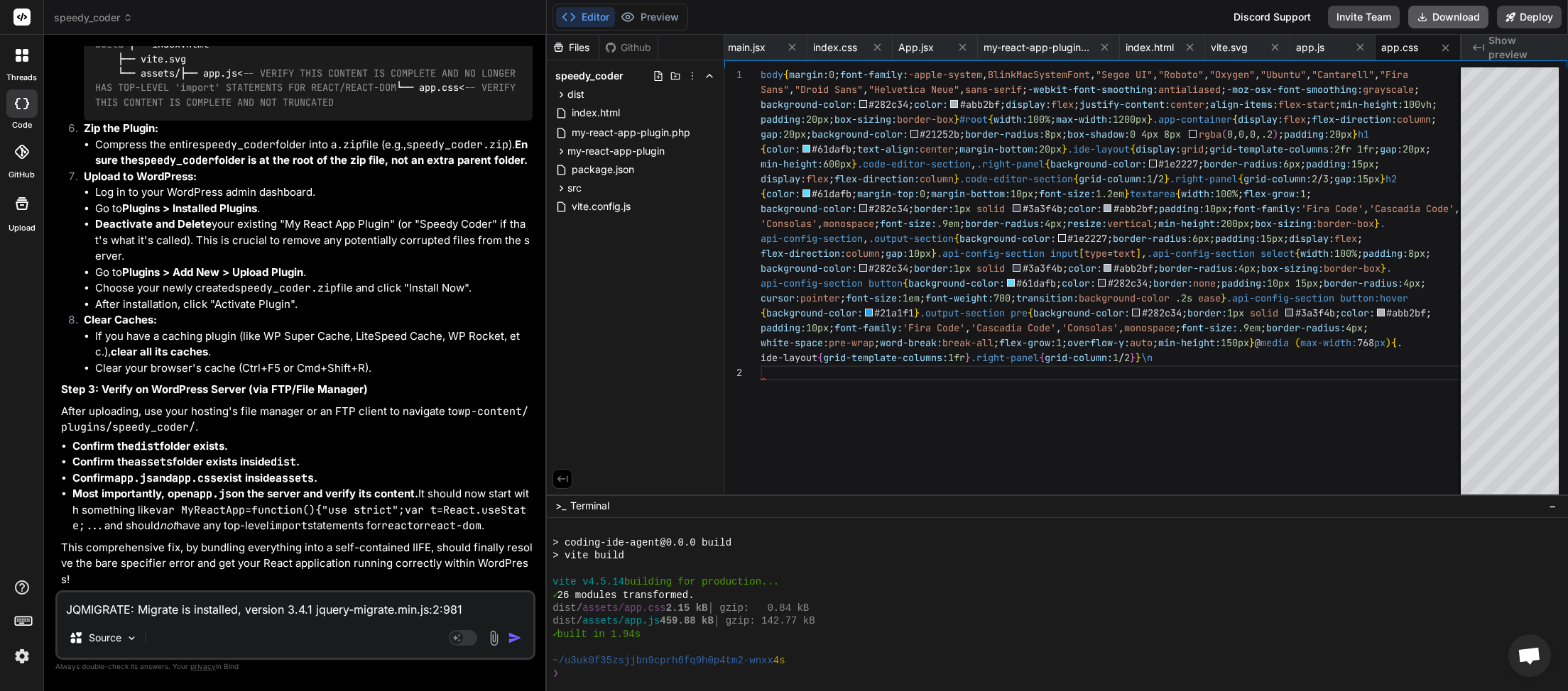
click at [1447, 21] on button "Download" at bounding box center [1449, 16] width 81 height 22
paste textarea "ReferenceError: React is not defined MyReactApp https://myinspector.com.au/wp-c…"
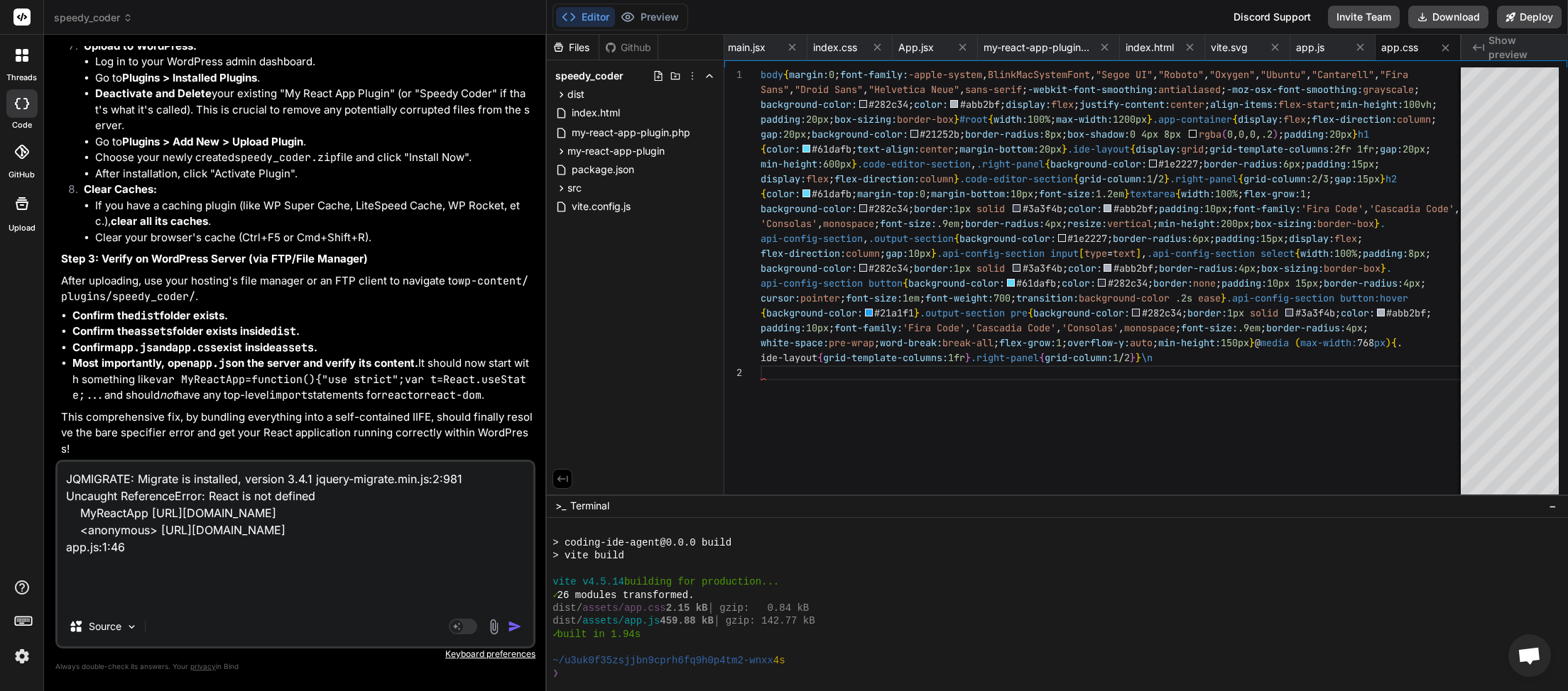
click at [515, 626] on img "button" at bounding box center [515, 627] width 14 height 14
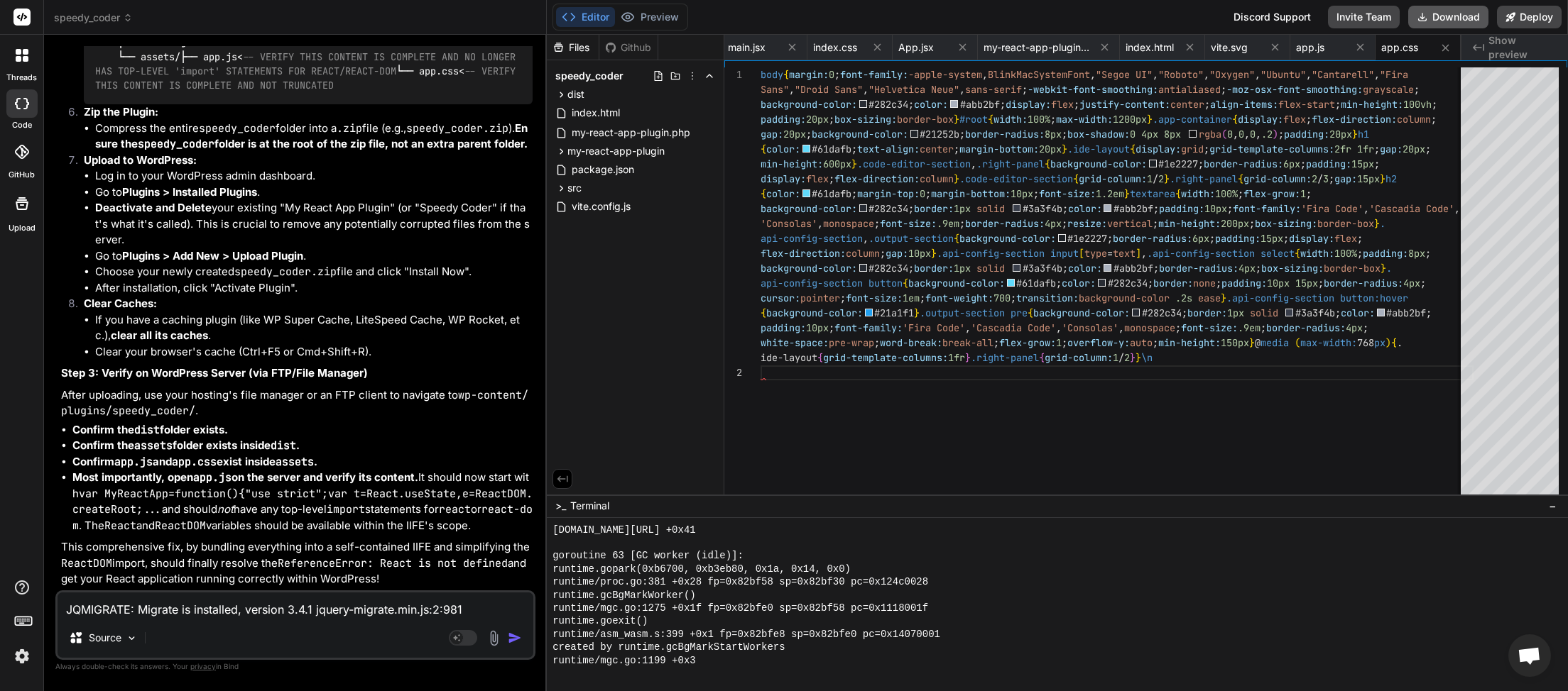
click at [1429, 19] on button "Download" at bounding box center [1449, 16] width 81 height 22
click at [233, 608] on textarea "JQMIGRATE: Migrate is installed, version 3.4.1 jquery-migrate.min.js:2:981 Unca…" at bounding box center [295, 605] width 476 height 26
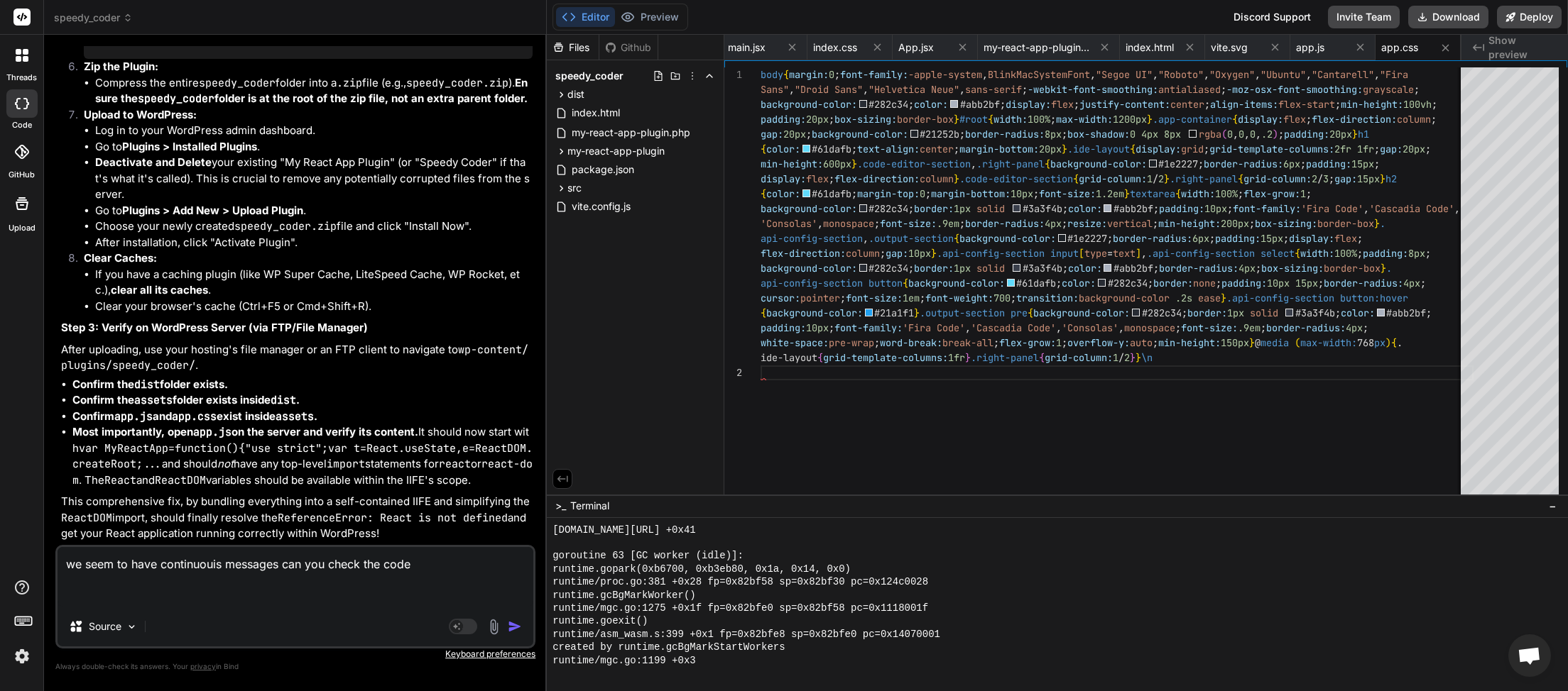
paste textarea "JQMIGRATE: Migrate is installed, version 3.4.1 jquery-migrate.min.js:2:981 Unca…"
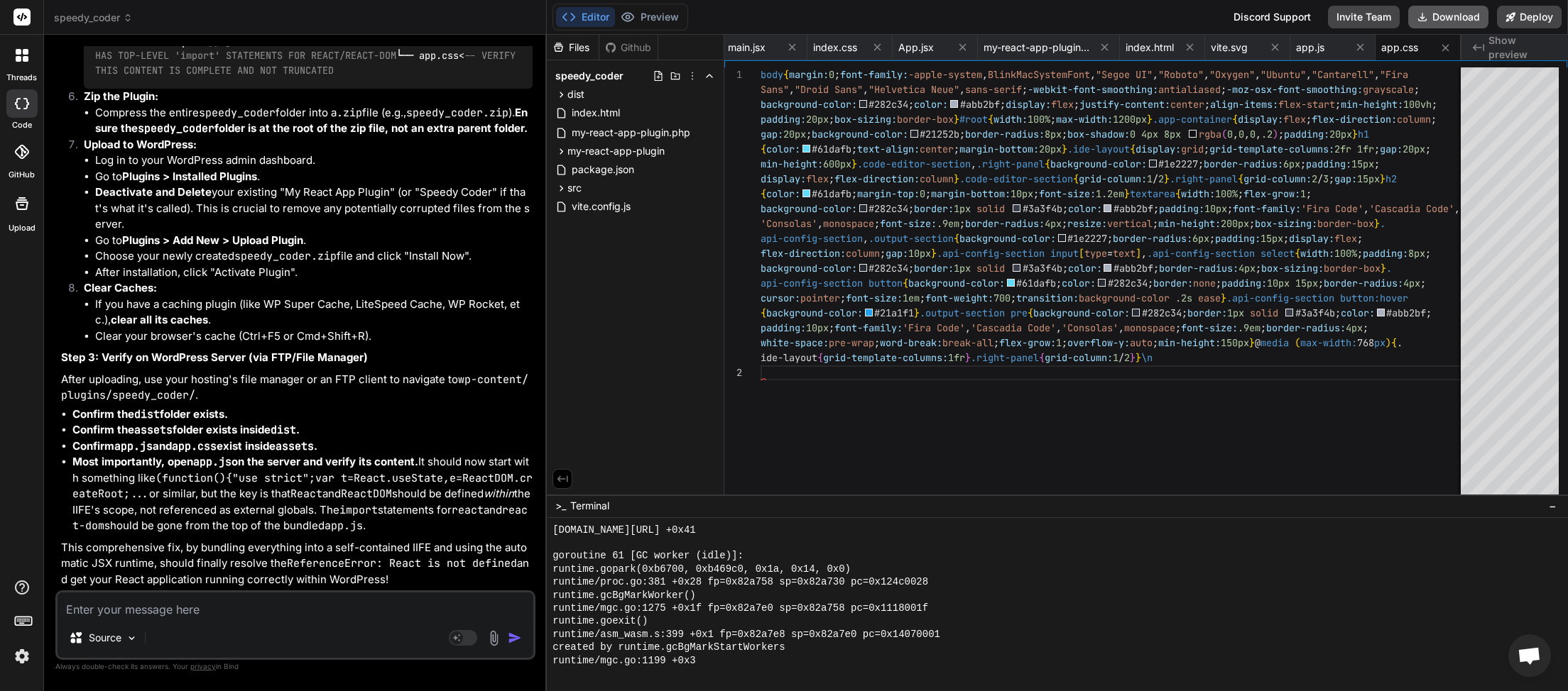
click at [1465, 18] on button "Download" at bounding box center [1449, 16] width 81 height 22
paste textarea "[2025-09-18 04:19:44] [JAVASCRIPT ERROR]\nMessage: ReferenceError: React is not…"
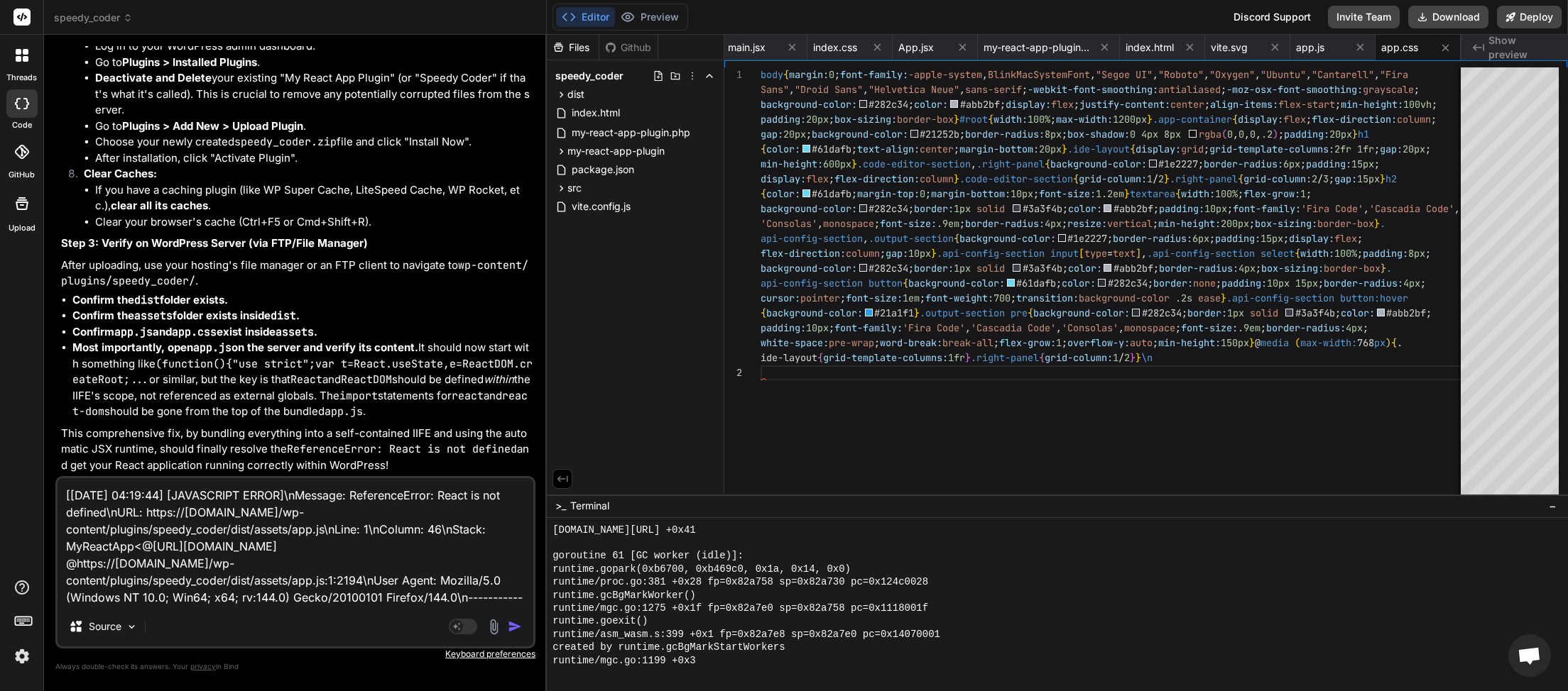
click at [512, 624] on img "button" at bounding box center [515, 627] width 14 height 14
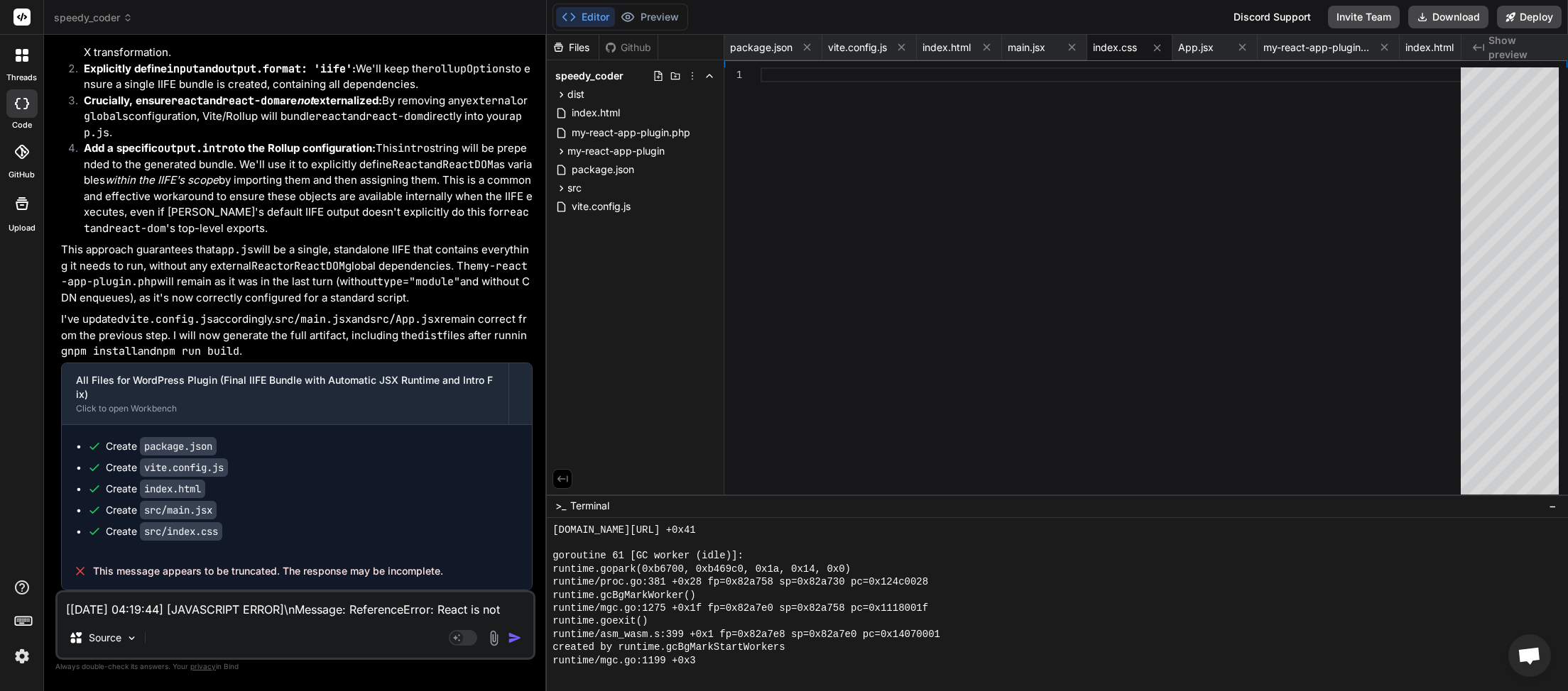
scroll to position [28733, 0]
drag, startPoint x: 446, startPoint y: 572, endPoint x: 95, endPoint y: 583, distance: 351.2
click at [95, 583] on div "This message appears to be truncated. The response may be incomplete." at bounding box center [297, 572] width 470 height 37
copy span "This message appears to be truncated. The response may be incomplete."
click at [122, 615] on textarea "[2025-09-18 04:19:44] [JAVASCRIPT ERROR]\nMessage: ReferenceError: React is not…" at bounding box center [295, 605] width 476 height 26
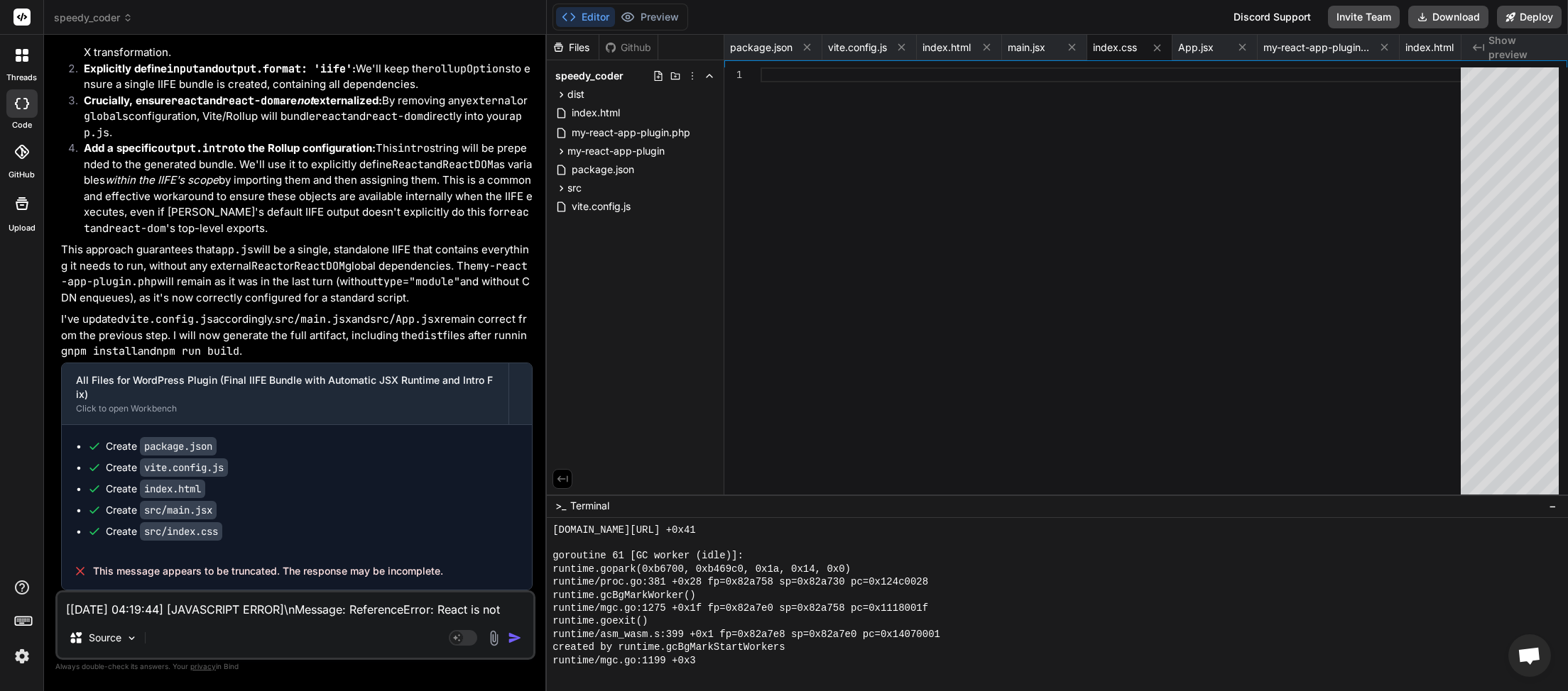
paste textarea "This message appears to be truncated. The response may be incomplete."
click at [522, 635] on img "button" at bounding box center [515, 638] width 14 height 14
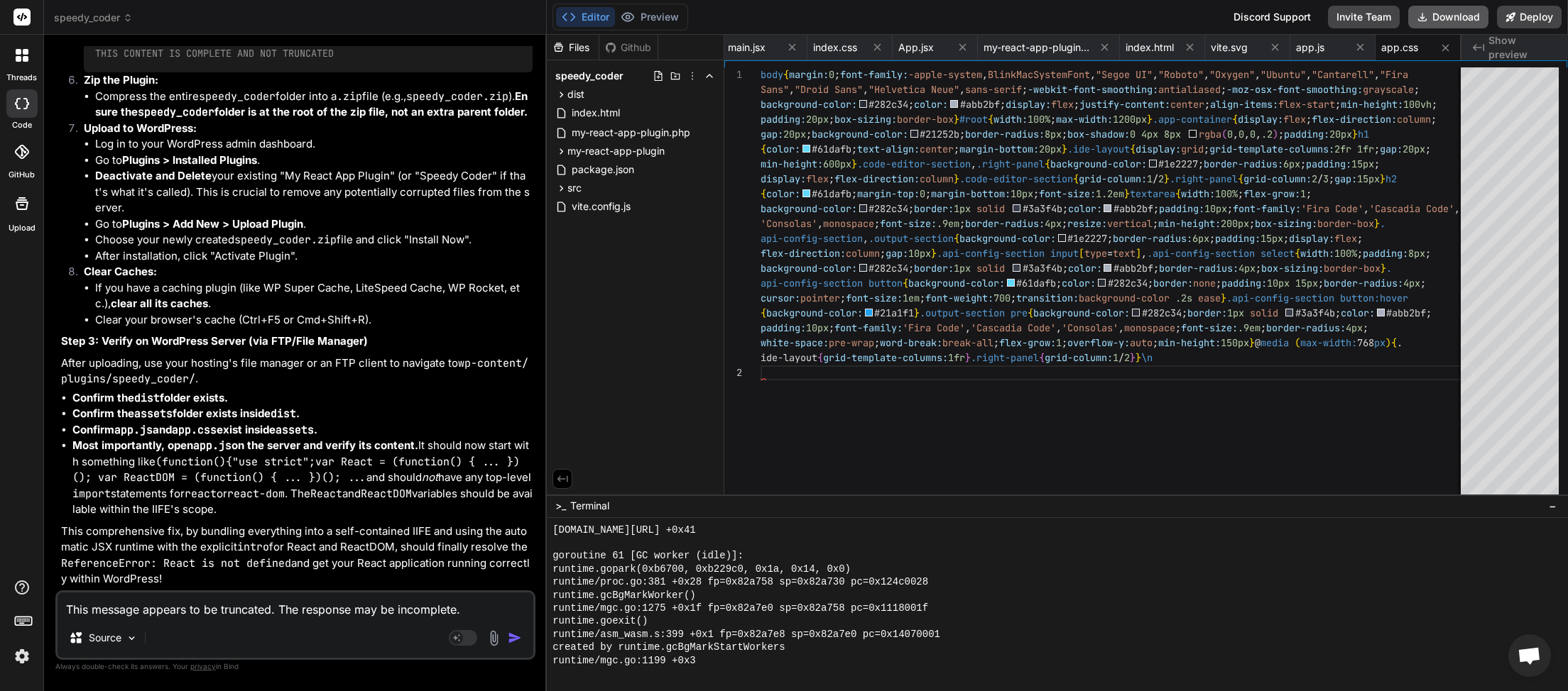
scroll to position [0, 281]
click at [1433, 19] on button "Download" at bounding box center [1449, 16] width 81 height 22
paste textarea "jquery-migrate.min.js?ver=3.4.1:2 JQMIGRATE: Migrate is installed, version 3.4.…"
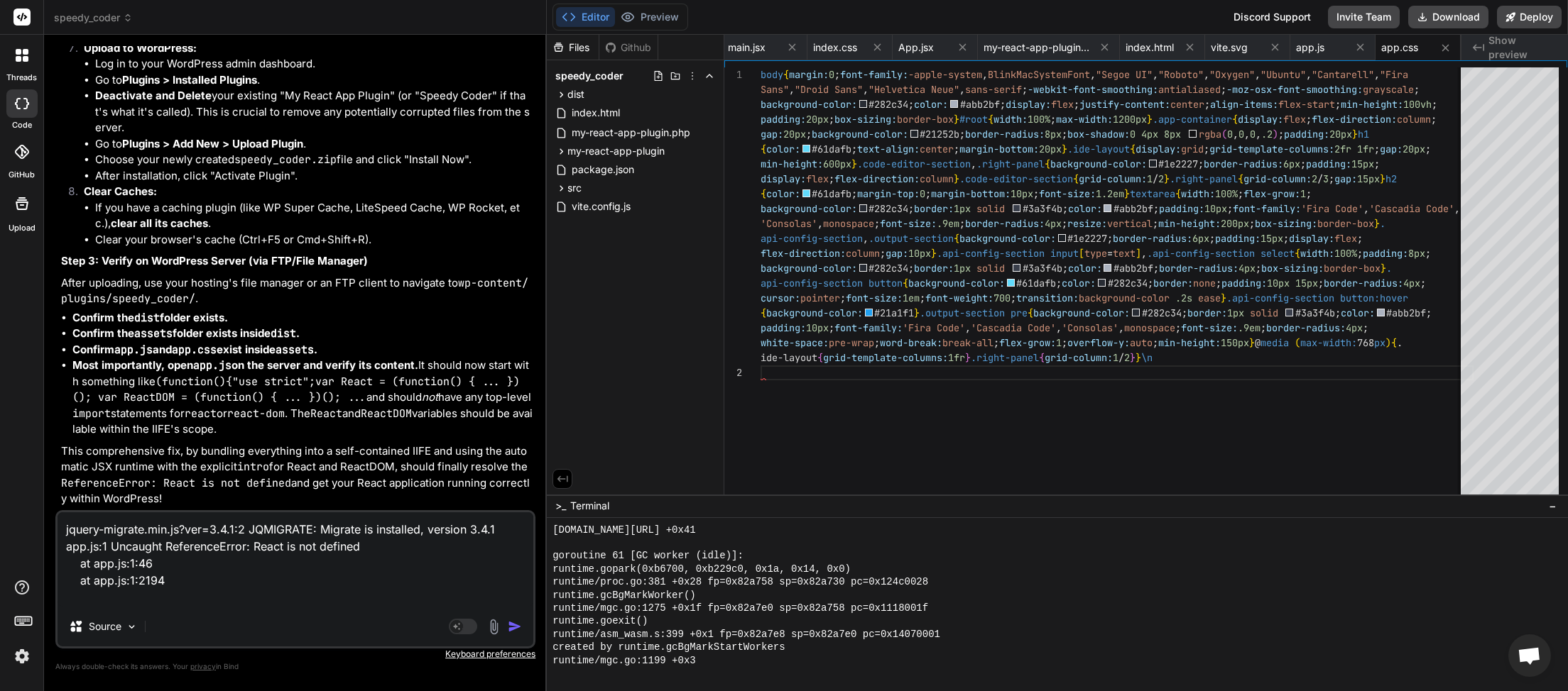
click at [519, 624] on img "button" at bounding box center [515, 627] width 14 height 14
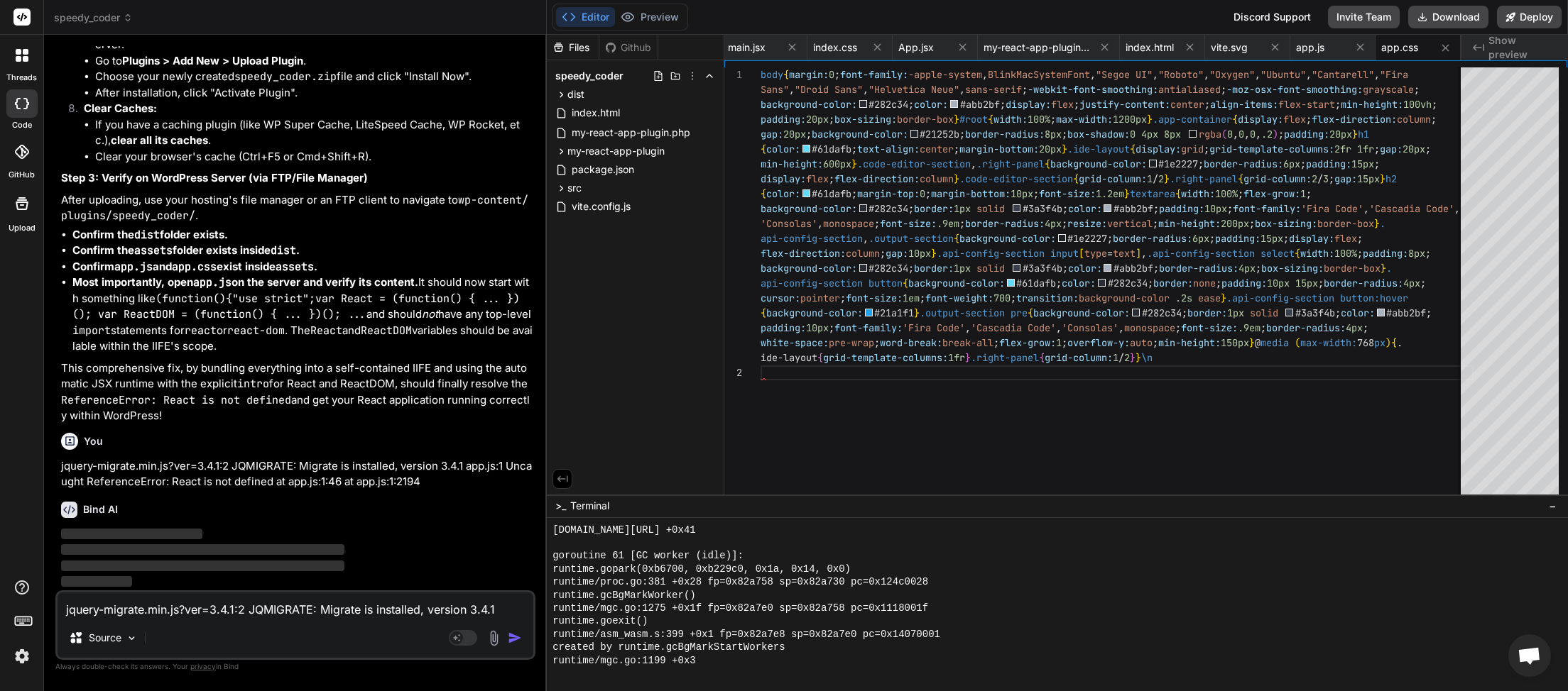
click at [213, 610] on textarea "jquery-migrate.min.js?ver=3.4.1:2 JQMIGRATE: Migrate is installed, version 3.4.…" at bounding box center [295, 605] width 476 height 26
click at [154, 604] on textarea "jquery-migrate.min.js?ver=3.4.1:2 JQMIGRATE: Migrate is installed, version 3.4.…" at bounding box center [295, 605] width 476 height 26
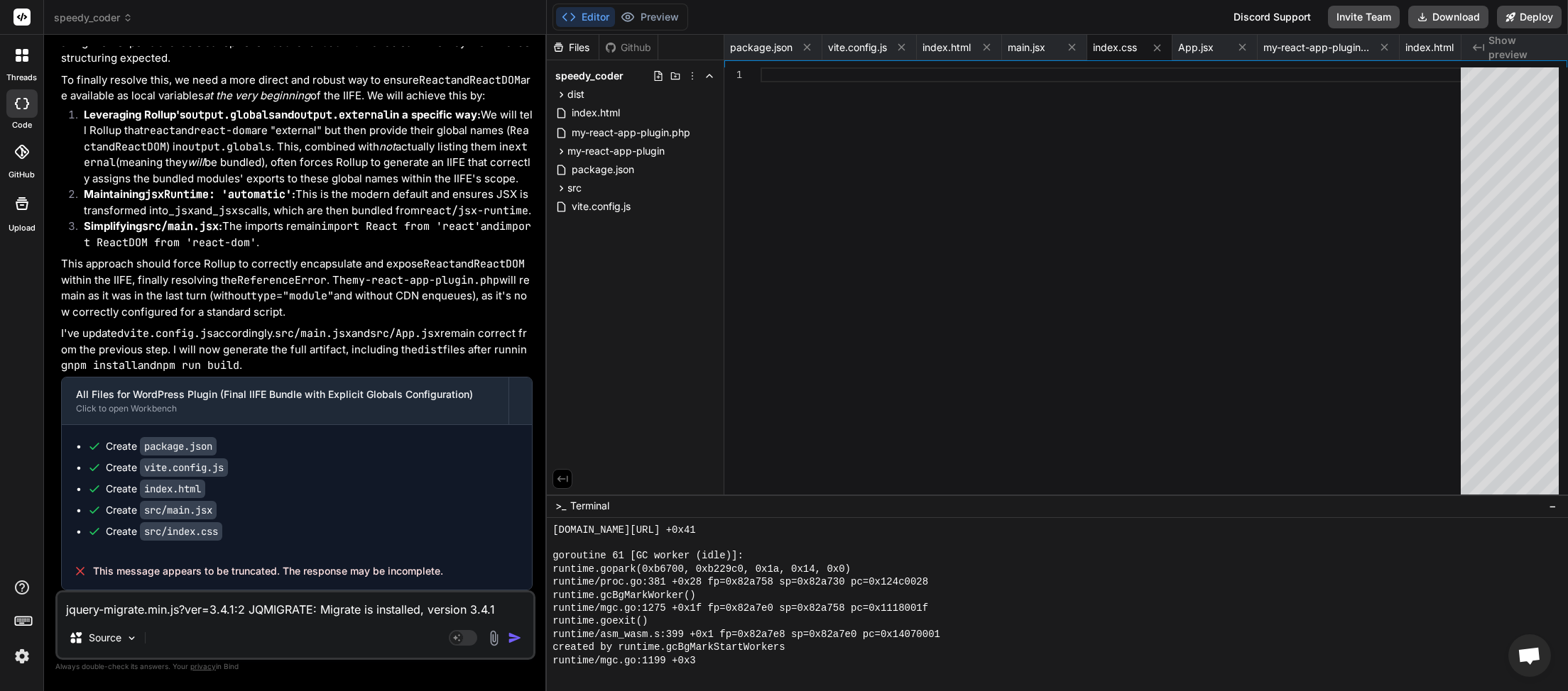
scroll to position [31255, 0]
drag, startPoint x: 451, startPoint y: 569, endPoint x: 85, endPoint y: 579, distance: 366.1
click at [85, 579] on div "This message appears to be truncated. The response may be incomplete." at bounding box center [297, 572] width 470 height 37
click at [98, 615] on textarea "jquery-migrate.min.js?ver=3.4.1:2 JQMIGRATE: Migrate is installed, version 3.4.…" at bounding box center [295, 605] width 476 height 26
paste textarea "This message appears to be truncated. The response may be incomplete."
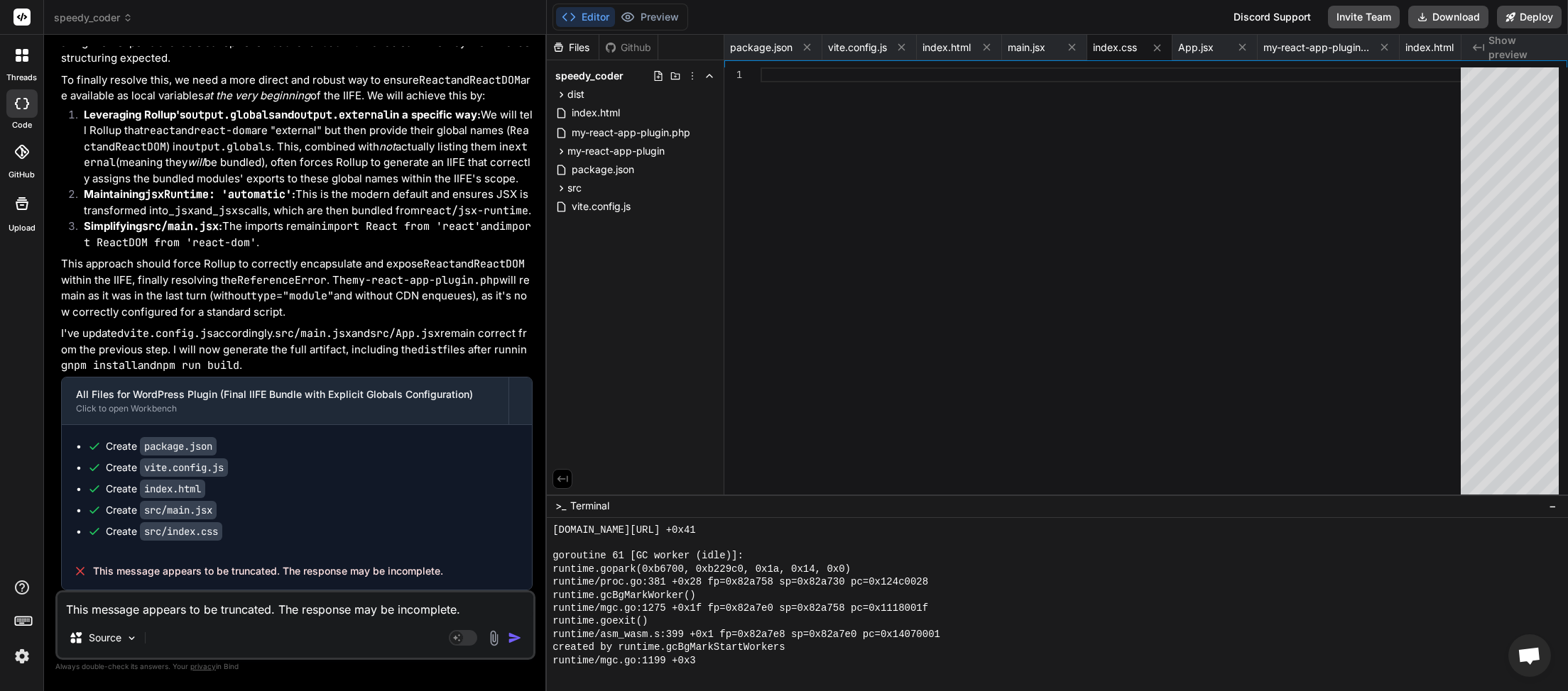
click at [510, 636] on img "button" at bounding box center [515, 638] width 14 height 14
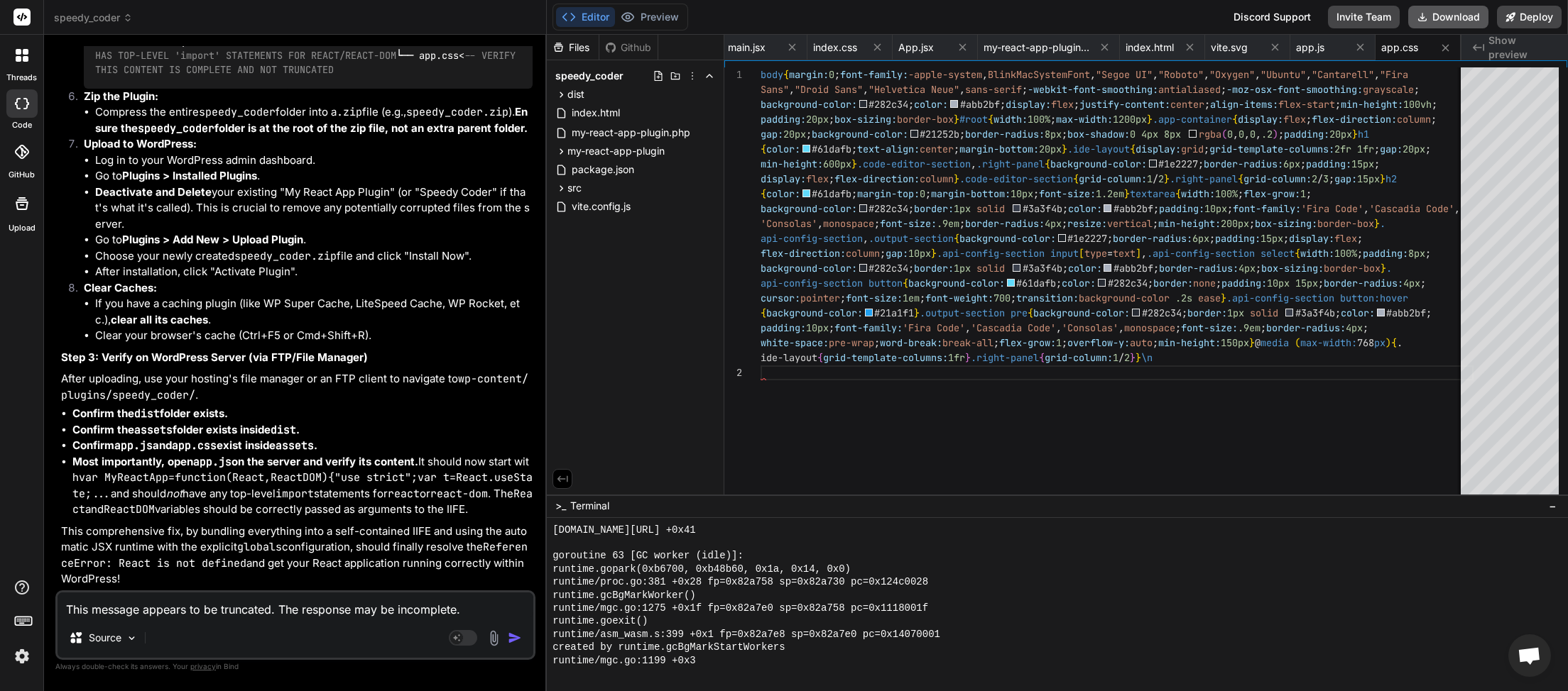
scroll to position [0, 281]
click at [1439, 19] on button "Download" at bounding box center [1449, 16] width 81 height 22
click at [184, 614] on textarea "This message appears to be truncated. The response may be incomplete." at bounding box center [295, 605] width 476 height 26
paste textarea "JQMIGRATE: Migrate is installed, version 3.4.1 jquery-migrate.min.js:2:981 Unca…"
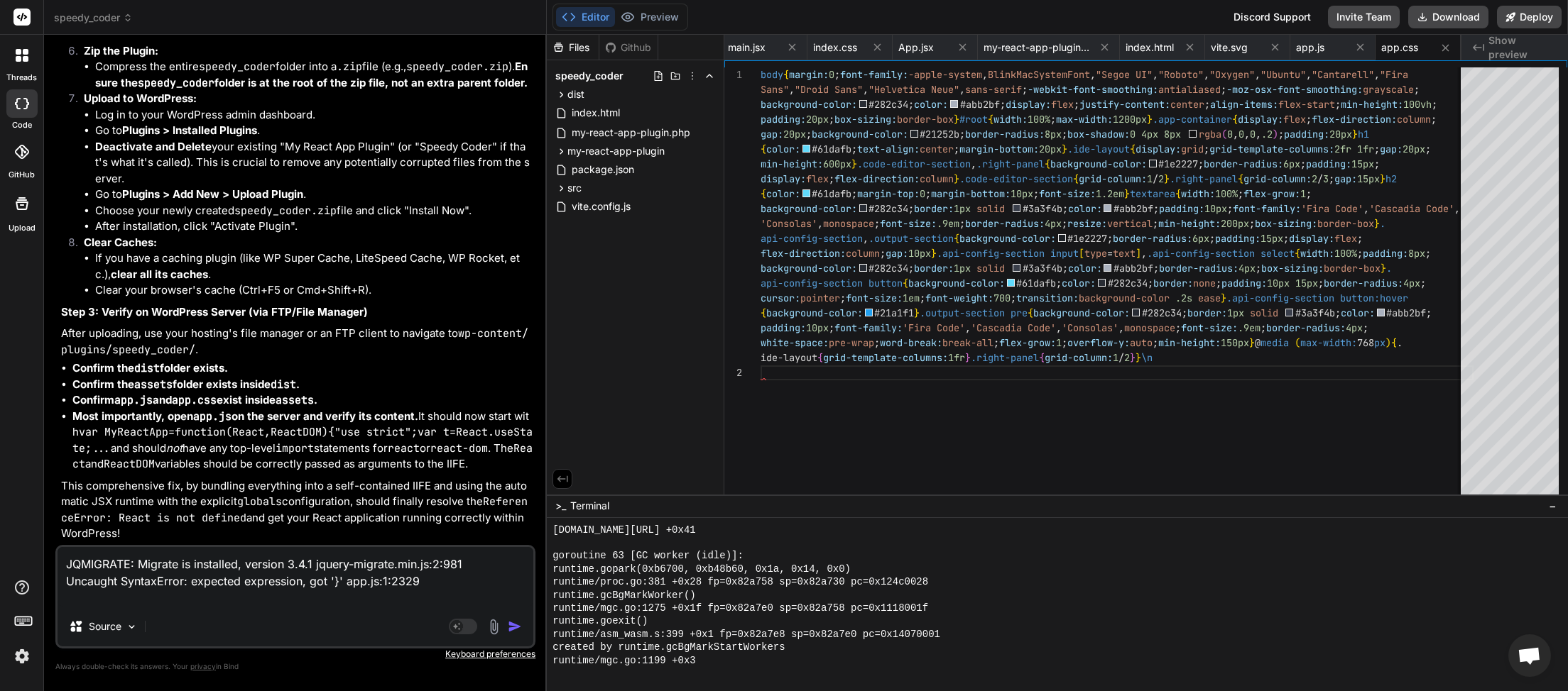
click at [517, 627] on img "button" at bounding box center [515, 627] width 14 height 14
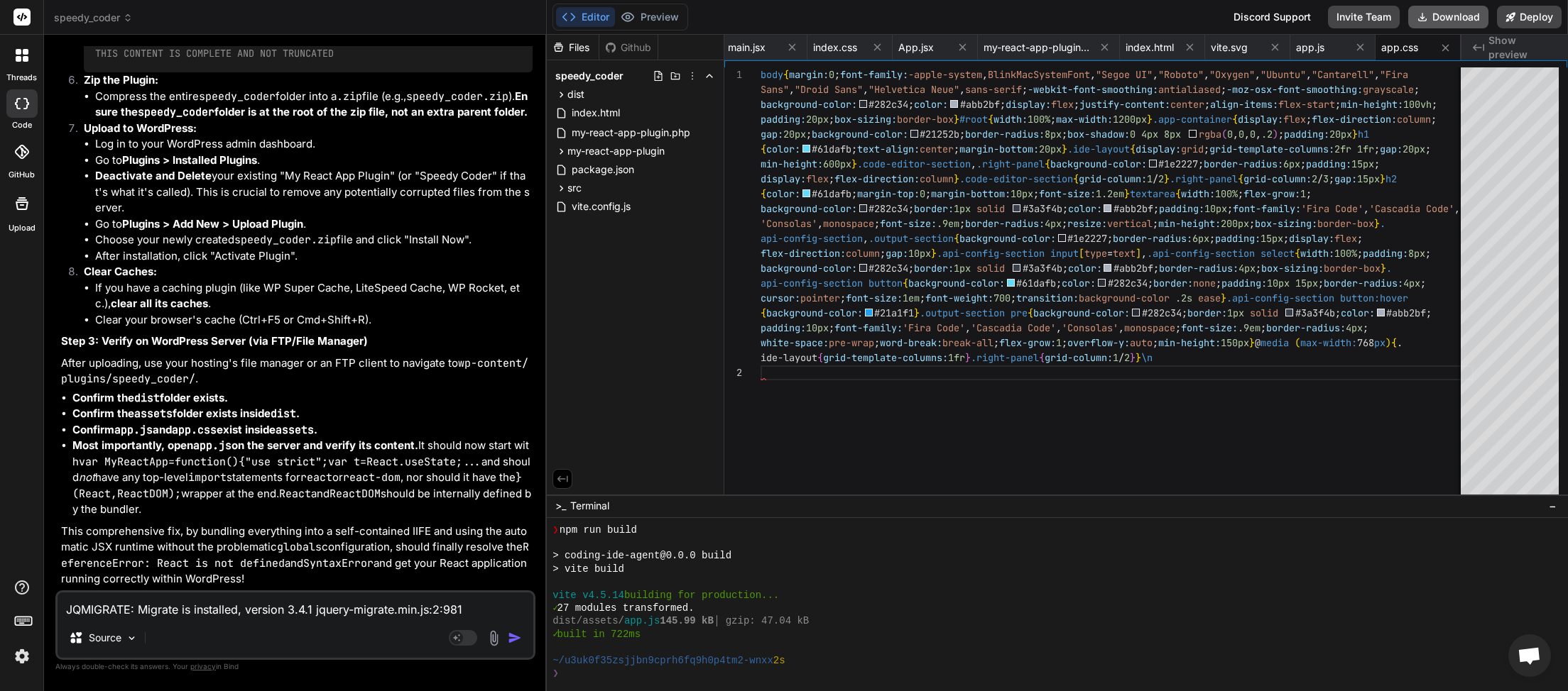
click at [1437, 18] on button "Download" at bounding box center [1449, 16] width 81 height 22
click at [176, 604] on textarea "JQMIGRATE: Migrate is installed, version 3.4.1 jquery-migrate.min.js:2:981 Unca…" at bounding box center [295, 605] width 476 height 26
paste textarea "JQMIGRATE: Migrate is installed, version 3.4.1 jquery-migrate.min.js:2:981 Unca…"
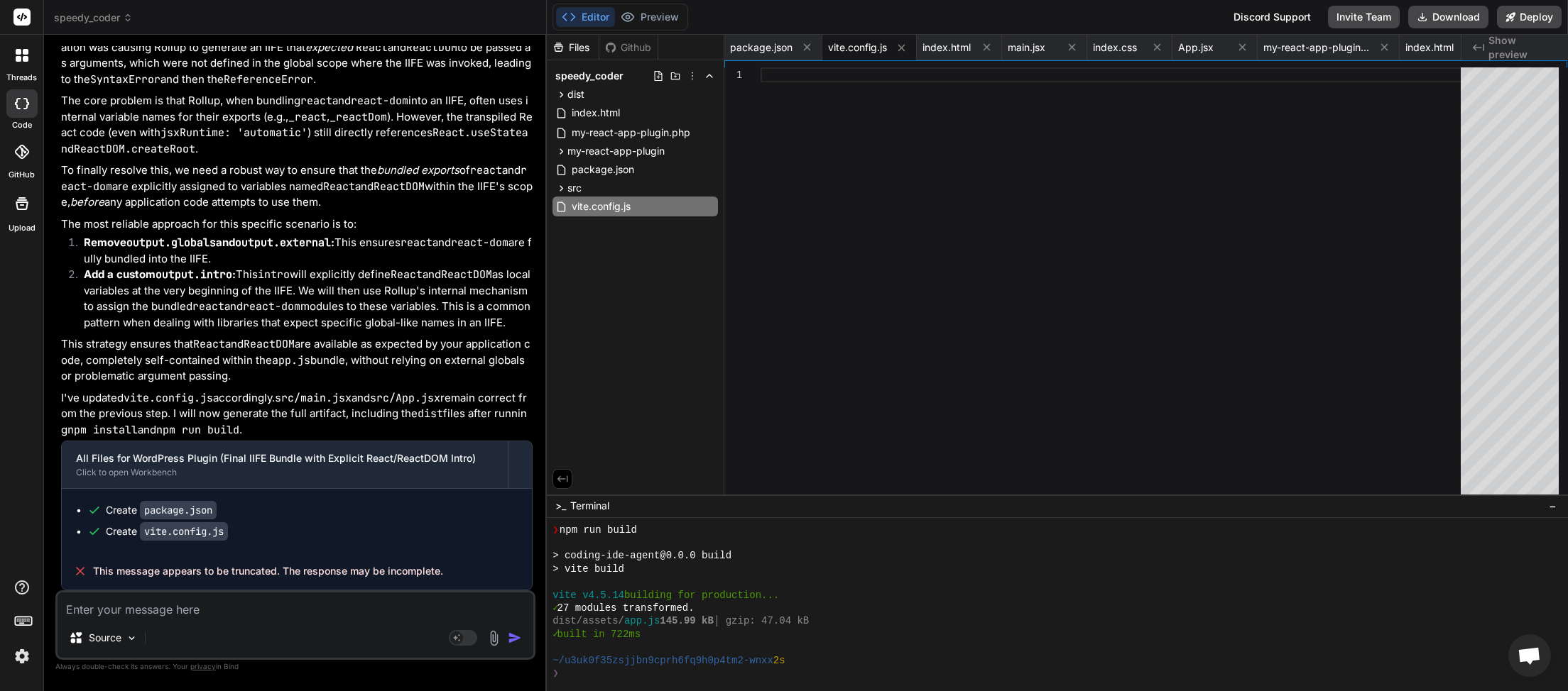
scroll to position [35827, 0]
drag, startPoint x: 419, startPoint y: 580, endPoint x: 86, endPoint y: 566, distance: 333.3
click at [86, 566] on div "This message appears to be truncated. The response may be incomplete." at bounding box center [297, 572] width 470 height 37
copy div "This message appears to be truncated. The response may be incomplete."
click at [140, 610] on textarea at bounding box center [295, 605] width 476 height 26
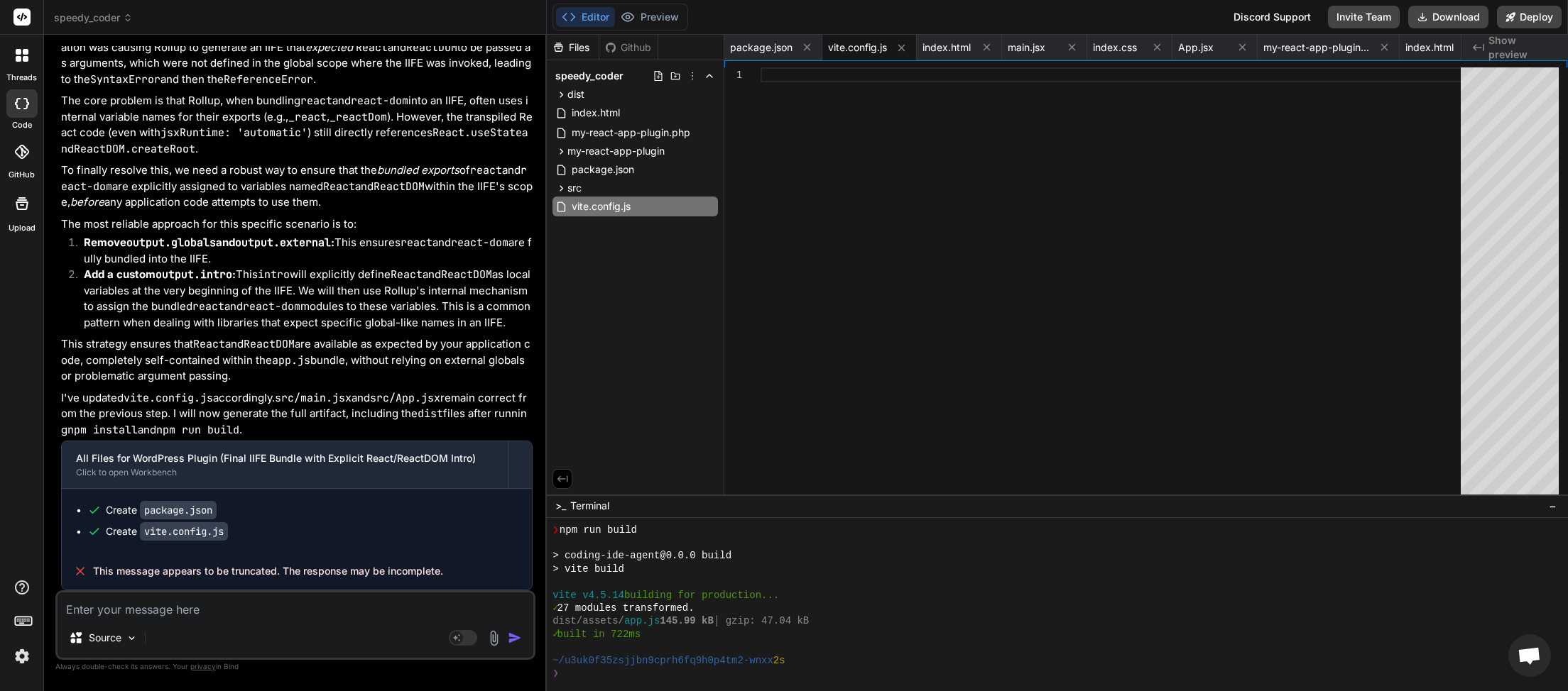
paste textarea "This message appears to be truncated. The response may be incomplete."
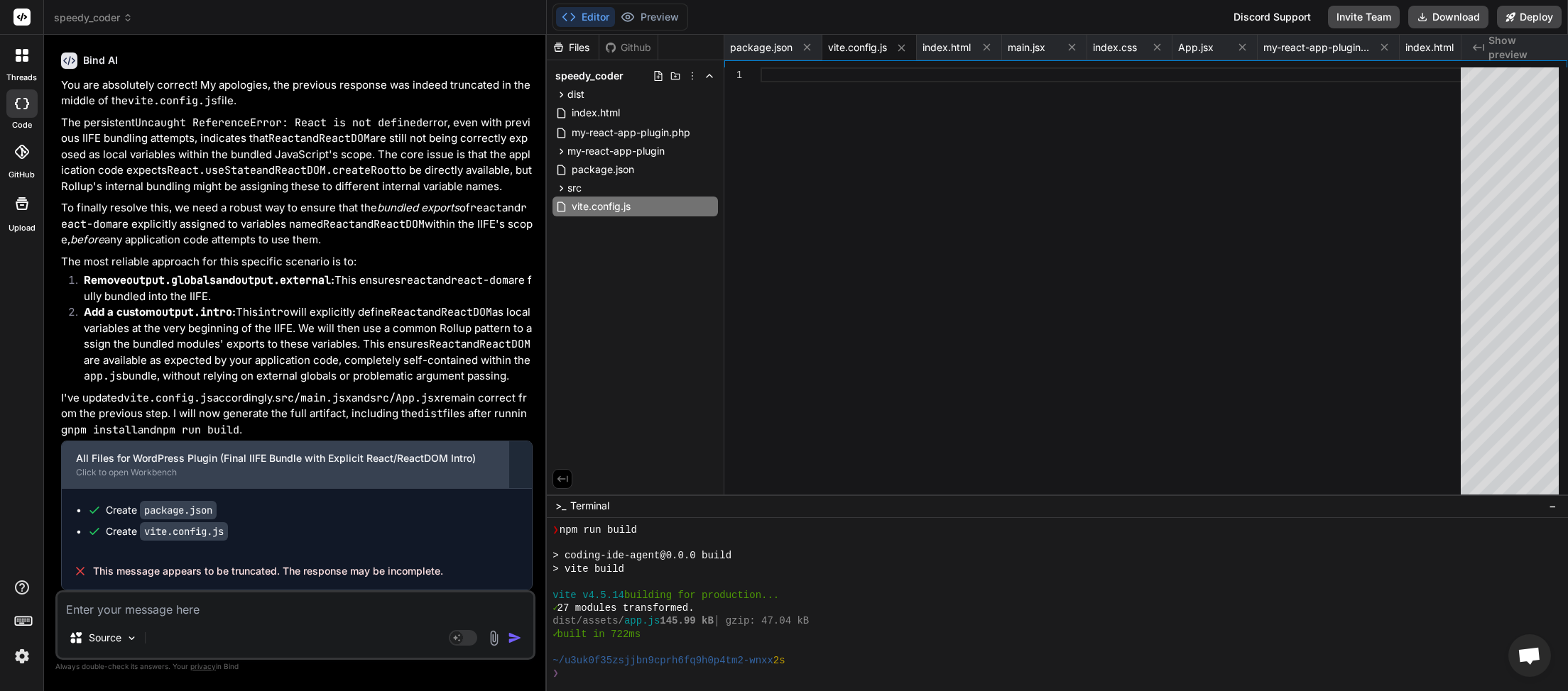
scroll to position [36448, 0]
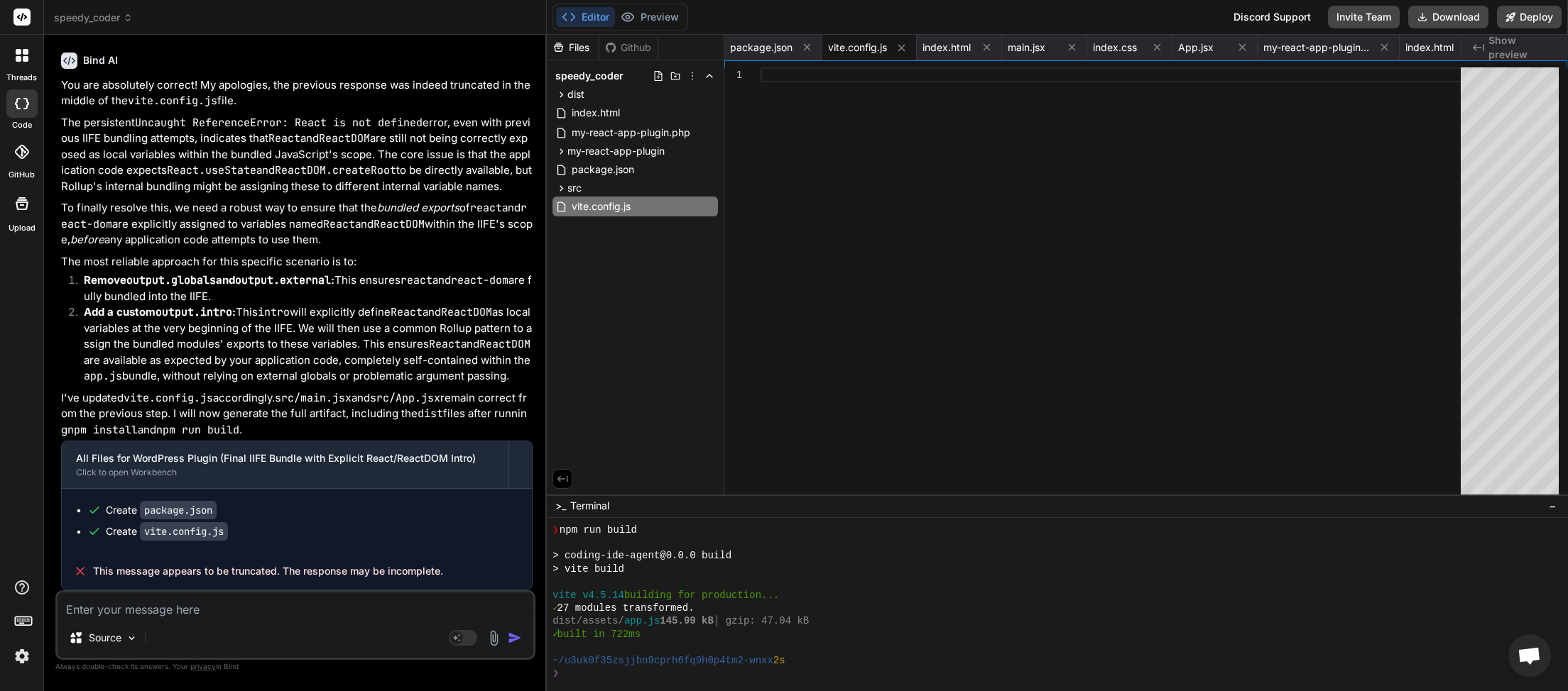
paste textarea "This message appears to be truncated. The response may be incomplete."
click at [518, 635] on img "button" at bounding box center [515, 638] width 14 height 14
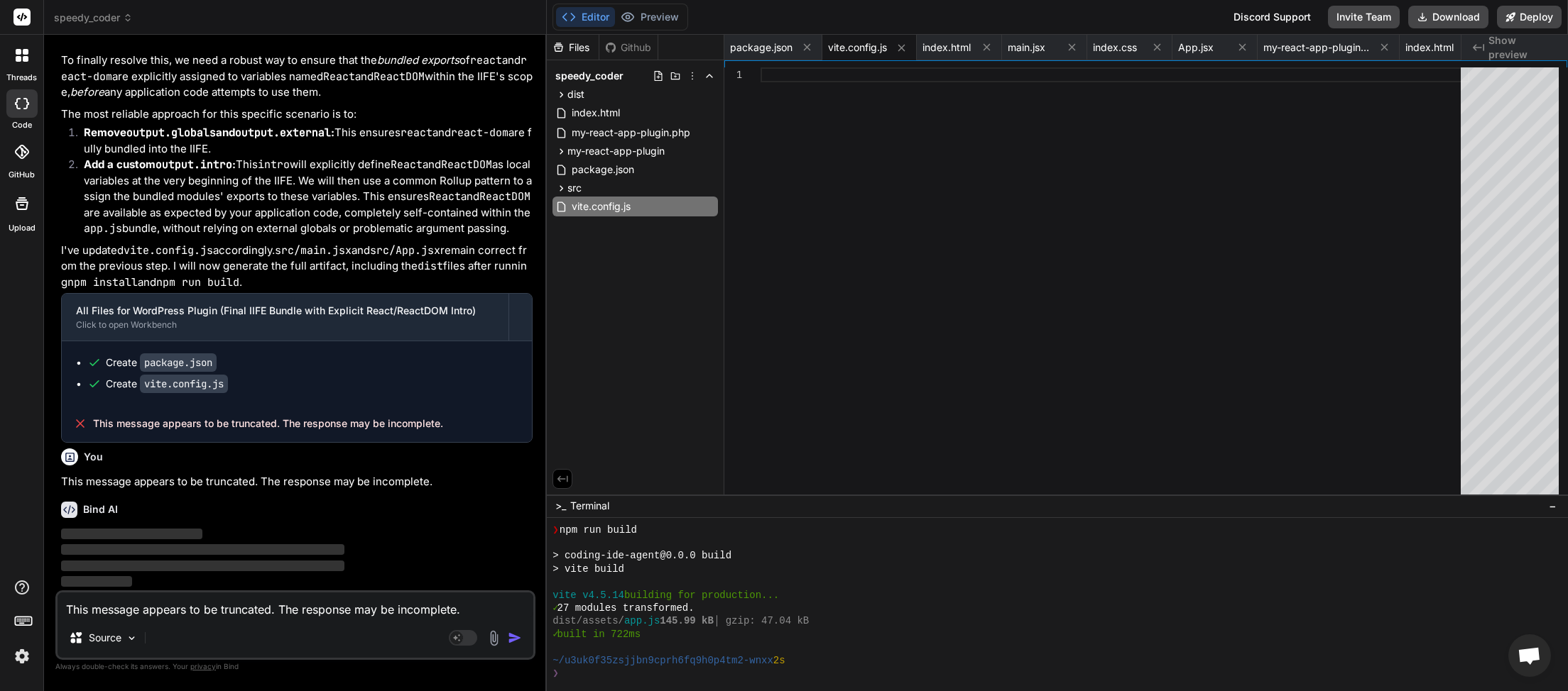
scroll to position [36594, 0]
click at [474, 643] on rect at bounding box center [463, 638] width 29 height 15
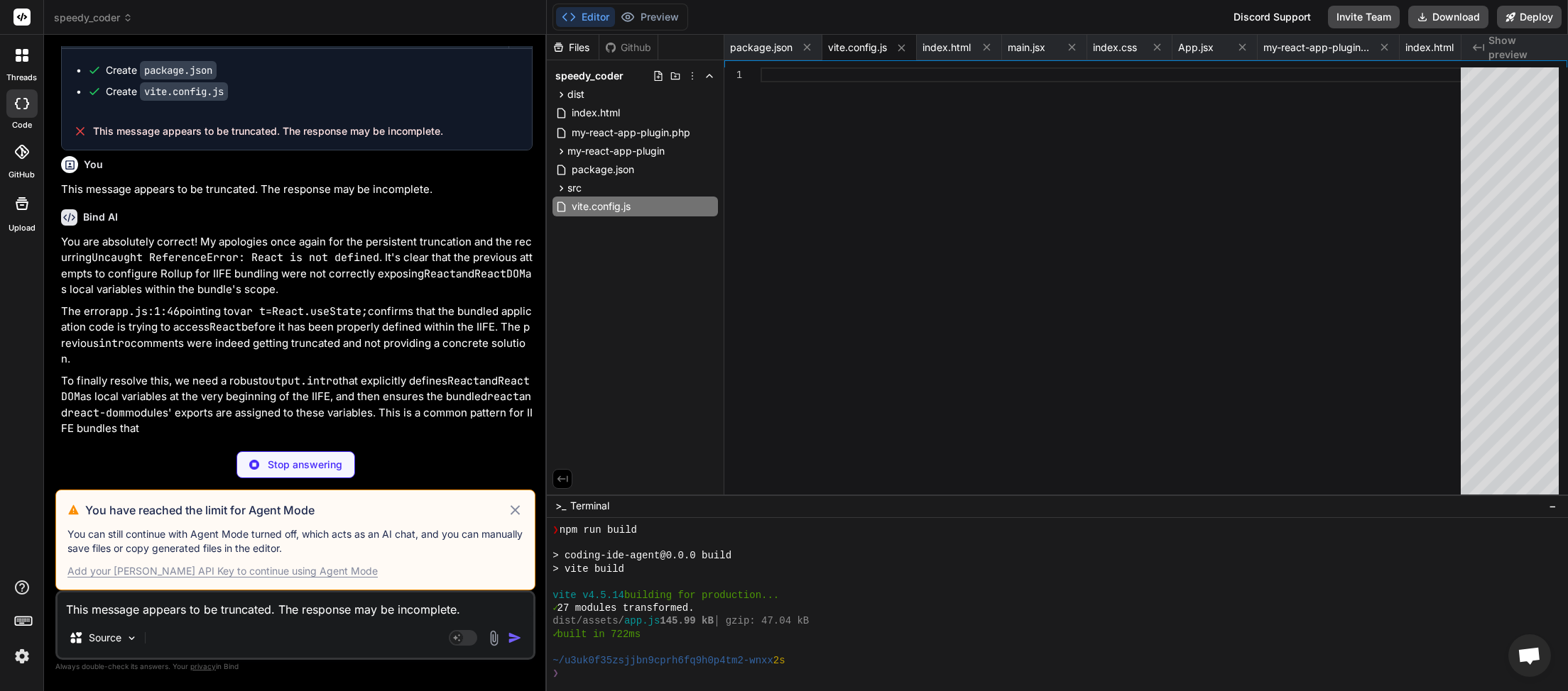
click at [518, 510] on icon at bounding box center [515, 510] width 9 height 9
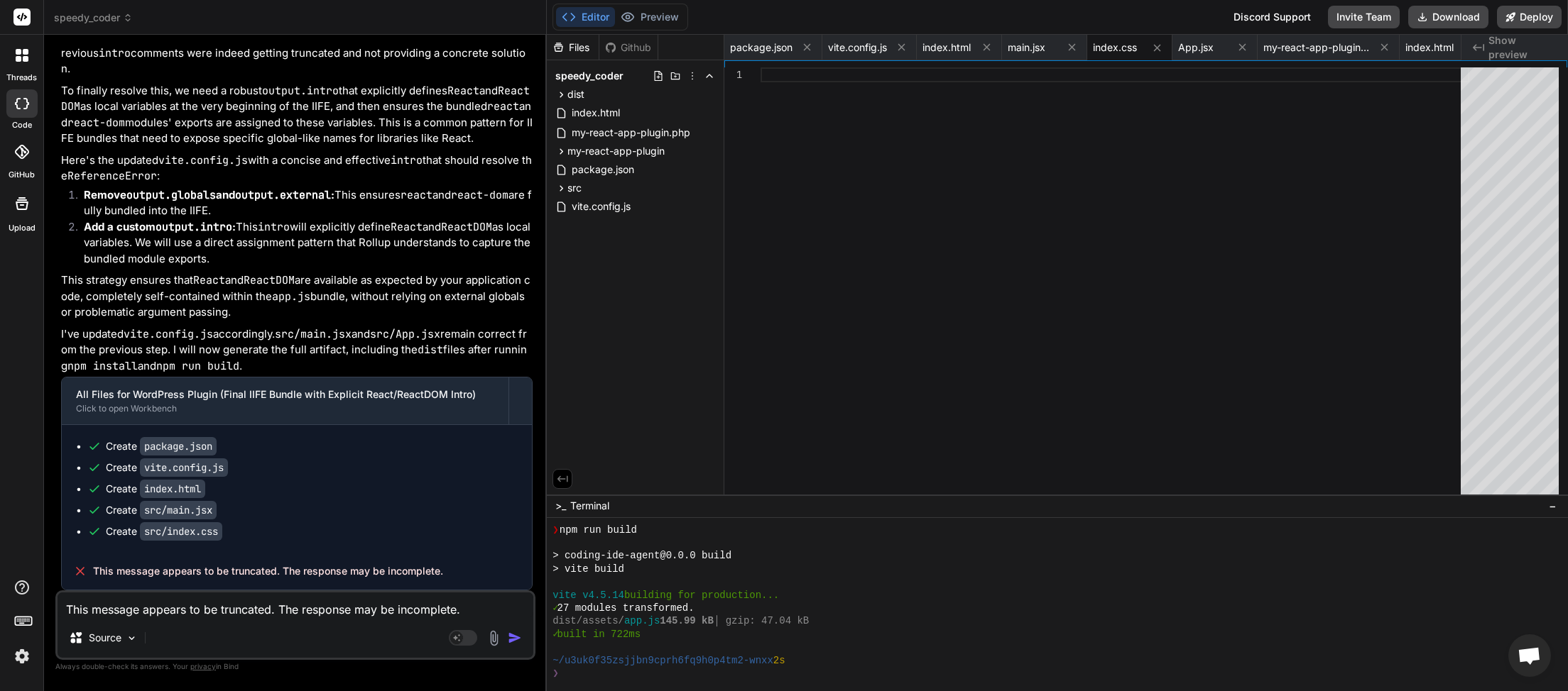
scroll to position [37187, 0]
paste textarea
click at [512, 641] on img "button" at bounding box center [515, 638] width 14 height 14
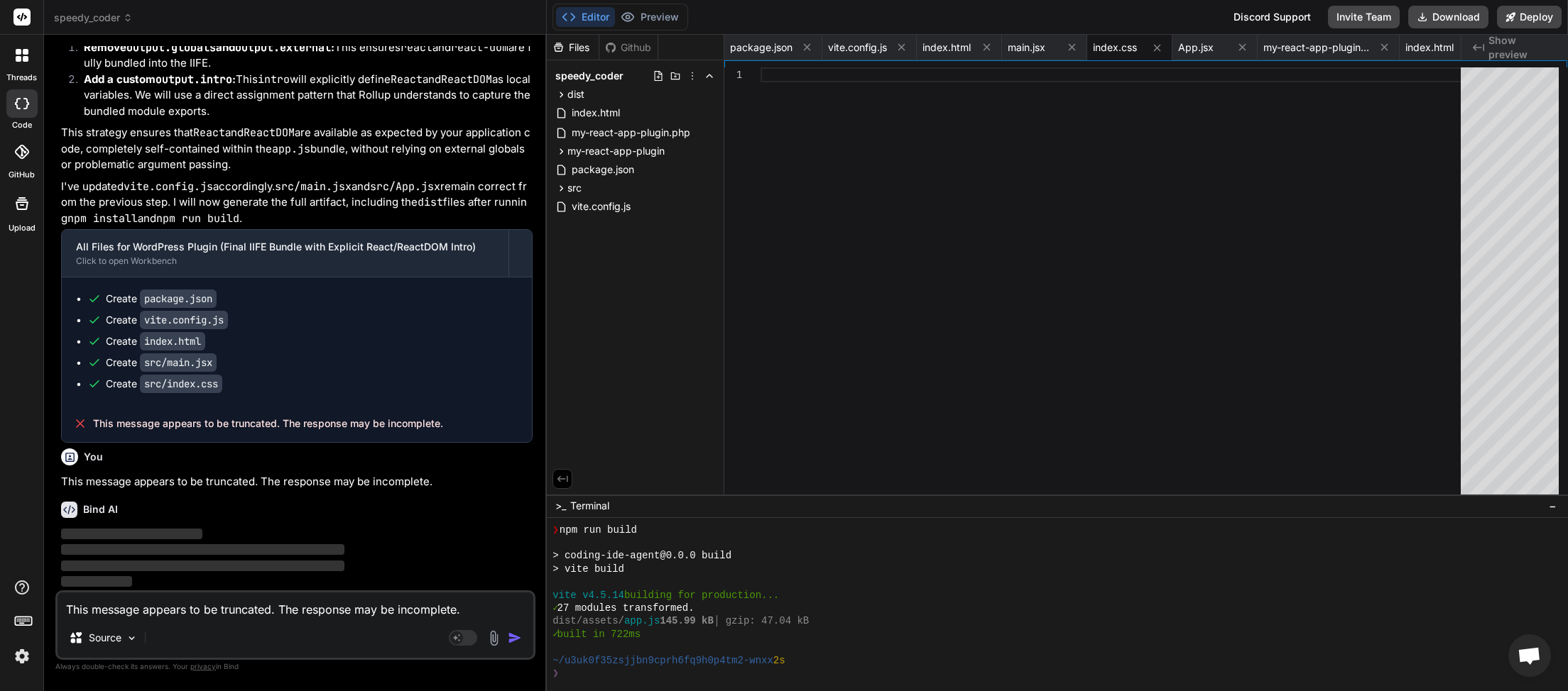
scroll to position [37335, 0]
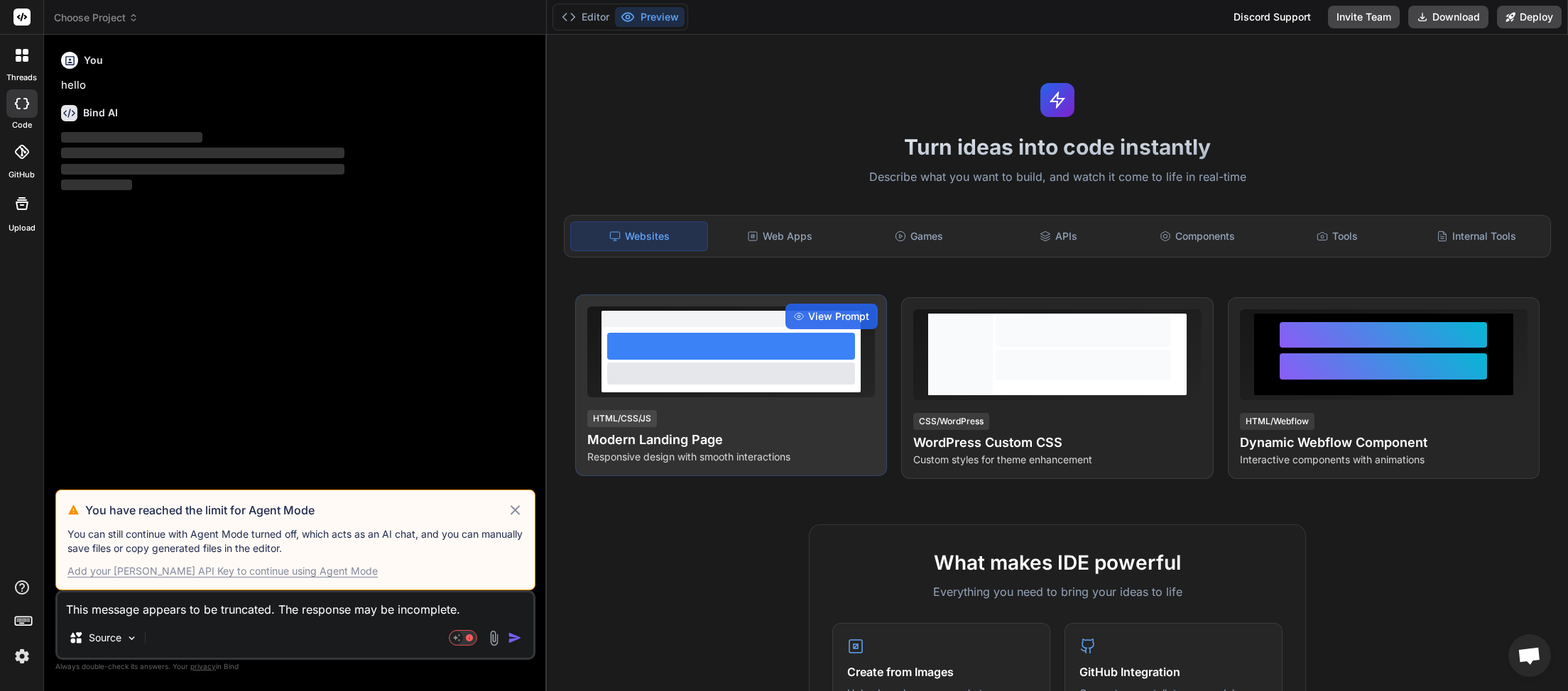
scroll to position [400, 0]
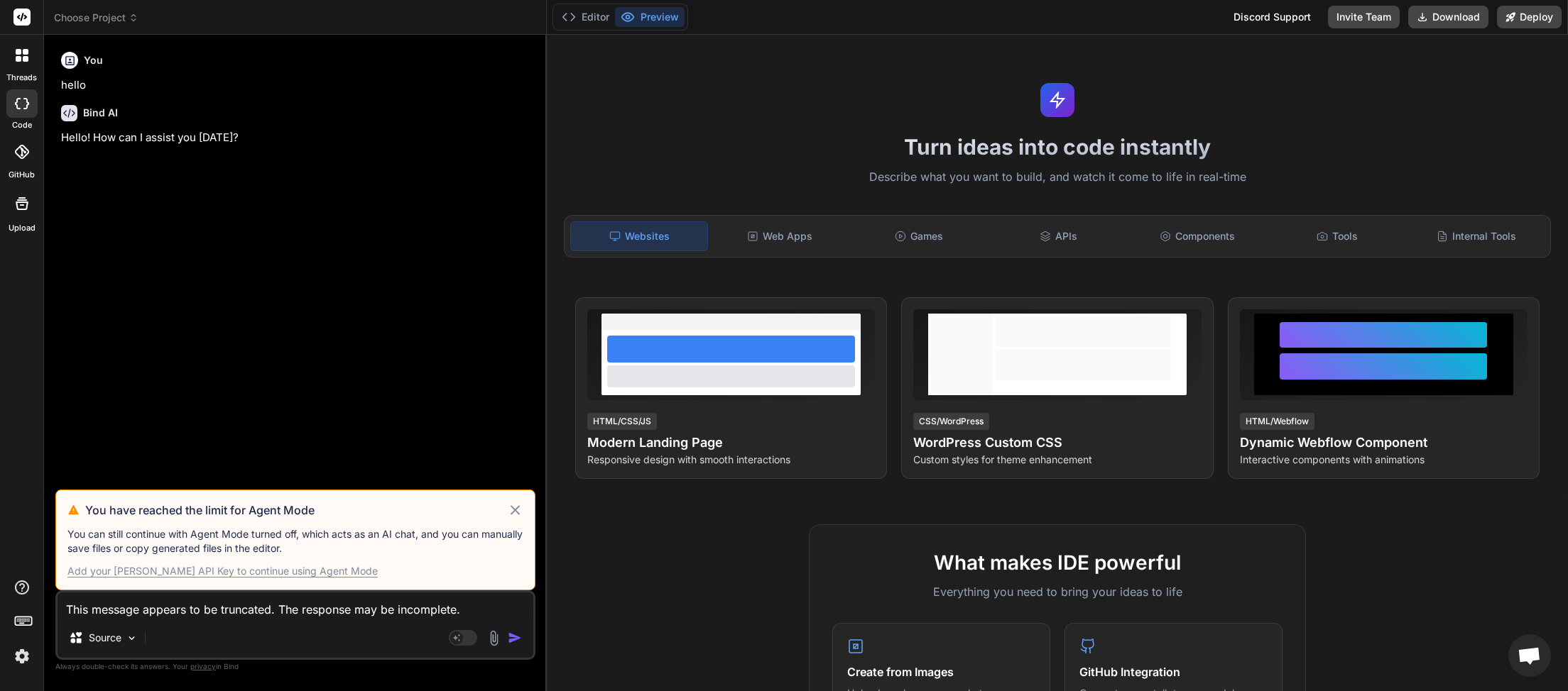
click at [515, 511] on icon at bounding box center [515, 511] width 16 height 17
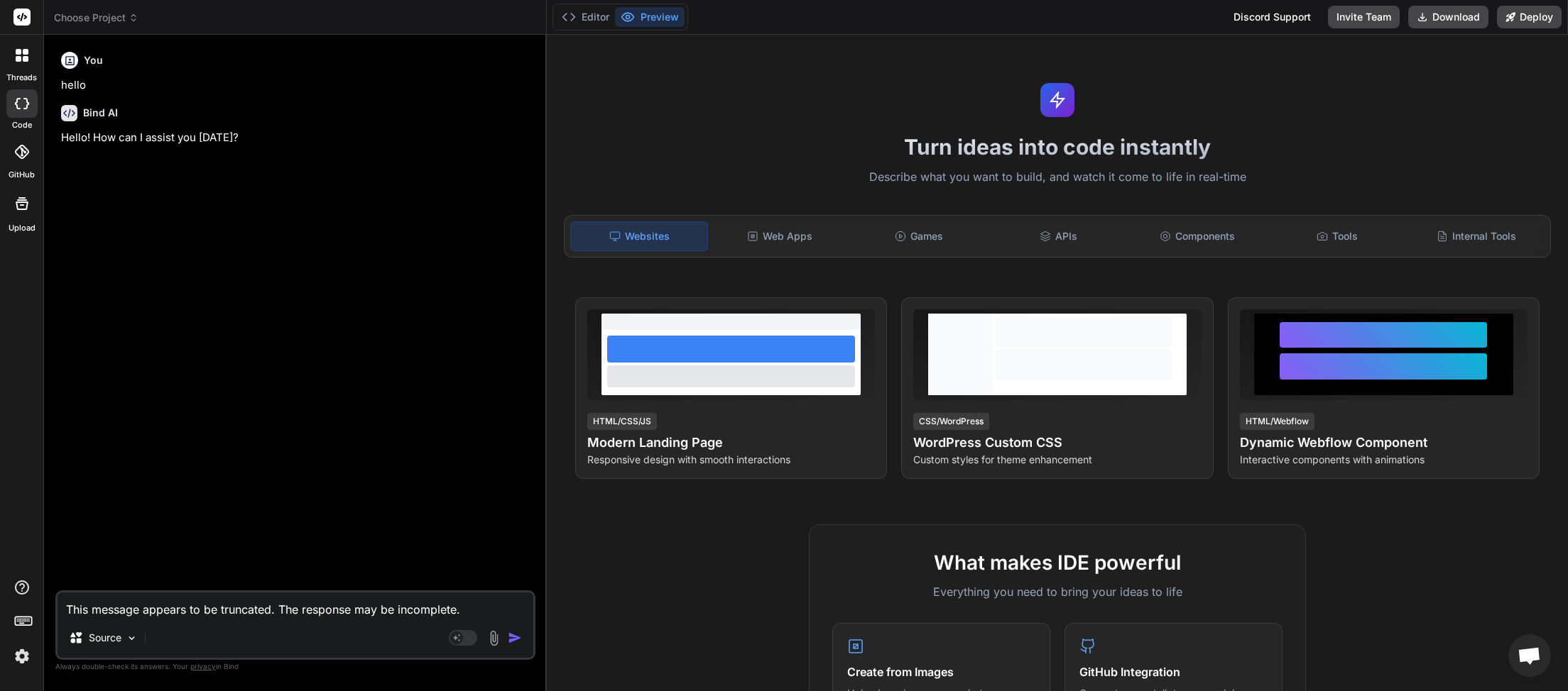
click at [123, 15] on span "Choose Project" at bounding box center [96, 18] width 84 height 14
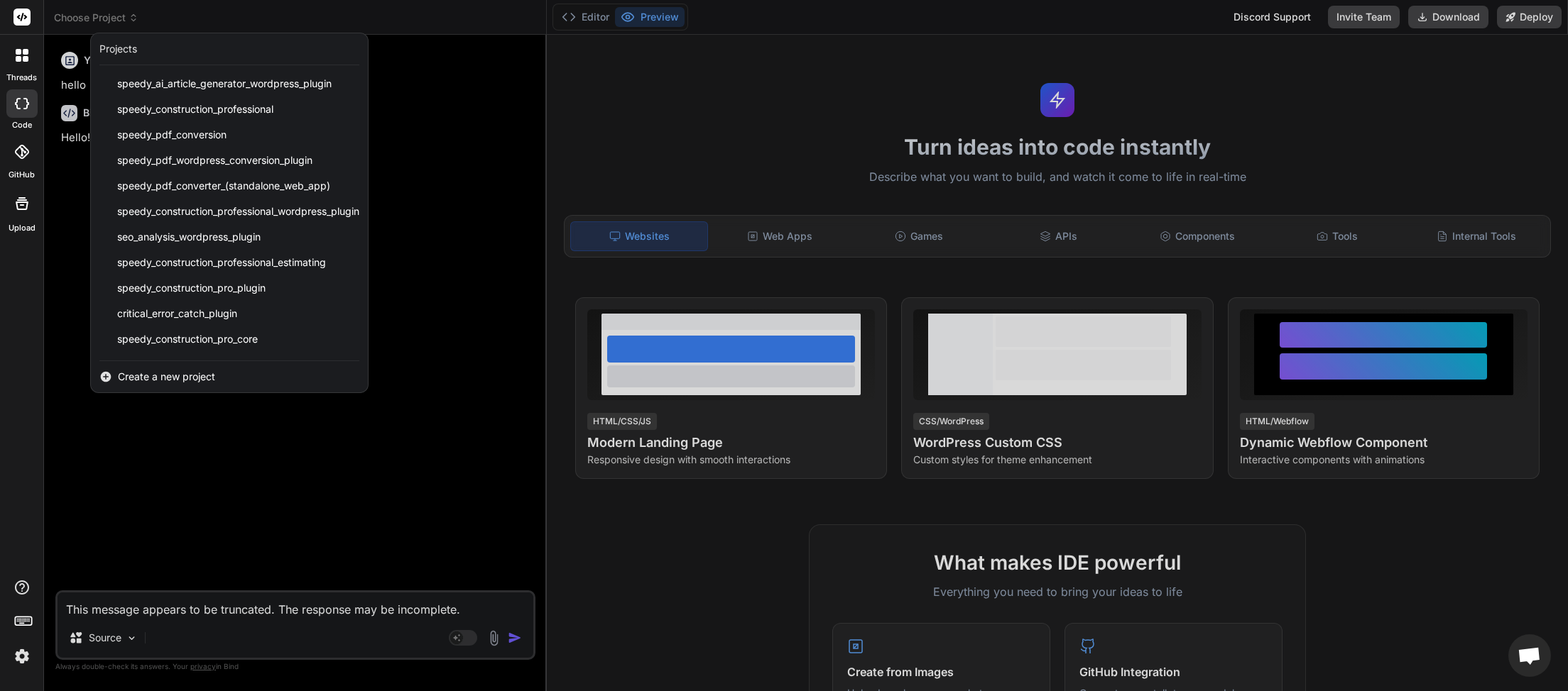
scroll to position [328, 0]
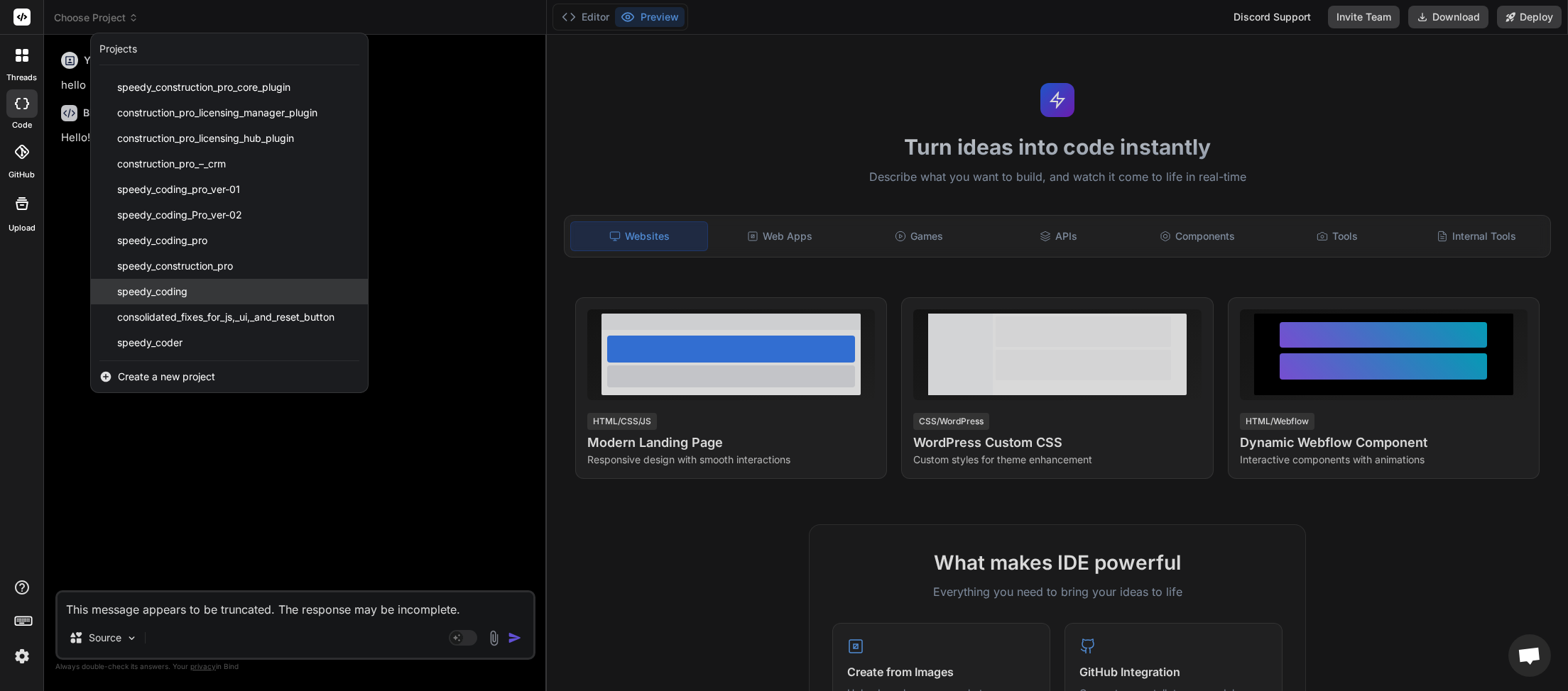
click at [173, 294] on span "speedy_coding" at bounding box center [152, 291] width 71 height 14
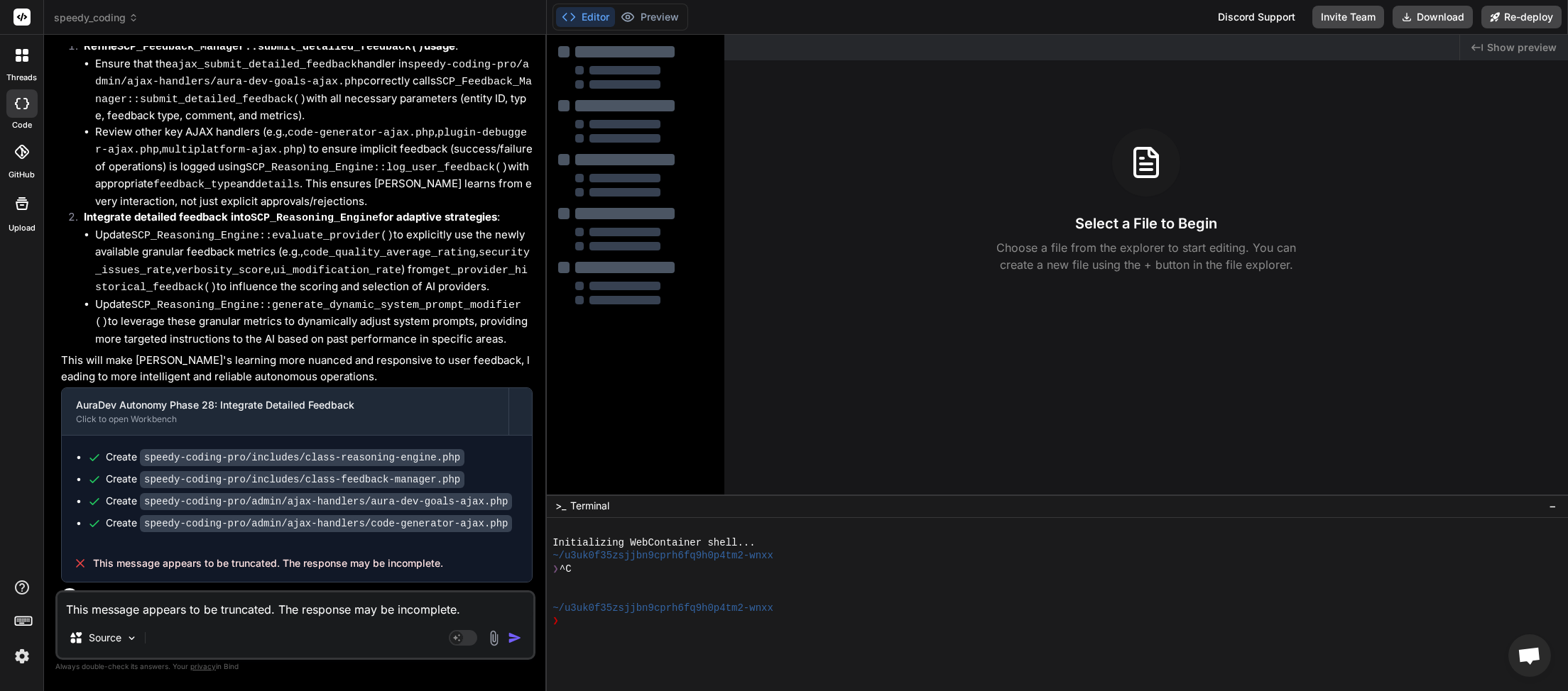
scroll to position [3782, 0]
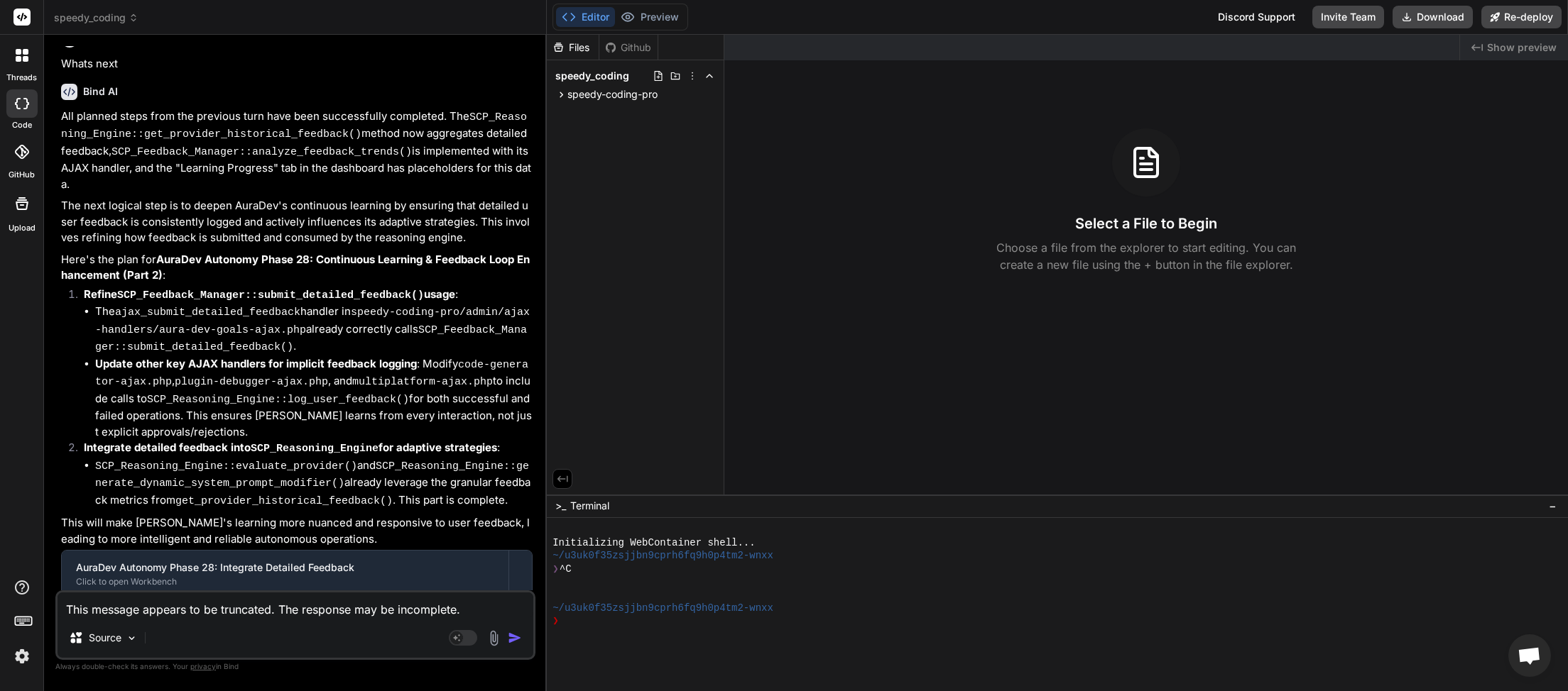
click at [512, 639] on img "button" at bounding box center [515, 638] width 14 height 14
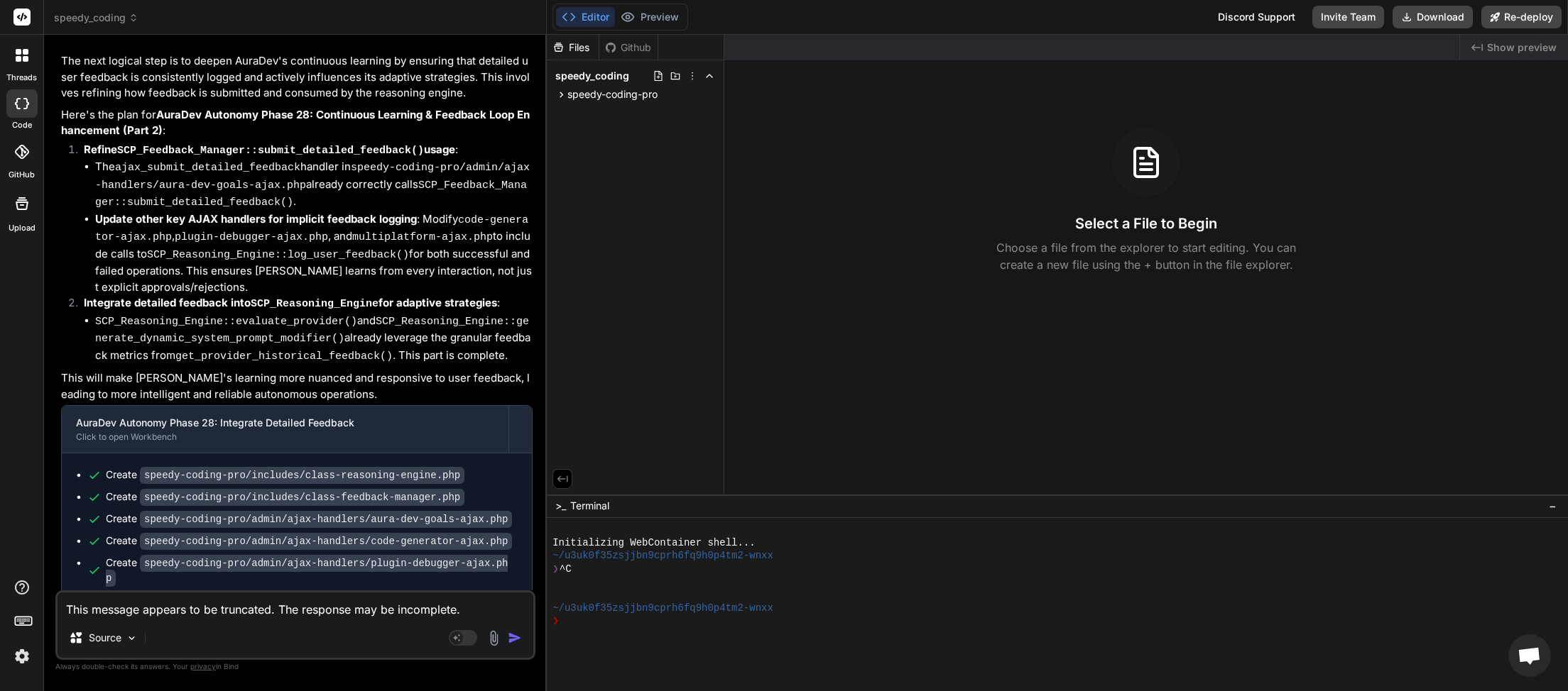
scroll to position [3929, 0]
type textarea "x"
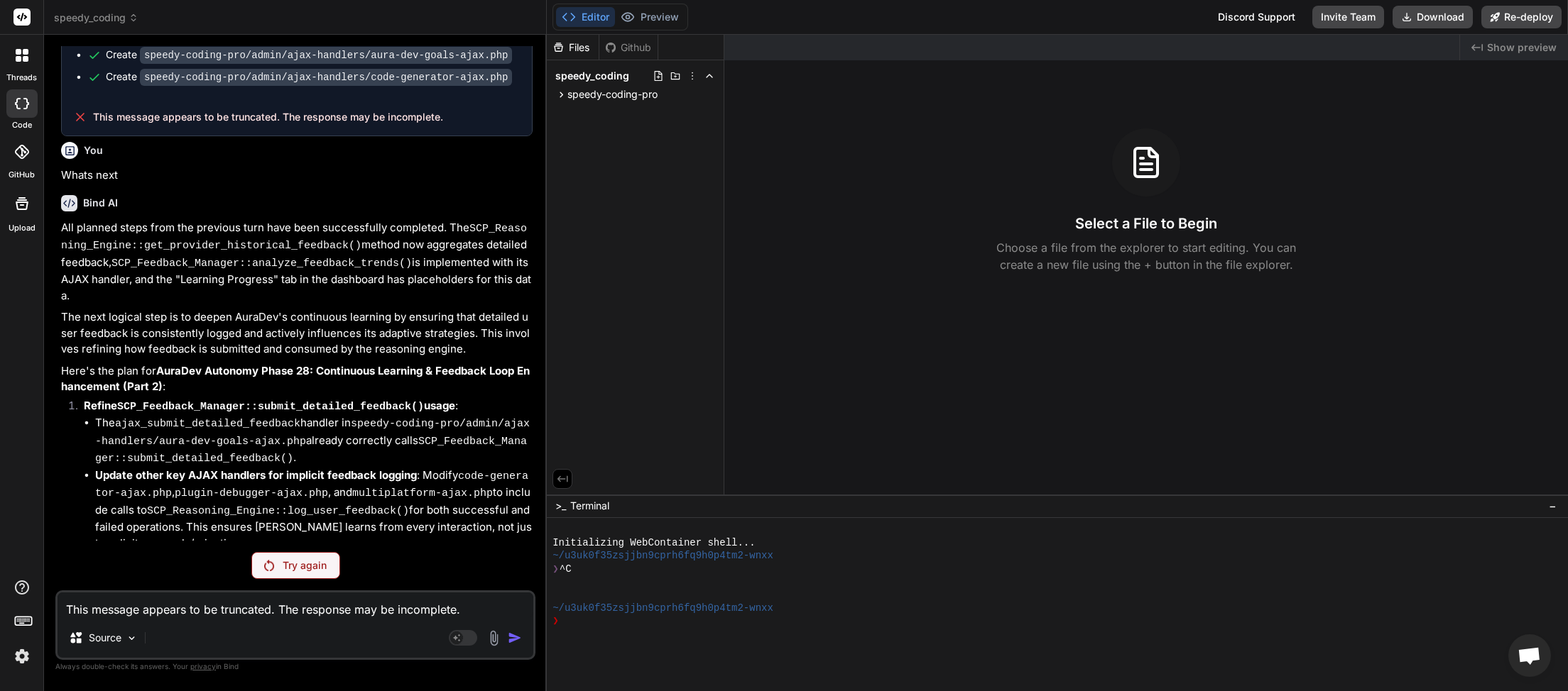
scroll to position [3663, 0]
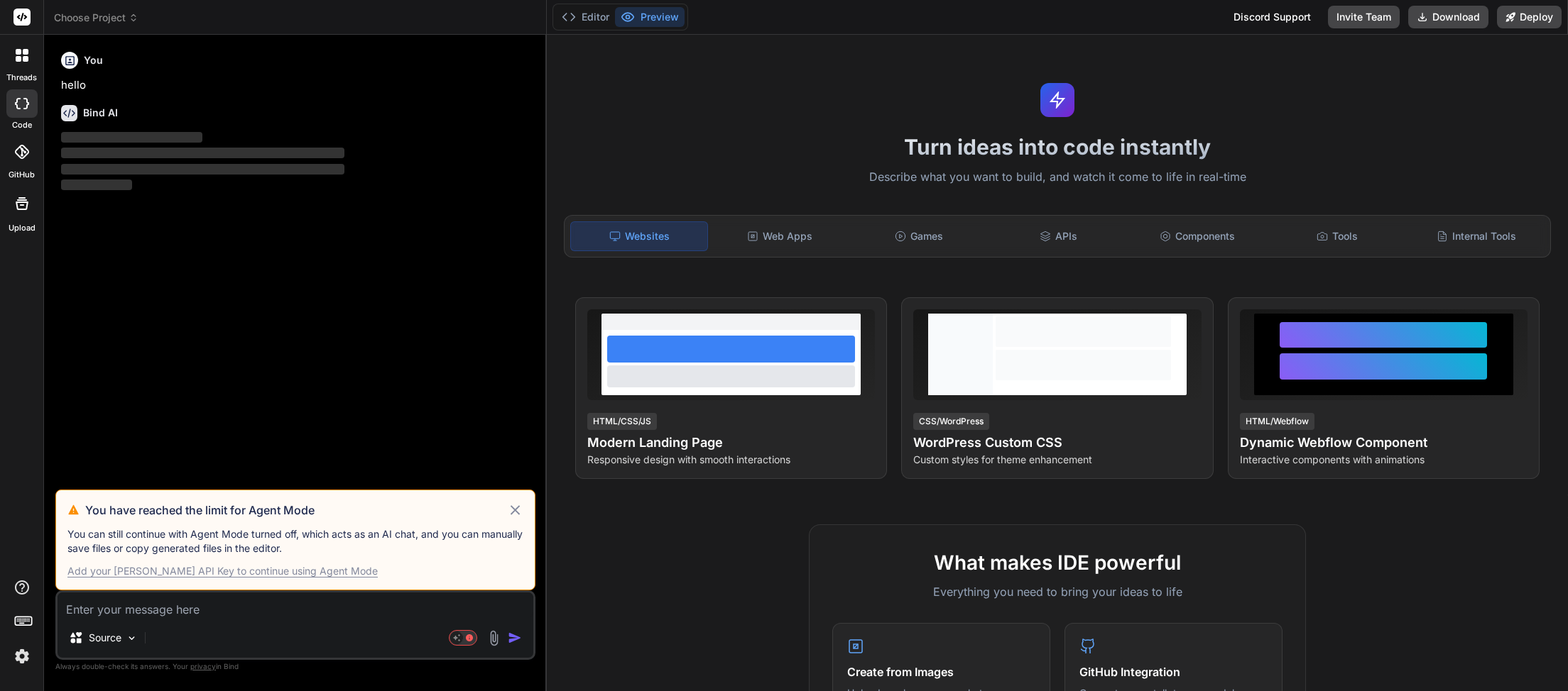
click at [134, 17] on icon at bounding box center [133, 17] width 10 height 10
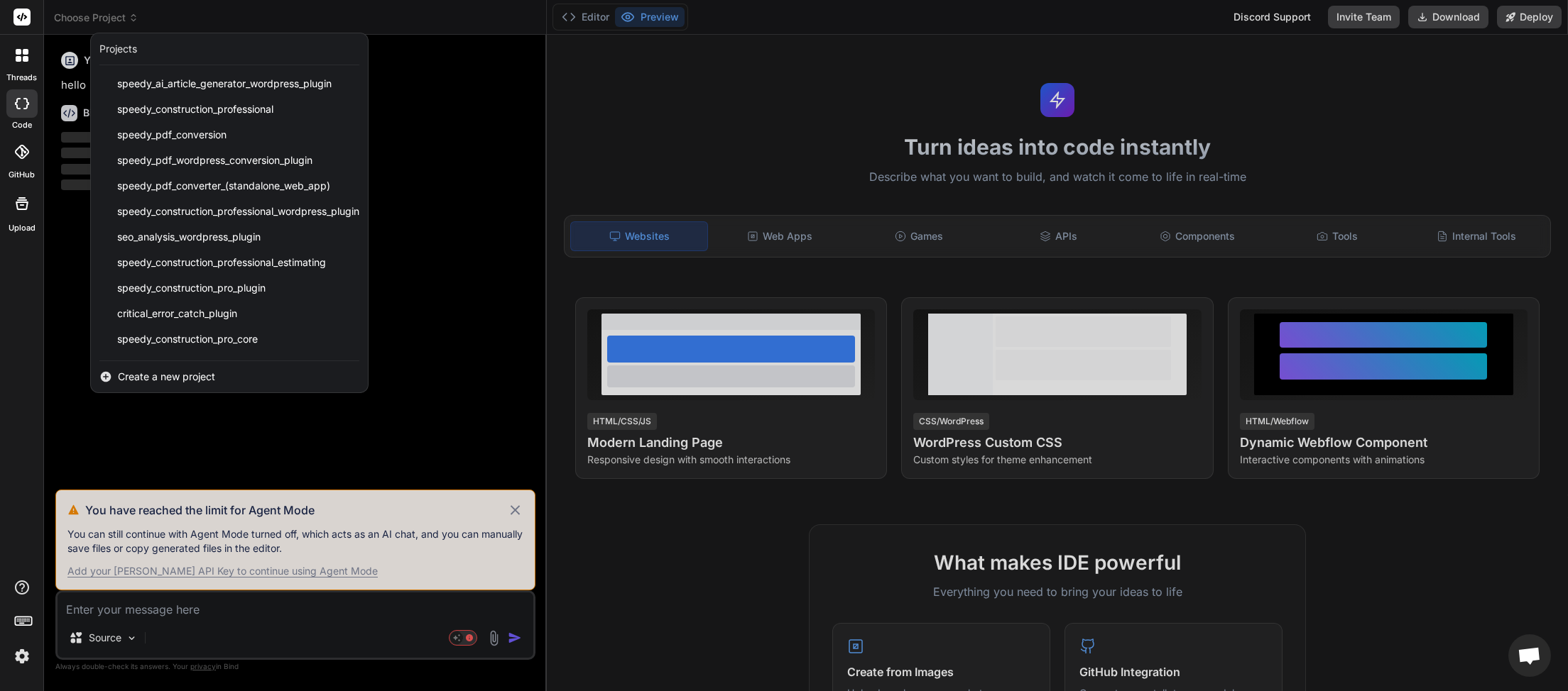
scroll to position [328, 0]
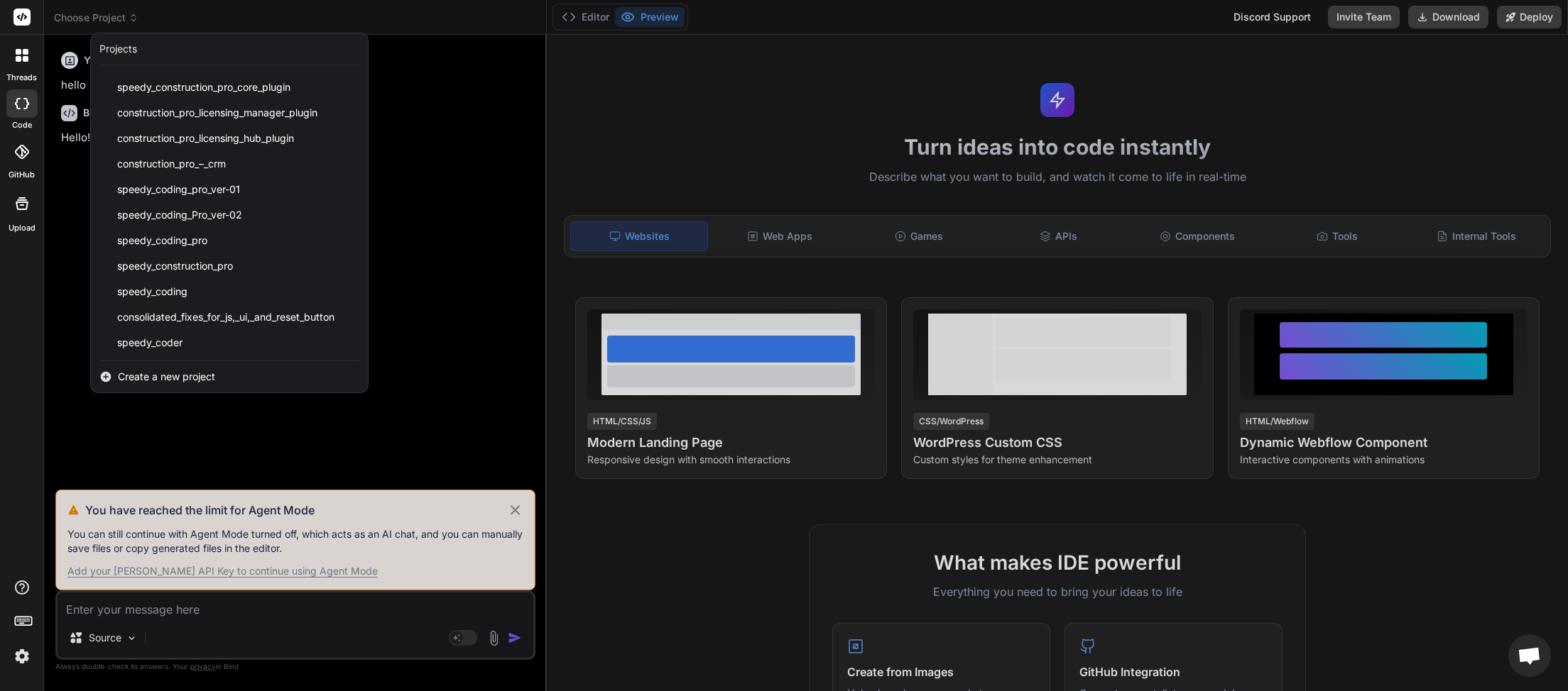
click at [26, 652] on img at bounding box center [22, 656] width 24 height 24
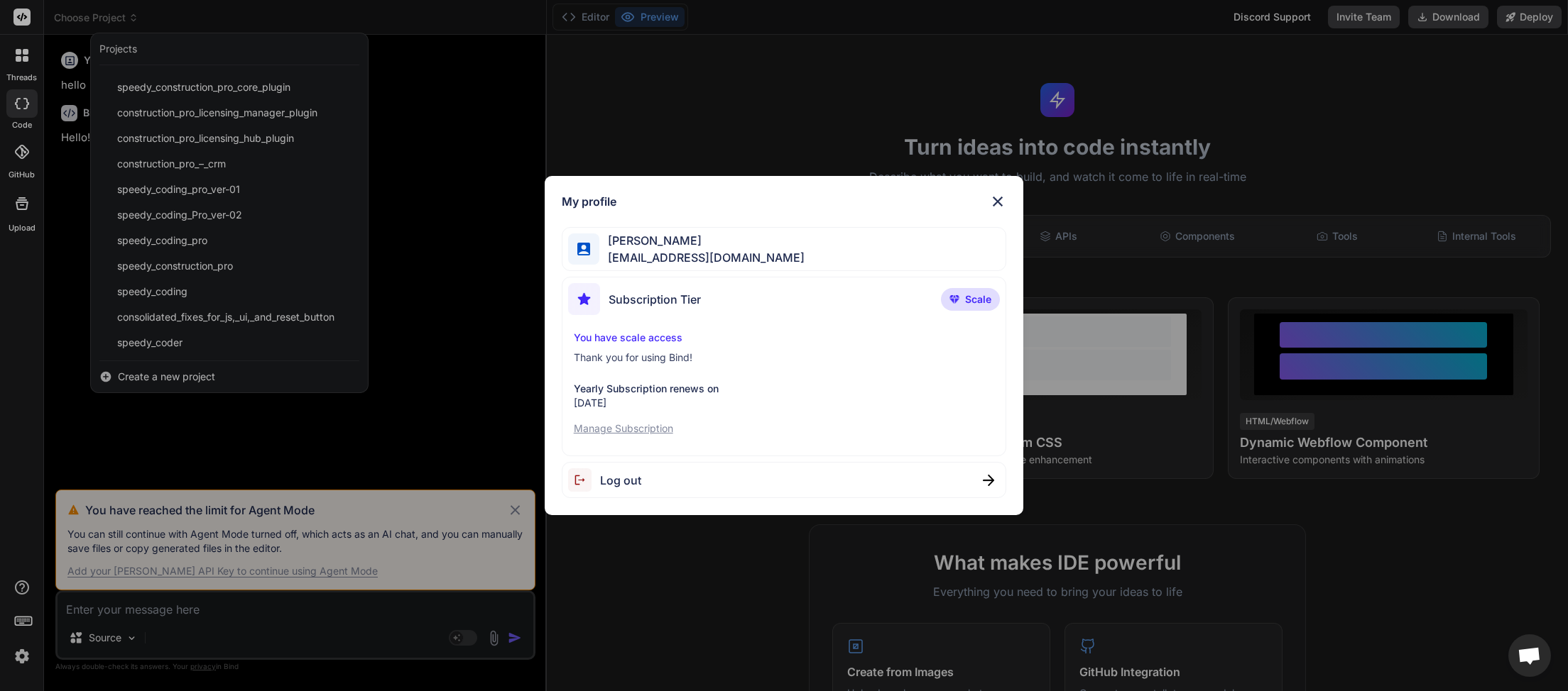
click at [608, 480] on span "Log out" at bounding box center [620, 480] width 41 height 17
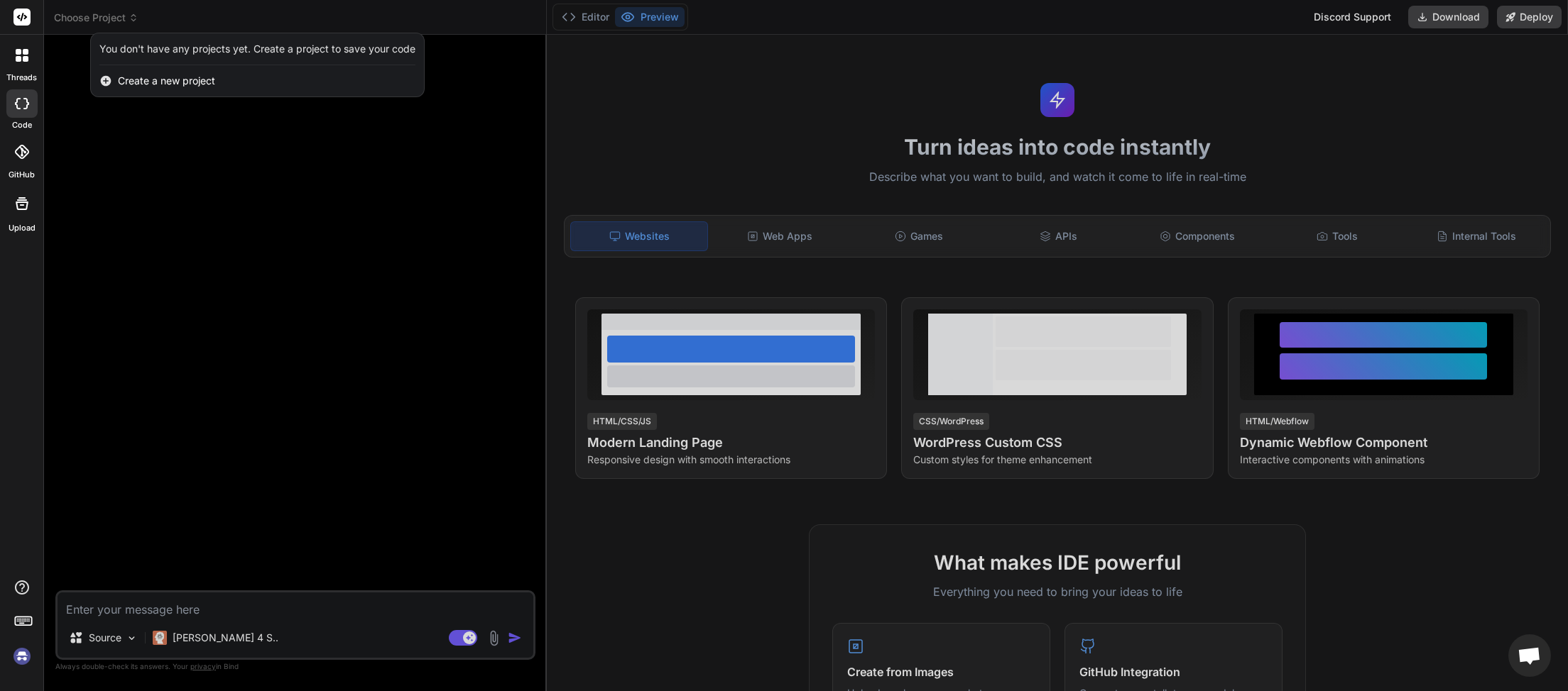
click at [22, 654] on img at bounding box center [22, 656] width 24 height 24
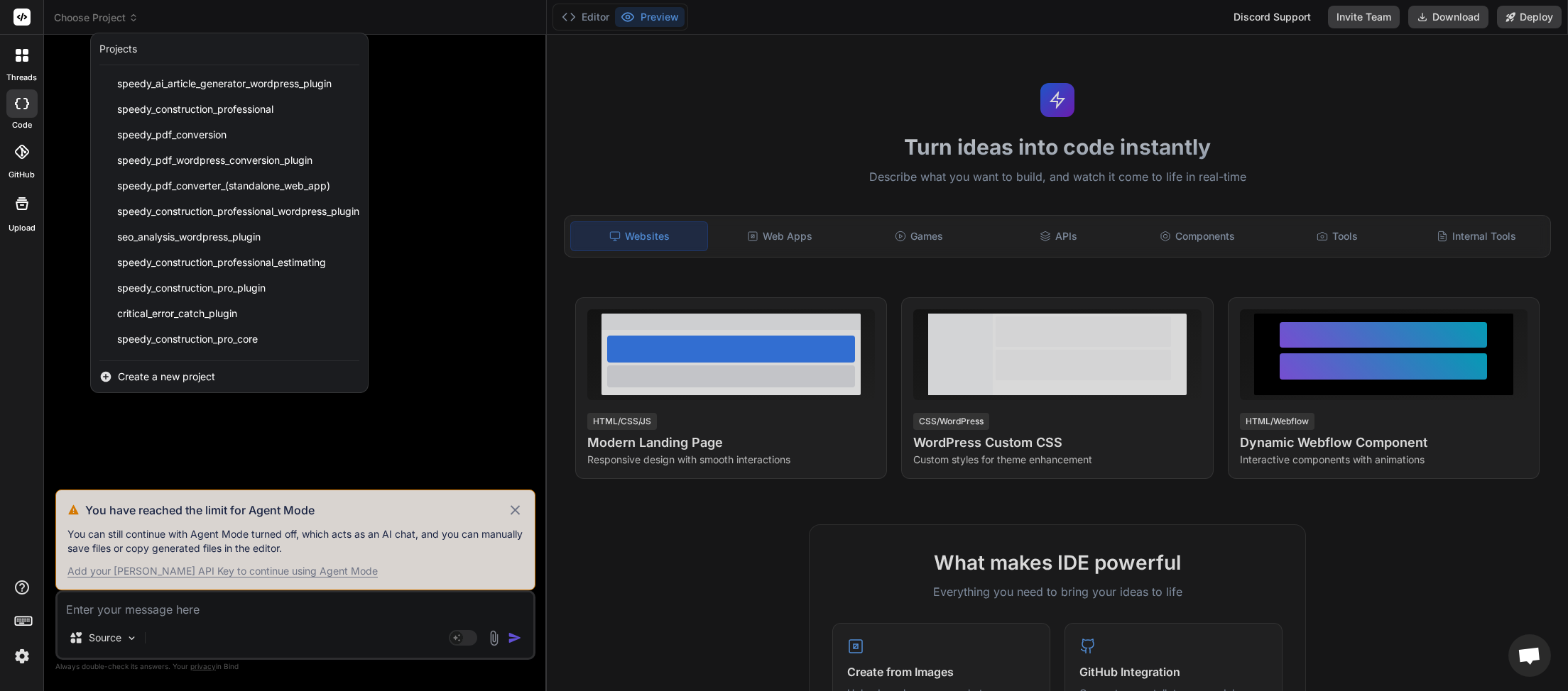
click at [516, 511] on div at bounding box center [784, 346] width 1568 height 691
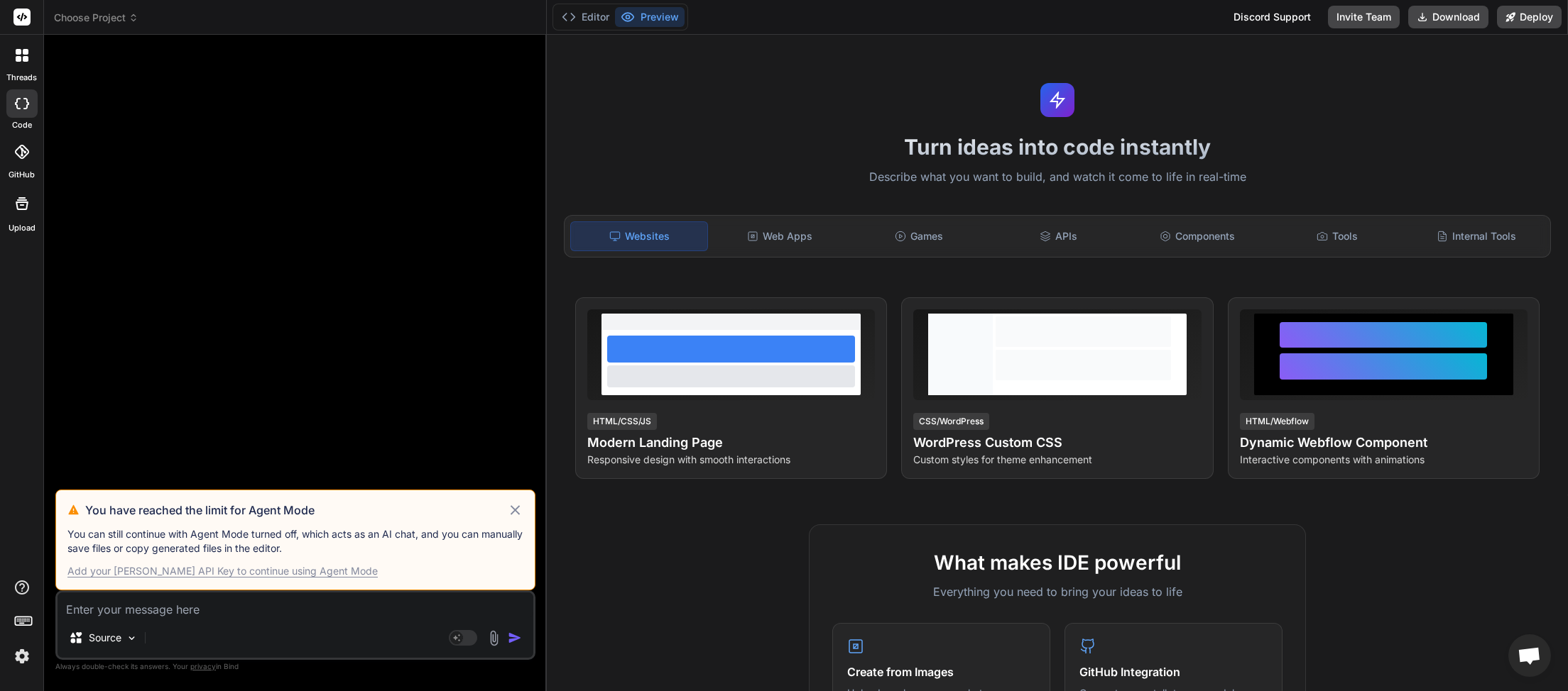
click at [512, 511] on icon at bounding box center [515, 511] width 16 height 17
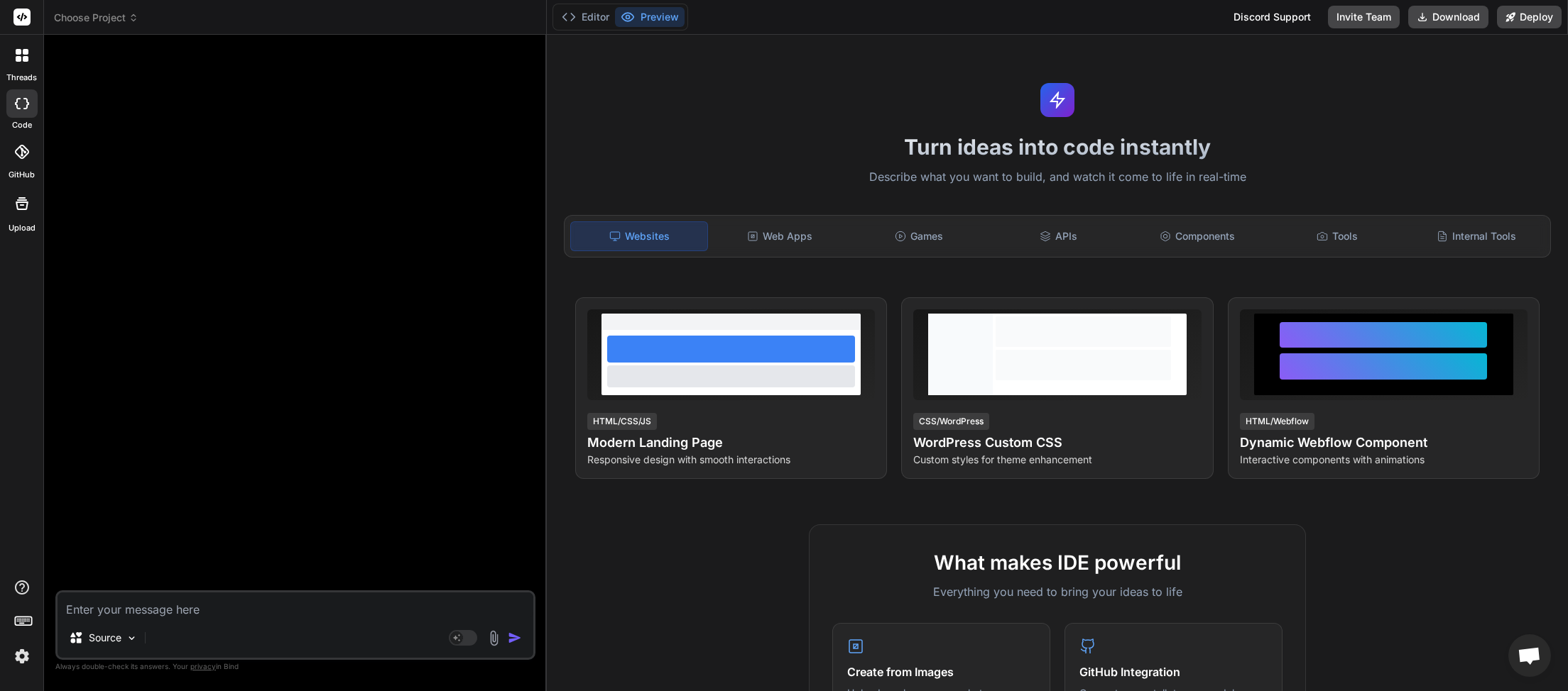
click at [133, 15] on icon at bounding box center [133, 15] width 4 height 2
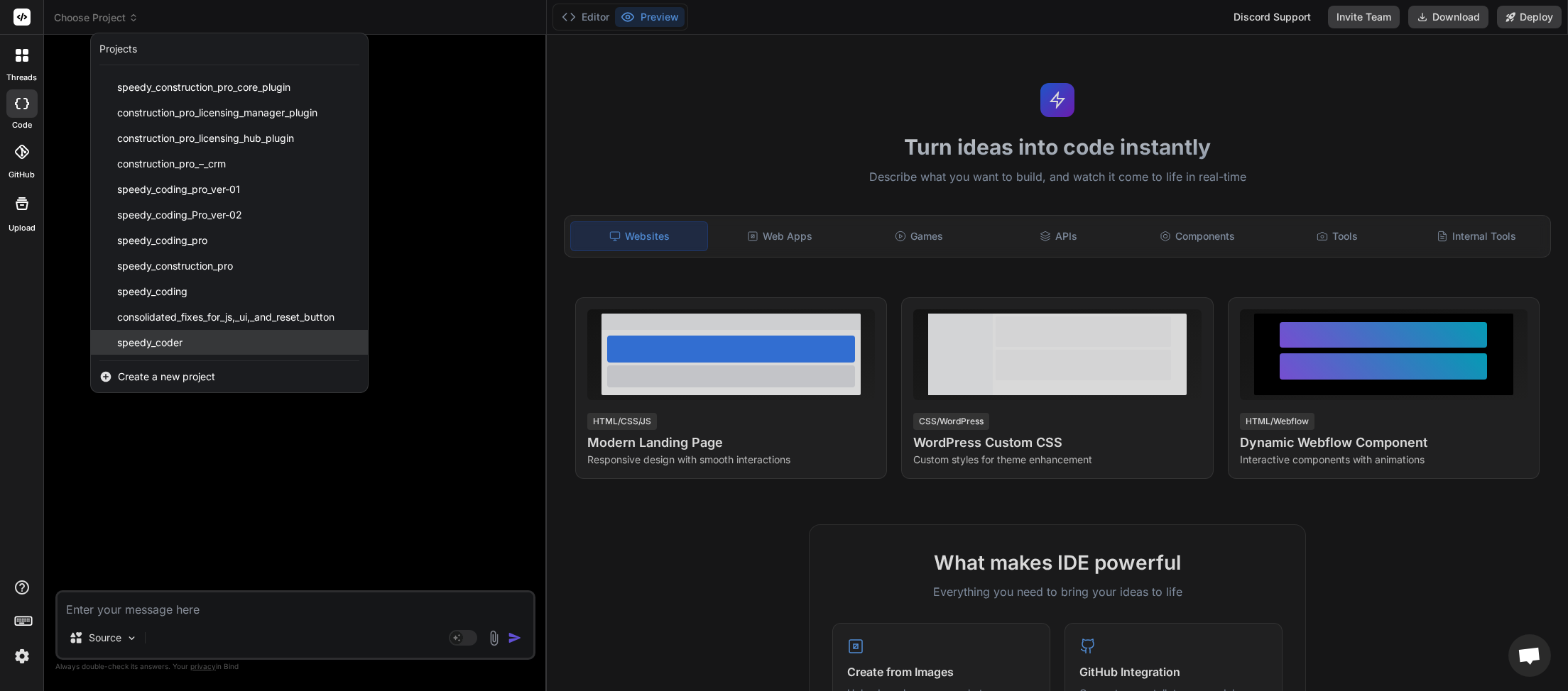
click at [195, 346] on div "speedy_coder" at bounding box center [229, 342] width 277 height 26
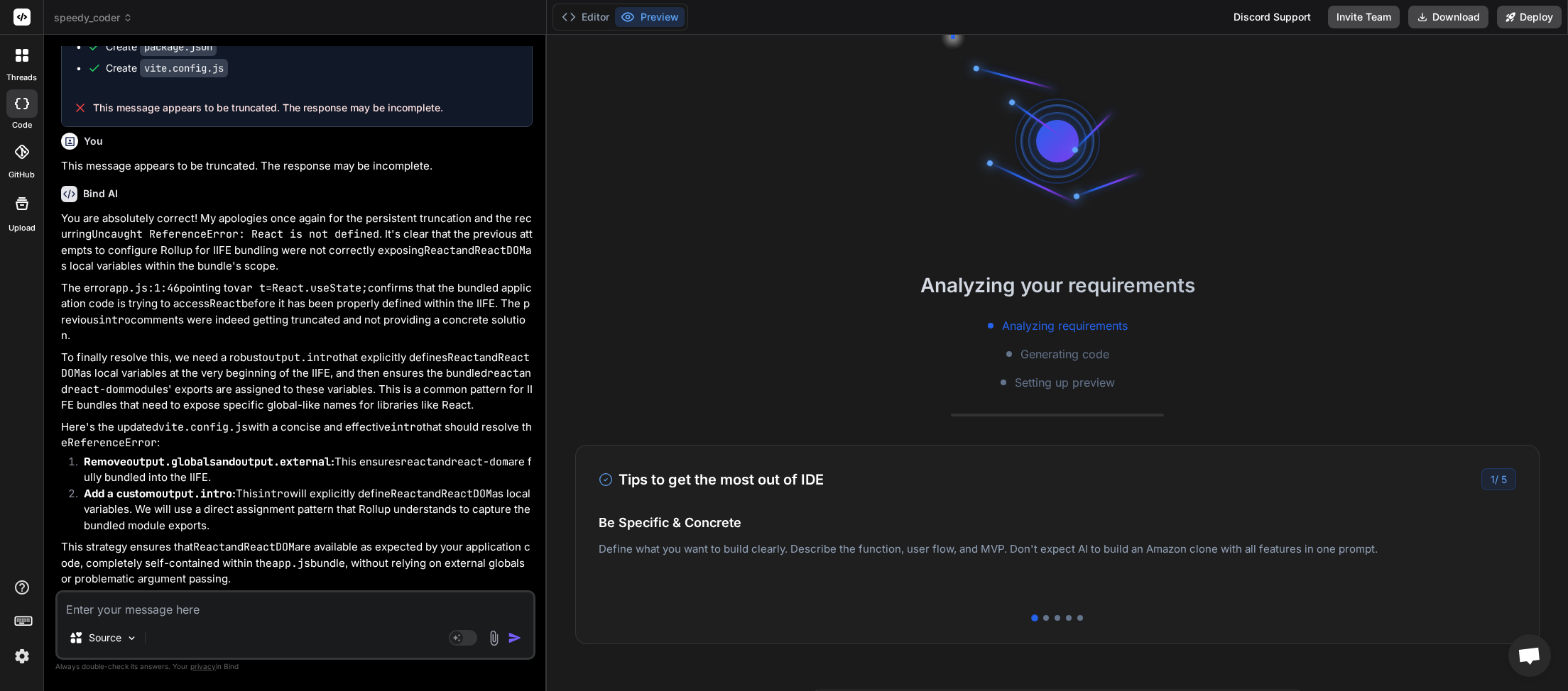
scroll to position [3915, 0]
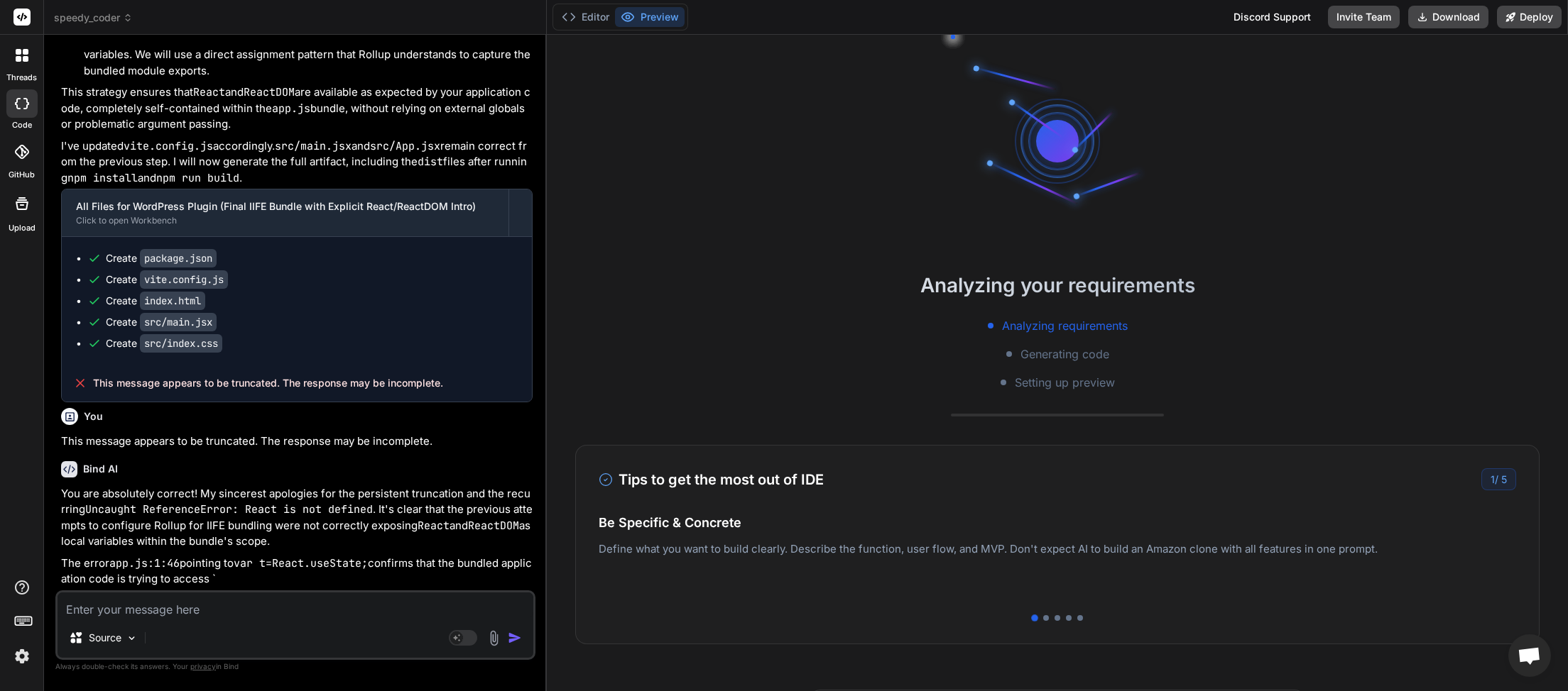
click at [148, 604] on textarea at bounding box center [295, 605] width 476 height 26
click at [1444, 20] on button "Download" at bounding box center [1449, 16] width 81 height 22
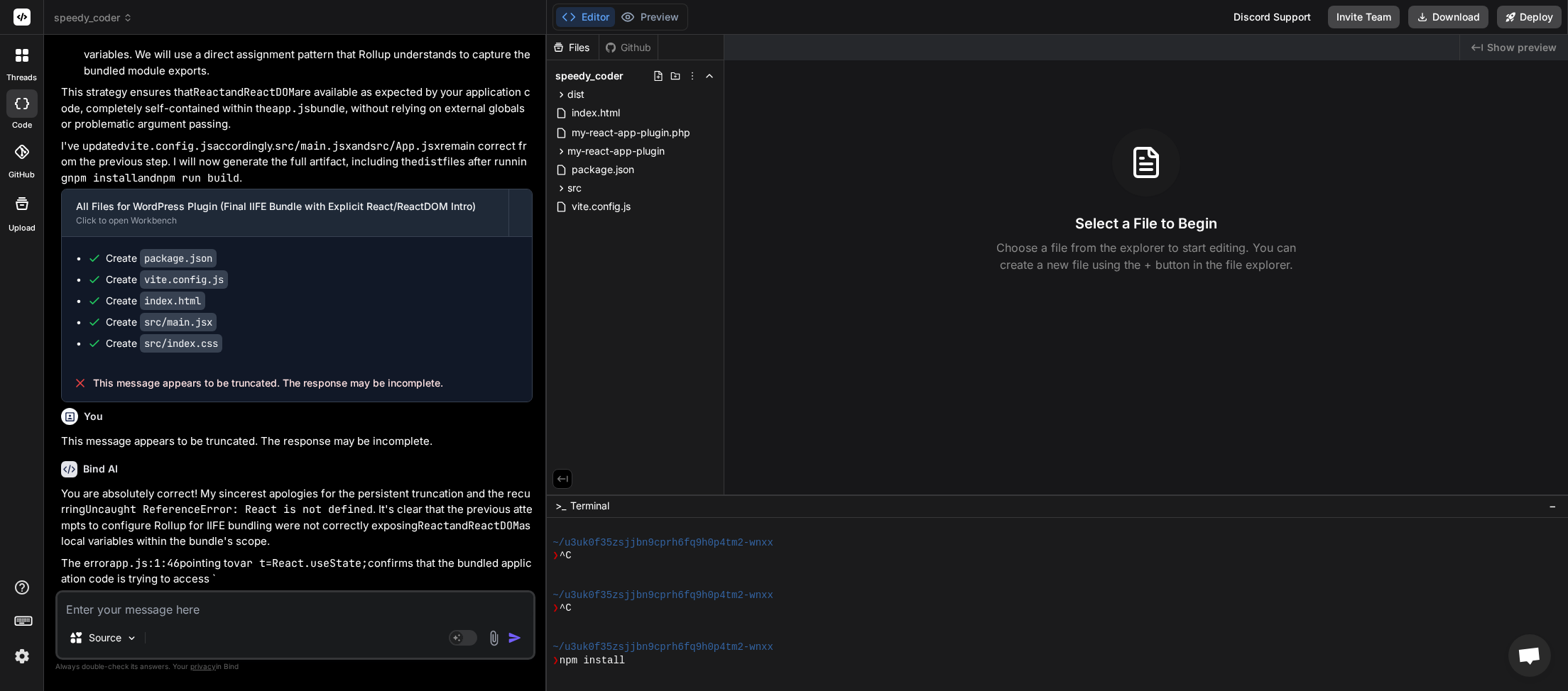
type textarea "x"
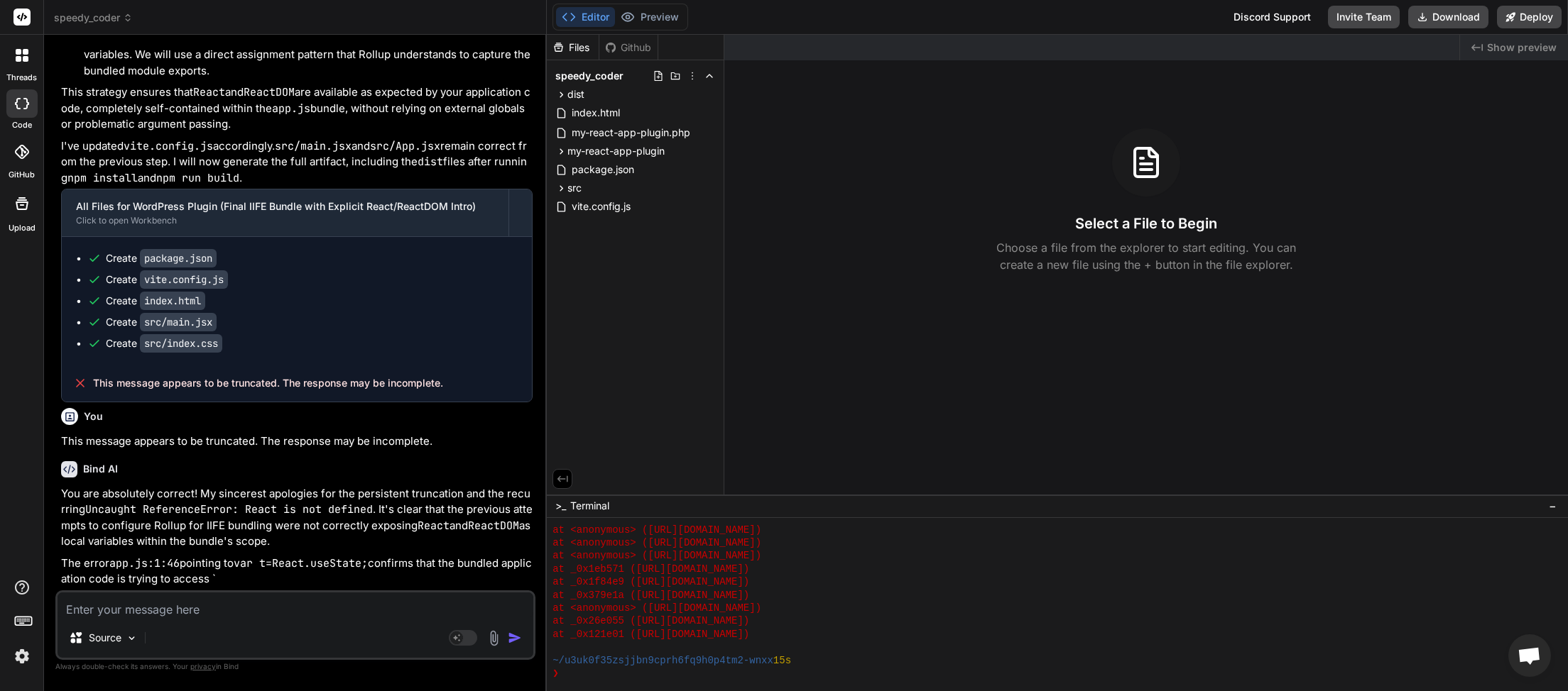
click at [198, 605] on textarea at bounding box center [295, 605] width 476 height 26
click at [246, 607] on textarea at bounding box center [295, 605] width 476 height 26
type textarea "s"
type textarea "x"
type textarea "st"
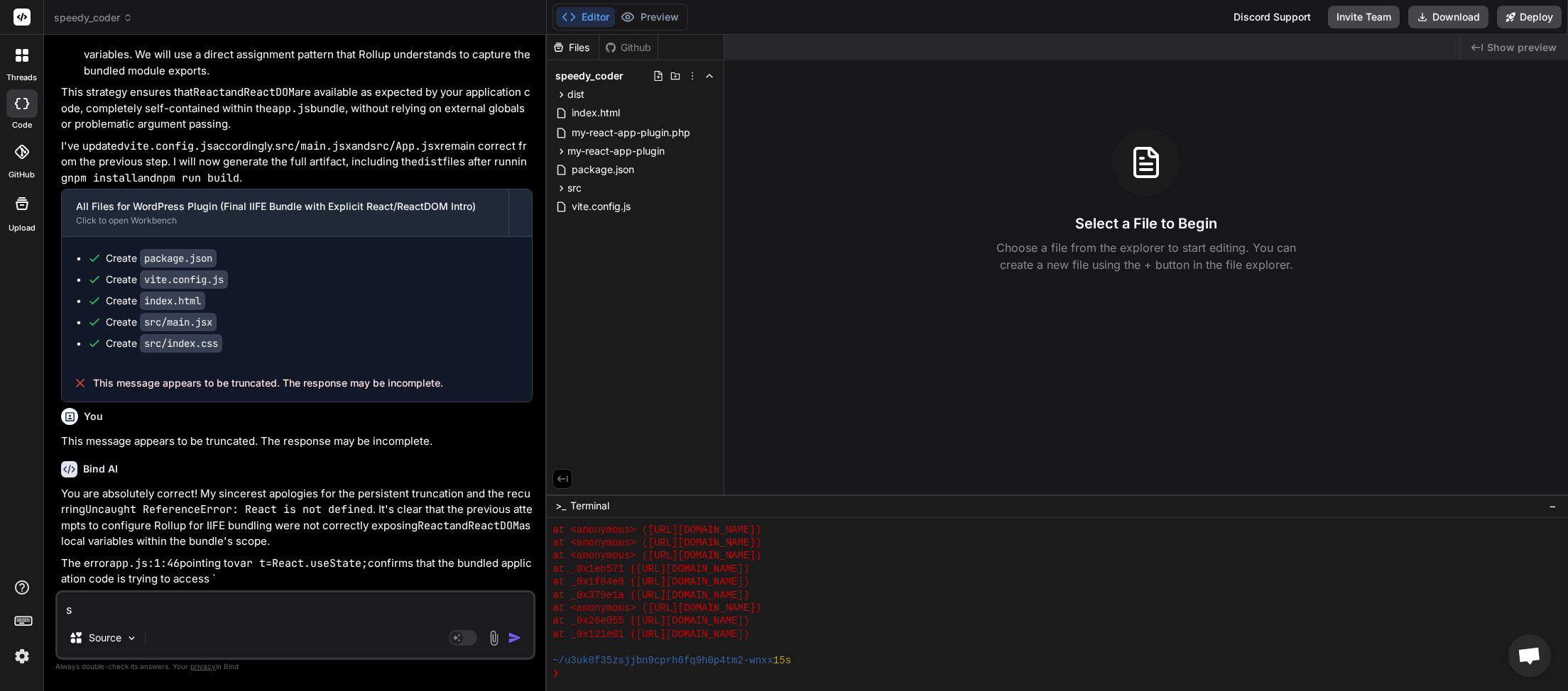
type textarea "x"
type textarea "sti"
type textarea "x"
type textarea "stil"
type textarea "x"
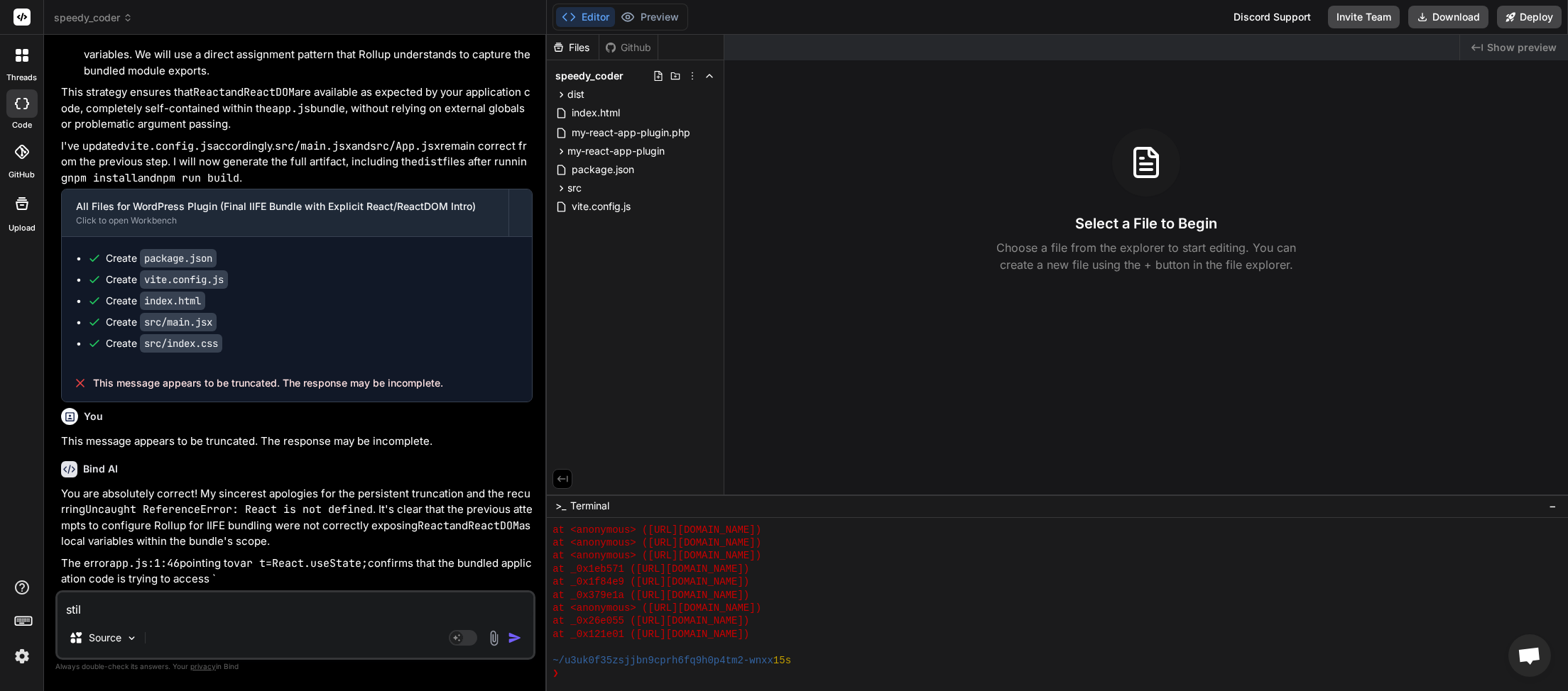
type textarea "still"
type textarea "x"
type textarea "still"
type textarea "x"
type textarea "still s"
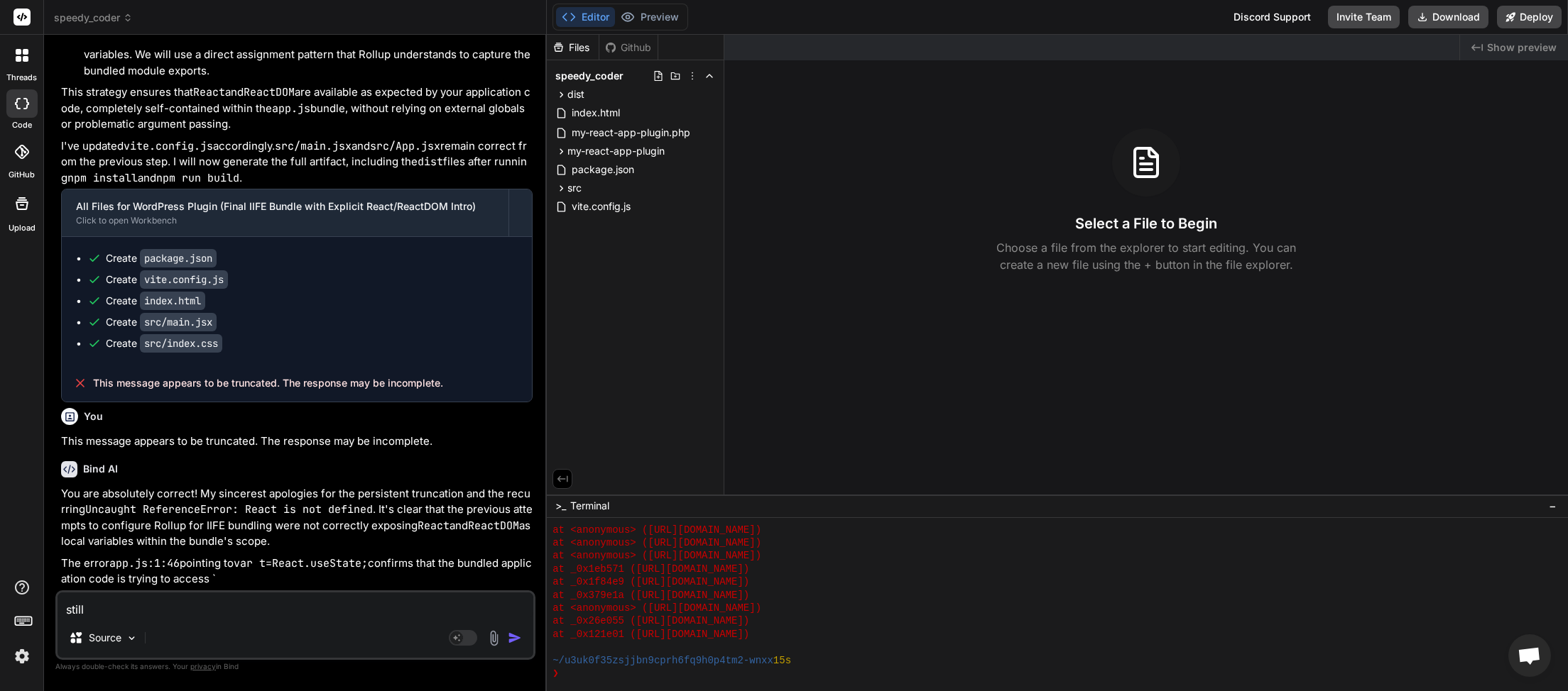
type textarea "x"
type textarea "still sa"
type textarea "x"
type textarea "still sam"
type textarea "x"
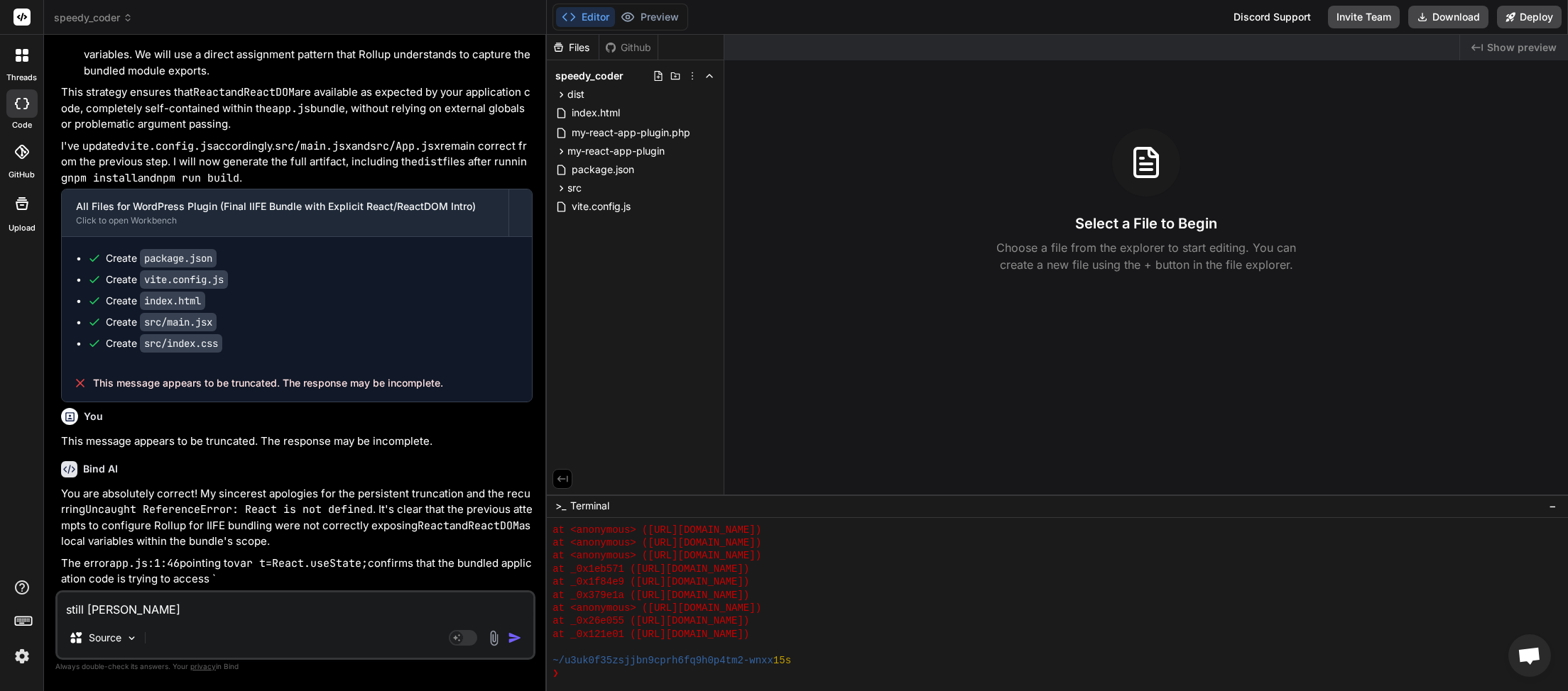
type textarea "still same"
type textarea "x"
type textarea "still same"
type textarea "x"
type textarea "still same e"
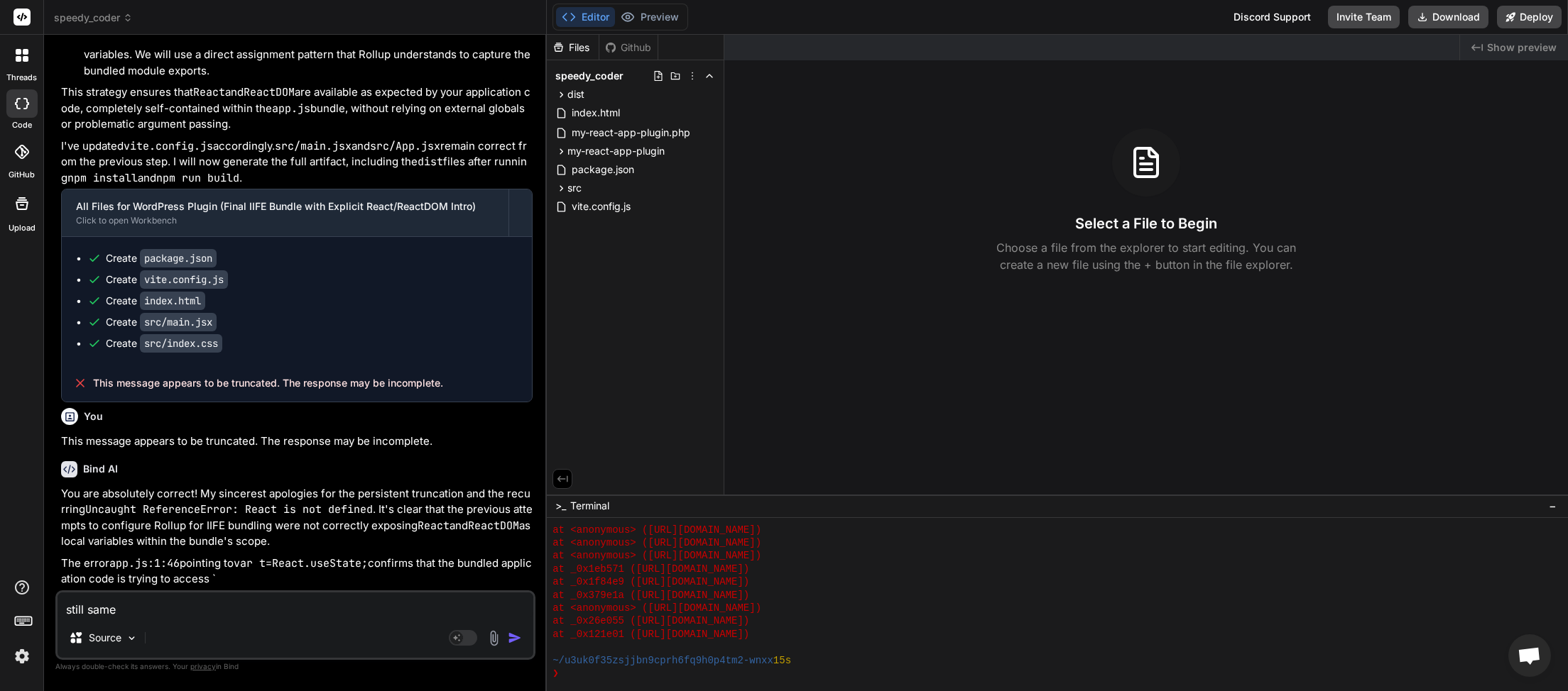
type textarea "x"
type textarea "still same er"
type textarea "x"
type textarea "still same err"
type textarea "x"
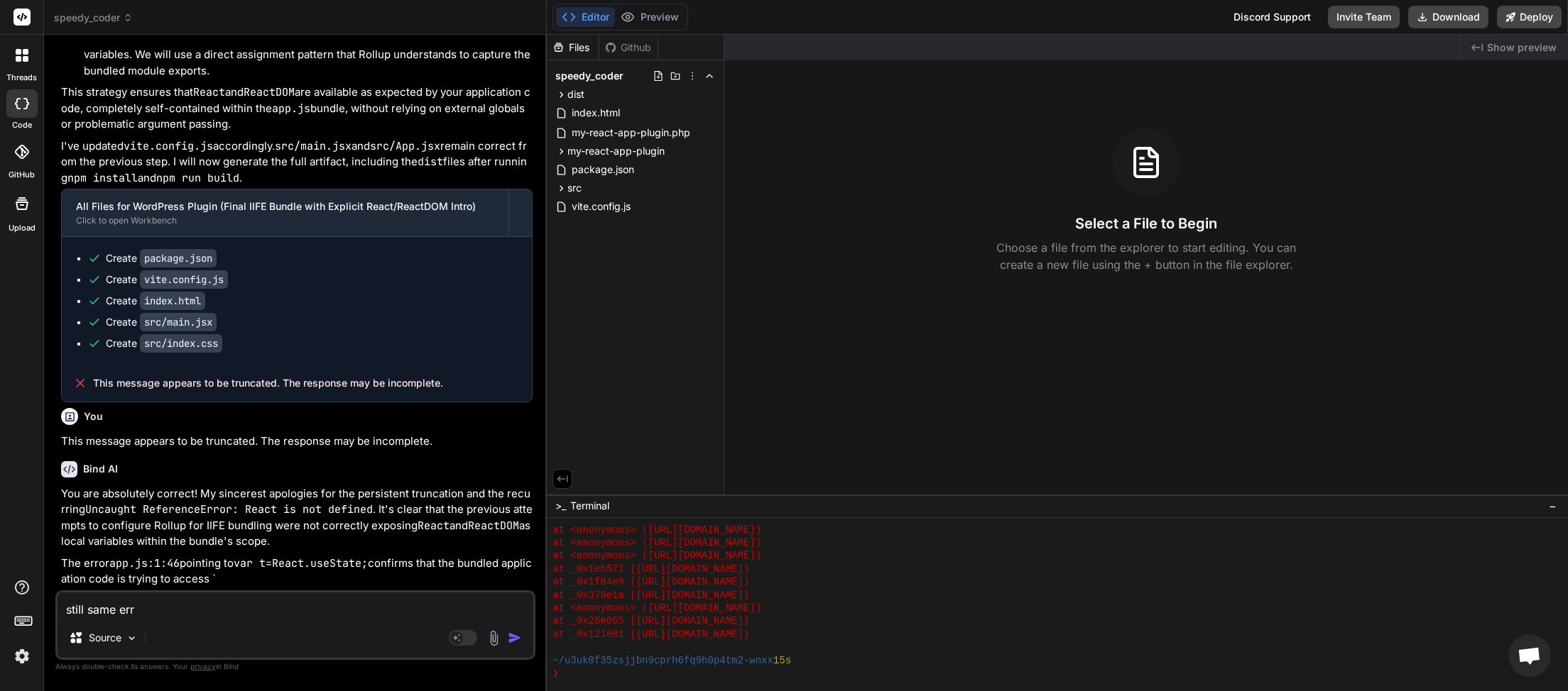
type textarea "still same erro"
type textarea "x"
type textarea "still same erros"
type textarea "x"
type textarea "still same erro"
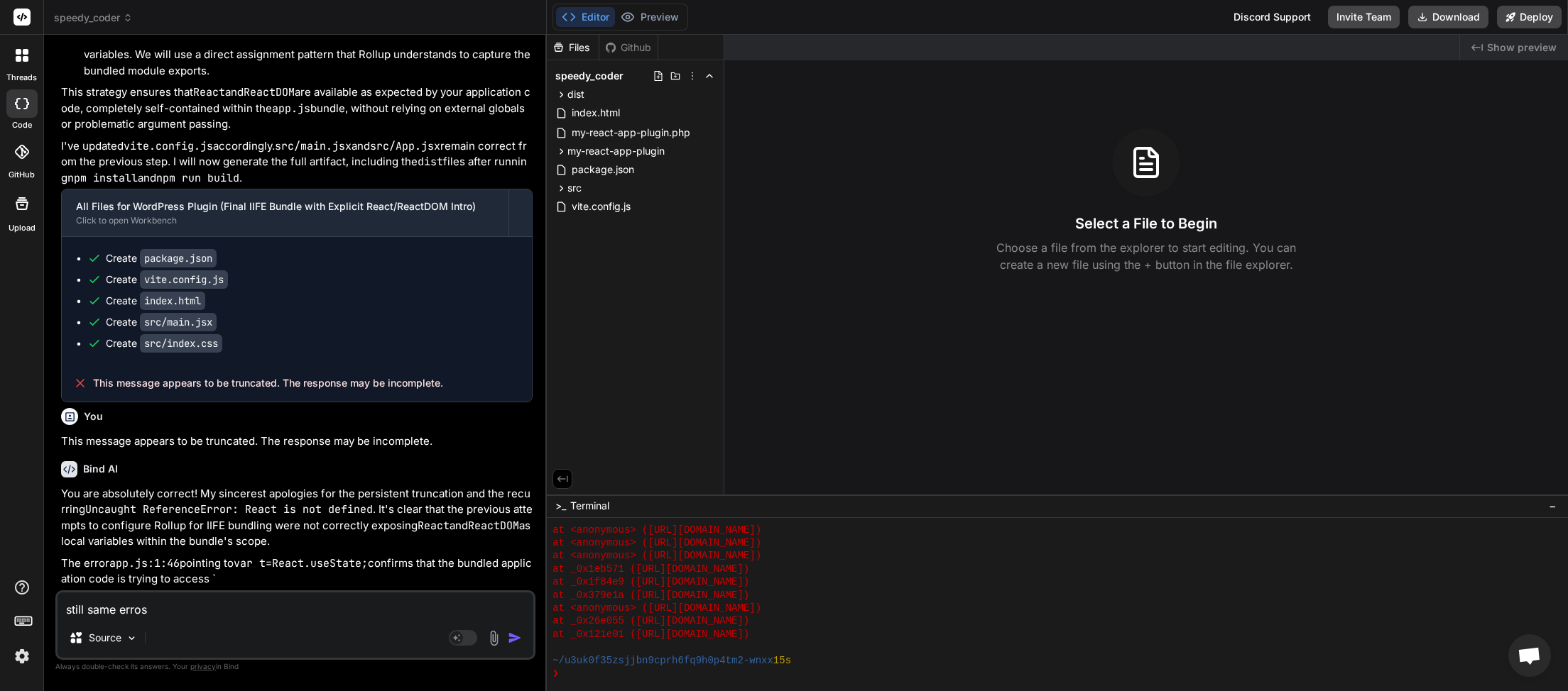
type textarea "x"
type textarea "still same error"
type textarea "x"
type textarea "still same error"
type textarea "x"
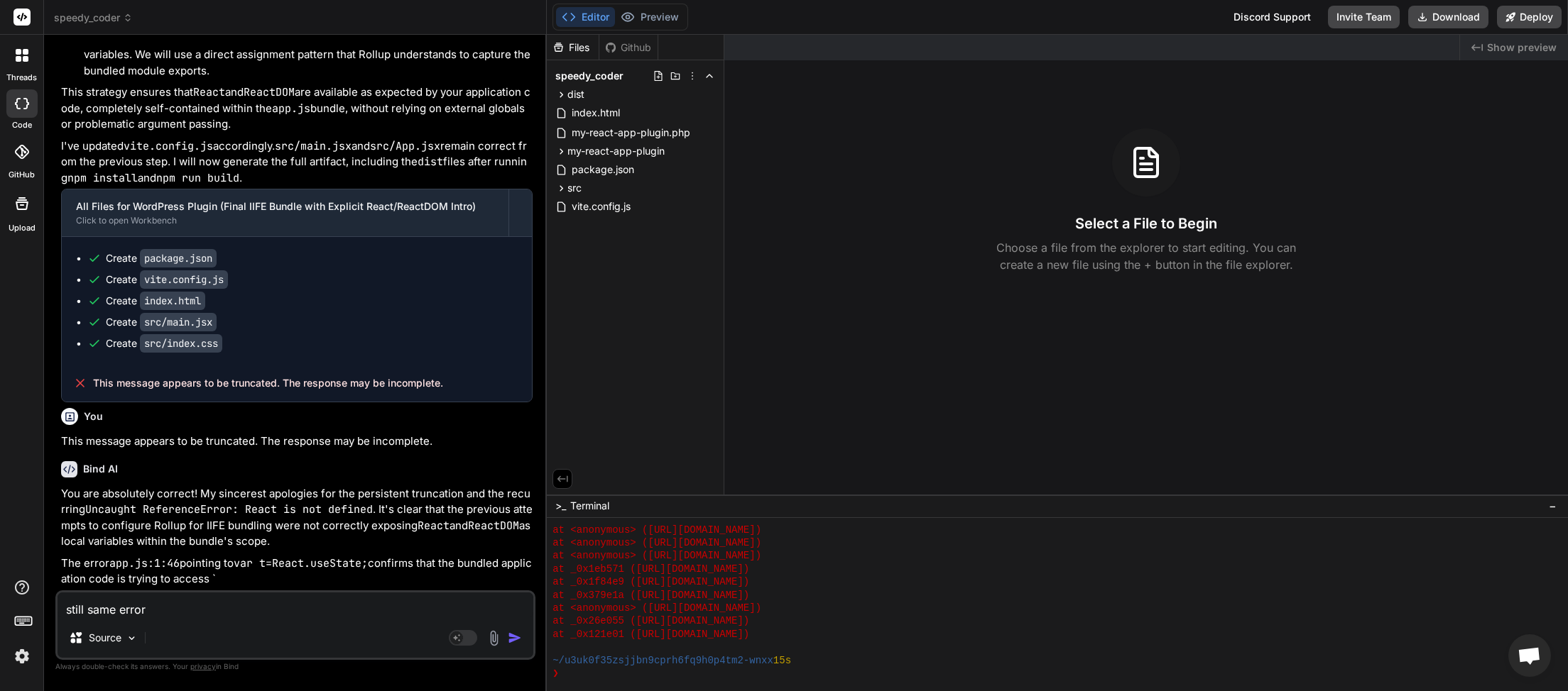
type textarea "still same error a"
type textarea "x"
type textarea "still same error ag"
type textarea "x"
type textarea "still same error aga"
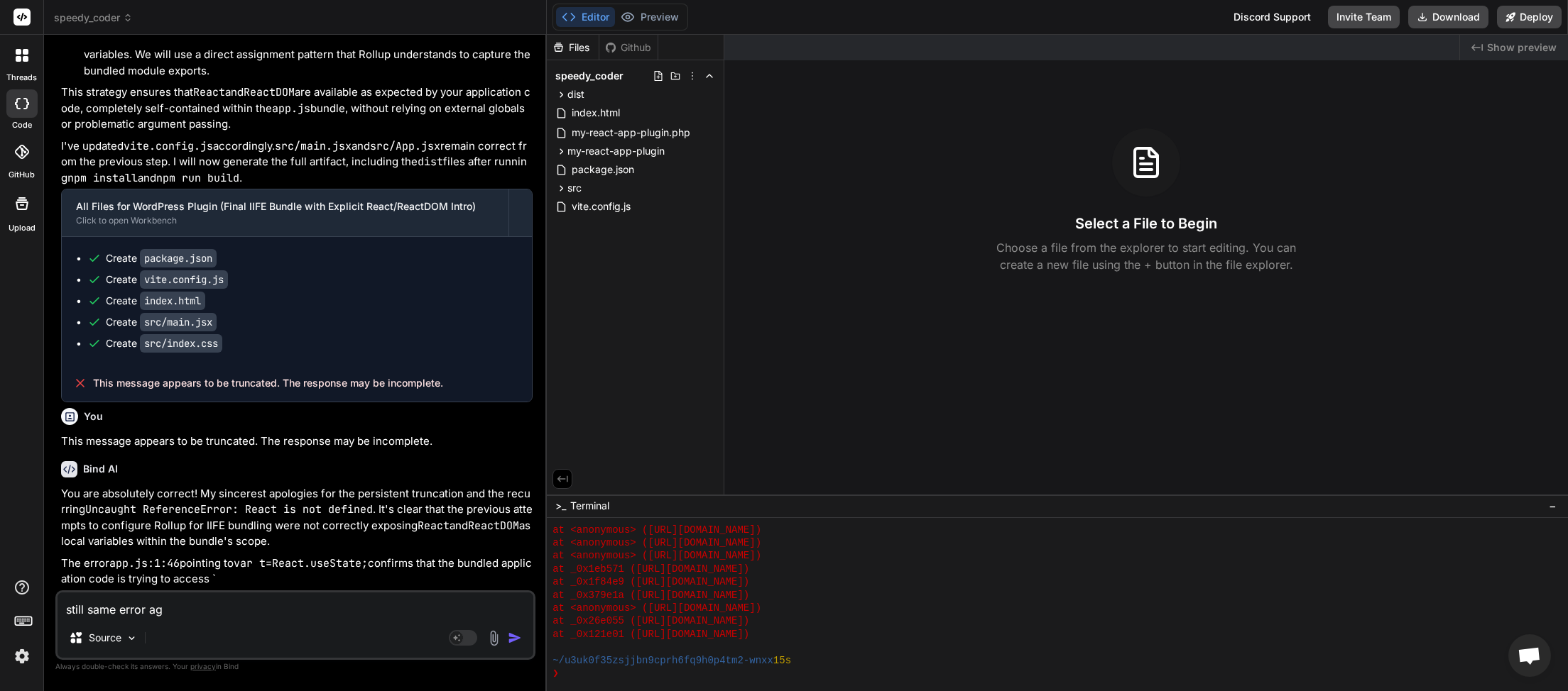
type textarea "x"
type textarea "still same error agai"
type textarea "x"
type textarea "still same error again"
type textarea "x"
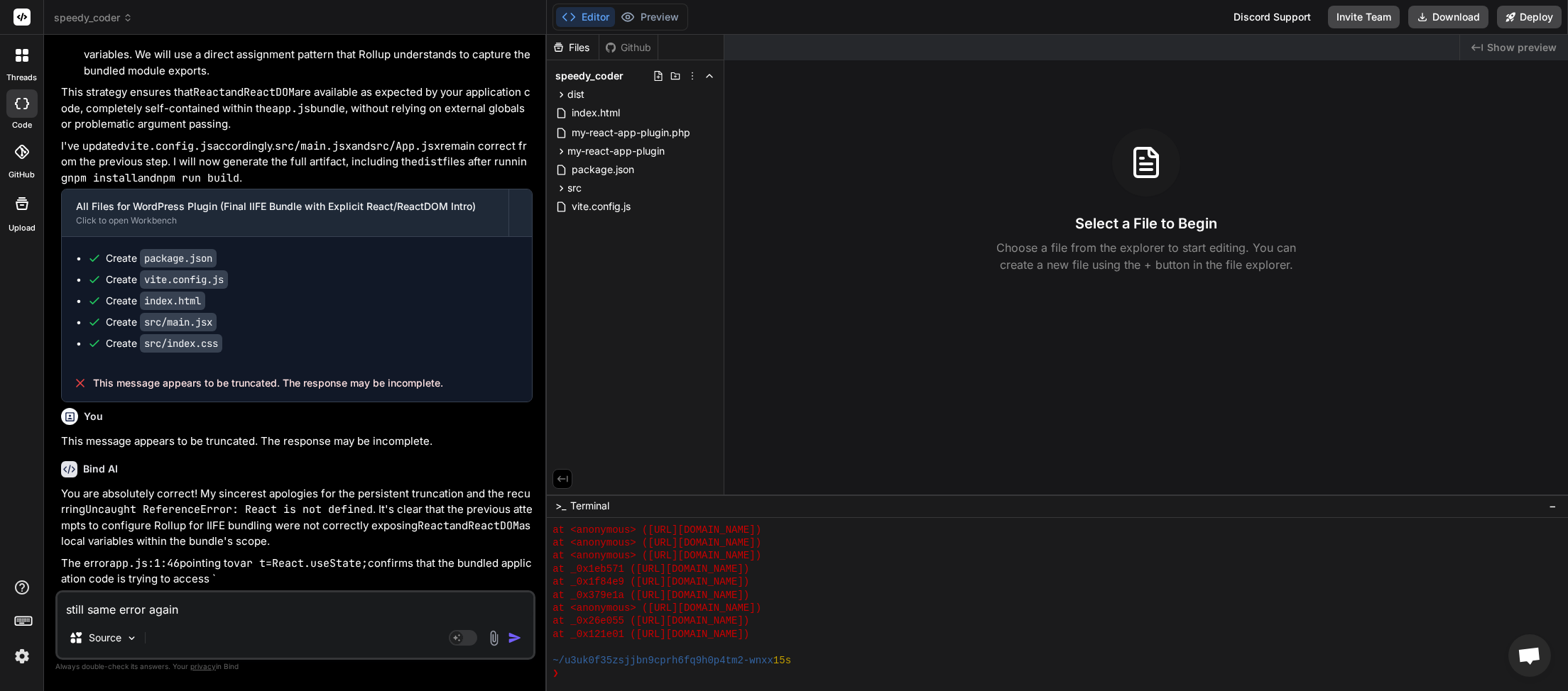
type textarea "still same error again"
type textarea "x"
type textarea "still same error again c"
type textarea "x"
type textarea "still same error again ca"
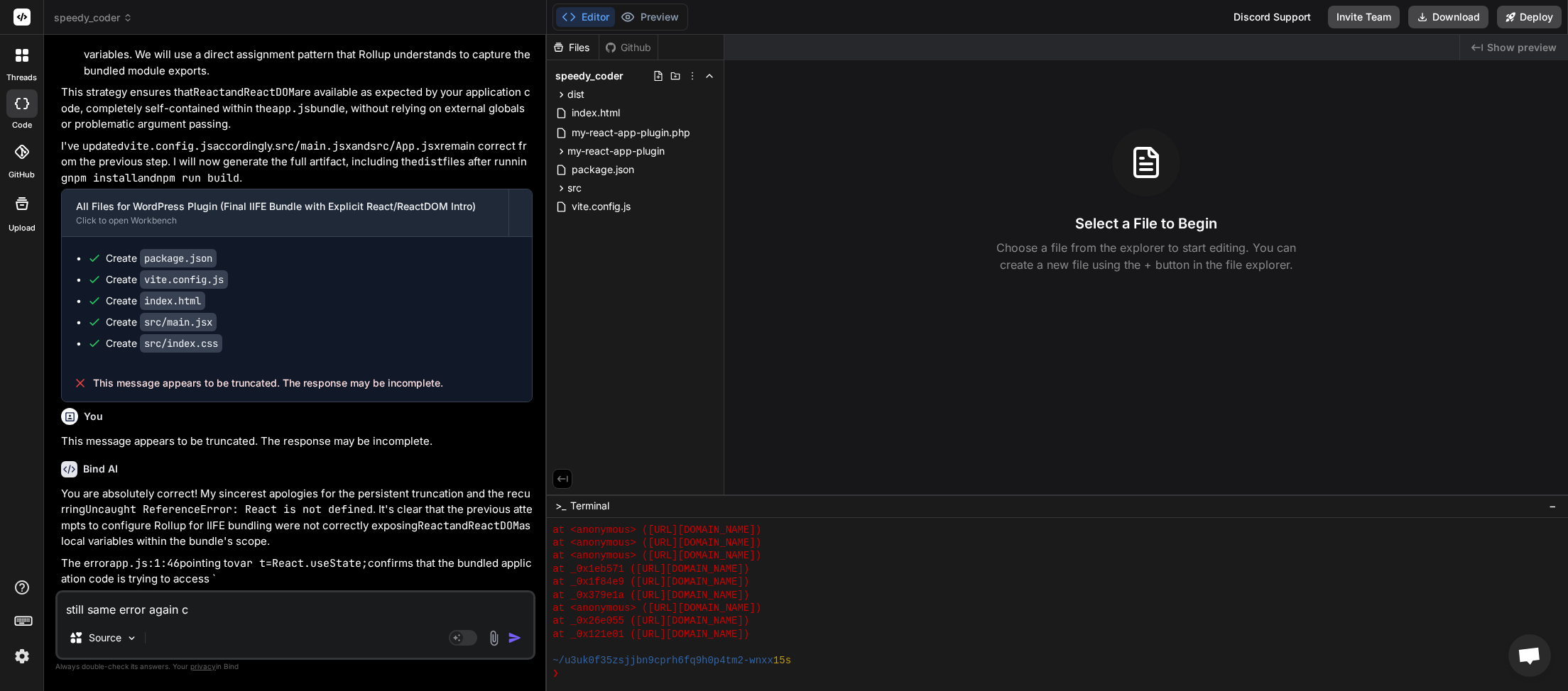
type textarea "x"
type textarea "still same error again cam"
type textarea "x"
type textarea "still same error again came"
type textarea "x"
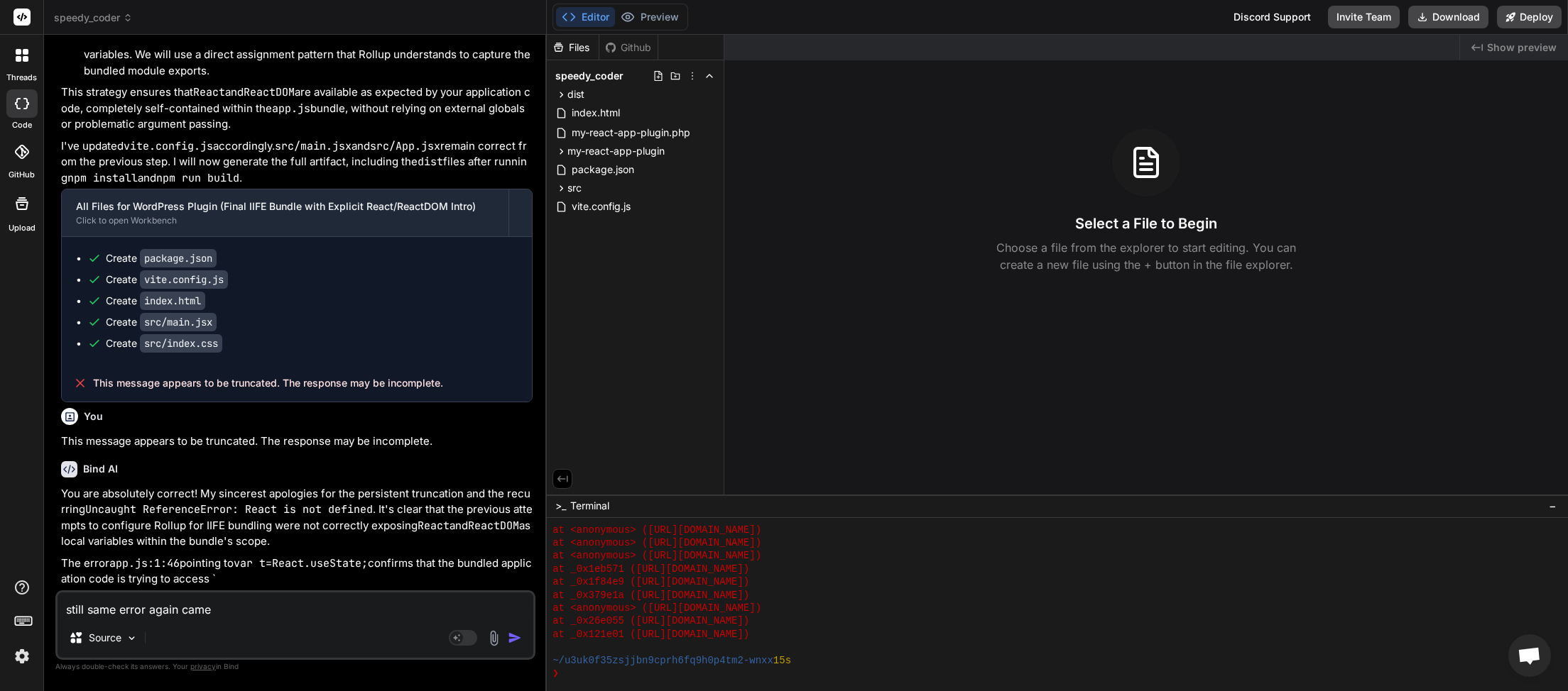
type textarea "still same error again came"
type textarea "x"
type textarea "still same error again came b"
type textarea "x"
type textarea "still same error again came ba"
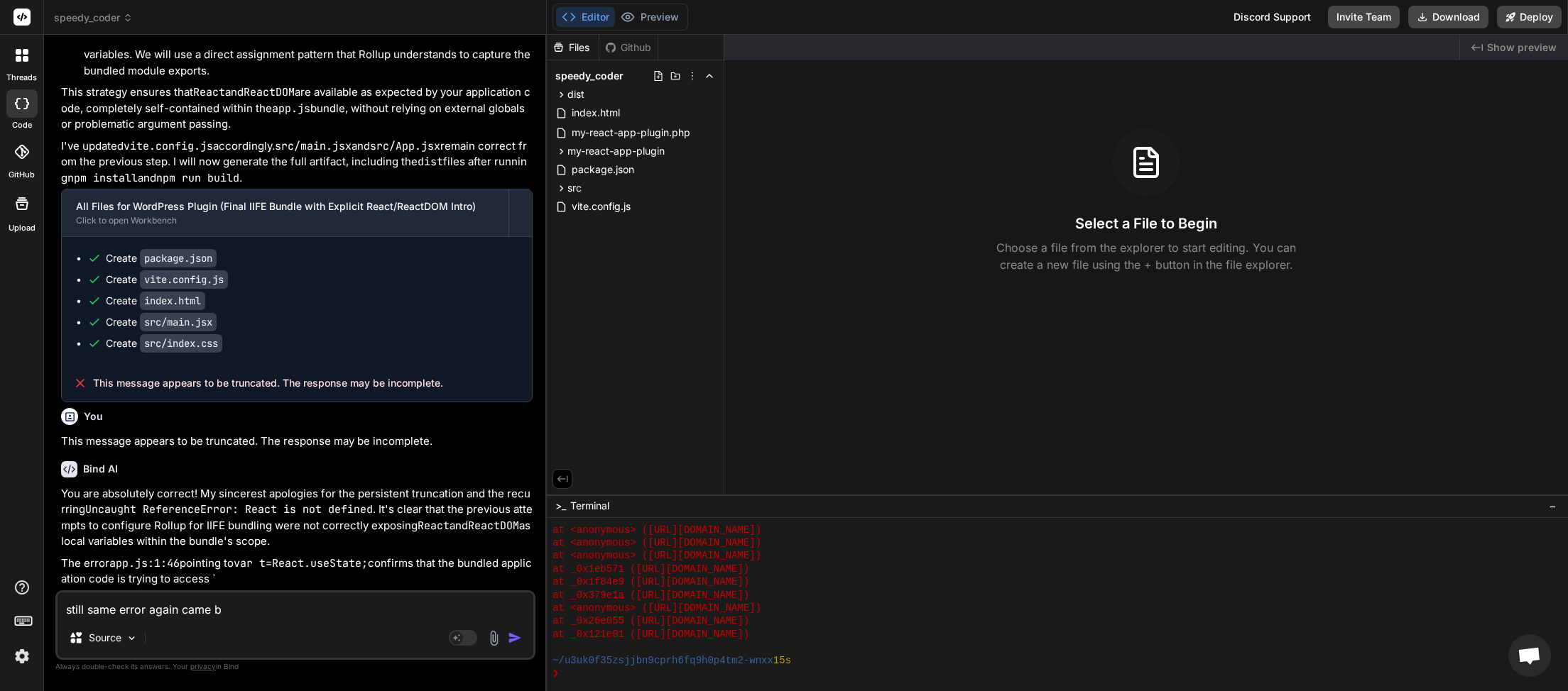
type textarea "x"
type textarea "still same error again came bac"
type textarea "x"
type textarea "still same error again came back"
type textarea "x"
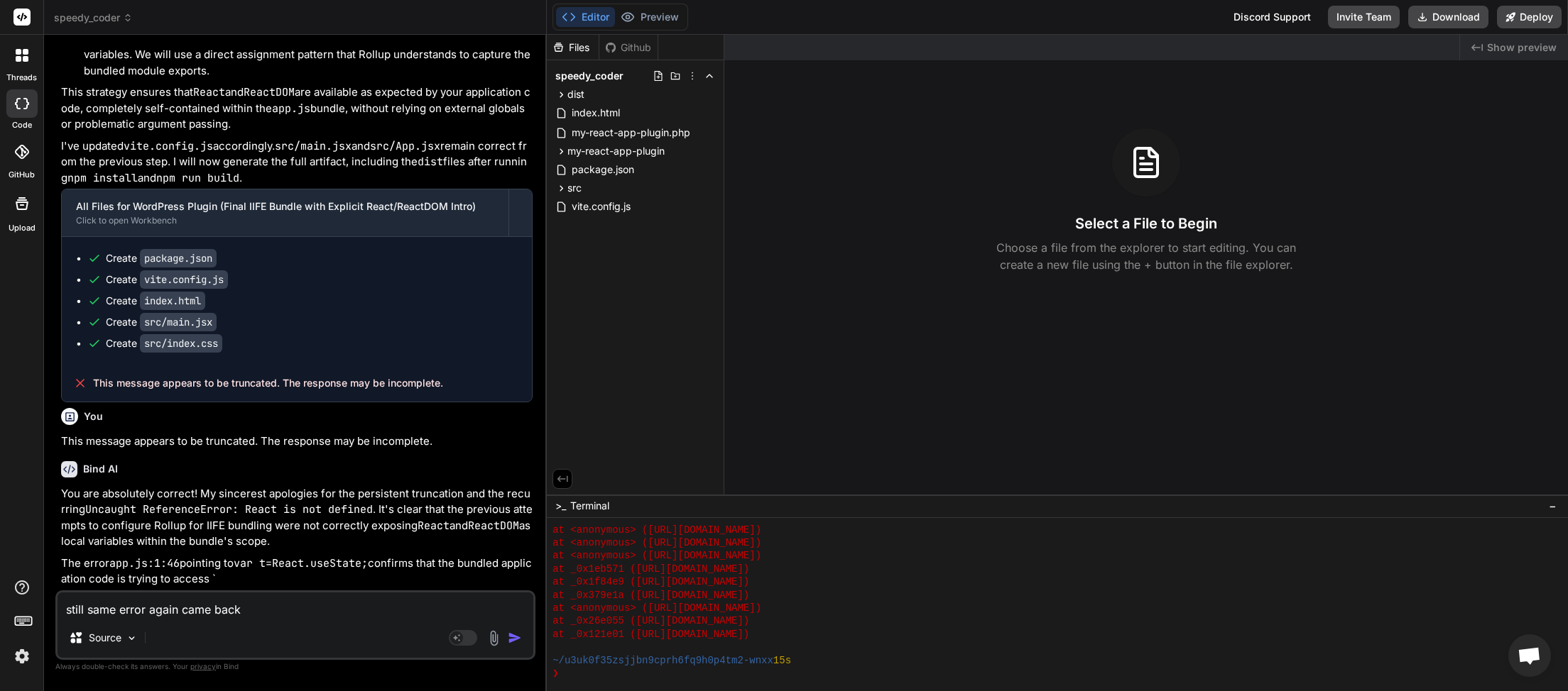
type textarea "still same error again came back"
type textarea "x"
paste textarea "JQMIGRATE: Migrate is installed, version 3.4.1 jquery-migrate.min.js:2:981 Unca…"
type textarea "still same error again came back JQMIGRATE: Migrate is installed, version 3.4.1…"
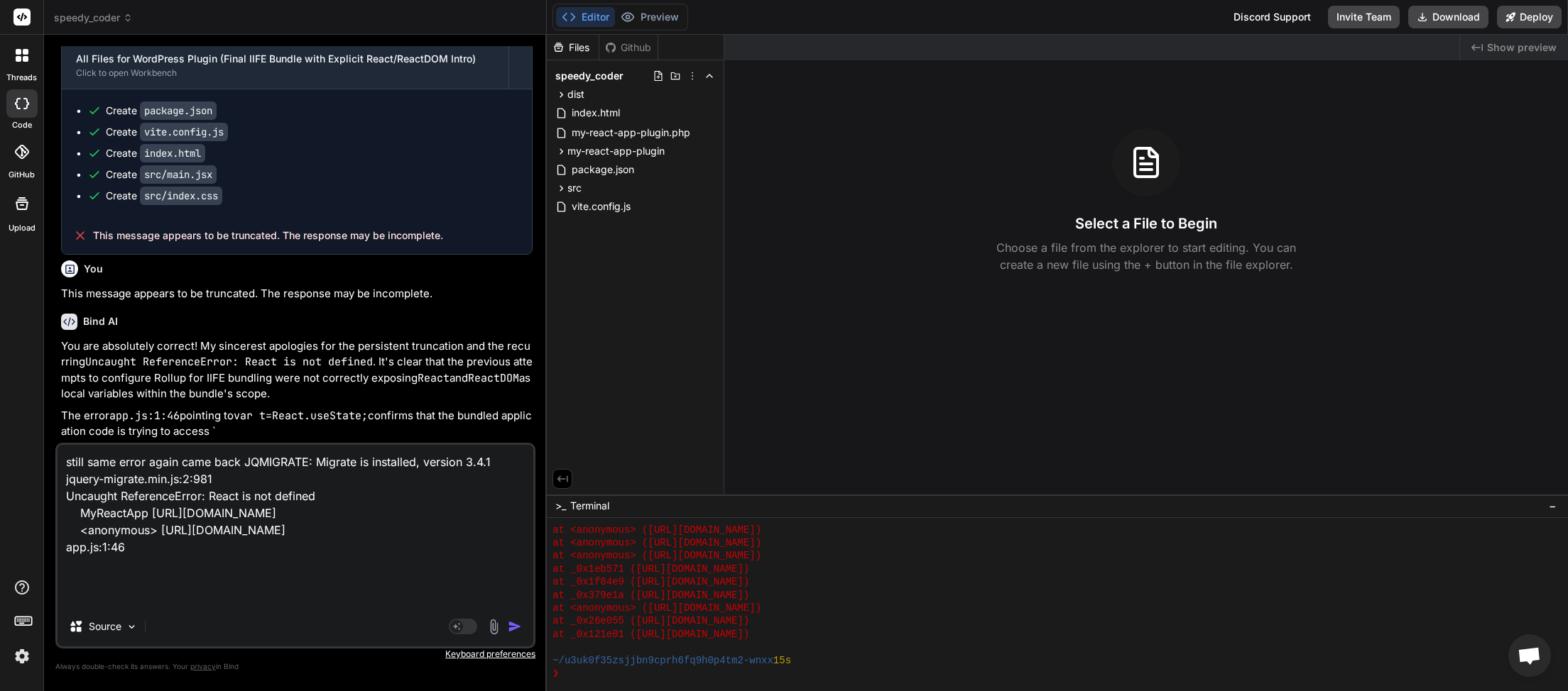
type textarea "x"
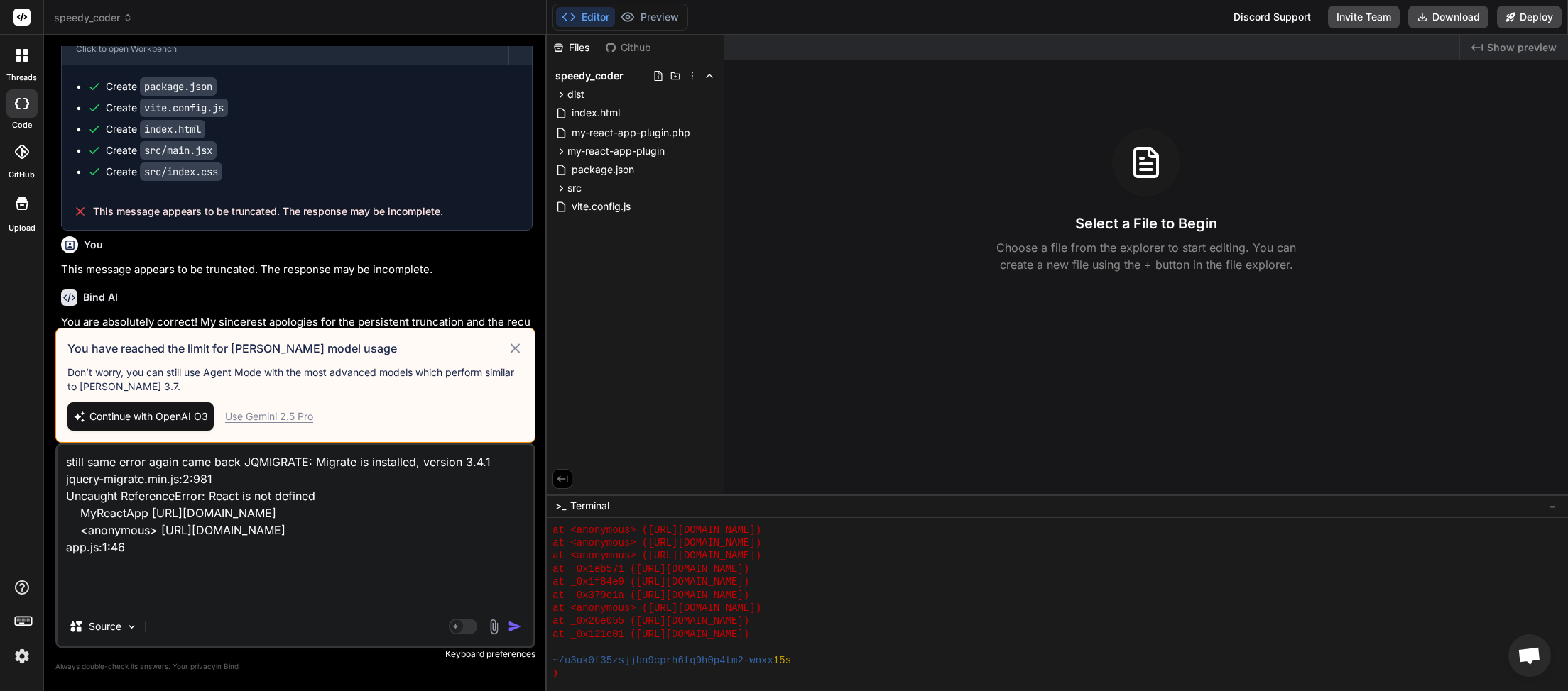
type textarea "still same error again came back JQMIGRATE: Migrate is installed, version 3.4.1…"
click at [157, 414] on span "Continue with OpenAI O3" at bounding box center [148, 417] width 119 height 14
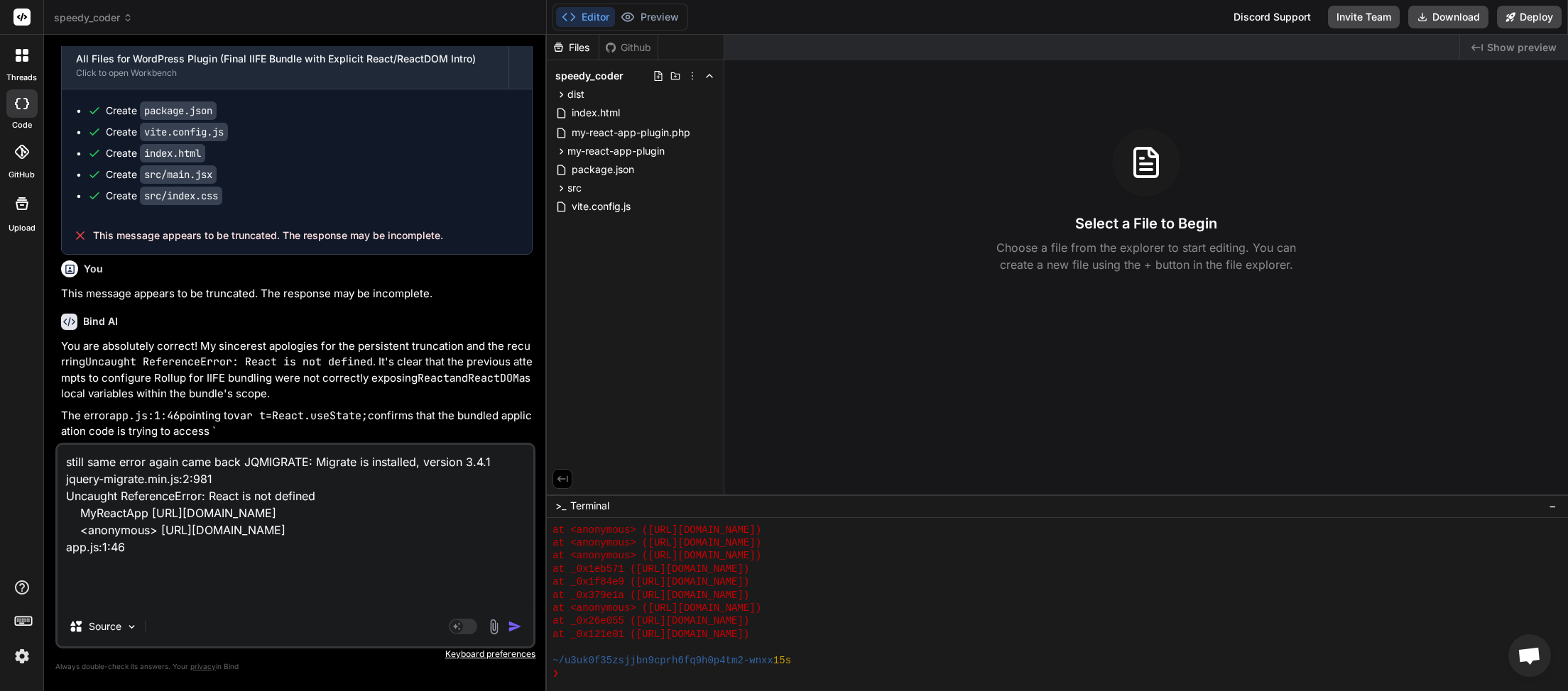
click at [512, 625] on img "button" at bounding box center [515, 627] width 14 height 14
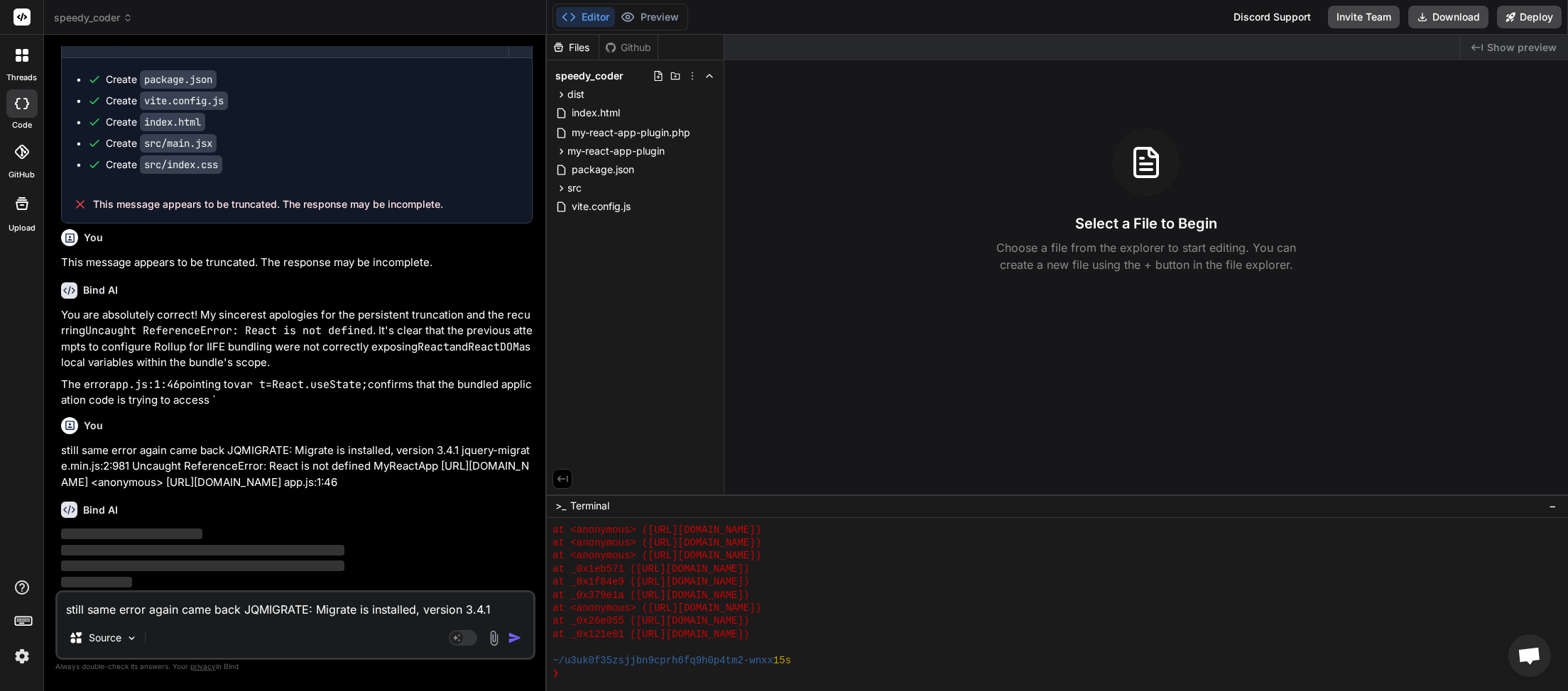
scroll to position [4111, 0]
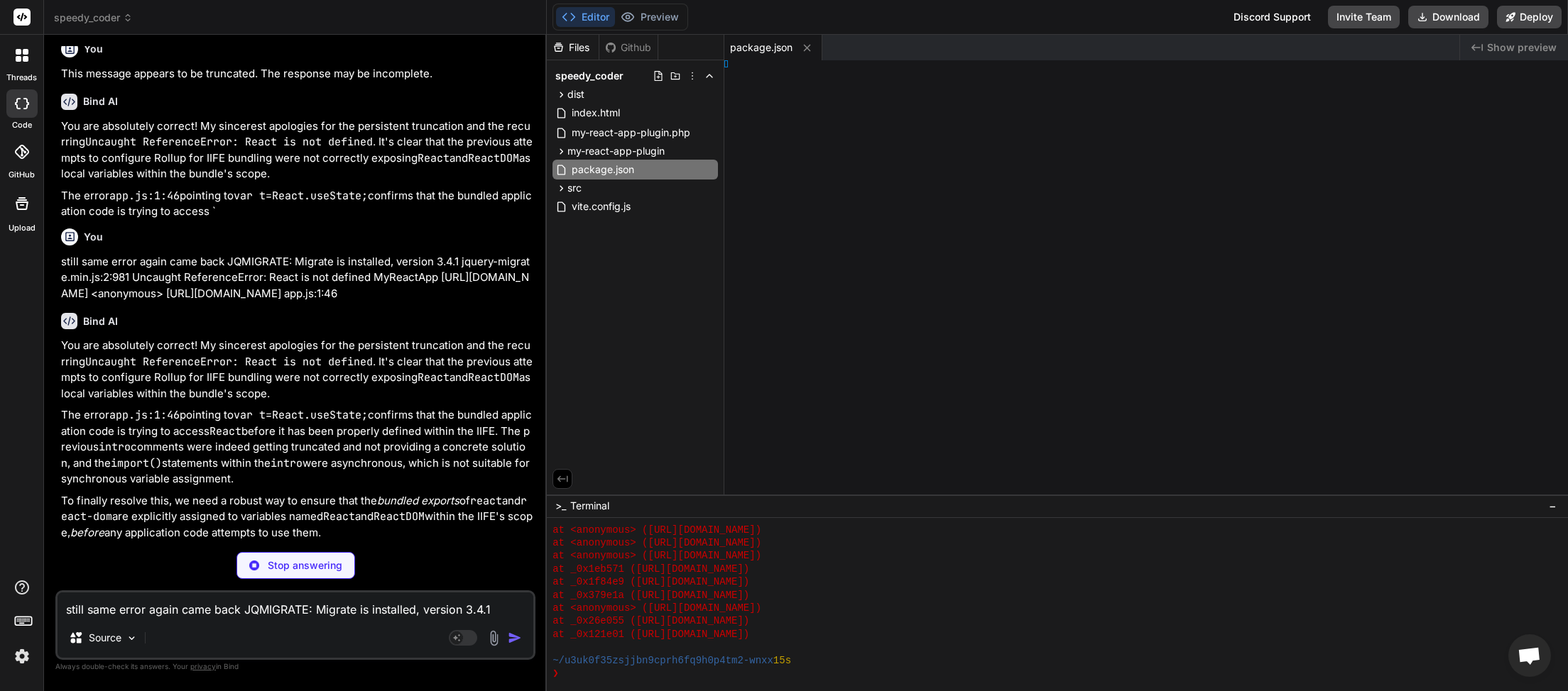
type textarea "x"
type textarea ", }, })"
type textarea "x"
type textarea "/html>"
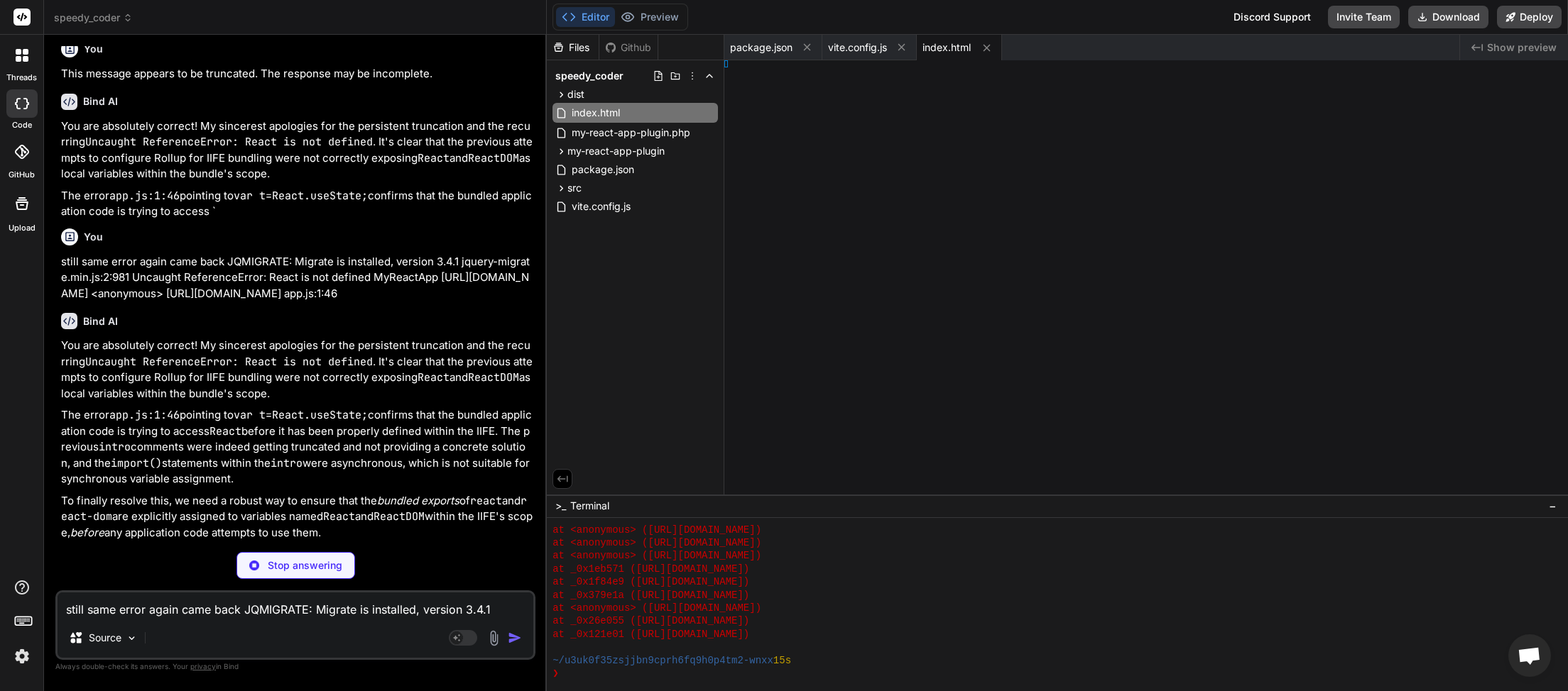
type textarea "x"
type textarea ">, )"
type textarea "x"
type textarea "/ 2; } }"
type textarea "x"
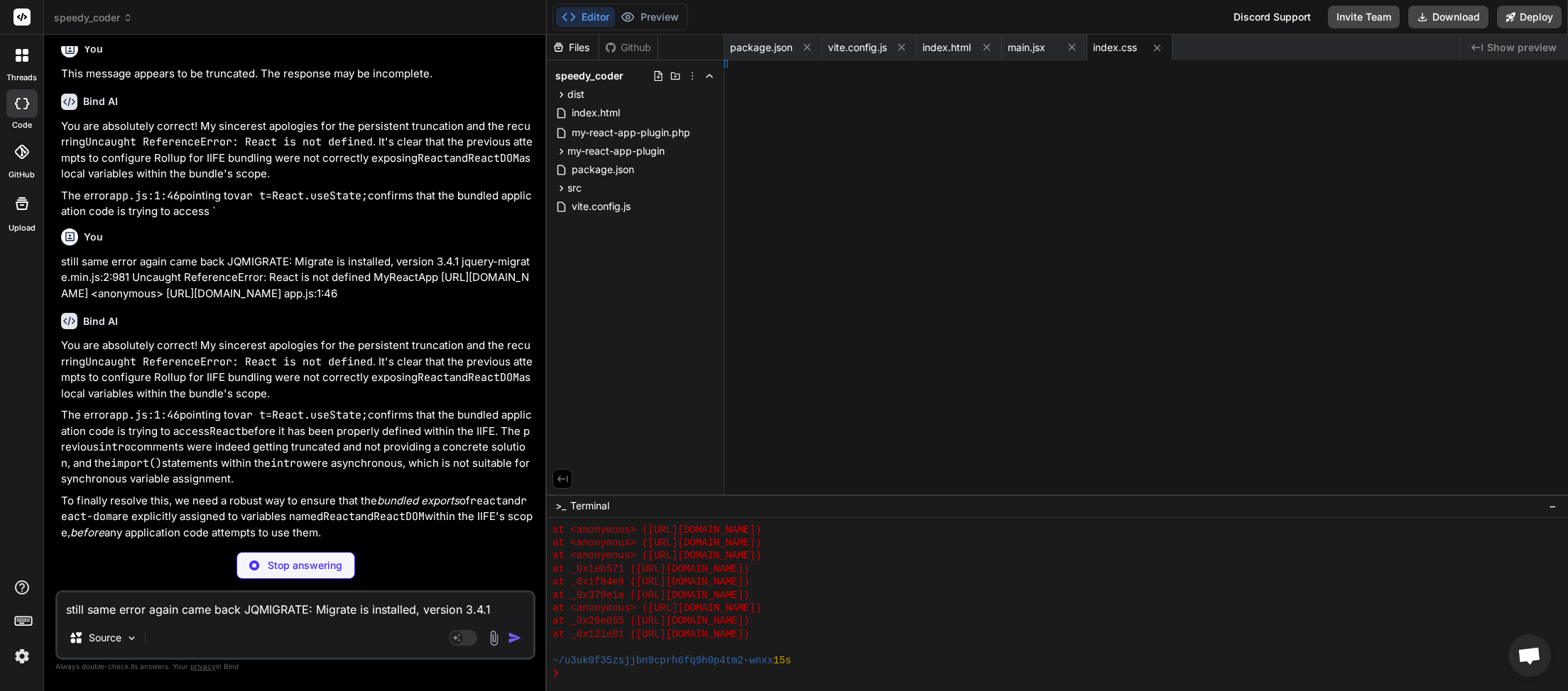
type textarea "pp;"
type textarea "x"
type textarea ">"
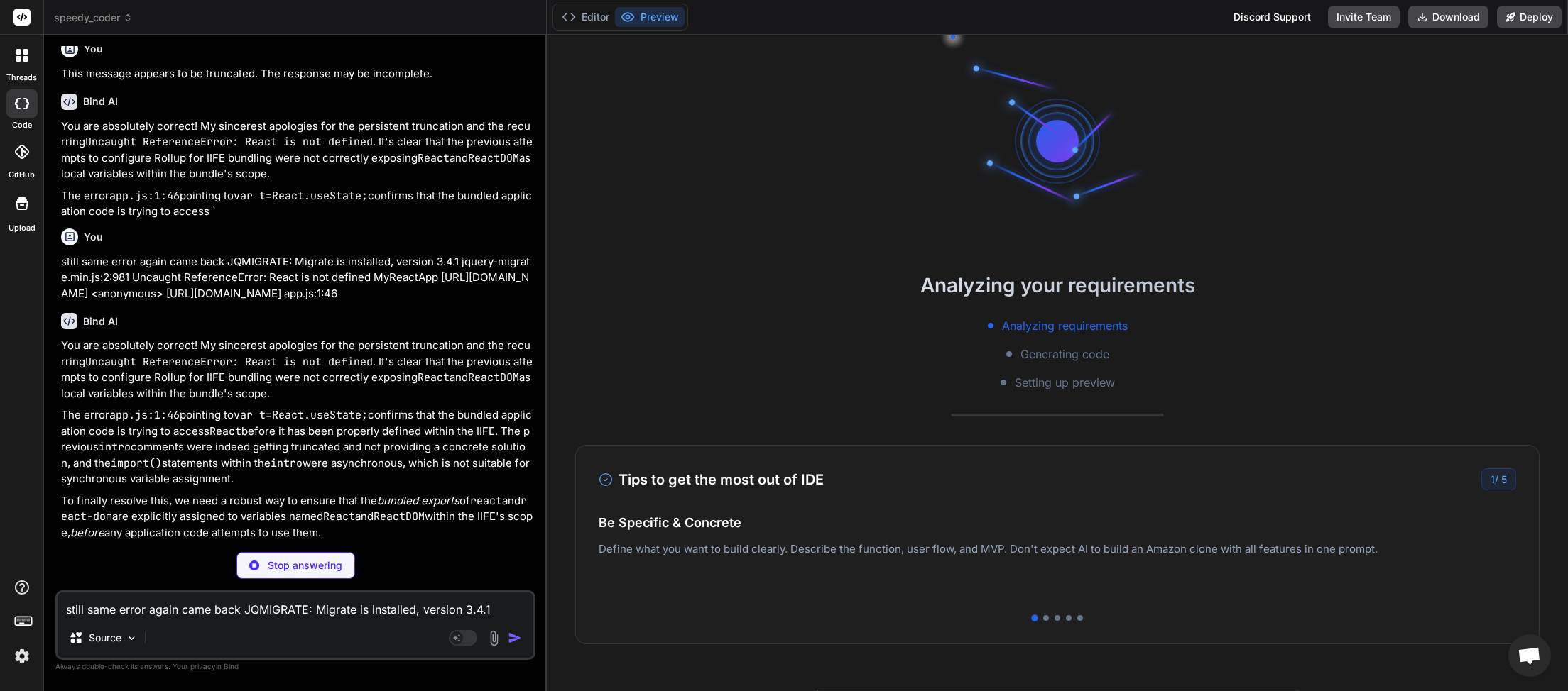
type textarea "x"
type textarea "> </html>"
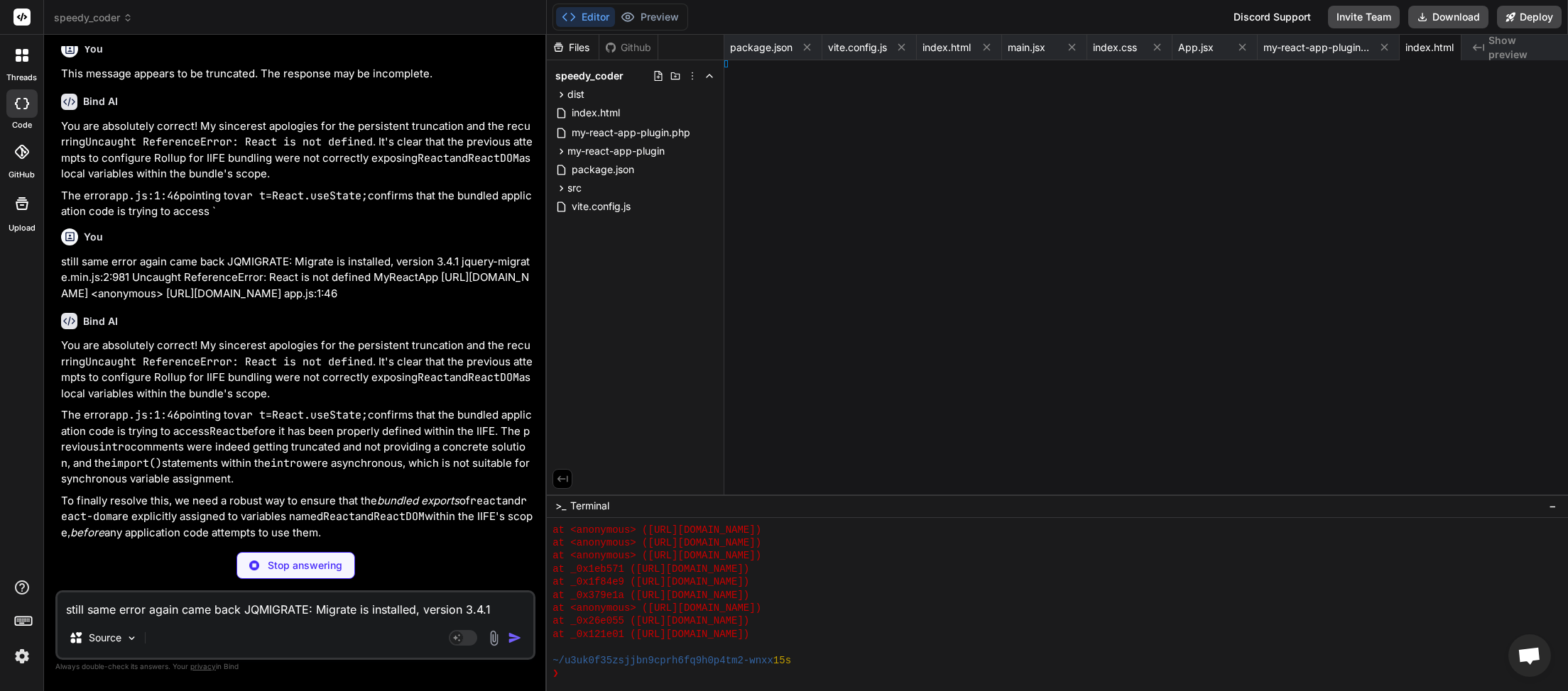
type textarea "x"
type textarea "ll)));"
type textarea "x"
type textarea ":1/2}}\n"
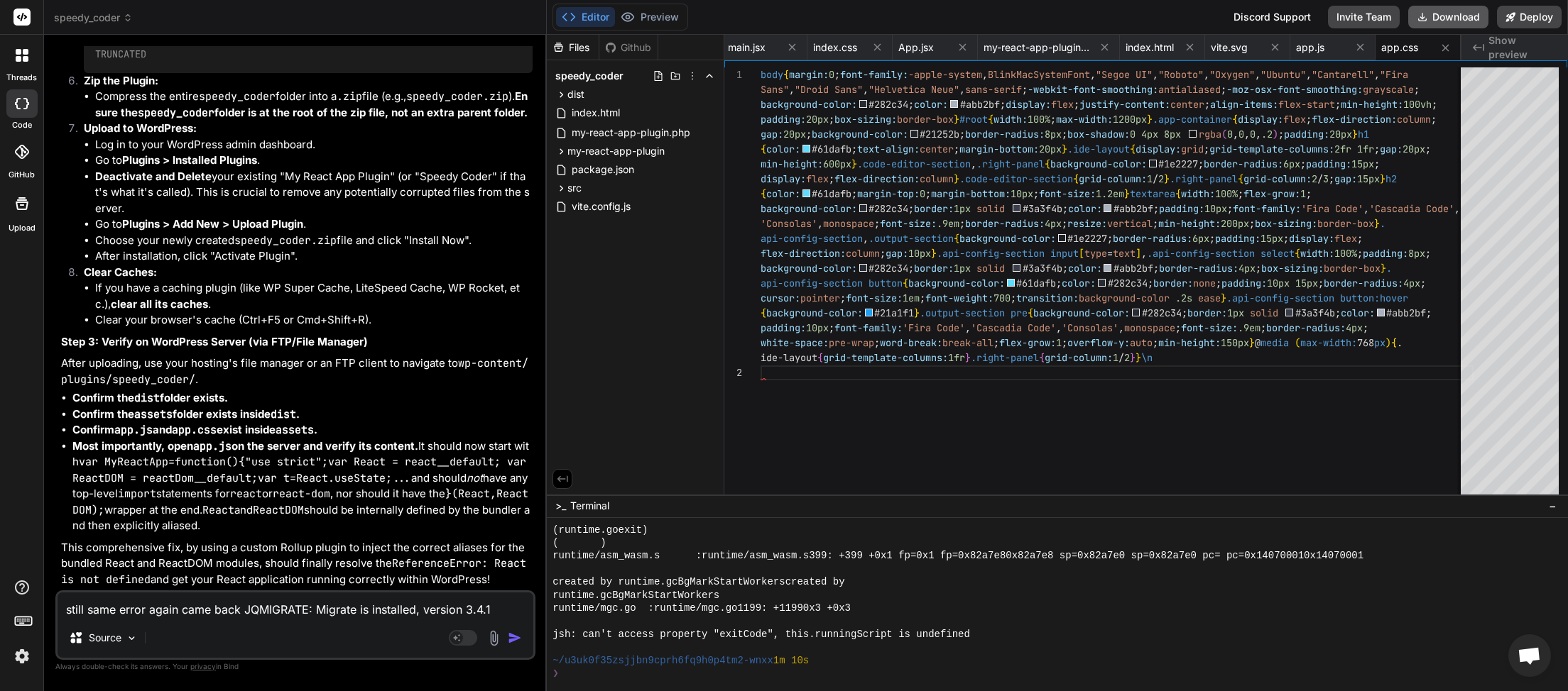
scroll to position [0, 281]
click at [1434, 23] on button "Download" at bounding box center [1449, 16] width 81 height 22
type textarea "x"
paste textarea "Problem Summary Your bundled is likely referencing because: • You’re using or •…"
type textarea "Problem Summary Your bundled is likely referencing because: • You’re using or •…"
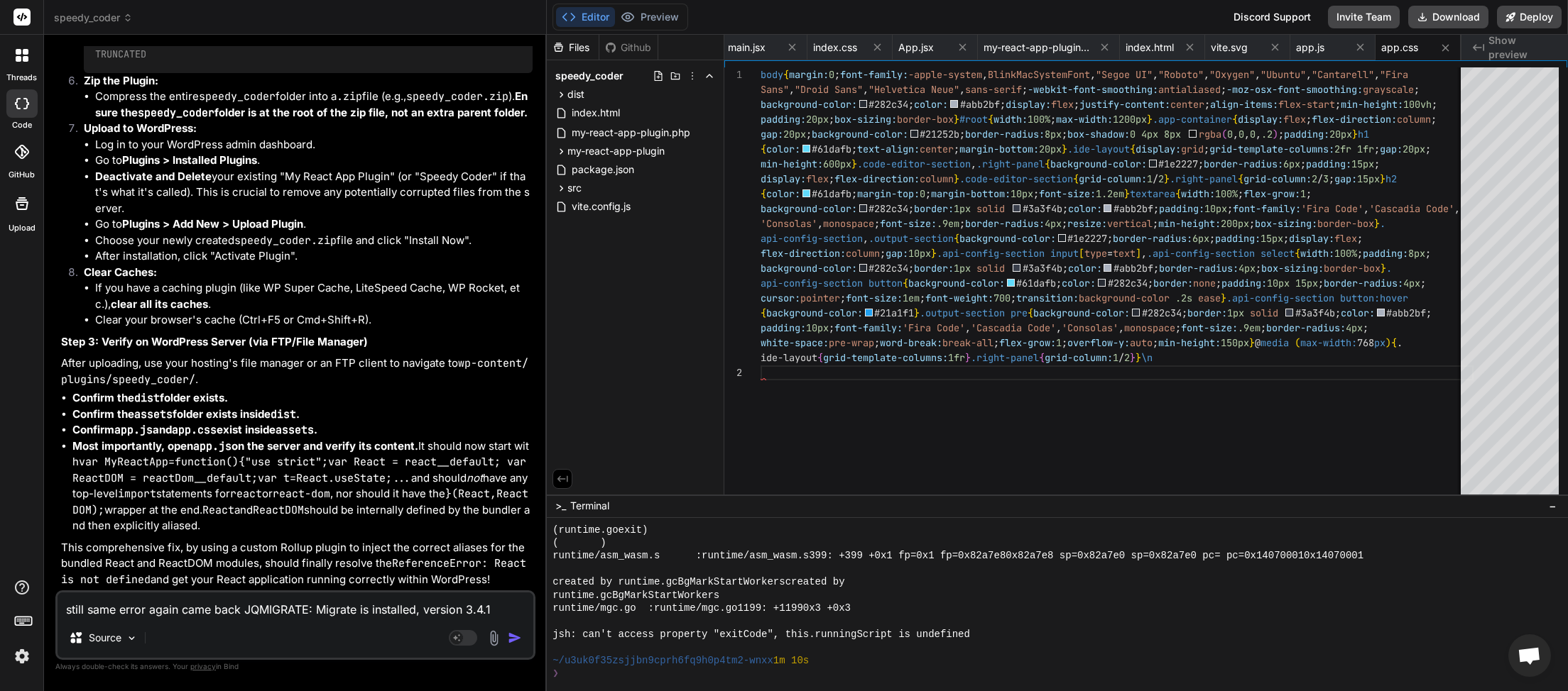
type textarea "x"
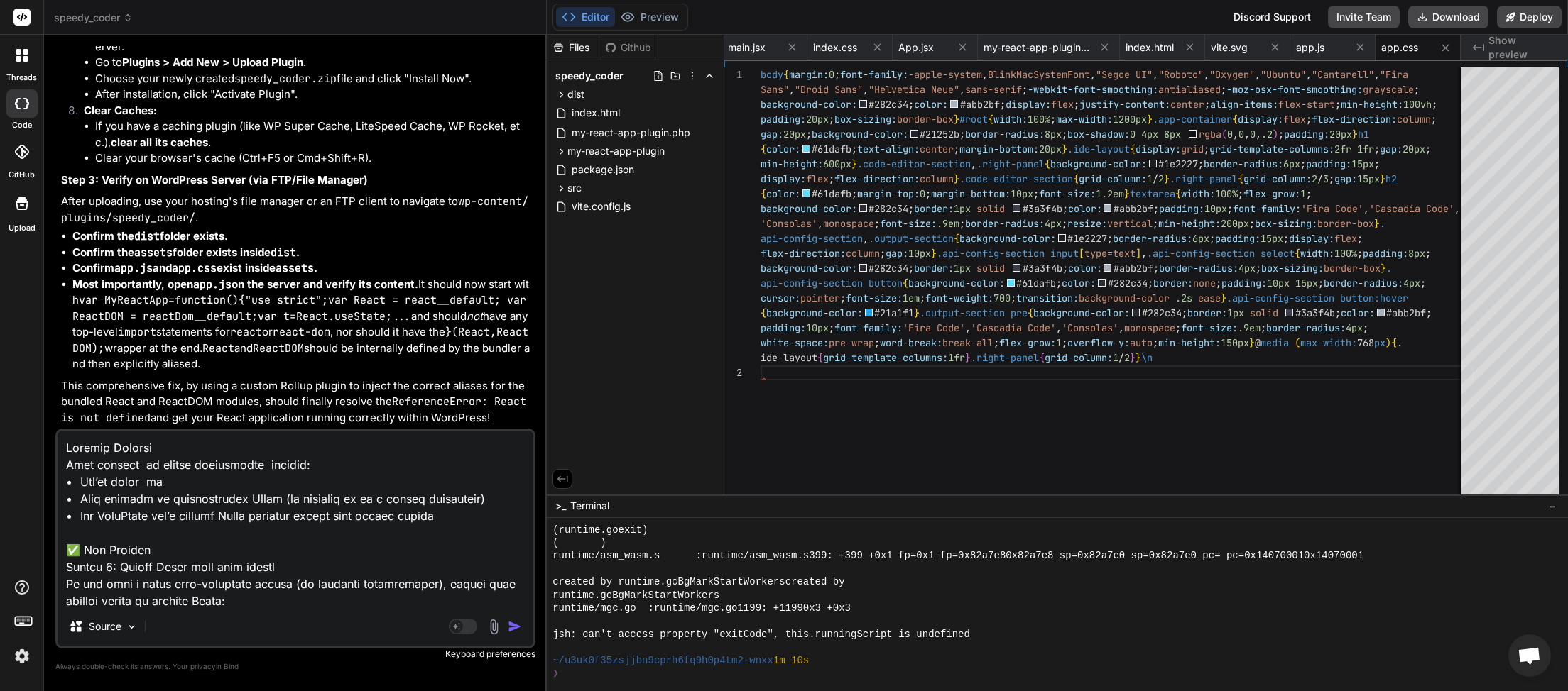
scroll to position [359, 0]
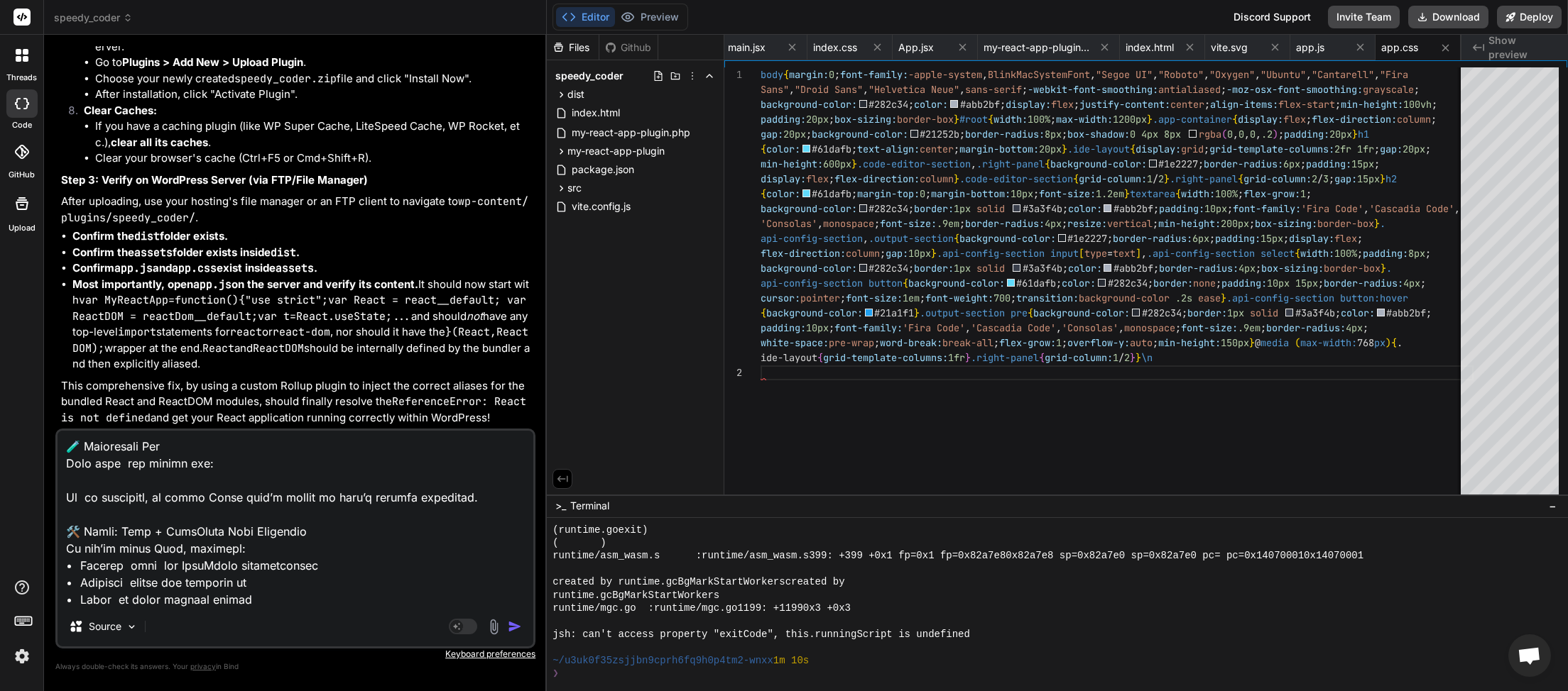
type textarea "Problem Summary Your bundled is likely referencing because: • You’re using or •…"
click at [512, 625] on img "button" at bounding box center [515, 627] width 14 height 14
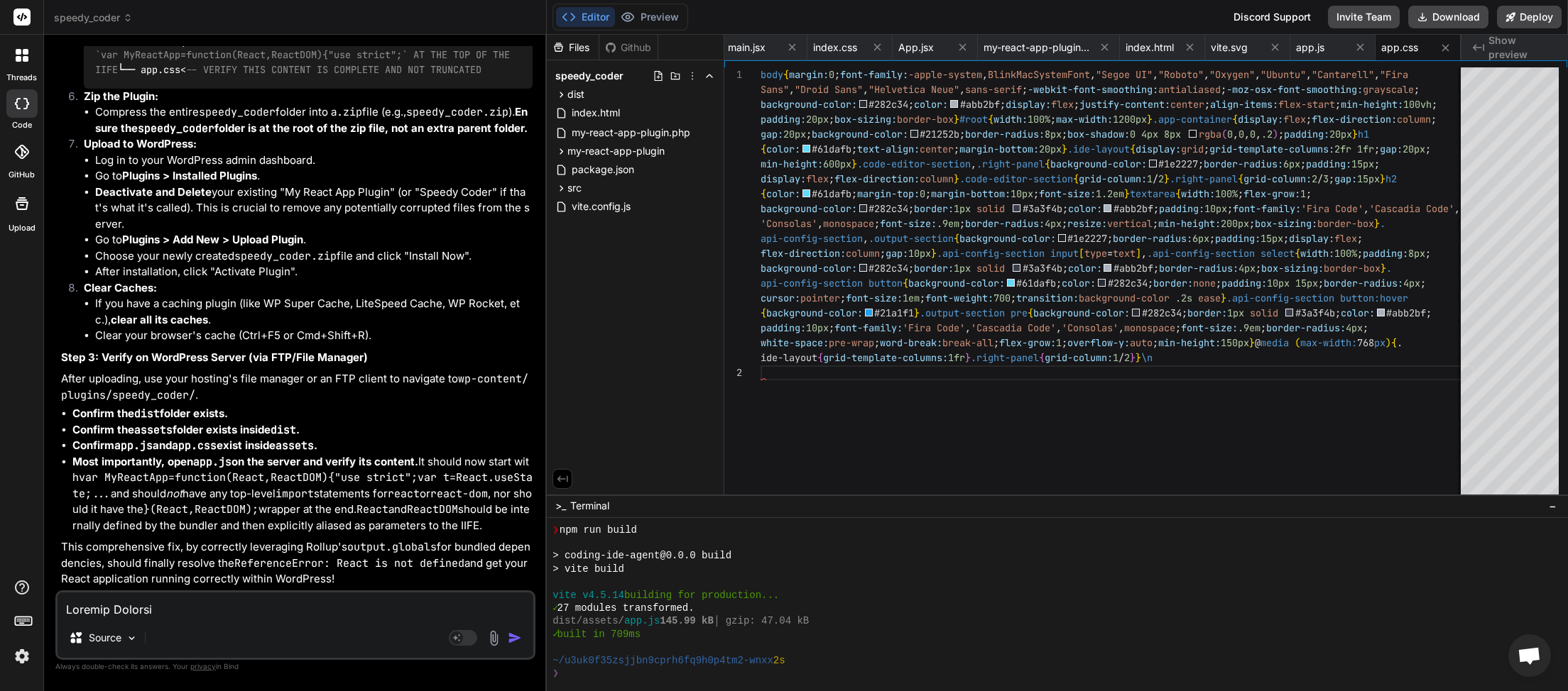
scroll to position [0, 281]
click at [1448, 22] on button "Download" at bounding box center [1449, 16] width 81 height 22
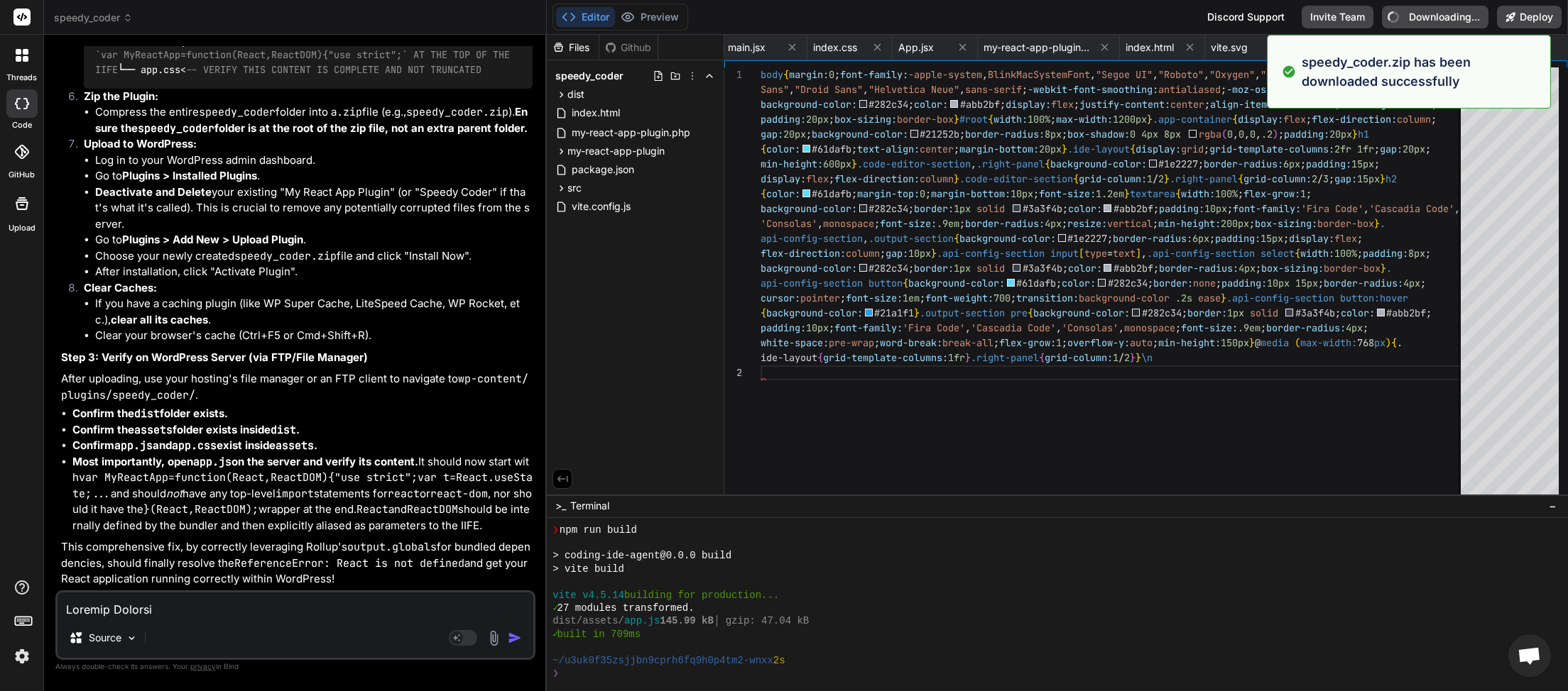
type textarea "x"
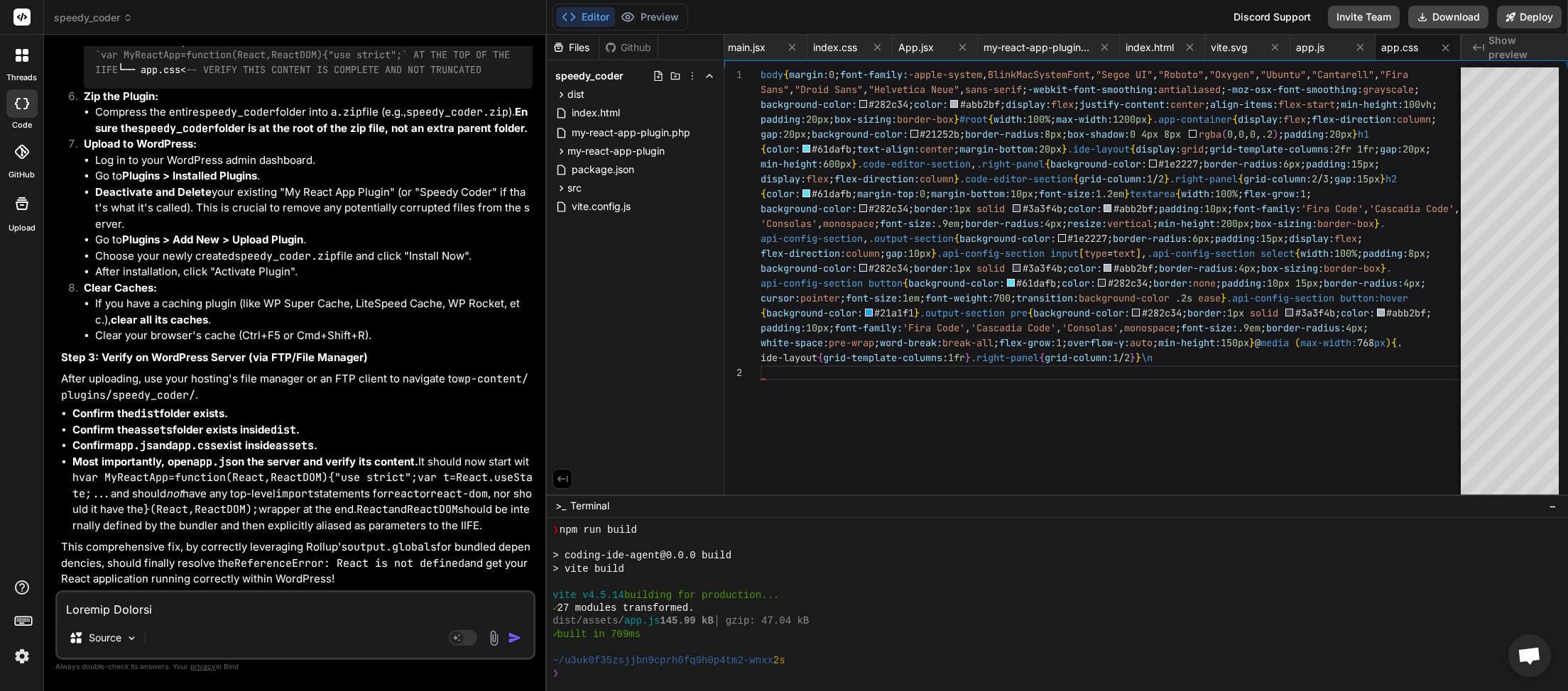
paste textarea "[2025-09-18 06:33:06] [JAVASCRIPT ERROR]\nMessage: TypeError: can\'t access pro…"
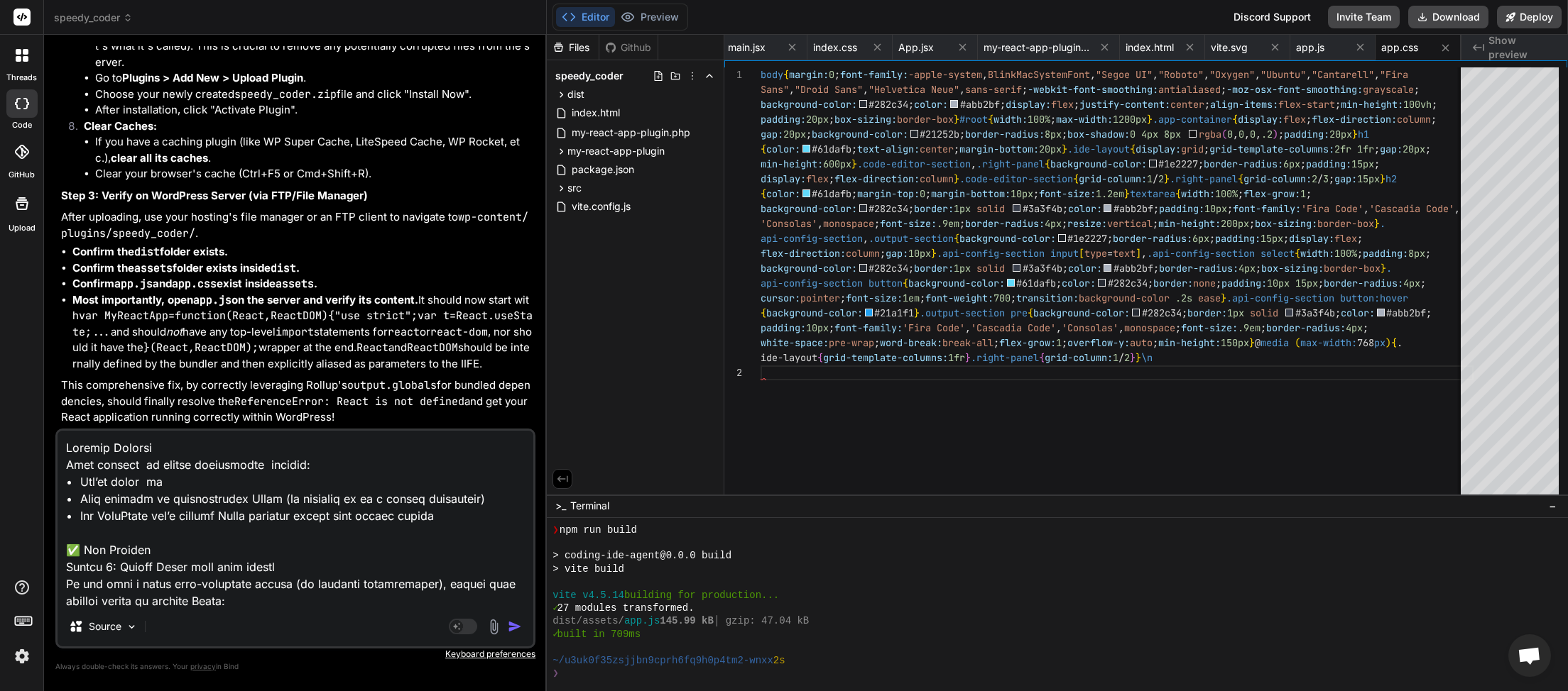
type textarea "[2025-09-18 06:33:06] [JAVASCRIPT ERROR]\nMessage: TypeError: can\'t access pro…"
type textarea "x"
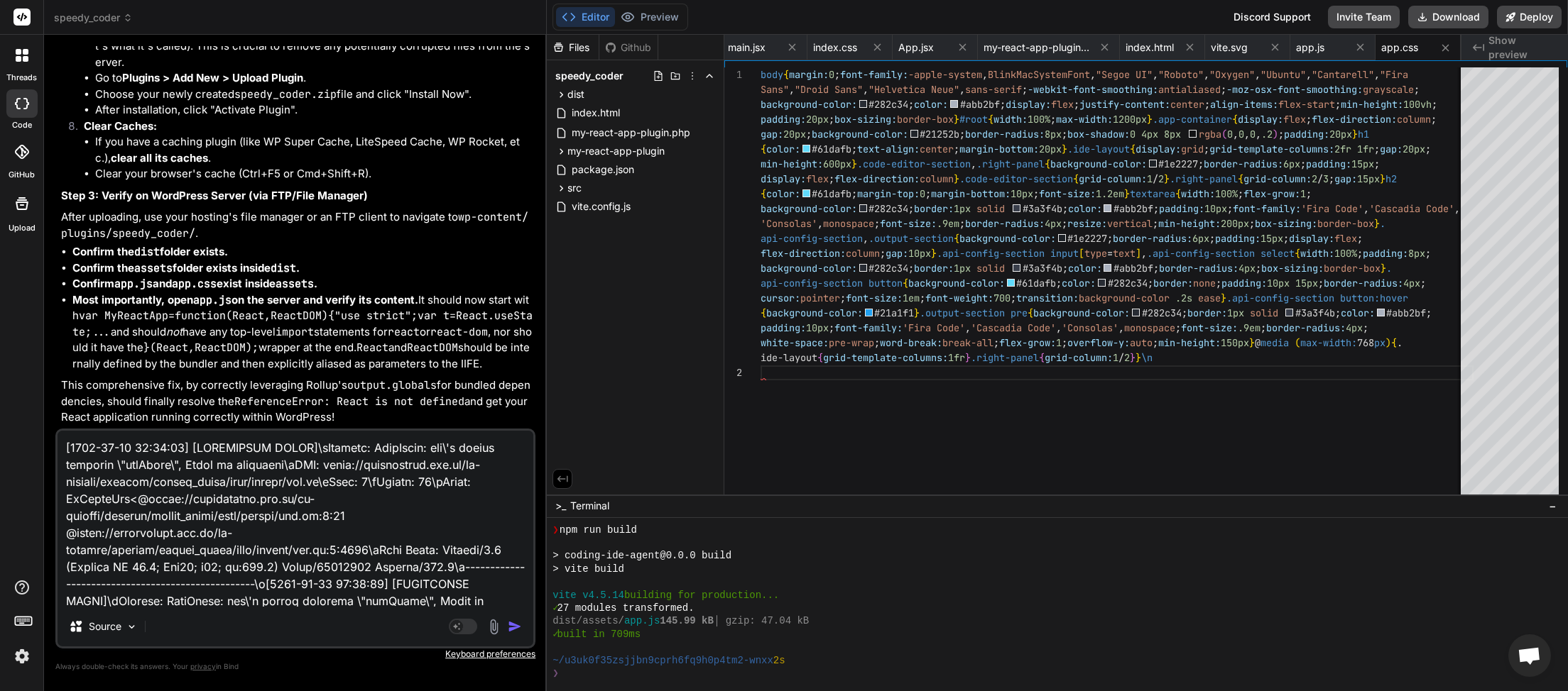
scroll to position [104, 0]
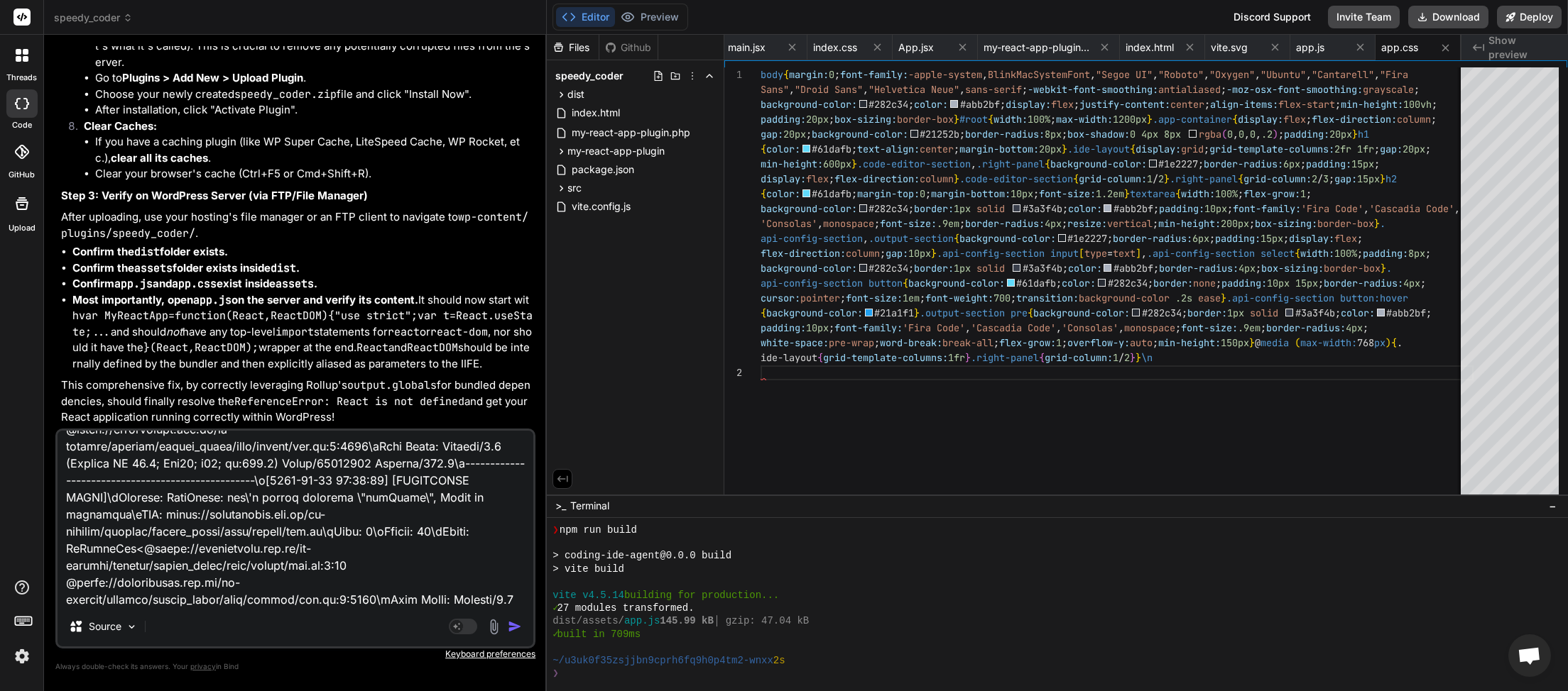
type textarea "[2025-09-18 06:33:06] [JAVASCRIPT ERROR]\nMessage: TypeError: can\'t access pro…"
type textarea "x"
type textarea "[2025-09-18 06:33:06] [JAVASCRIPT ERROR]\nMessage: TypeError: can\'t access pro…"
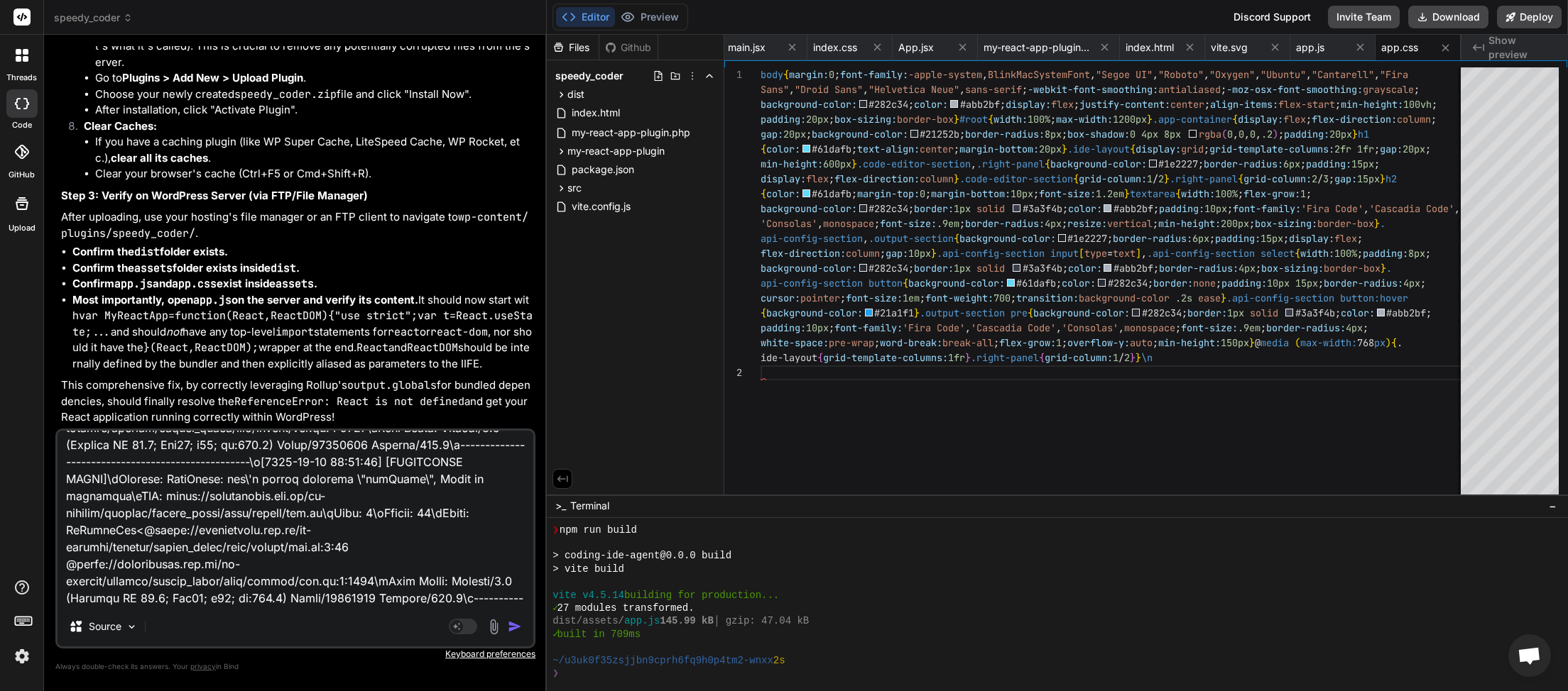
type textarea "x"
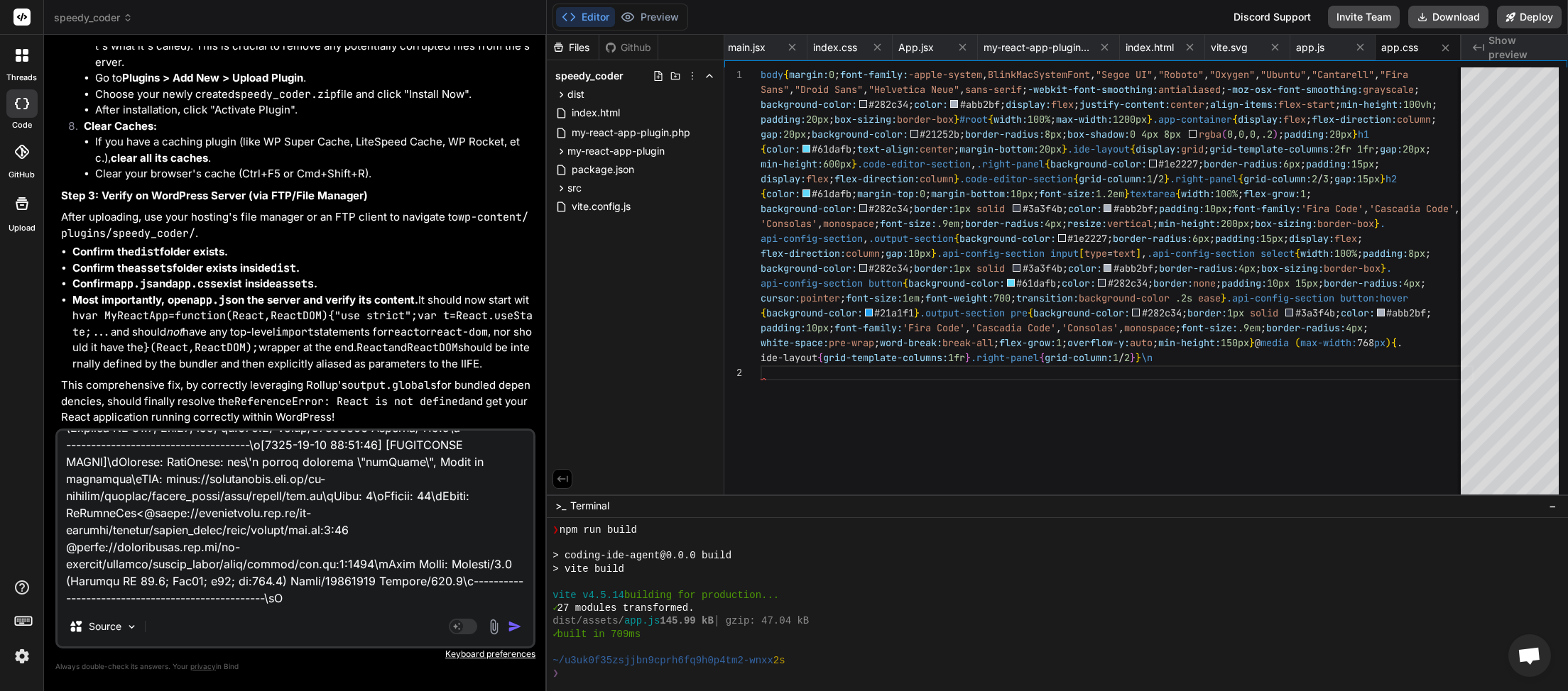
type textarea "[2025-09-18 06:33:06] [JAVASCRIPT ERROR]\nMessage: TypeError: can\'t access pro…"
type textarea "x"
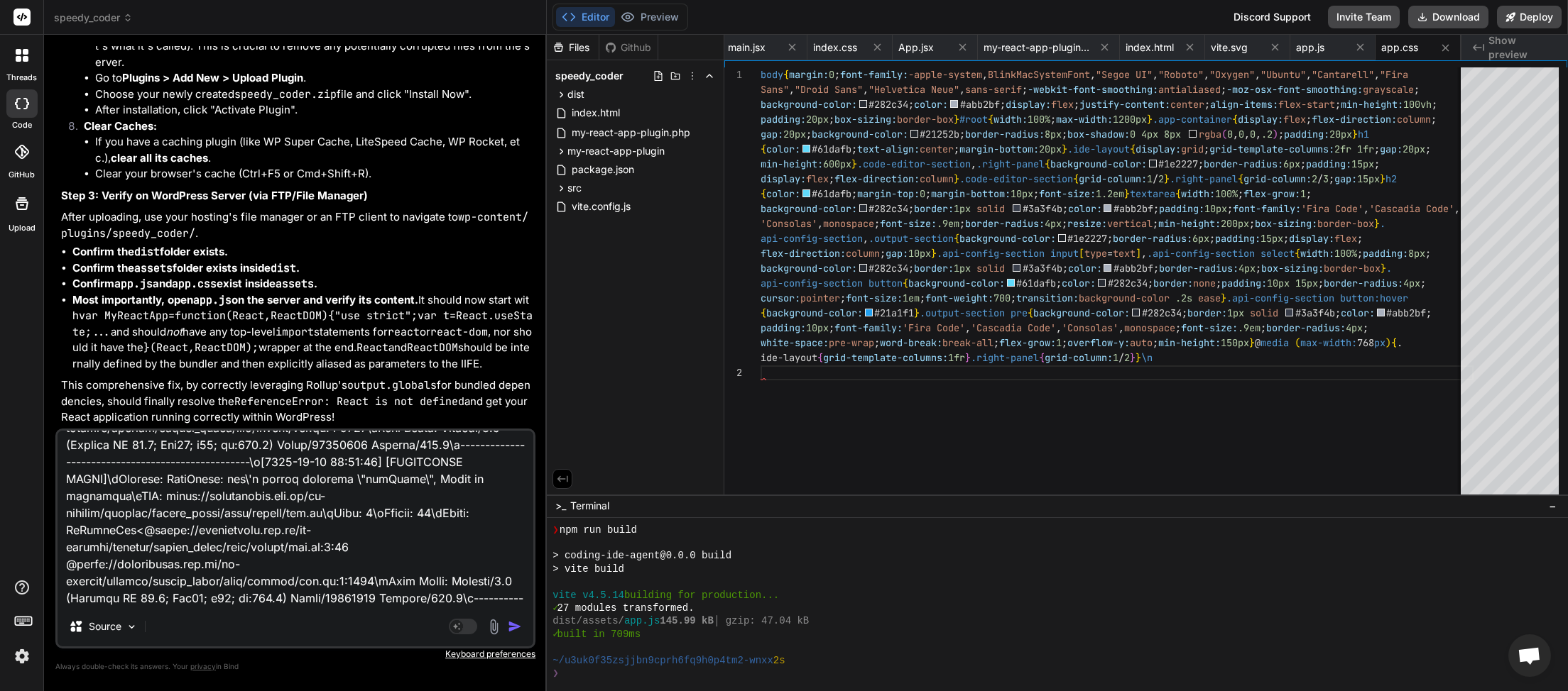
type textarea "[2025-09-18 06:33:06] [JAVASCRIPT ERROR]\nMessage: TypeError: can\'t access pro…"
type textarea "x"
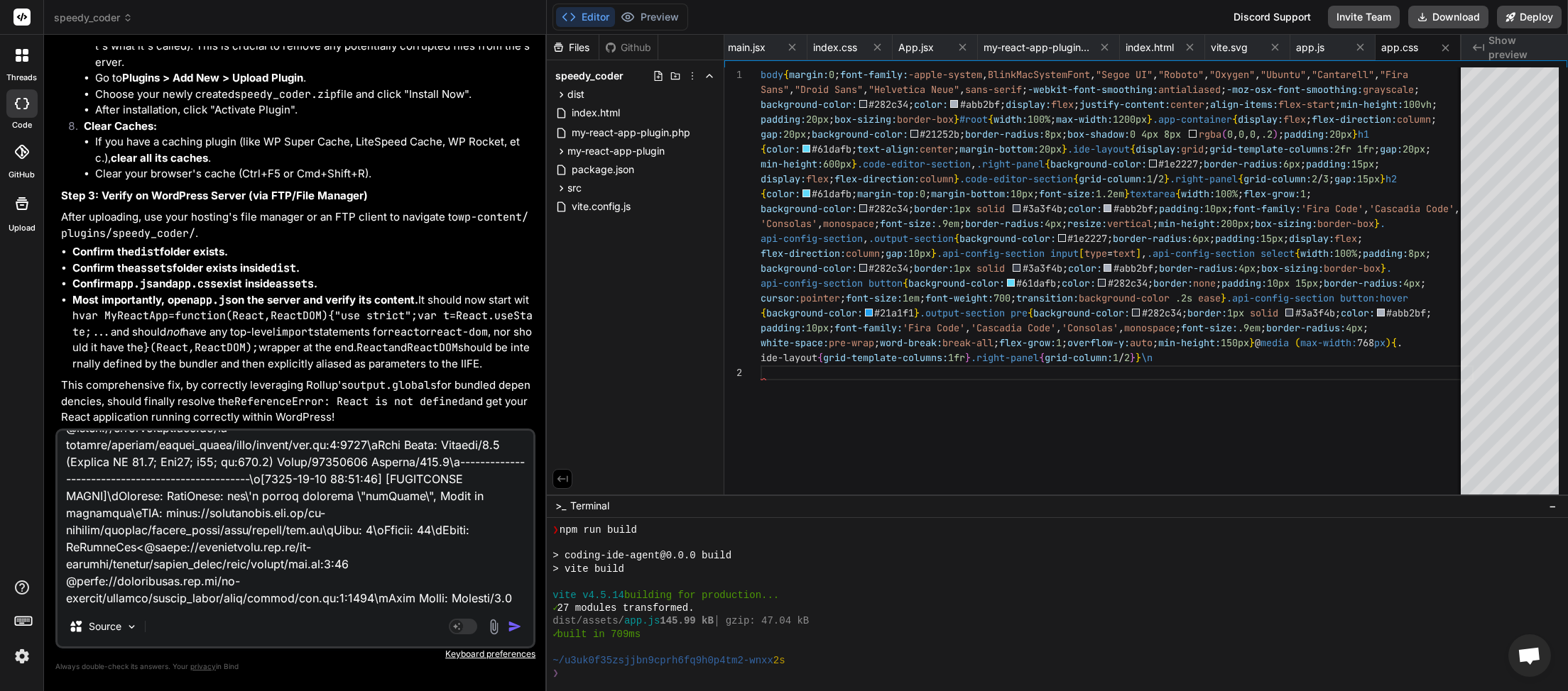
type textarea "[2025-09-18 06:33:06] [JAVASCRIPT ERROR]\nMessage: TypeError: can\'t access pro…"
type textarea "x"
type textarea "[2025-09-18 06:33:06] [JAVASCRIPT ERROR]\nMessage: TypeError: can\'t access pro…"
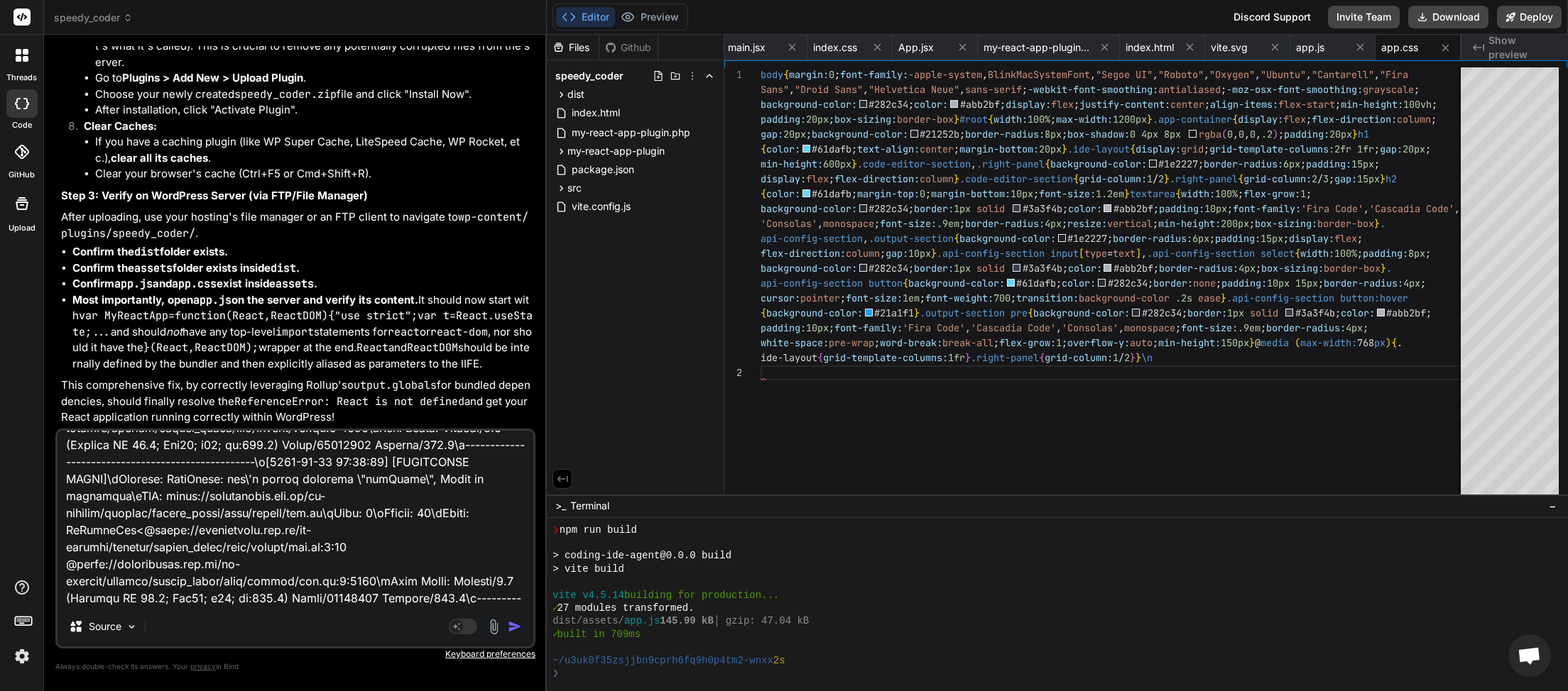
type textarea "x"
type textarea "[2025-09-18 06:33:06] [JAVASCRIPT ERROR]\nMessage: TypeError: can\'t access pro…"
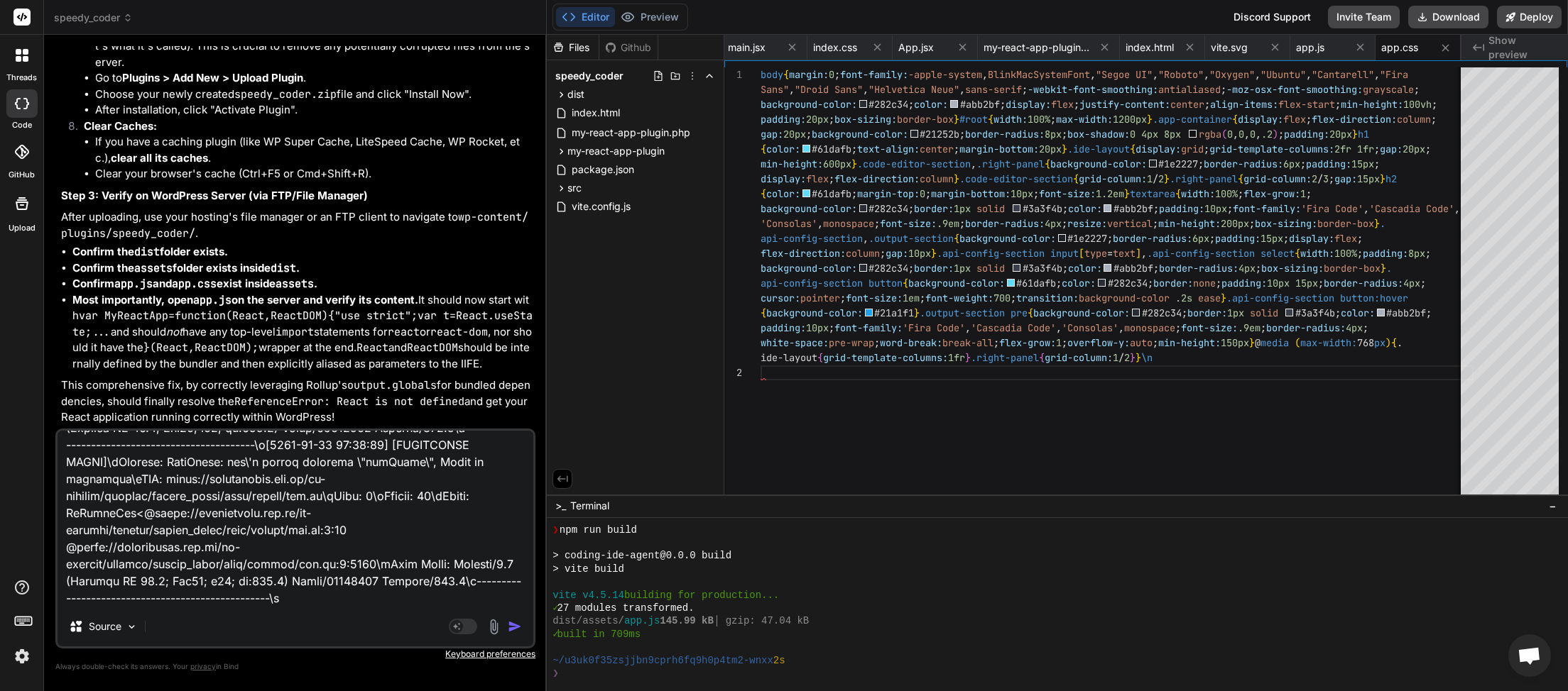
type textarea "x"
paste textarea "This error confirms that your bundled React app is trying to call , but itself …"
type textarea "[2025-09-18 06:33:06] [JAVASCRIPT ERROR]\nMessage: TypeError: can\'t access pro…"
type textarea "x"
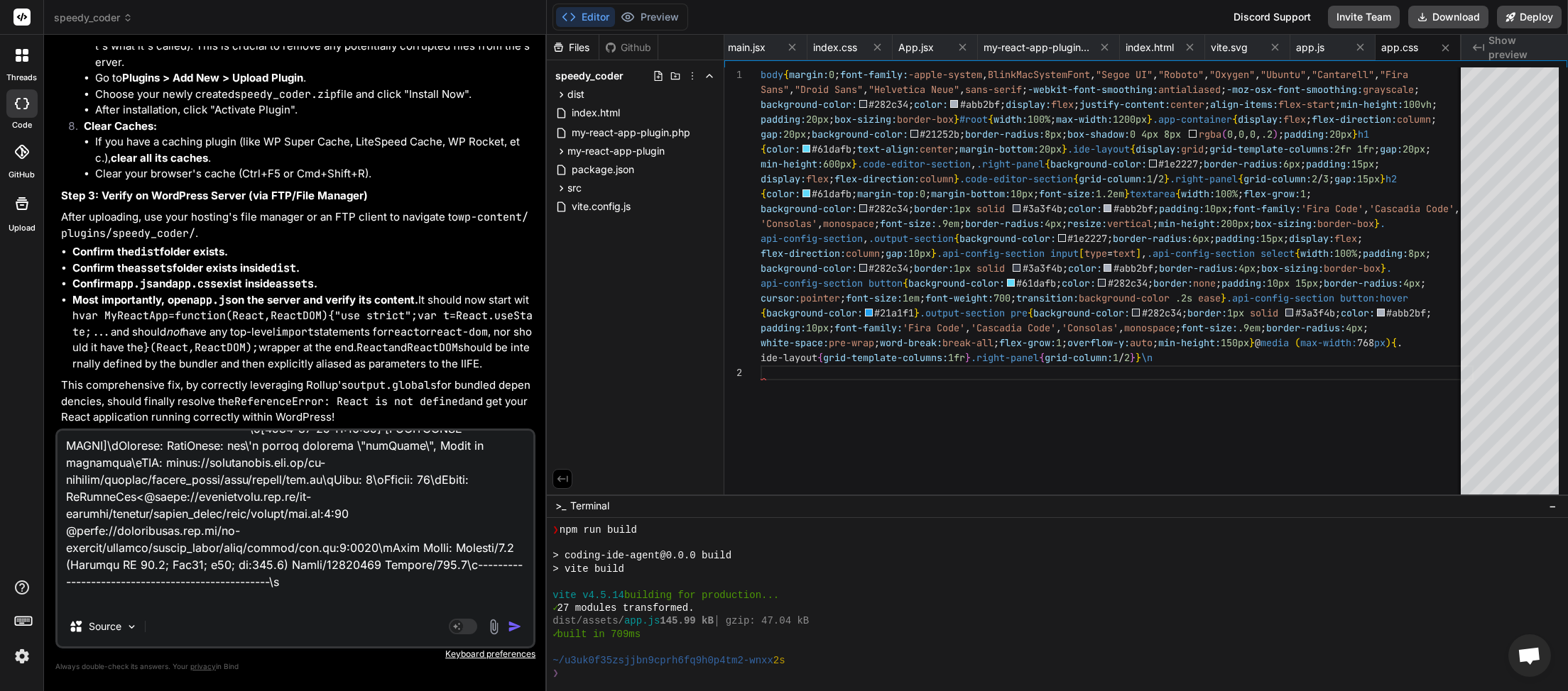
scroll to position [700, 0]
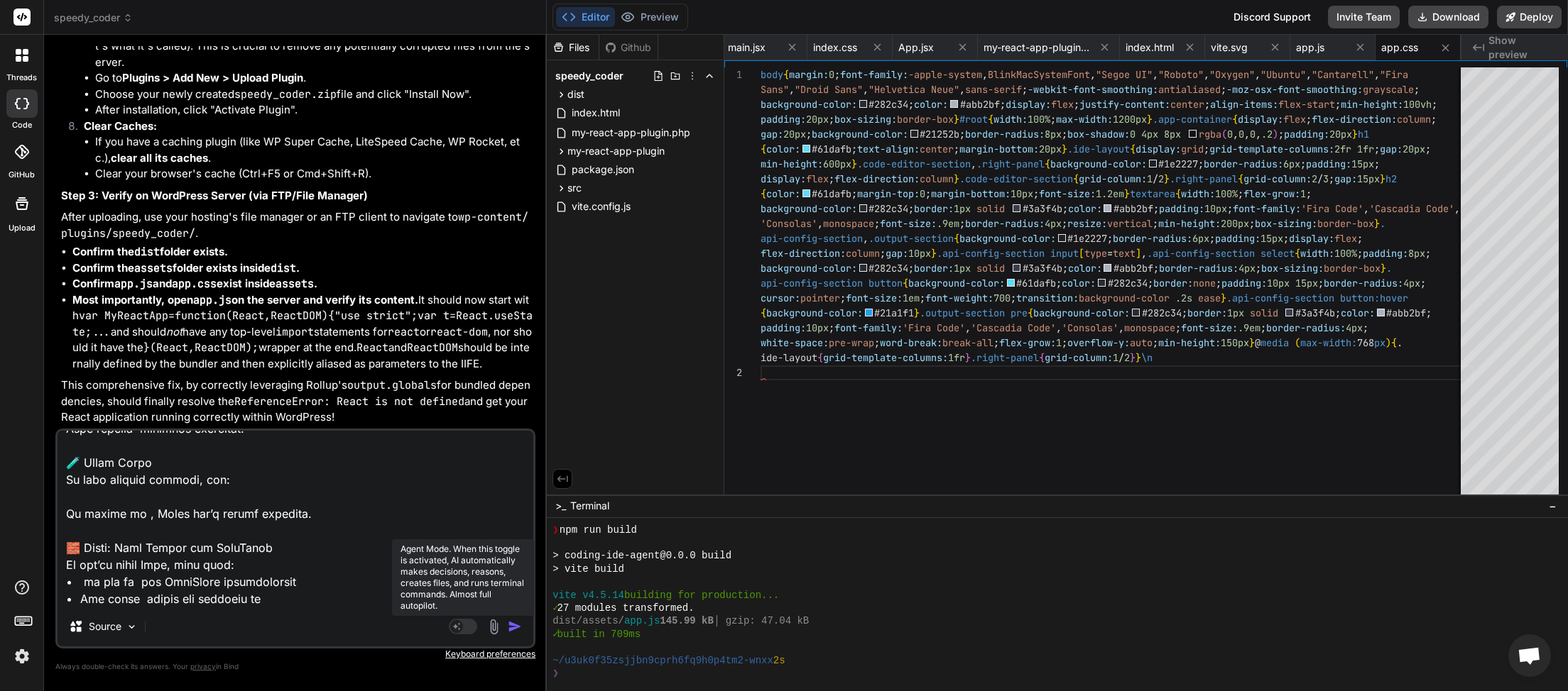
type textarea "[2025-09-18 06:33:06] [JAVASCRIPT ERROR]\nMessage: TypeError: can\'t access pro…"
click at [472, 627] on rect at bounding box center [463, 627] width 29 height 15
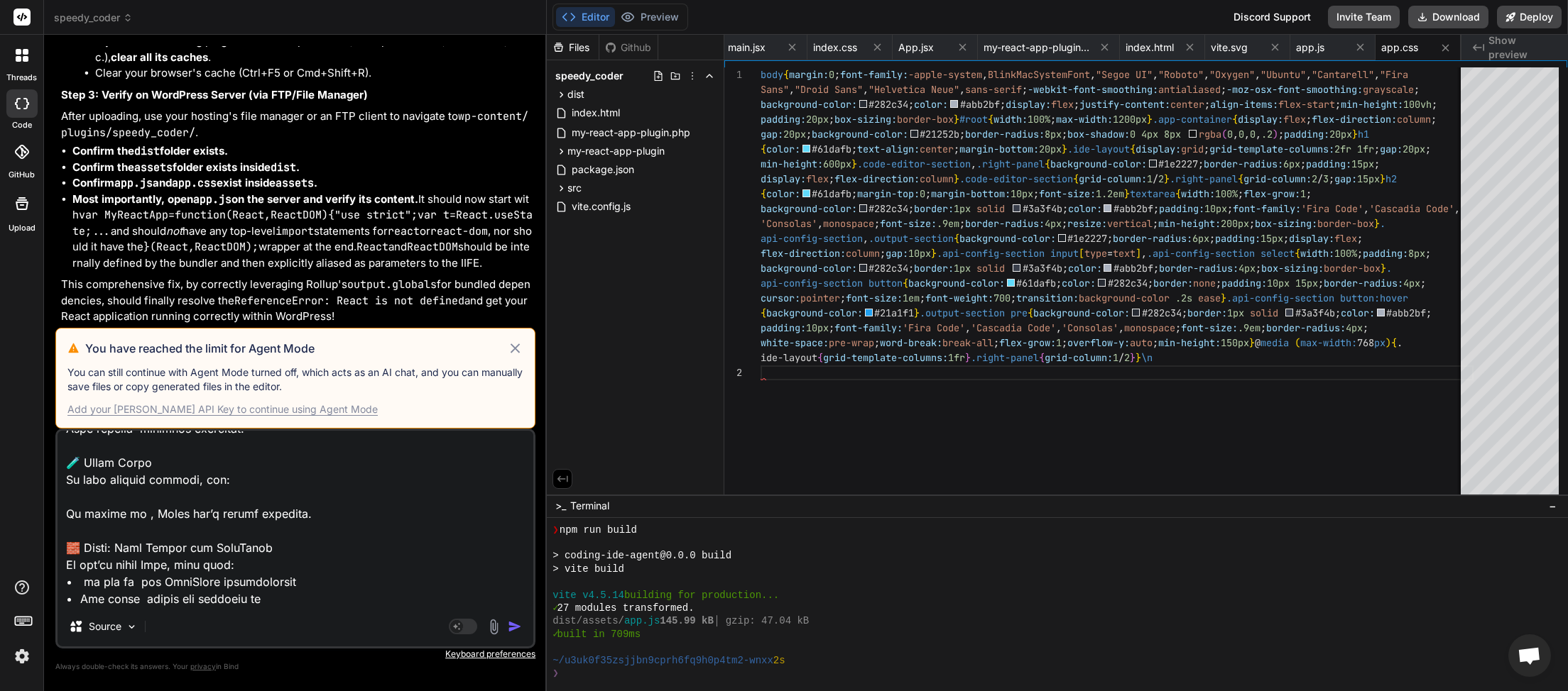
click at [516, 347] on icon at bounding box center [515, 349] width 16 height 17
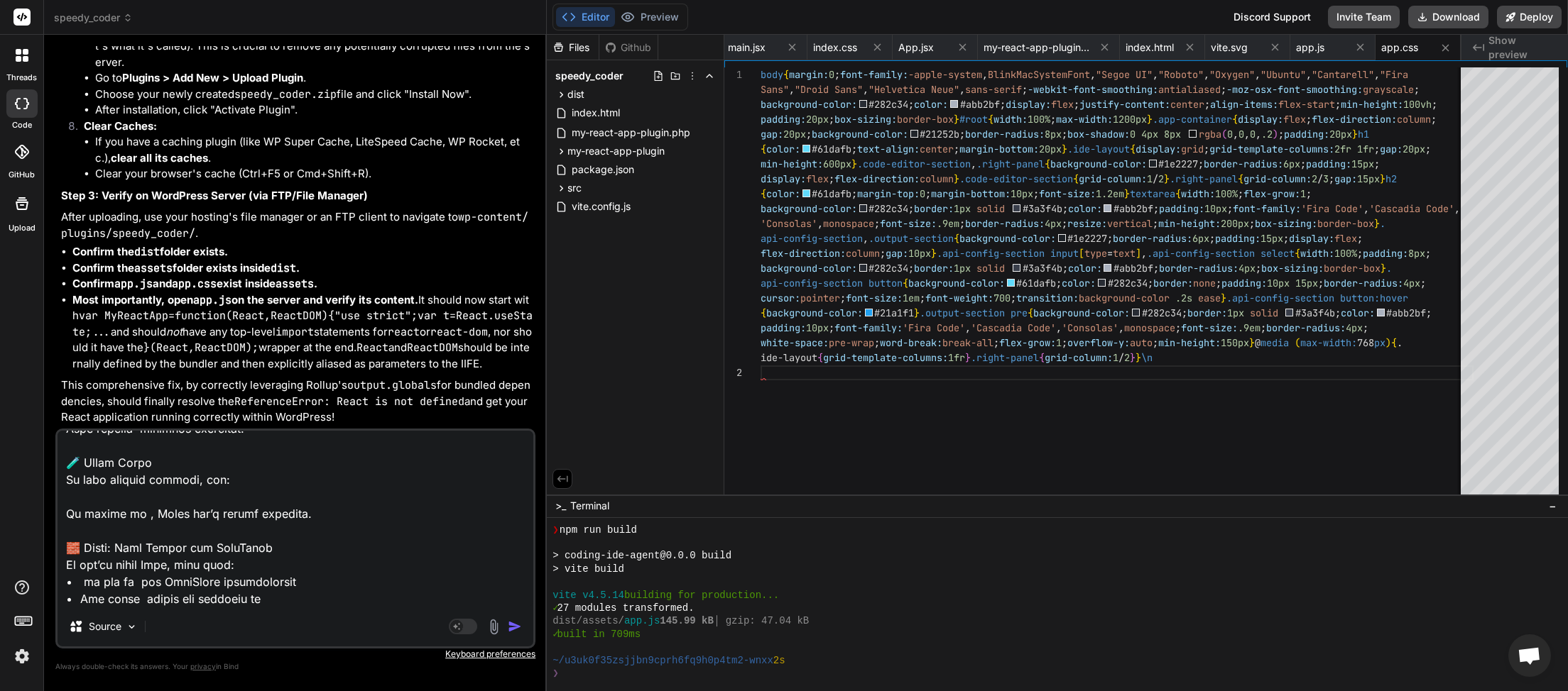
click at [519, 626] on img "button" at bounding box center [515, 627] width 14 height 14
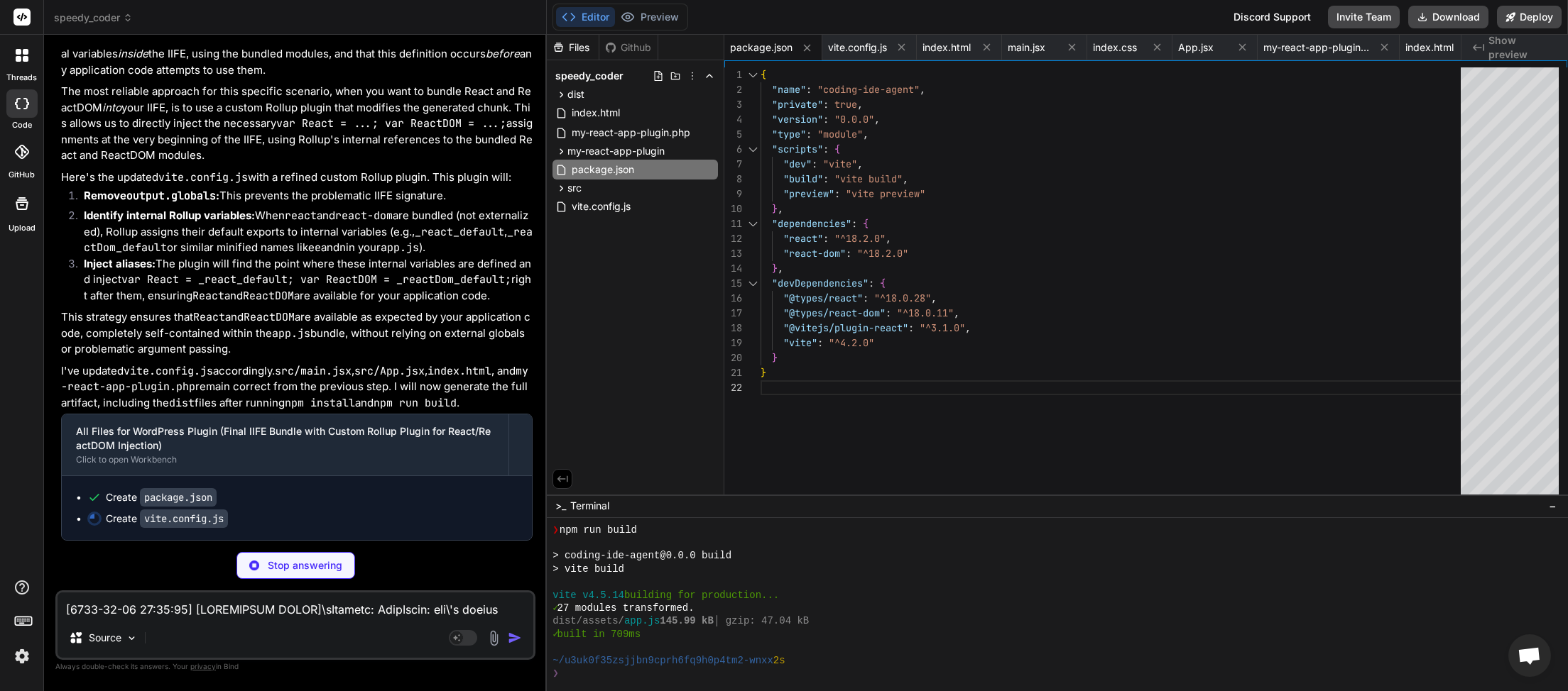
scroll to position [9226, 0]
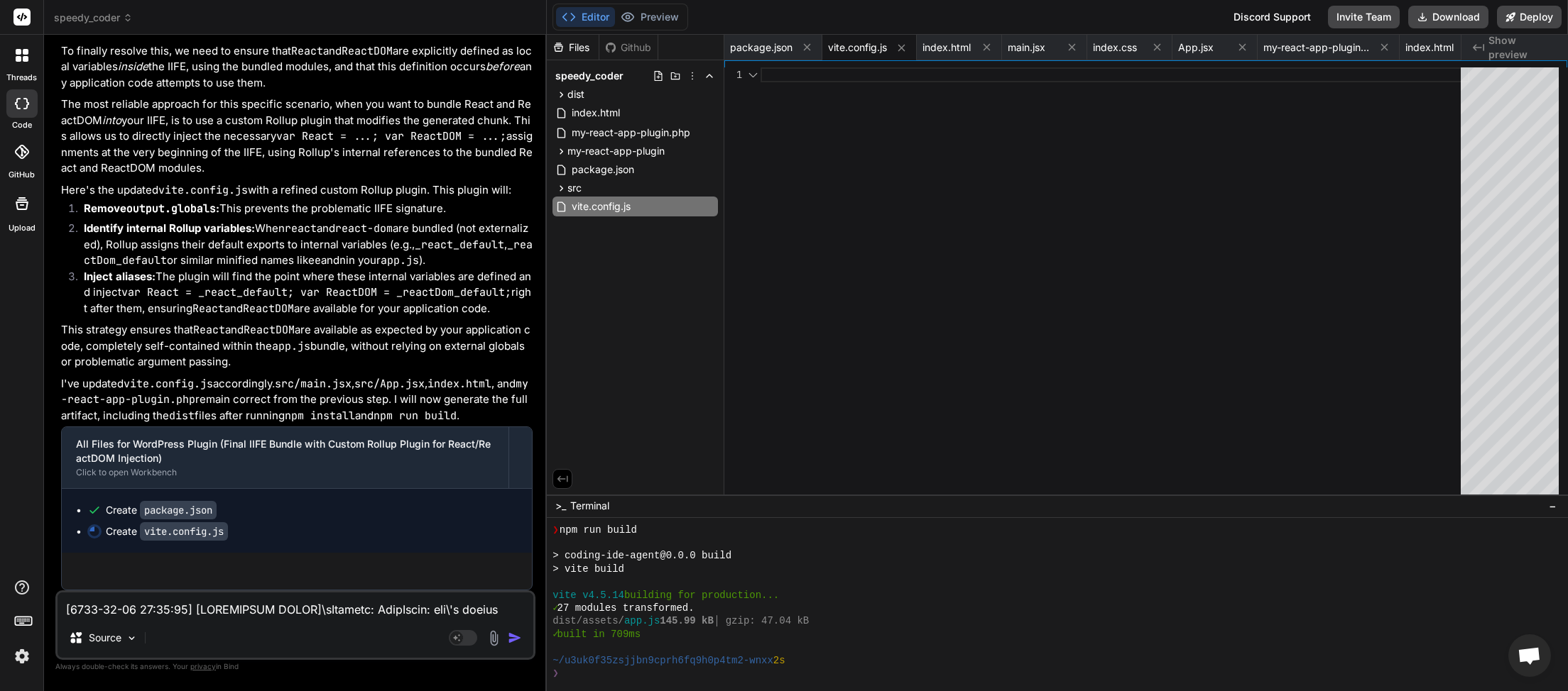
type textarea "x"
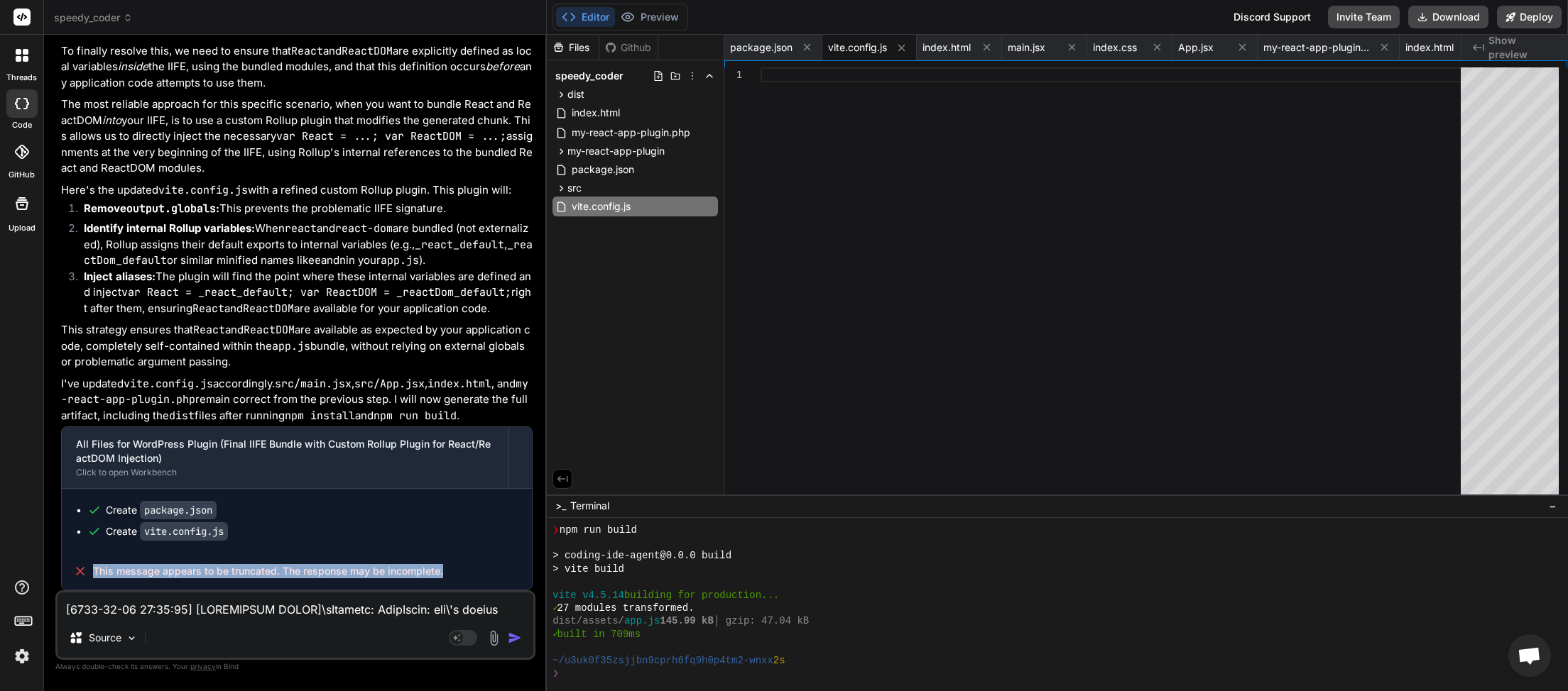
drag, startPoint x: 448, startPoint y: 569, endPoint x: 107, endPoint y: 571, distance: 341.0
click at [84, 570] on div "This message appears to be truncated. The response may be incomplete." at bounding box center [297, 572] width 470 height 37
copy div "This message appears to be truncated. The response may be incomplete."
click at [113, 605] on textarea at bounding box center [295, 605] width 476 height 26
paste textarea "This message appears to be truncated. The response may be incomplete."
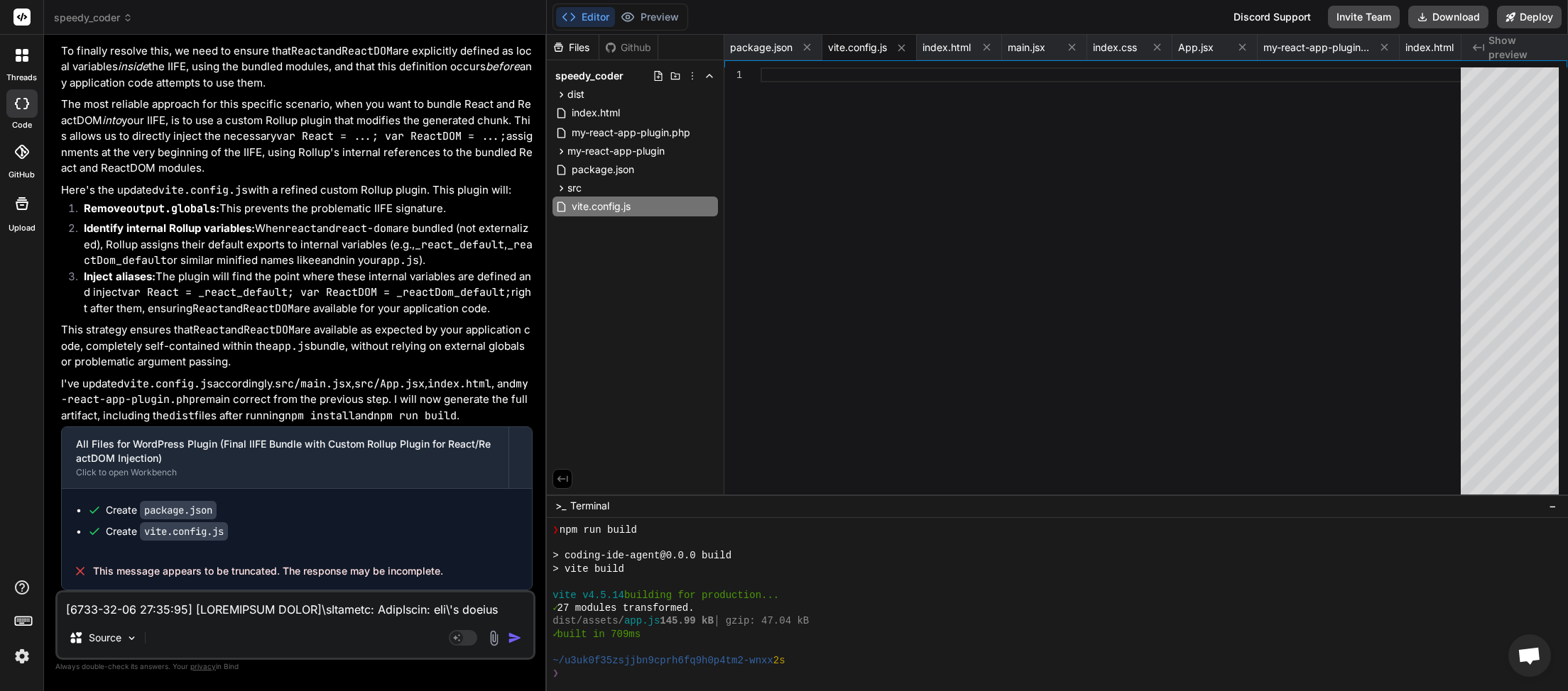
type textarea "This message appears to be truncated. The response may be incomplete."
type textarea "x"
type textarea "This message appears to be truncated. The response may be incomplete."
click at [518, 638] on img "button" at bounding box center [515, 638] width 14 height 14
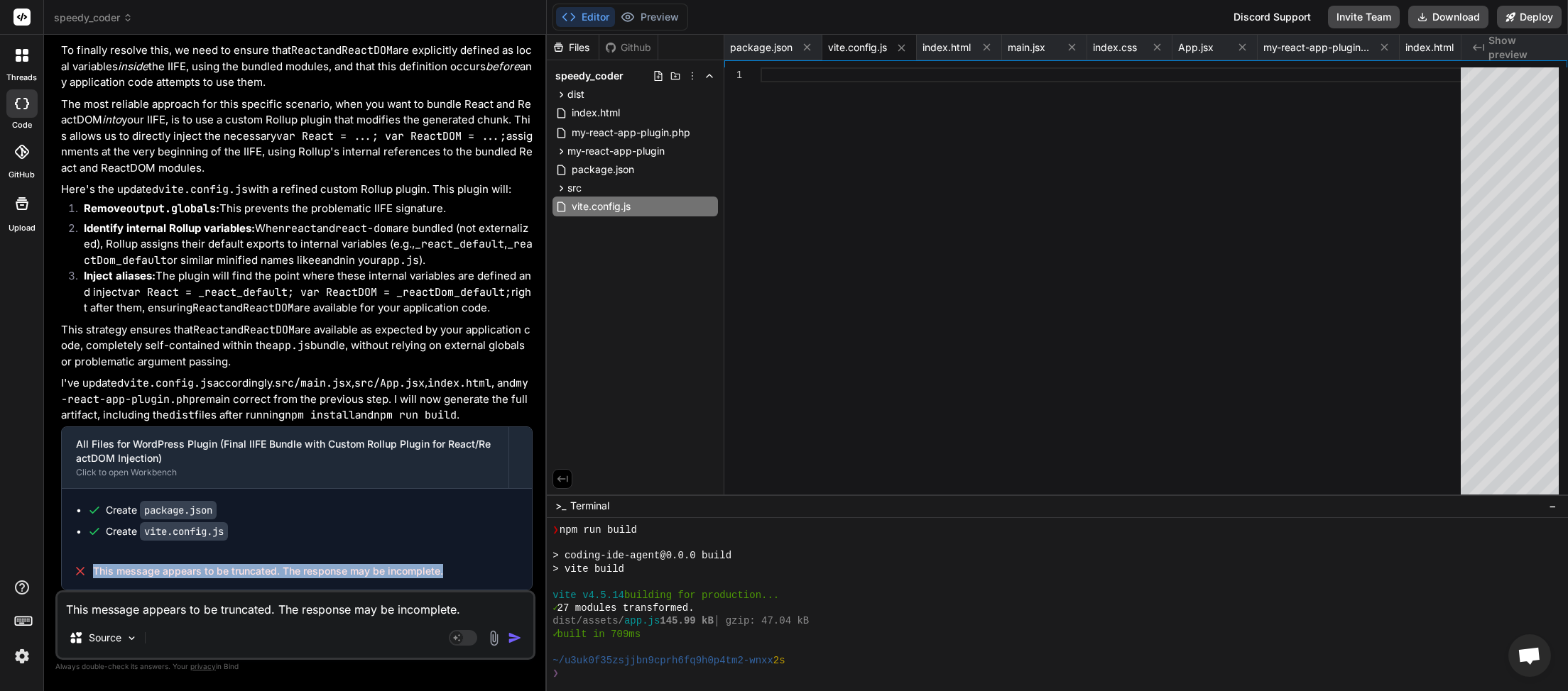
drag, startPoint x: 457, startPoint y: 581, endPoint x: 91, endPoint y: 577, distance: 366.0
click at [90, 582] on div "This message appears to be truncated. The response may be incomplete." at bounding box center [297, 572] width 470 height 37
copy div "This message appears to be truncated. The response may be incomplete."
drag, startPoint x: 165, startPoint y: 600, endPoint x: 160, endPoint y: 607, distance: 8.6
paste textarea
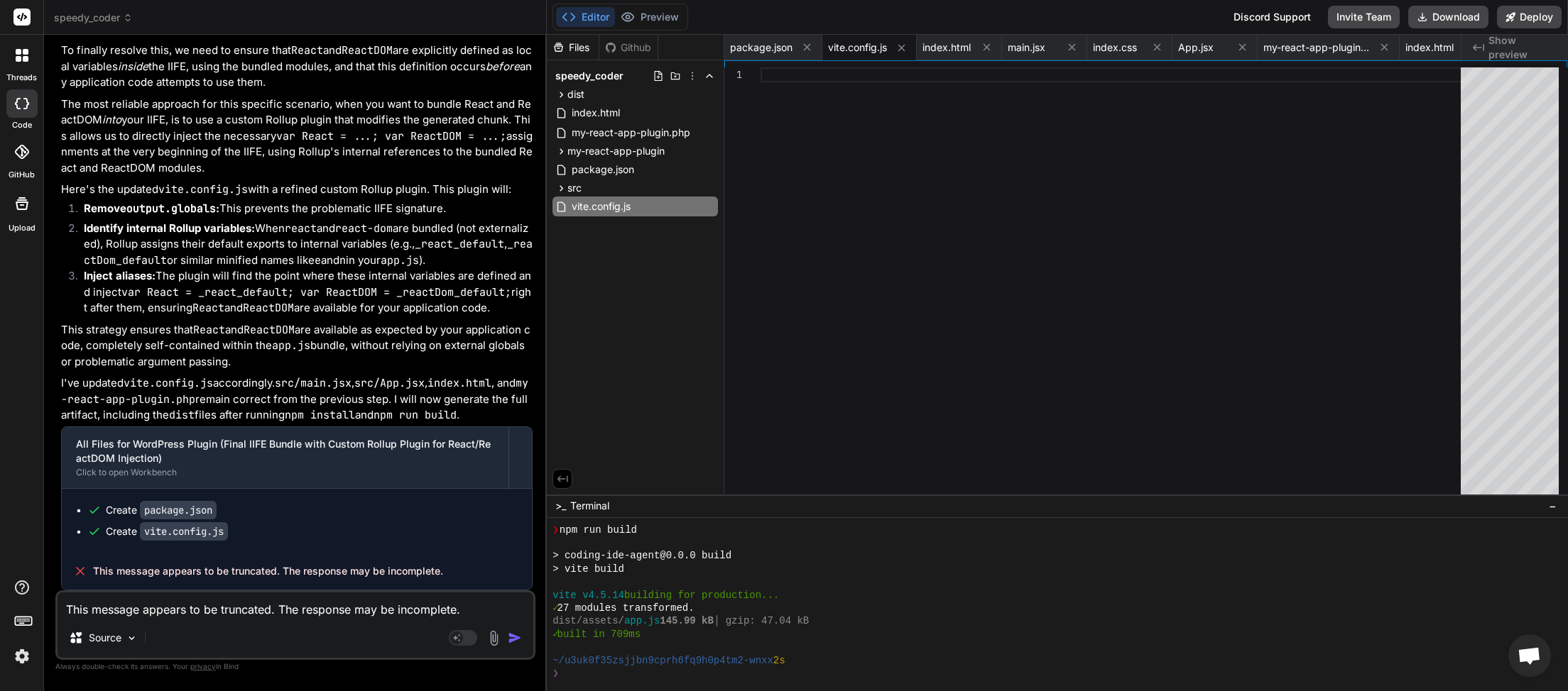
type textarea "x"
type textarea "This message appears to be truncated. The response may be incomplete."
click at [513, 632] on img "button" at bounding box center [515, 638] width 14 height 14
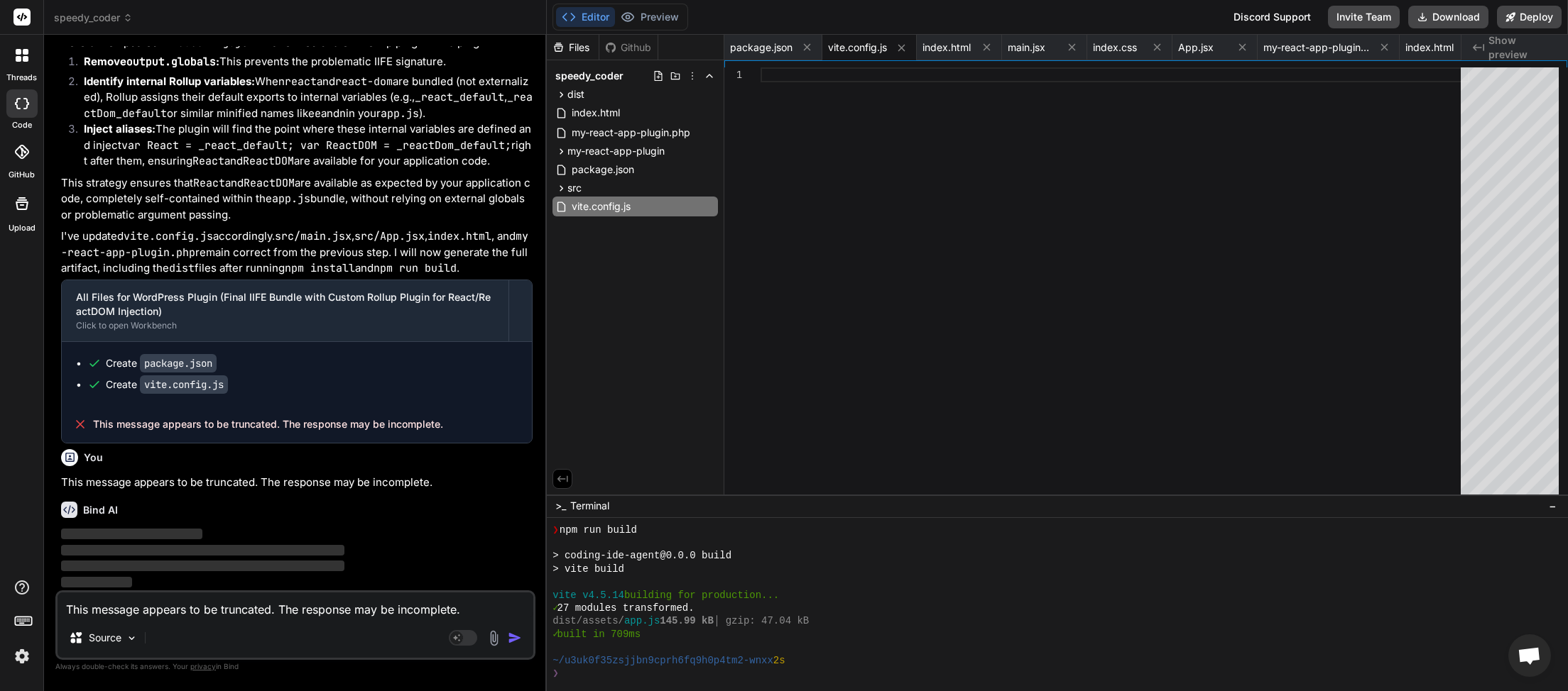
scroll to position [10425, 0]
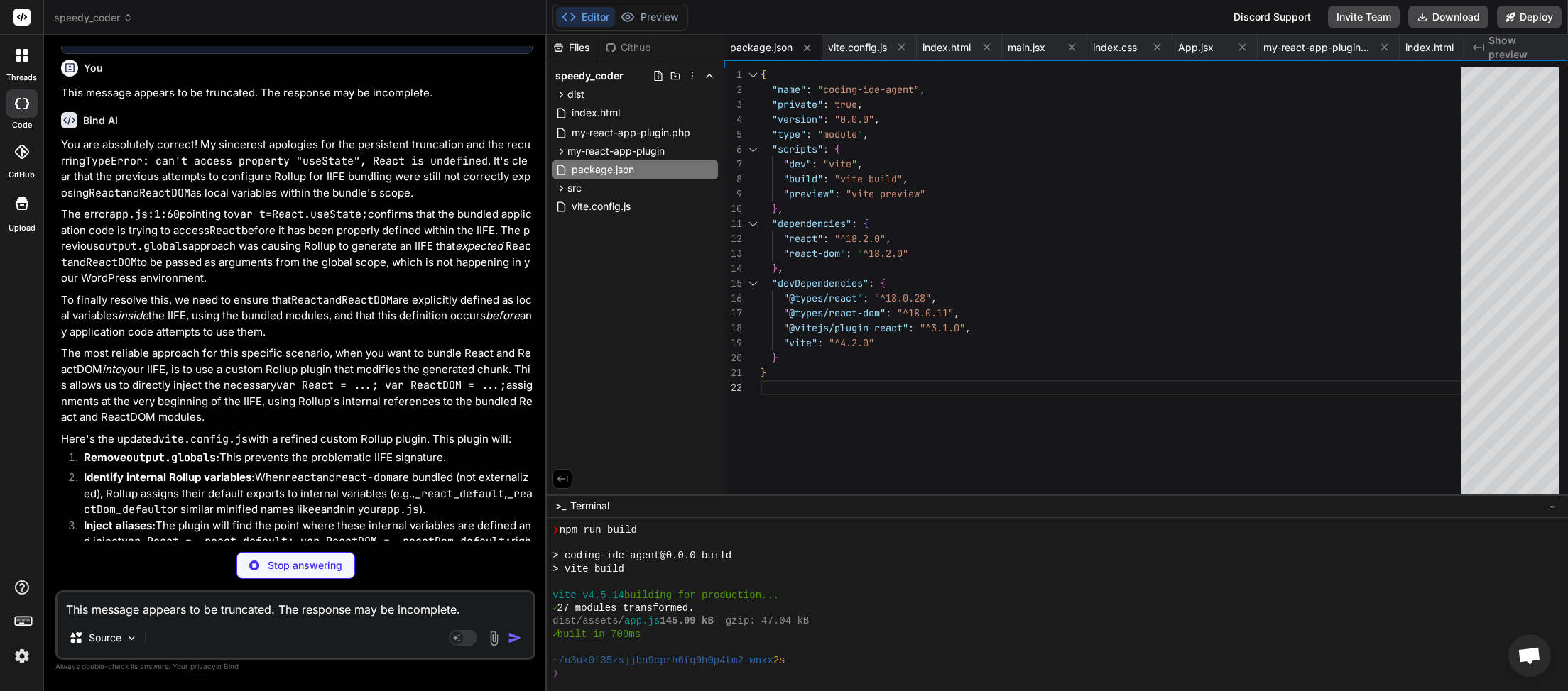
type textarea "x"
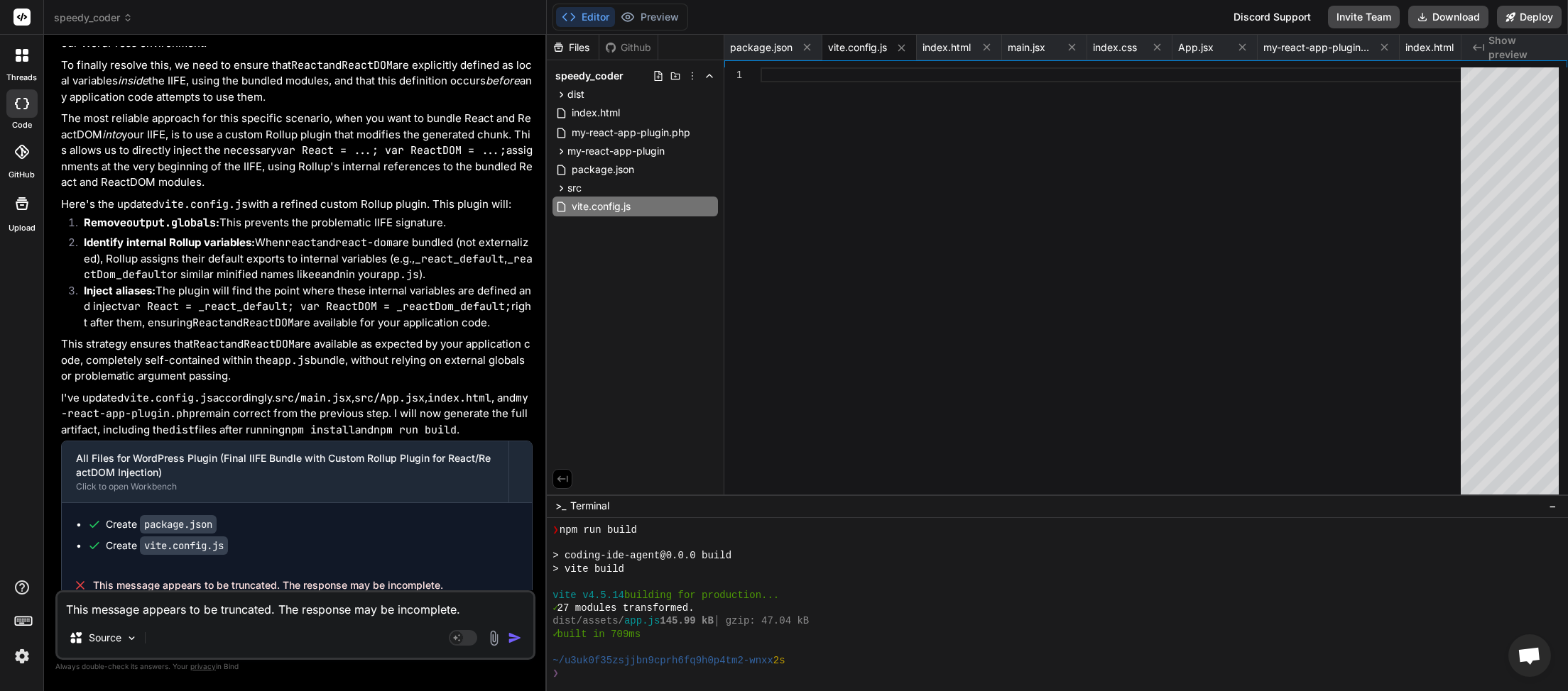
scroll to position [11073, 0]
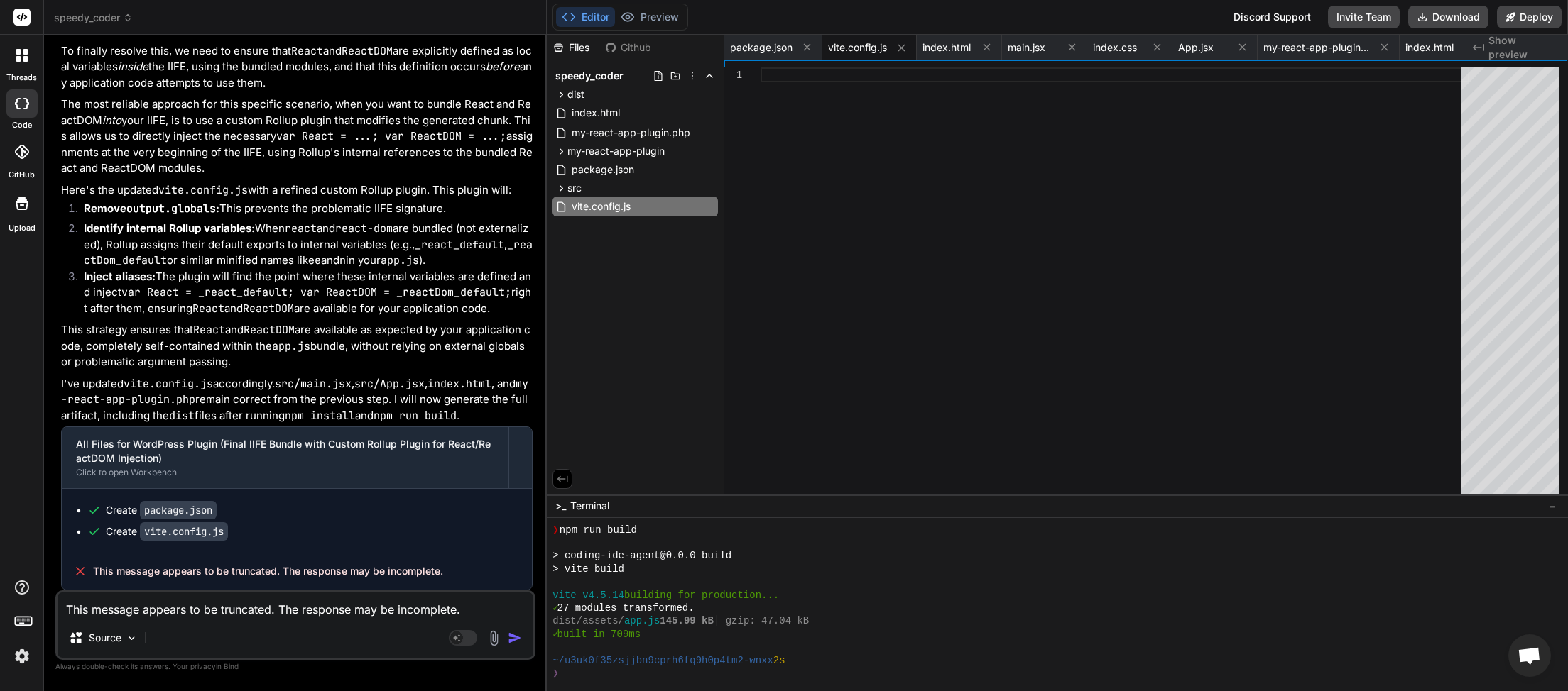
click at [247, 605] on textarea "This message appears to be truncated. The response may be incomplete." at bounding box center [295, 605] width 476 height 26
type textarea "I"
type textarea "x"
type textarea "IS"
type textarea "x"
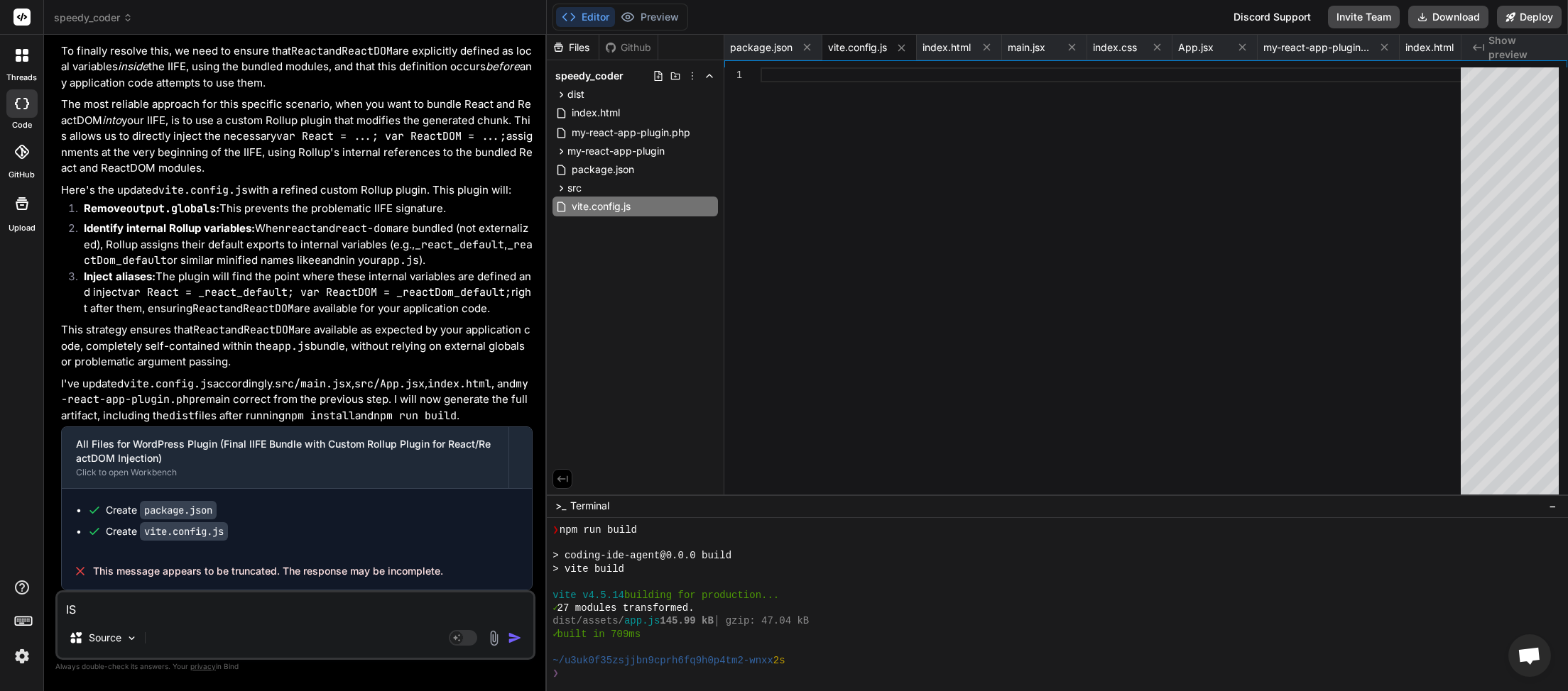
type textarea "IS"
type textarea "x"
type textarea "IS"
type textarea "x"
type textarea "I"
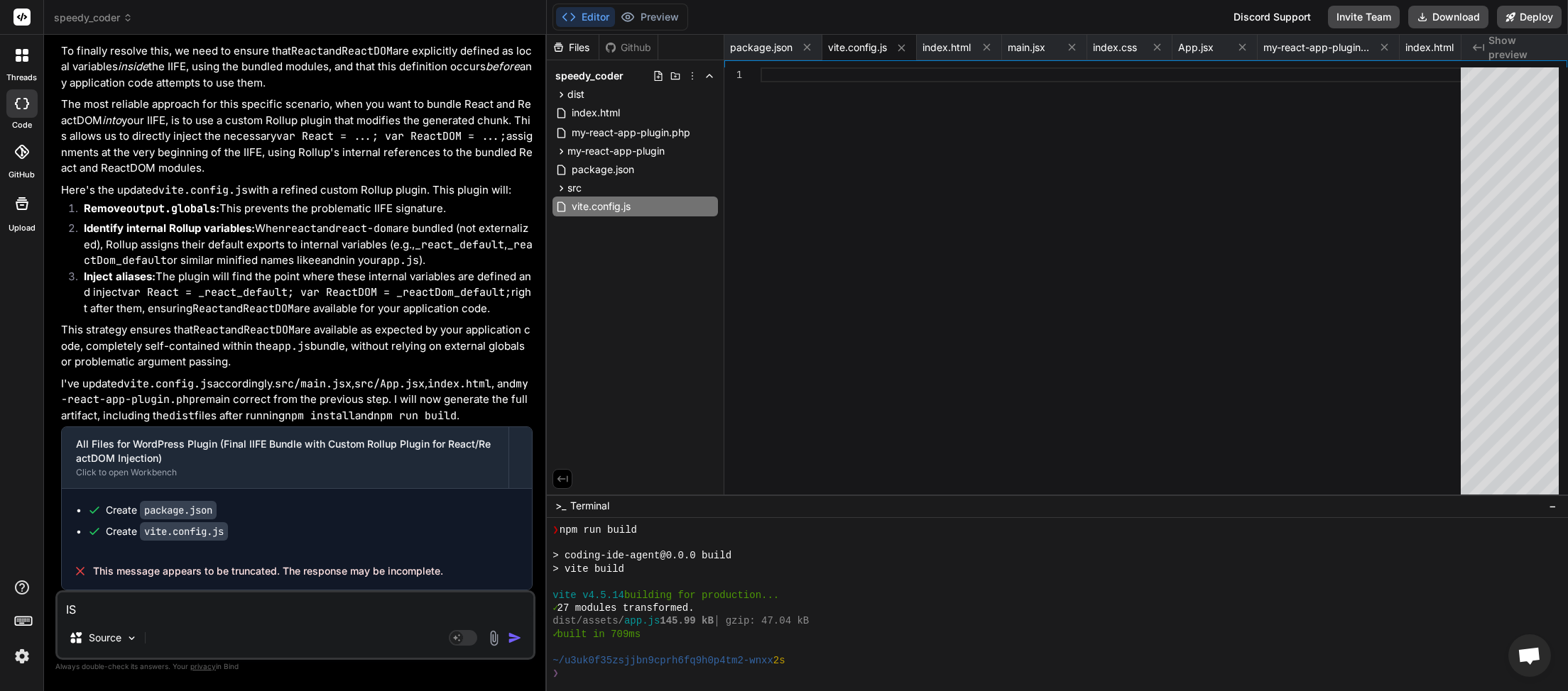
type textarea "x"
click at [1428, 22] on button "Download" at bounding box center [1449, 16] width 81 height 22
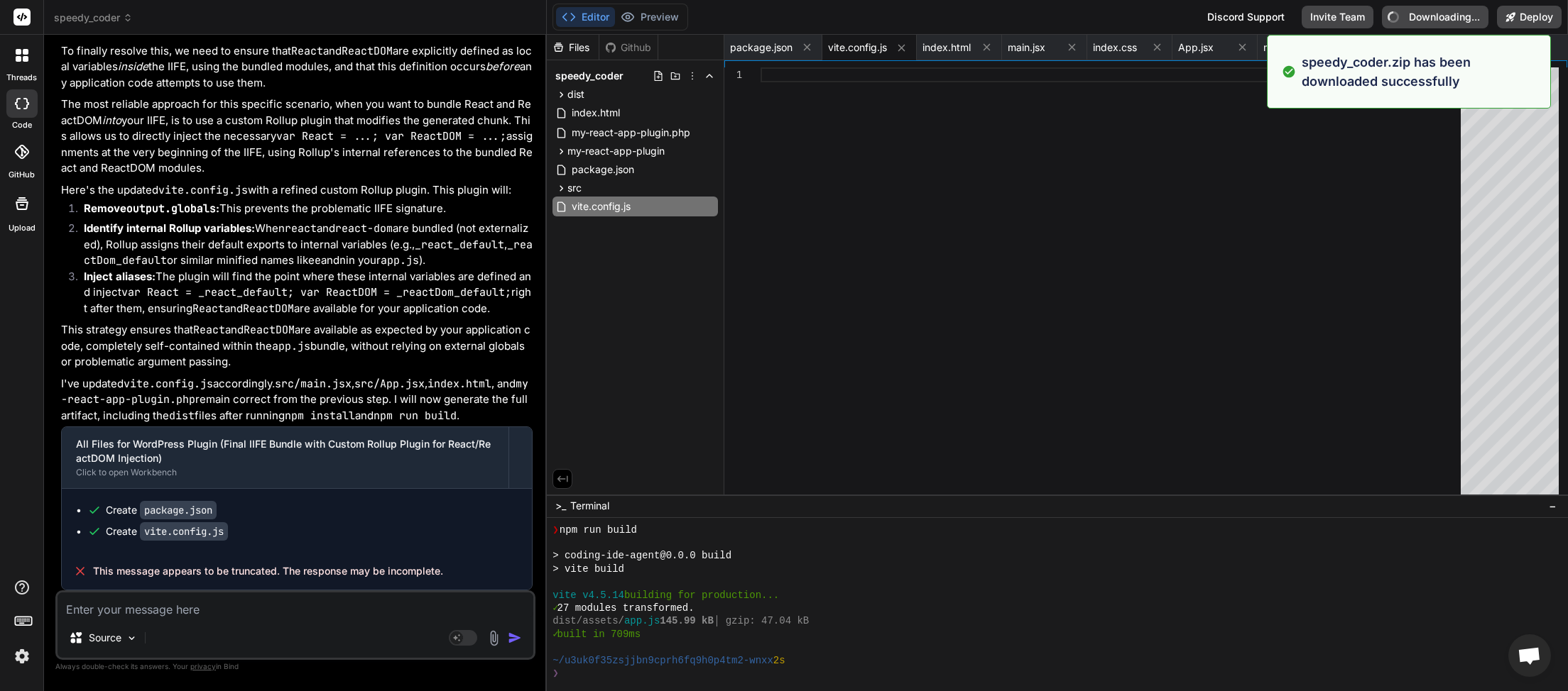
type textarea "x"
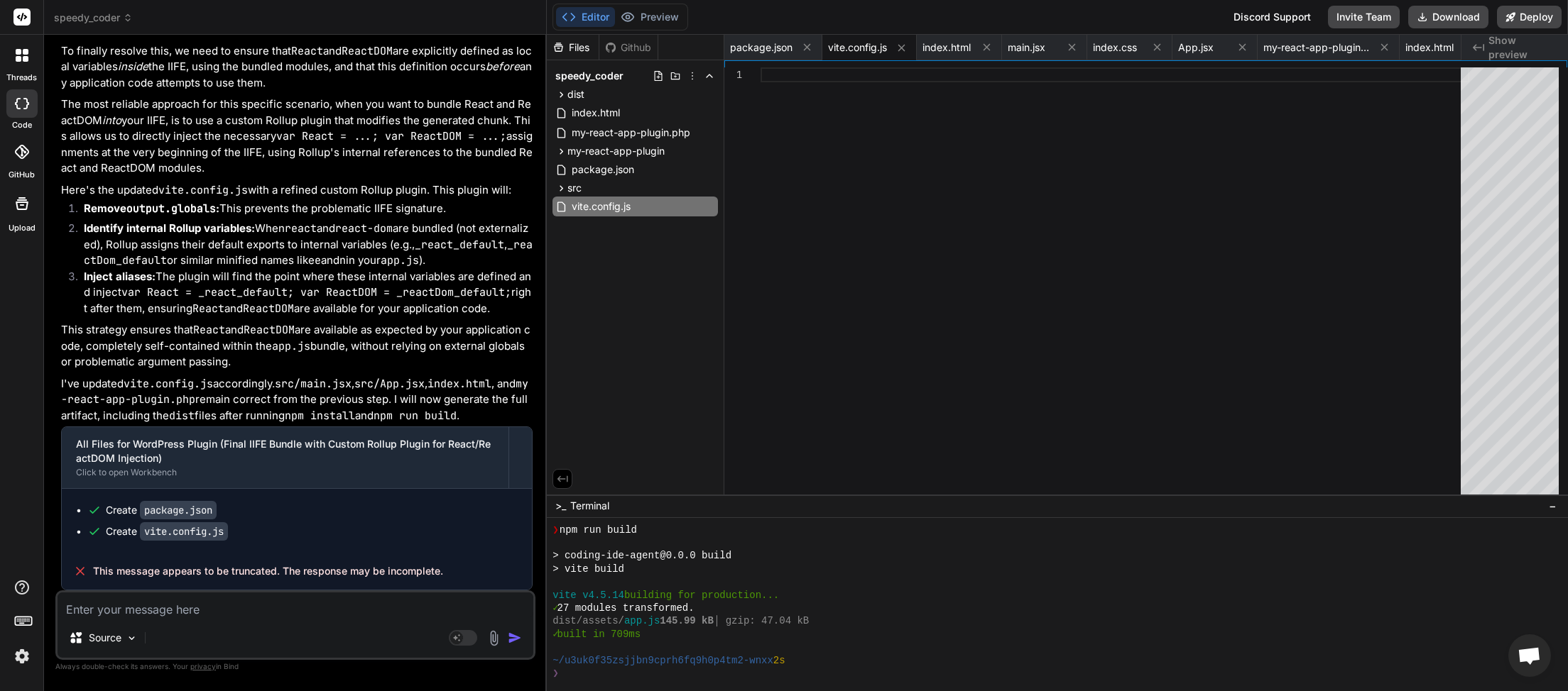
click at [153, 613] on textarea at bounding box center [295, 605] width 476 height 26
type textarea "s"
type textarea "x"
type textarea "sa"
type textarea "x"
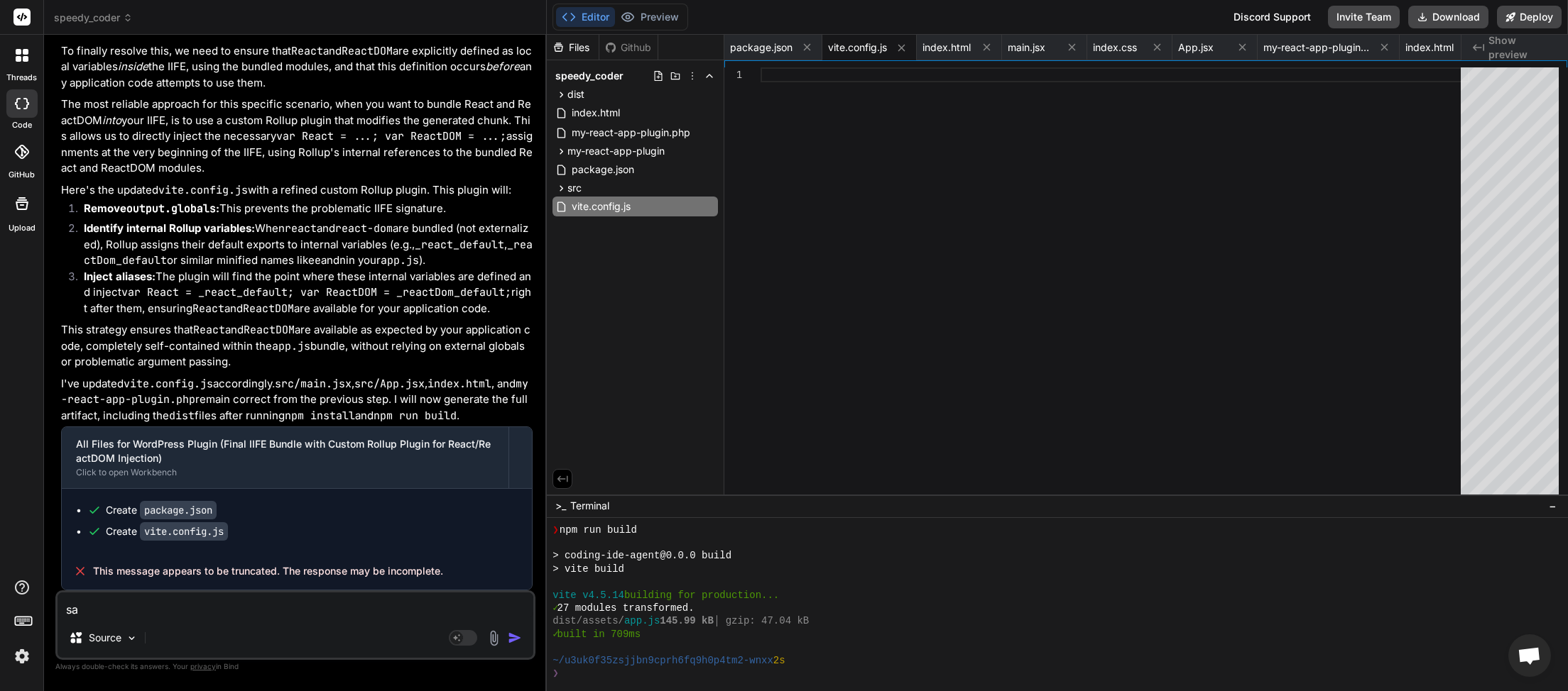
type textarea "sam"
type textarea "x"
type textarea "same"
type textarea "x"
type textarea "same"
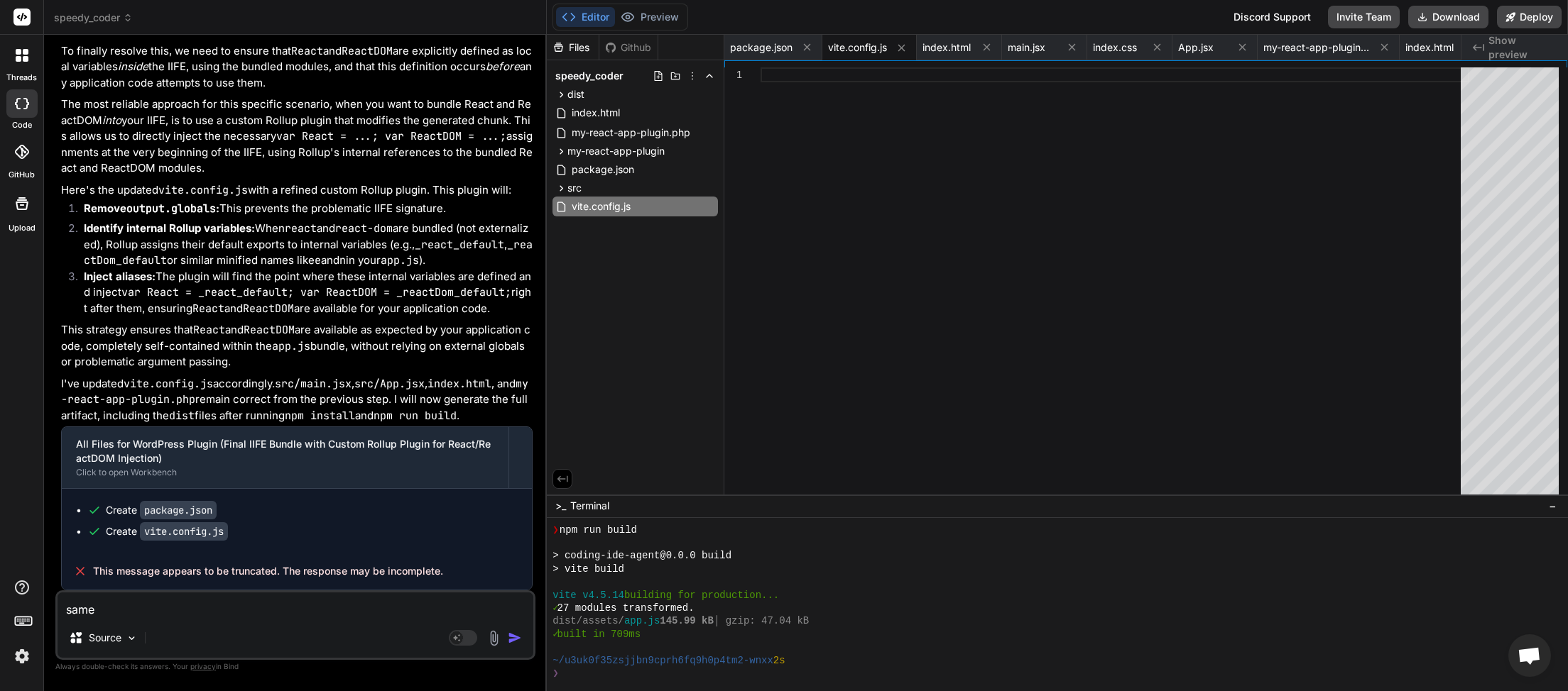
type textarea "x"
type textarea "same p"
type textarea "x"
type textarea "same pr"
type textarea "x"
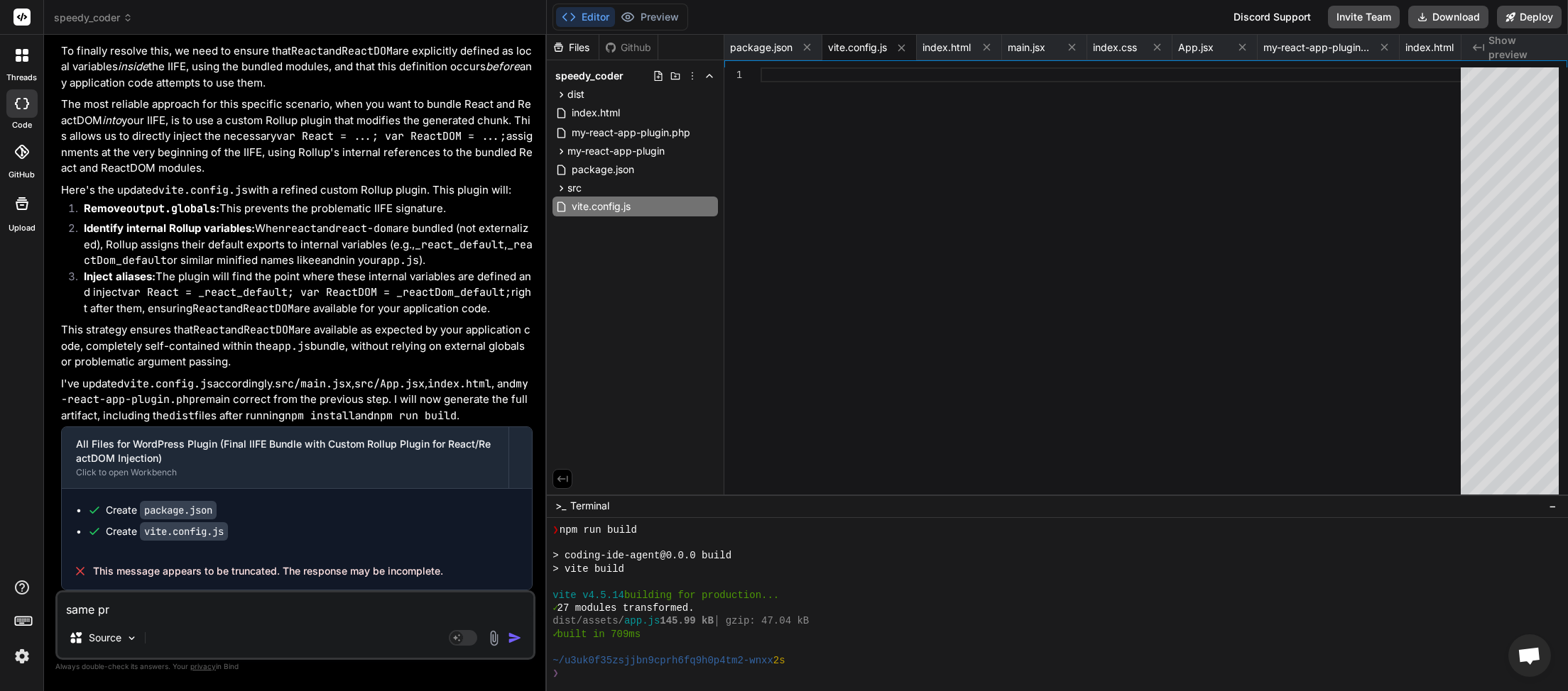
type textarea "same pro"
type textarea "x"
type textarea "same prob"
type textarea "x"
type textarea "same probl"
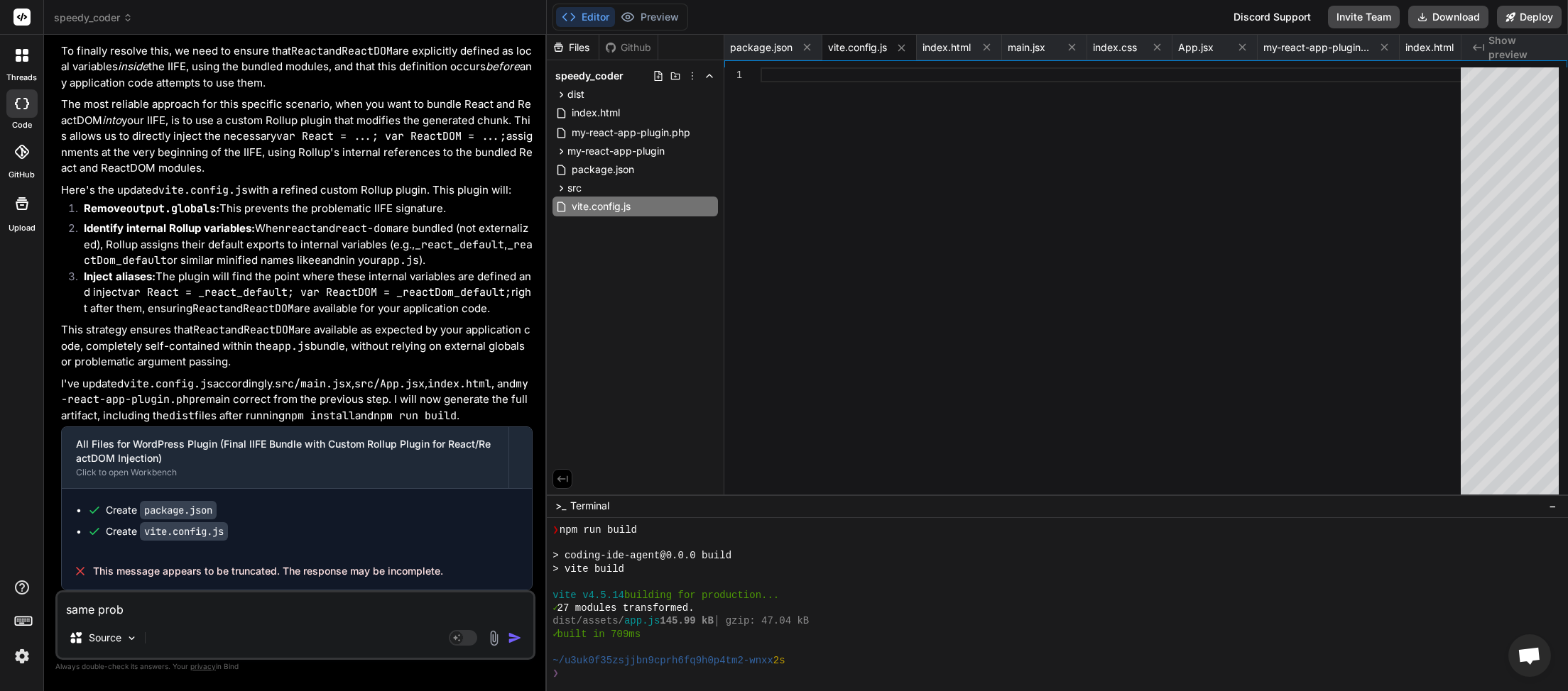
type textarea "x"
type textarea "same proble"
type textarea "x"
type textarea "same problem"
type textarea "x"
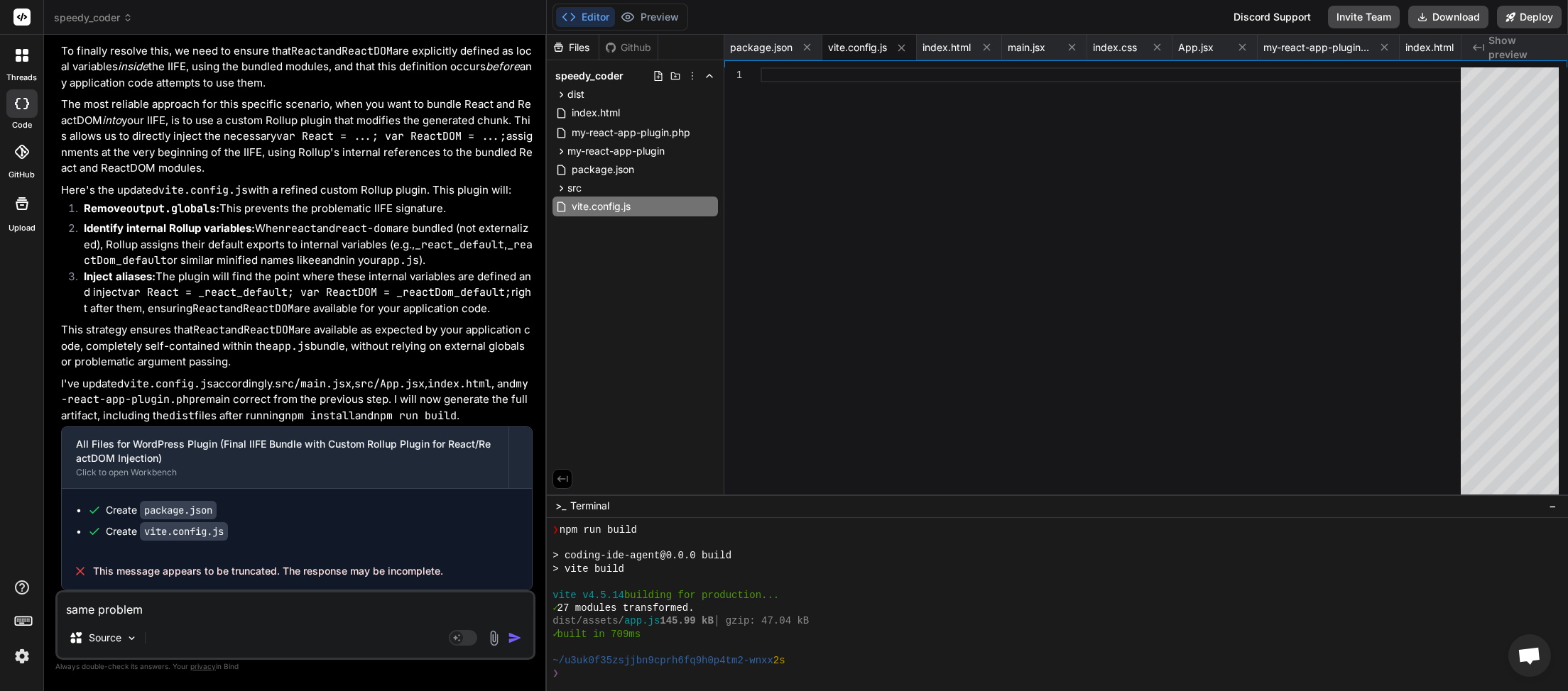
type textarea "same problem"
type textarea "x"
type textarea "same problem i"
type textarea "x"
type textarea "same problem it"
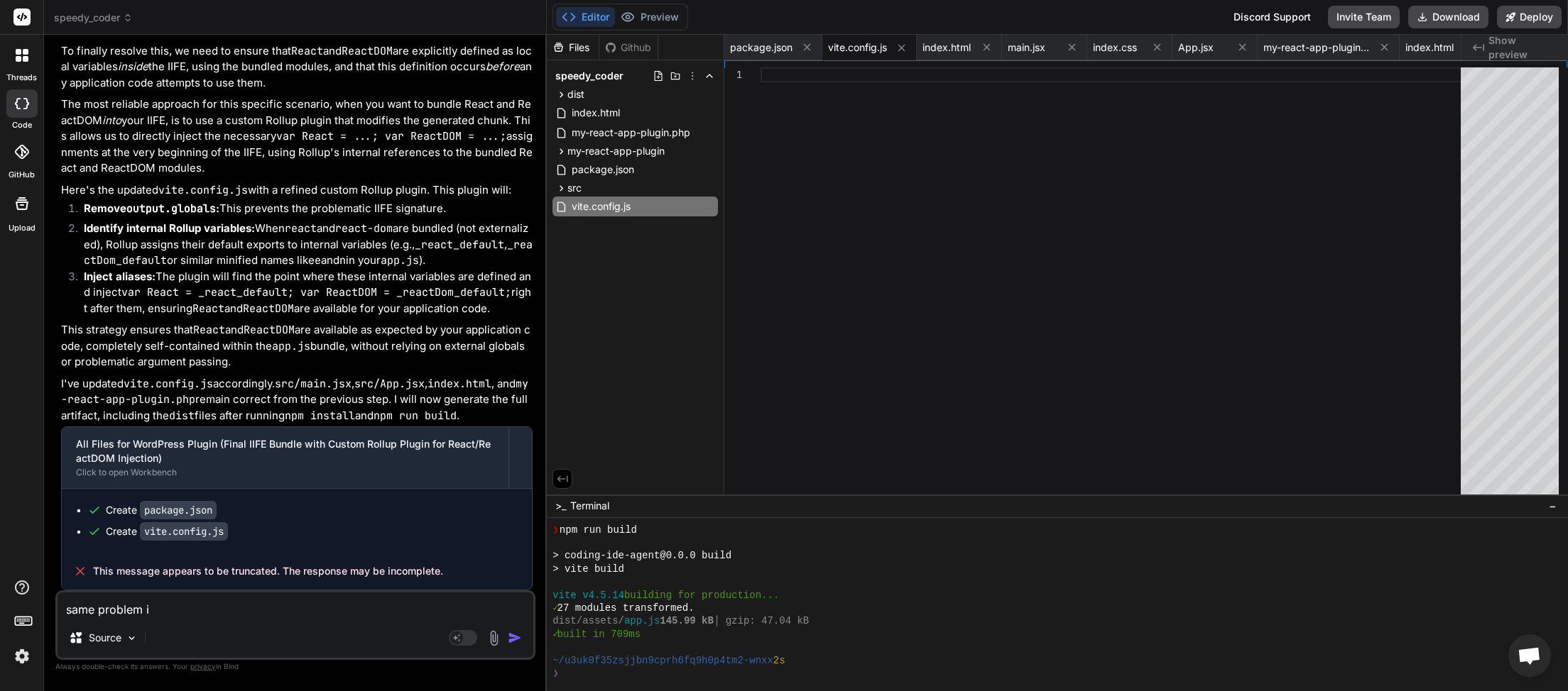
type textarea "x"
type textarea "same problem its"
type textarea "x"
type textarea "same problem its"
type textarea "x"
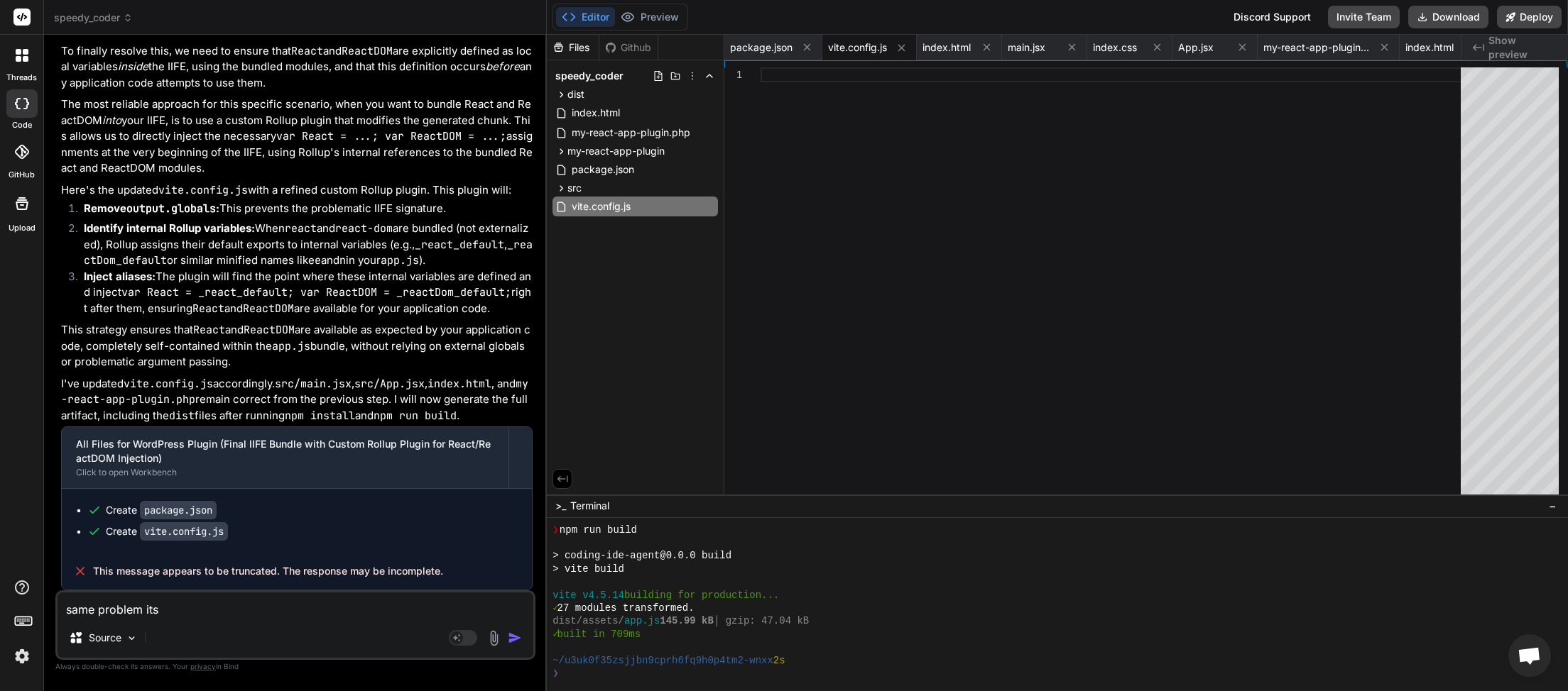
type textarea "same problem its n"
type textarea "x"
type textarea "same problem its ni"
type textarea "x"
type textarea "same problem its nio"
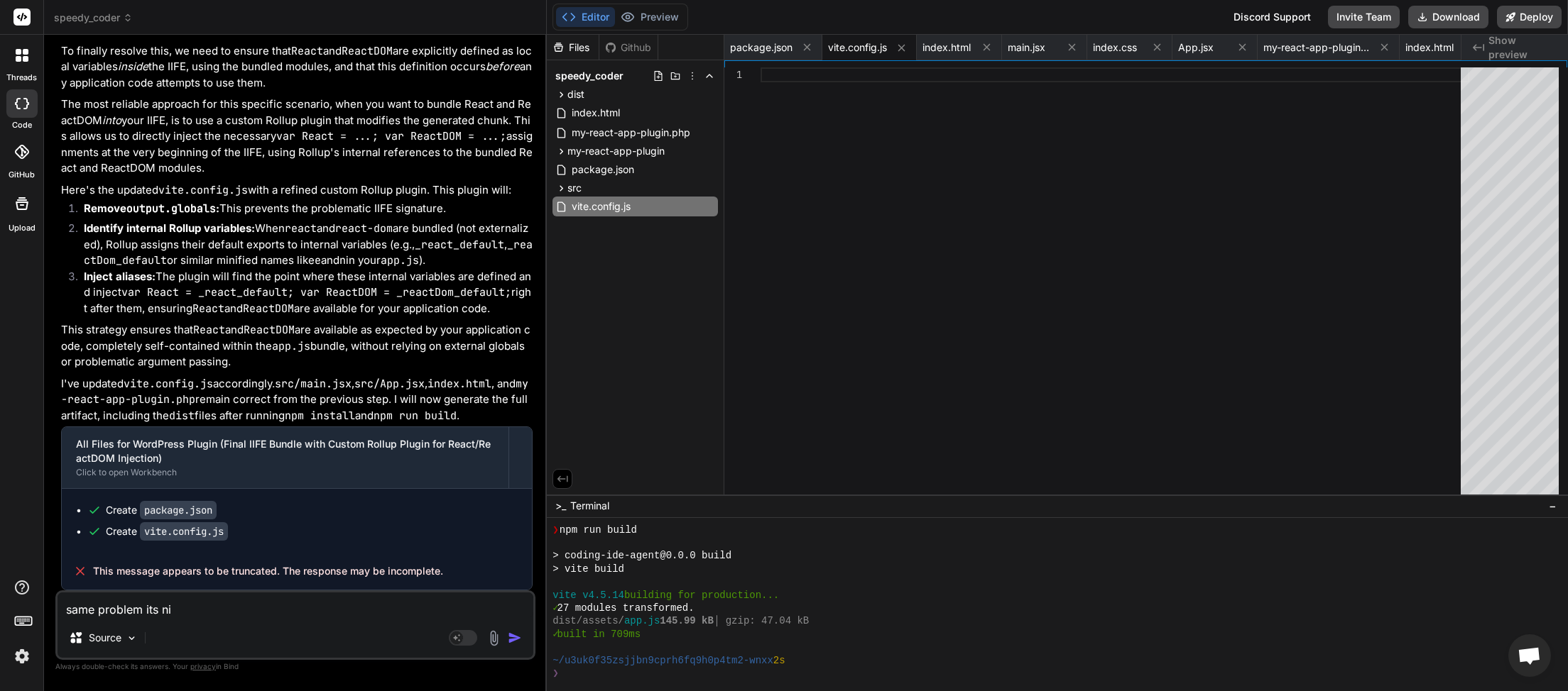
type textarea "x"
type textarea "same problem its niot"
type textarea "x"
type textarea "same problem its nio"
type textarea "x"
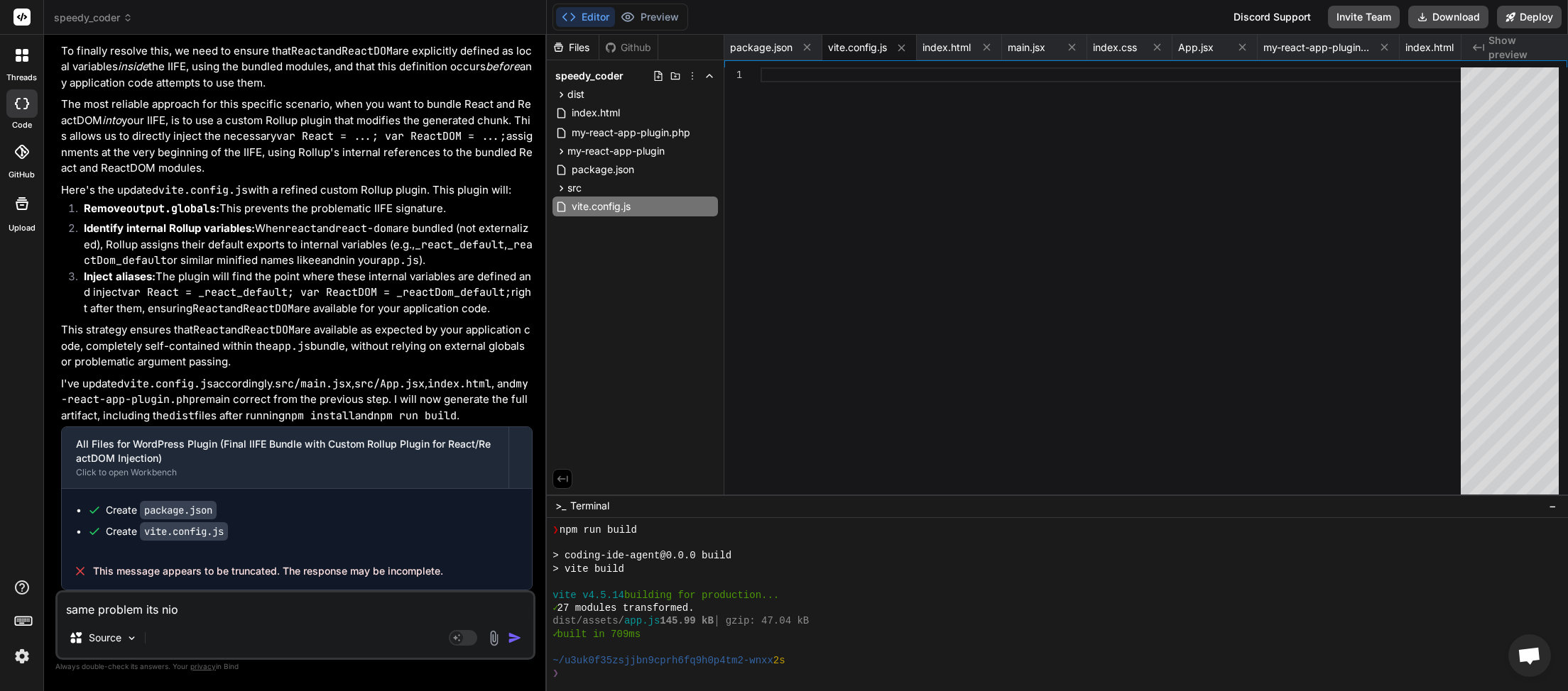
type textarea "same problem its ni"
type textarea "x"
type textarea "same problem its n"
type textarea "x"
type textarea "same problem its no"
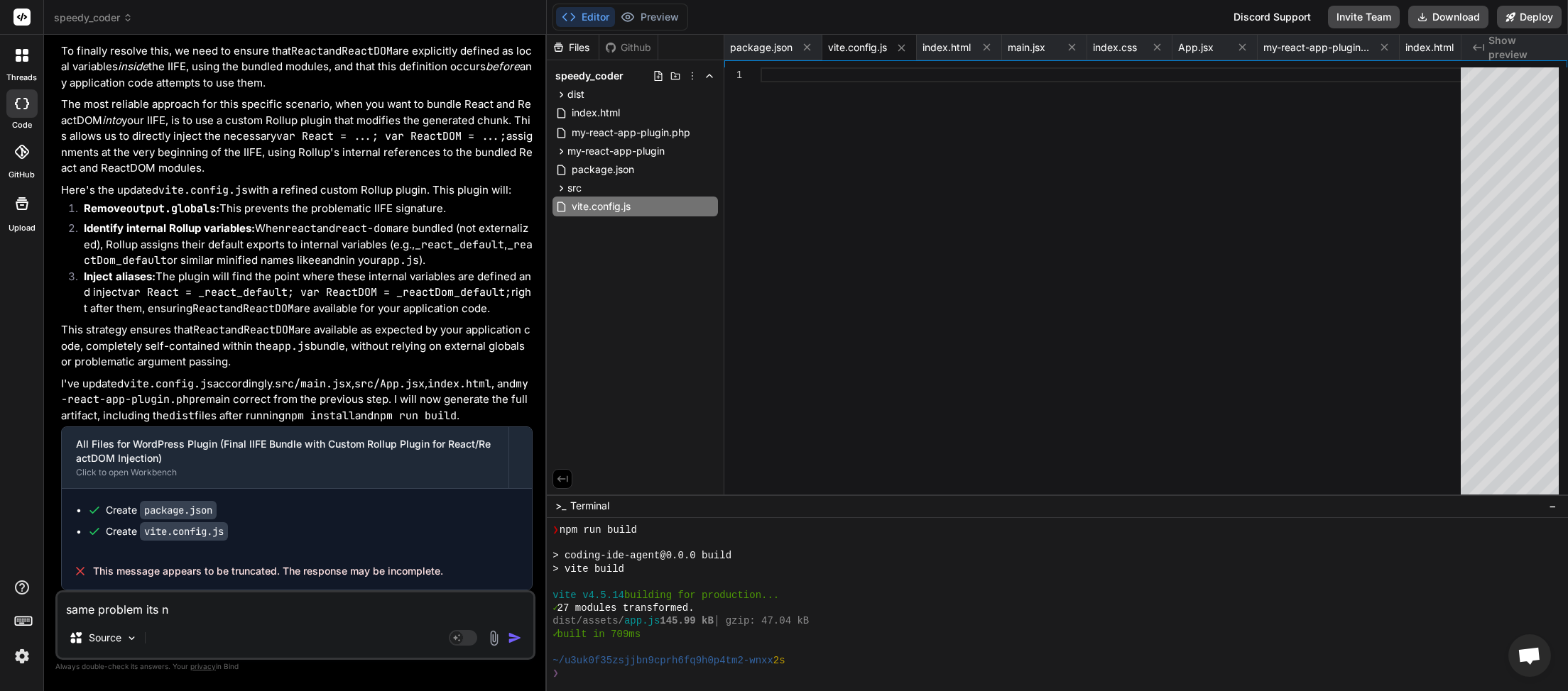
type textarea "x"
type textarea "same problem its not"
type textarea "x"
type textarea "same problem its not"
type textarea "x"
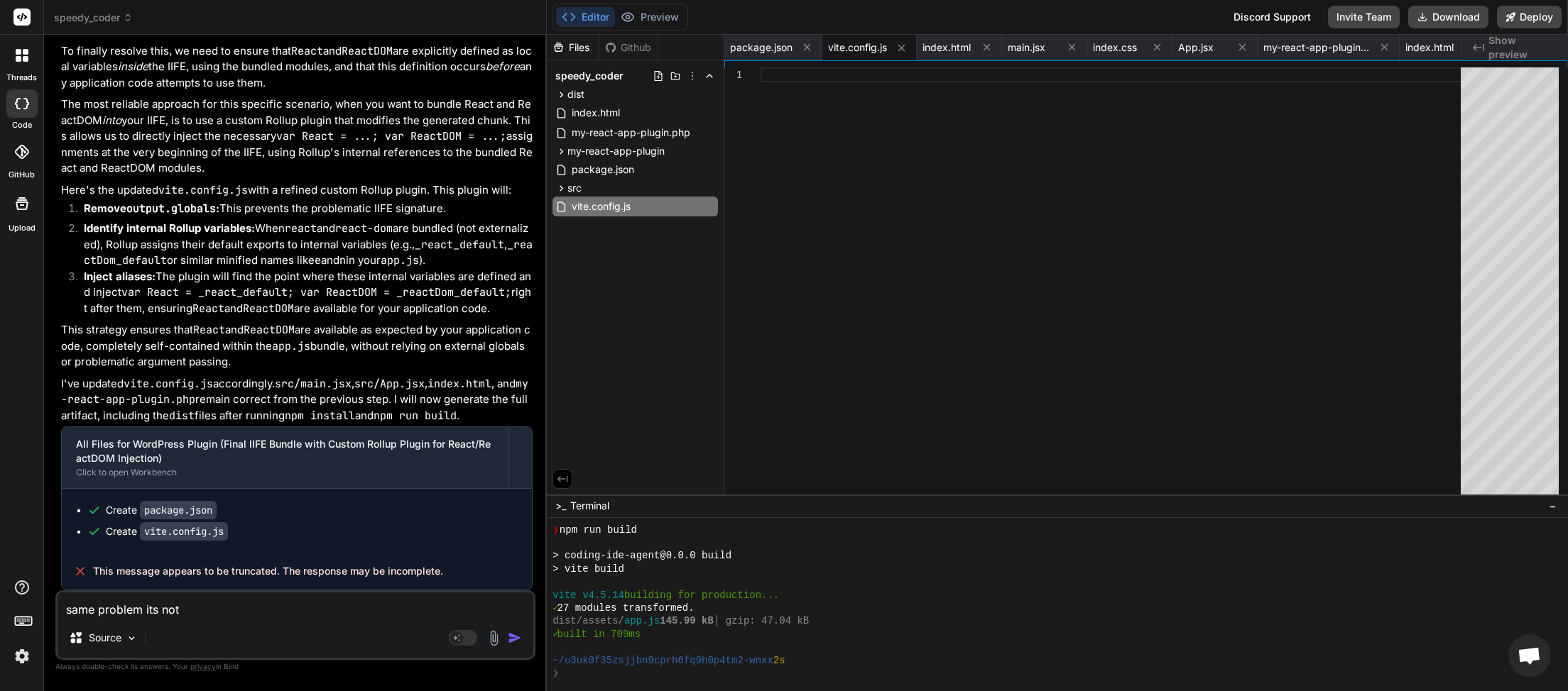
type textarea "same problem its not b"
type textarea "x"
type textarea "same problem its not be"
type textarea "x"
type textarea "same problem its not bei"
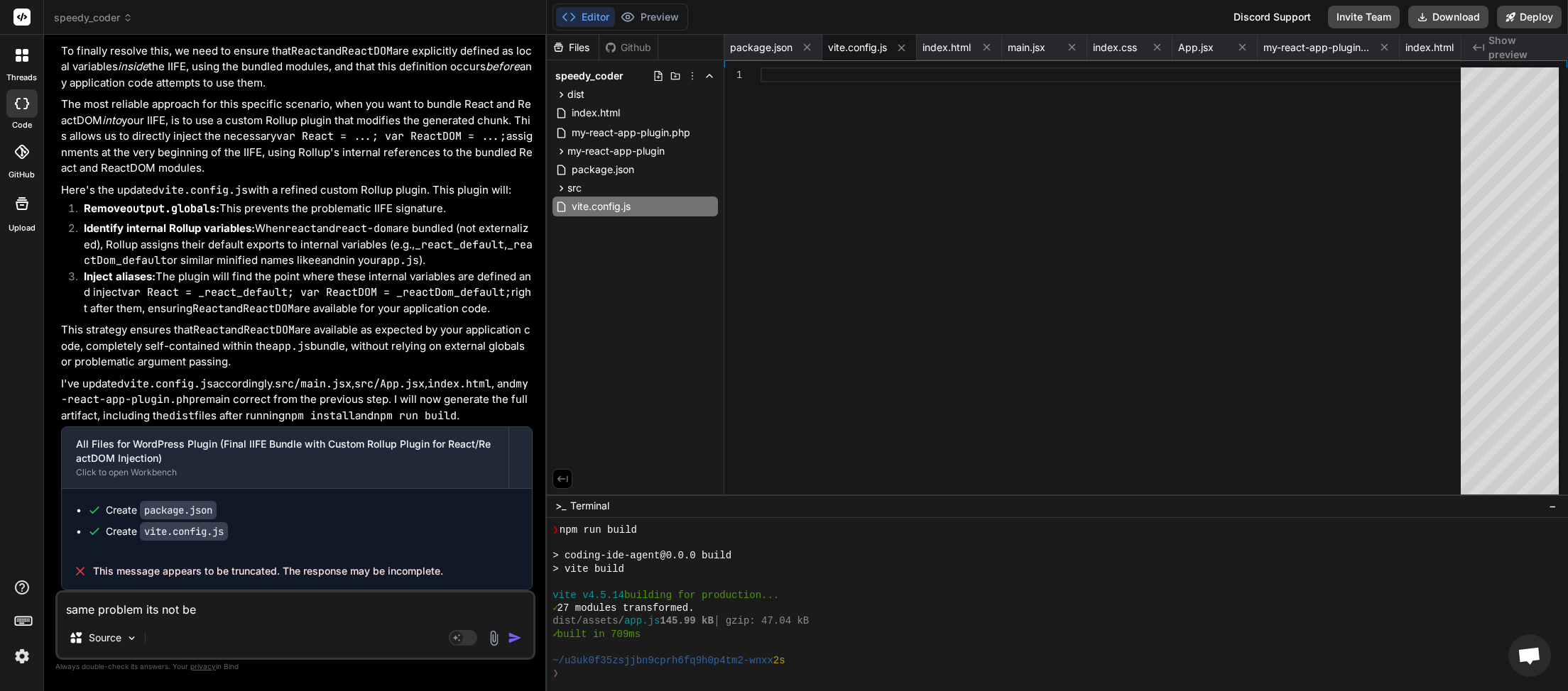
type textarea "x"
type textarea "same problem its not bein"
type textarea "x"
type textarea "same problem its not being"
paste textarea "JQMIGRATE: Migrate is installed, version 3.4.1 jquery-migrate.min.js:2:981 Unca…"
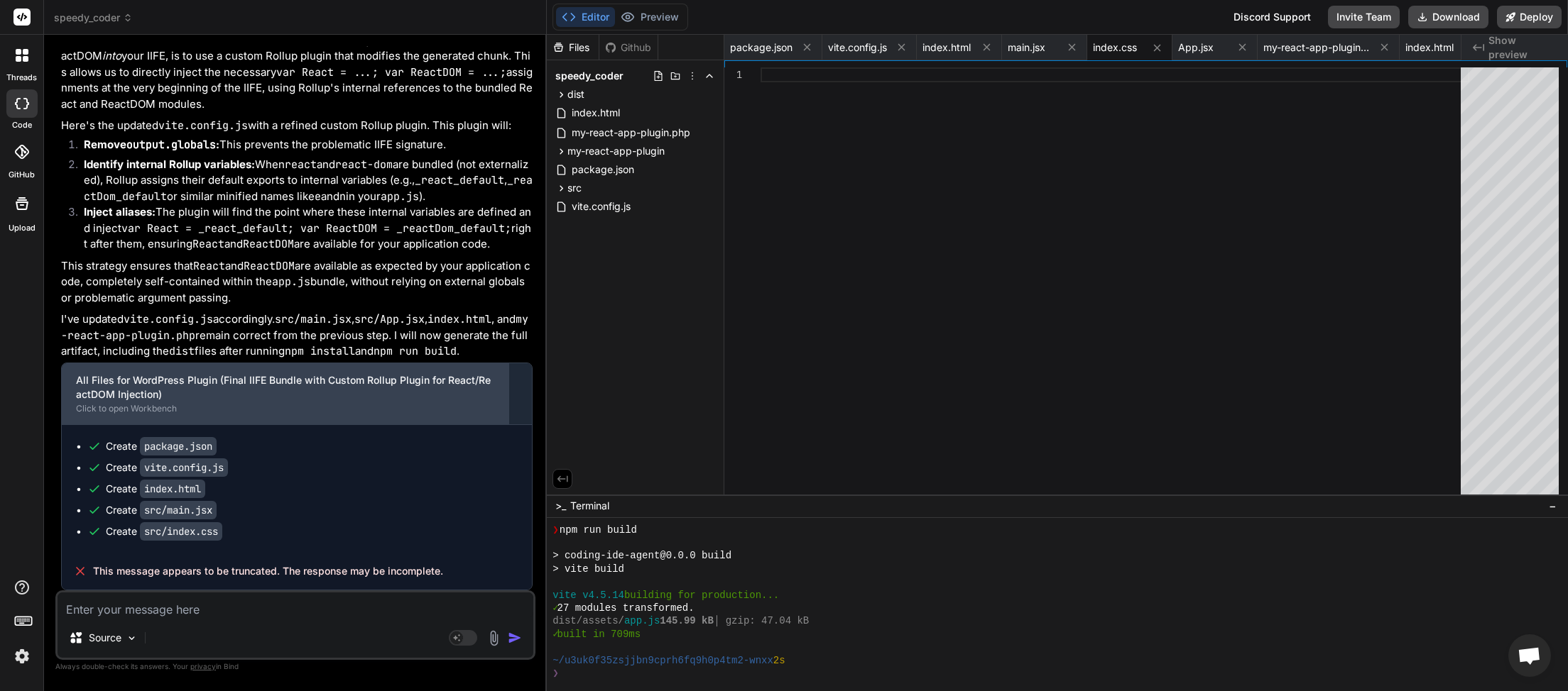
scroll to position [11996, 0]
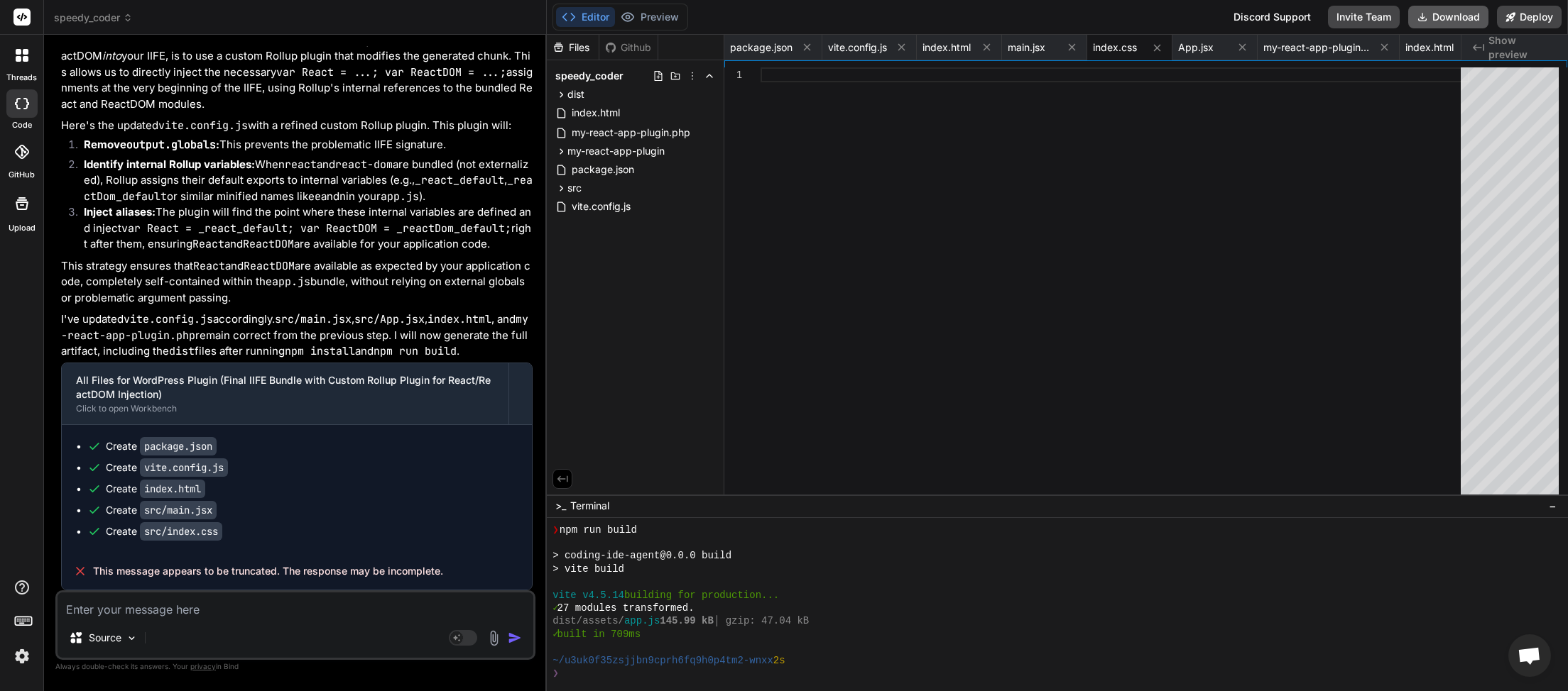
click at [1442, 22] on button "Download" at bounding box center [1449, 16] width 81 height 22
click at [195, 614] on textarea at bounding box center [295, 605] width 476 height 26
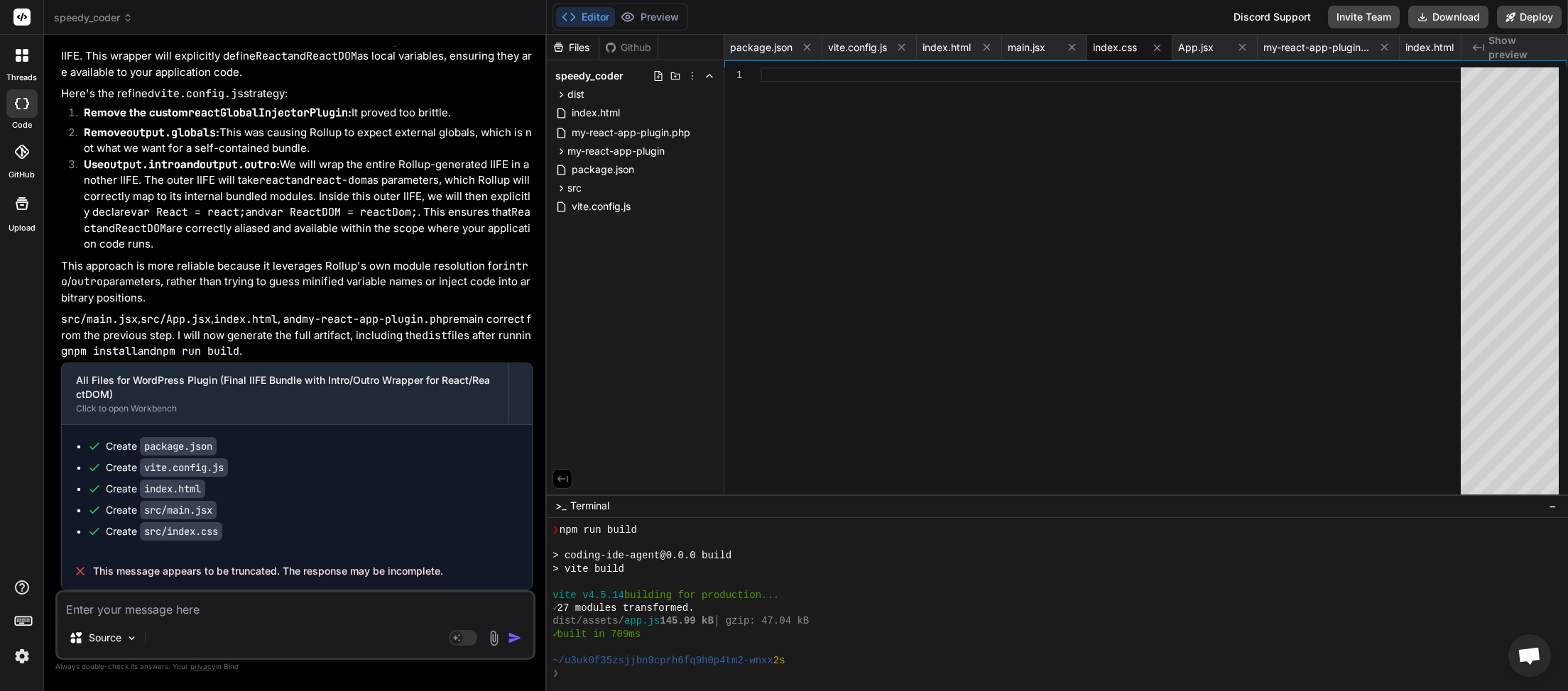
scroll to position [12804, 0]
click at [1438, 12] on button "Download" at bounding box center [1449, 16] width 81 height 22
drag, startPoint x: 121, startPoint y: 616, endPoint x: 110, endPoint y: 614, distance: 11.2
click at [121, 615] on textarea at bounding box center [295, 605] width 476 height 26
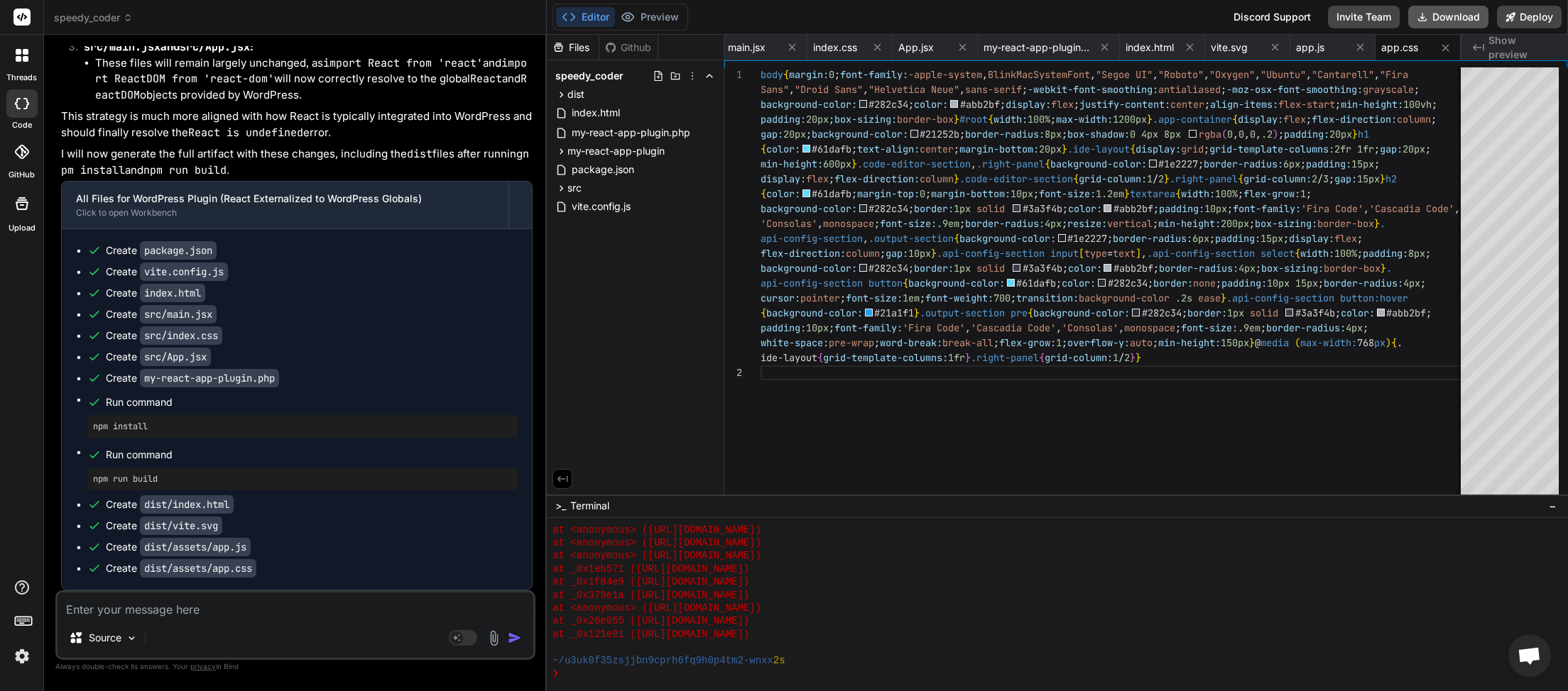
scroll to position [0, 281]
click at [1459, 20] on button "Download" at bounding box center [1449, 16] width 81 height 22
paste textarea "JQMIGRATE: Migrate is installed, version 3.4.1 jquery-migrate.min.js:2:981 Unca…"
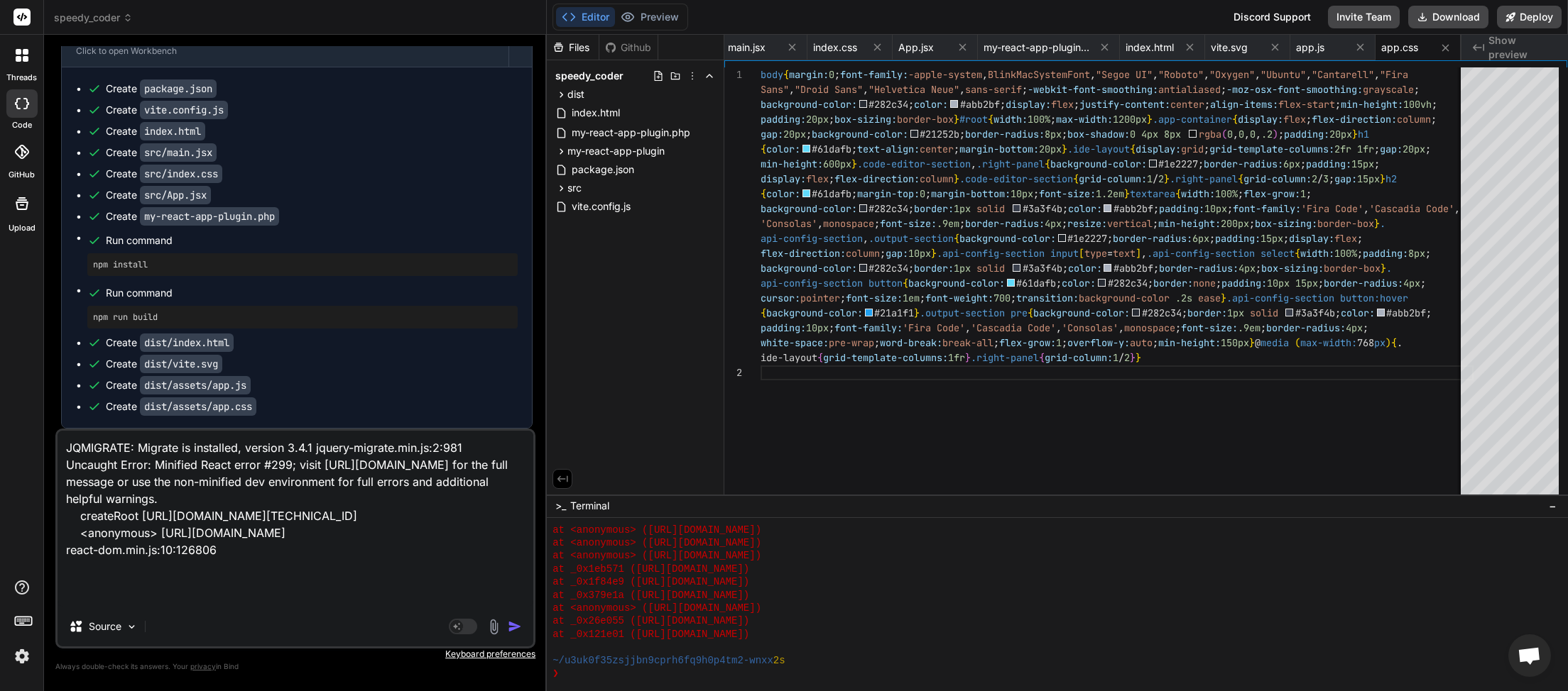
scroll to position [3, 0]
click at [519, 622] on img "button" at bounding box center [515, 627] width 14 height 14
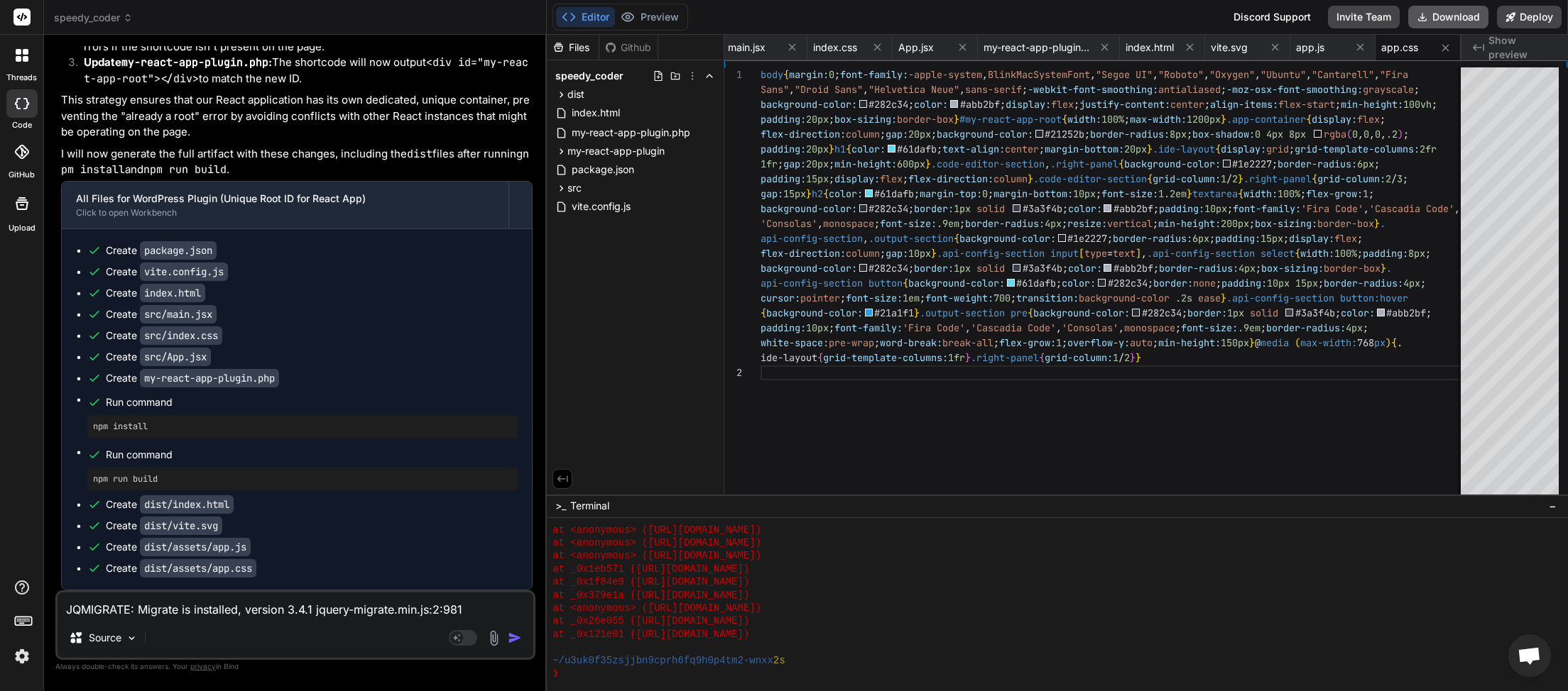
scroll to position [0, 281]
click at [1433, 15] on button "Download" at bounding box center [1449, 16] width 81 height 22
paste textarea "React app root element #my-react-app-root not found. The React app will not ren…"
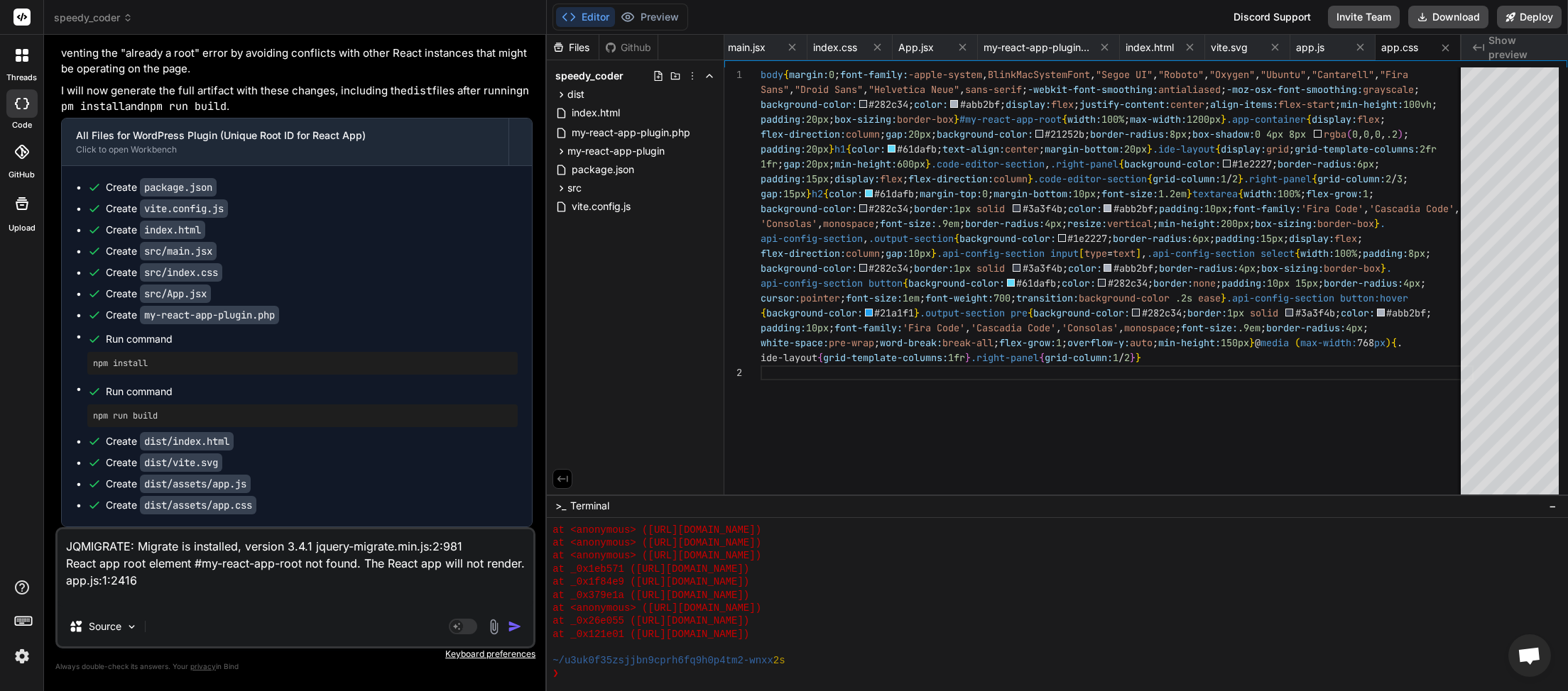
click at [521, 627] on img "button" at bounding box center [515, 627] width 14 height 14
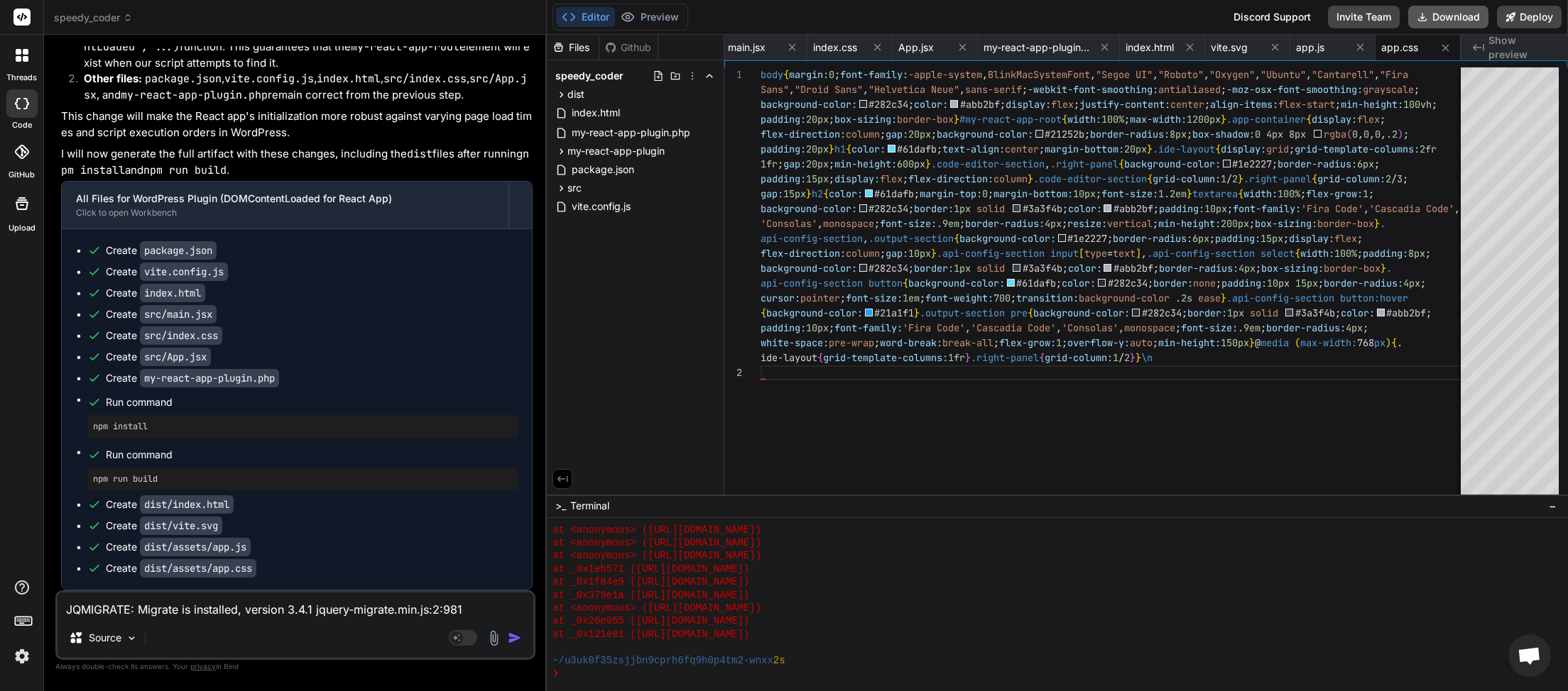
click at [1453, 15] on button "Download" at bounding box center [1449, 16] width 81 height 22
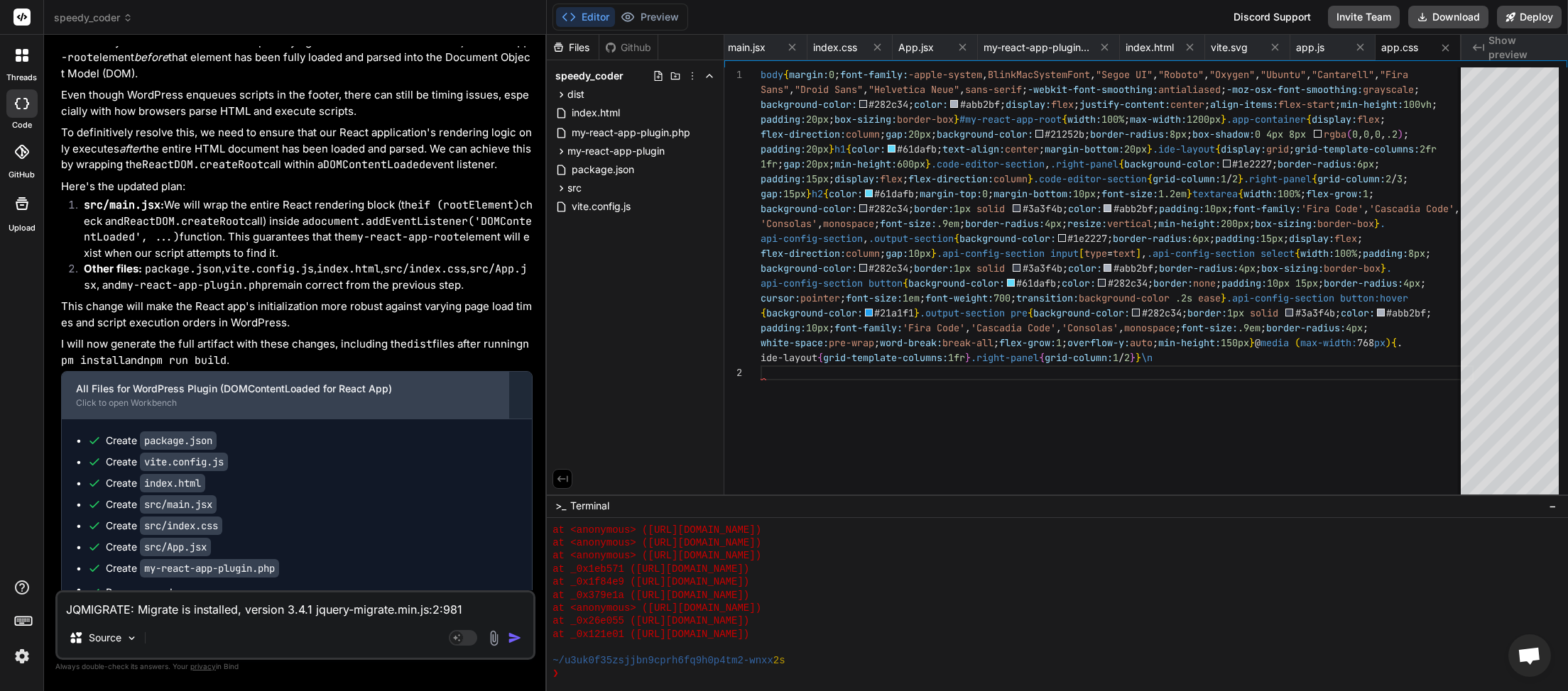
scroll to position [15801, 0]
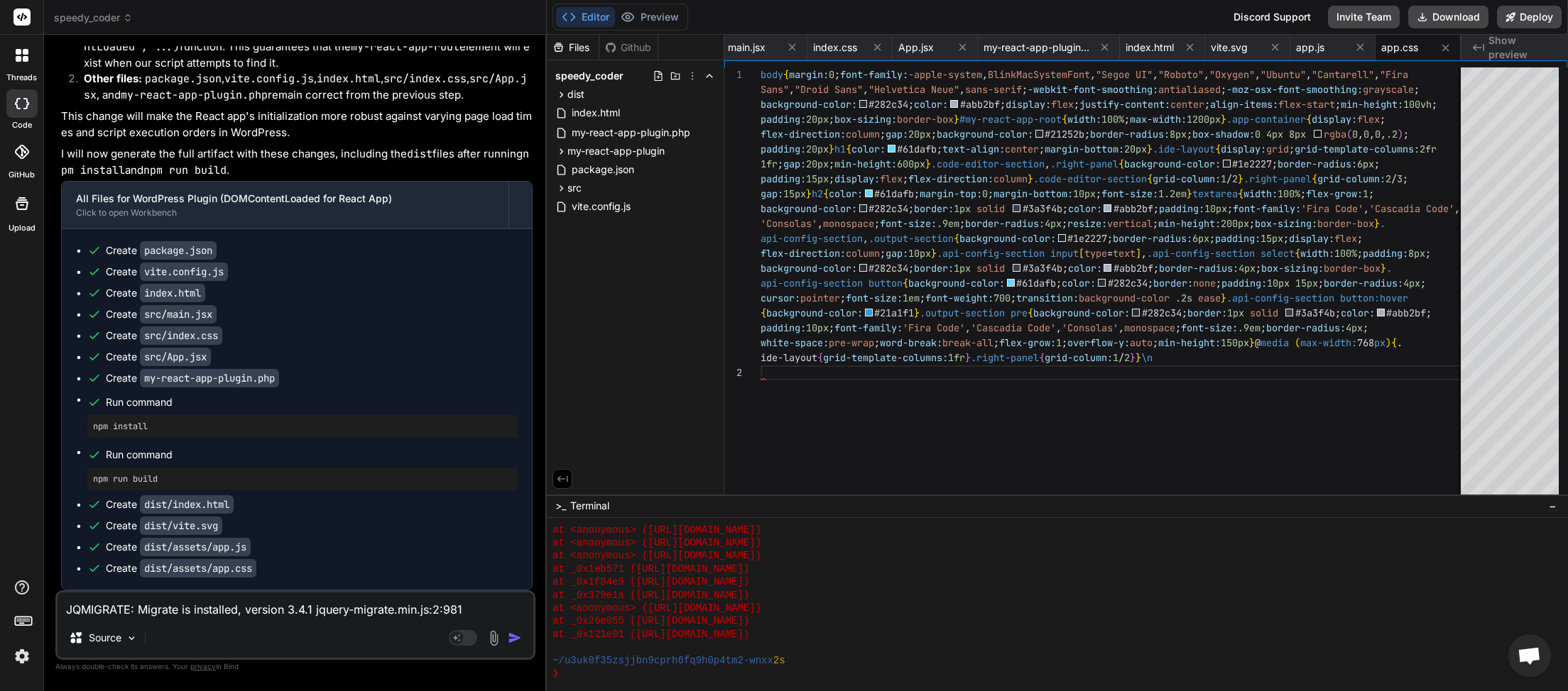
click at [129, 16] on icon at bounding box center [127, 17] width 10 height 10
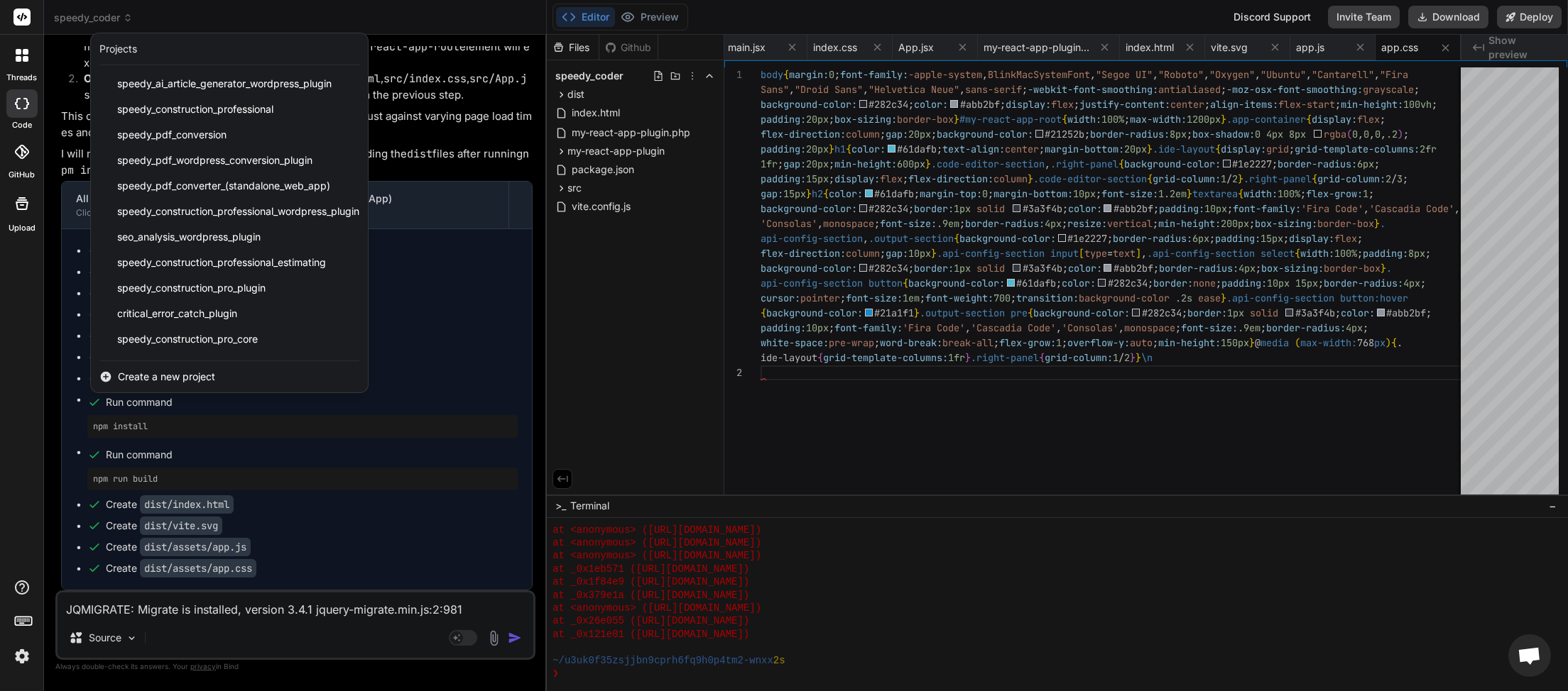
scroll to position [328, 0]
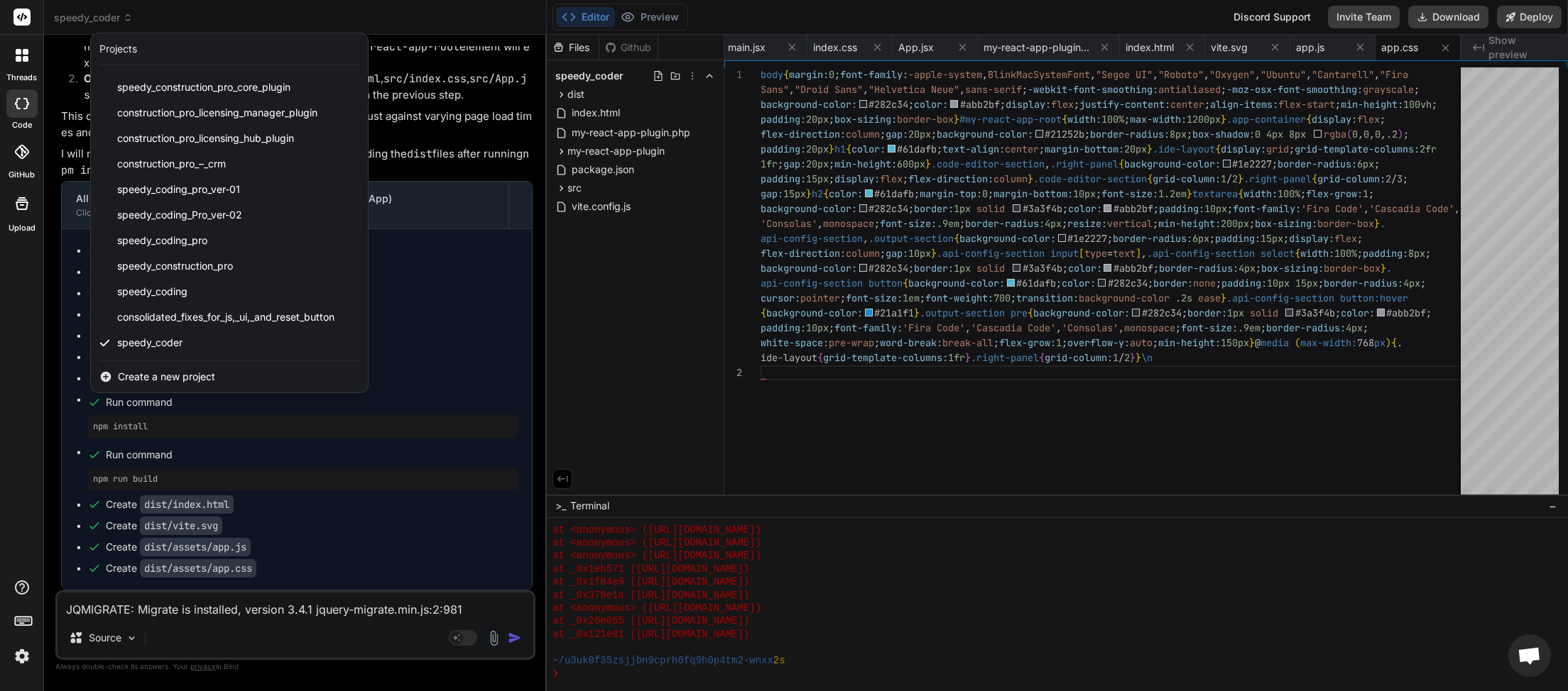
click at [160, 376] on span "Create a new project" at bounding box center [167, 376] width 98 height 14
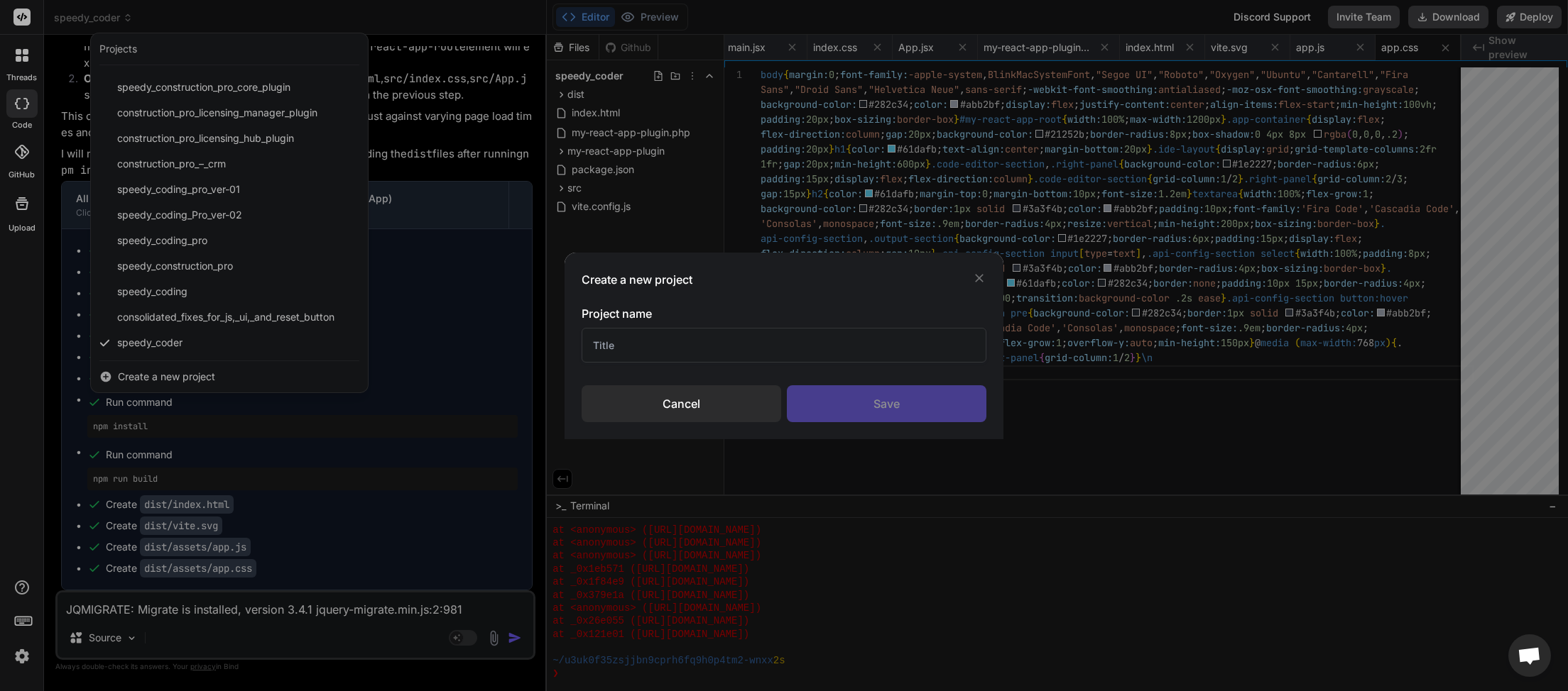
click at [662, 342] on input "text" at bounding box center [784, 345] width 405 height 35
click at [160, 370] on div "Create a new project Project name Cancel Save" at bounding box center [784, 346] width 1568 height 691
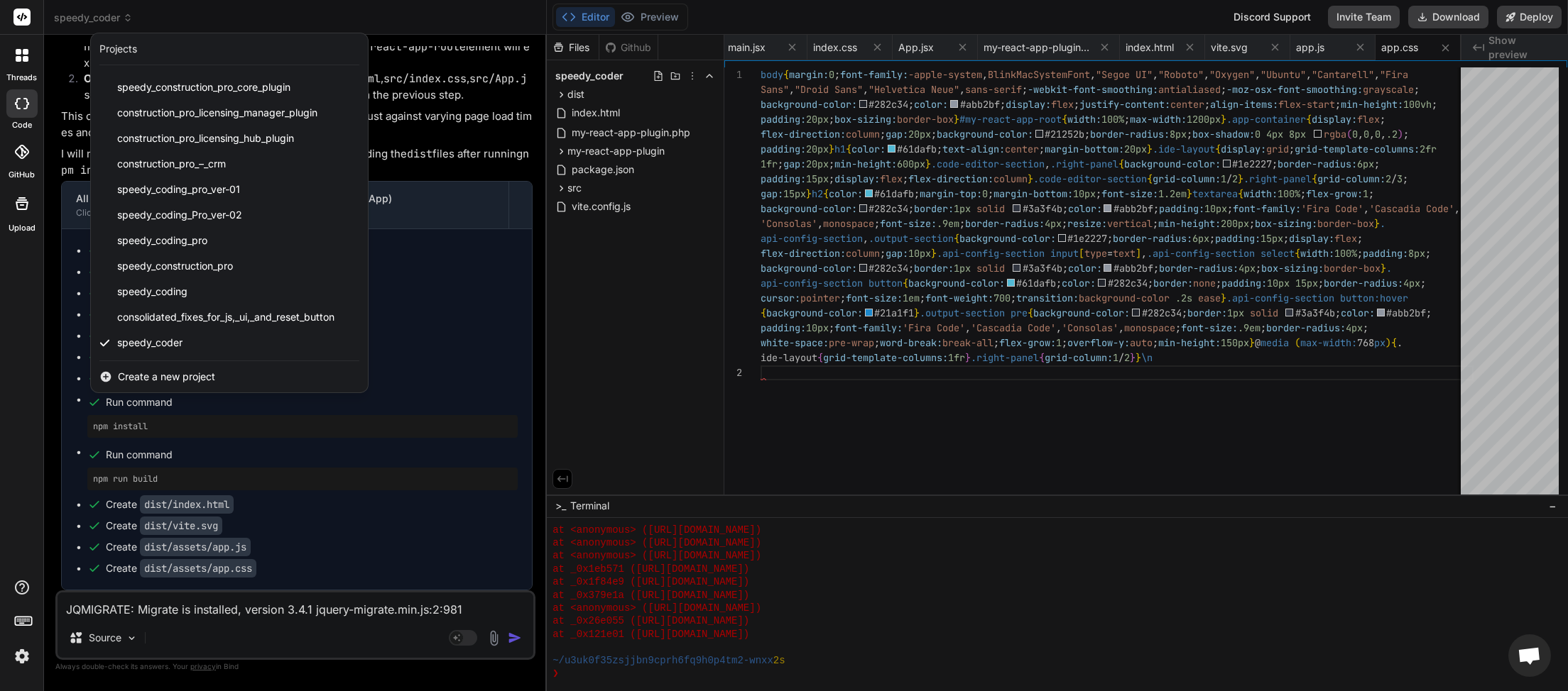
click at [191, 373] on span "Create a new project" at bounding box center [167, 376] width 98 height 14
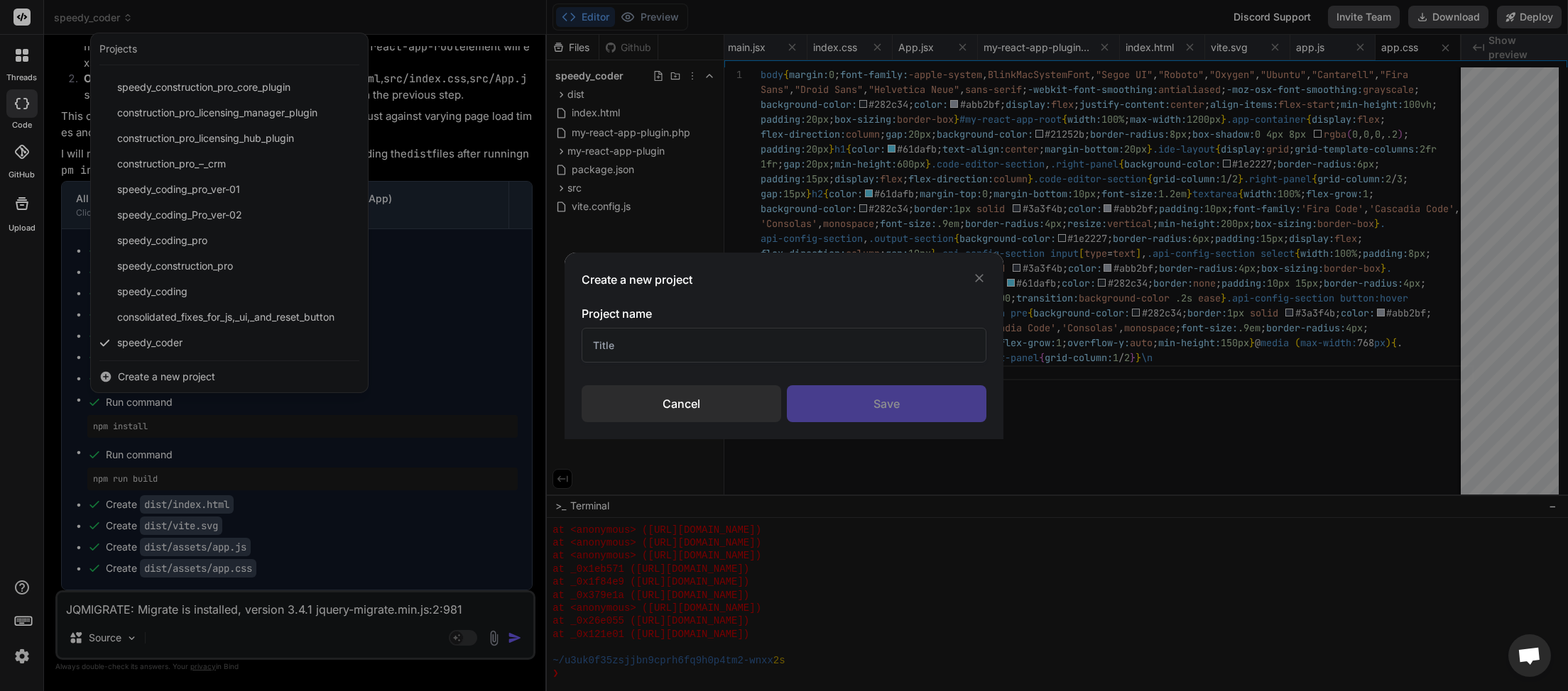
click at [202, 370] on div "Create a new project Project name Cancel Save" at bounding box center [784, 346] width 1568 height 691
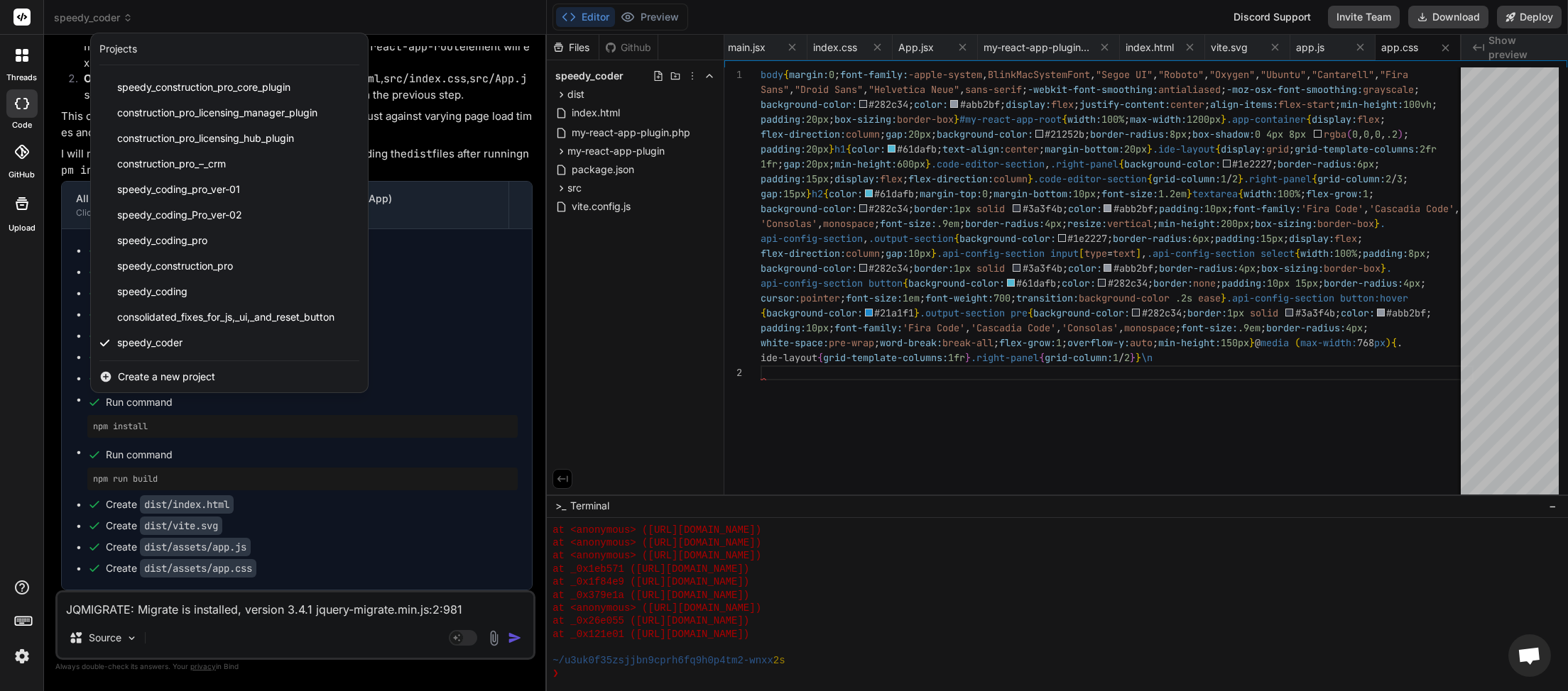
click at [196, 376] on span "Create a new project" at bounding box center [167, 376] width 98 height 14
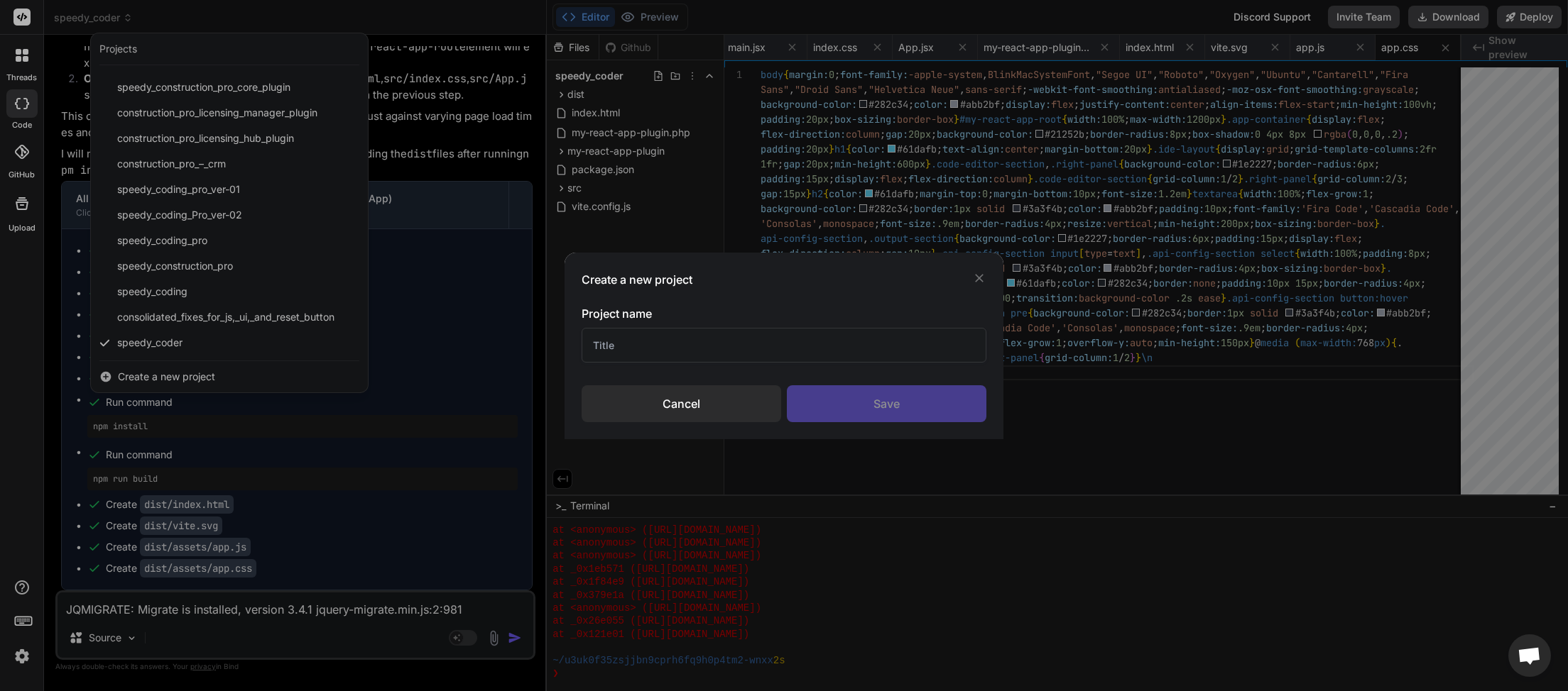
click at [614, 342] on input "text" at bounding box center [784, 345] width 405 height 35
click at [860, 398] on div "Save" at bounding box center [886, 404] width 199 height 37
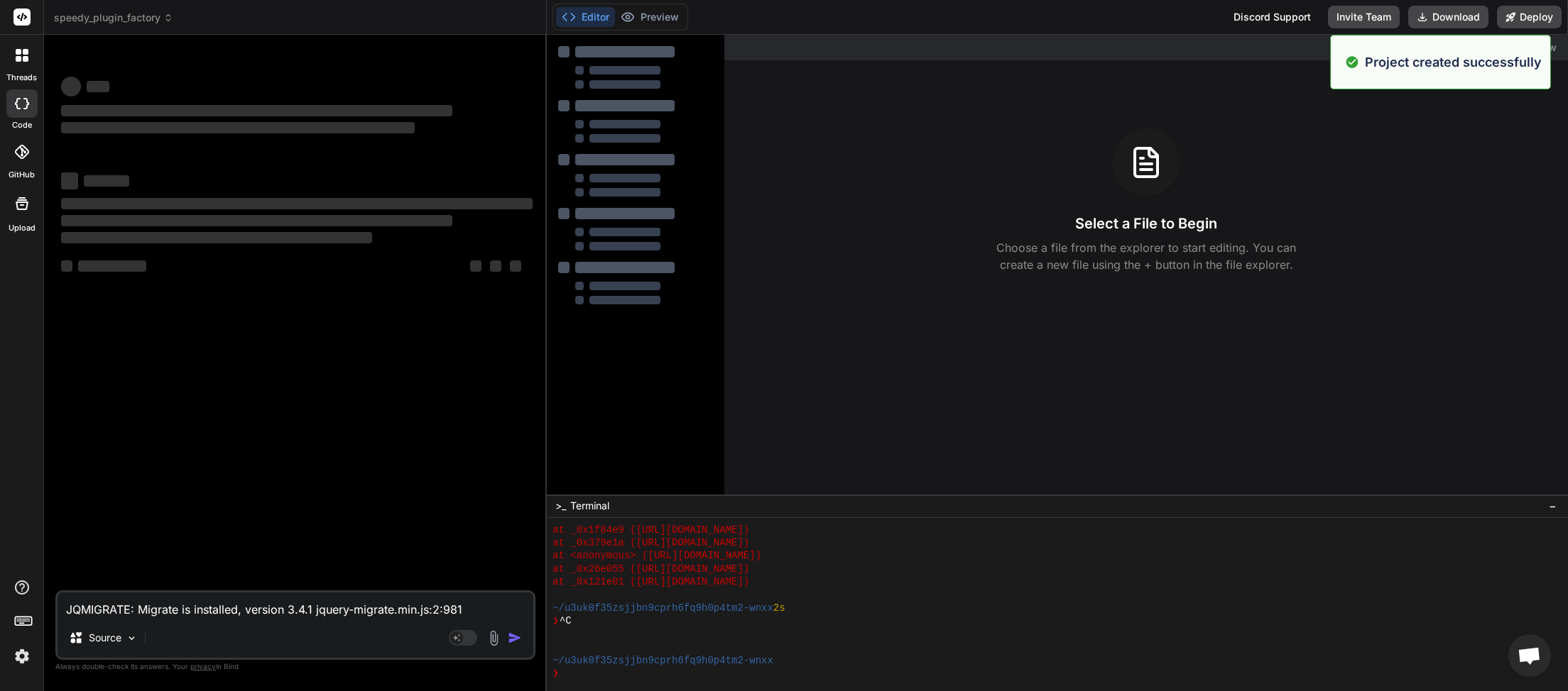
scroll to position [9624, 0]
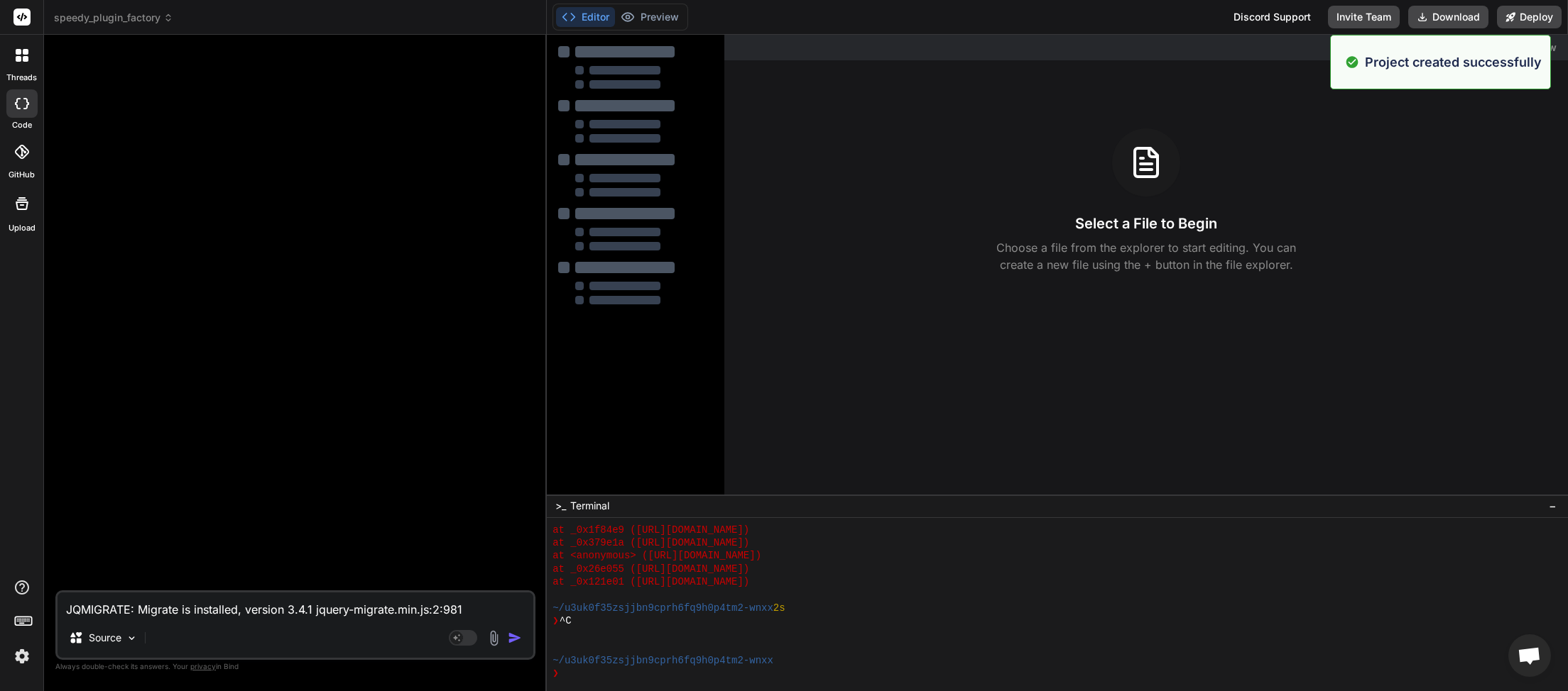
click at [109, 614] on textarea "JQMIGRATE: Migrate is installed, version 3.4.1 jquery-migrate.min.js:2:981 Reac…" at bounding box center [295, 605] width 476 height 26
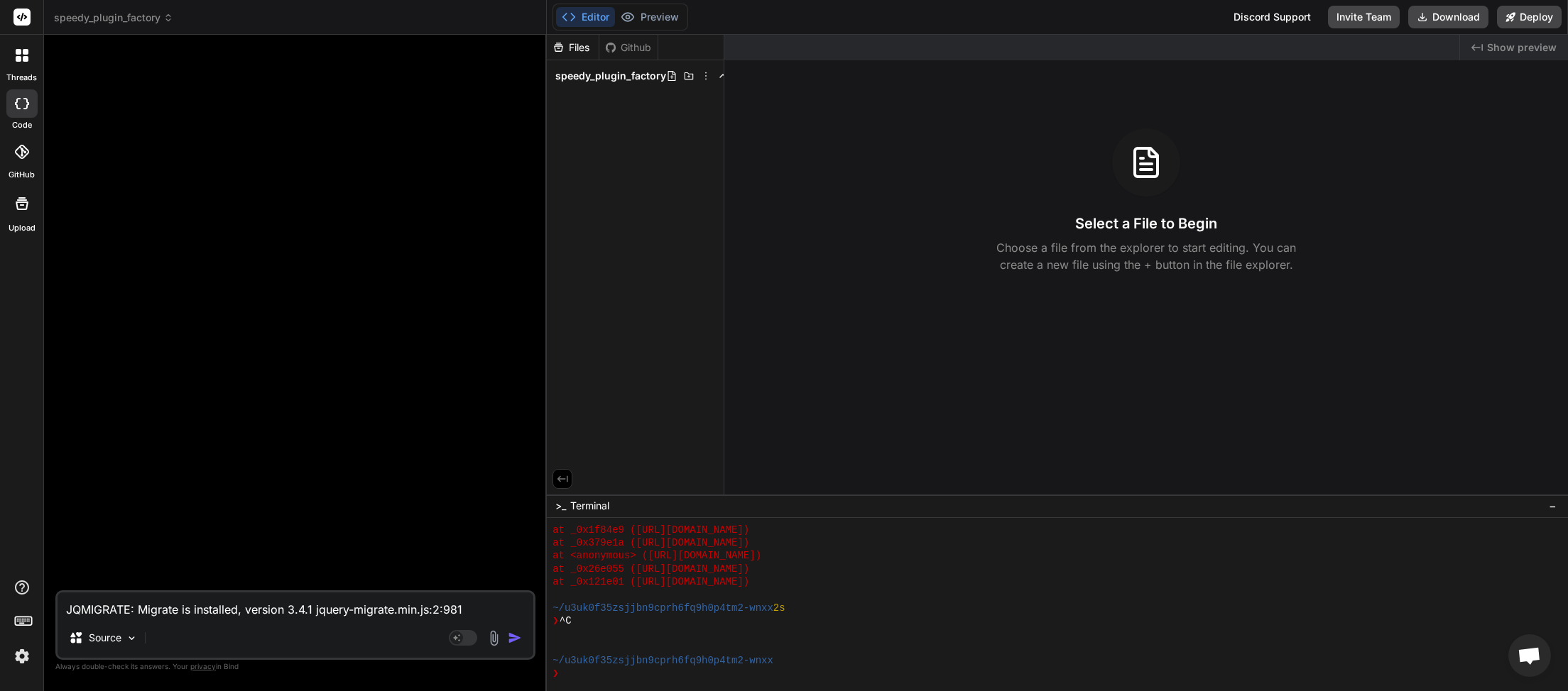
paste textarea "nstruction Template for Bind IDE Use this exact phrasing or adapt it modularly:…"
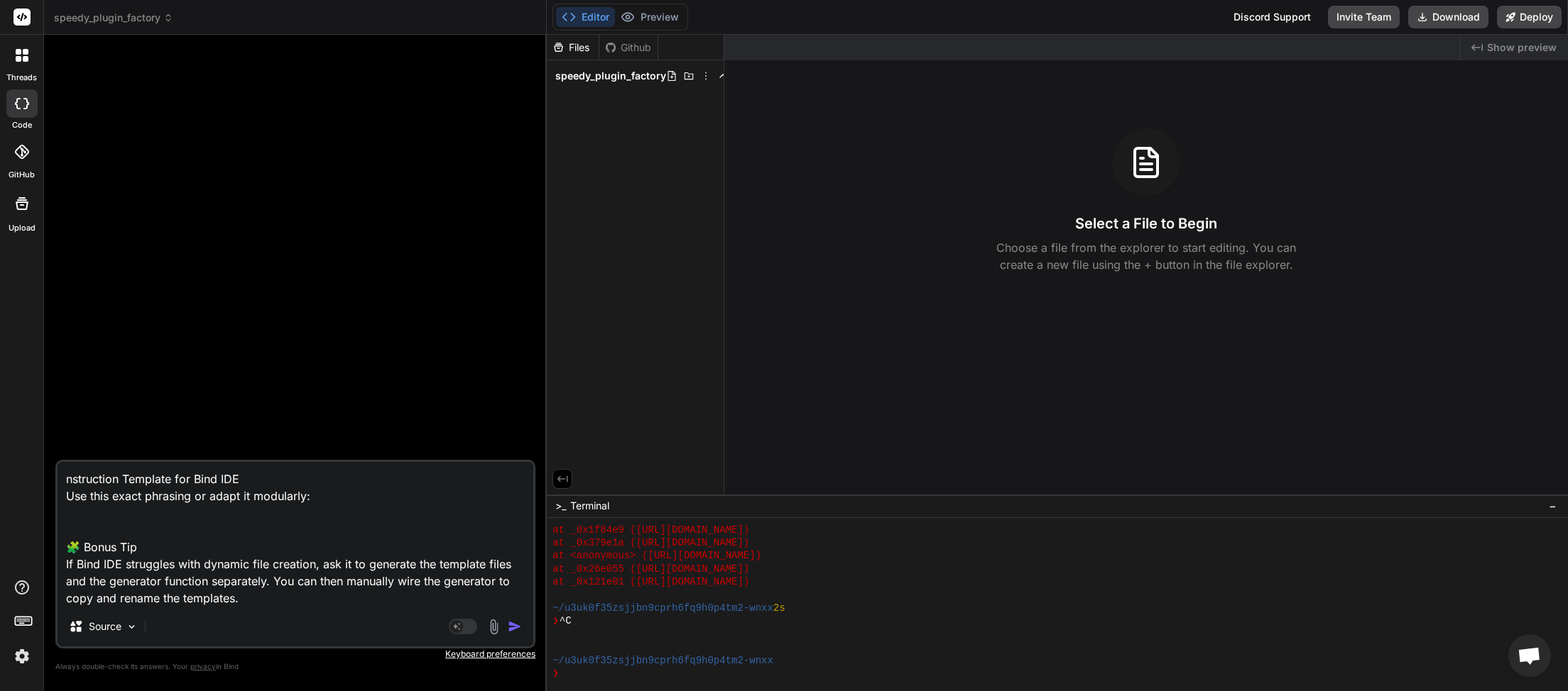
click at [515, 631] on img "button" at bounding box center [515, 627] width 14 height 14
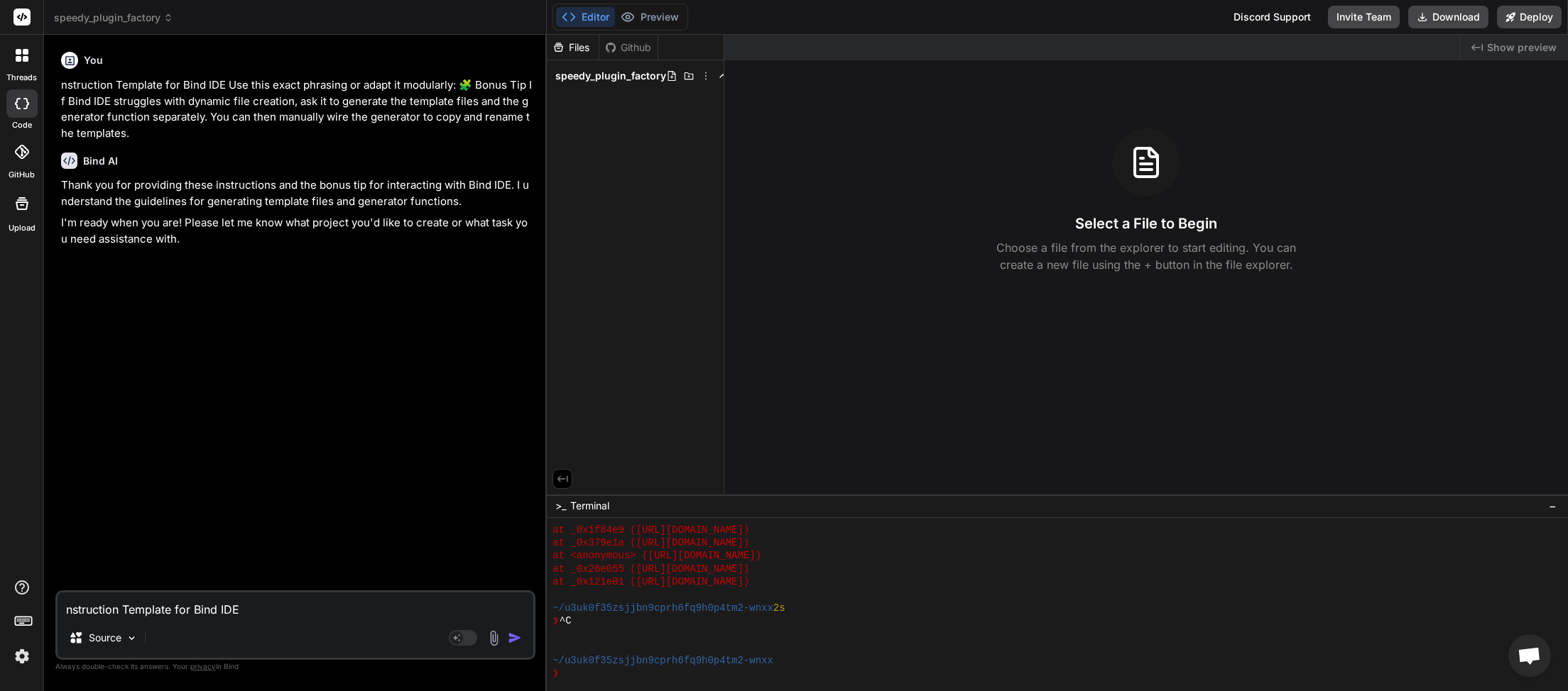
click at [167, 603] on textarea "nstruction Template for Bind IDE Use this exact phrasing or adapt it modularly:…" at bounding box center [295, 605] width 476 height 26
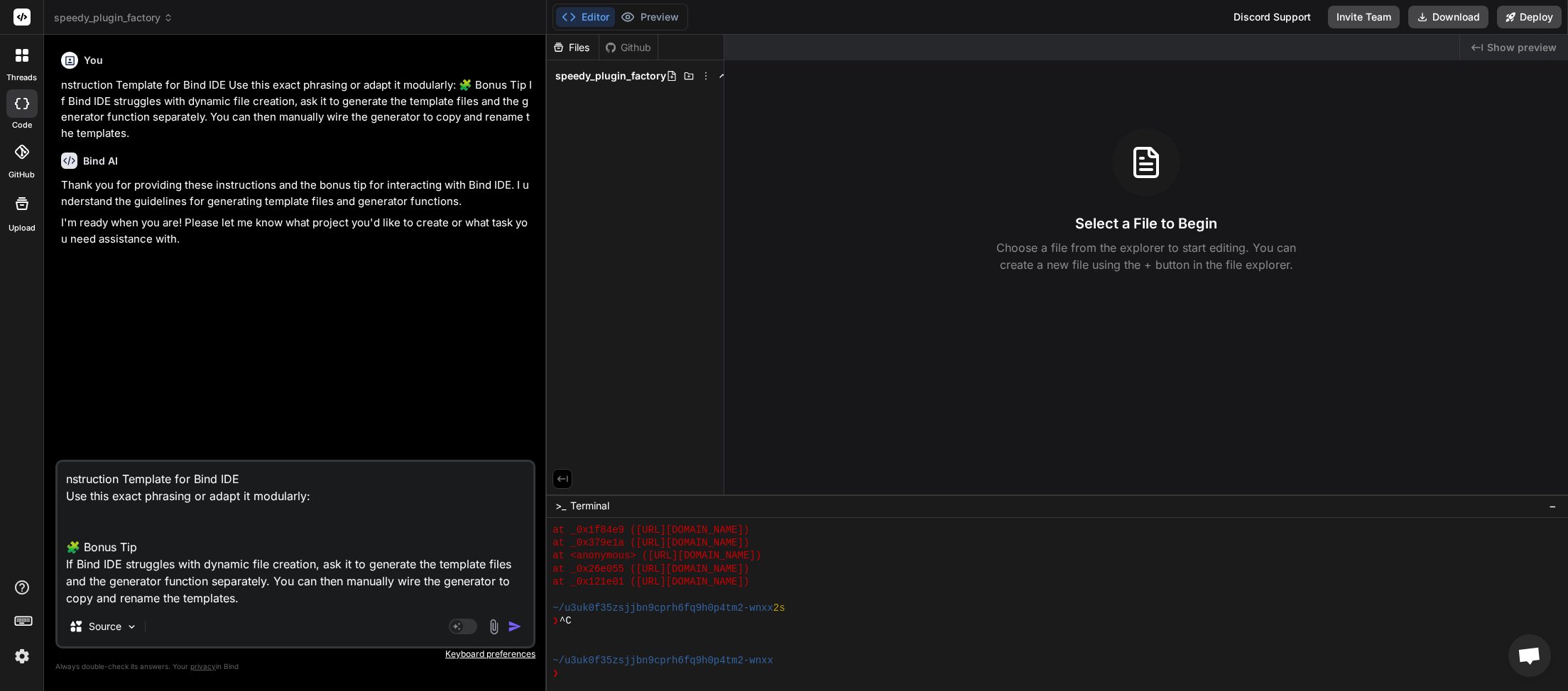
drag, startPoint x: 174, startPoint y: 572, endPoint x: 16, endPoint y: 360, distance: 264.4
click at [57, 462] on textarea "nstruction Template for Bind IDE Use this exact phrasing or adapt it modularly:…" at bounding box center [295, 534] width 476 height 145
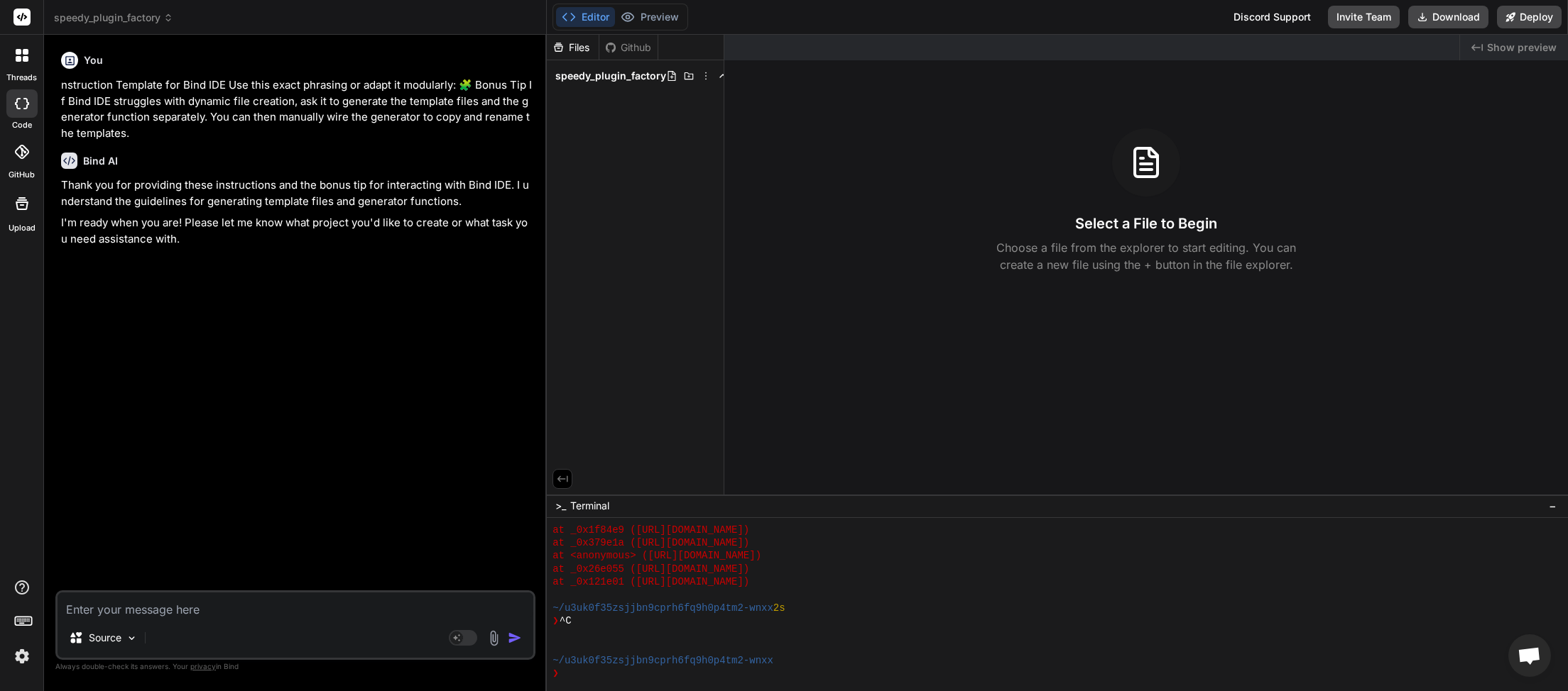
click at [97, 610] on textarea at bounding box center [295, 605] width 476 height 26
paste textarea "Instruction Template for Bind IDE Use this exact phrasing or adapt it modularly…"
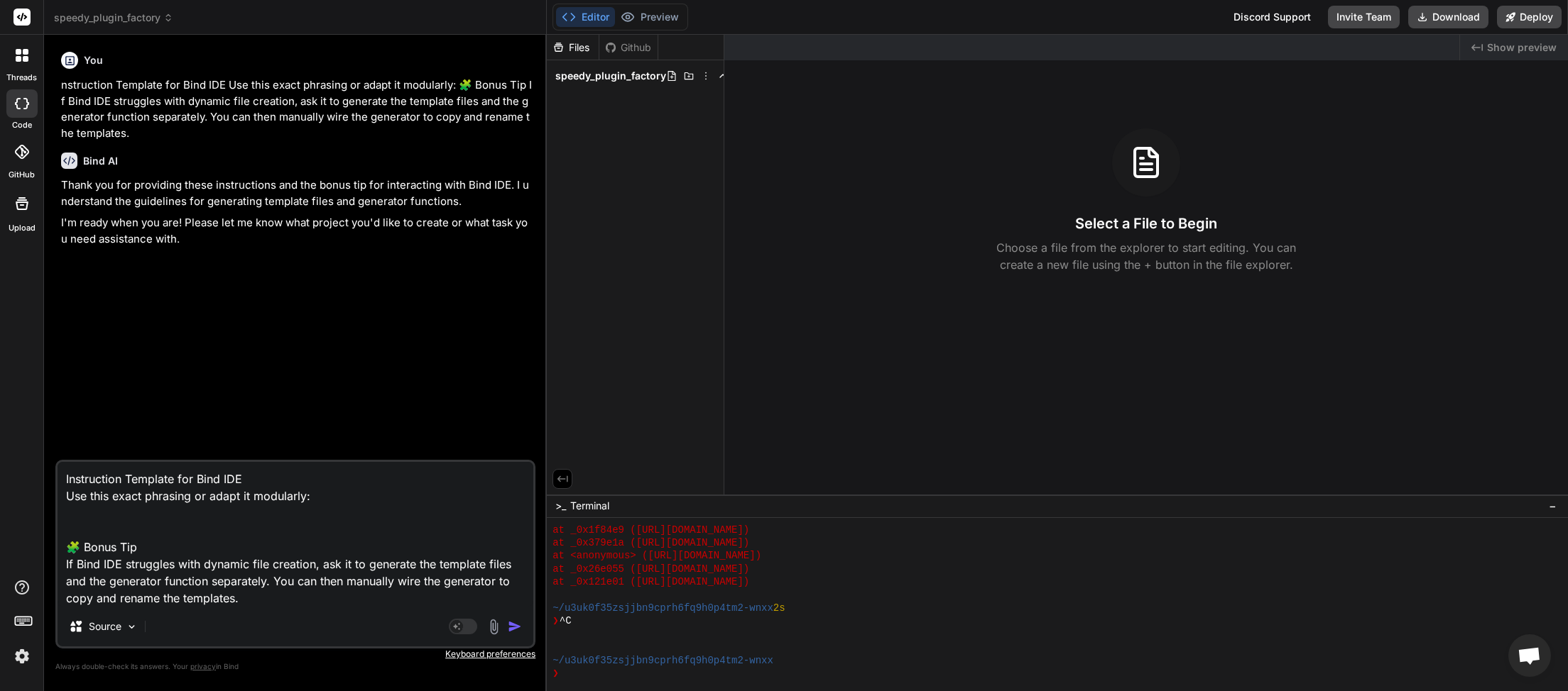
drag, startPoint x: 274, startPoint y: 606, endPoint x: 0, endPoint y: 376, distance: 357.7
click at [57, 462] on textarea "Instruction Template for Bind IDE Use this exact phrasing or adapt it modularly…" at bounding box center [295, 534] width 476 height 145
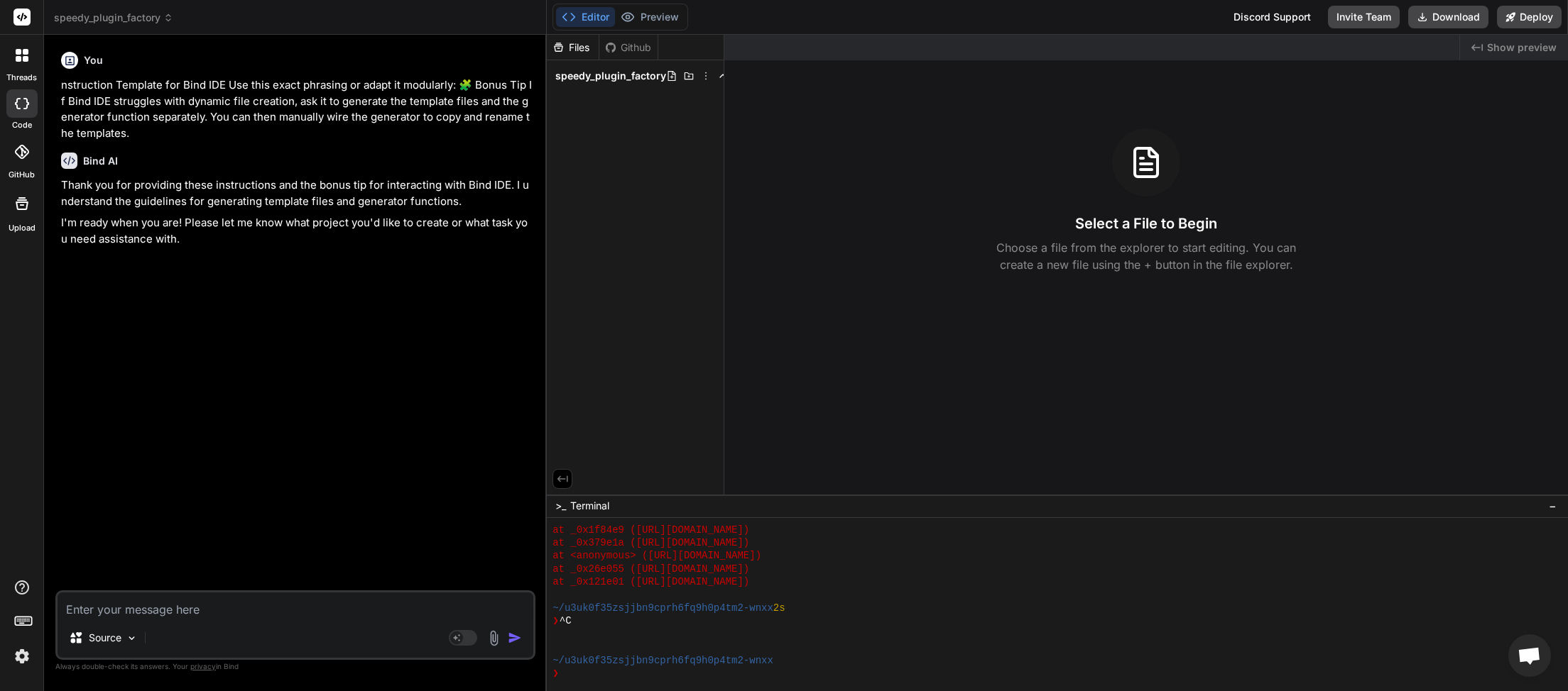
paste textarea "Plugin Name: Plugin Factory Purpose: This plugin autonomously generates other m…"
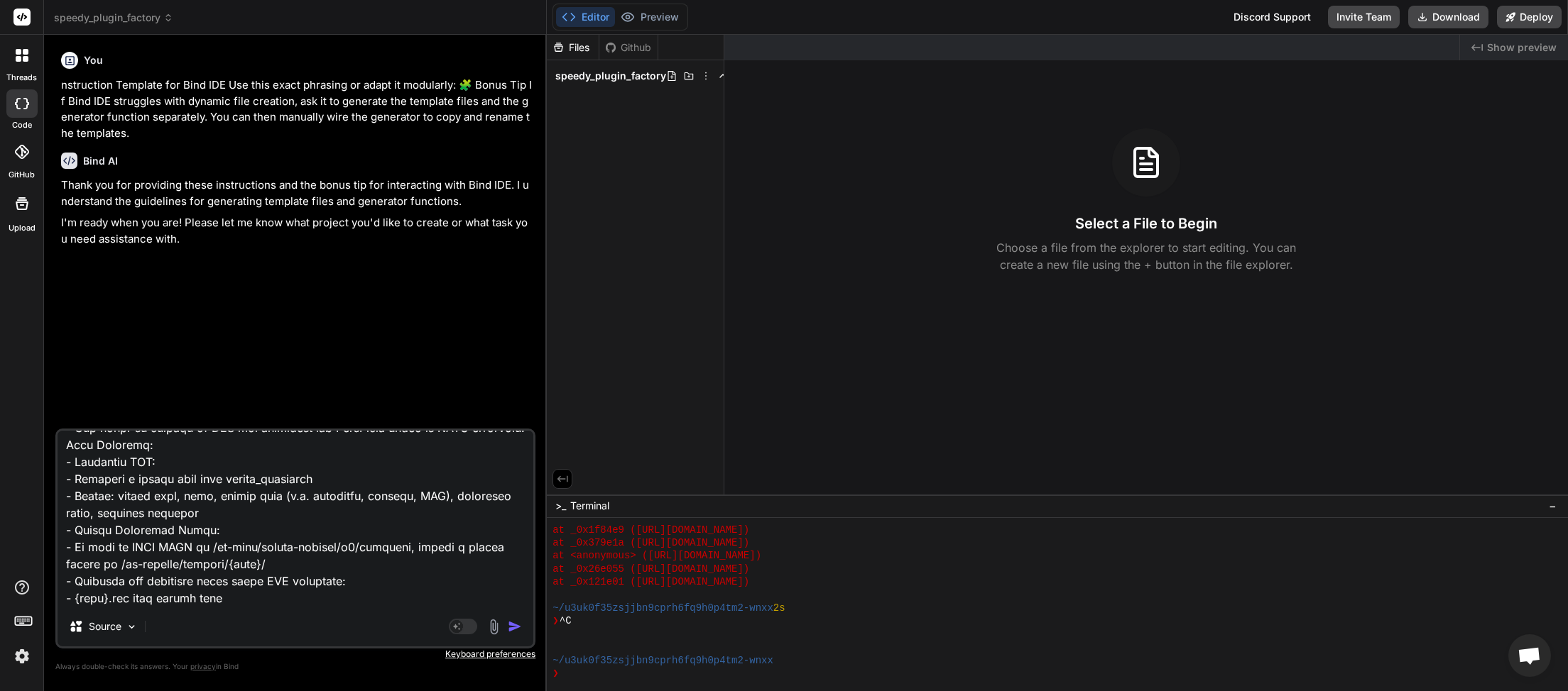
scroll to position [0, 0]
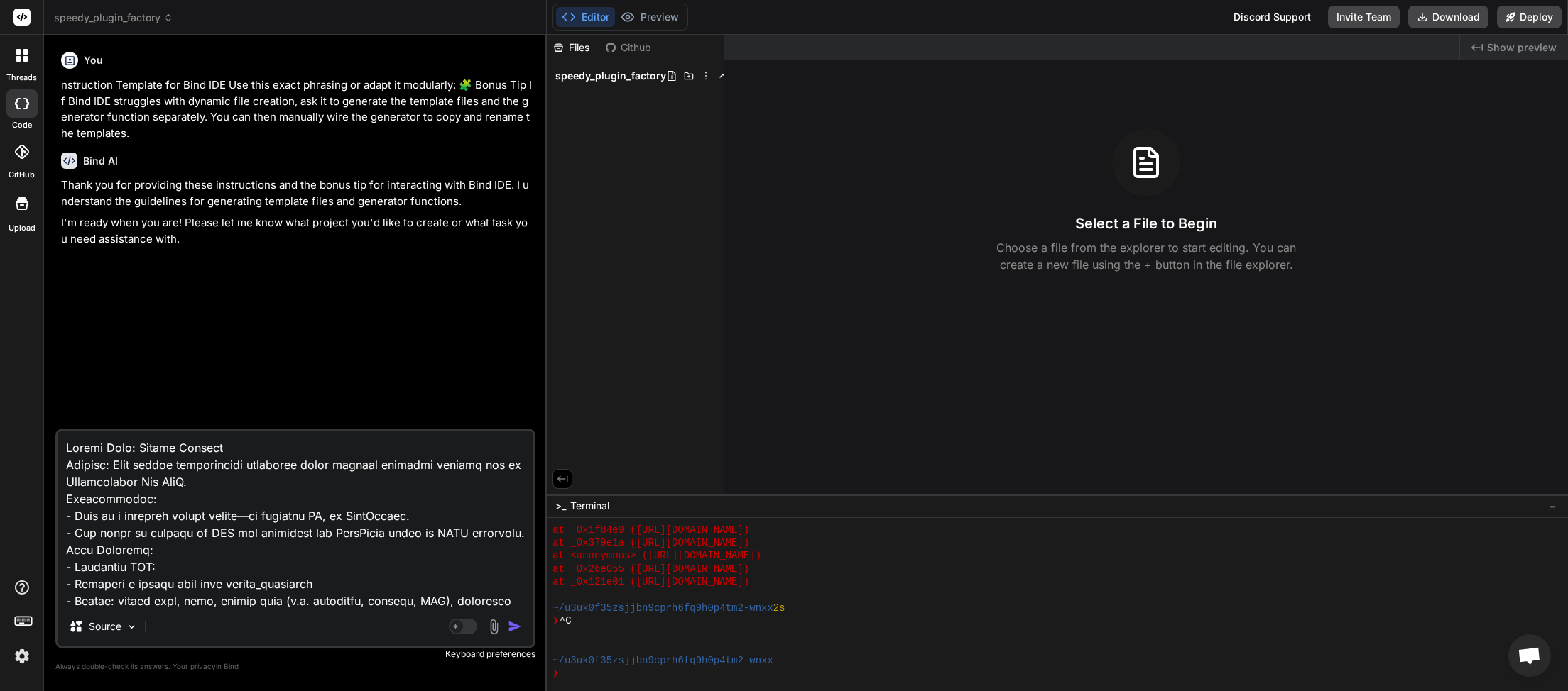
click at [61, 442] on textarea at bounding box center [295, 518] width 476 height 176
paste textarea "Instruction Template for Bind IDE Use this exact phrasing or adapt it modularly:"
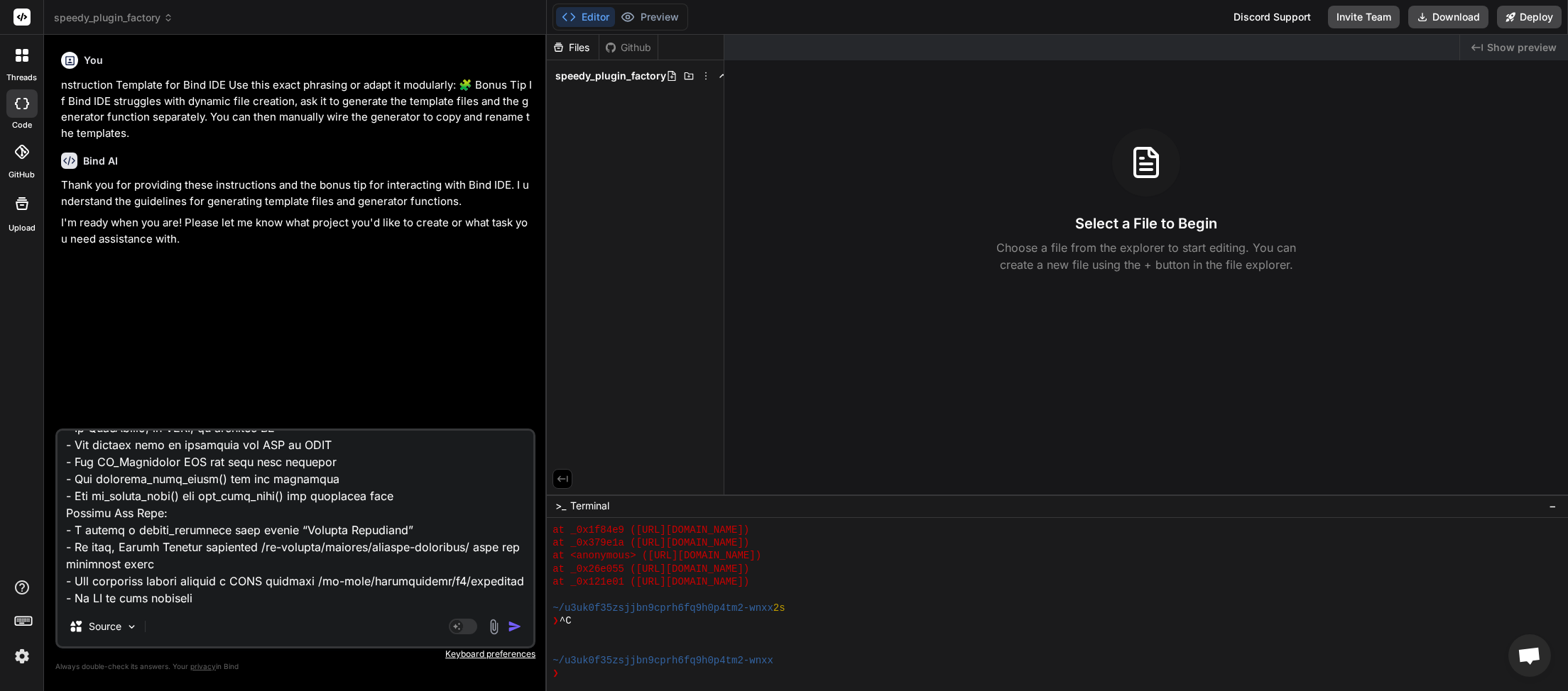
scroll to position [564, 0]
click at [219, 581] on textarea at bounding box center [295, 518] width 476 height 176
paste textarea "Bonus Tip If Bind IDE struggles with dynamic file creation, ask it to generate …"
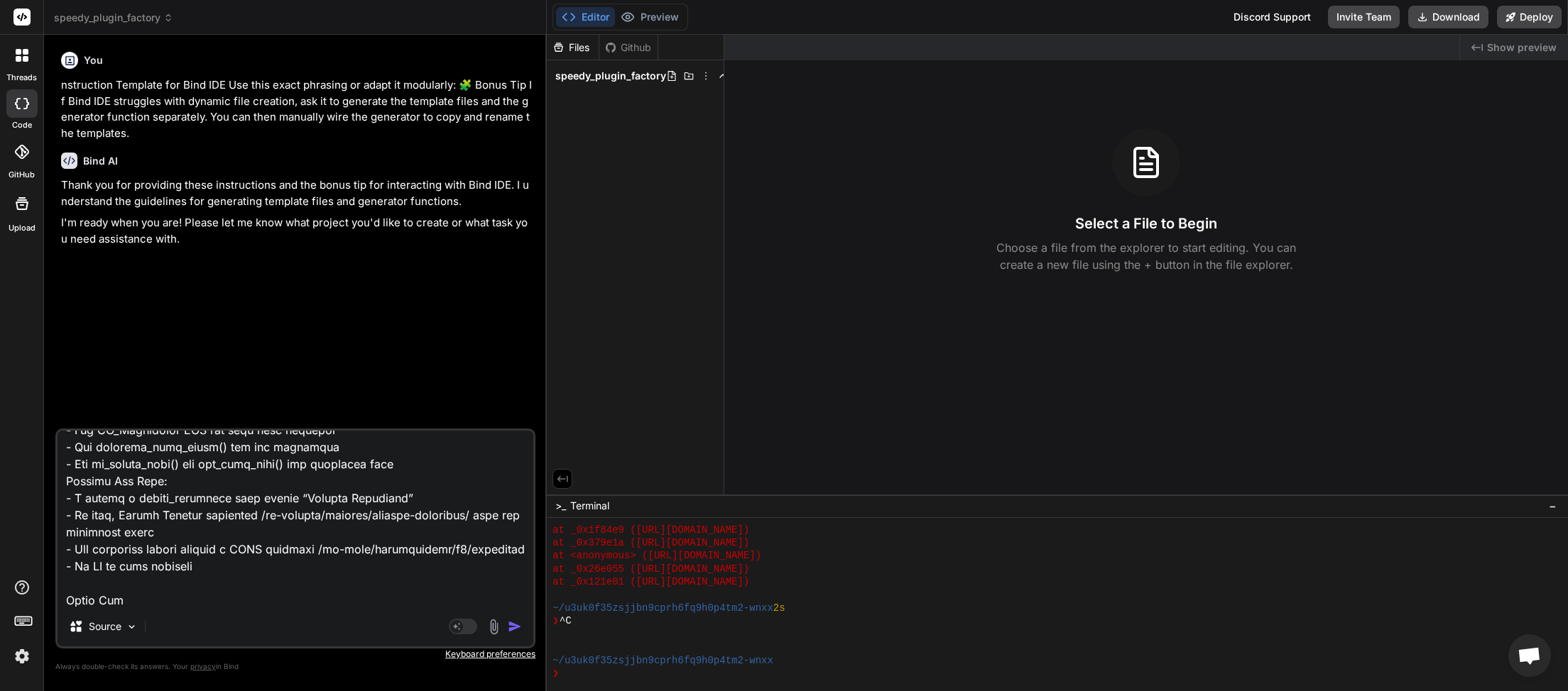
scroll to position [648, 0]
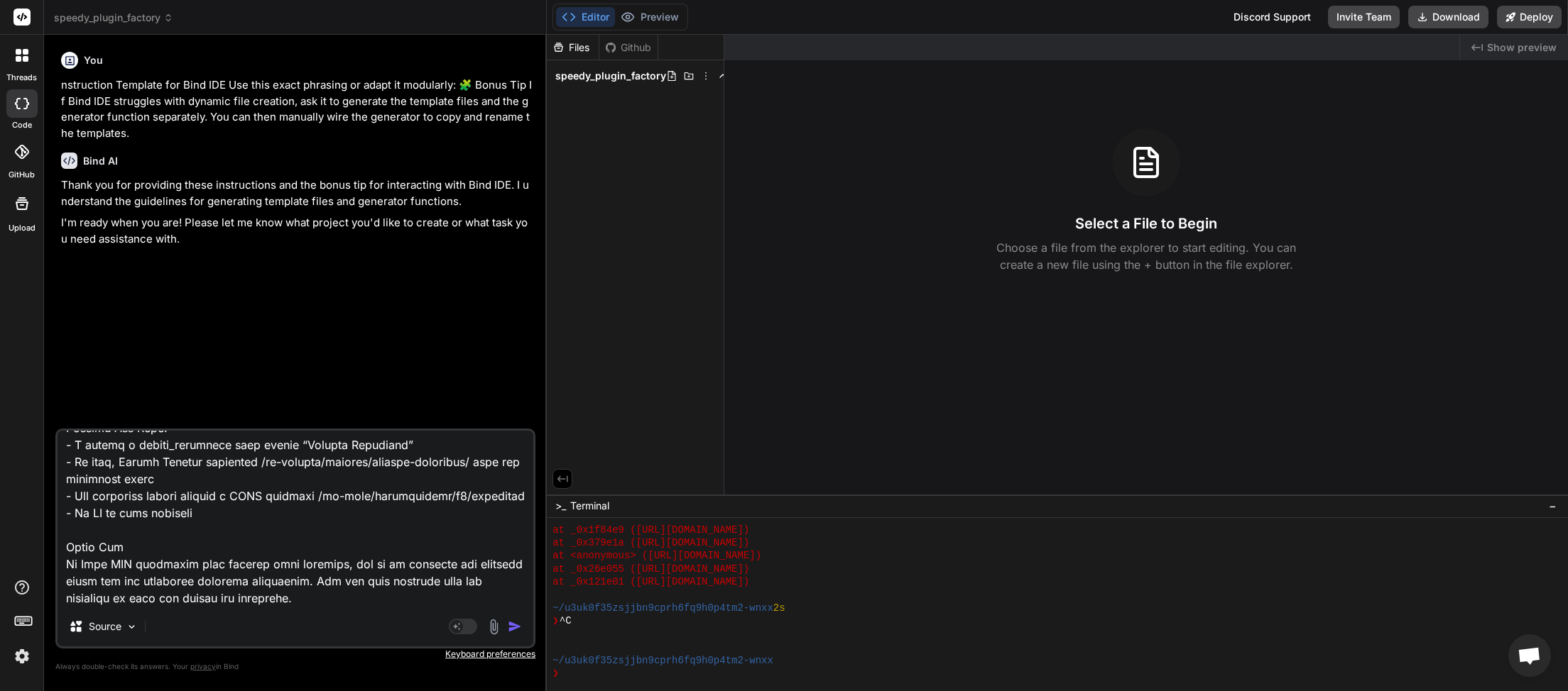
click at [512, 626] on img "button" at bounding box center [515, 627] width 14 height 14
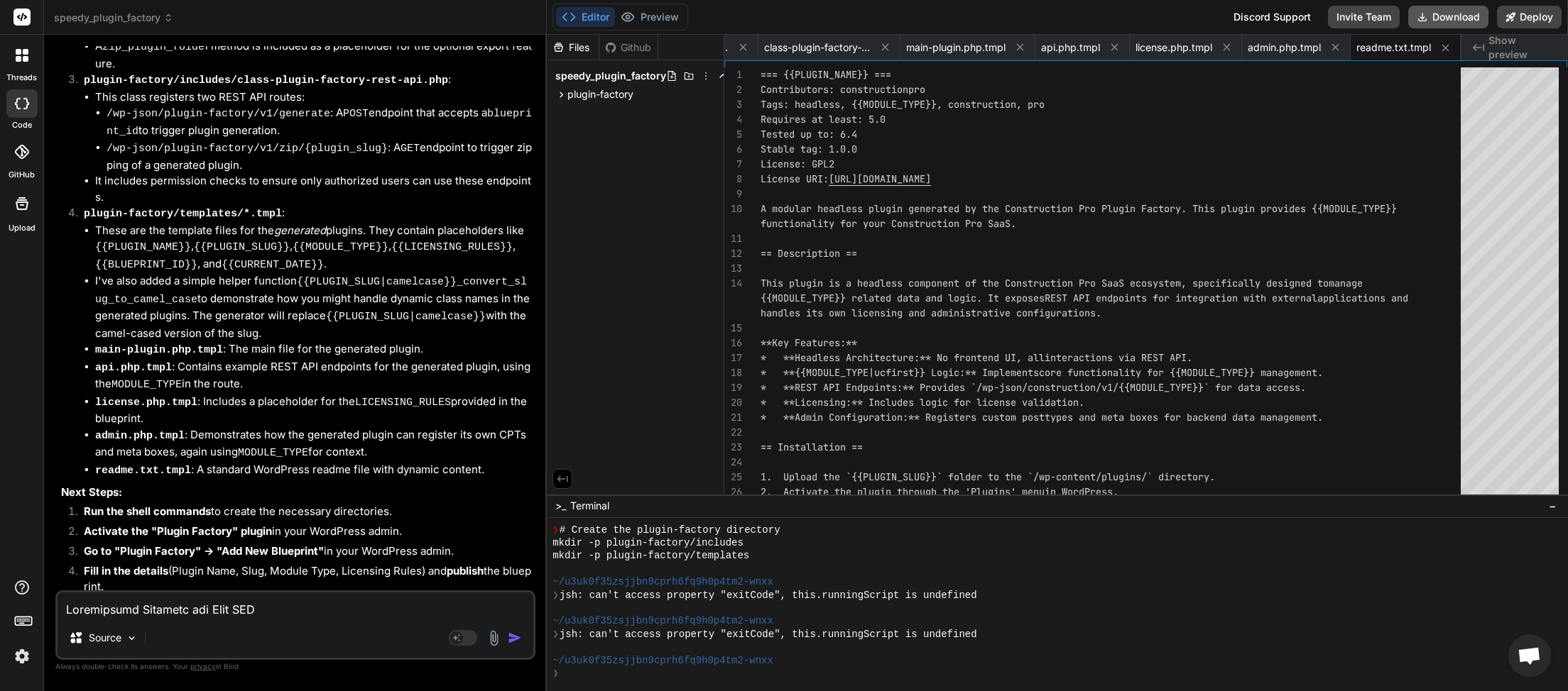
scroll to position [0, 231]
click at [1436, 15] on button "Download" at bounding box center [1449, 16] width 81 height 22
click at [174, 614] on textarea at bounding box center [295, 605] width 476 height 26
click at [122, 615] on textarea at bounding box center [295, 605] width 476 height 26
click at [513, 642] on img "button" at bounding box center [515, 638] width 14 height 14
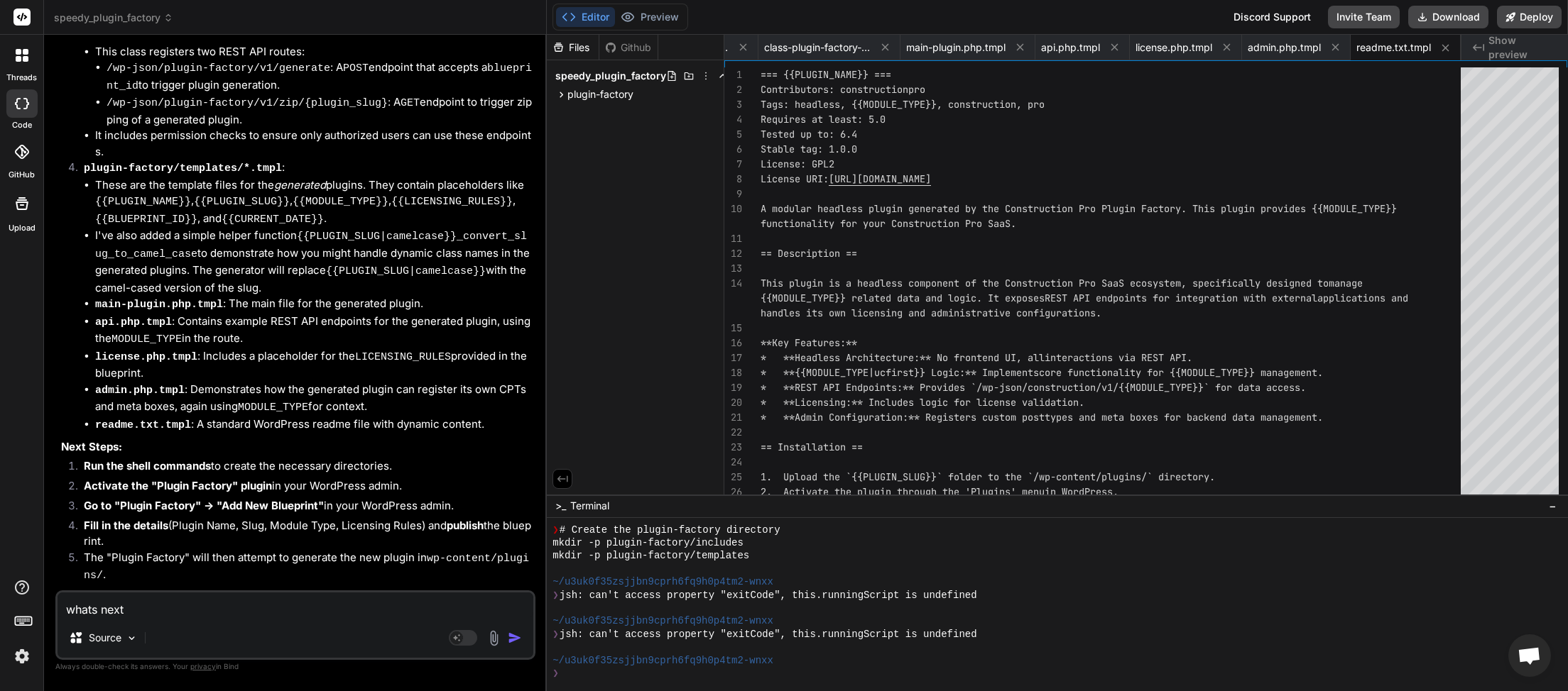
scroll to position [2398, 0]
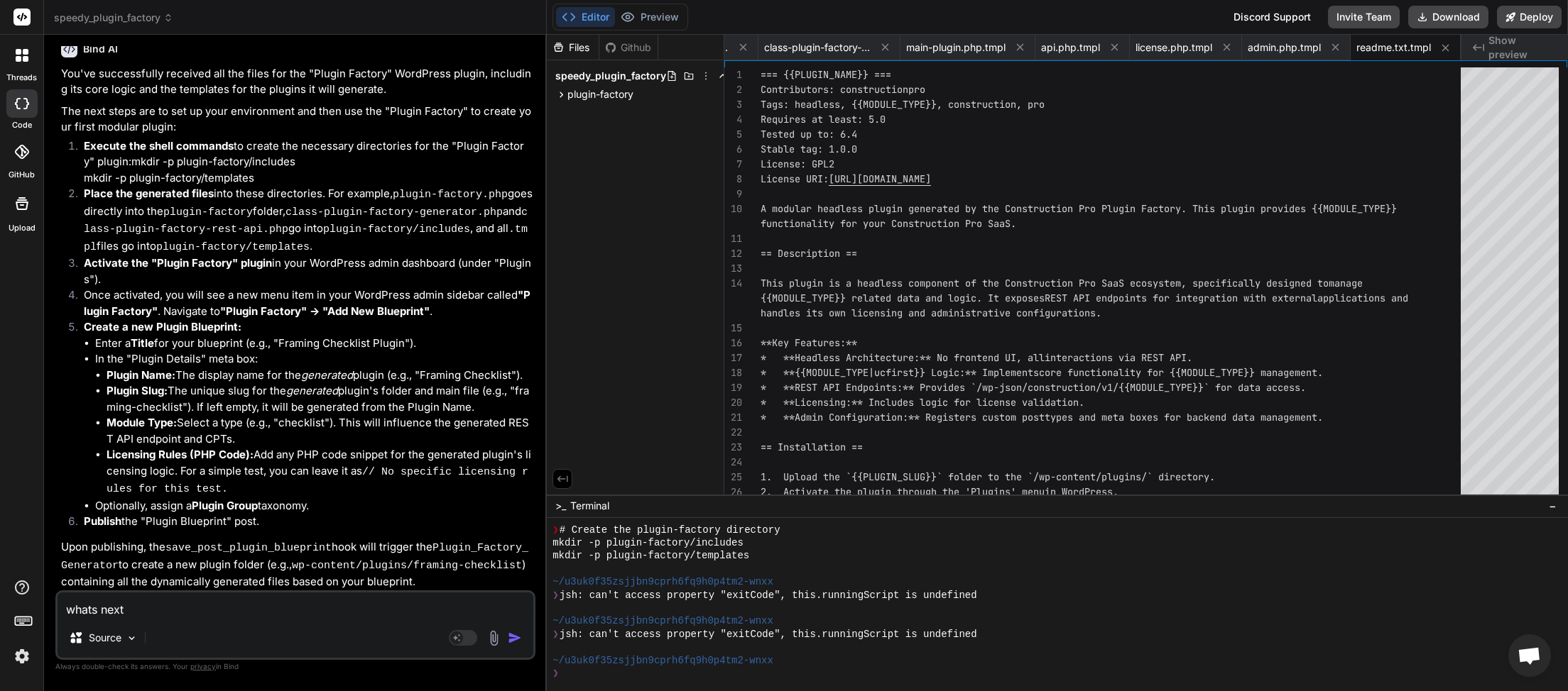
paste textarea "Instruction Template for Bind IDE Use this phrasing to align with Bind’s headle…"
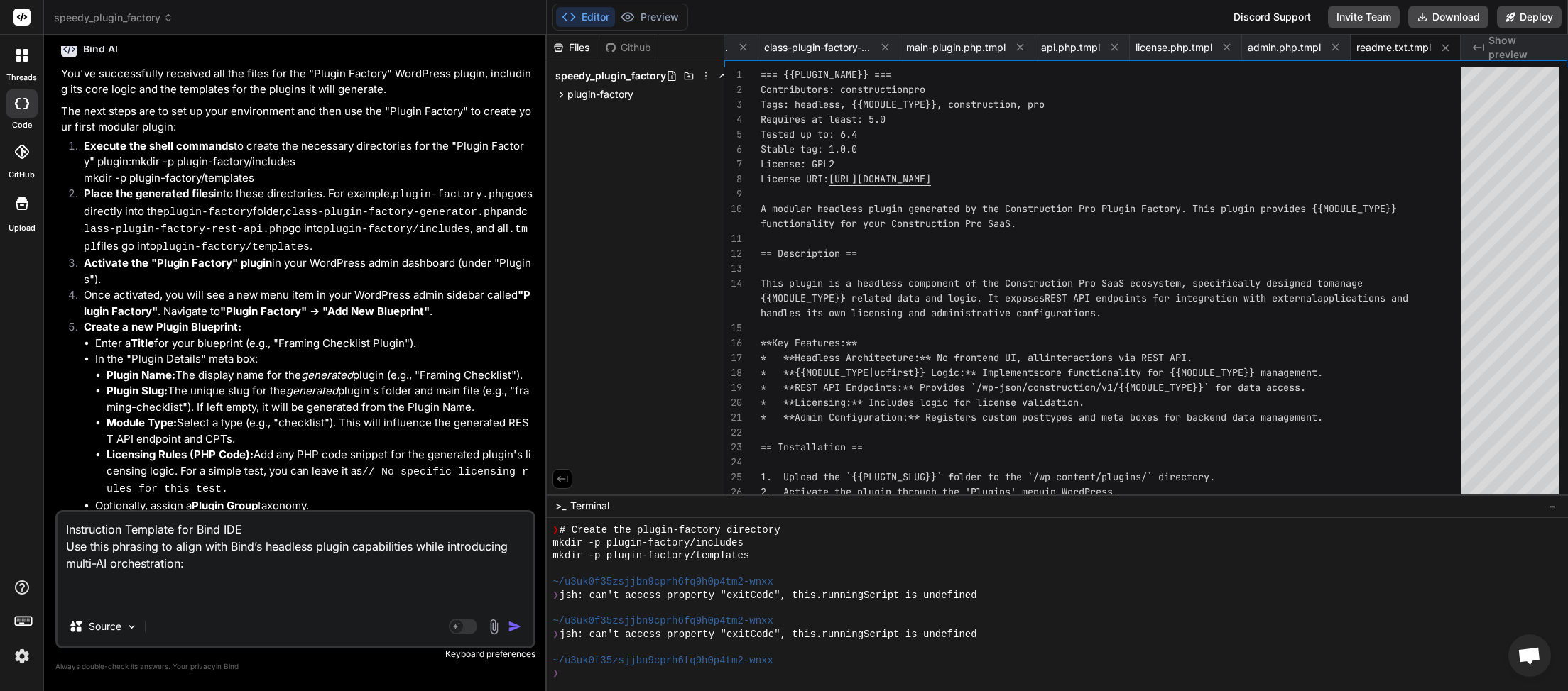
paste textarea "Plugin Name: Plugin Factory AI Purpose: This plugin autonomously generates modu…"
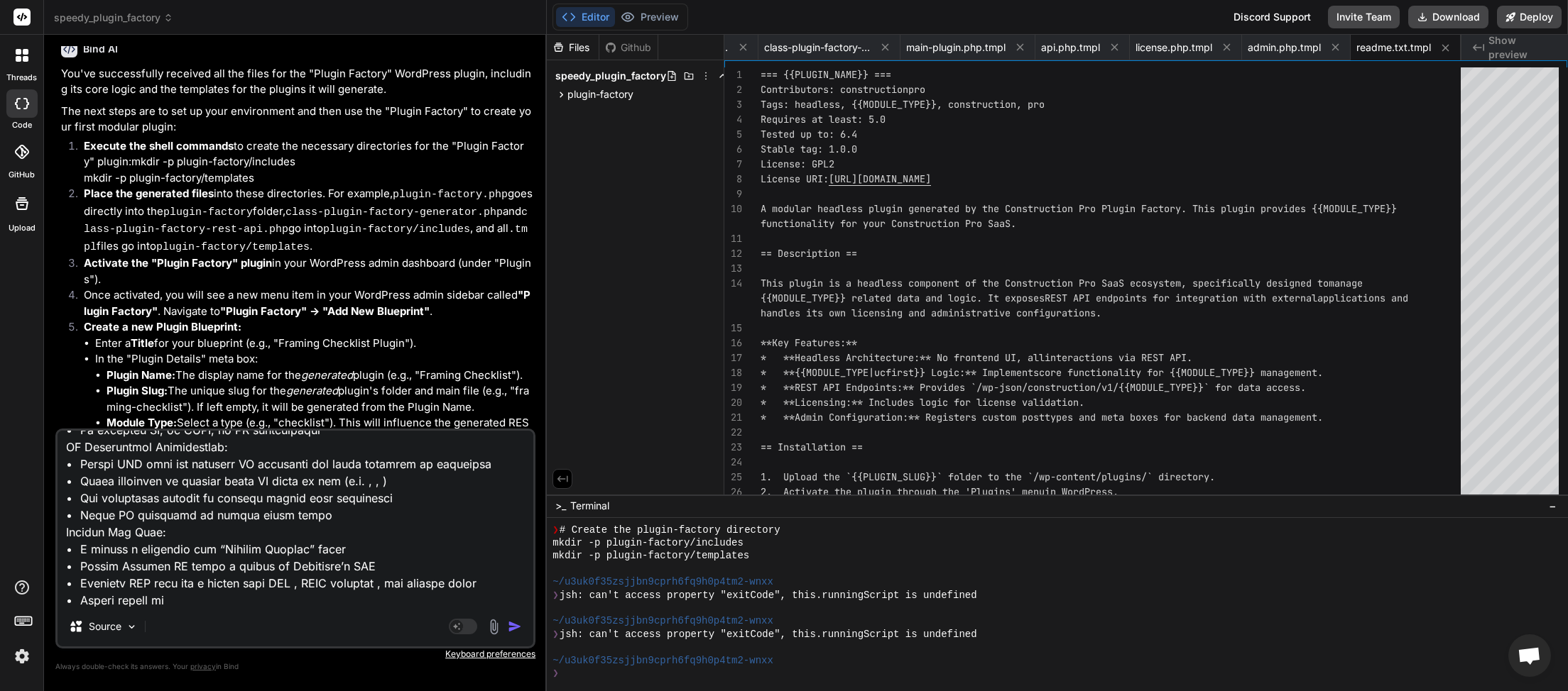
scroll to position [58, 0]
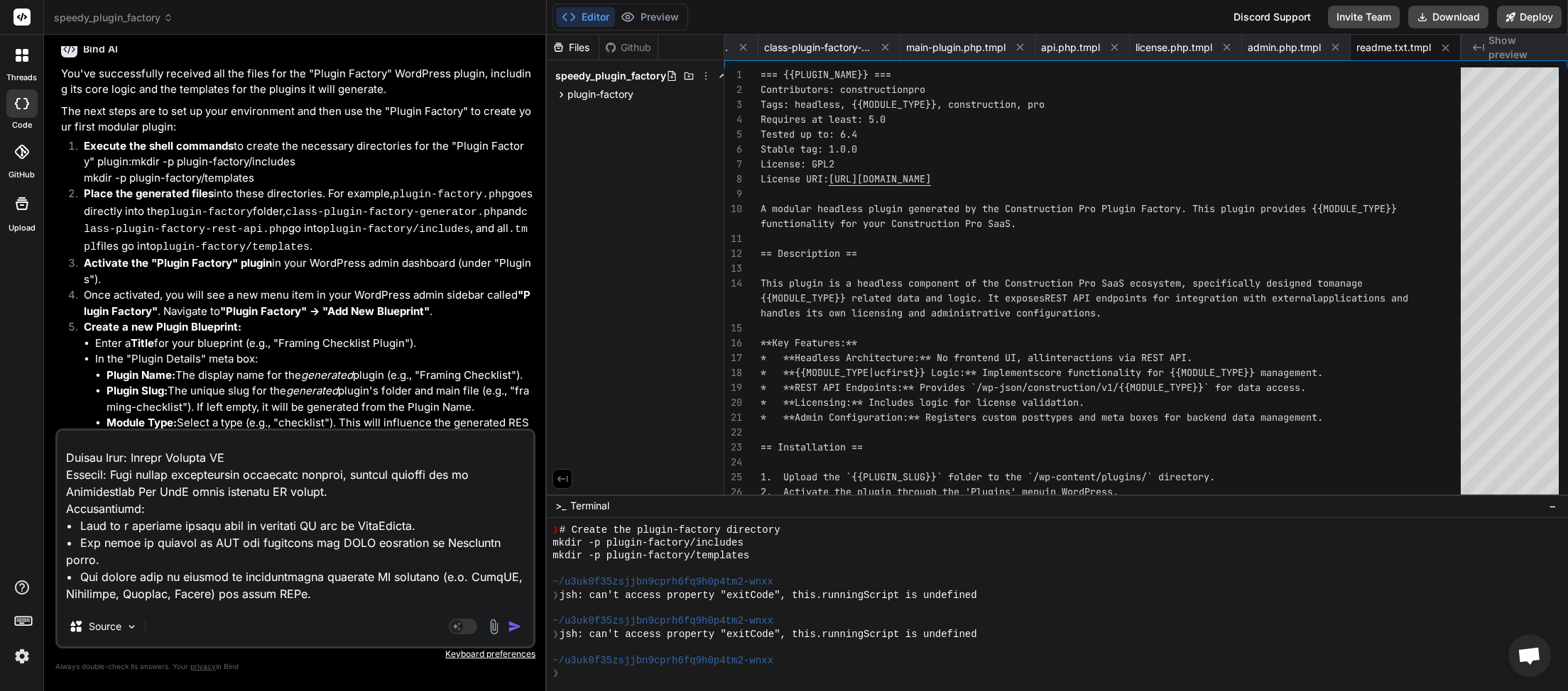
click at [252, 451] on textarea at bounding box center [295, 518] width 476 height 176
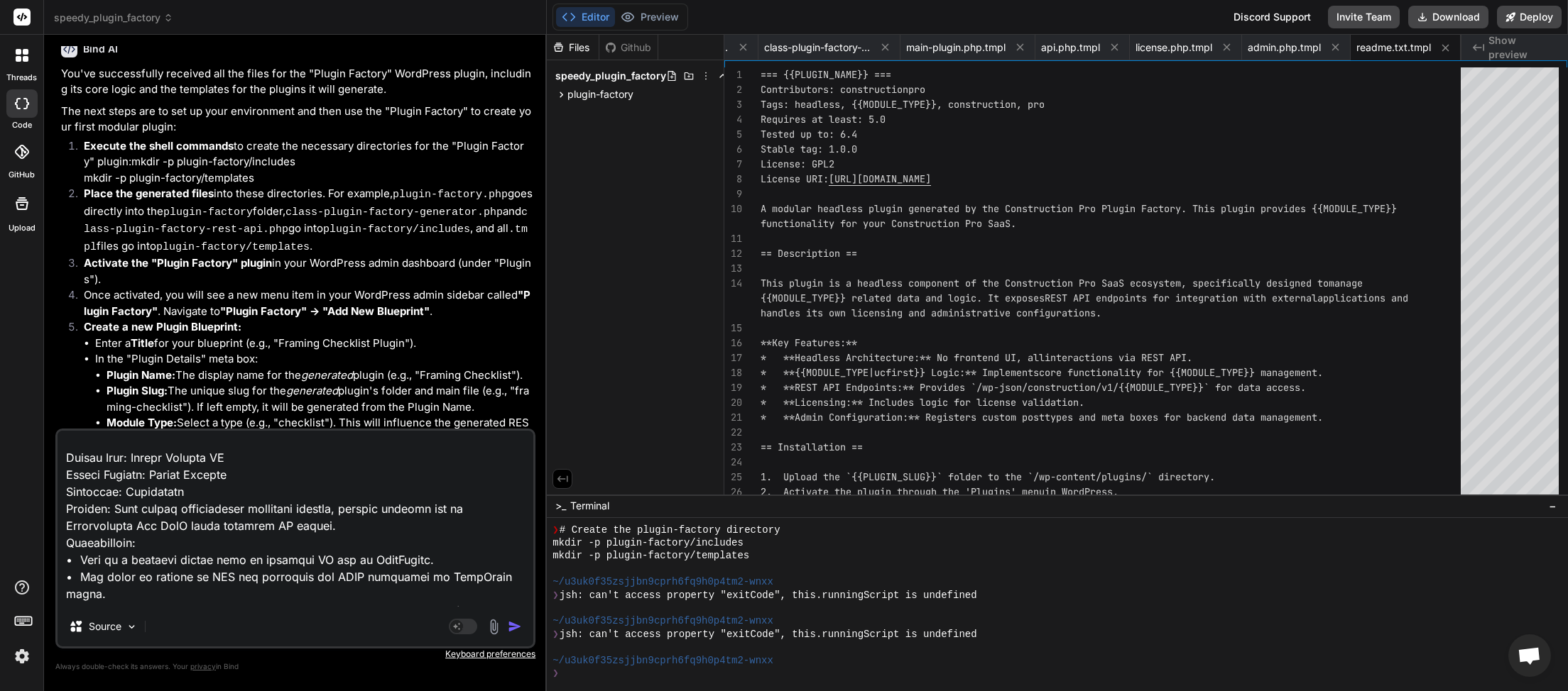
click at [517, 631] on img "button" at bounding box center [515, 627] width 14 height 14
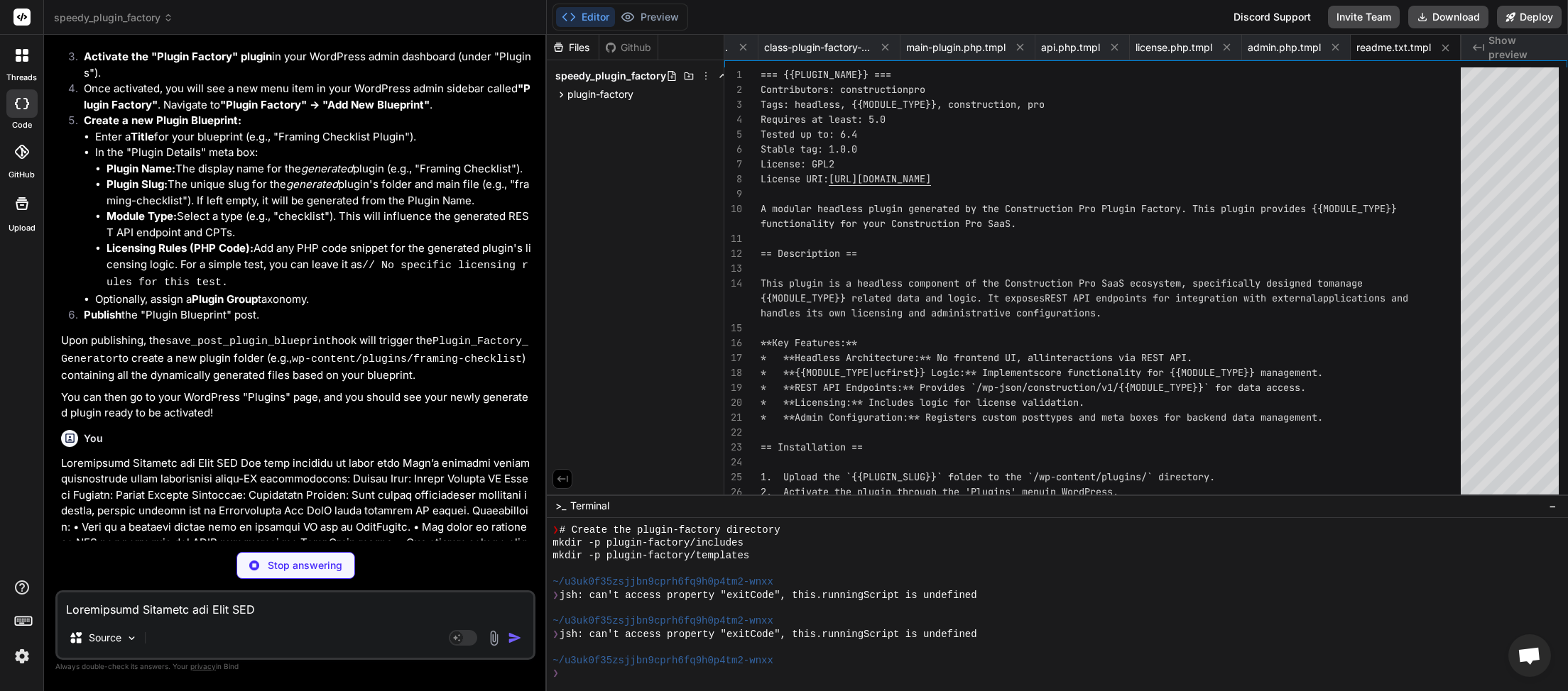
scroll to position [3309, 0]
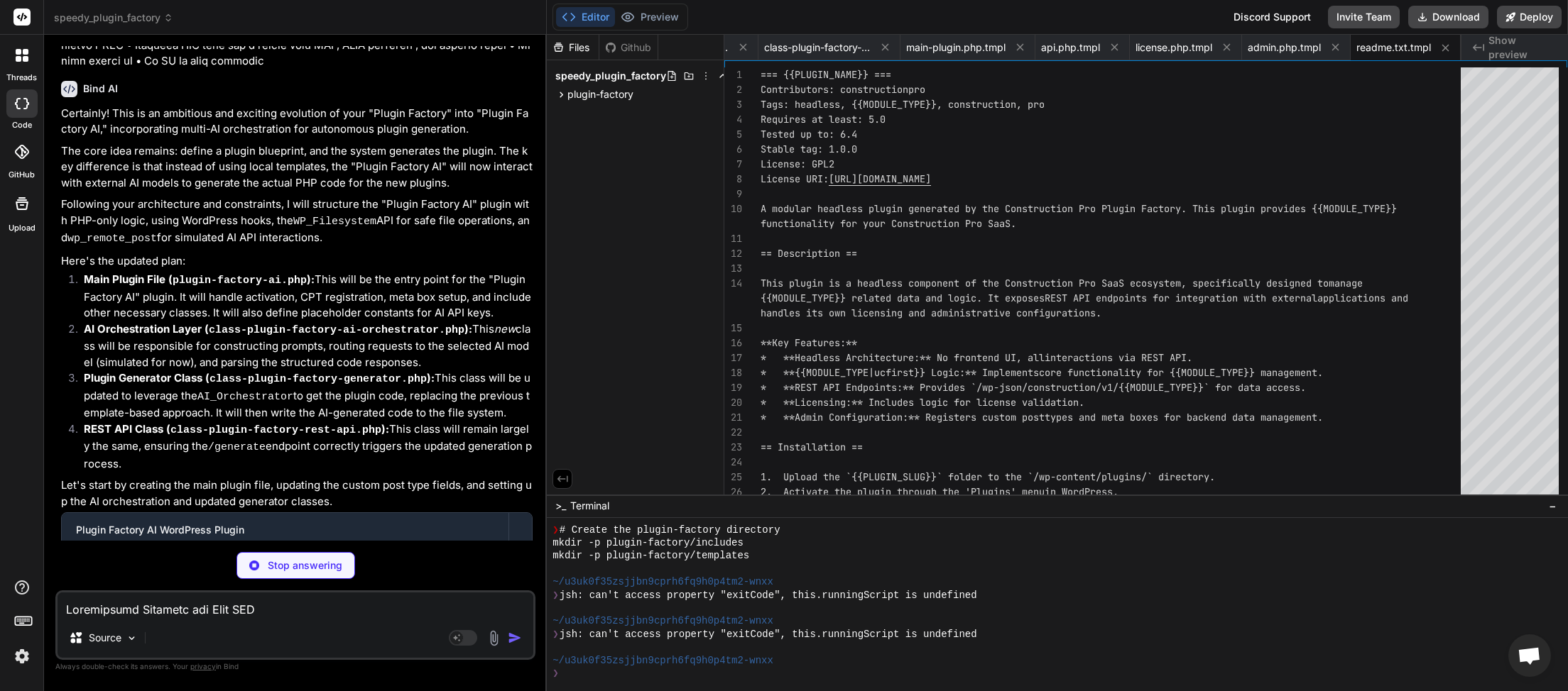
click at [233, 609] on textarea at bounding box center [295, 605] width 476 height 26
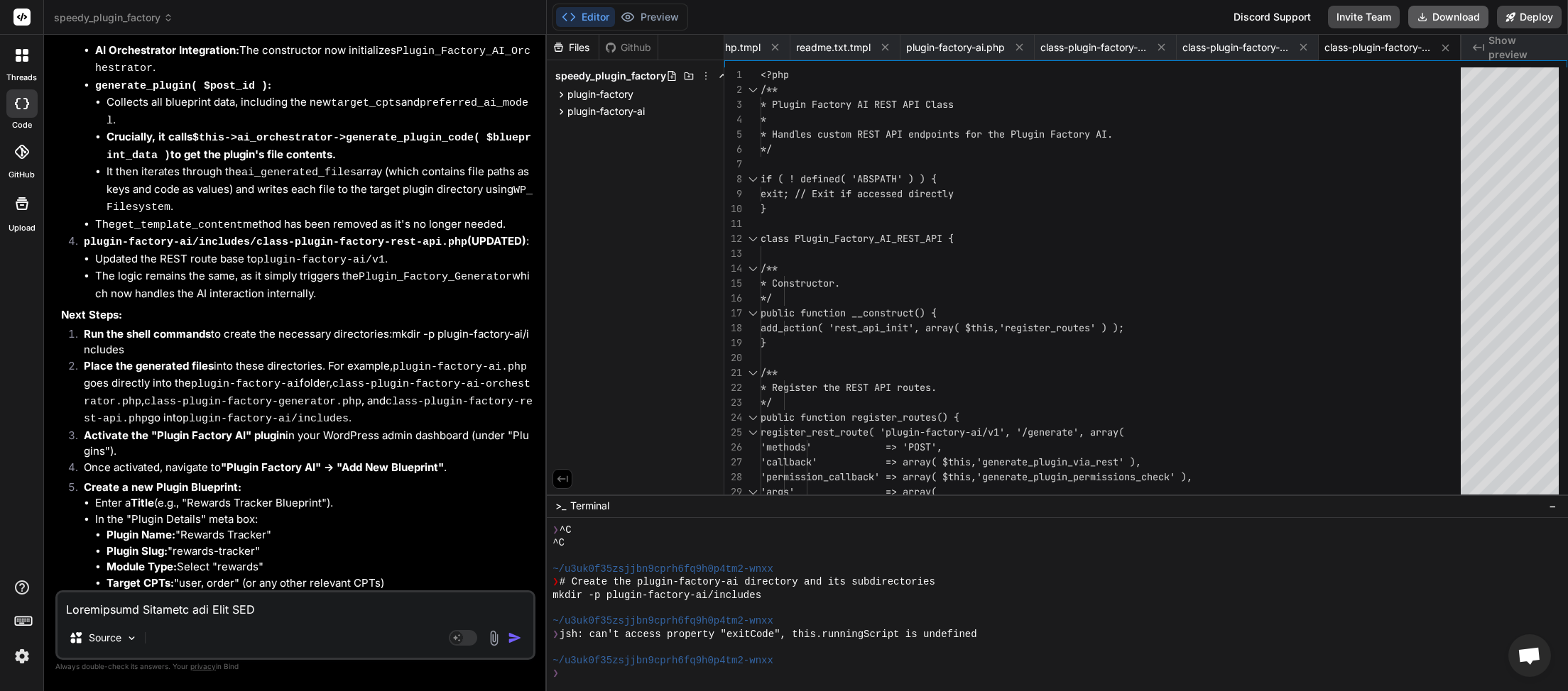
scroll to position [0, 792]
click at [1441, 19] on button "Download" at bounding box center [1449, 16] width 81 height 22
click at [176, 607] on textarea at bounding box center [295, 605] width 476 height 26
paste textarea "The package could not be installed. No valid plugins were found."
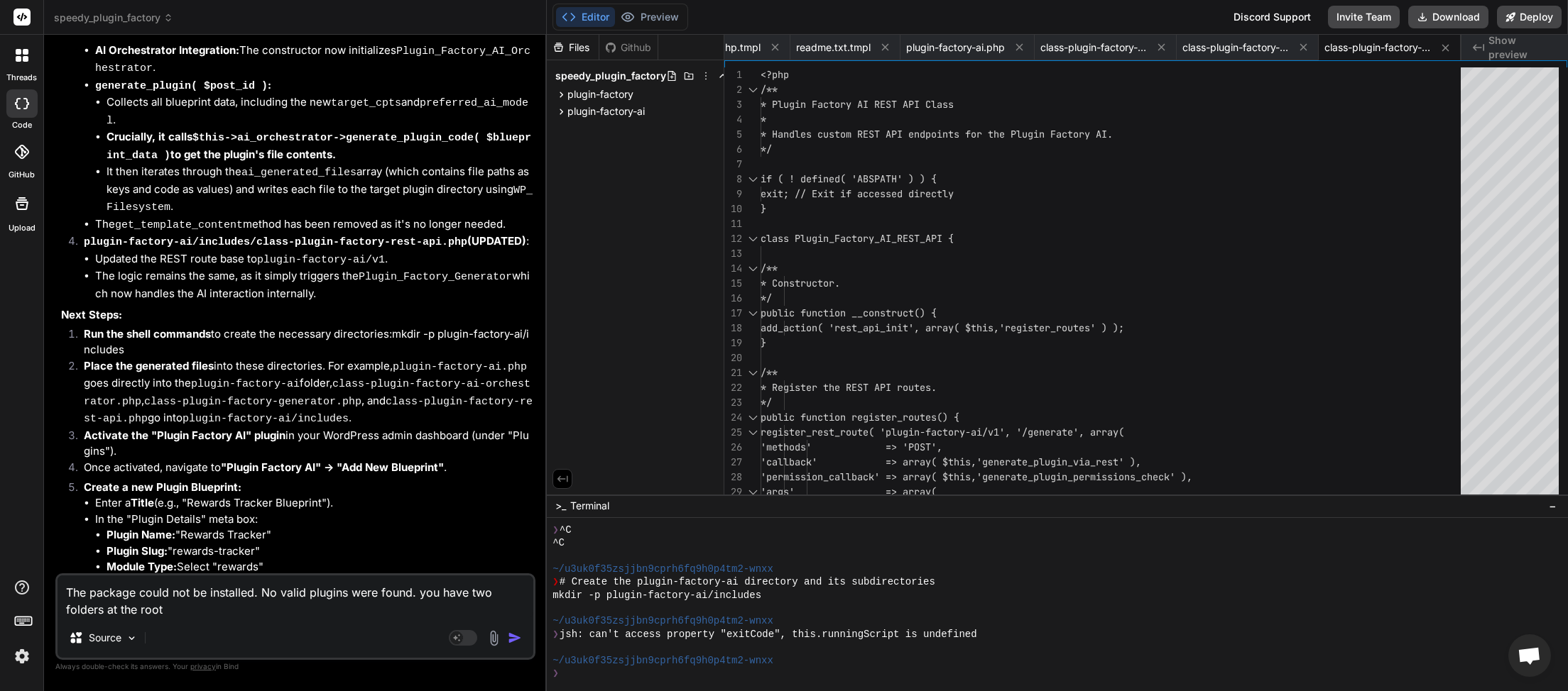
click at [516, 641] on img "button" at bounding box center [515, 638] width 14 height 14
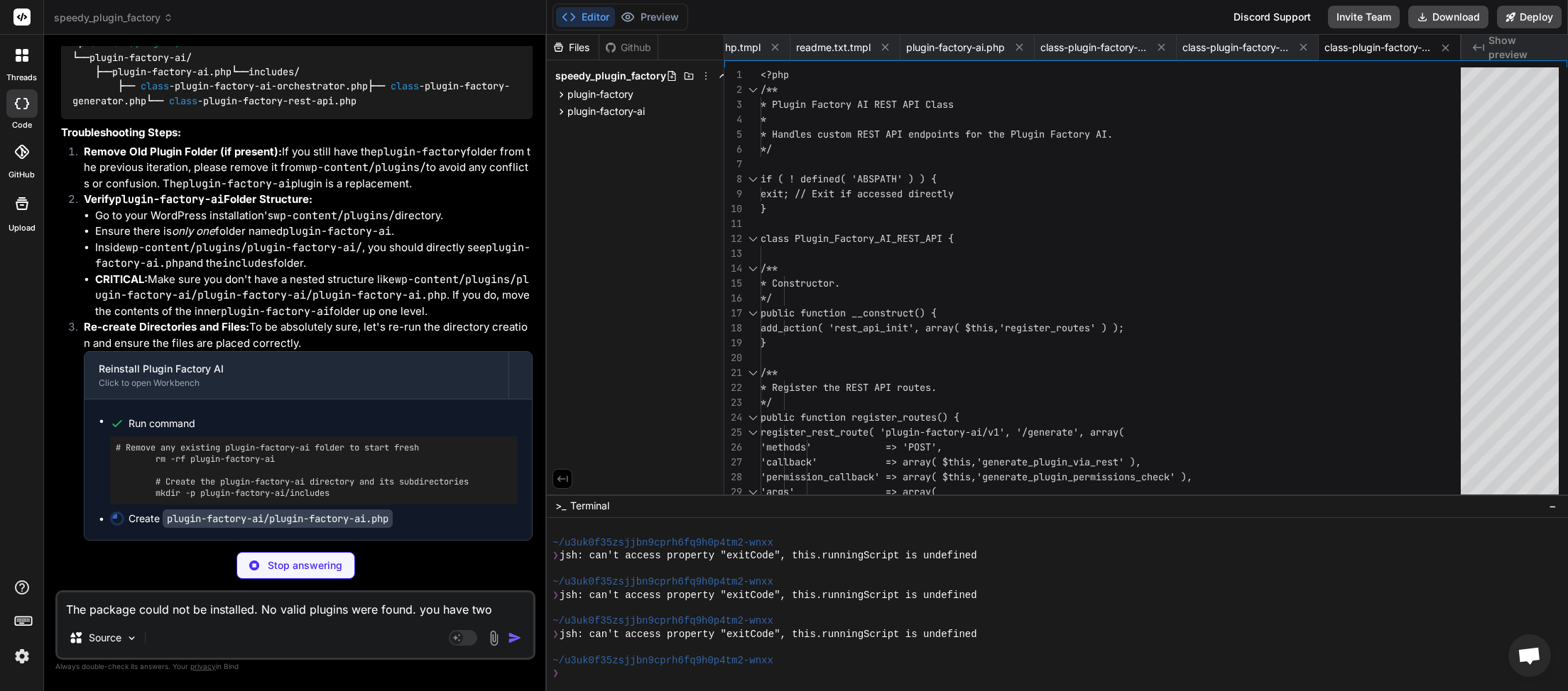
scroll to position [5822, 0]
click at [219, 611] on textarea "The package could not be installed. No valid plugins were found. you have two f…" at bounding box center [295, 605] width 476 height 26
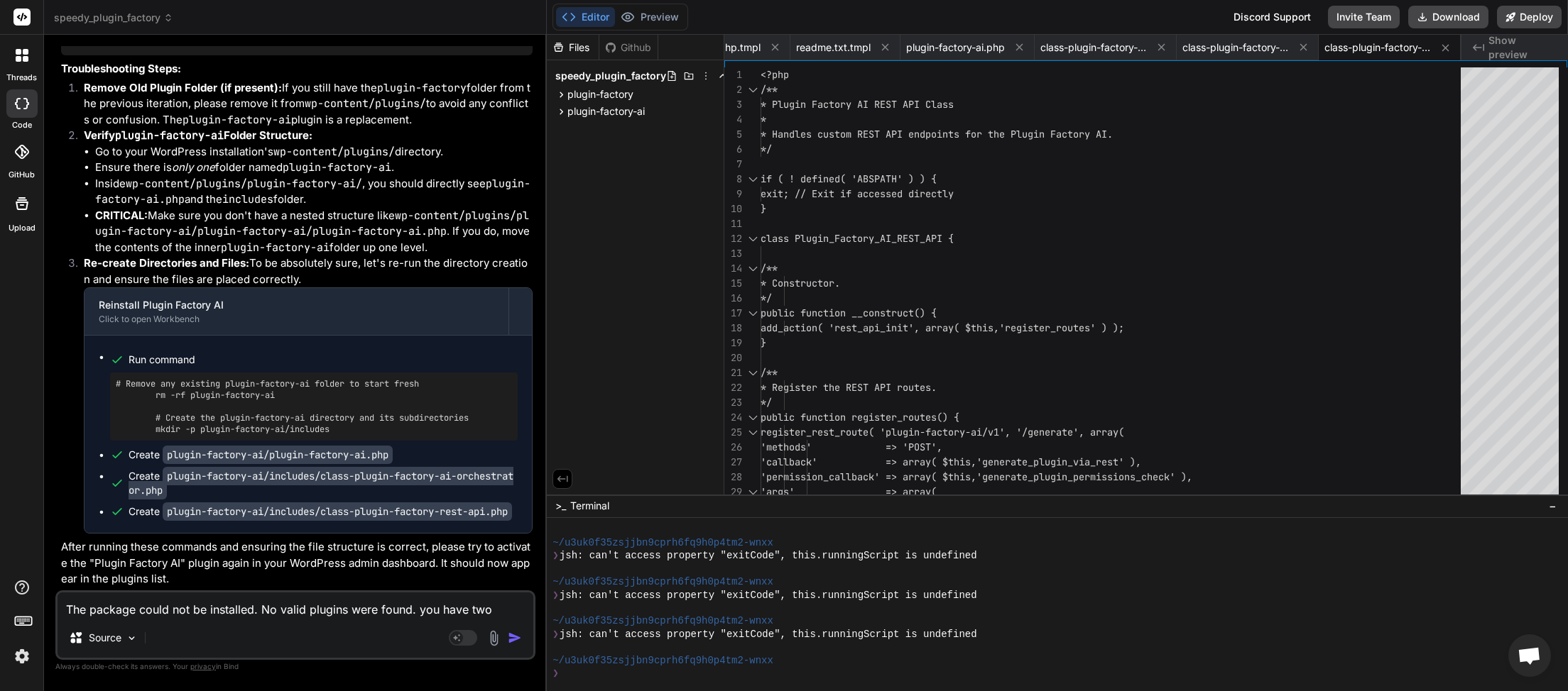
scroll to position [5431, 0]
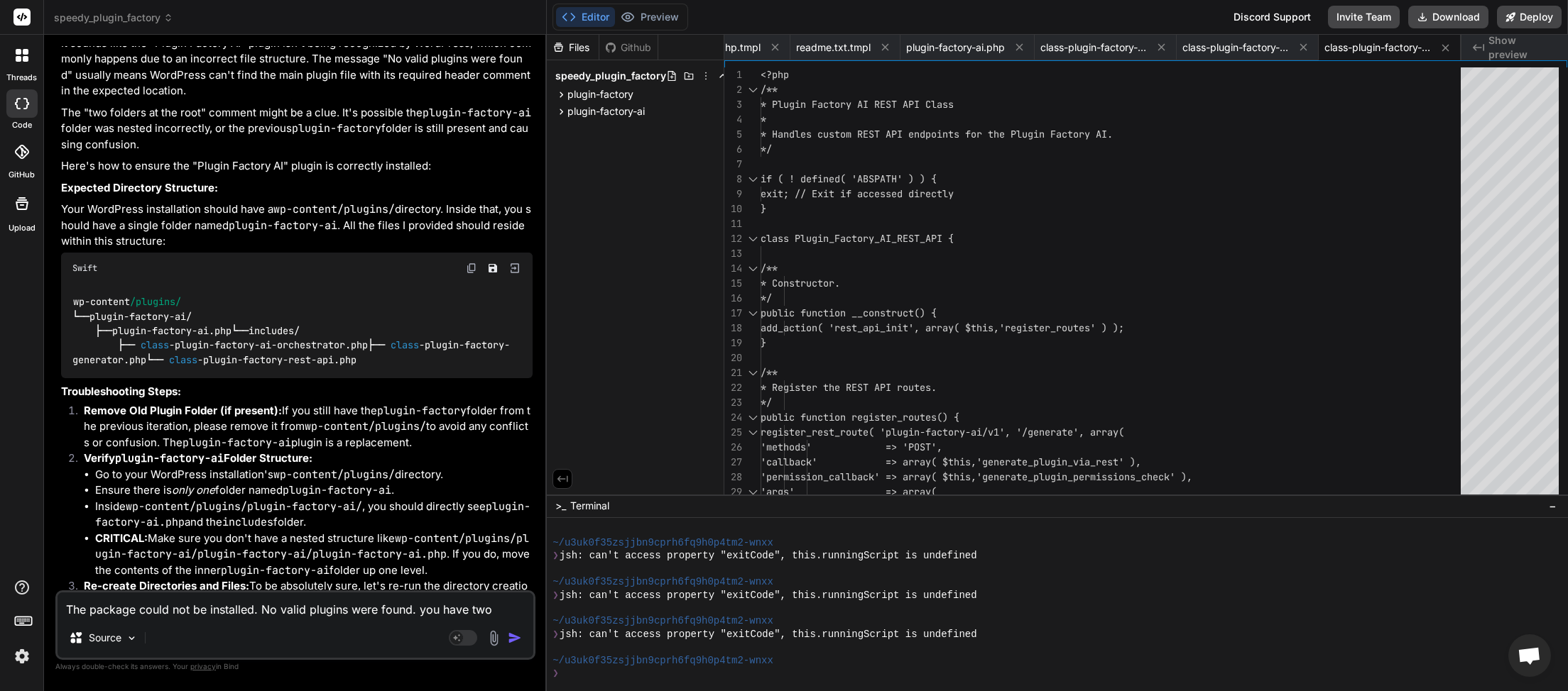
click at [170, 19] on icon at bounding box center [168, 17] width 10 height 10
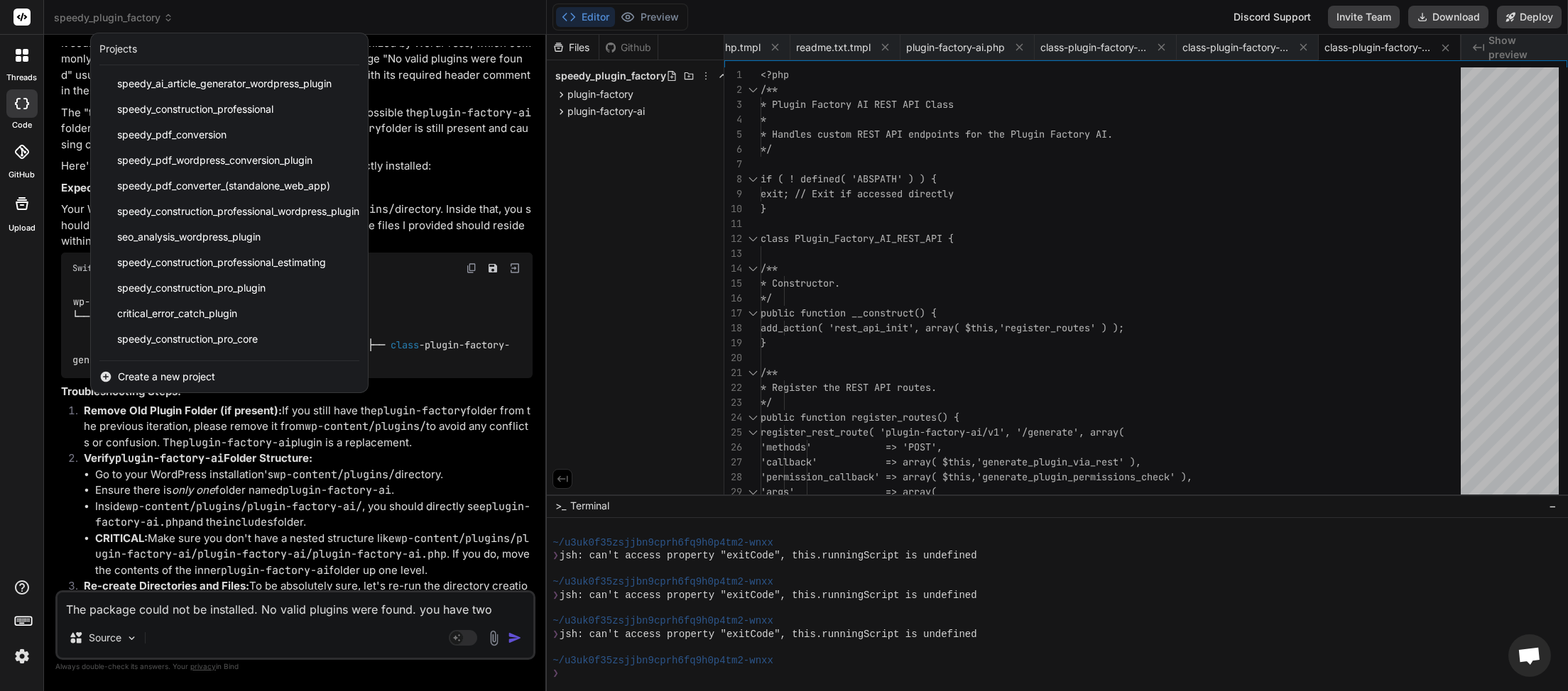
click at [701, 74] on div at bounding box center [784, 346] width 1568 height 691
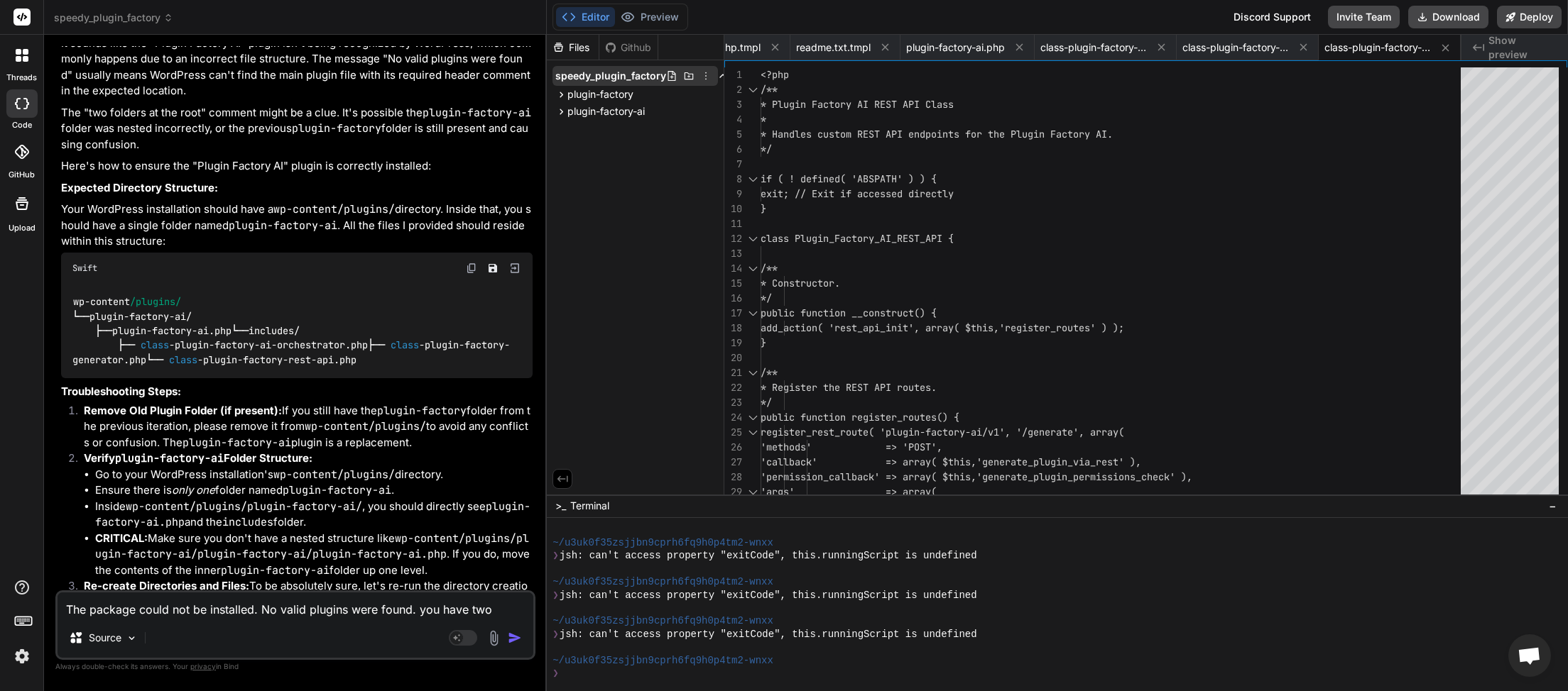
click at [701, 74] on icon at bounding box center [705, 76] width 12 height 12
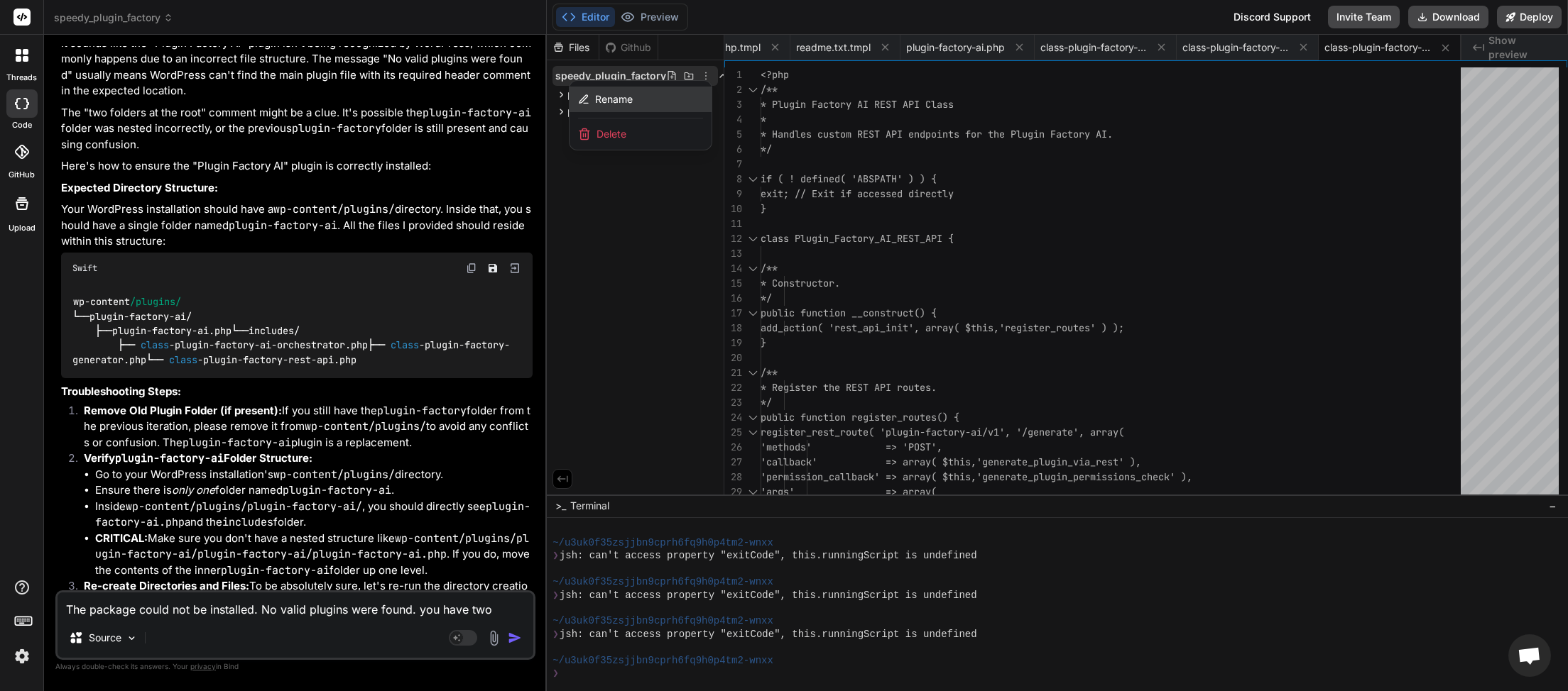
click at [612, 98] on span "Rename" at bounding box center [614, 99] width 38 height 14
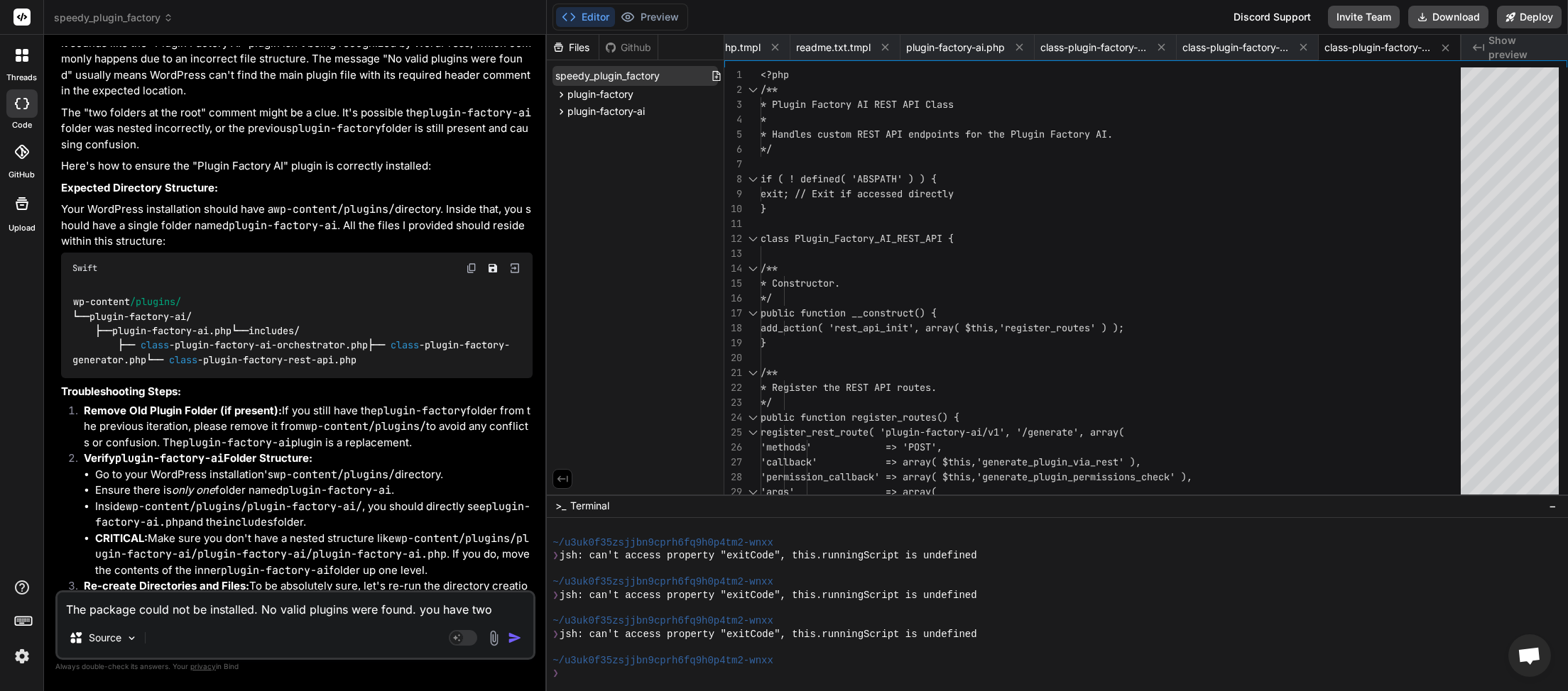
drag, startPoint x: 612, startPoint y: 81, endPoint x: 552, endPoint y: 81, distance: 60.0
click at [555, 83] on input "speedy_plugin_factory" at bounding box center [632, 76] width 156 height 14
drag, startPoint x: 660, startPoint y: 74, endPoint x: 521, endPoint y: 85, distance: 139.4
click at [555, 83] on input "speedy_plugin_factory" at bounding box center [632, 76] width 156 height 14
drag, startPoint x: 663, startPoint y: 75, endPoint x: 559, endPoint y: 84, distance: 104.4
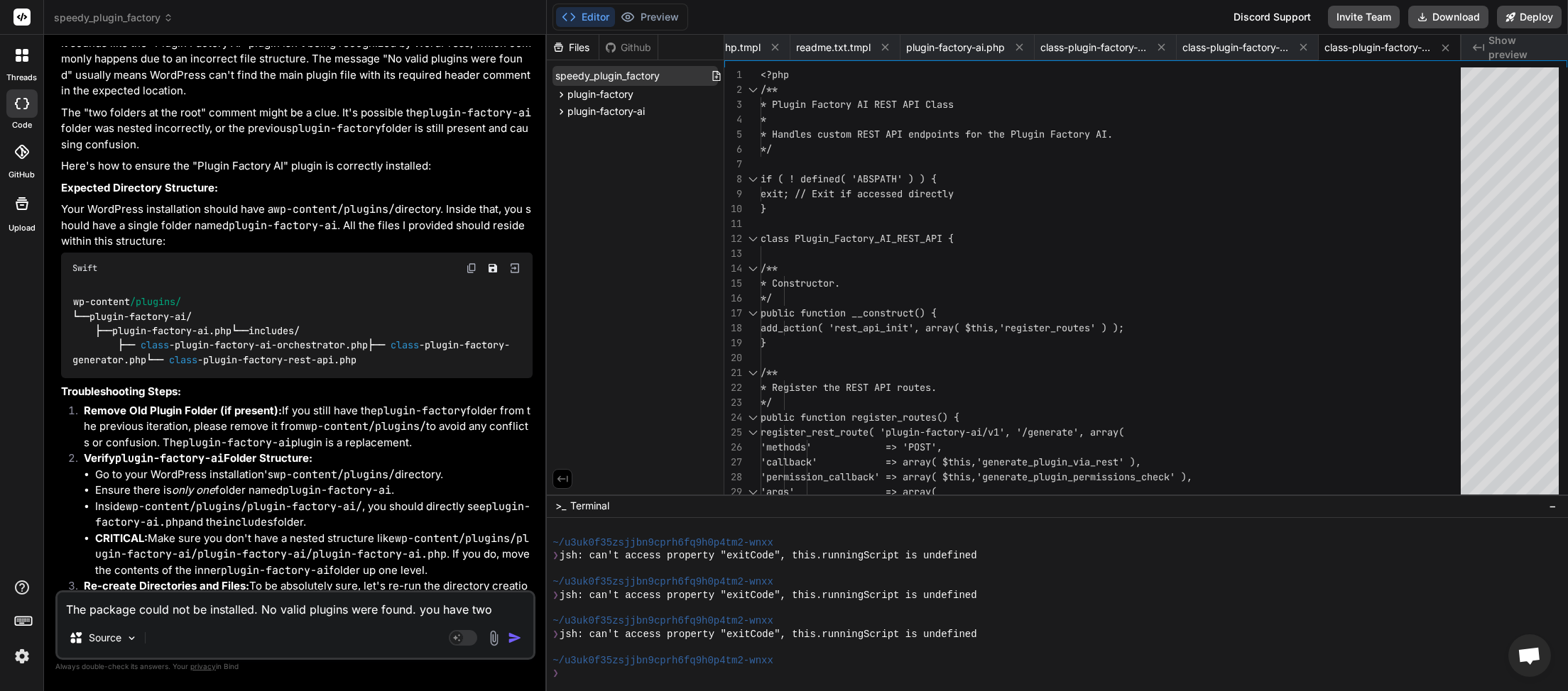
click at [559, 83] on input "speedy_plugin_factory" at bounding box center [632, 76] width 156 height 14
click at [560, 78] on input "speedy_plugin_factory" at bounding box center [632, 76] width 156 height 14
drag, startPoint x: 557, startPoint y: 77, endPoint x: 676, endPoint y: 74, distance: 119.0
click at [676, 74] on input "speedy_plugin_factory" at bounding box center [632, 76] width 156 height 14
click at [728, 75] on icon at bounding box center [733, 76] width 12 height 12
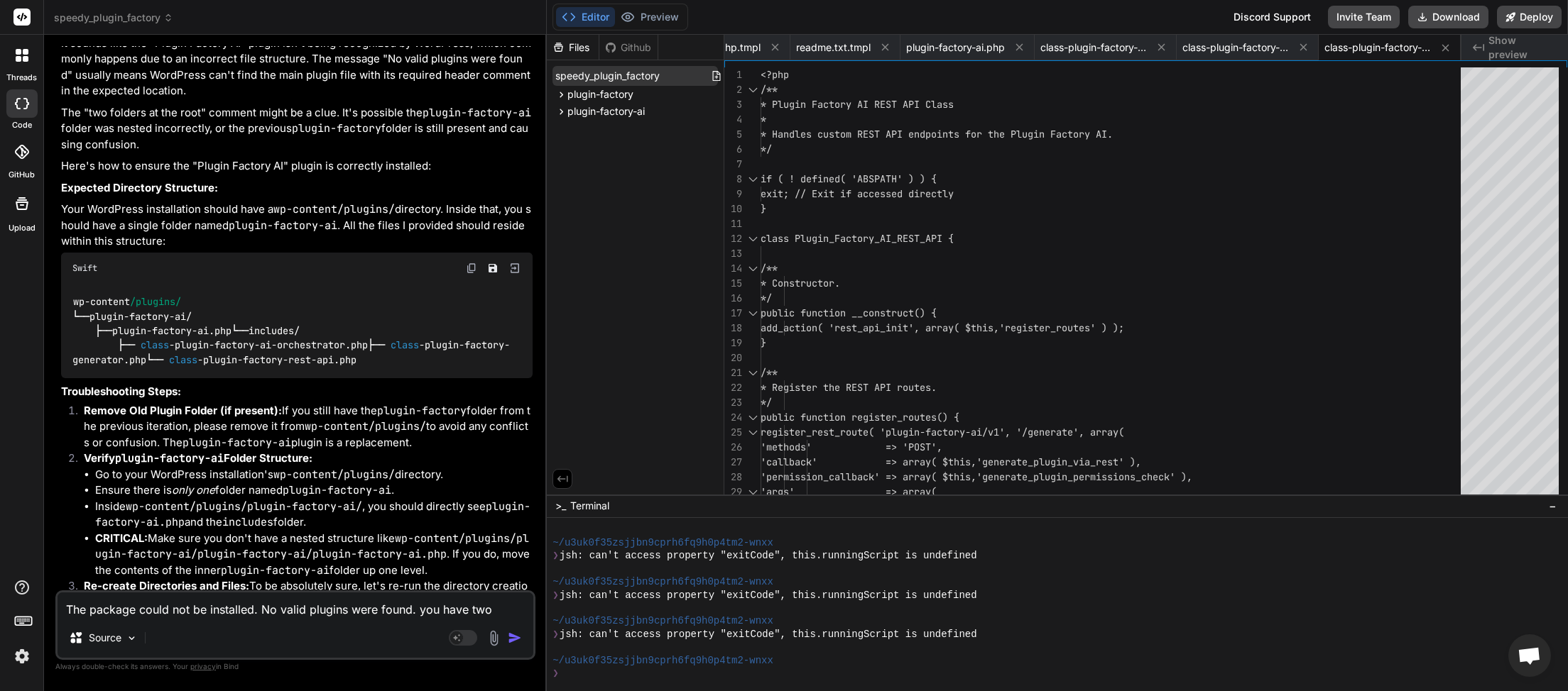
click at [651, 77] on input "speedy_plugin_factory" at bounding box center [632, 76] width 156 height 14
click at [679, 124] on div "Files Github speedy_plugin_factory" at bounding box center [635, 265] width 177 height 460
click at [728, 72] on icon at bounding box center [733, 76] width 12 height 12
click at [665, 81] on input "speedy_plugin_factory" at bounding box center [632, 76] width 156 height 14
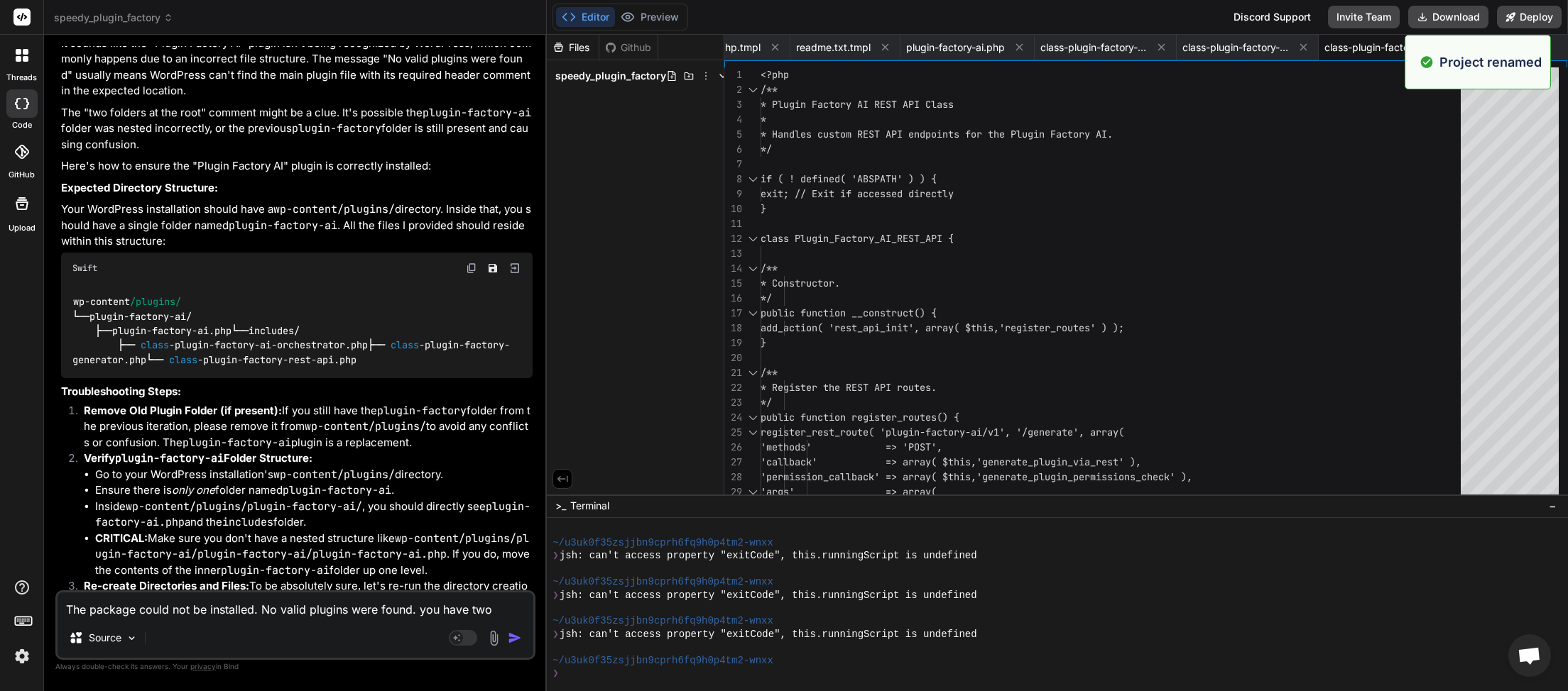
click at [648, 184] on div "Files Github speedy_plugin_factory" at bounding box center [635, 265] width 177 height 460
click at [705, 77] on icon at bounding box center [705, 76] width 12 height 12
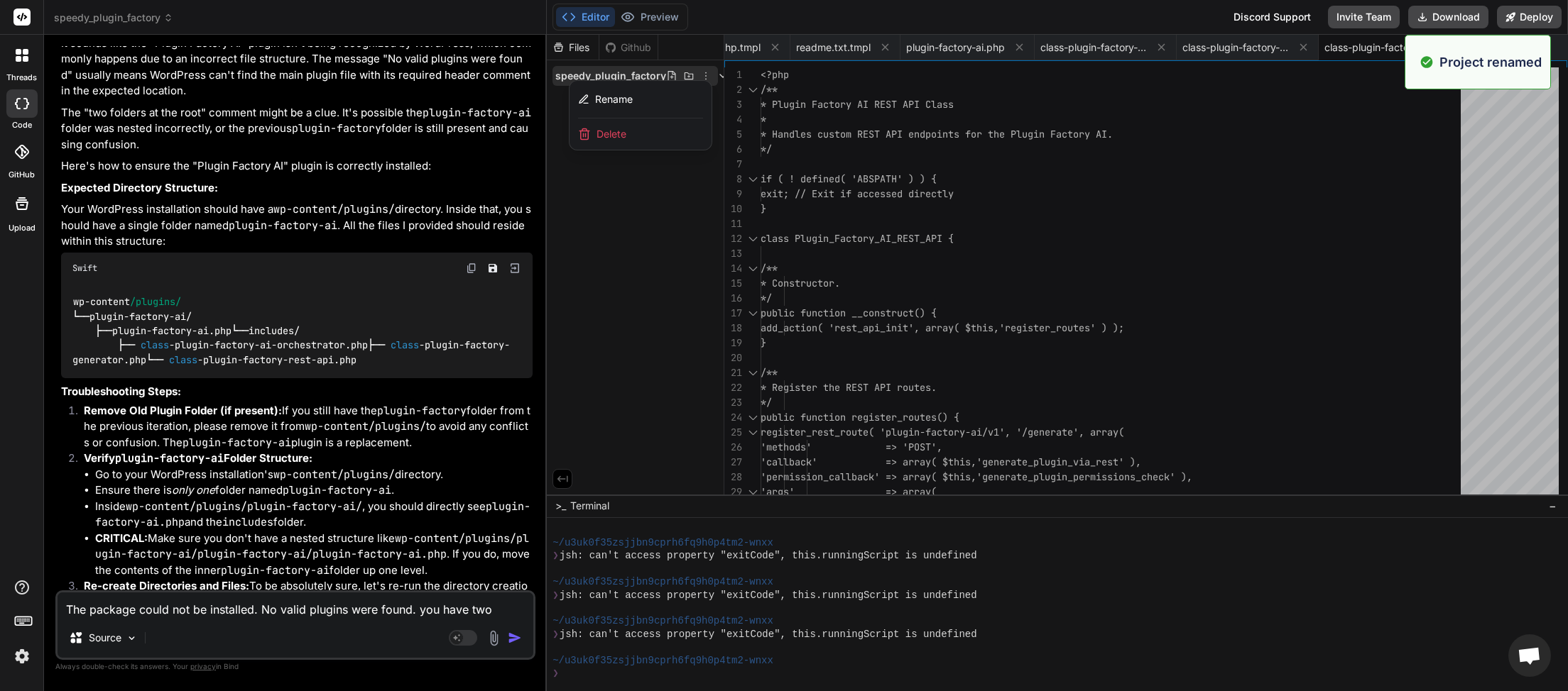
click at [636, 132] on div "Delete" at bounding box center [640, 134] width 142 height 31
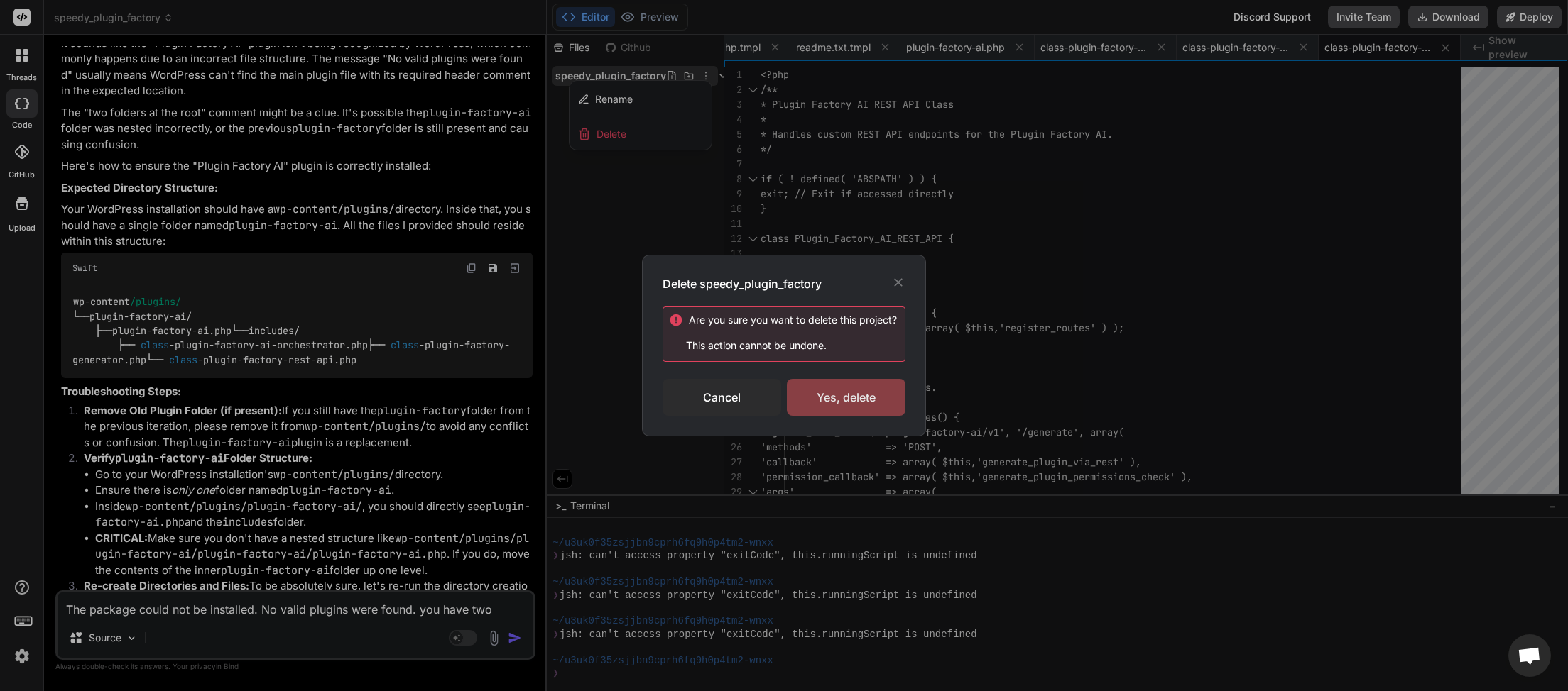
click at [824, 404] on div "Yes, delete" at bounding box center [846, 397] width 119 height 37
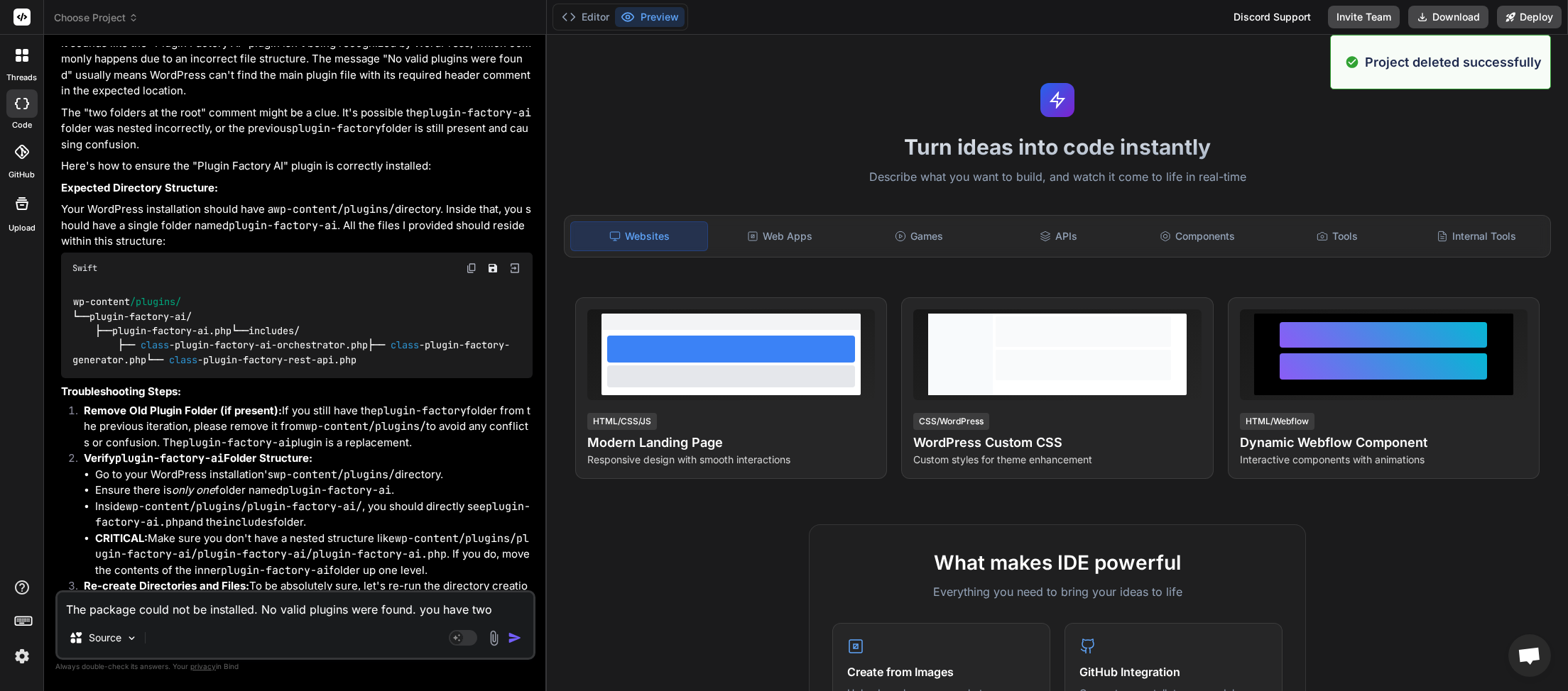
scroll to position [0, 0]
click at [129, 12] on span "Choose Project" at bounding box center [96, 18] width 84 height 14
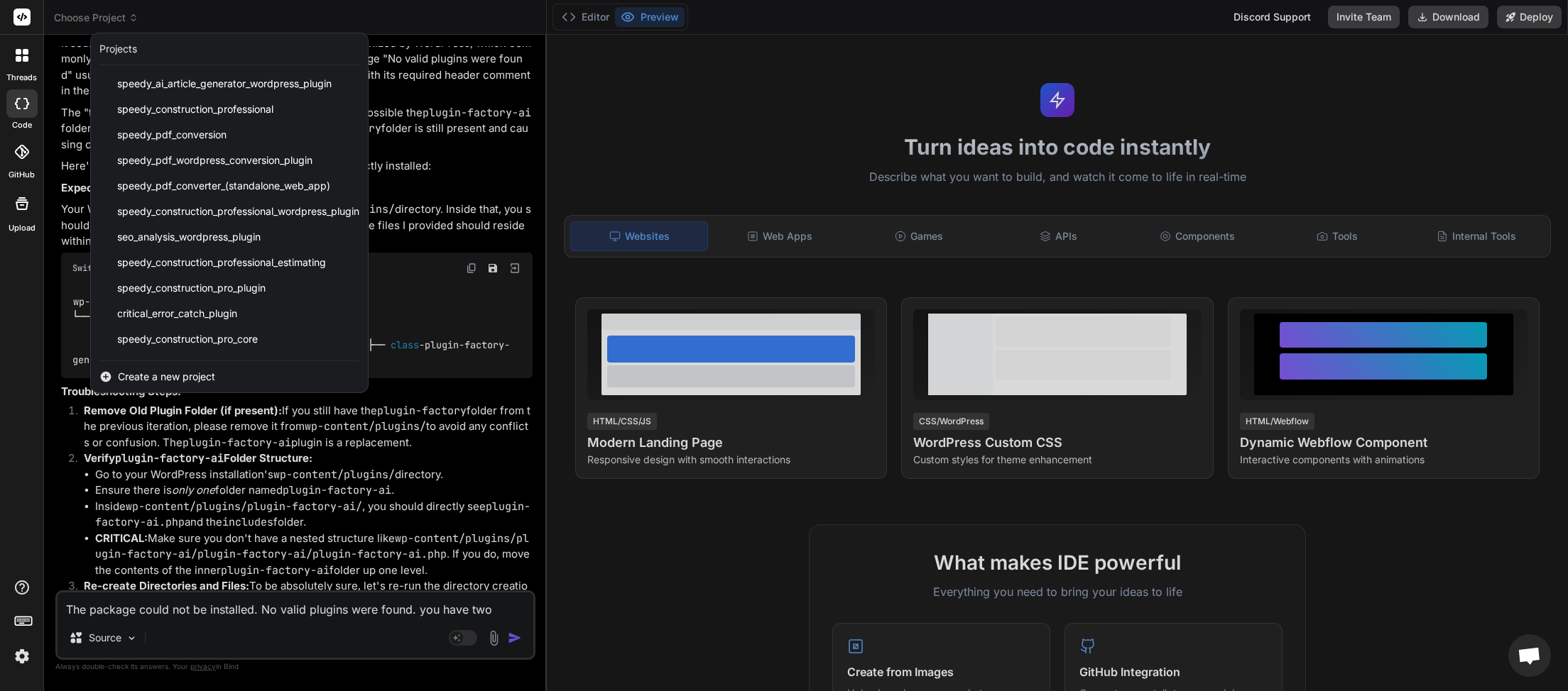
scroll to position [328, 0]
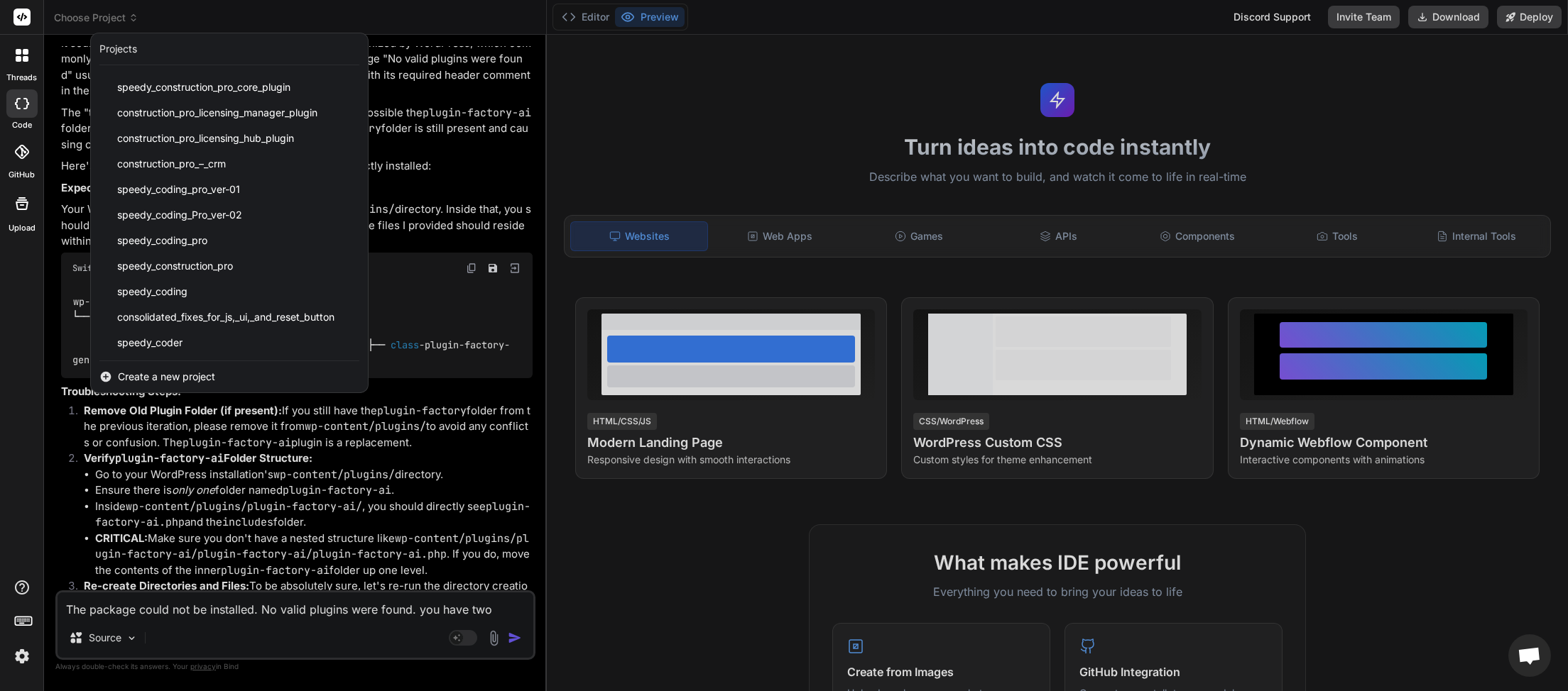
click at [169, 371] on span "Create a new project" at bounding box center [167, 376] width 98 height 14
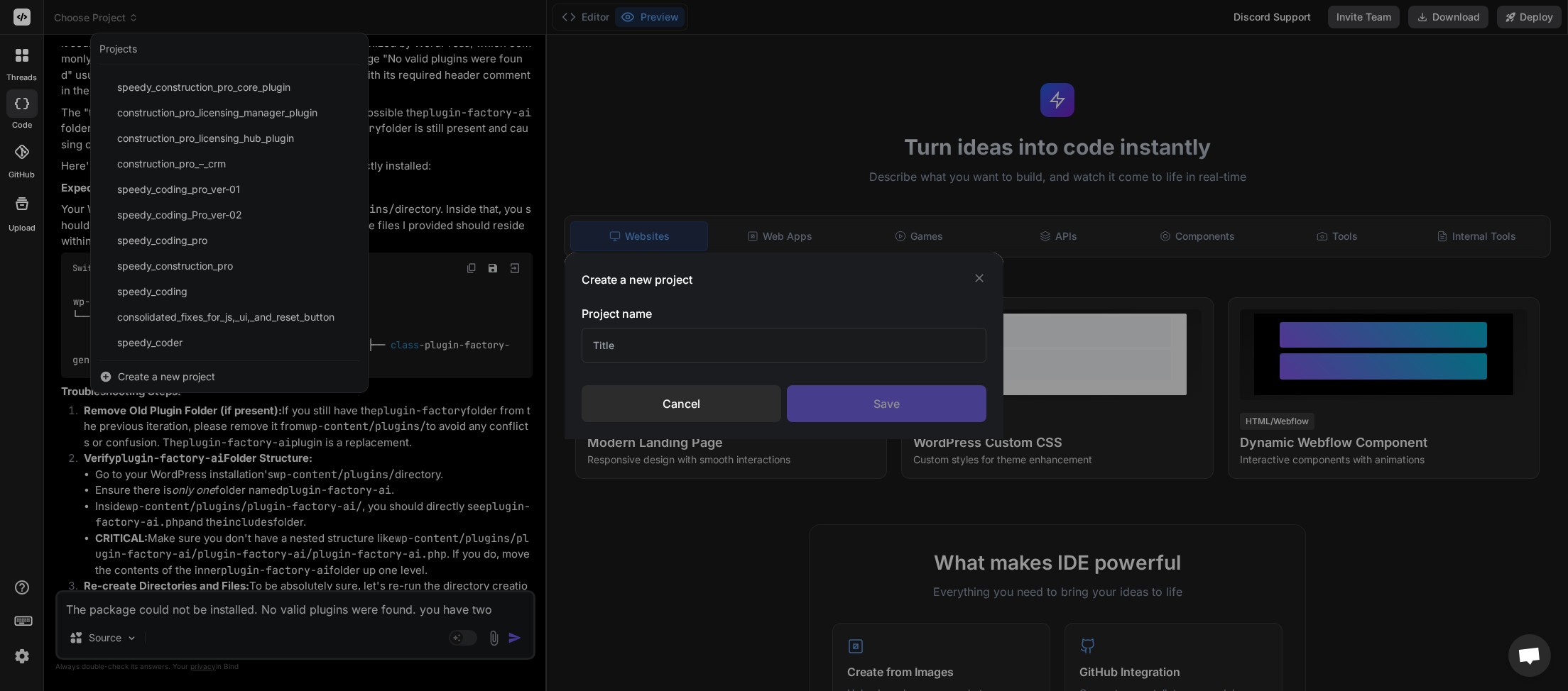
click at [614, 350] on input "text" at bounding box center [784, 345] width 405 height 35
click at [883, 390] on div "Save" at bounding box center [886, 404] width 199 height 37
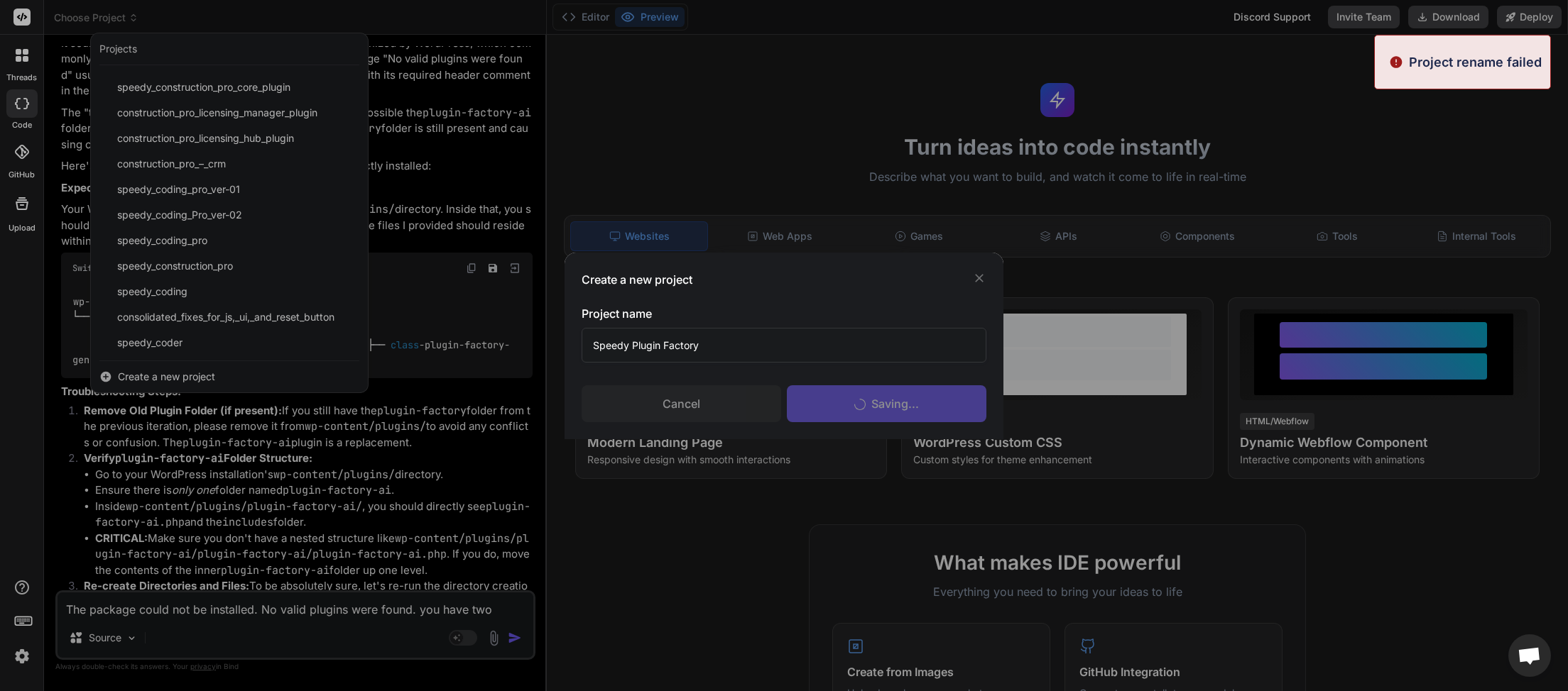
click at [663, 101] on div "Create a new project Project name Speedy Plugin Factory Cancel Saving..." at bounding box center [784, 346] width 1568 height 691
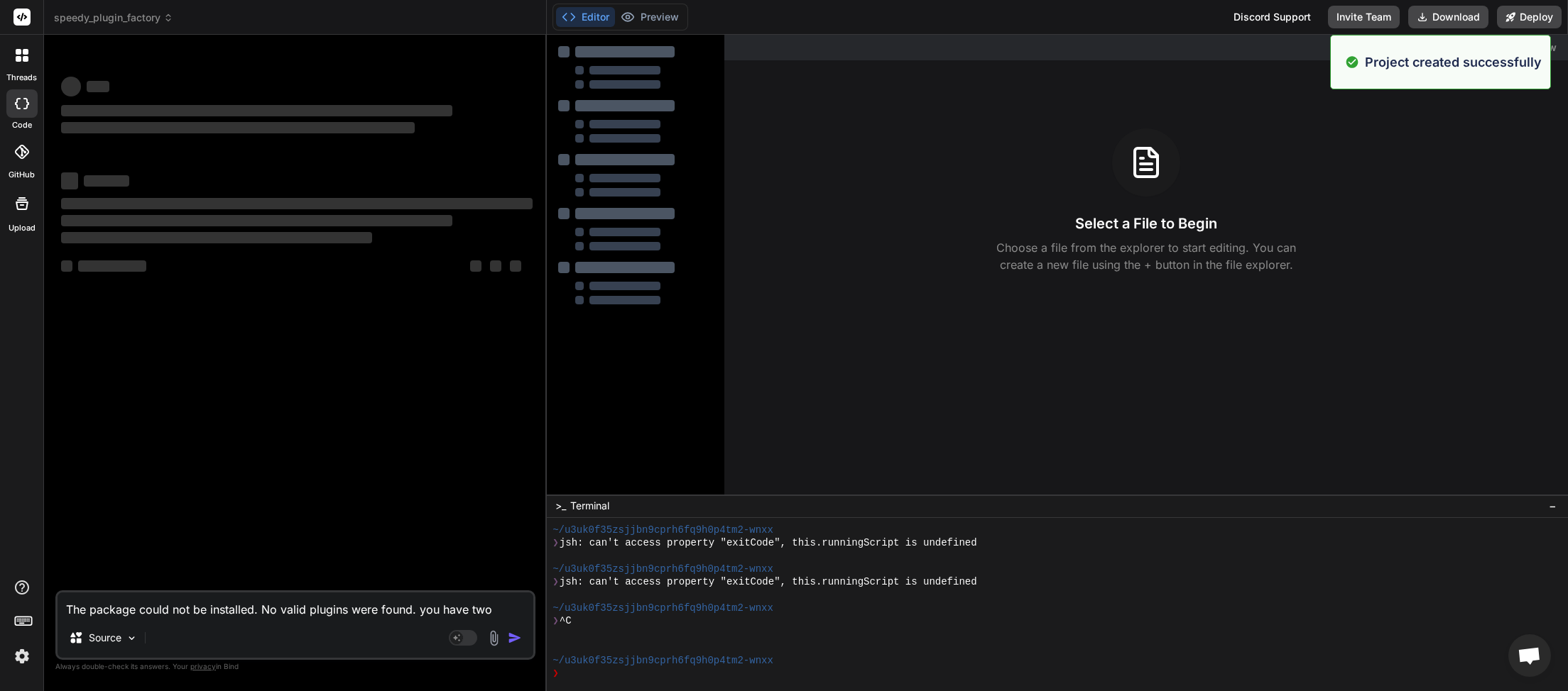
scroll to position [10303, 0]
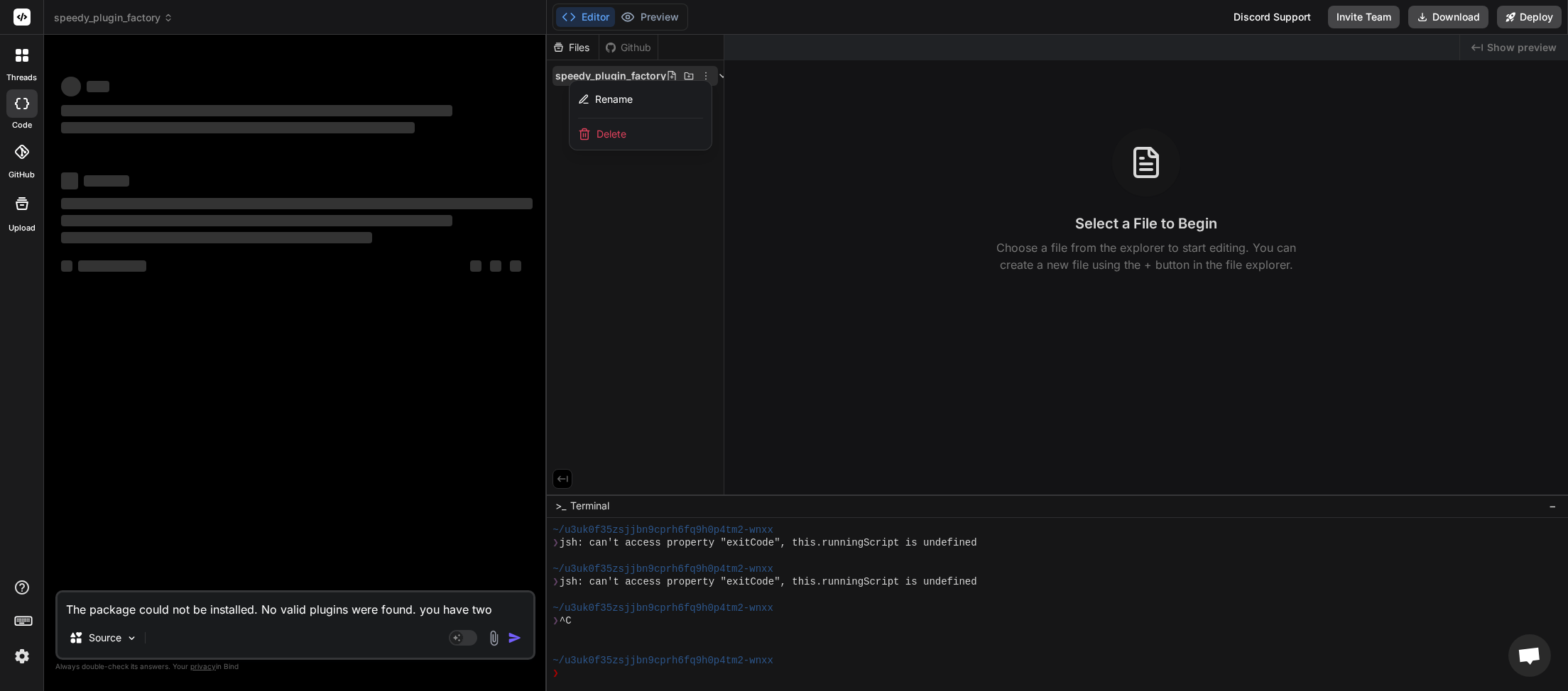
click at [552, 239] on div at bounding box center [1056, 363] width 1021 height 656
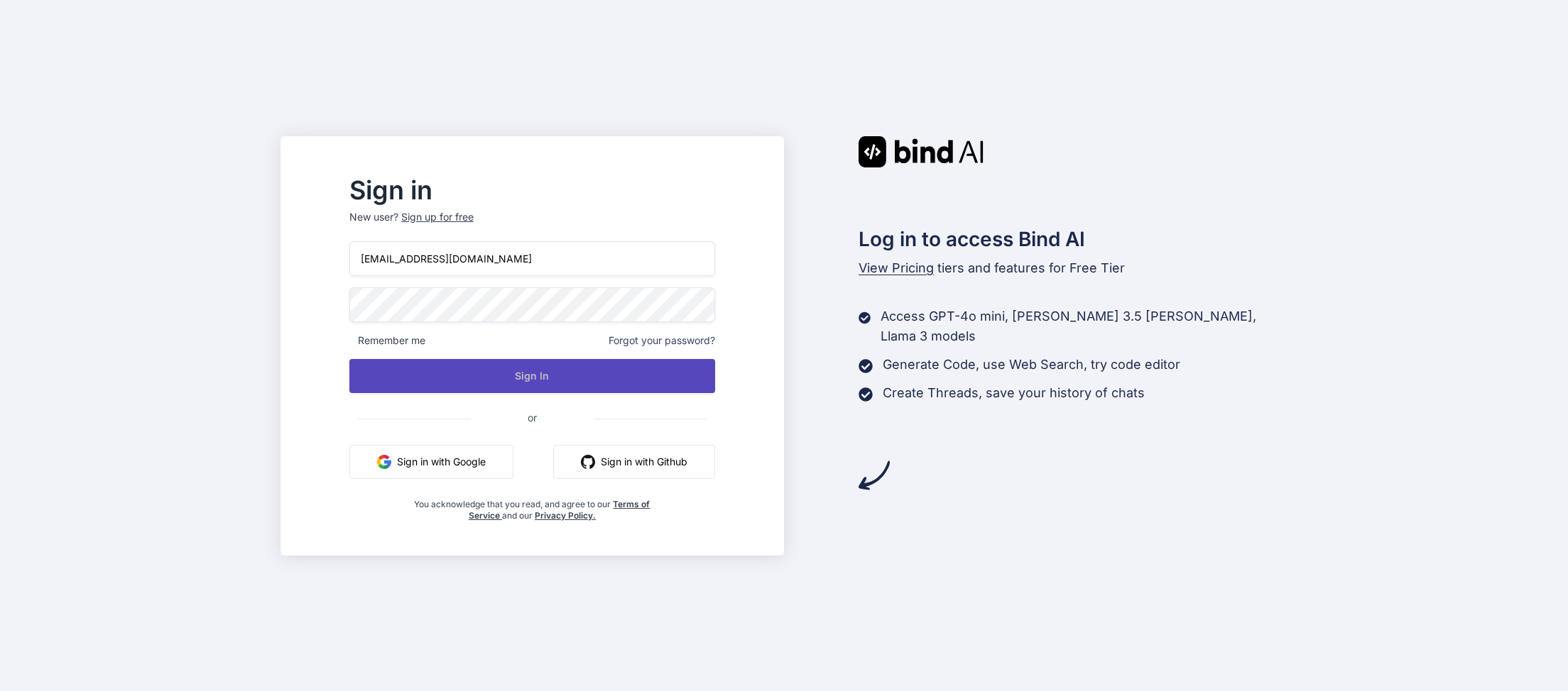
click at [557, 377] on button "Sign In" at bounding box center [532, 376] width 366 height 34
click at [557, 368] on button "Sign In" at bounding box center [532, 376] width 366 height 34
